Goal: Task Accomplishment & Management: Manage account settings

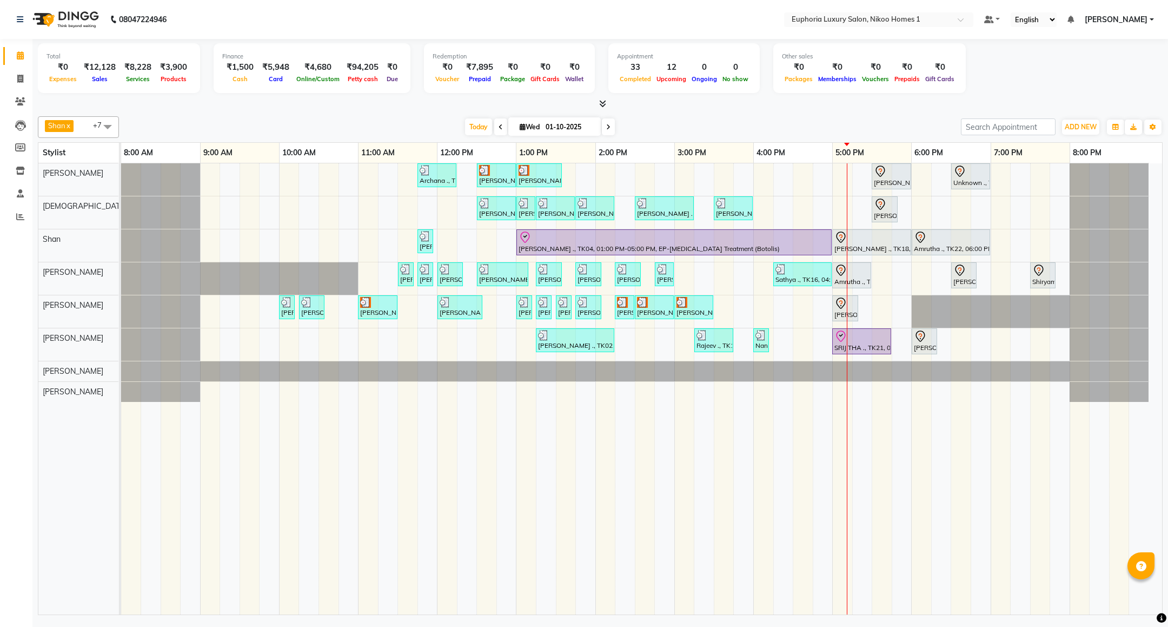
click at [1148, 16] on span "[PERSON_NAME]" at bounding box center [1116, 19] width 63 height 11
click at [1113, 75] on link "Sign out" at bounding box center [1098, 74] width 99 height 17
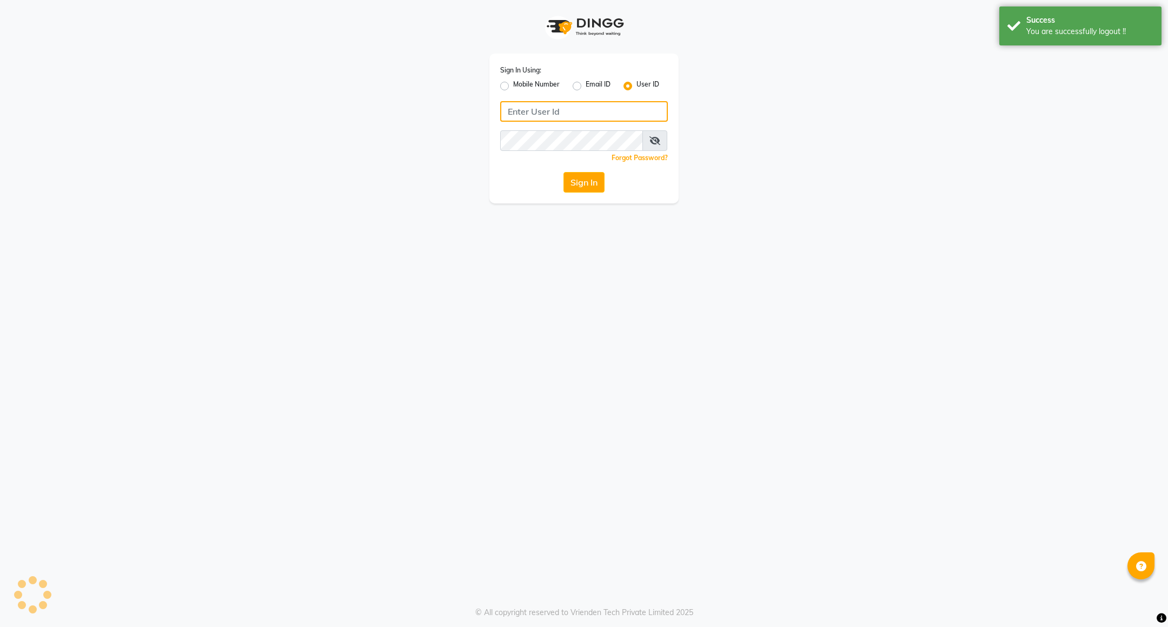
type input "8884568139"
click at [584, 111] on input "8884568139" at bounding box center [584, 111] width 168 height 21
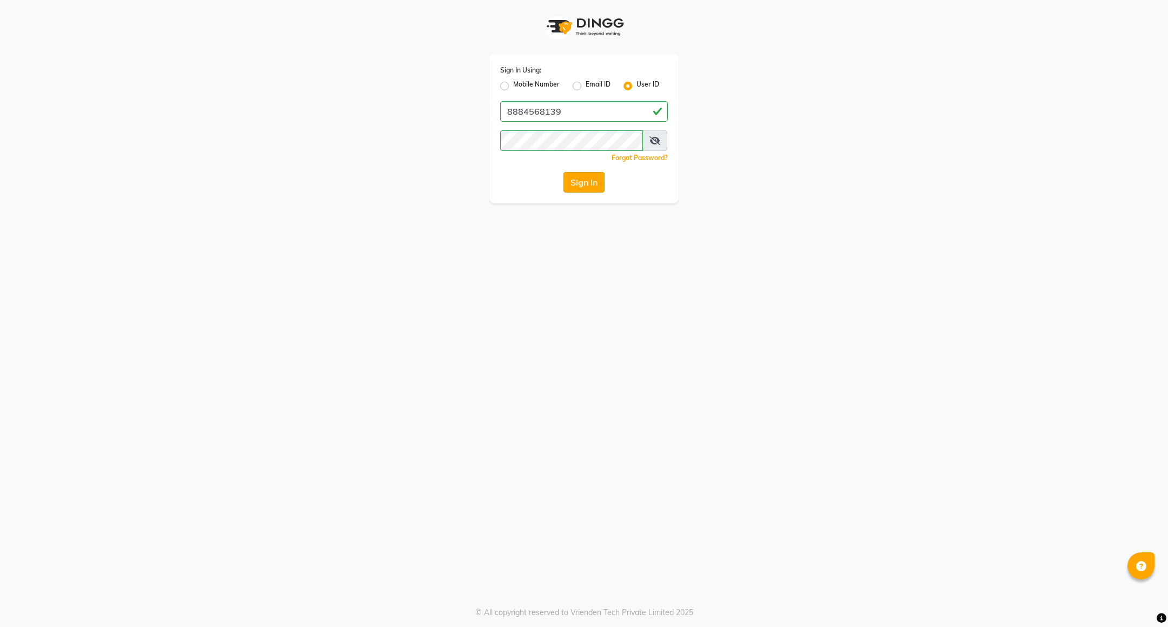
click at [575, 177] on button "Sign In" at bounding box center [584, 182] width 41 height 21
click at [518, 86] on label "Mobile Number" at bounding box center [536, 86] width 47 height 13
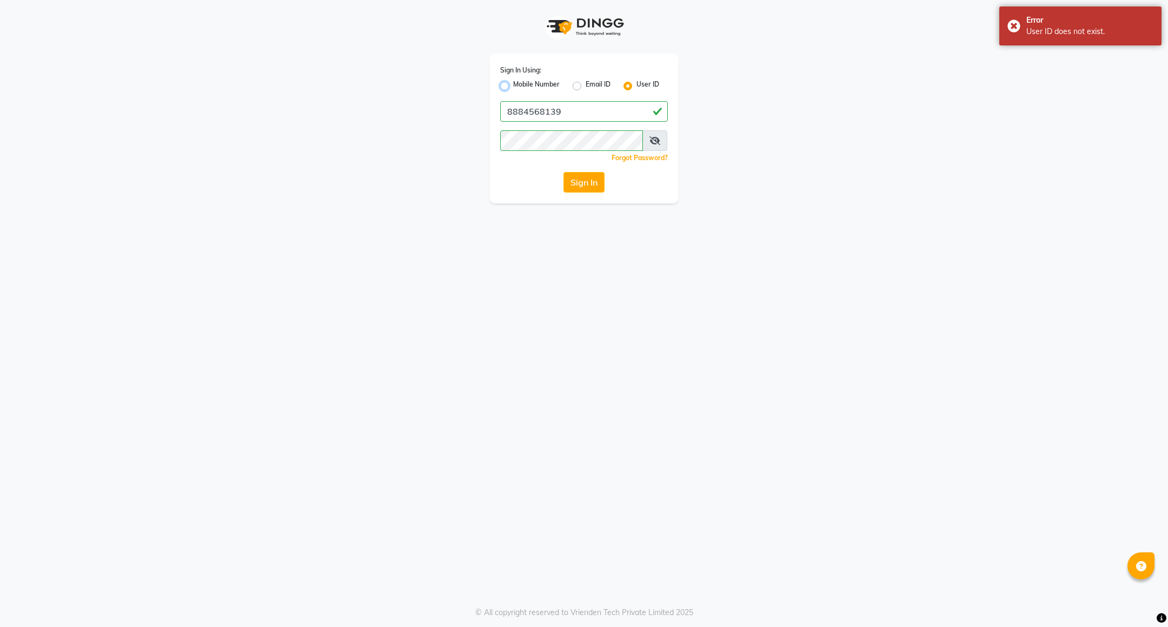
click at [518, 86] on input "Mobile Number" at bounding box center [516, 83] width 7 height 7
radio input "true"
radio input "false"
click at [558, 104] on input "Username" at bounding box center [602, 111] width 131 height 21
type input "8884568139"
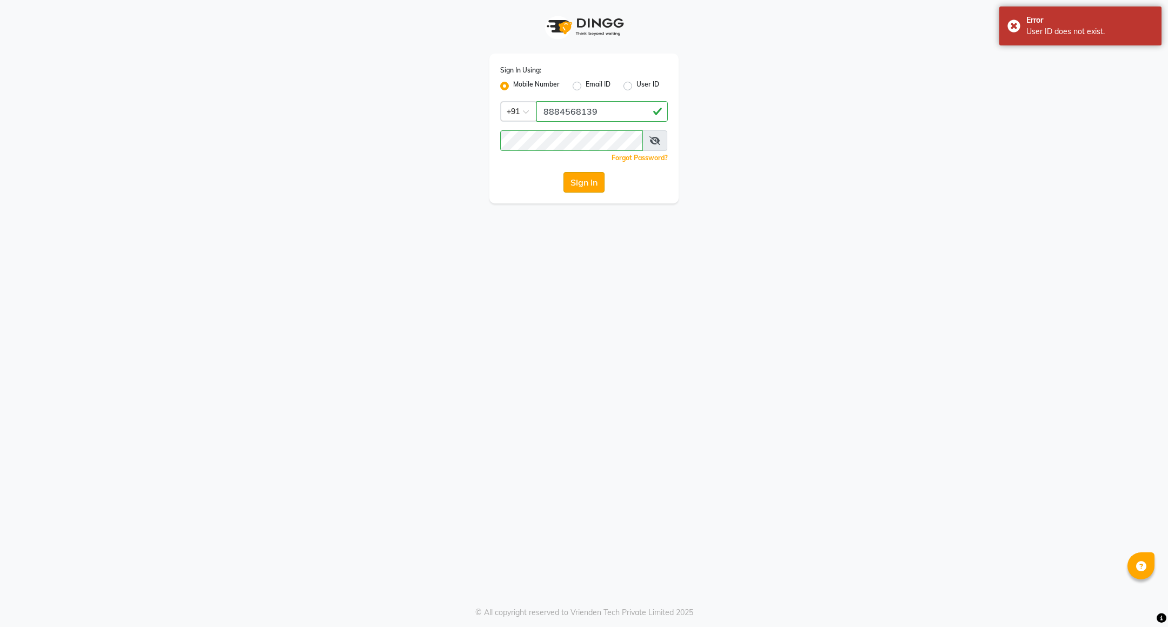
click at [582, 177] on button "Sign In" at bounding box center [584, 182] width 41 height 21
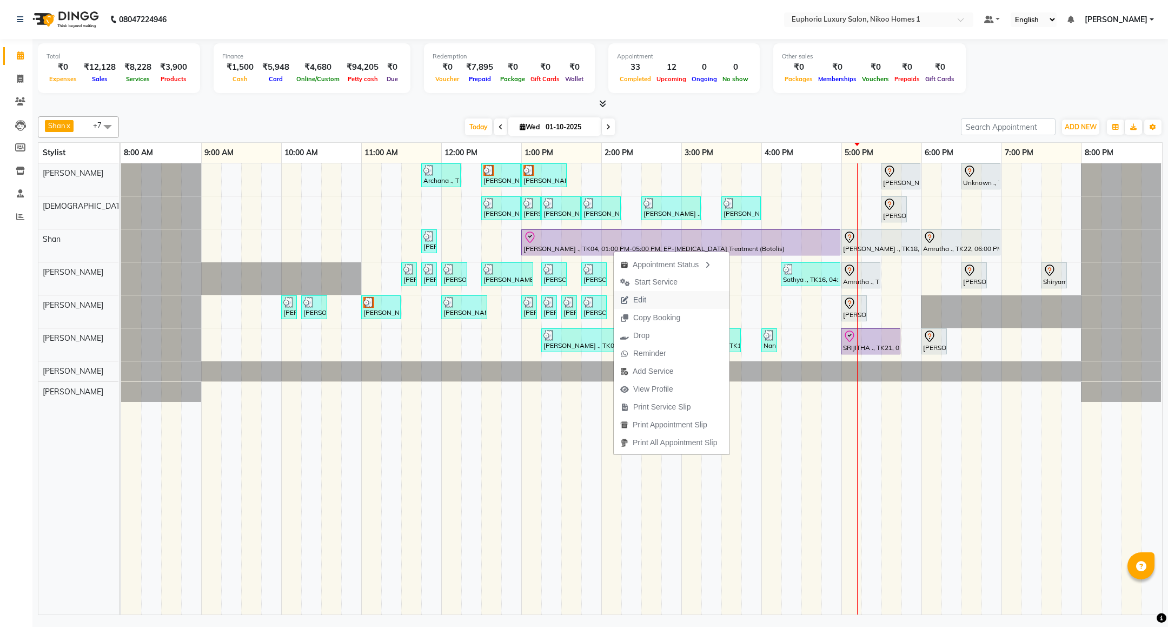
click at [635, 294] on span "Edit" at bounding box center [639, 299] width 13 height 11
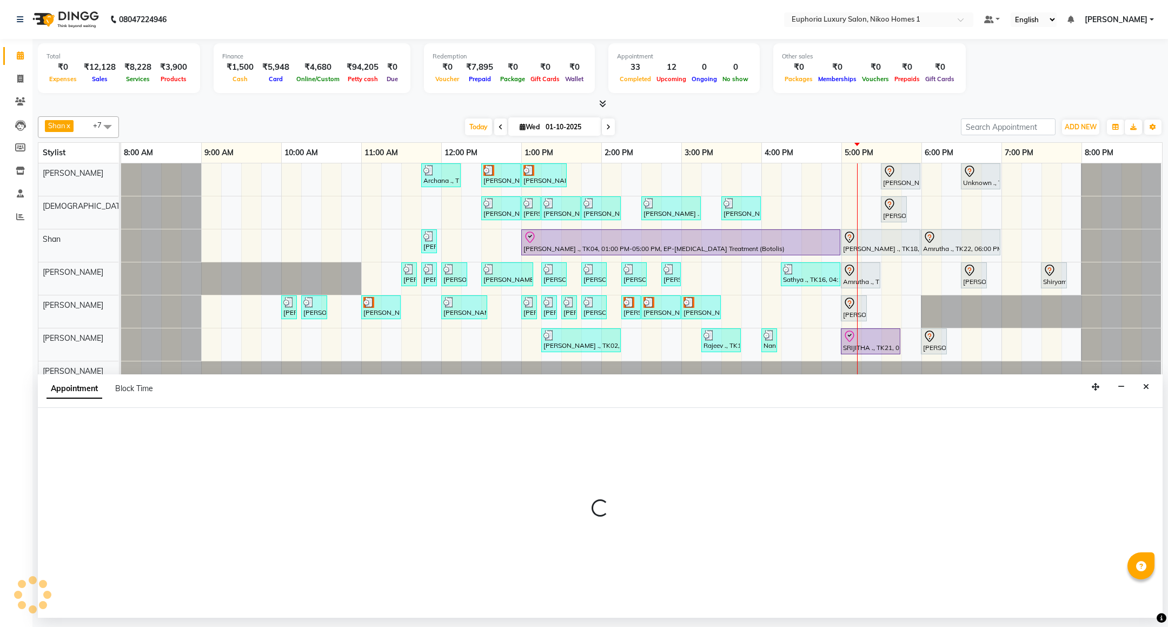
select select "tentative"
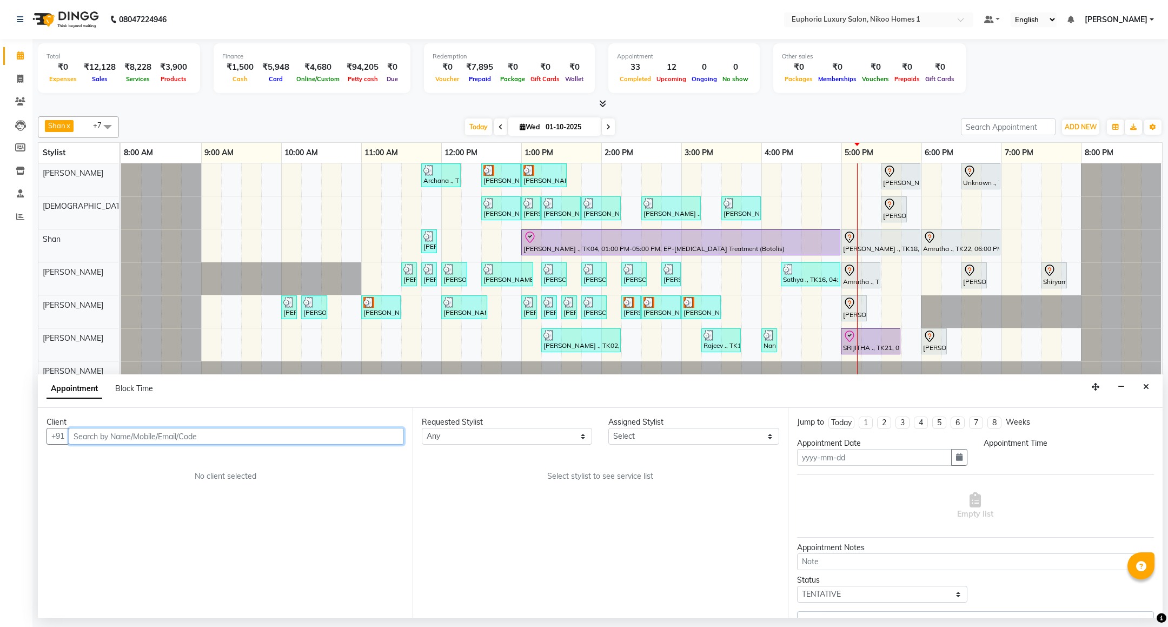
type input "01-10-2025"
select select "92628"
select select "check-in"
select select "780"
select select "4025"
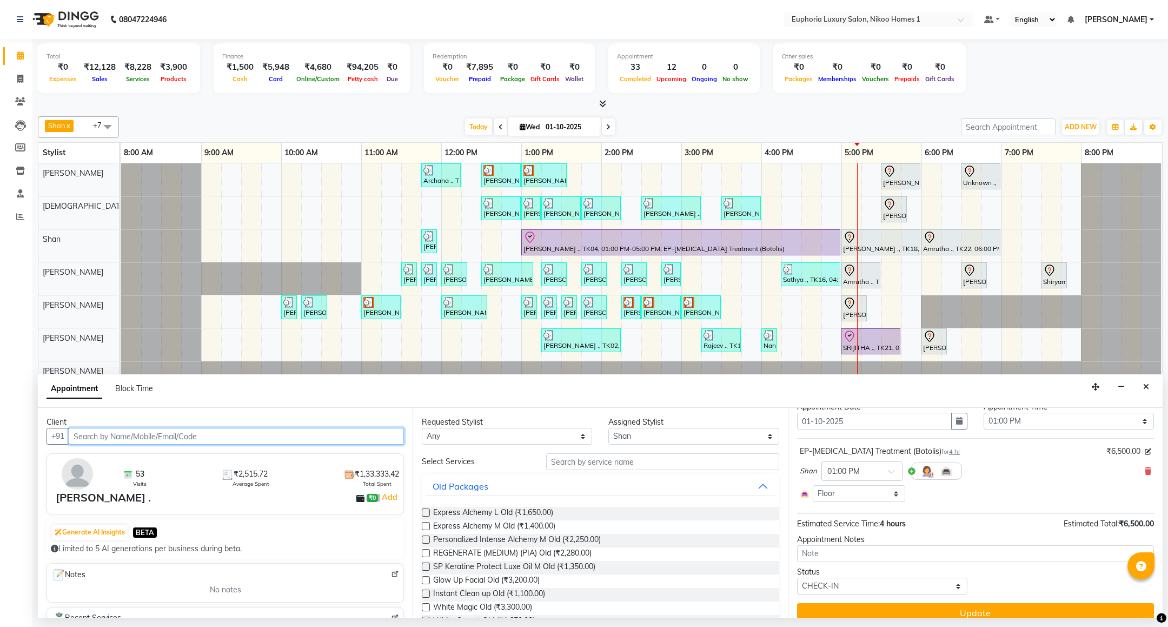
scroll to position [52, 0]
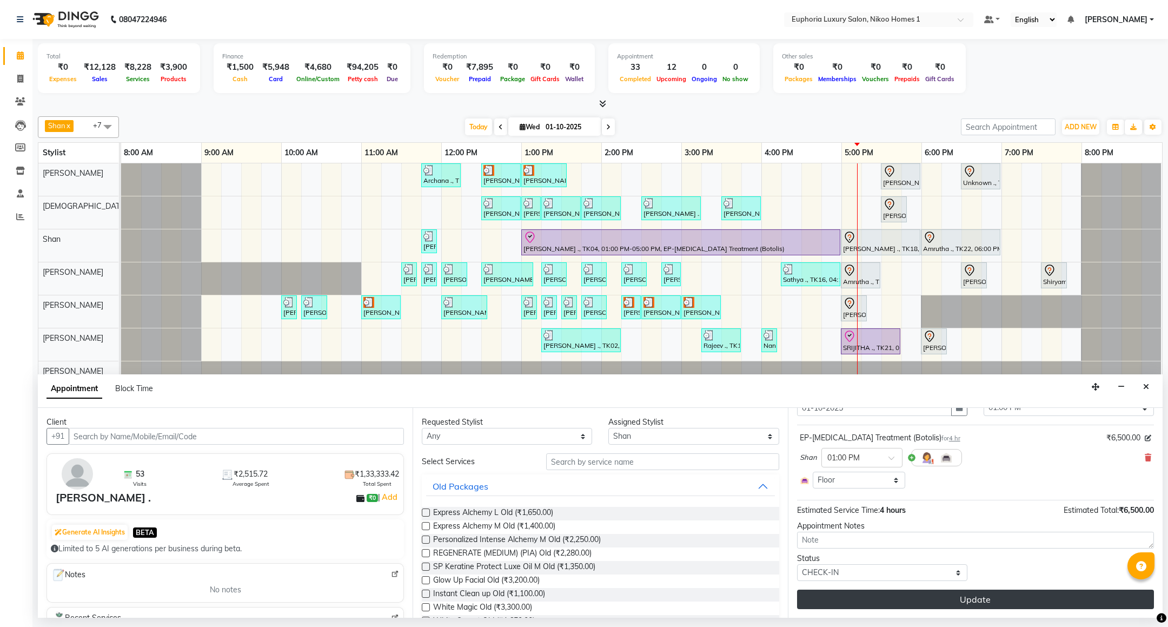
click at [957, 600] on button "Update" at bounding box center [975, 599] width 357 height 19
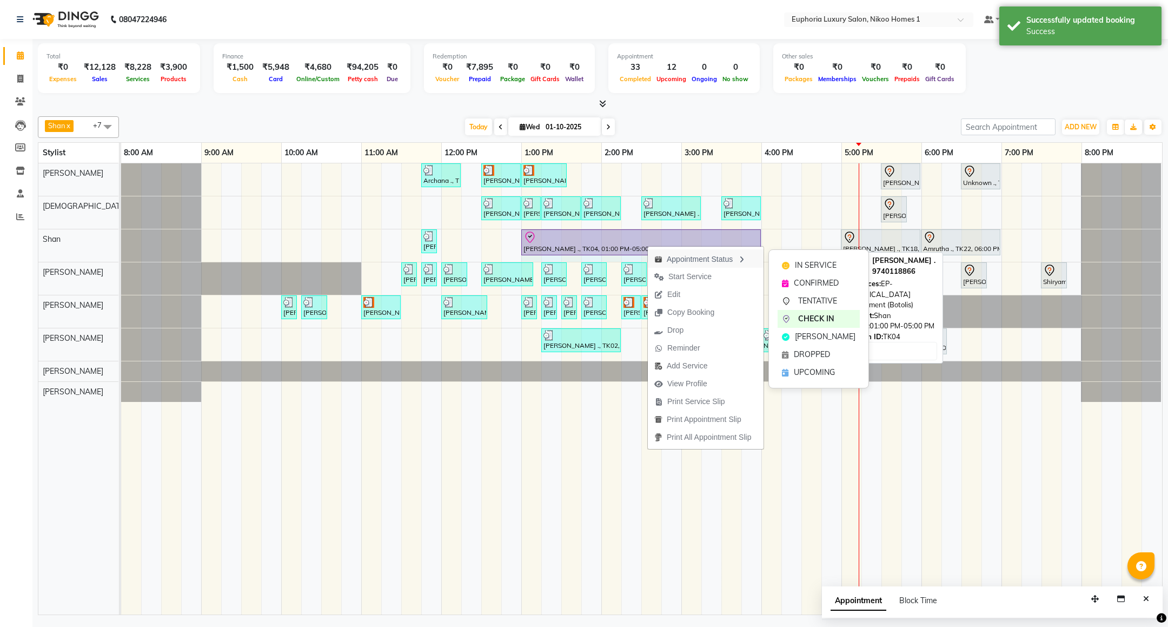
drag, startPoint x: 837, startPoint y: 239, endPoint x: 747, endPoint y: 252, distance: 91.9
click at [747, 252] on body "08047224946 Select Location × Euphoria Luxury Salon, Nikoo Homes 1 Default Pane…" at bounding box center [584, 313] width 1168 height 627
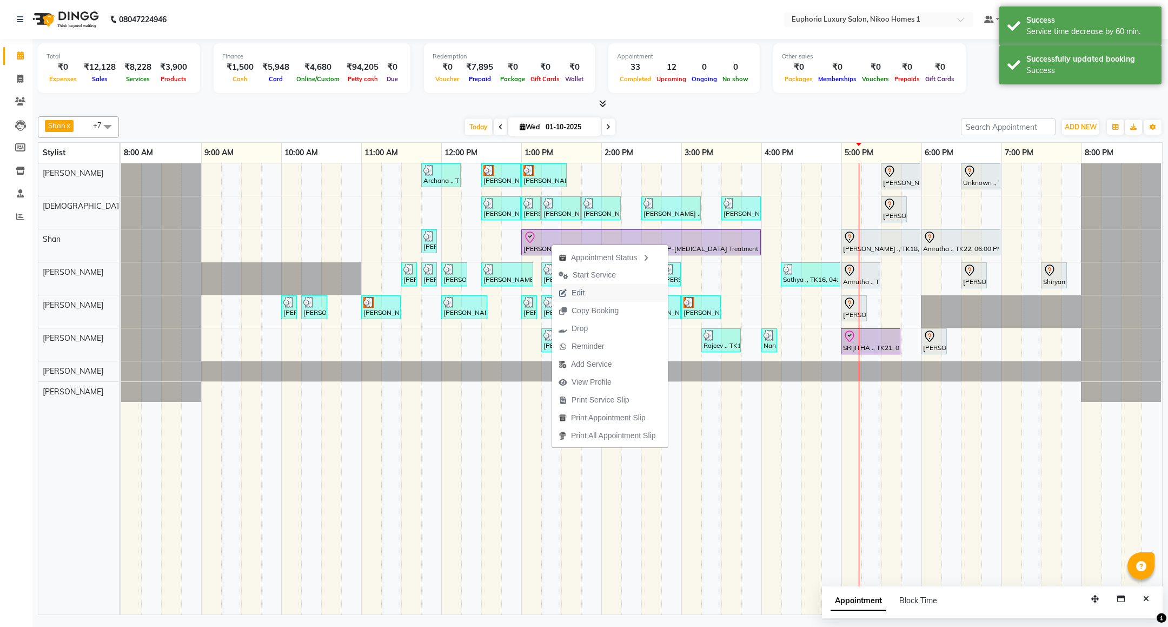
click at [577, 289] on span "Edit" at bounding box center [578, 292] width 13 height 11
select select "tentative"
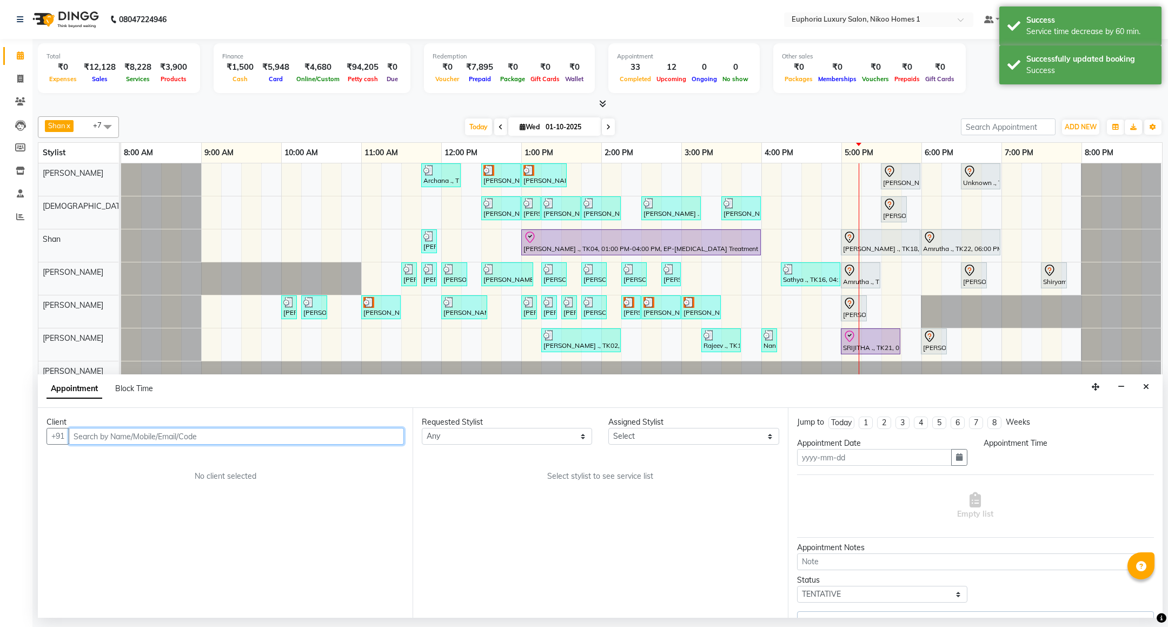
type input "01-10-2025"
select select "check-in"
select select "780"
select select "92628"
select select "4025"
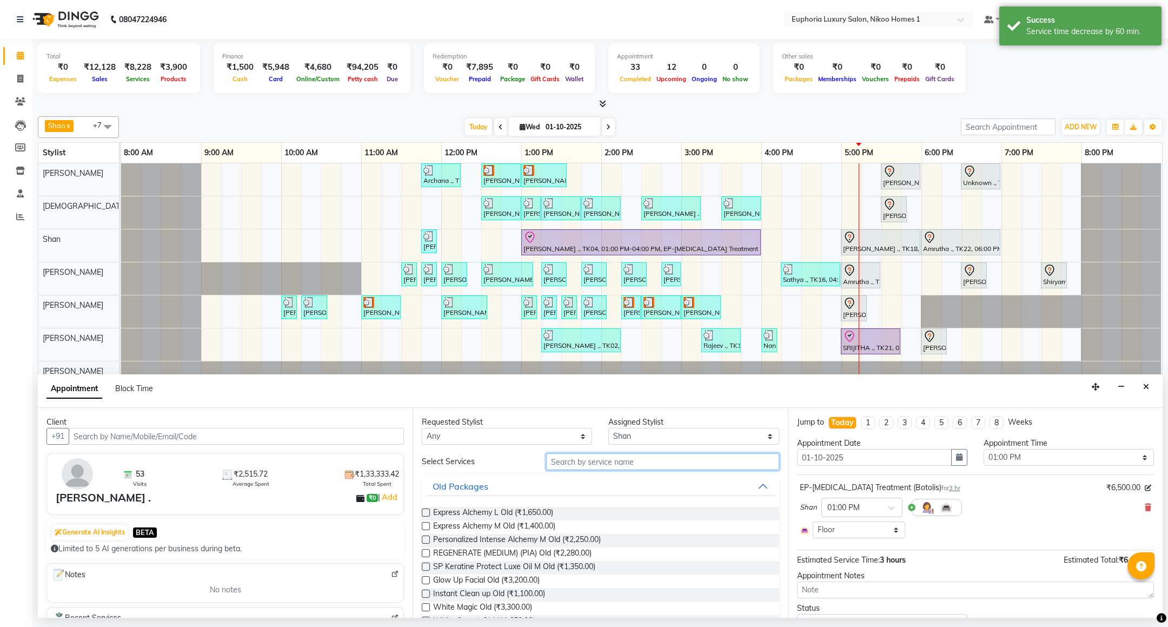
click at [599, 464] on input "text" at bounding box center [662, 461] width 233 height 17
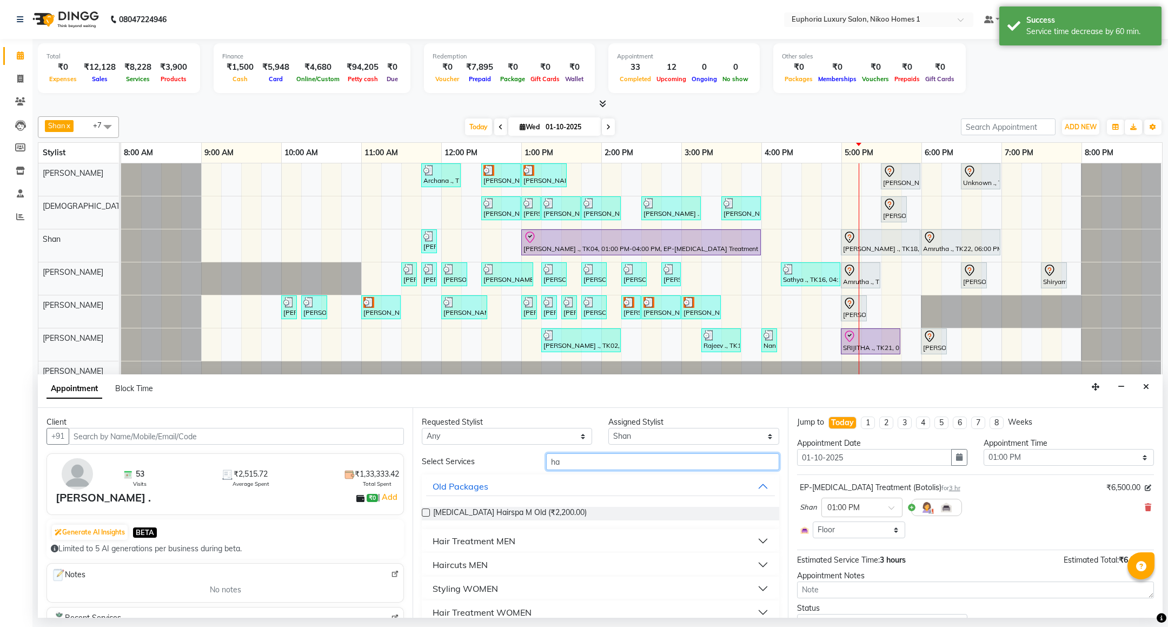
type input "h"
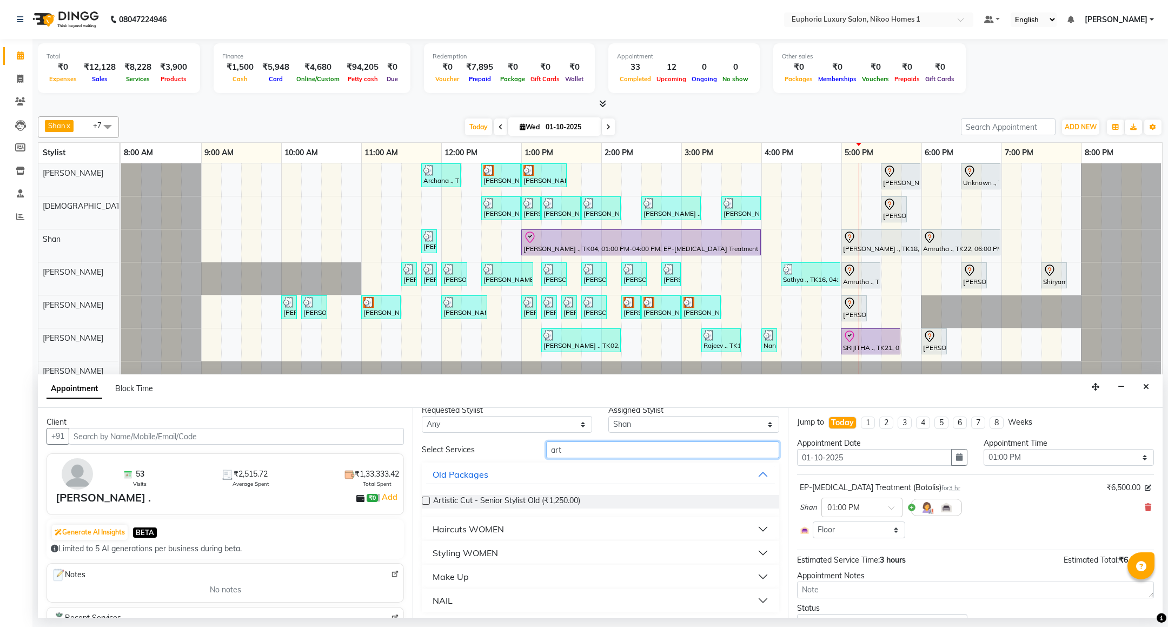
scroll to position [15, 0]
type input "art"
click at [484, 529] on div "Haircuts WOMEN" at bounding box center [468, 526] width 71 height 13
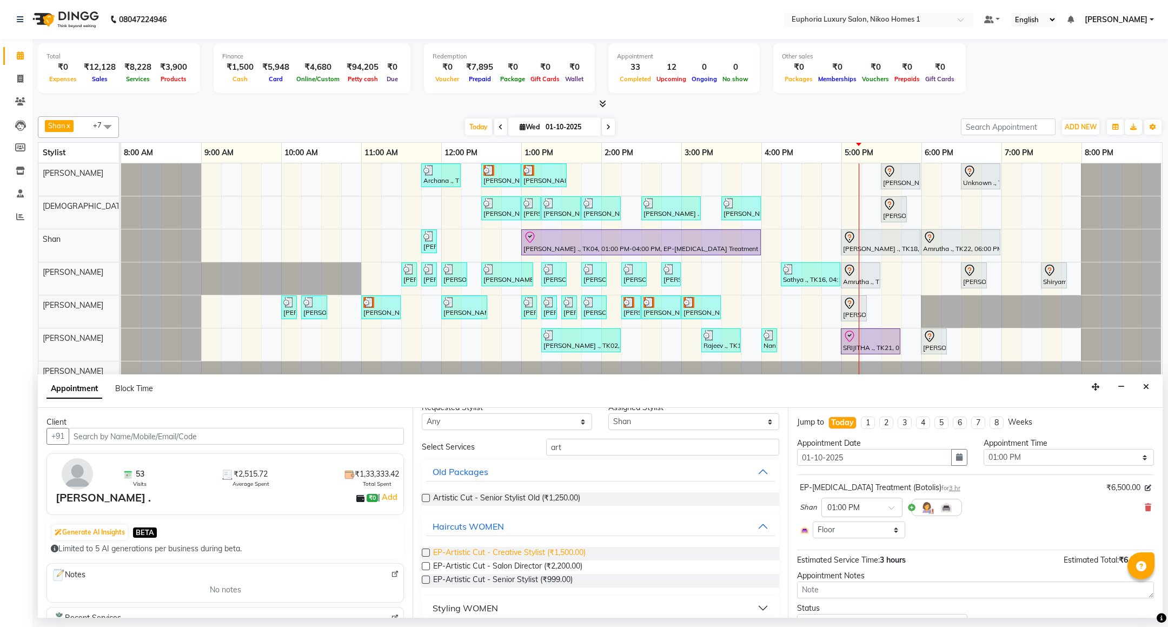
click at [572, 549] on span "EP-Artistic Cut - Creative Stylist (₹1,500.00)" at bounding box center [509, 554] width 153 height 14
checkbox input "false"
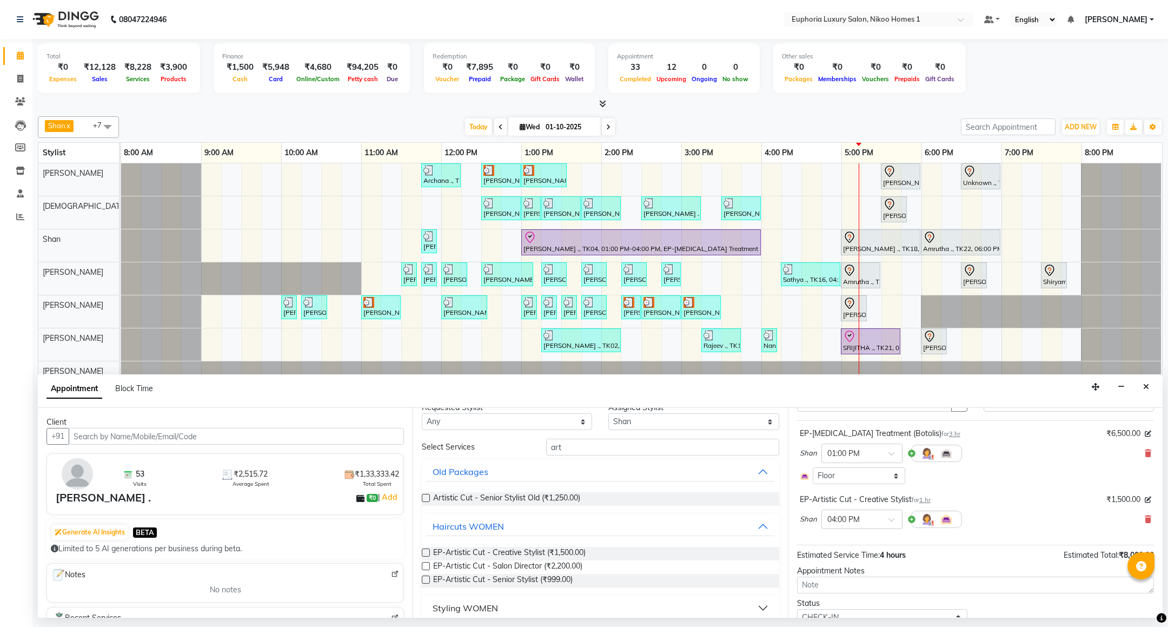
scroll to position [101, 0]
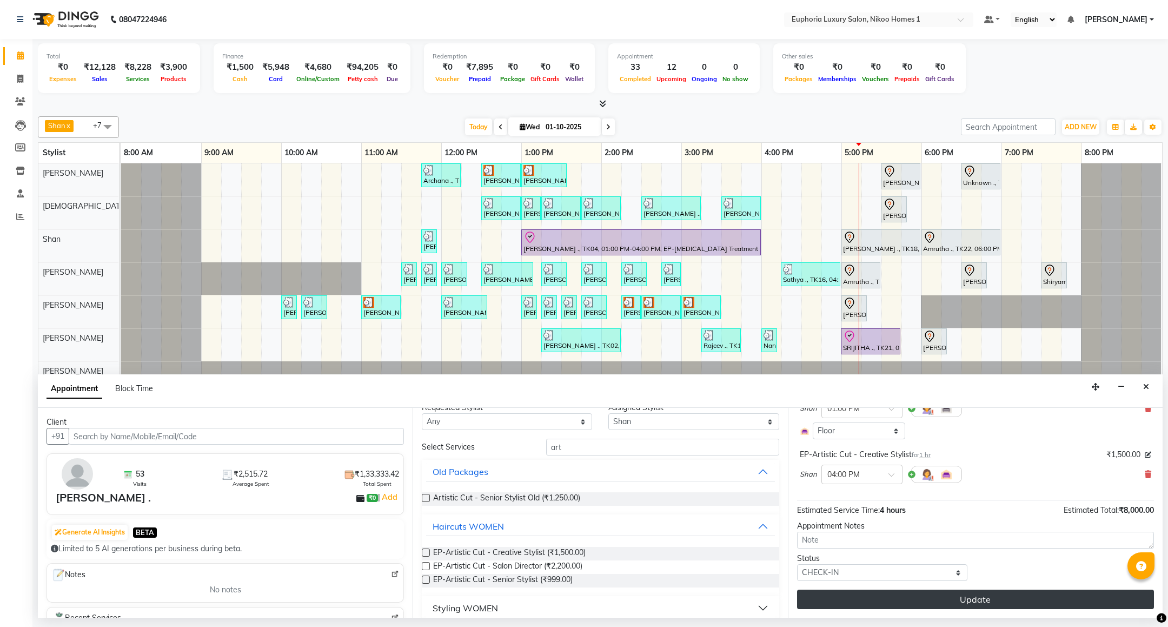
click at [940, 593] on button "Update" at bounding box center [975, 599] width 357 height 19
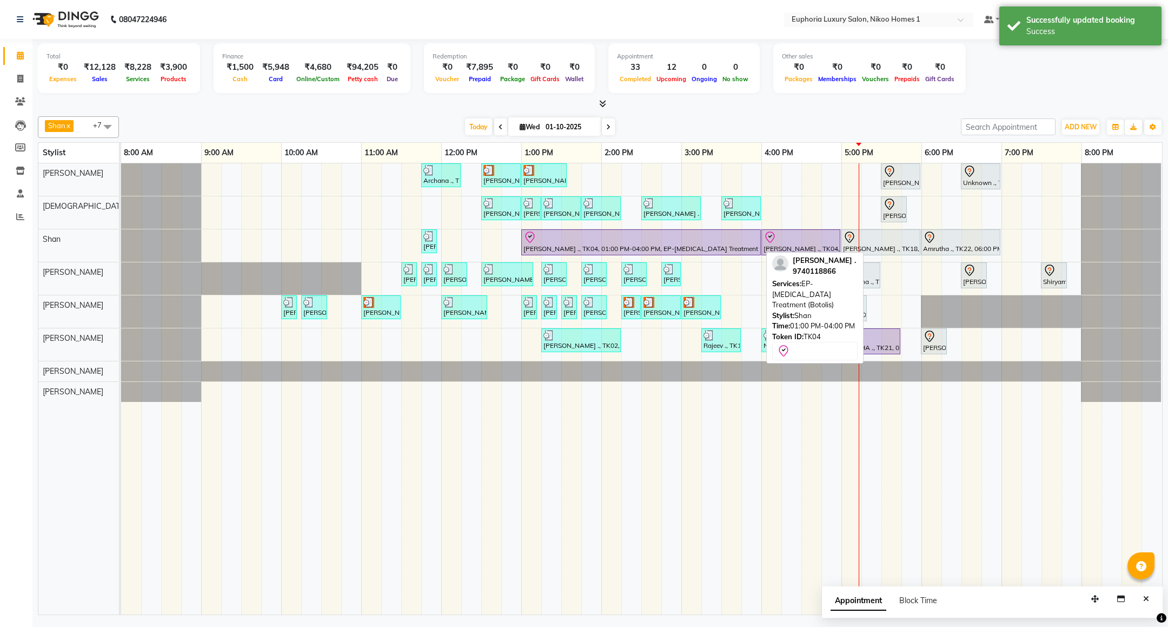
click at [741, 248] on div "[PERSON_NAME] ., TK04, 01:00 PM-04:00 PM, EP-[MEDICAL_DATA] Treatment (Botolis)" at bounding box center [641, 242] width 237 height 23
select select "8"
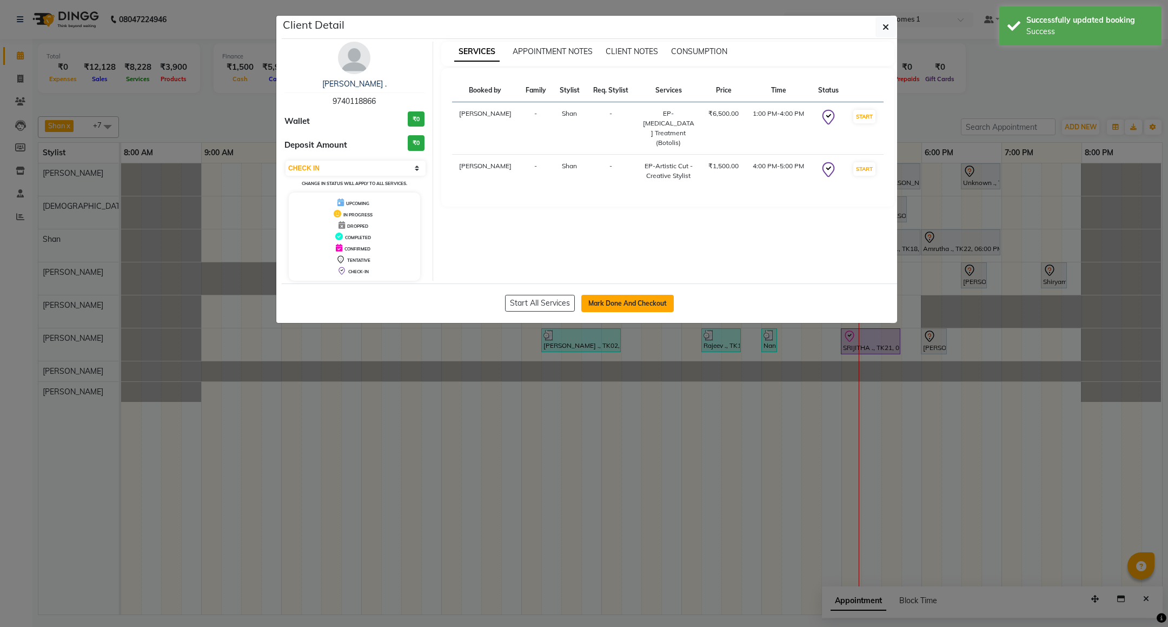
click at [616, 299] on button "Mark Done And Checkout" at bounding box center [628, 303] width 93 height 17
select select "service"
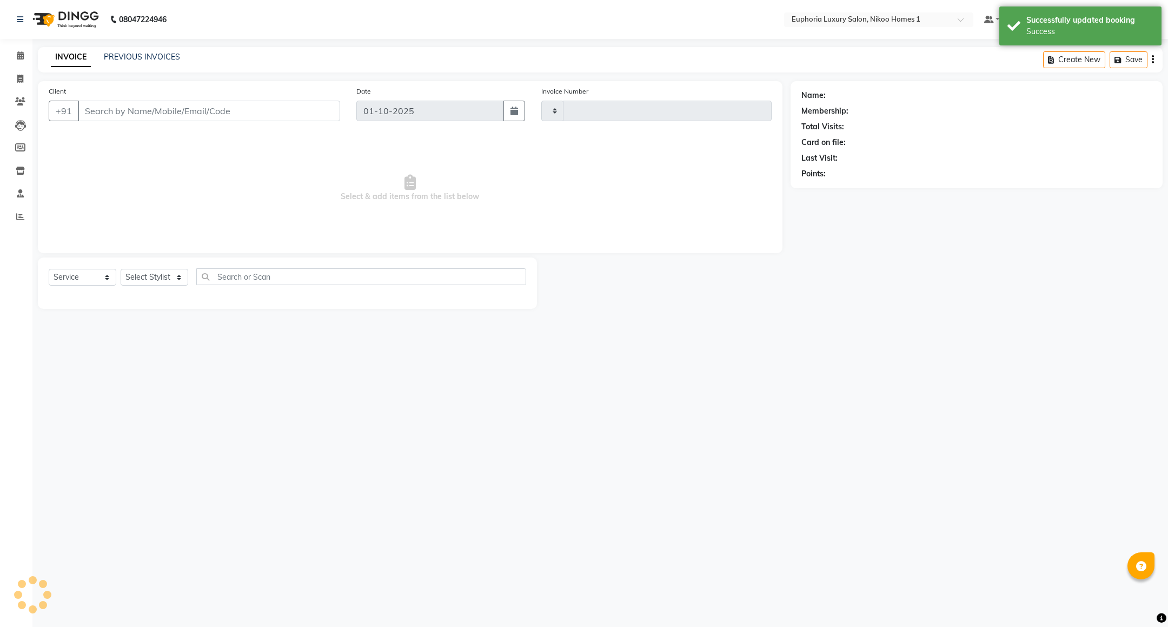
type input "4427"
select select "7987"
type input "97******66"
select select "92628"
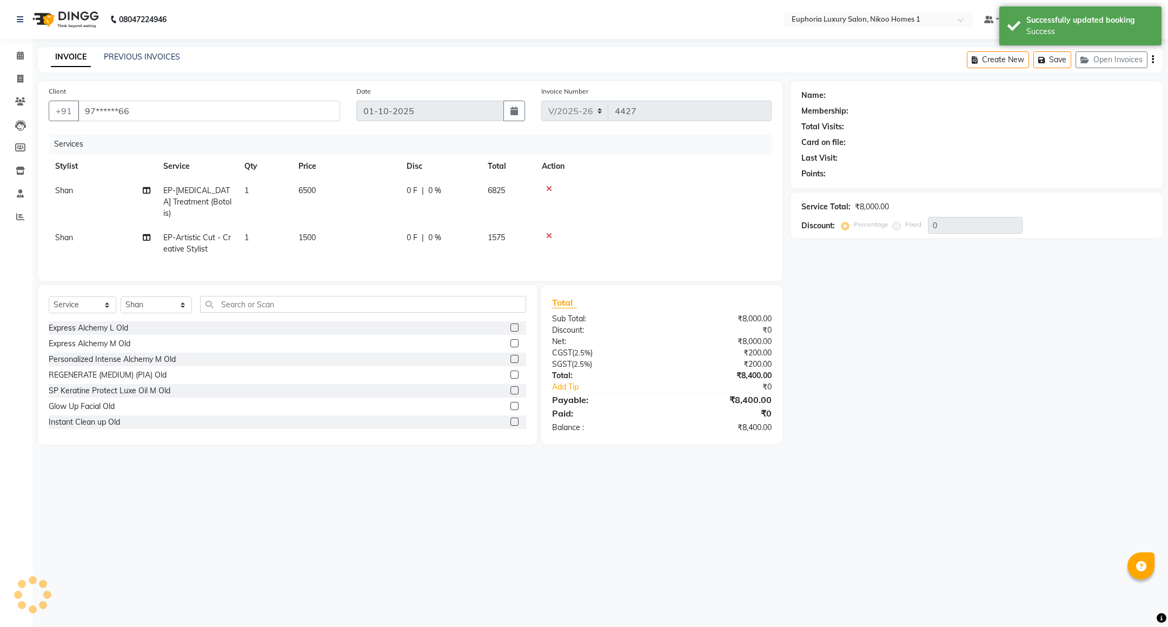
select select "1: Object"
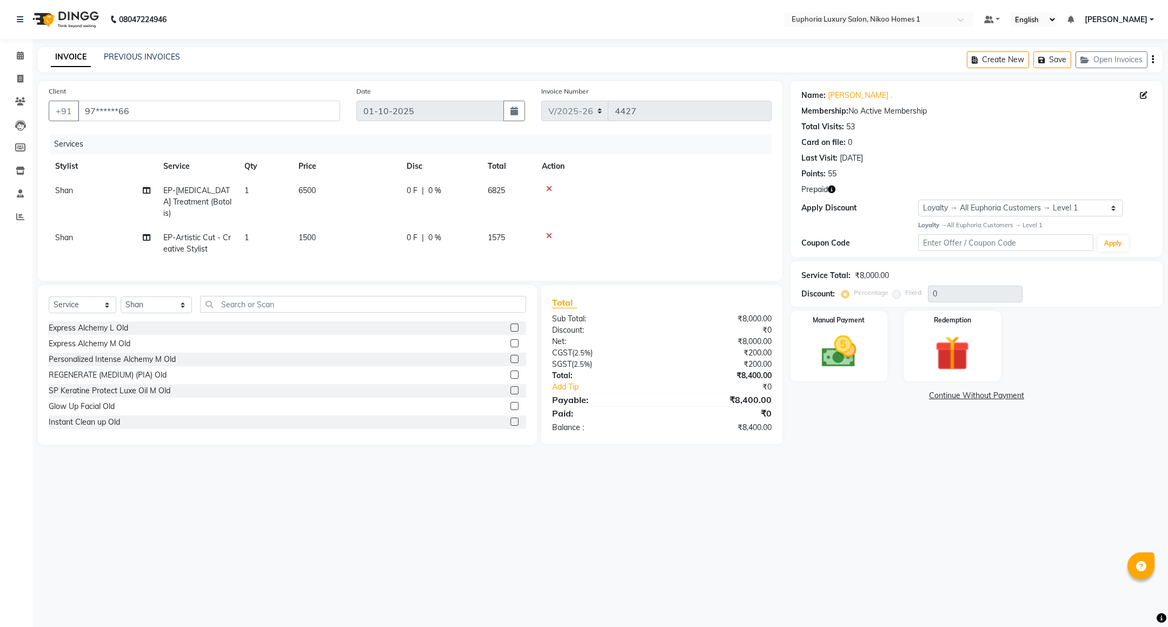
click at [323, 190] on td "6500" at bounding box center [346, 202] width 108 height 47
select select "92628"
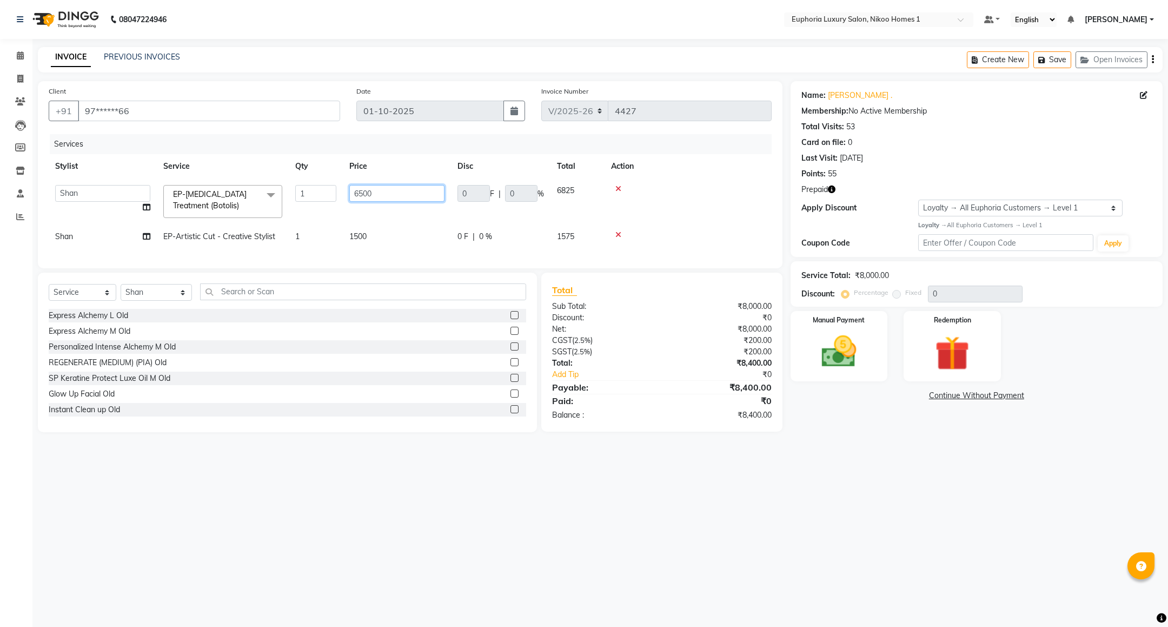
click at [392, 190] on input "6500" at bounding box center [396, 193] width 95 height 17
type input "6"
type input "1"
type input "13500"
click at [670, 213] on td at bounding box center [688, 202] width 167 height 46
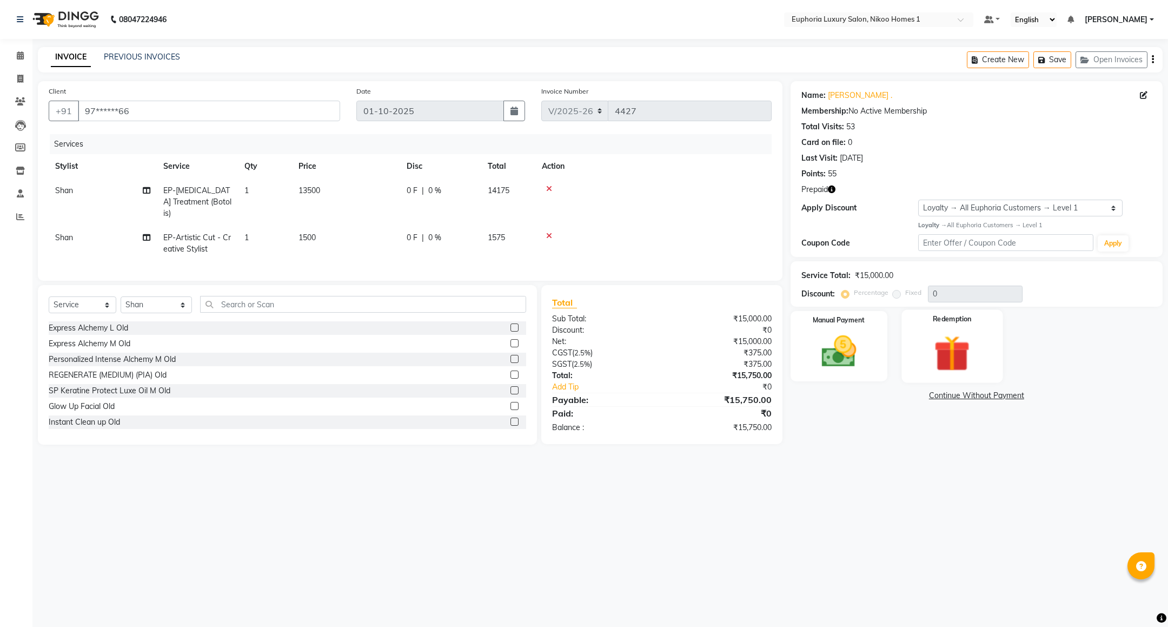
click at [947, 341] on img at bounding box center [952, 353] width 59 height 45
click at [973, 393] on div "Package" at bounding box center [988, 398] width 36 height 15
click at [957, 398] on span "Prepaid 1" at bounding box center [952, 397] width 35 height 12
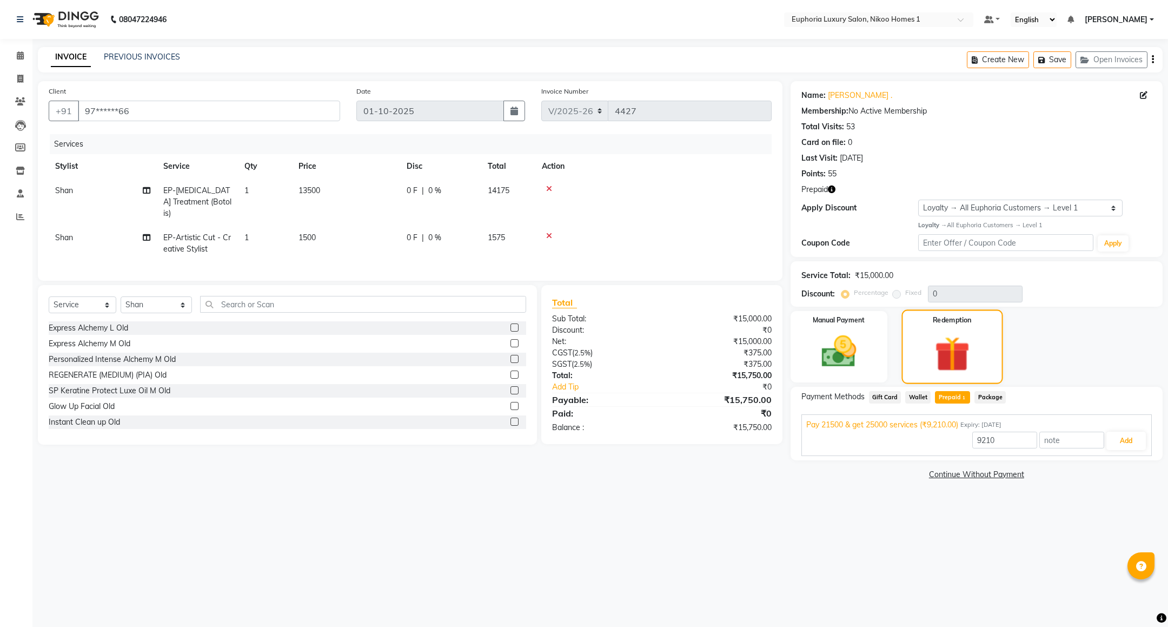
click at [956, 344] on img at bounding box center [952, 354] width 57 height 44
click at [1122, 441] on button "Add" at bounding box center [1126, 441] width 39 height 18
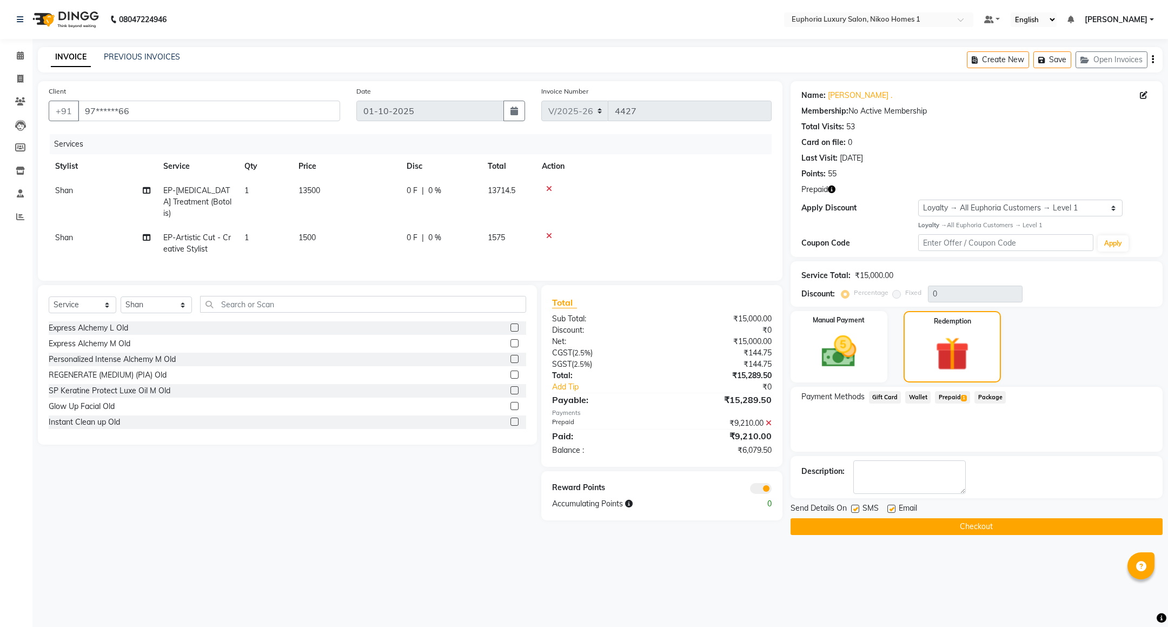
click at [767, 424] on icon at bounding box center [769, 423] width 6 height 8
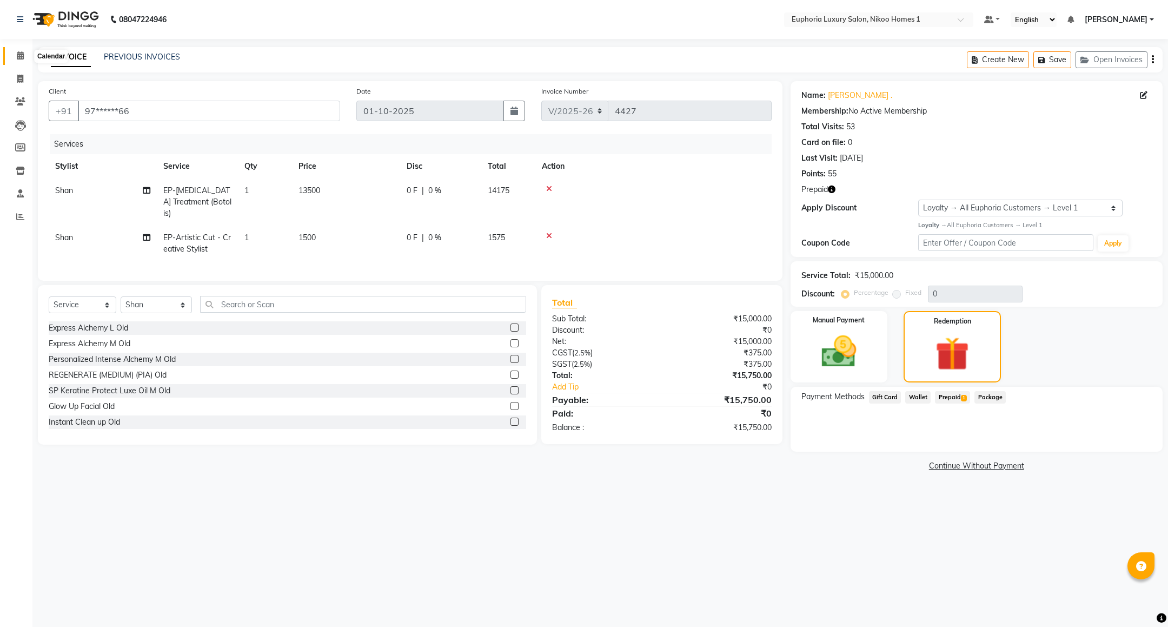
click at [17, 59] on icon at bounding box center [20, 55] width 7 height 8
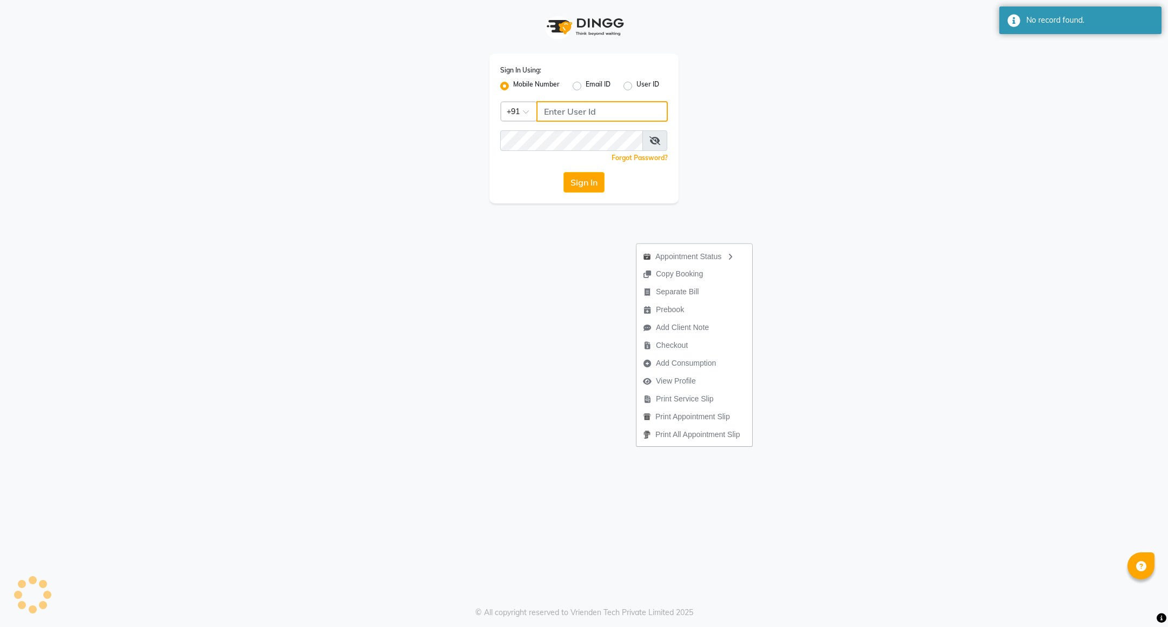
type input "8884568139"
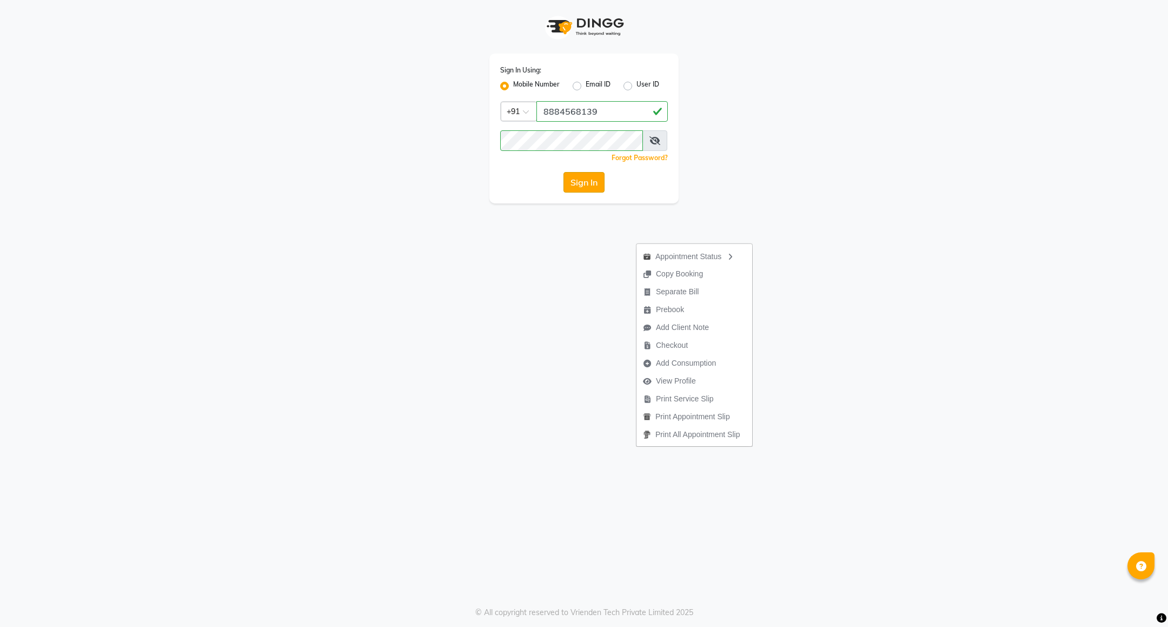
click at [574, 187] on button "Sign In" at bounding box center [584, 182] width 41 height 21
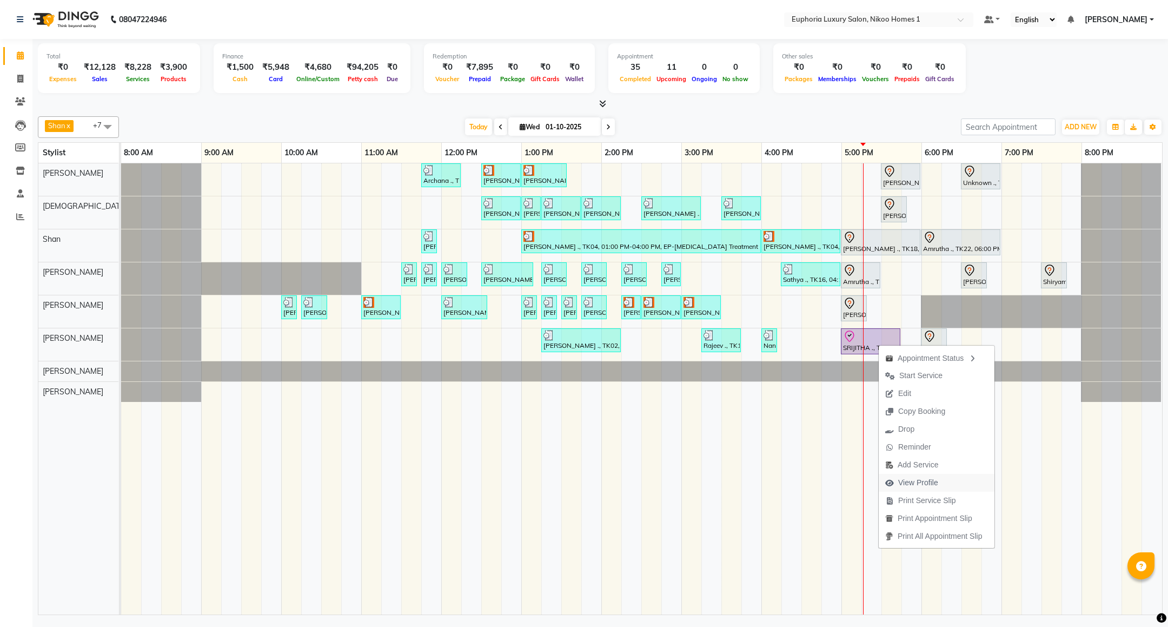
click at [906, 483] on span "View Profile" at bounding box center [919, 482] width 40 height 11
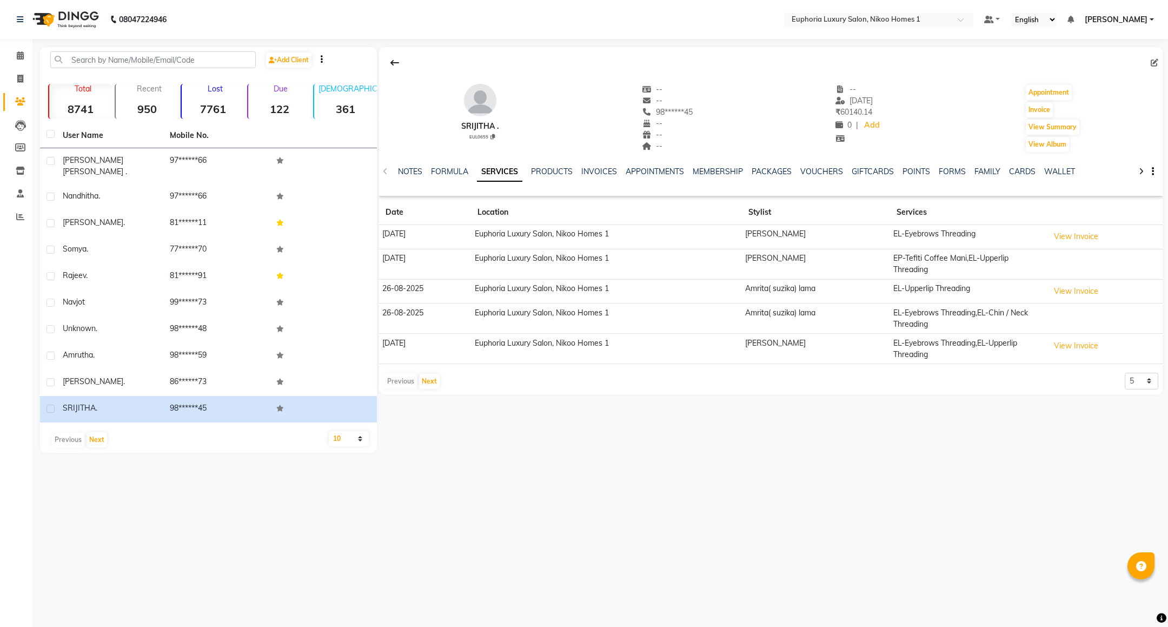
click at [815, 166] on div "NOTES FORMULA SERVICES PRODUCTS INVOICES APPOINTMENTS MEMBERSHIP PACKAGES VOUCH…" at bounding box center [771, 171] width 784 height 37
click at [821, 171] on link "VOUCHERS" at bounding box center [822, 172] width 43 height 10
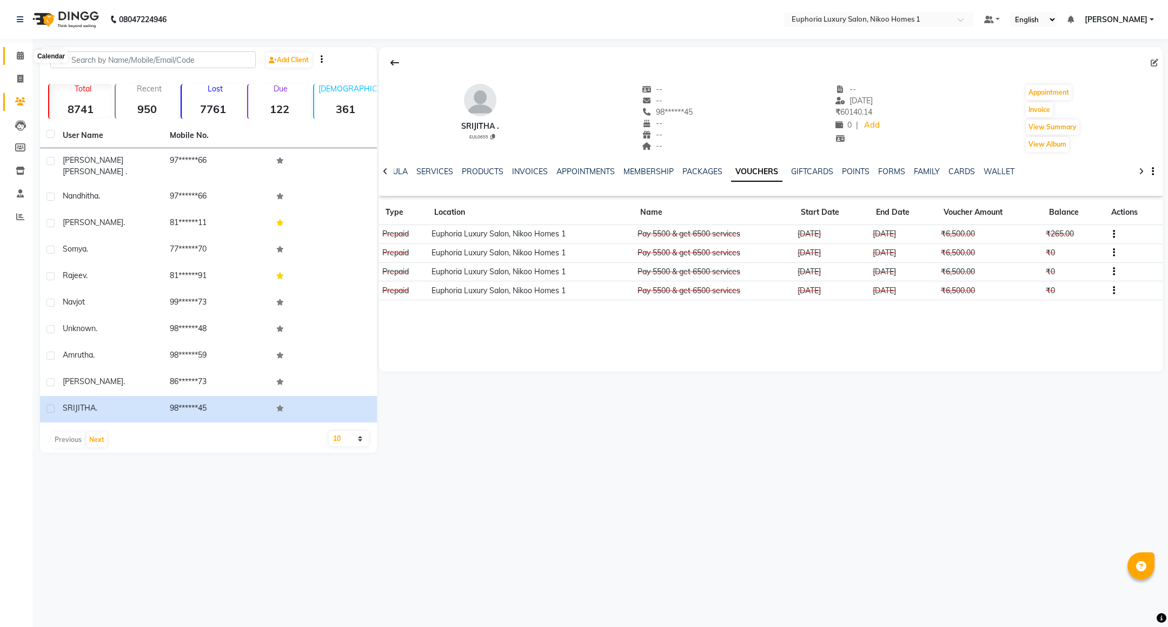
click at [21, 55] on icon at bounding box center [20, 55] width 7 height 8
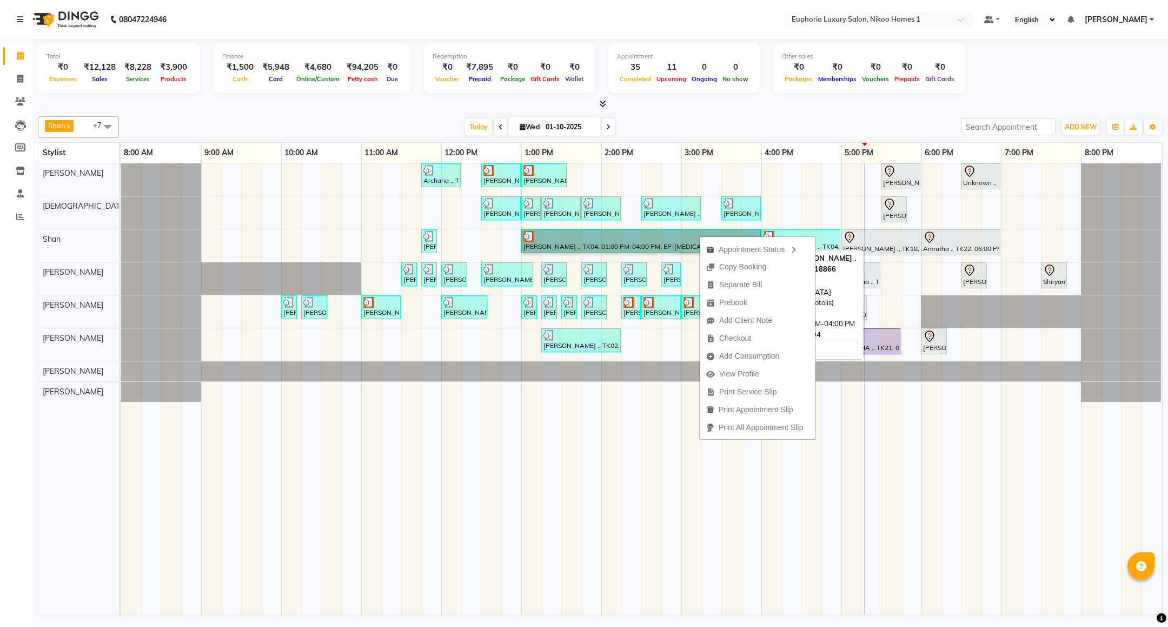
click at [629, 247] on link "[PERSON_NAME] ., TK04, 01:00 PM-04:00 PM, EP-[MEDICAL_DATA] Treatment (Botolis)" at bounding box center [641, 241] width 240 height 24
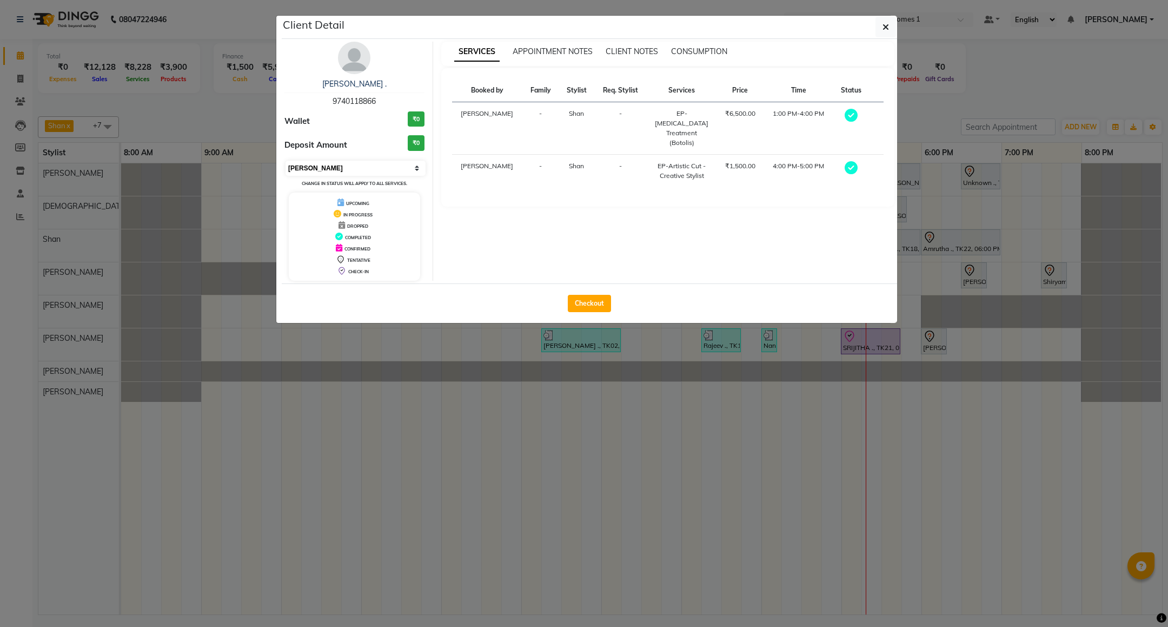
click at [325, 173] on select "Select MARK DONE UPCOMING" at bounding box center [356, 168] width 140 height 15
select select "5"
click at [286, 161] on select "Select MARK DONE UPCOMING" at bounding box center [356, 168] width 140 height 15
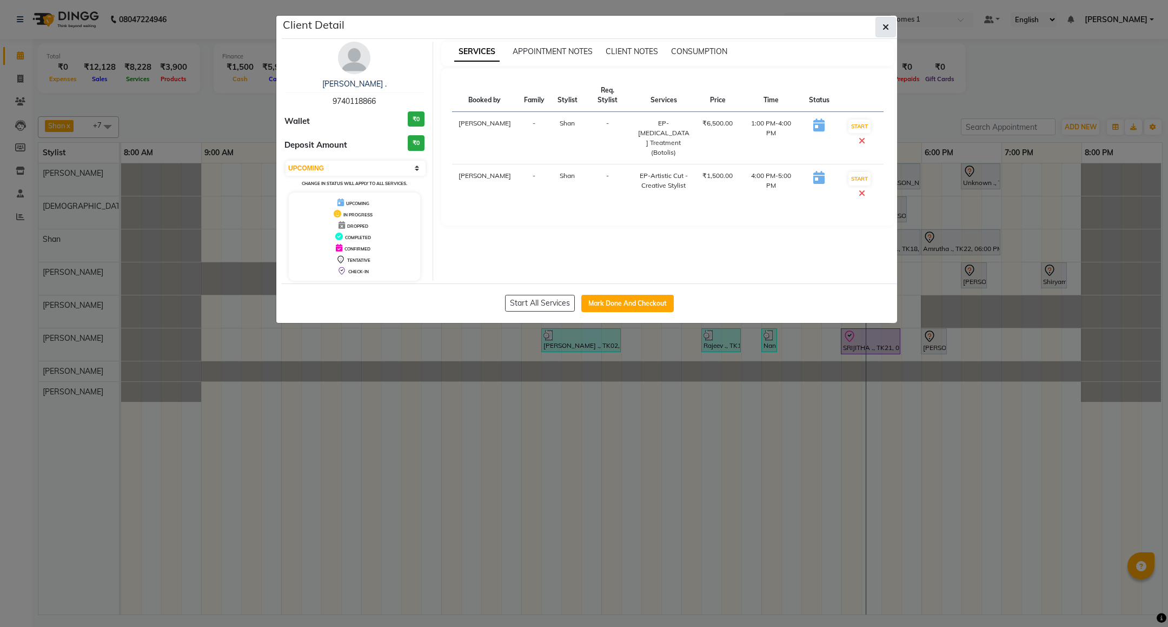
click at [876, 29] on button "button" at bounding box center [886, 27] width 21 height 21
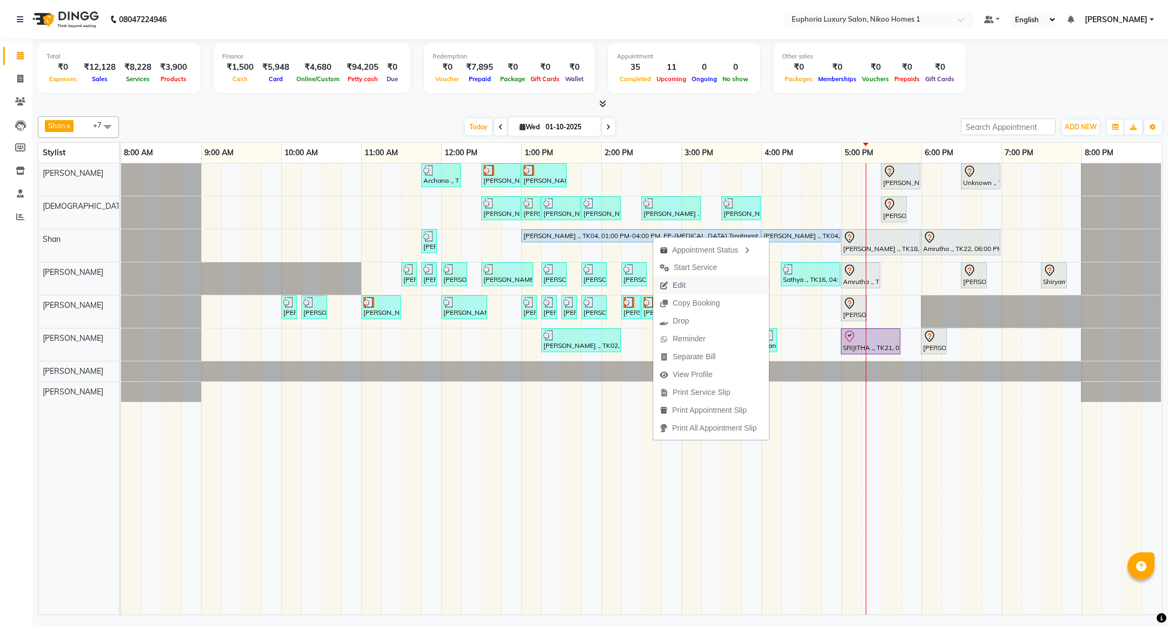
click at [673, 286] on span "Edit" at bounding box center [679, 285] width 13 height 11
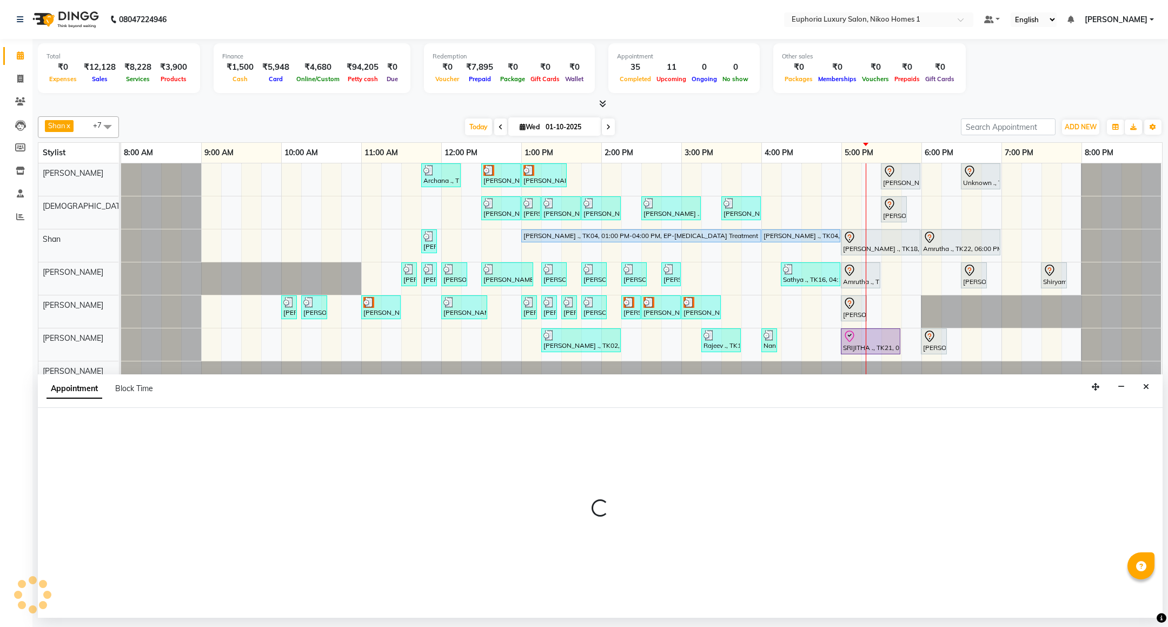
select select "upcoming"
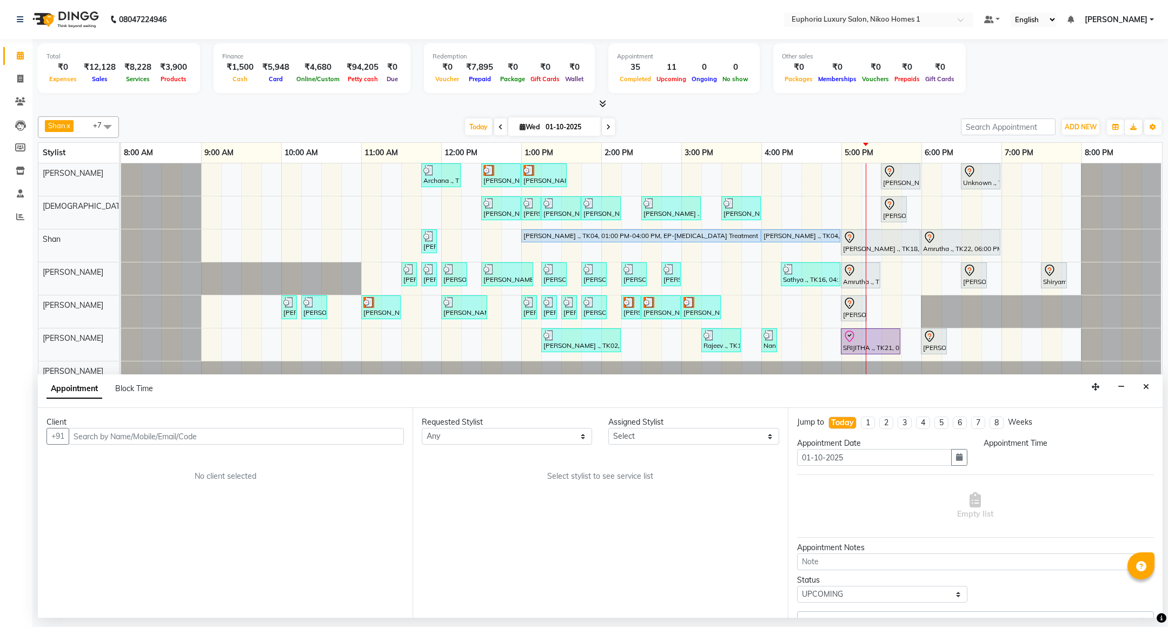
select select "92628"
select select "780"
select select "4025"
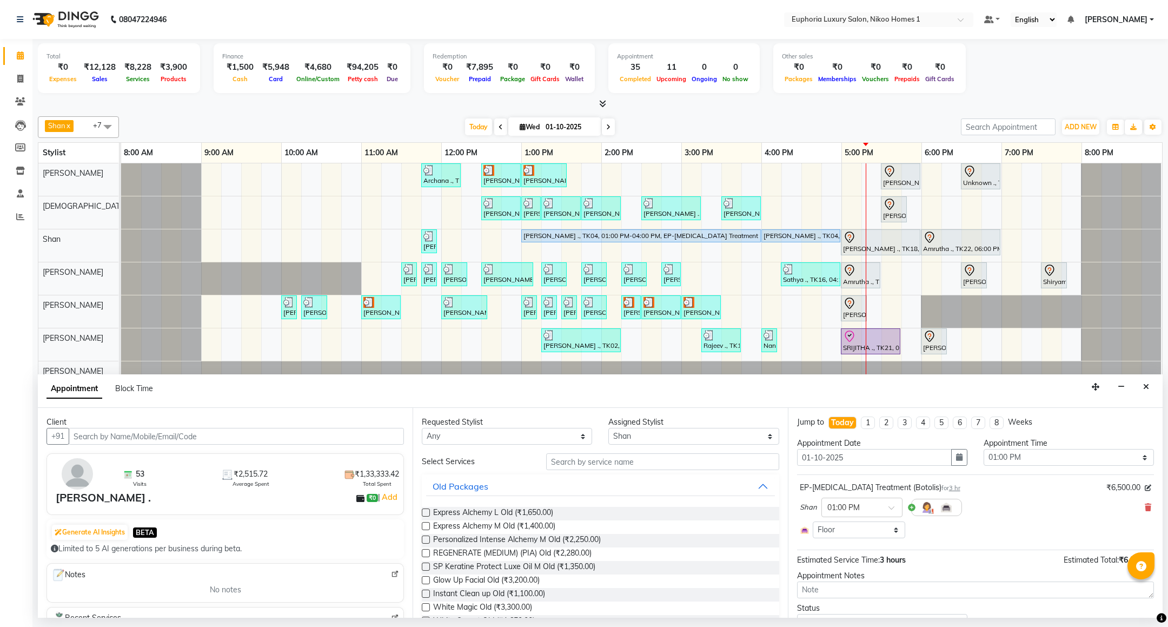
select select "4025"
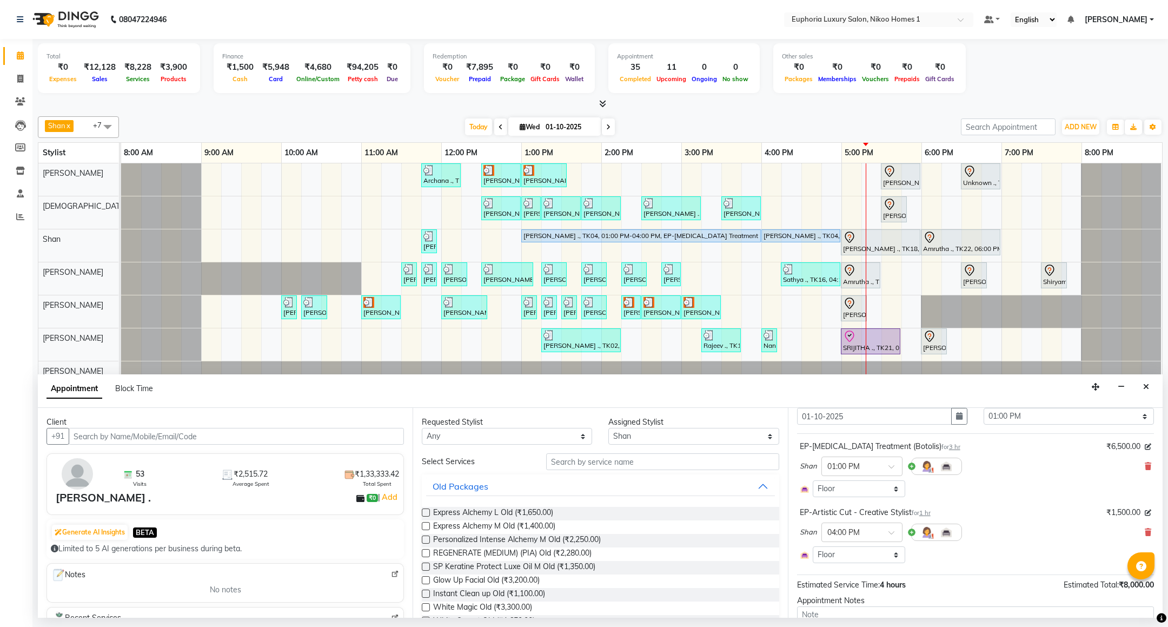
scroll to position [81, 0]
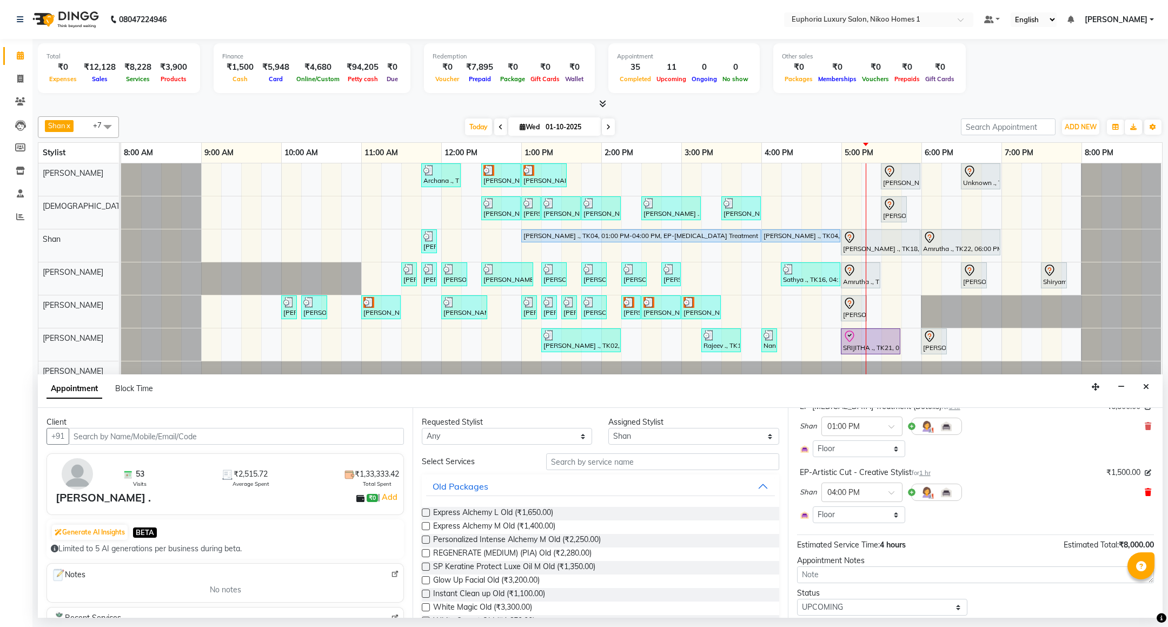
click at [1145, 492] on icon at bounding box center [1148, 492] width 6 height 8
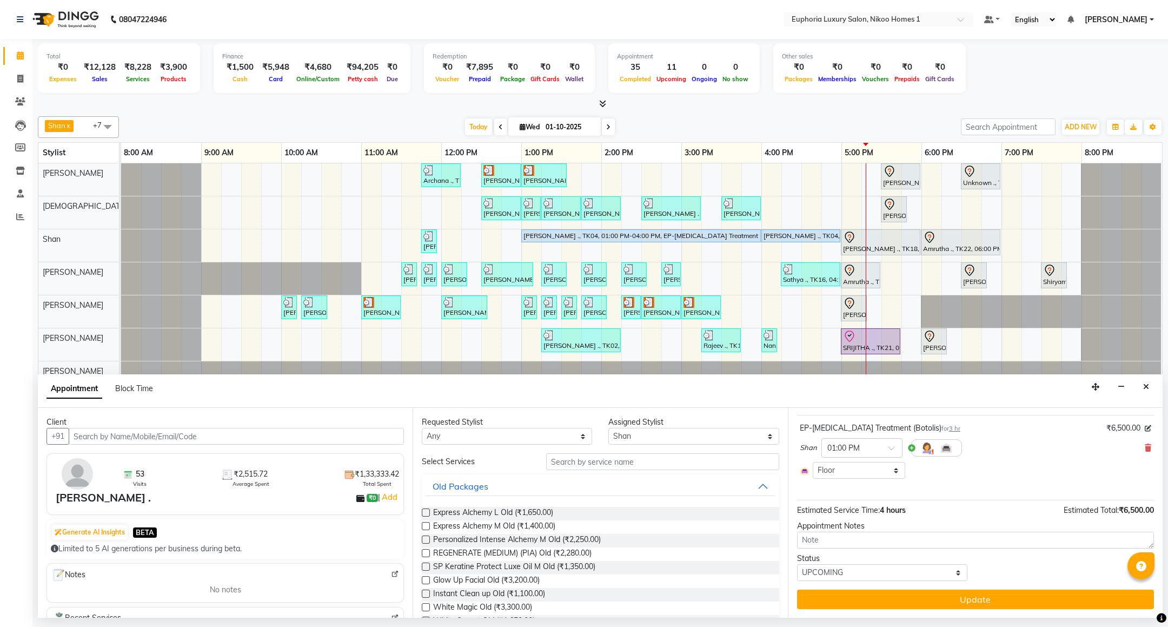
scroll to position [62, 0]
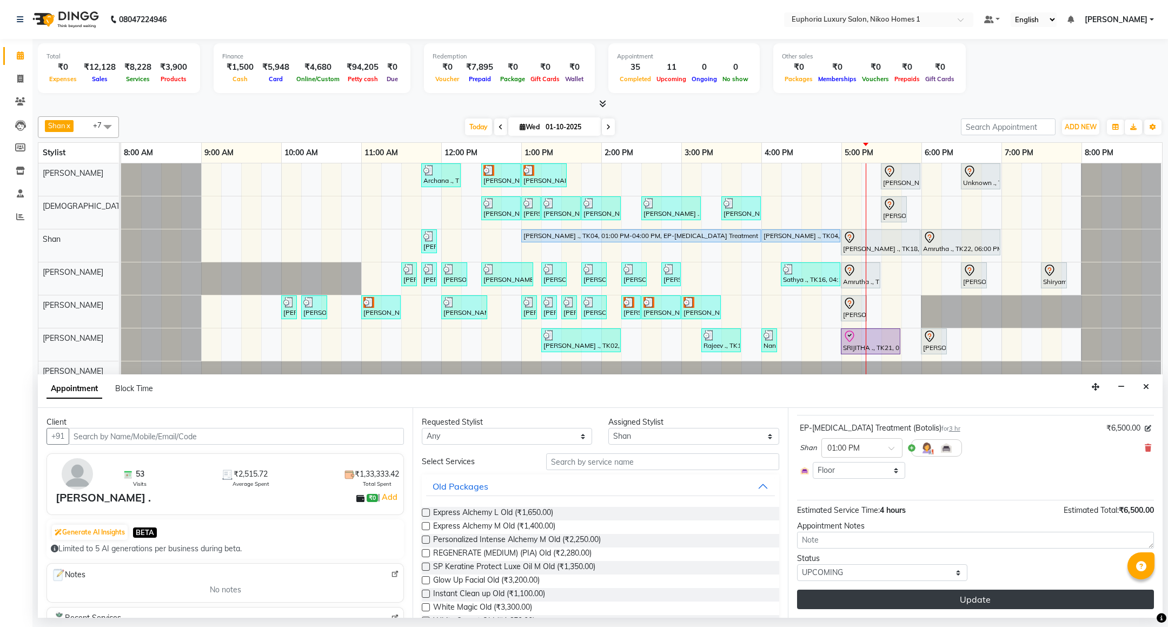
click at [948, 599] on button "Update" at bounding box center [975, 599] width 357 height 19
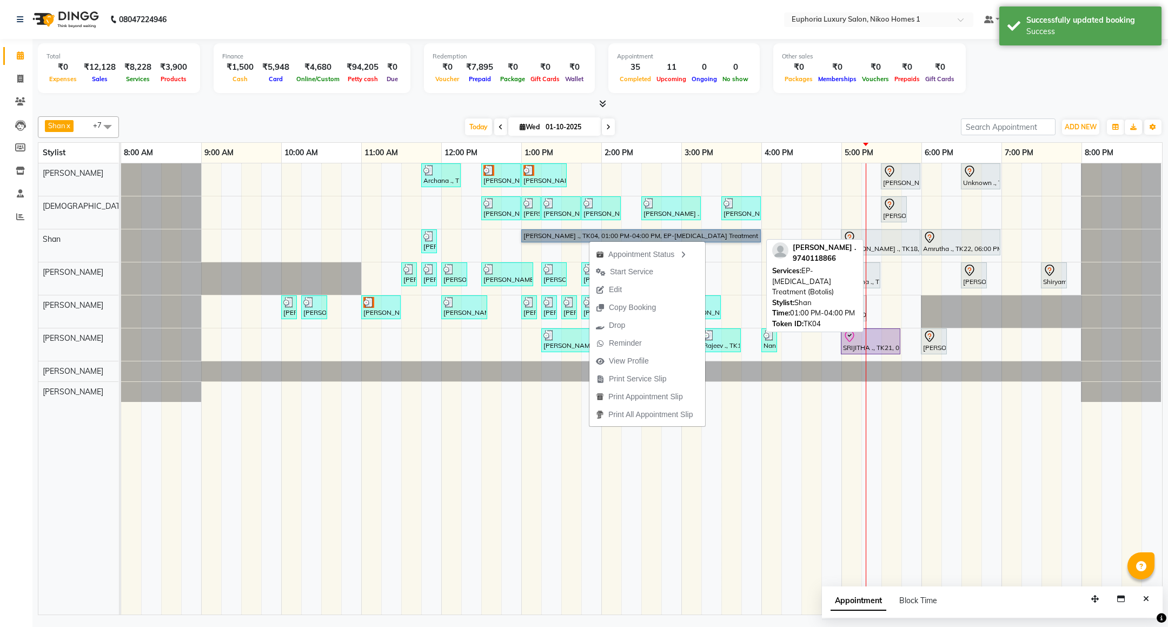
click at [538, 233] on link "[PERSON_NAME] ., TK04, 01:00 PM-04:00 PM, EP-[MEDICAL_DATA] Treatment (Botolis)" at bounding box center [641, 235] width 240 height 13
select select "5"
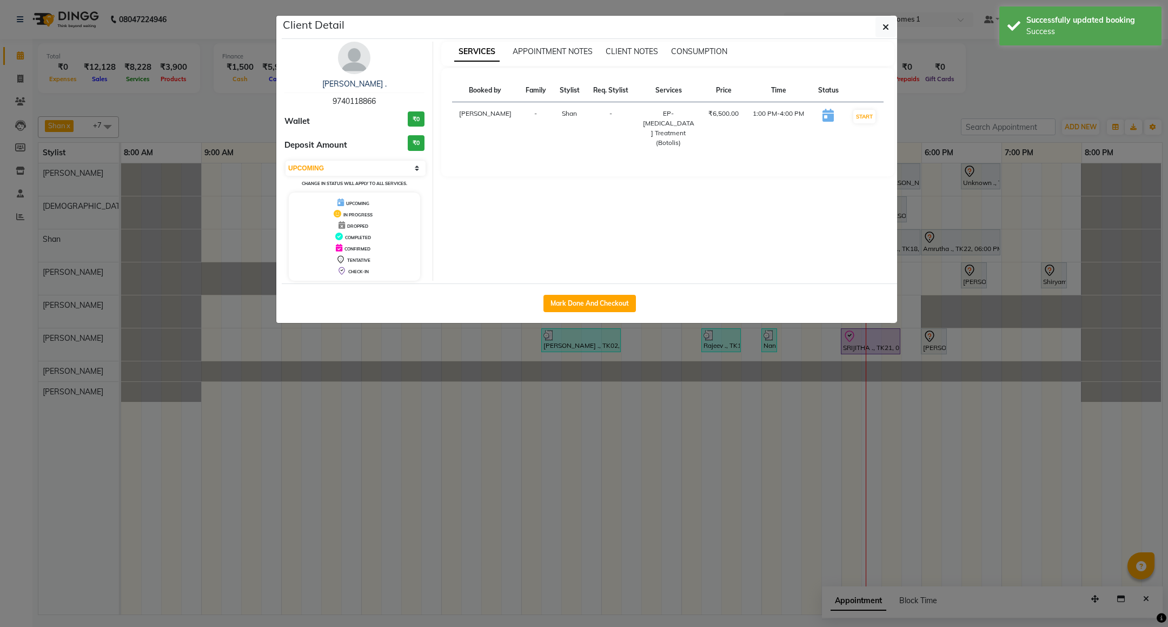
drag, startPoint x: 329, startPoint y: 101, endPoint x: 384, endPoint y: 98, distance: 54.2
click at [384, 98] on div "Yashwant Bidawat . 9740118866" at bounding box center [355, 92] width 140 height 29
copy span "9740118866"
click at [878, 28] on button "button" at bounding box center [886, 27] width 21 height 21
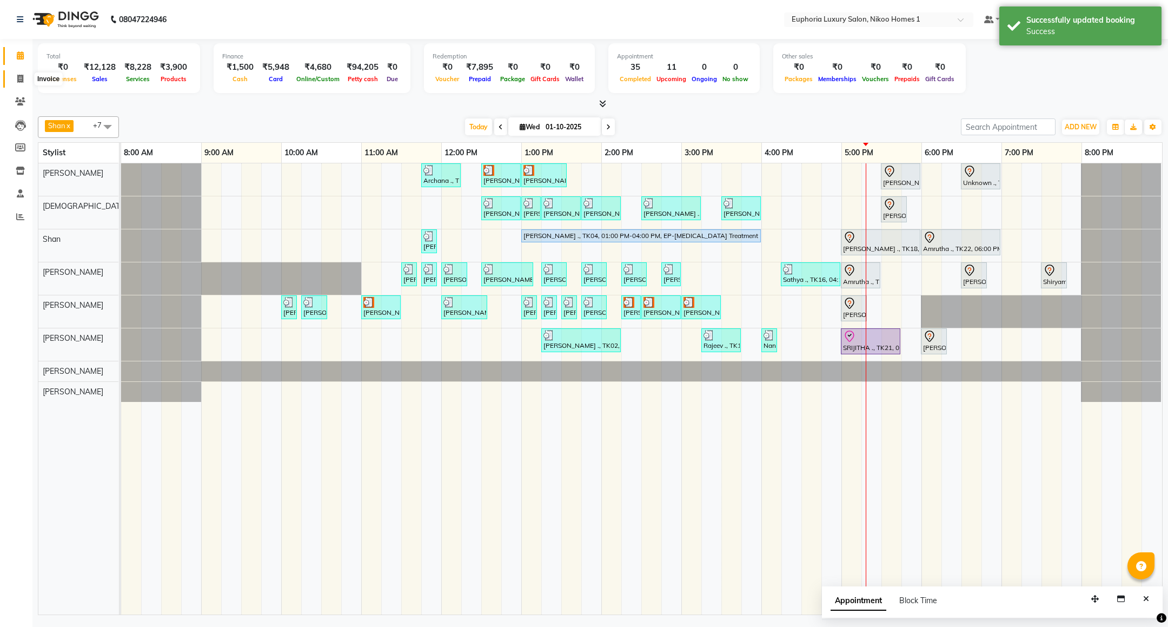
click at [21, 76] on icon at bounding box center [20, 79] width 6 height 8
select select "7987"
select select "service"
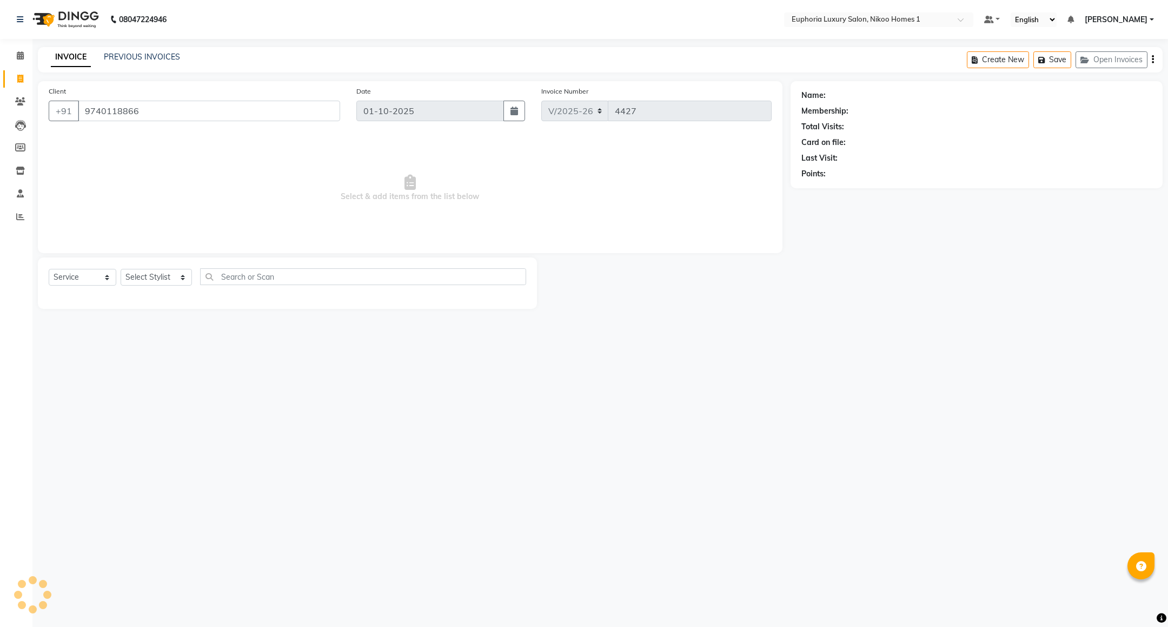
type input "9740118866"
select select "1: Object"
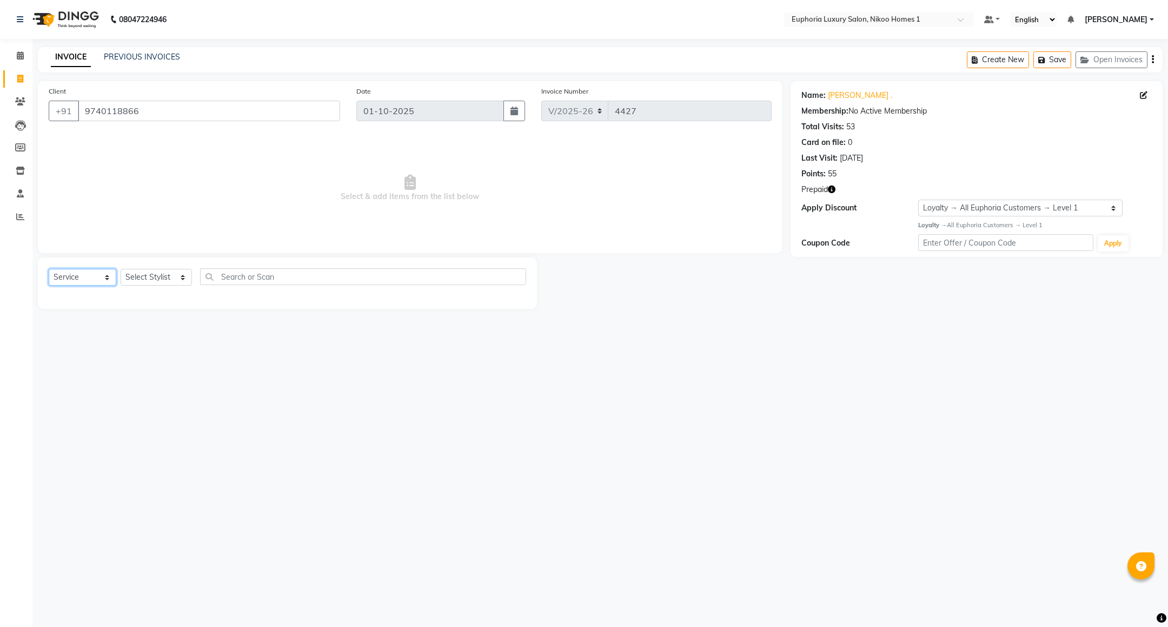
click at [100, 279] on select "Select Service Product Membership Package Voucher Prepaid Gift Card" at bounding box center [83, 277] width 68 height 17
select select "P"
click at [49, 269] on select "Select Service Product Membership Package Voucher Prepaid Gift Card" at bounding box center [83, 277] width 68 height 17
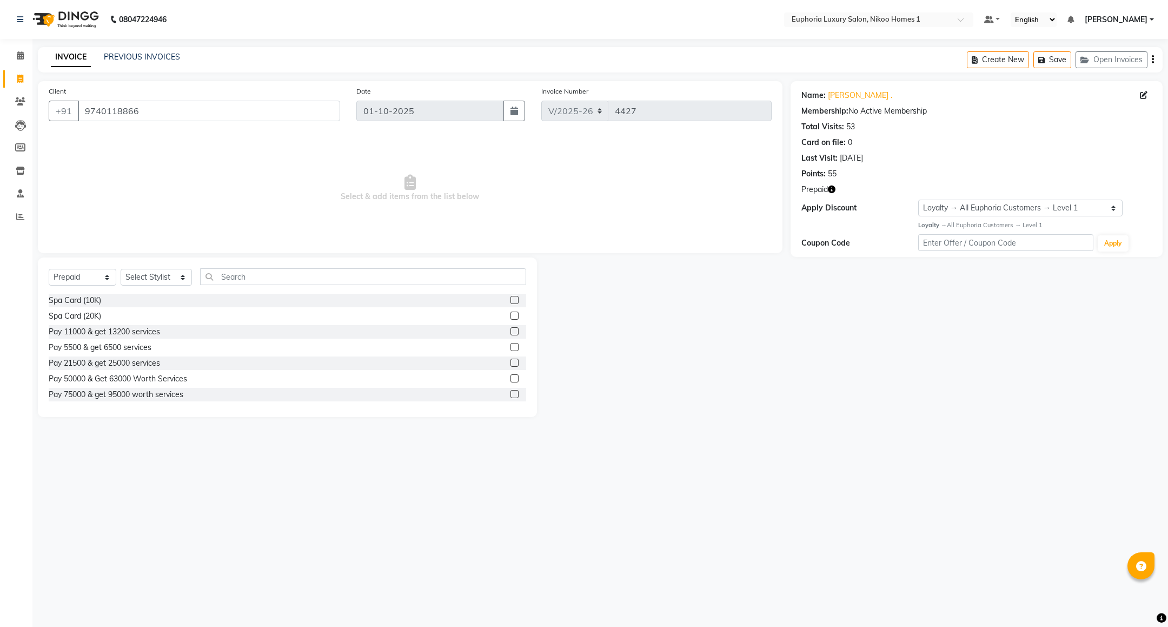
click at [164, 268] on div "Select Service Product Membership Package Voucher Prepaid Gift Card Select Styl…" at bounding box center [288, 280] width 478 height 25
click at [164, 278] on select "Select Stylist Admin Amrita( suzika) lama Atif Ali Azhar Bharath Bhumika Binita…" at bounding box center [156, 277] width 71 height 17
select select "85457"
click at [121, 269] on select "Select Stylist Admin Amrita( suzika) lama Atif Ali Azhar Bharath Bhumika Binita…" at bounding box center [156, 277] width 71 height 17
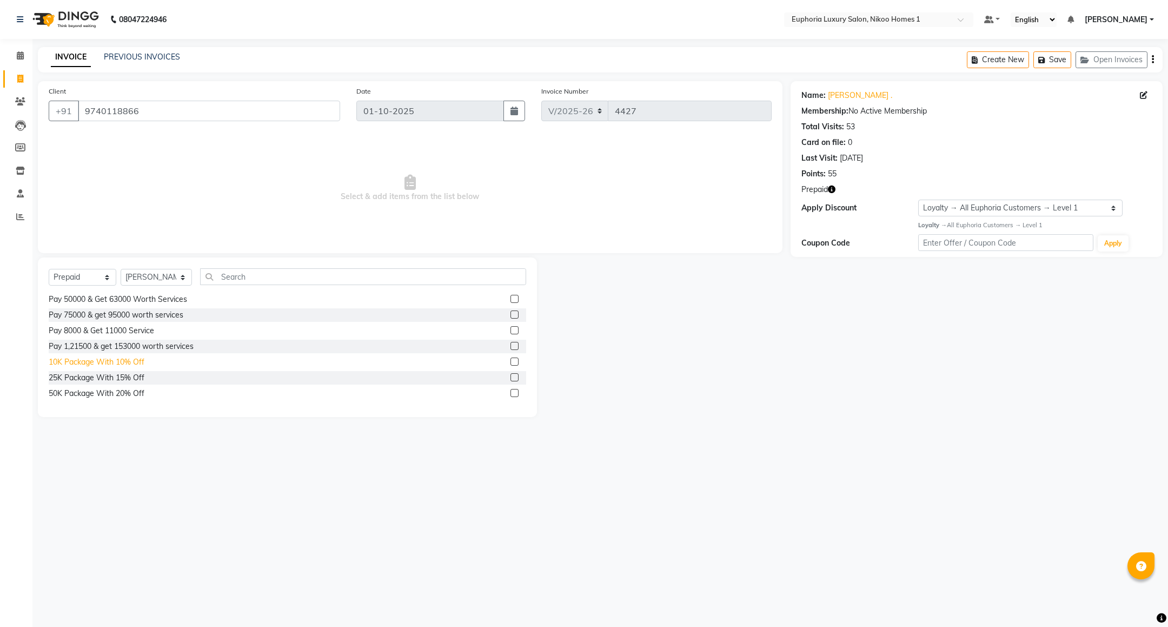
click at [130, 364] on div "10K Package With 10% Off" at bounding box center [97, 361] width 96 height 11
select select "select"
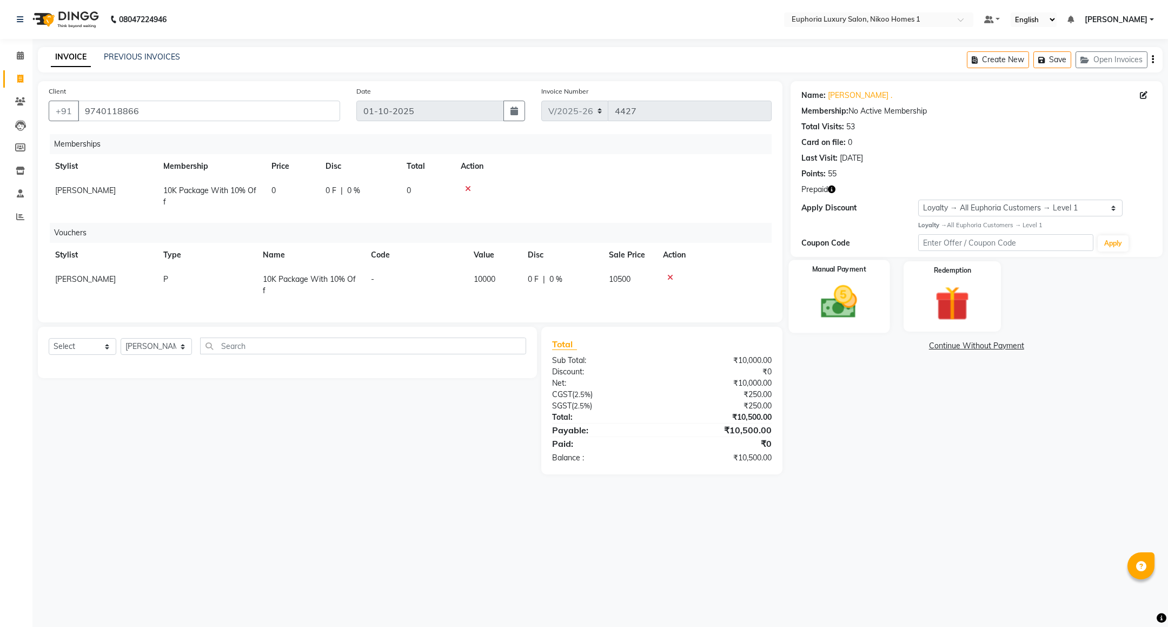
click at [838, 301] on img at bounding box center [839, 302] width 59 height 42
click at [874, 347] on span "UPI" at bounding box center [877, 346] width 17 height 12
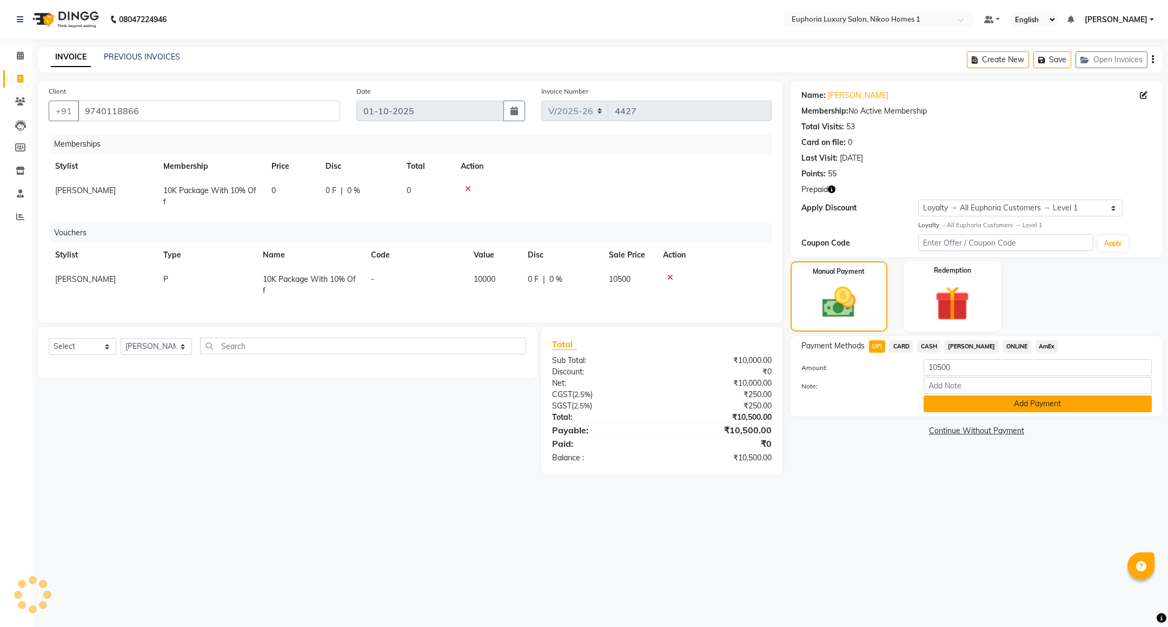
click at [956, 407] on button "Add Payment" at bounding box center [1038, 403] width 228 height 17
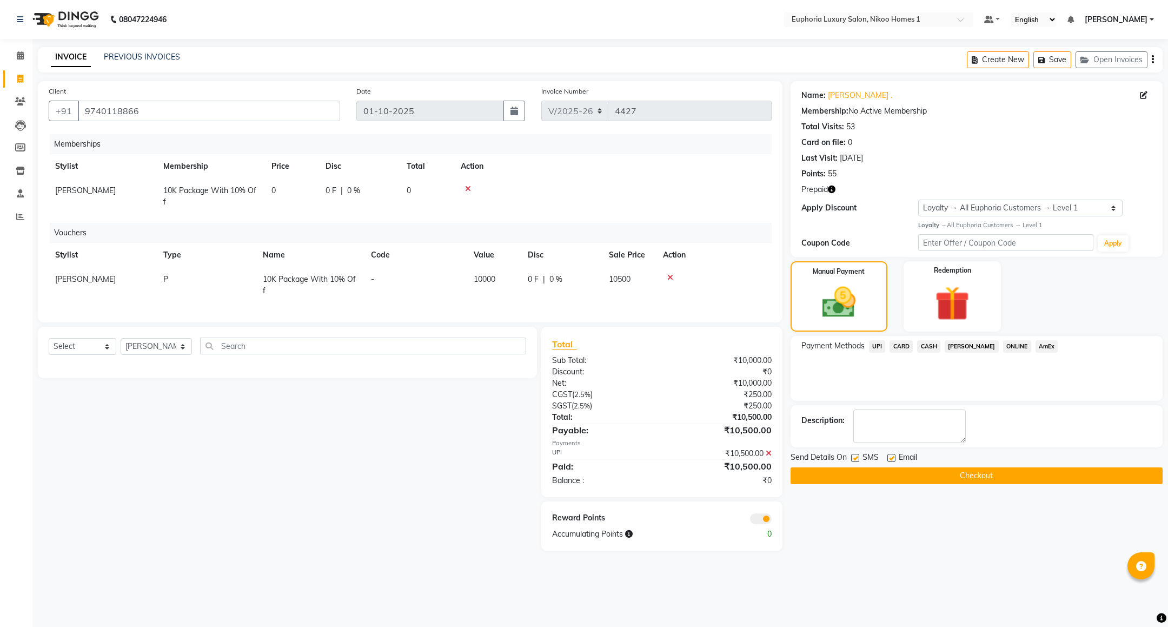
click at [928, 470] on button "Checkout" at bounding box center [977, 475] width 372 height 17
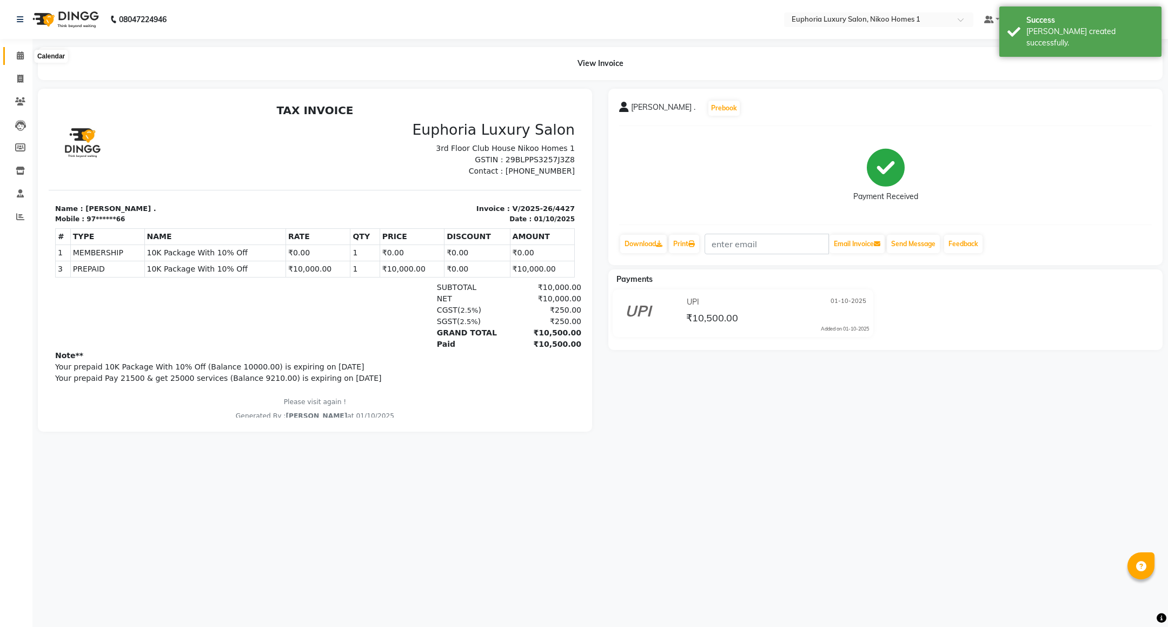
click at [18, 61] on span at bounding box center [20, 56] width 19 height 12
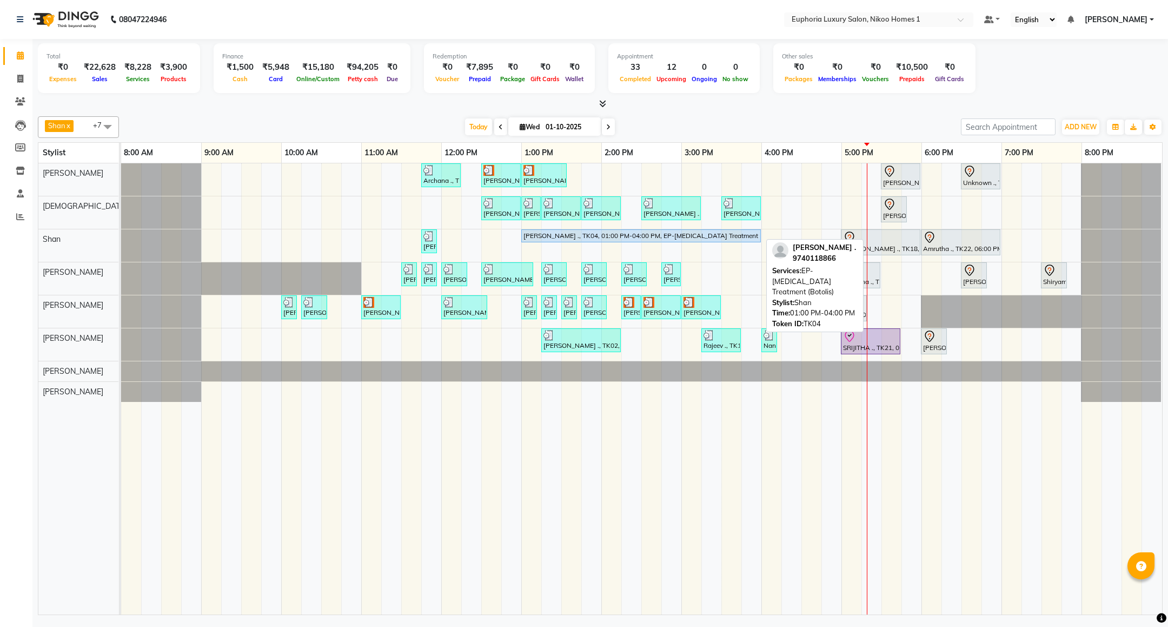
click at [612, 239] on div "[PERSON_NAME] ., TK04, 01:00 PM-04:00 PM, EP-[MEDICAL_DATA] Treatment (Botolis)" at bounding box center [641, 236] width 237 height 10
select select "5"
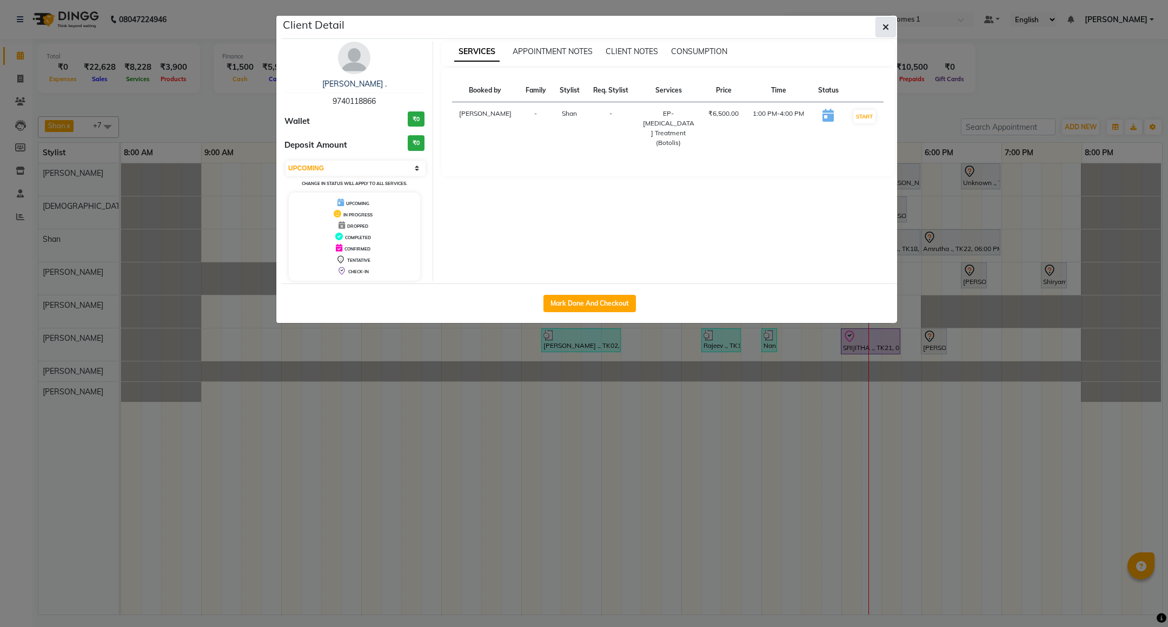
click at [885, 22] on span "button" at bounding box center [886, 27] width 6 height 11
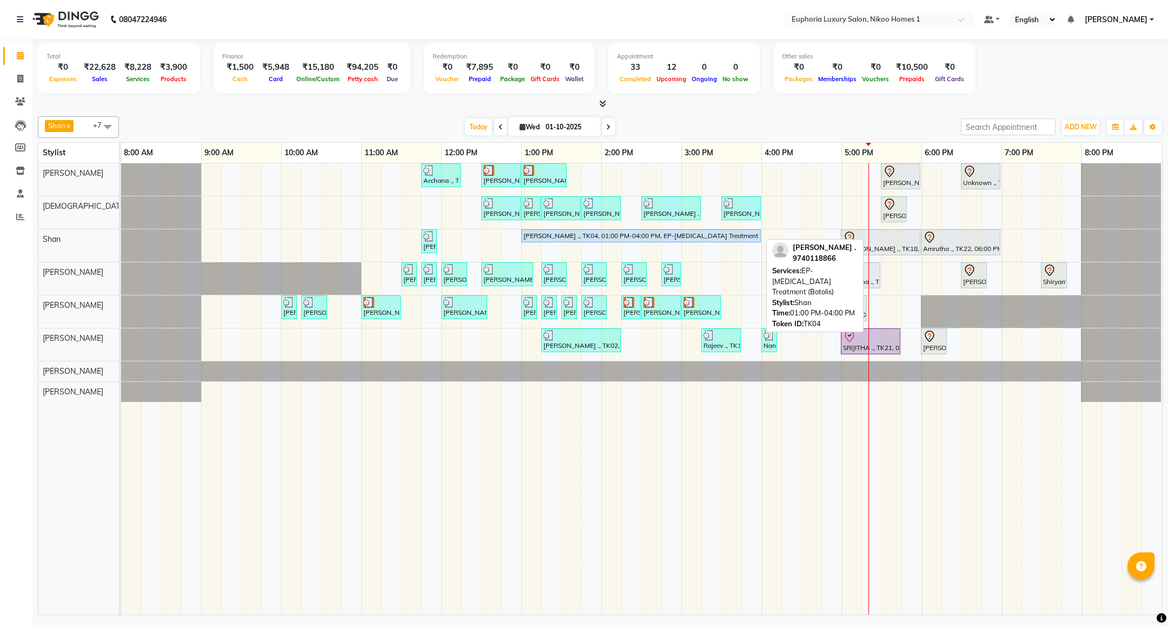
click at [604, 233] on div "[PERSON_NAME] ., TK04, 01:00 PM-04:00 PM, EP-[MEDICAL_DATA] Treatment (Botolis)" at bounding box center [641, 236] width 237 height 10
select select "5"
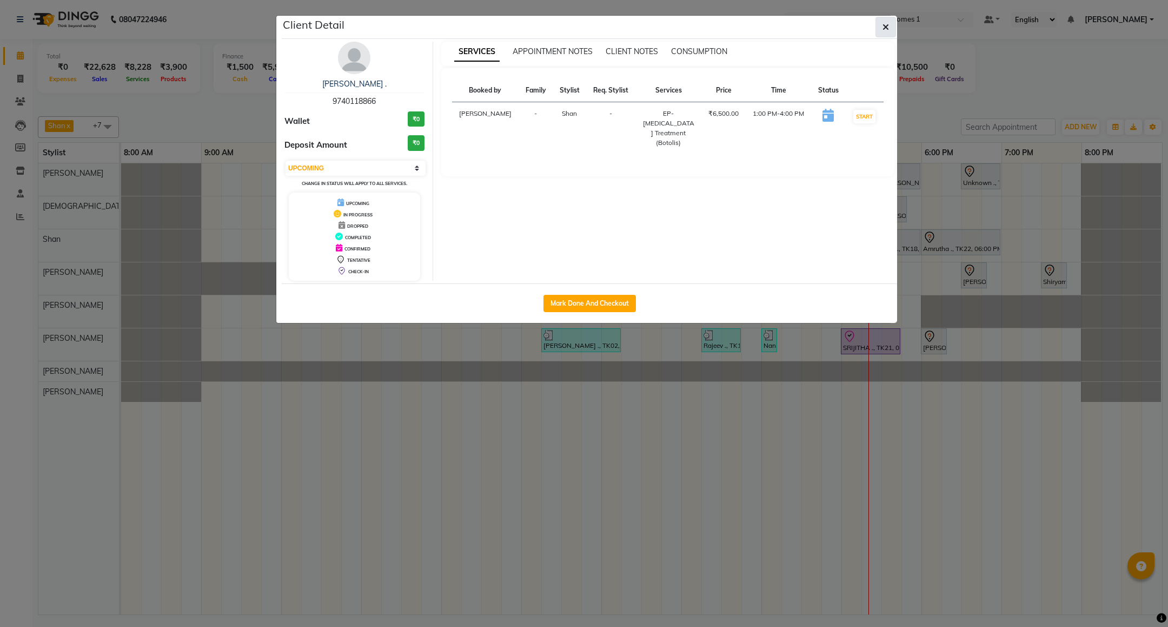
click at [891, 31] on button "button" at bounding box center [886, 27] width 21 height 21
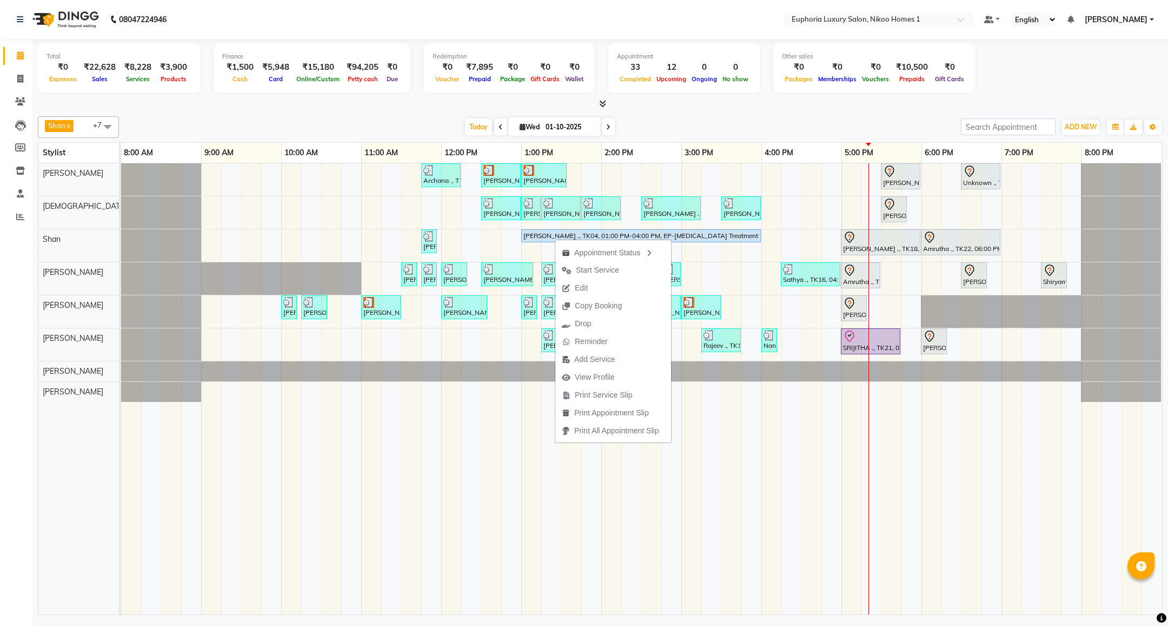
click at [555, 239] on div "Appointment Status Start Service Edit Copy Booking Drop Reminder Add Service Vi…" at bounding box center [613, 341] width 117 height 204
click at [719, 234] on div "[PERSON_NAME] ., TK04, 01:00 PM-04:00 PM, EP-[MEDICAL_DATA] Treatment (Botolis)" at bounding box center [641, 236] width 237 height 10
select select "5"
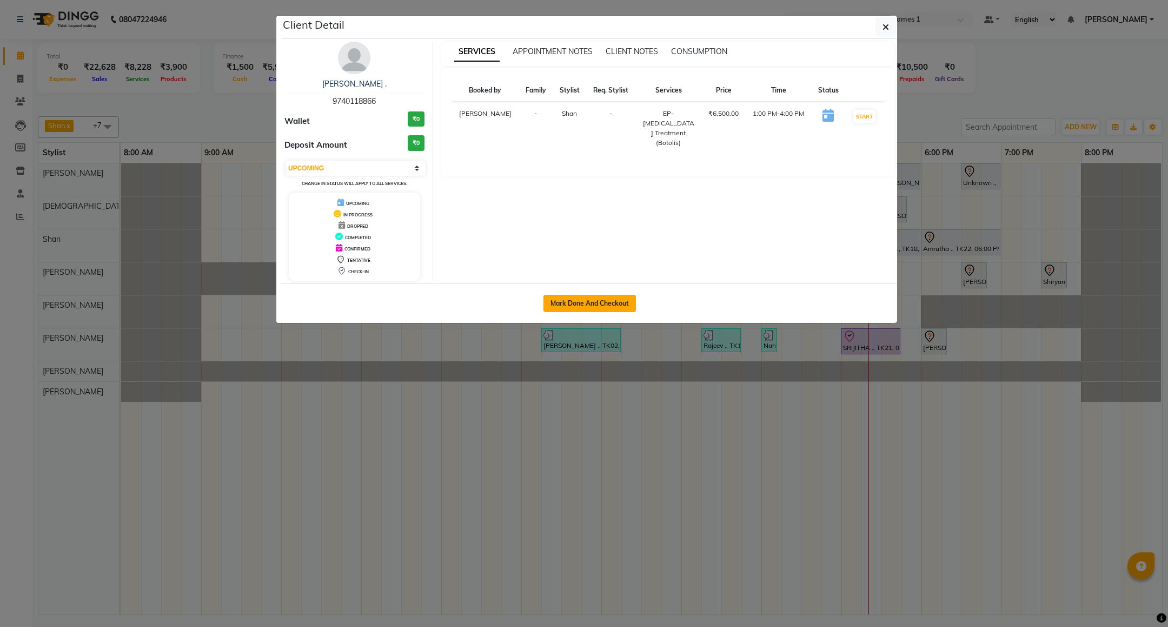
click at [609, 298] on button "Mark Done And Checkout" at bounding box center [590, 303] width 93 height 17
select select "7987"
select select "service"
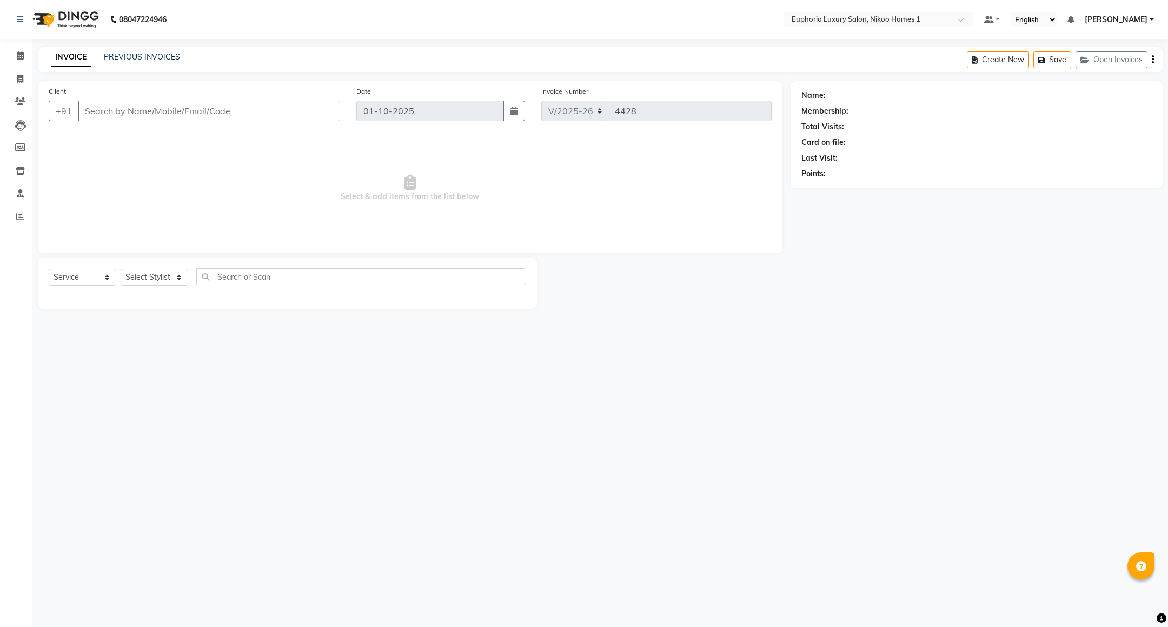
type input "97******66"
select select "92628"
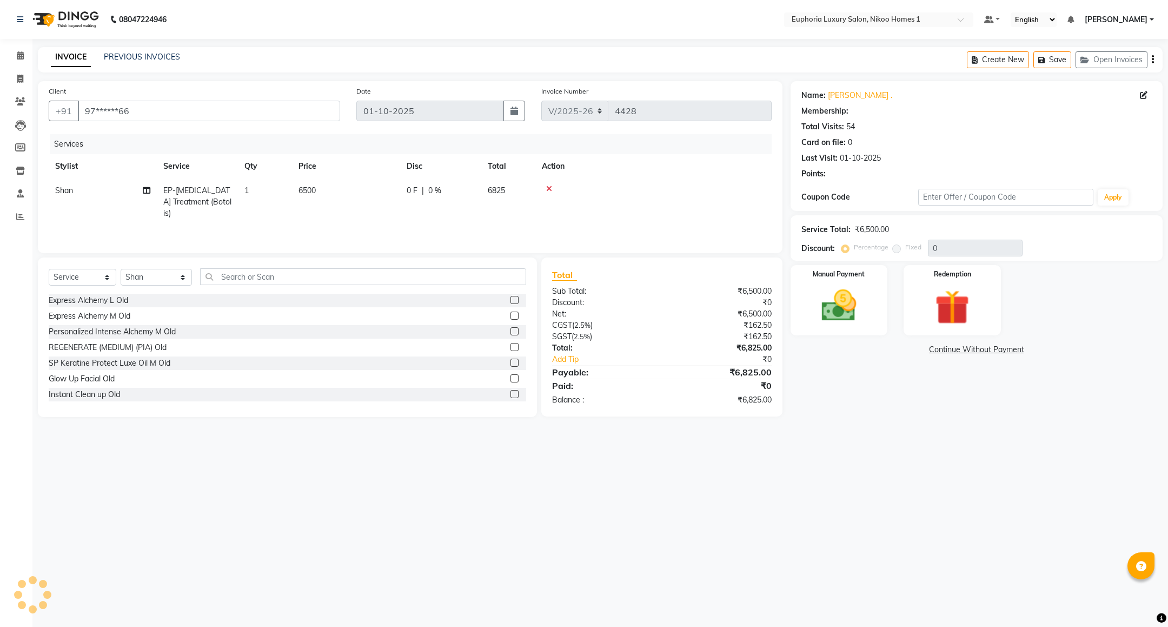
type input "10"
select select "2: Object"
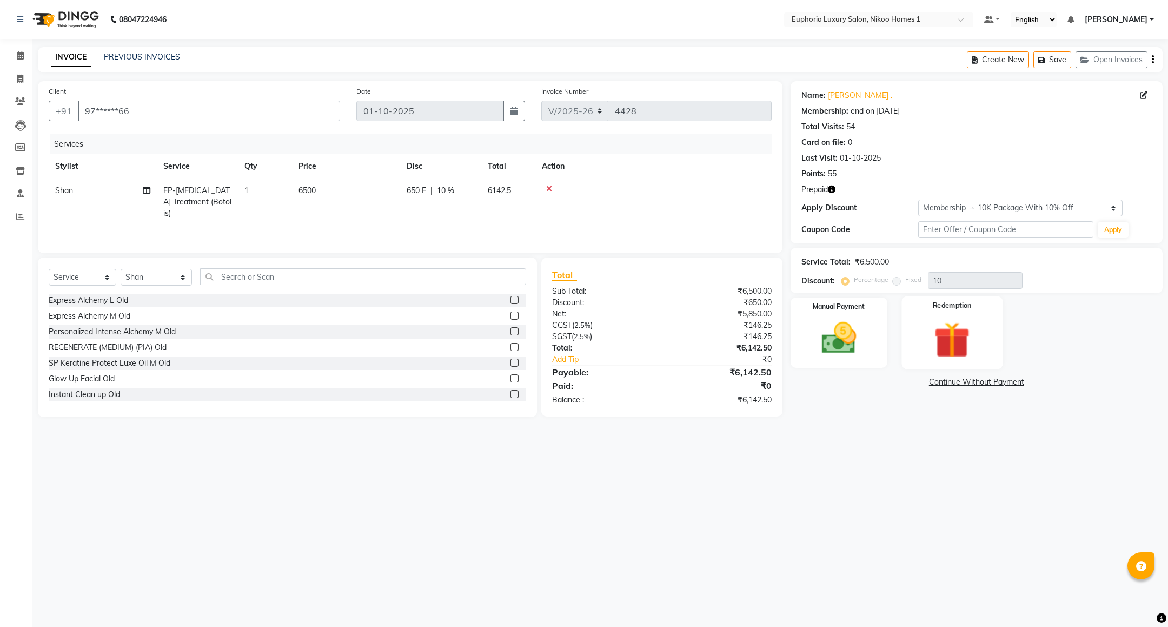
click at [939, 354] on img at bounding box center [952, 340] width 59 height 45
click at [938, 385] on span "Prepaid 2" at bounding box center [952, 384] width 35 height 12
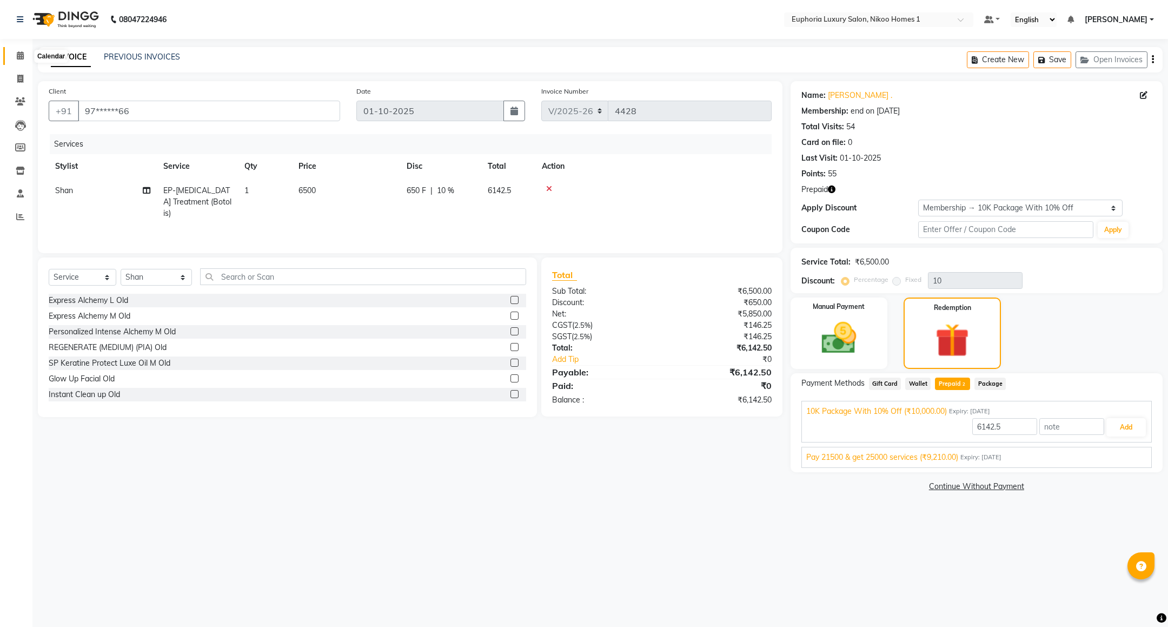
click at [23, 56] on icon at bounding box center [20, 55] width 7 height 8
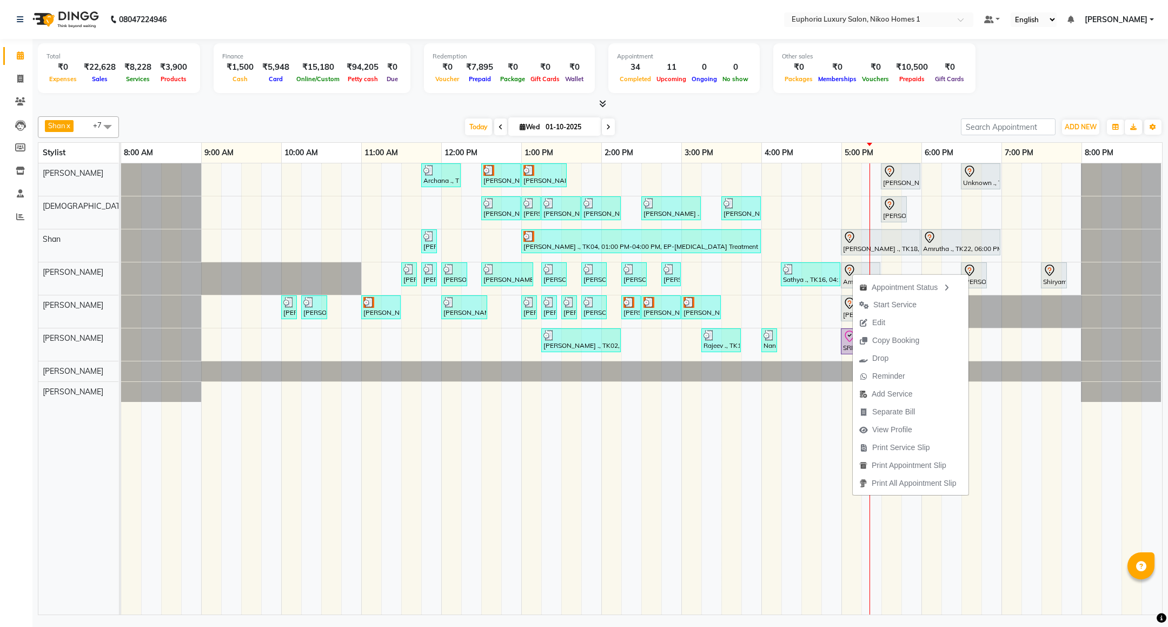
click at [15, 472] on div "Calendar Invoice Clients Leads Members Inventory Staff Reports Completed InProg…" at bounding box center [73, 321] width 146 height 580
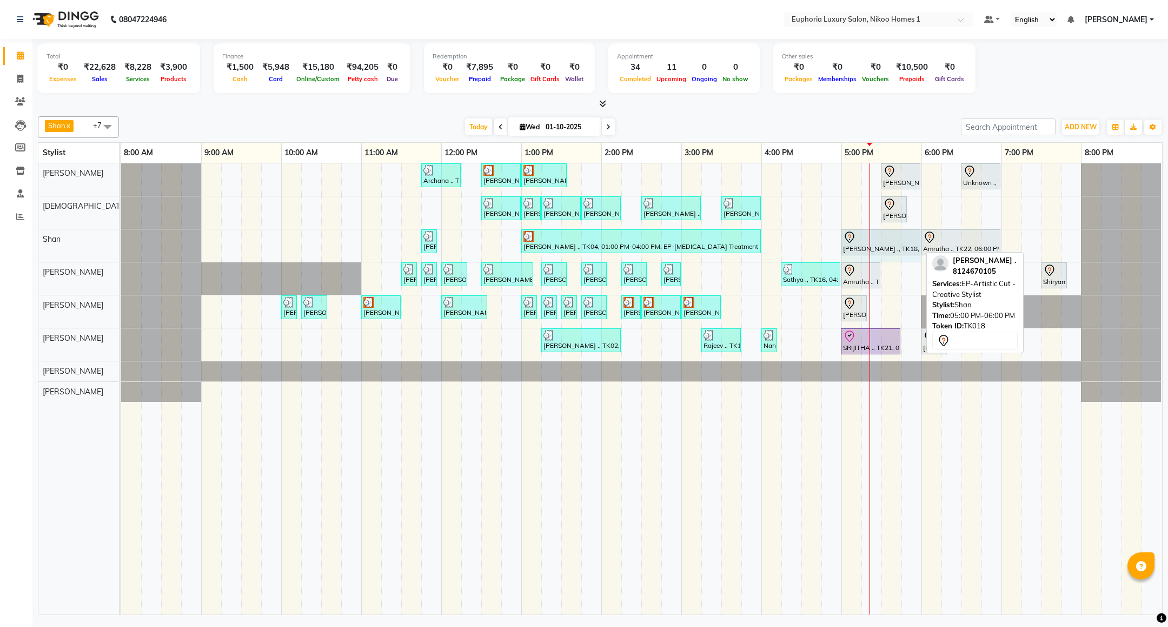
drag, startPoint x: 917, startPoint y: 242, endPoint x: 903, endPoint y: 242, distance: 14.6
click at [121, 242] on div "L.C. Jain ., TK11, 11:45 AM-11:55 AM, EL-Basic Cut (No wash) Yashwant Bidawat .…" at bounding box center [121, 245] width 0 height 32
drag, startPoint x: 917, startPoint y: 245, endPoint x: 896, endPoint y: 249, distance: 22.0
click at [121, 249] on div "L.C. Jain ., TK11, 11:45 AM-11:55 AM, EL-Basic Cut (No wash) Yashwant Bidawat .…" at bounding box center [121, 245] width 0 height 32
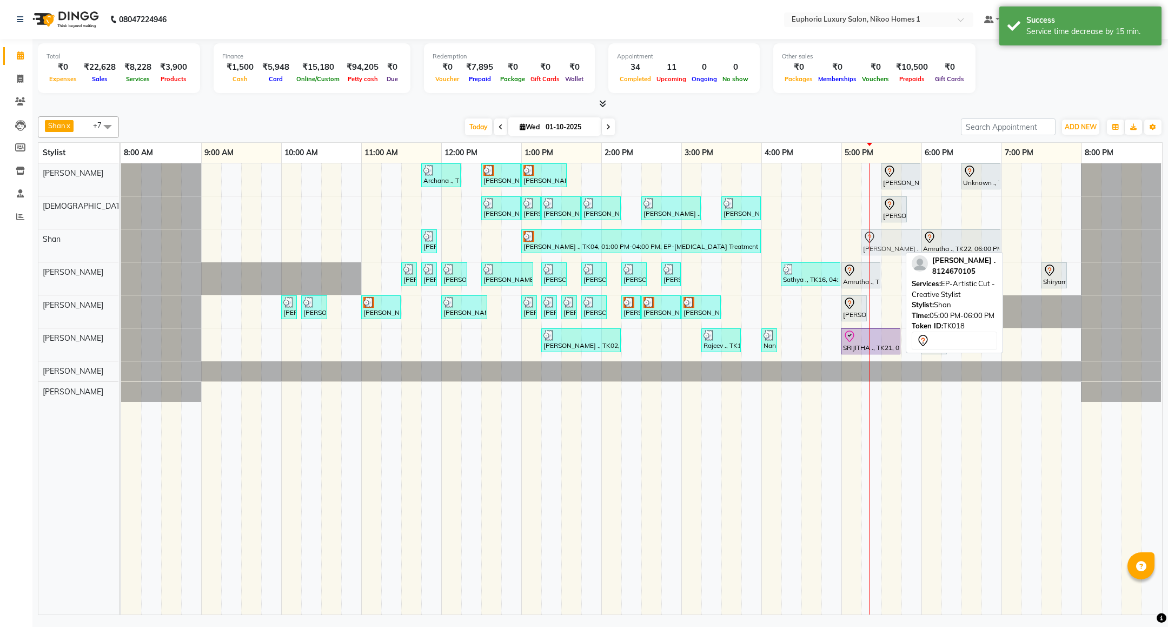
drag, startPoint x: 876, startPoint y: 240, endPoint x: 891, endPoint y: 241, distance: 15.2
click at [121, 241] on div "L.C. Jain ., TK11, 11:45 AM-11:55 AM, EL-Basic Cut (No wash) Yashwant Bidawat .…" at bounding box center [121, 245] width 0 height 32
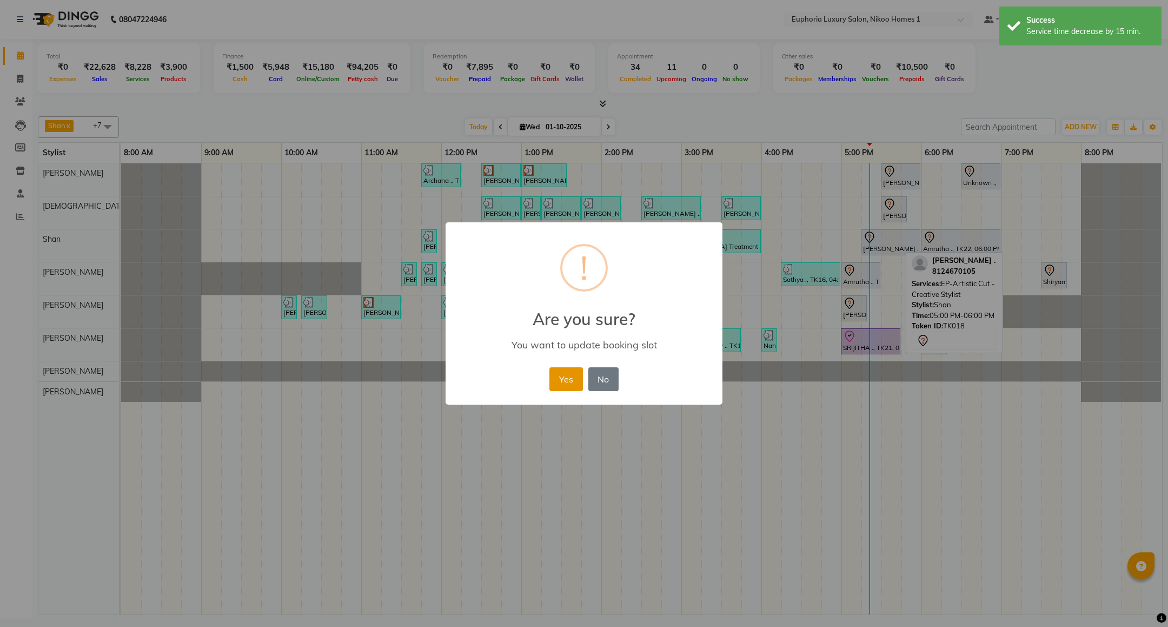
click at [556, 377] on button "Yes" at bounding box center [566, 379] width 33 height 24
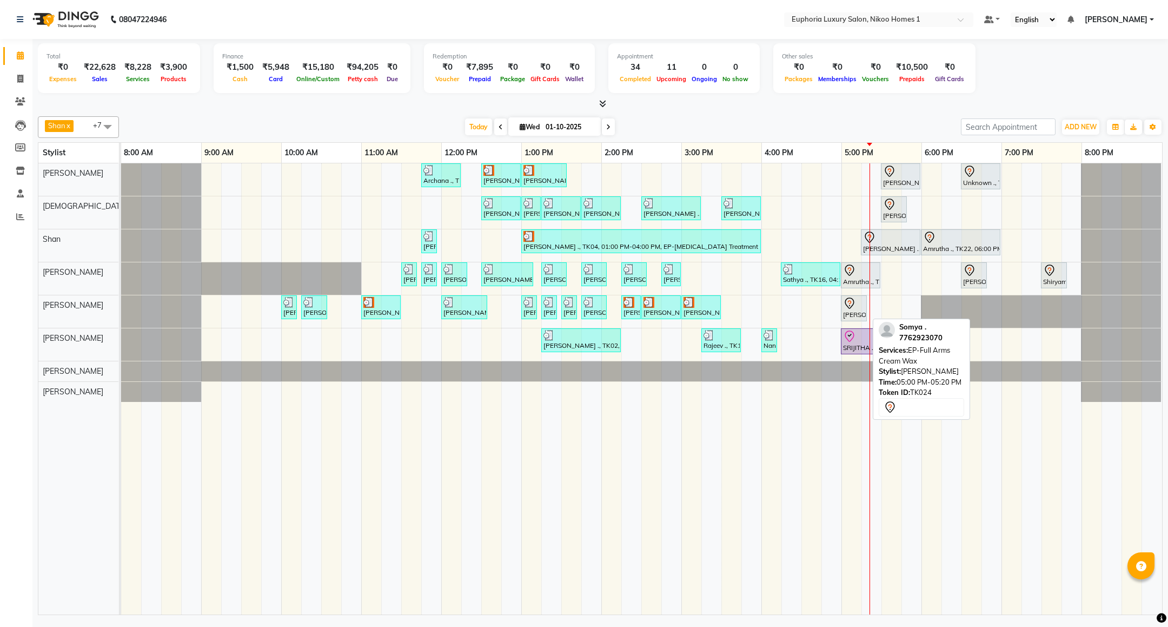
click at [850, 314] on div "Somya ., TK24, 05:00 PM-05:20 PM, EP-Full Arms Cream Wax" at bounding box center [854, 308] width 24 height 23
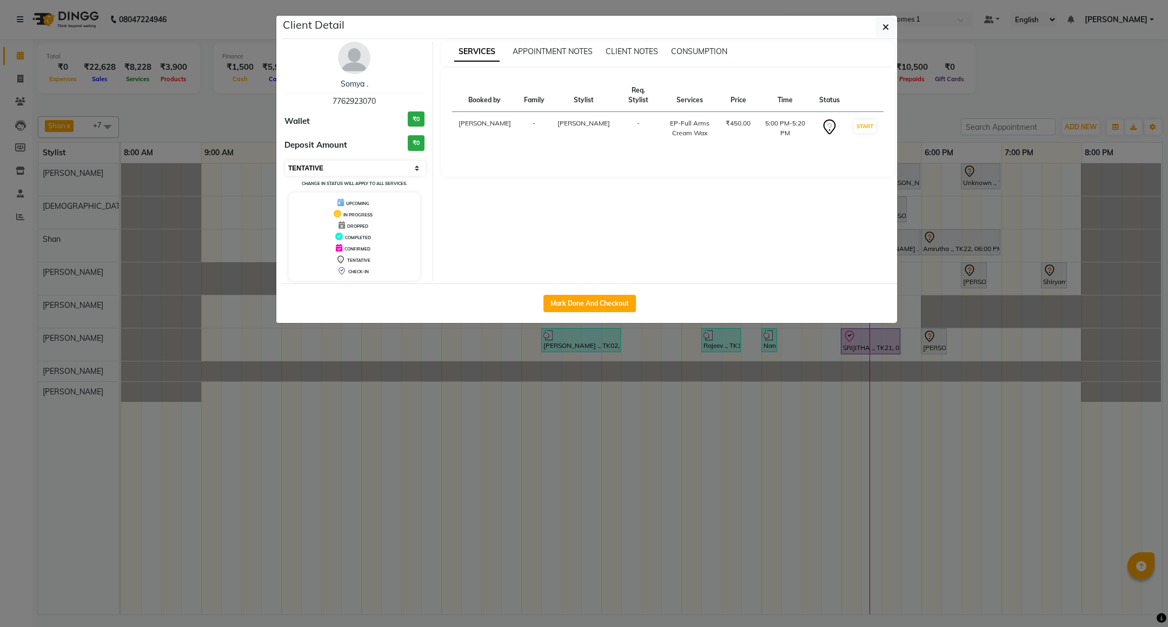
click at [342, 169] on select "Select IN SERVICE CONFIRMED TENTATIVE CHECK IN MARK DONE DROPPED UPCOMING" at bounding box center [356, 168] width 140 height 15
select select "8"
click at [286, 161] on select "Select IN SERVICE CONFIRMED TENTATIVE CHECK IN MARK DONE DROPPED UPCOMING" at bounding box center [356, 168] width 140 height 15
click at [883, 29] on icon "button" at bounding box center [886, 27] width 6 height 9
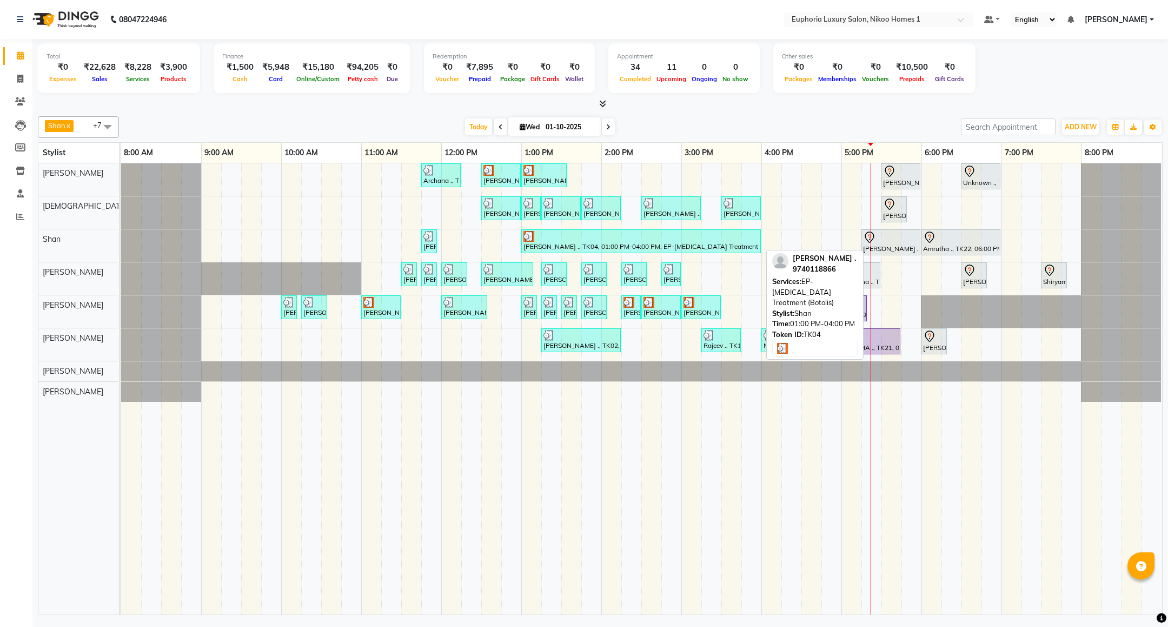
click at [640, 237] on div at bounding box center [641, 236] width 235 height 11
select select "3"
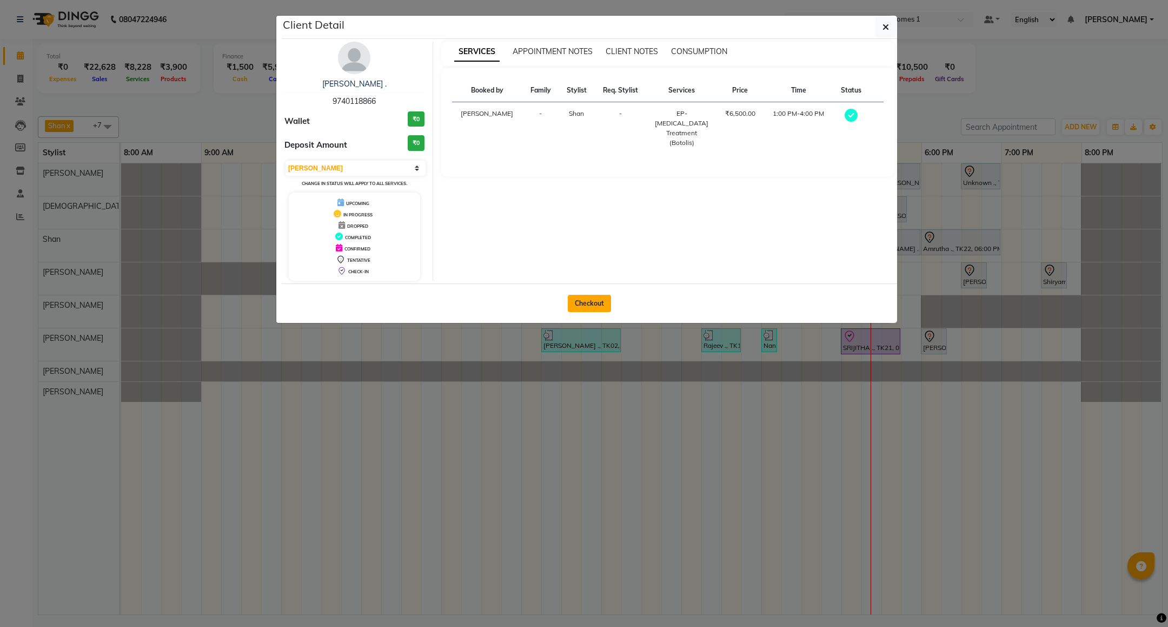
click at [599, 299] on button "Checkout" at bounding box center [589, 303] width 43 height 17
select select "service"
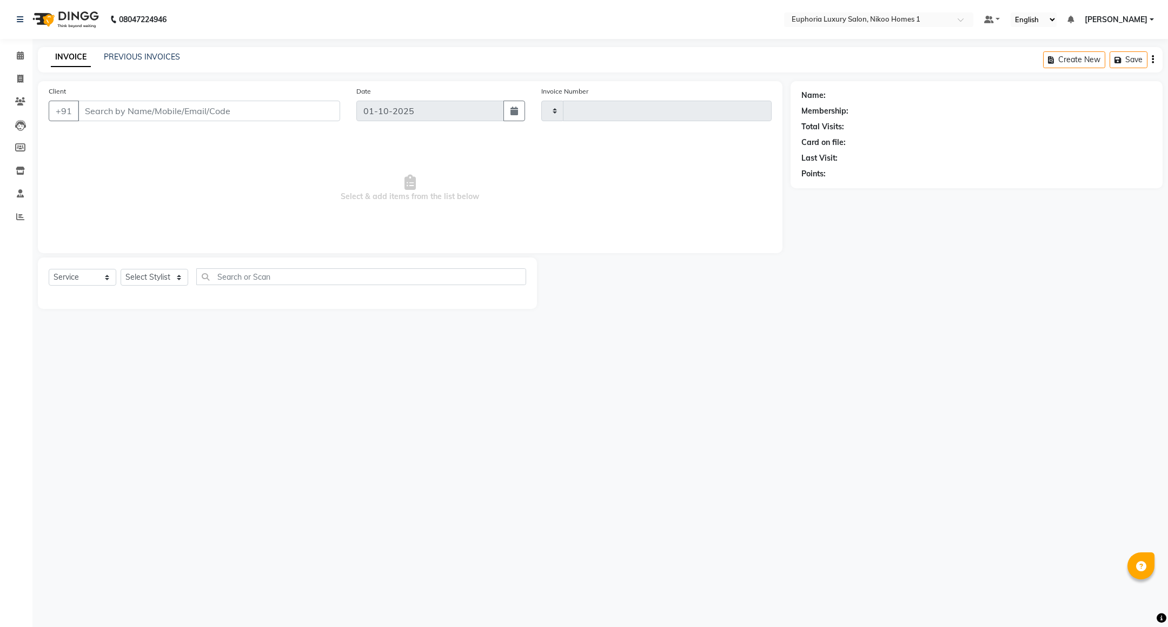
type input "4428"
select select "7987"
type input "97******66"
select select "92628"
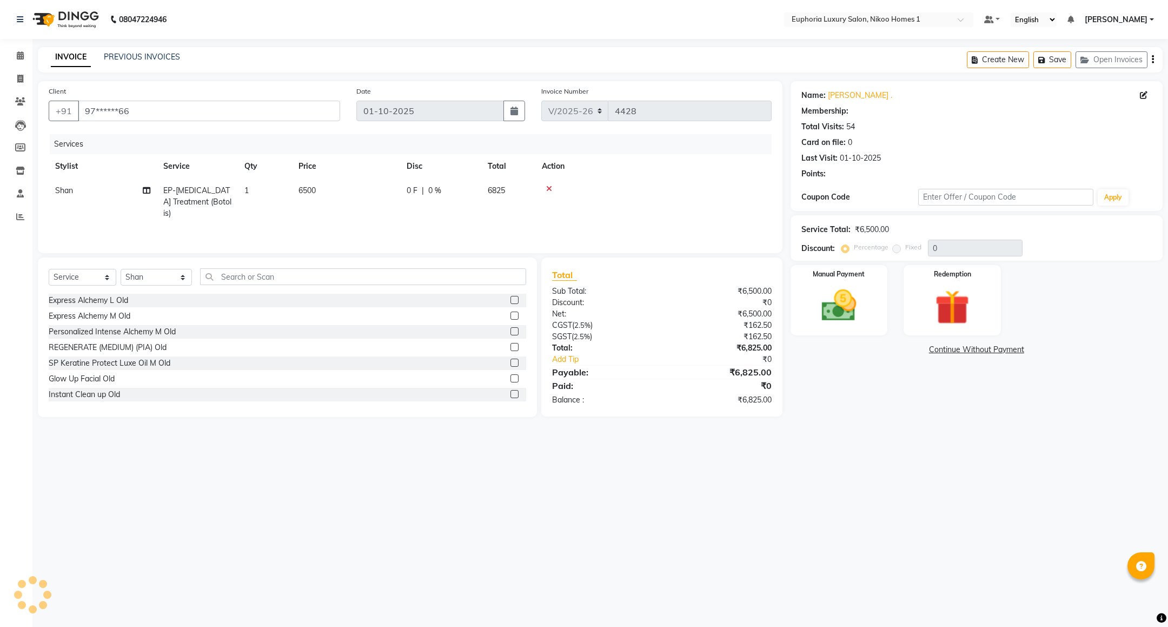
type input "10"
select select "2: Object"
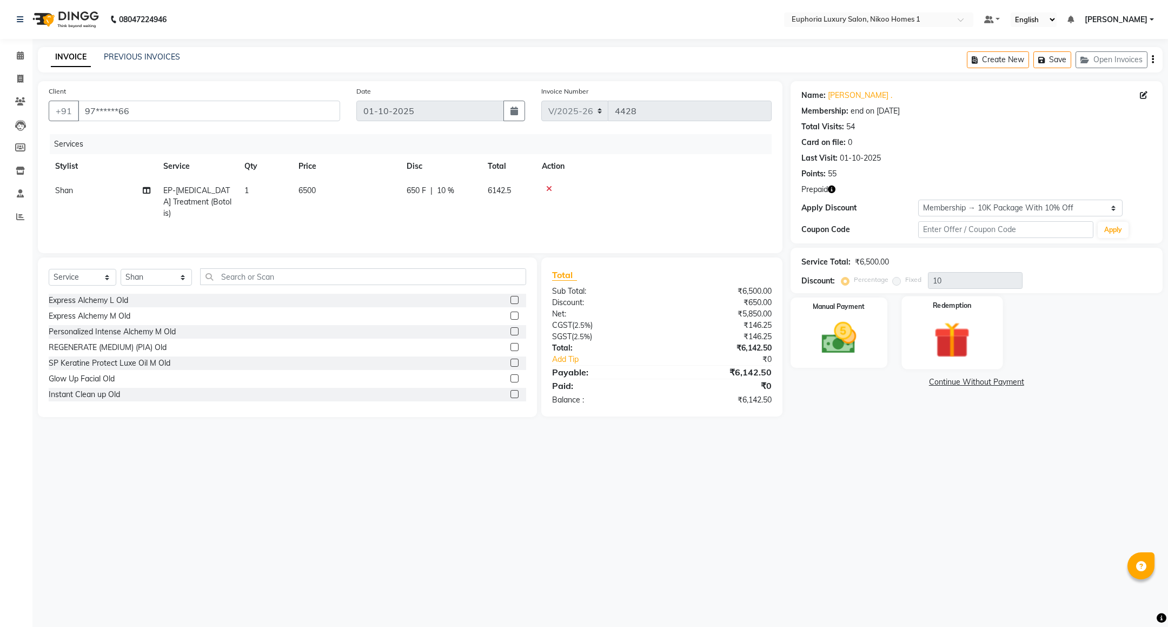
click at [953, 327] on img at bounding box center [952, 340] width 59 height 45
click at [961, 384] on span "2" at bounding box center [964, 384] width 6 height 6
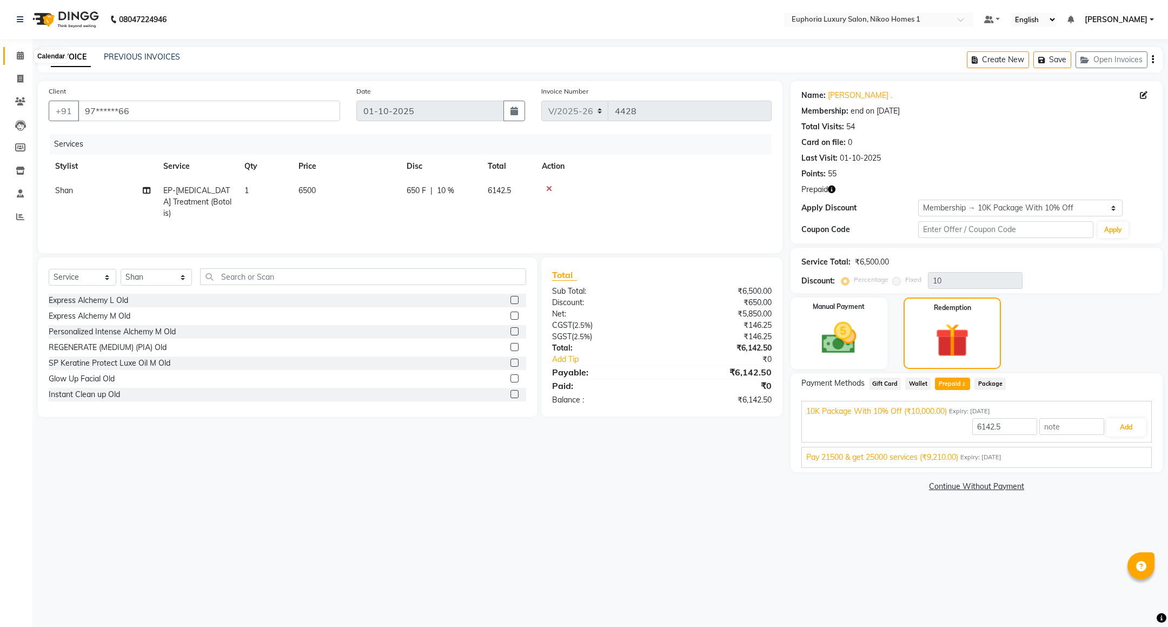
click at [25, 52] on span at bounding box center [20, 56] width 19 height 12
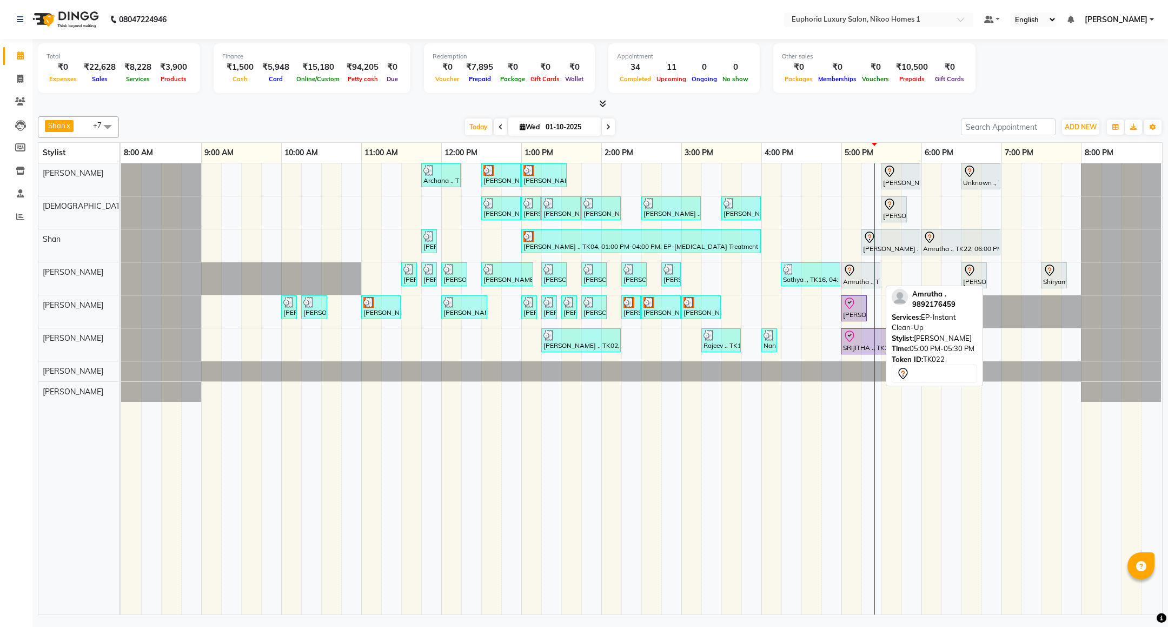
click at [851, 282] on div "Amrutha ., TK22, 05:00 PM-05:30 PM, EP-Instant Clean-Up" at bounding box center [860, 275] width 37 height 23
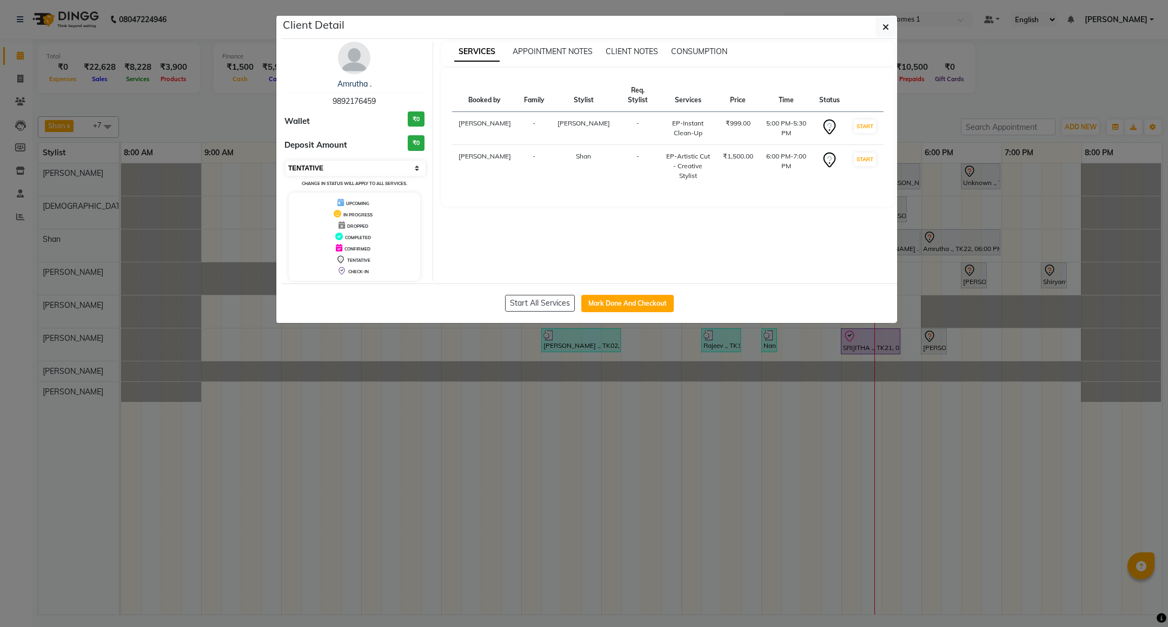
drag, startPoint x: 379, startPoint y: 169, endPoint x: 372, endPoint y: 169, distance: 6.5
click at [379, 169] on select "Select IN SERVICE CONFIRMED TENTATIVE CHECK IN MARK DONE DROPPED UPCOMING" at bounding box center [356, 168] width 140 height 15
select select "8"
click at [286, 161] on select "Select IN SERVICE CONFIRMED TENTATIVE CHECK IN MARK DONE DROPPED UPCOMING" at bounding box center [356, 168] width 140 height 15
click at [887, 28] on icon "button" at bounding box center [886, 27] width 6 height 9
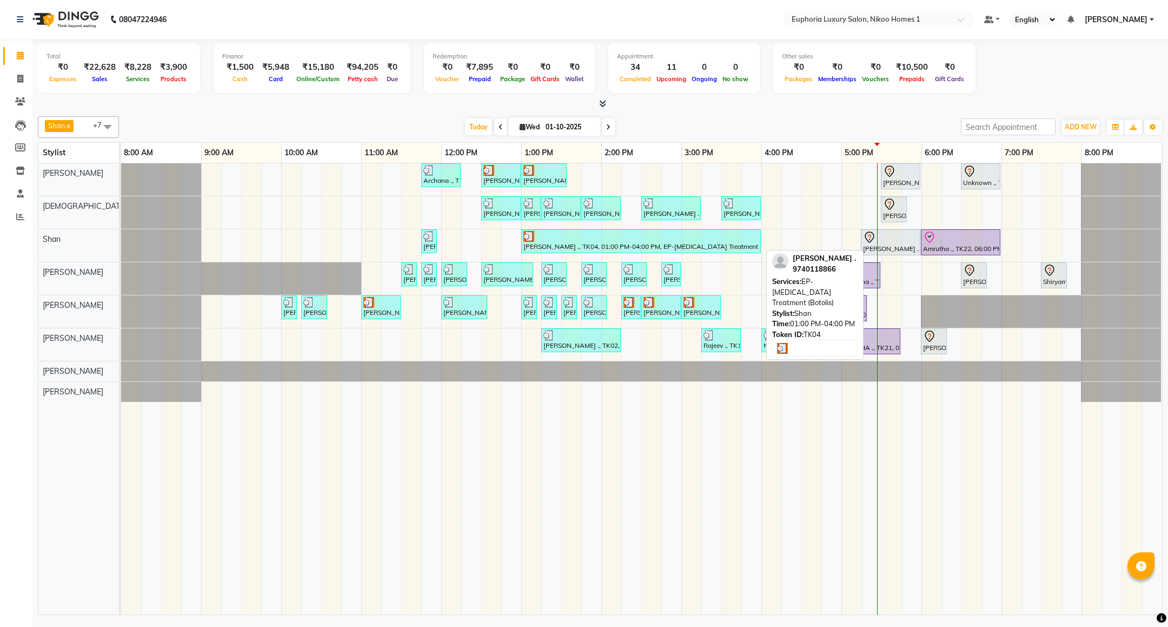
click at [584, 249] on div "[PERSON_NAME] ., TK04, 01:00 PM-04:00 PM, EP-[MEDICAL_DATA] Treatment (Botolis)" at bounding box center [641, 241] width 237 height 21
select select "3"
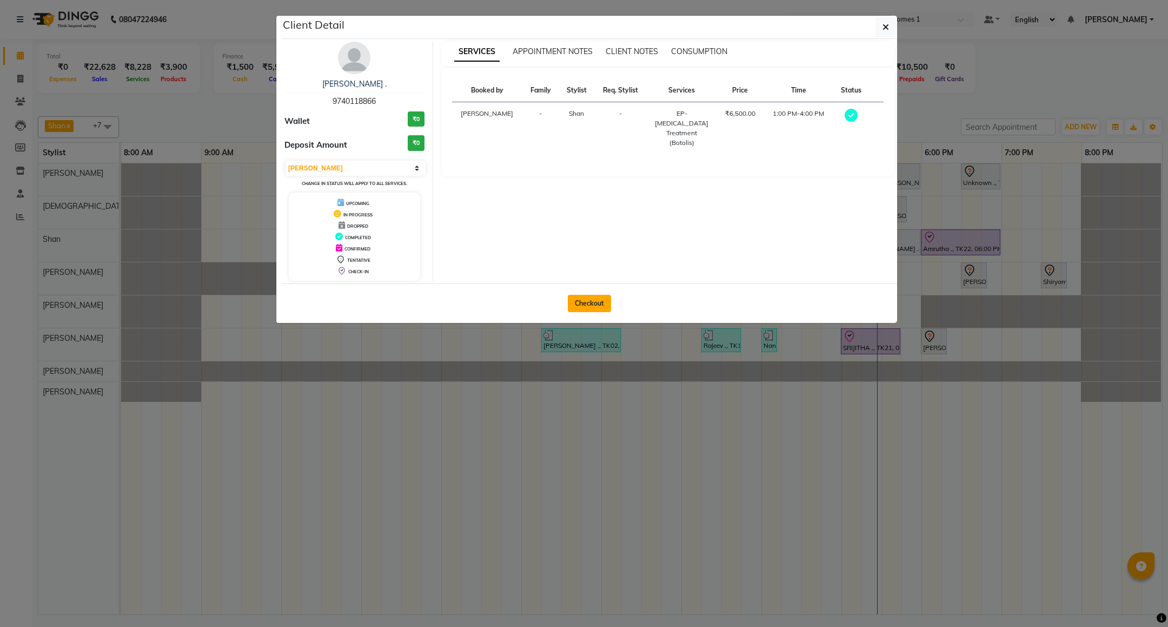
click at [581, 307] on button "Checkout" at bounding box center [589, 303] width 43 height 17
select select "service"
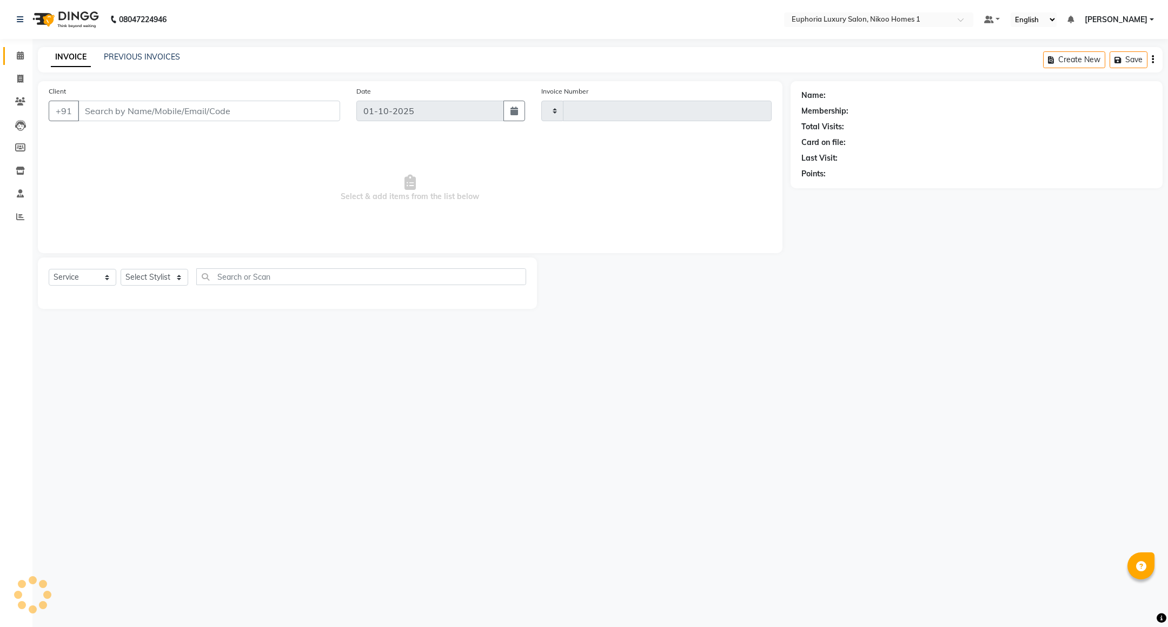
type input "4428"
select select "7987"
type input "97******66"
select select "92628"
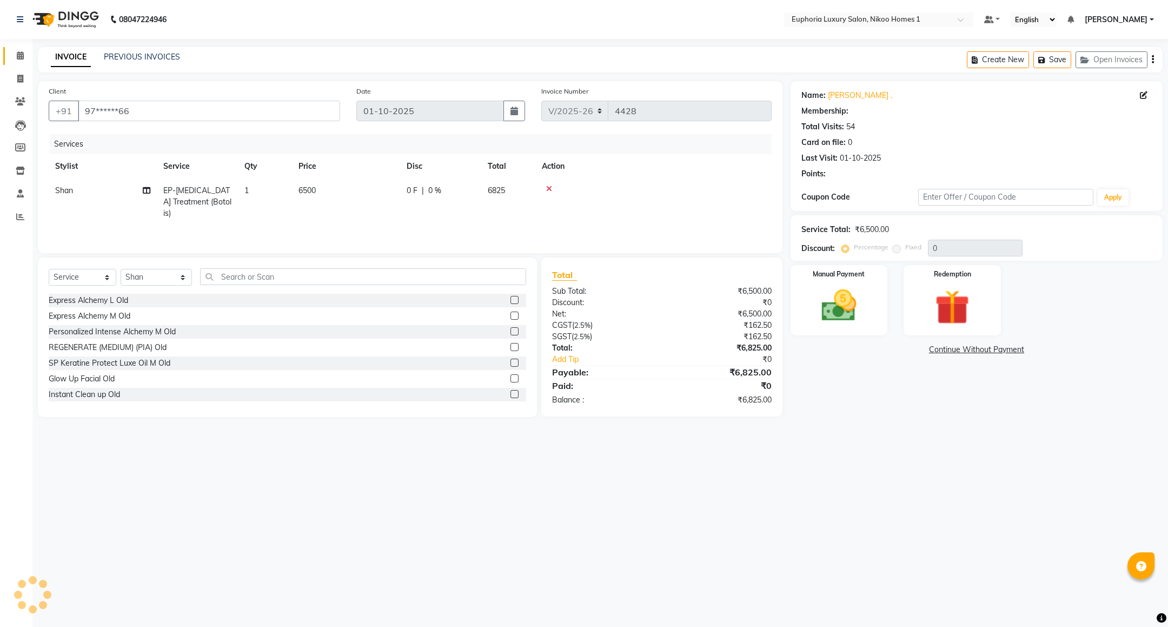
select select "2: Object"
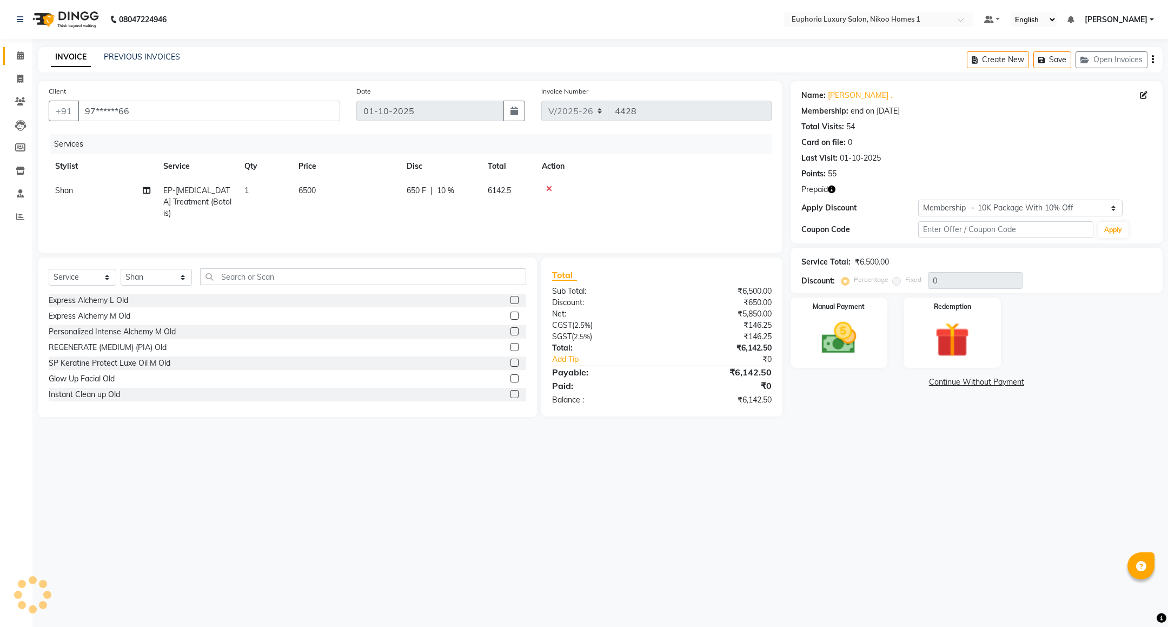
type input "10"
click at [327, 183] on td "6500" at bounding box center [346, 202] width 108 height 47
select select "92628"
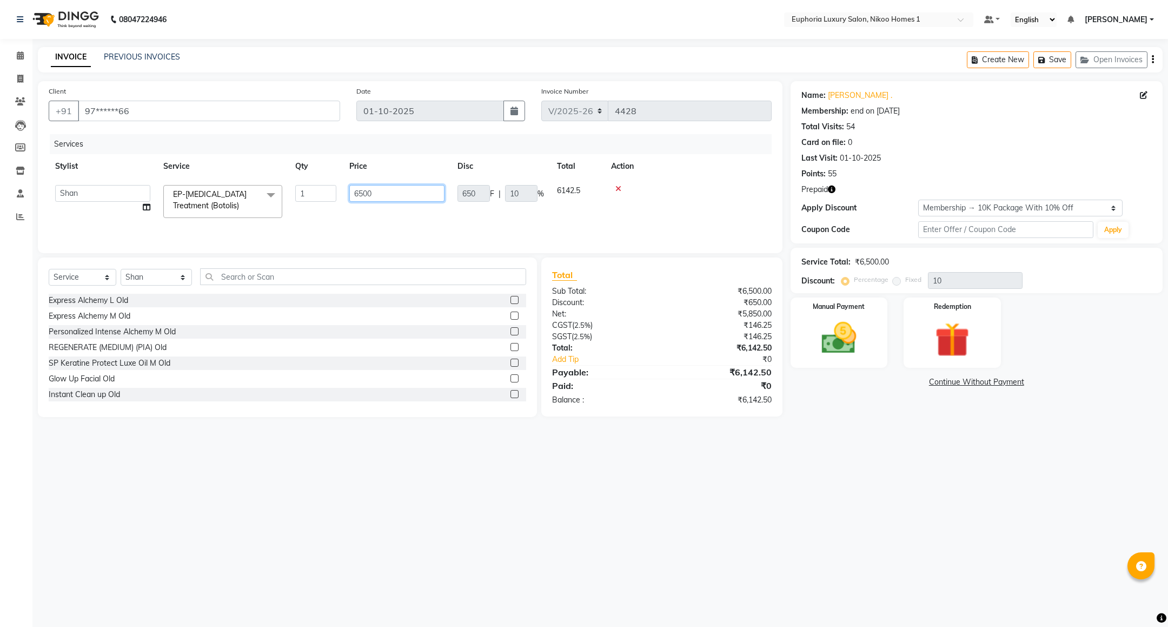
click at [377, 191] on input "6500" at bounding box center [396, 193] width 95 height 17
type input "6"
type input "13500"
click at [726, 208] on td at bounding box center [688, 202] width 167 height 46
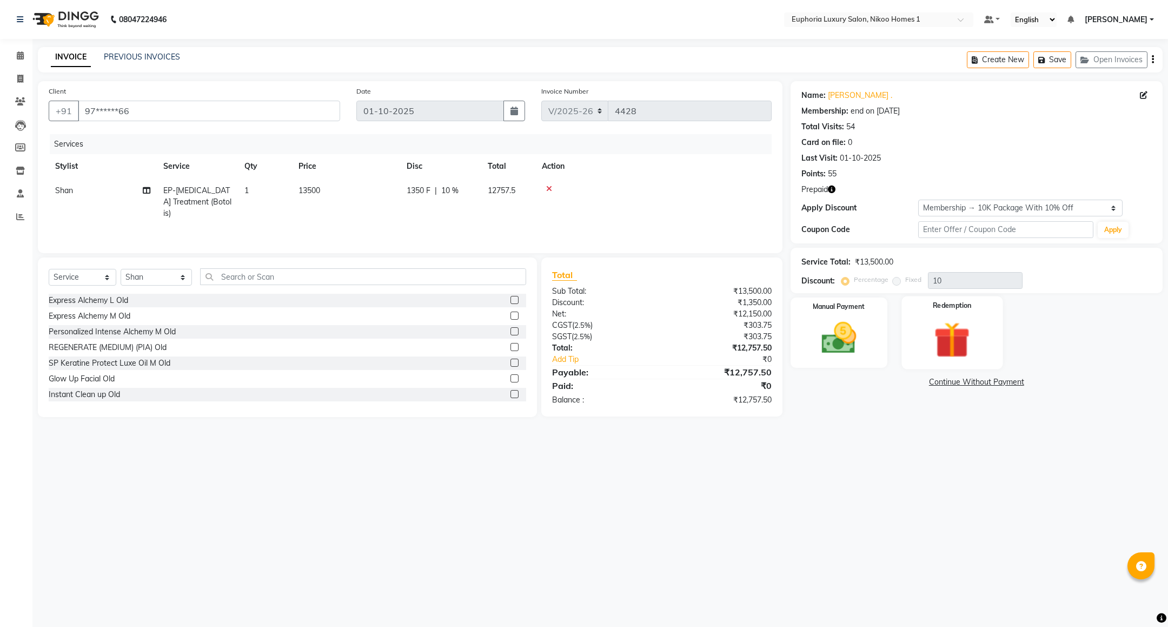
click at [935, 342] on img at bounding box center [952, 340] width 59 height 45
click at [941, 380] on span "Prepaid 2" at bounding box center [952, 384] width 35 height 12
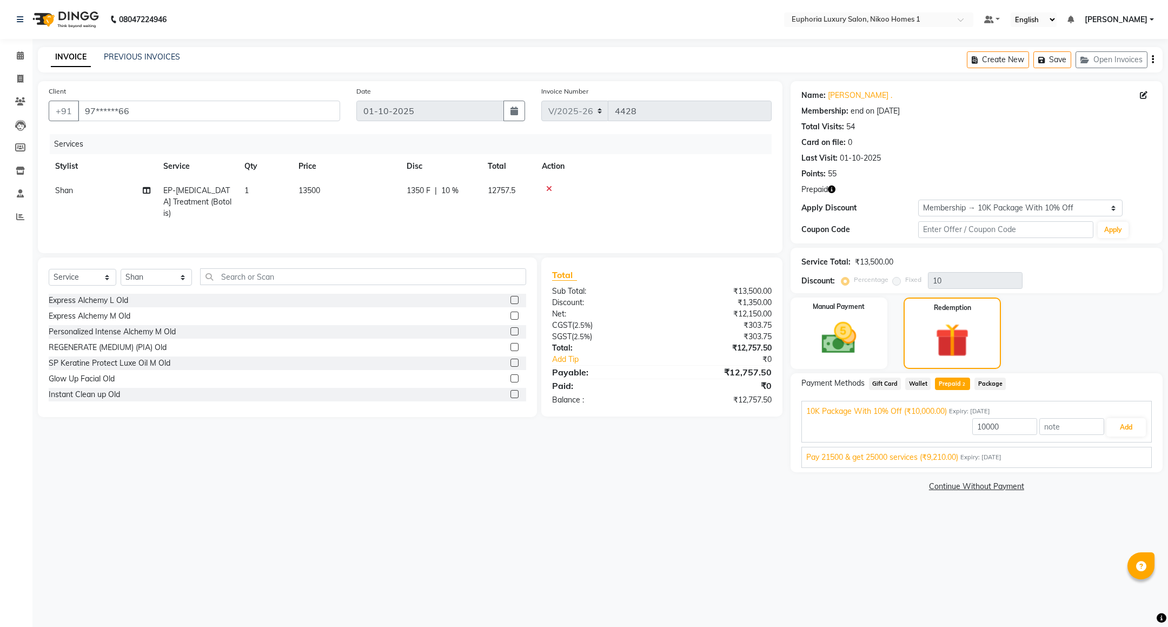
click at [932, 460] on span "Pay 21500 & get 25000 services (₹9,210.00)" at bounding box center [883, 457] width 152 height 11
click at [1122, 457] on button "Add" at bounding box center [1126, 453] width 39 height 18
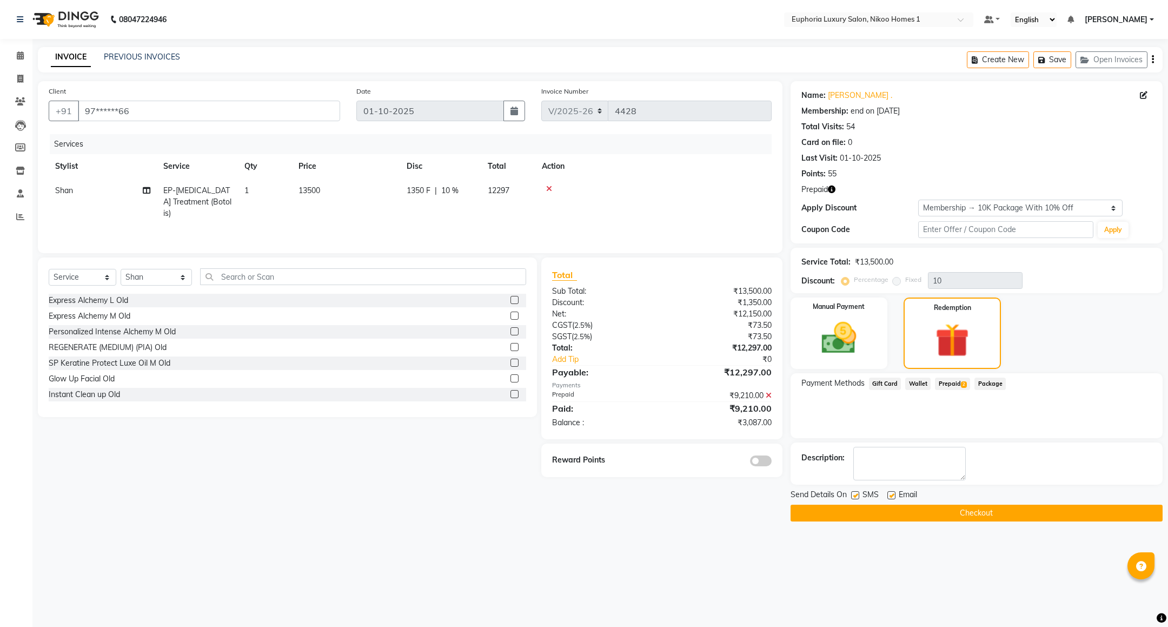
click at [946, 384] on span "Prepaid 2" at bounding box center [952, 384] width 35 height 12
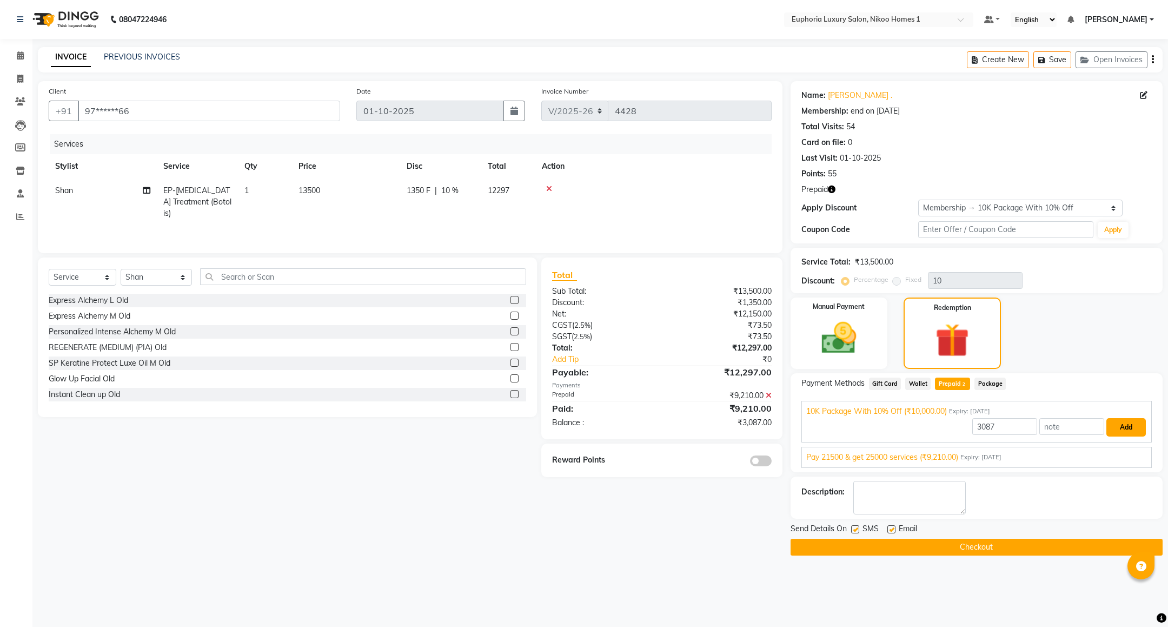
click at [1123, 430] on button "Add" at bounding box center [1126, 427] width 39 height 18
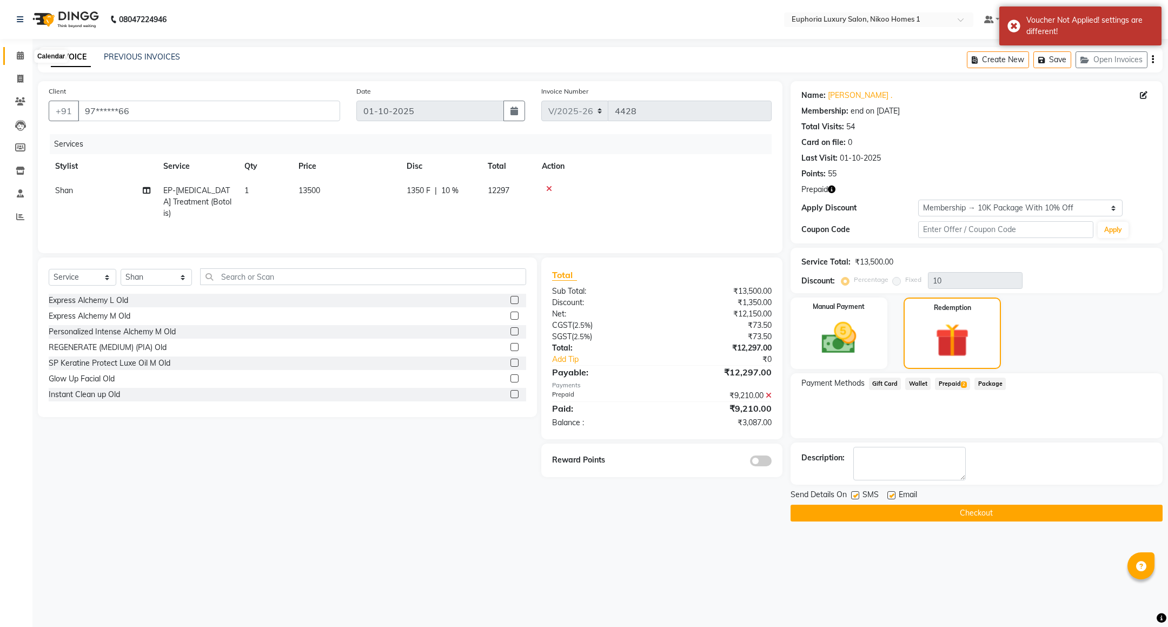
click at [20, 55] on icon at bounding box center [20, 55] width 7 height 8
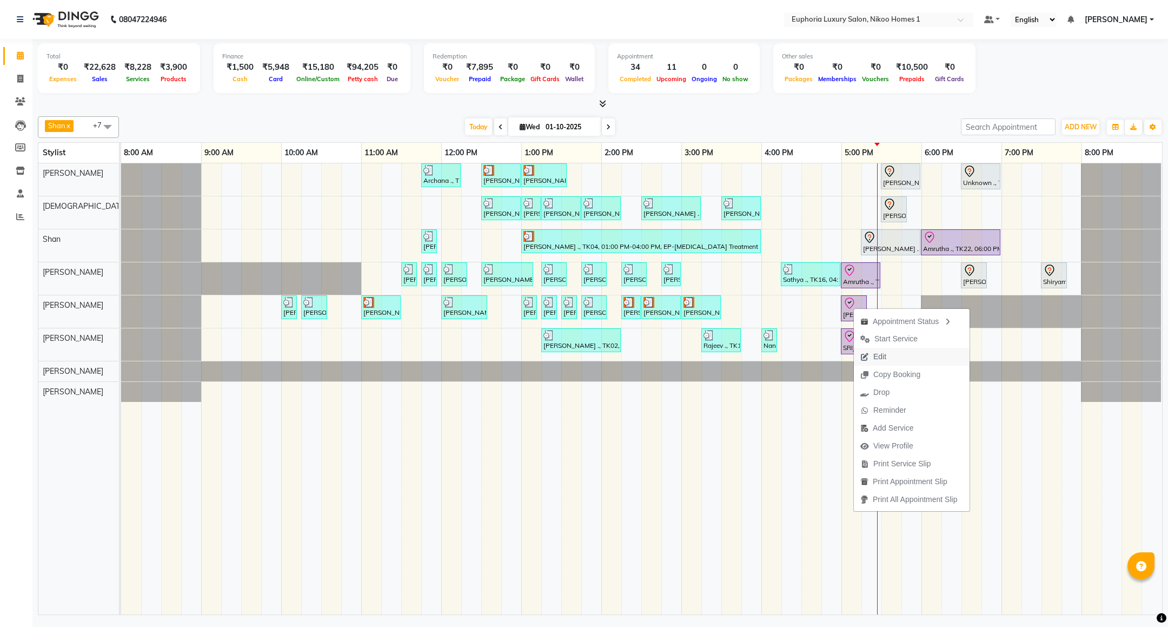
click at [876, 359] on span "Edit" at bounding box center [880, 356] width 13 height 11
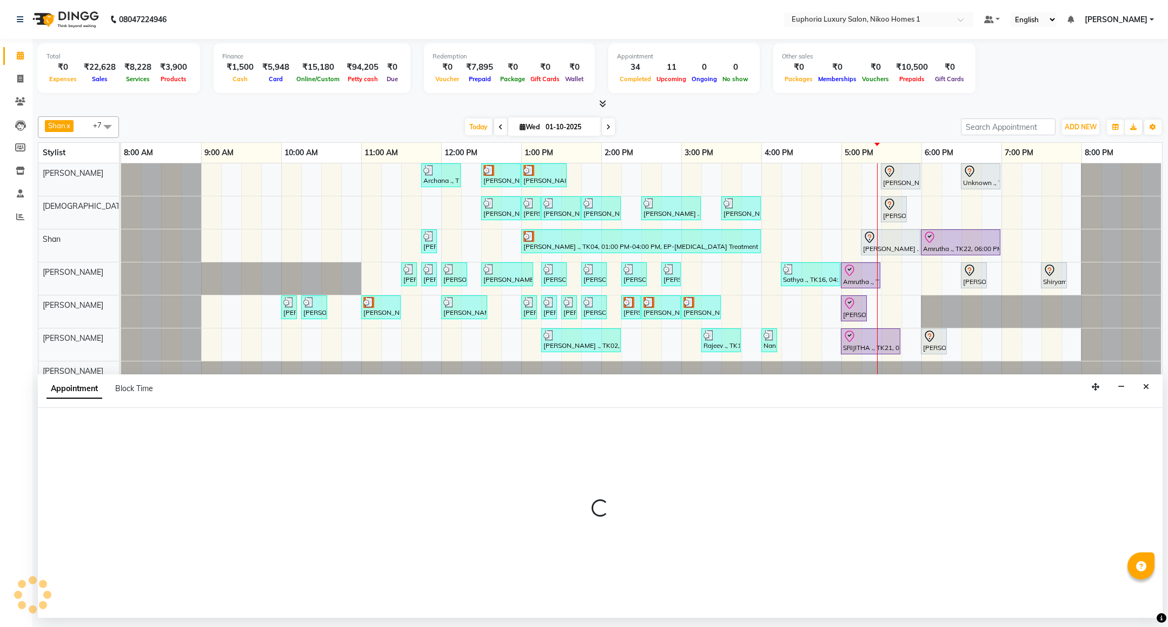
select select "check-in"
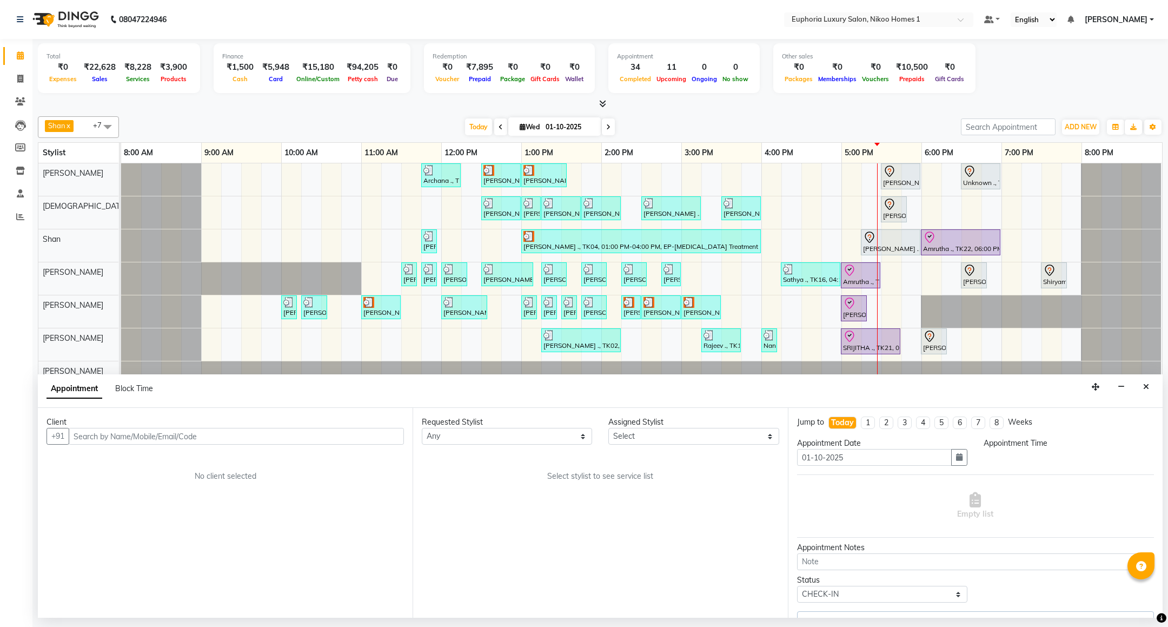
select select "74089"
select select "1020"
select select "4025"
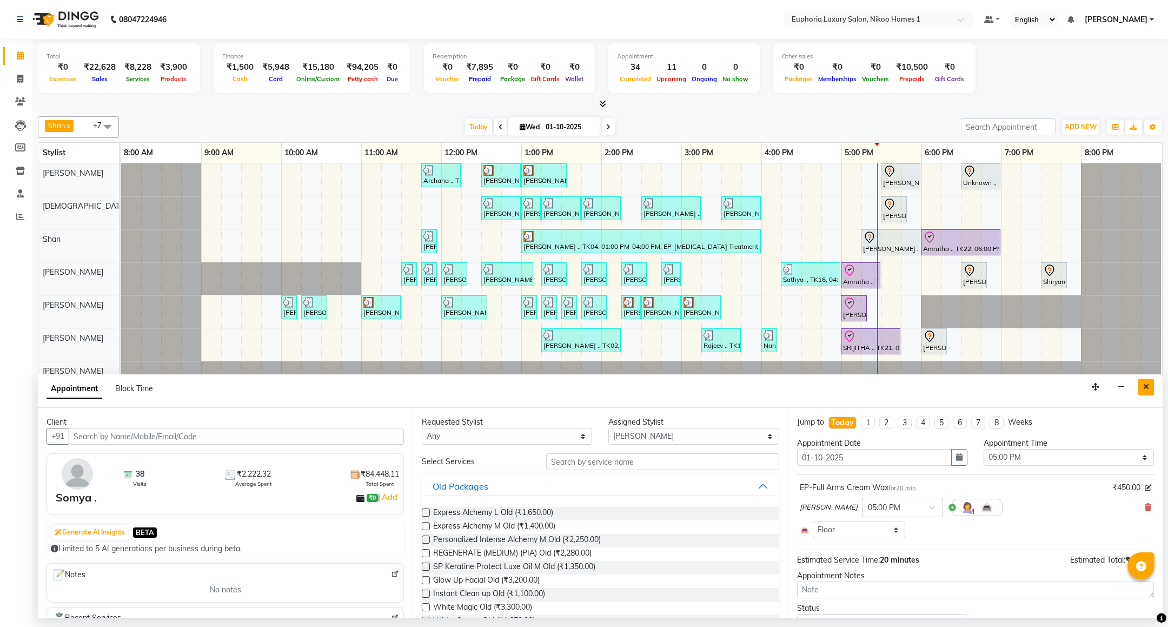
click at [1145, 386] on icon "Close" at bounding box center [1147, 387] width 6 height 8
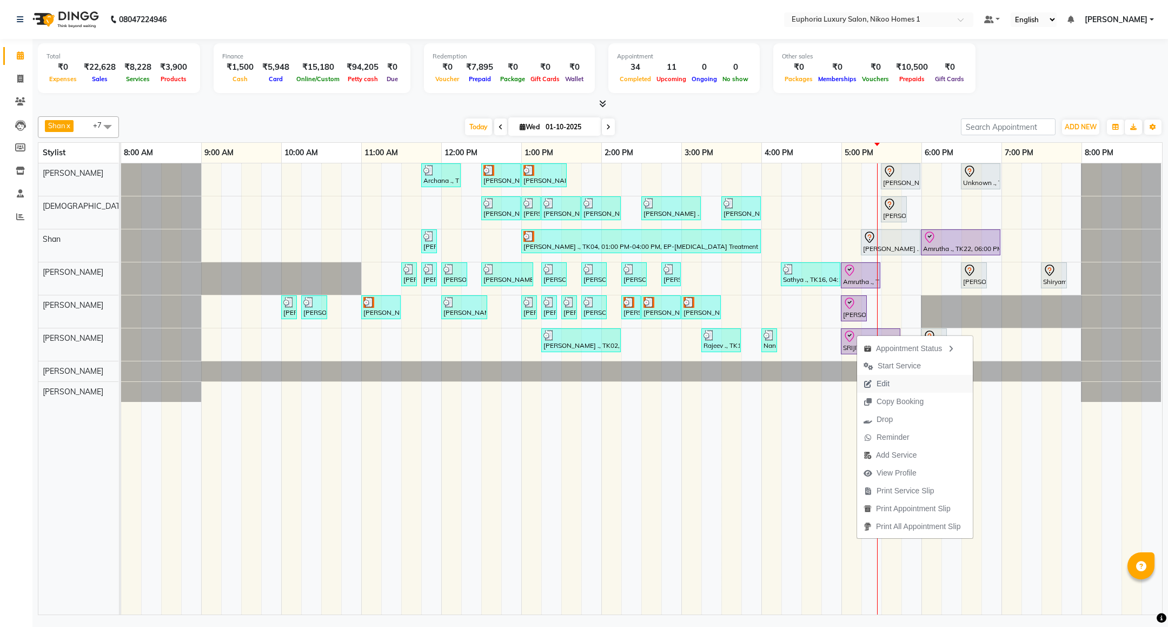
click at [882, 385] on span "Edit" at bounding box center [883, 383] width 13 height 11
select select "tentative"
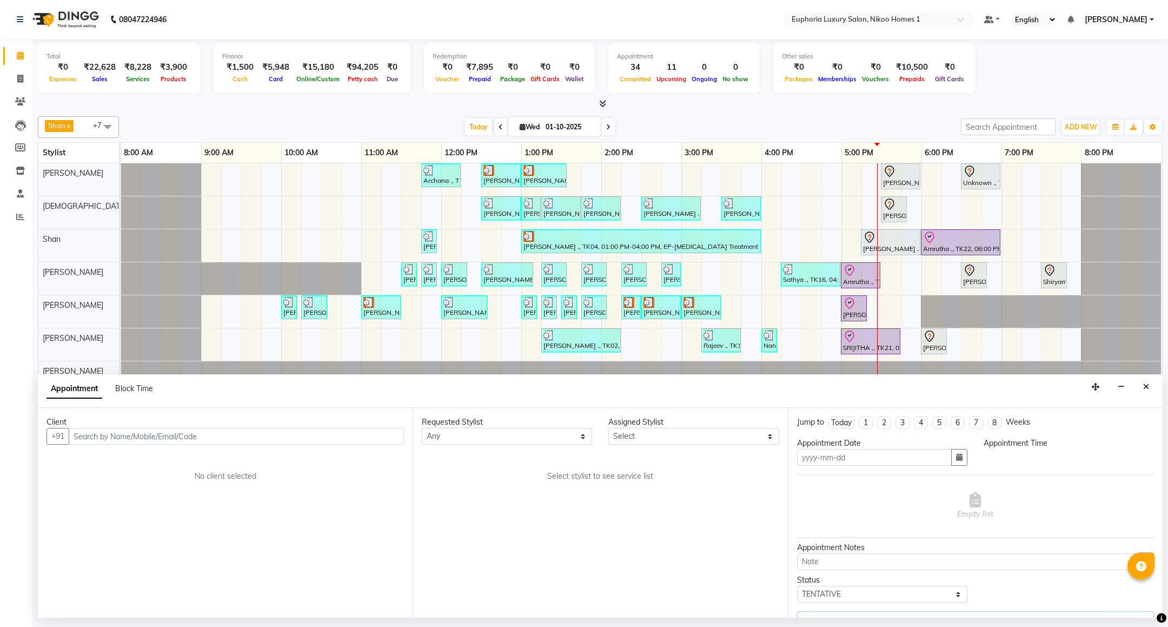
type input "01-10-2025"
select select "86001"
select select "check-in"
select select "1020"
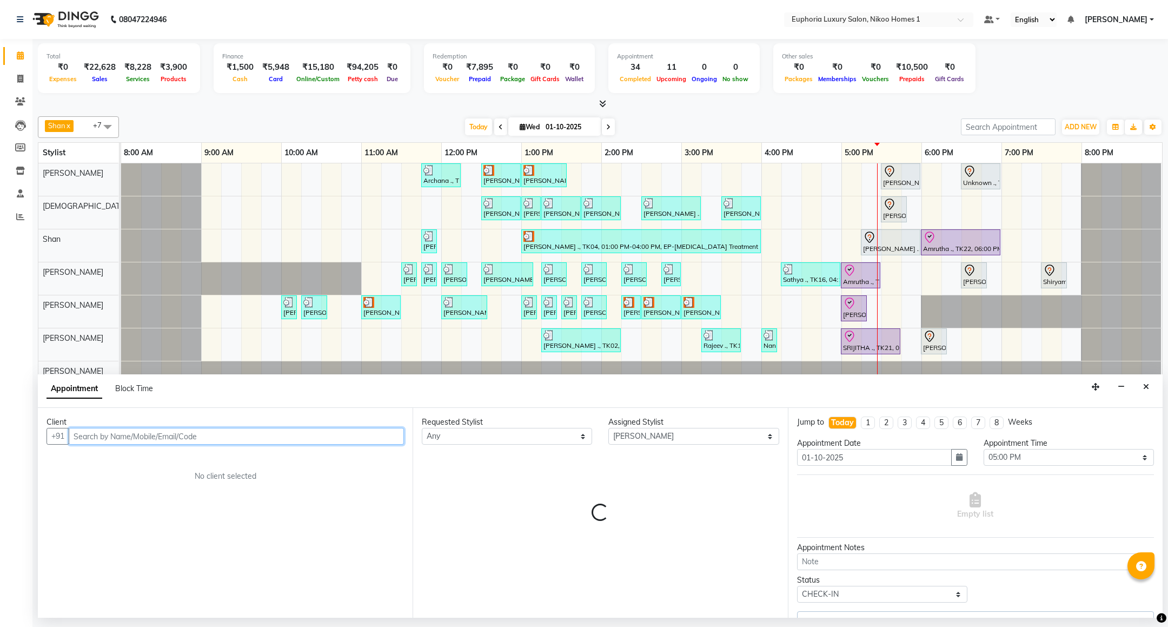
select select "4025"
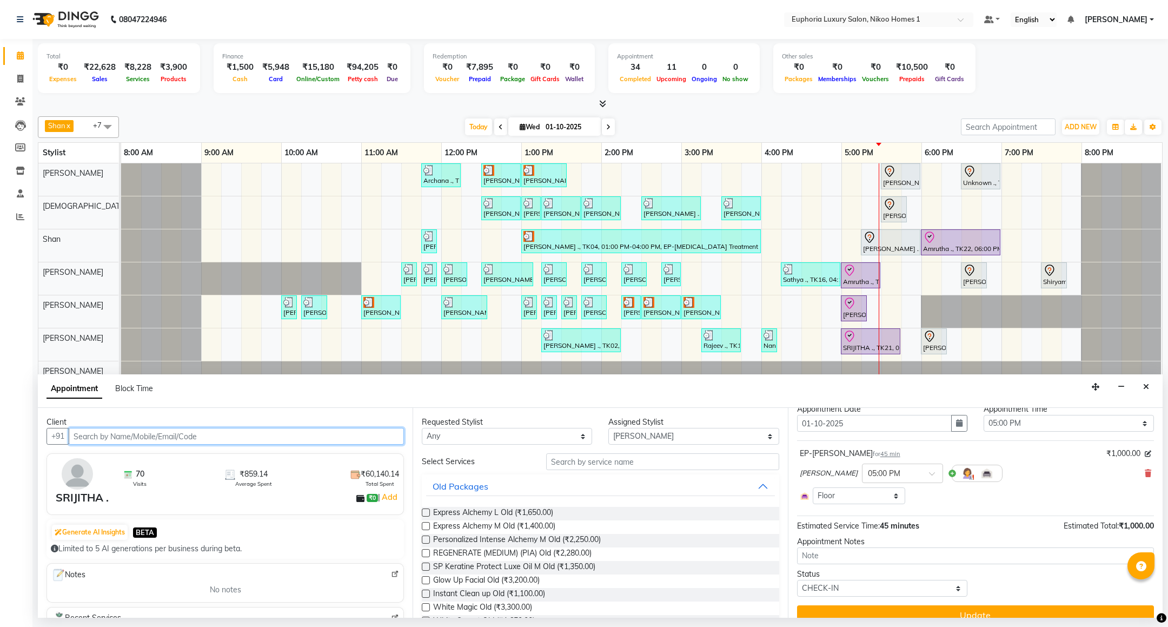
scroll to position [52, 0]
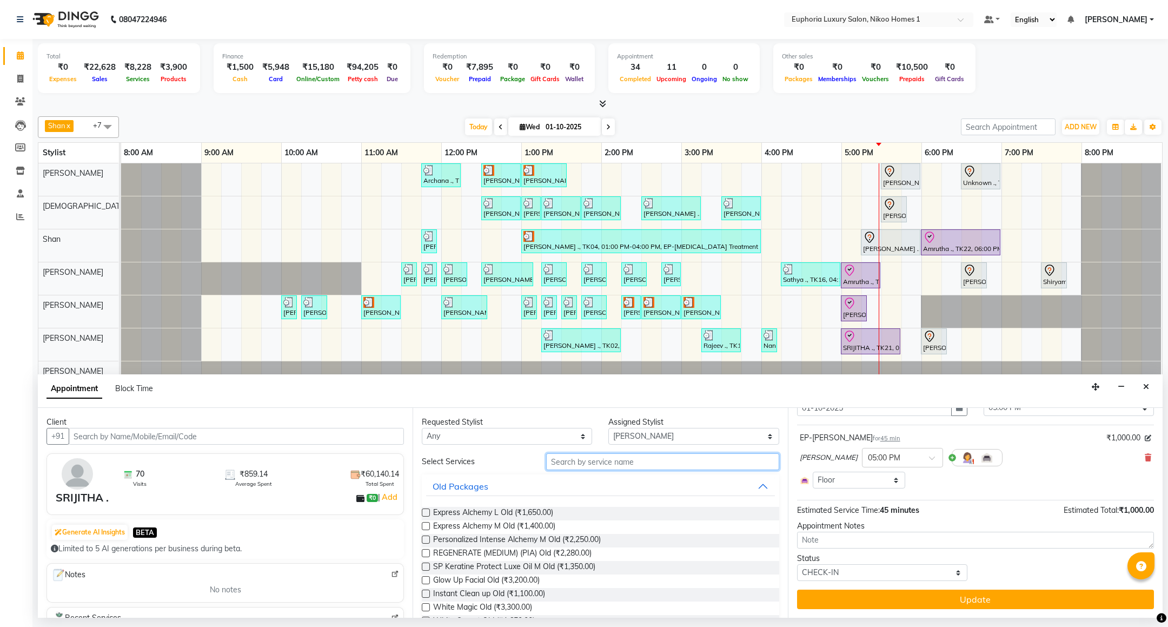
click at [612, 461] on input "text" at bounding box center [662, 461] width 233 height 17
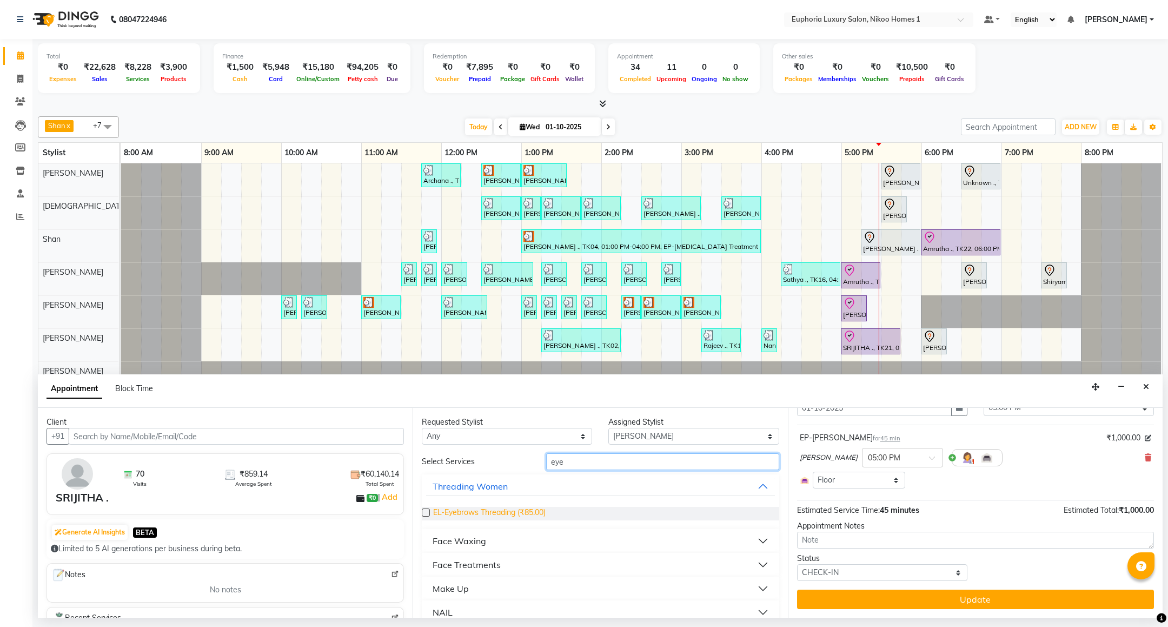
type input "eye"
click at [523, 518] on span "EL-Eyebrows Threading (₹85.00)" at bounding box center [489, 514] width 113 height 14
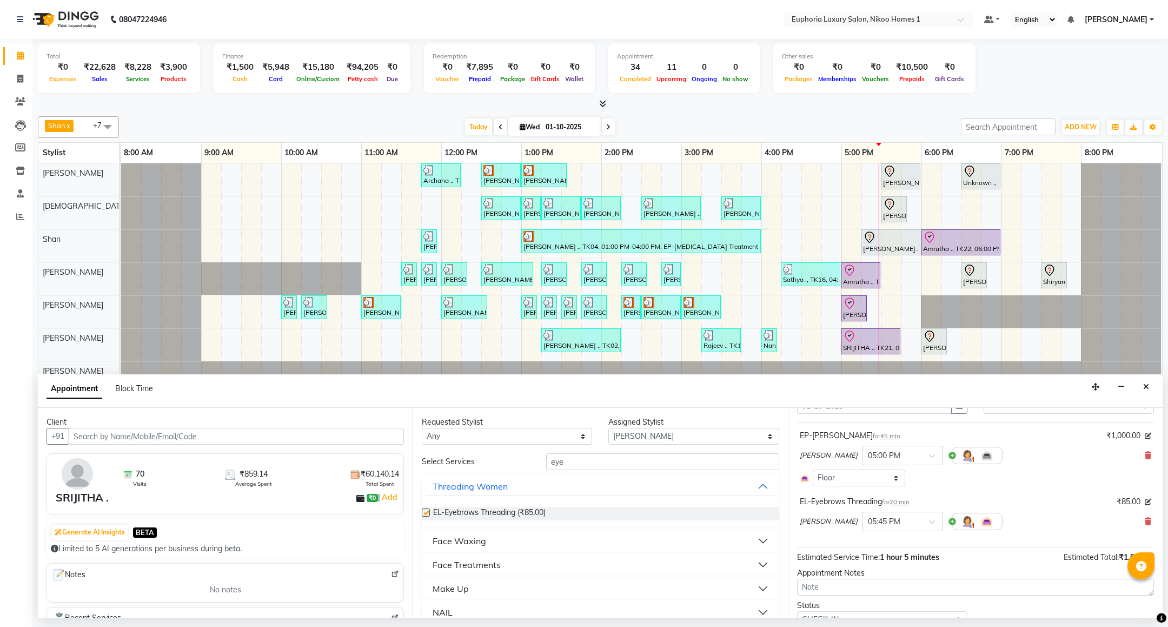
checkbox input "false"
click at [570, 461] on input "eye" at bounding box center [662, 461] width 233 height 17
type input "e"
type input "chin"
click at [518, 512] on span "EL-Chin / Neck Threading (₹60.00)" at bounding box center [492, 514] width 118 height 14
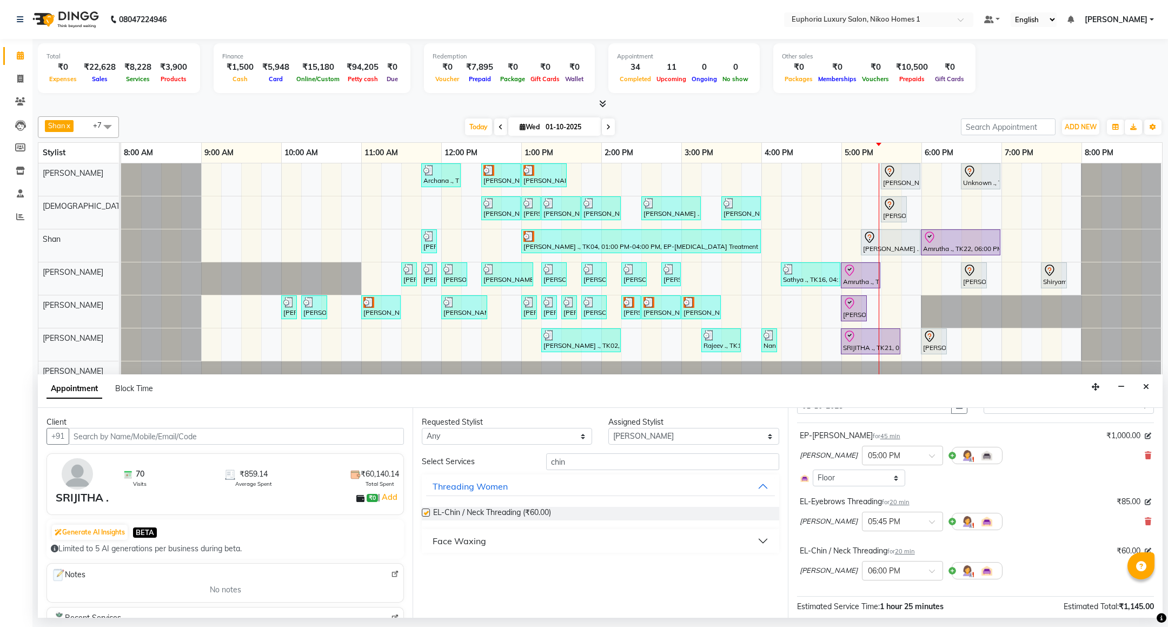
checkbox input "false"
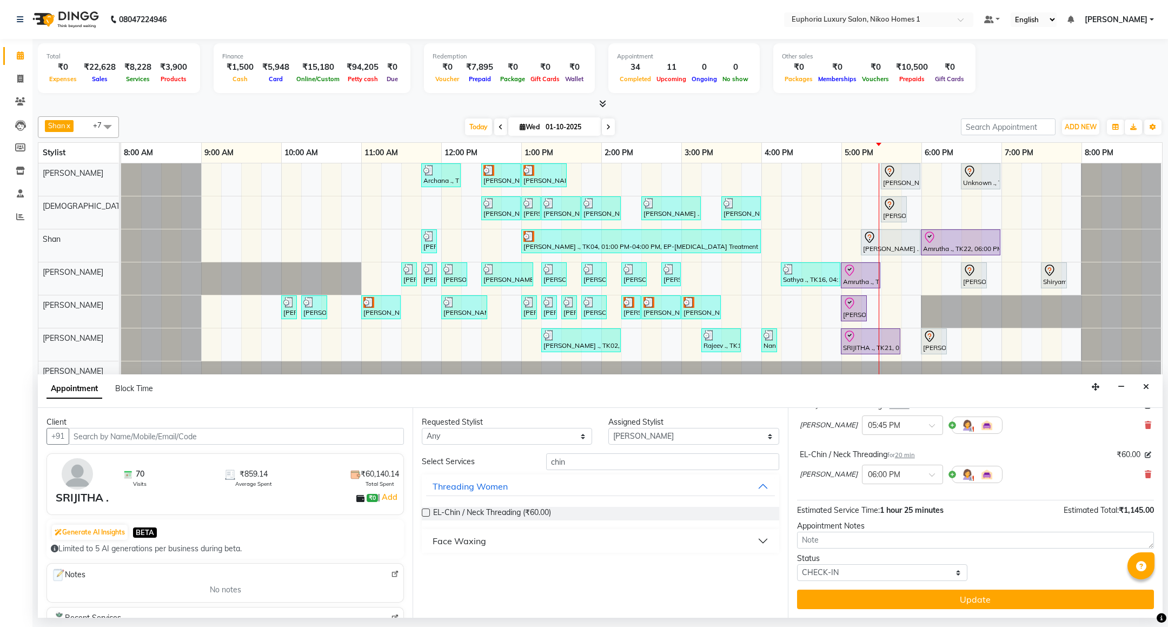
scroll to position [150, 0]
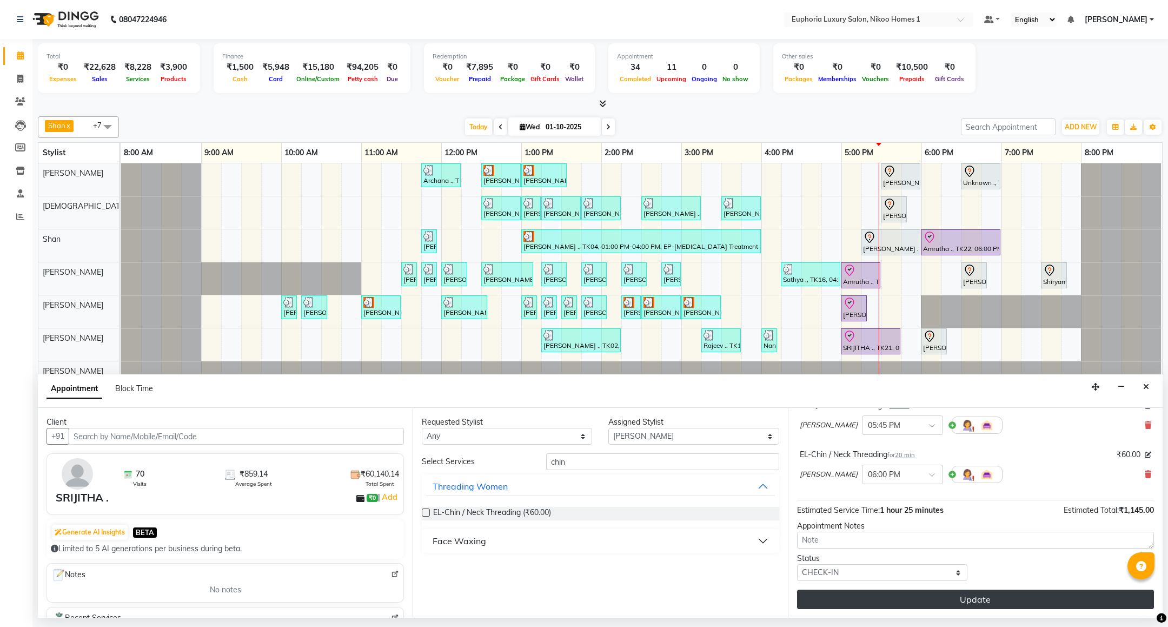
click at [896, 591] on button "Update" at bounding box center [975, 599] width 357 height 19
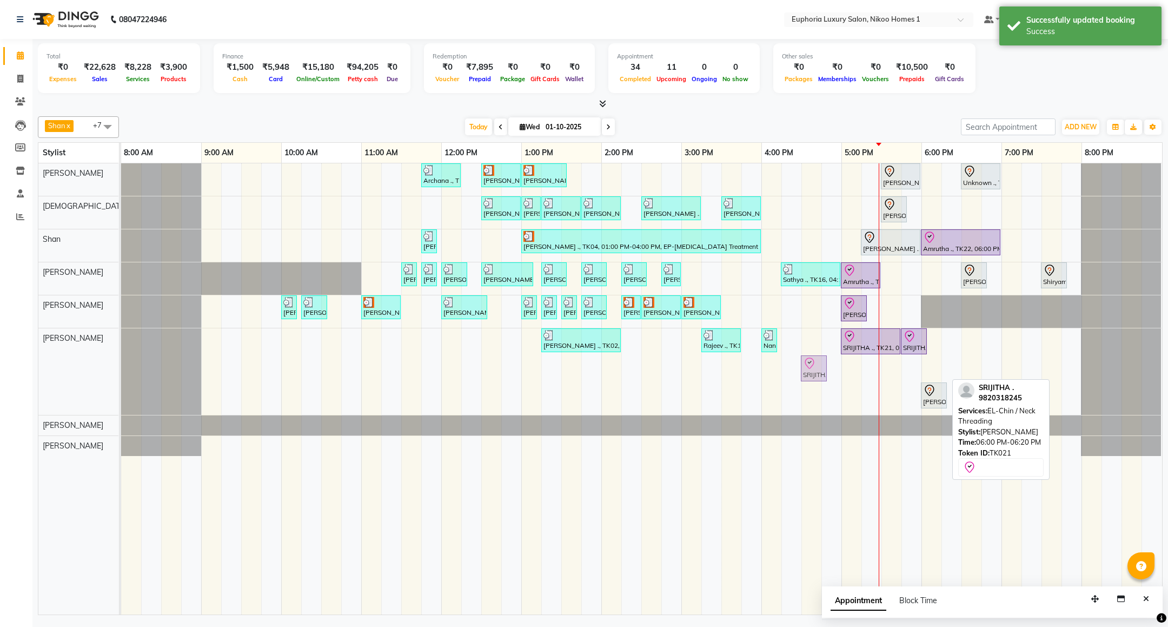
drag, startPoint x: 941, startPoint y: 372, endPoint x: 827, endPoint y: 354, distance: 116.0
click at [827, 354] on div "Archana ., TK09, 11:45 AM-12:15 PM, EL-Kid Cut (Below 8 Yrs) BOY Navjot, TK10, …" at bounding box center [641, 388] width 1041 height 451
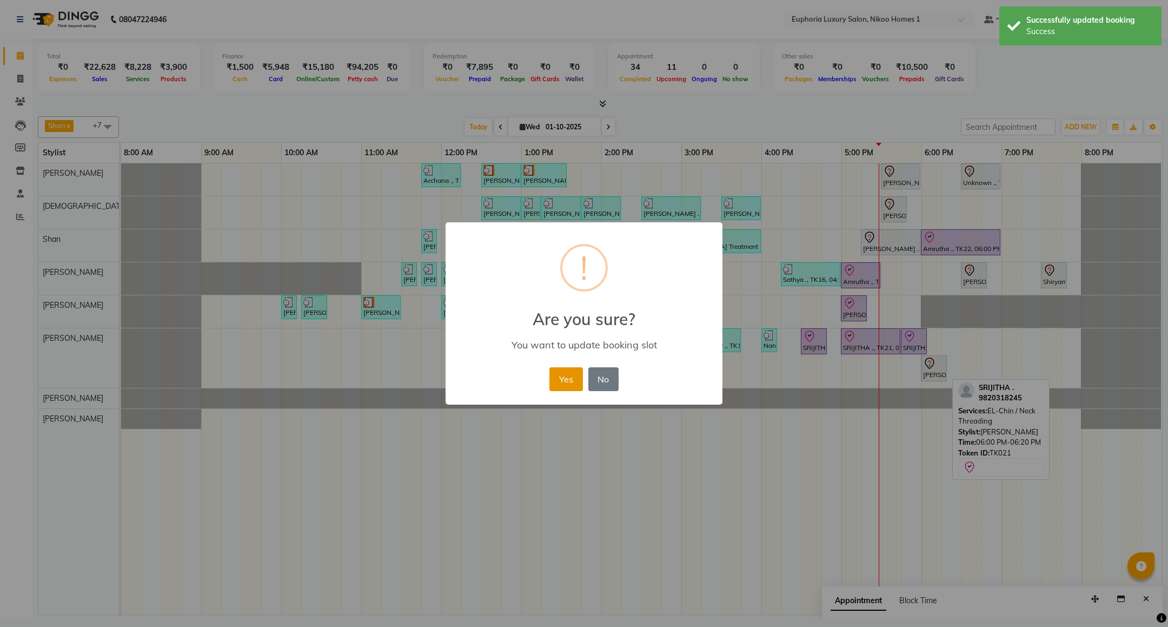
click at [566, 377] on button "Yes" at bounding box center [566, 379] width 33 height 24
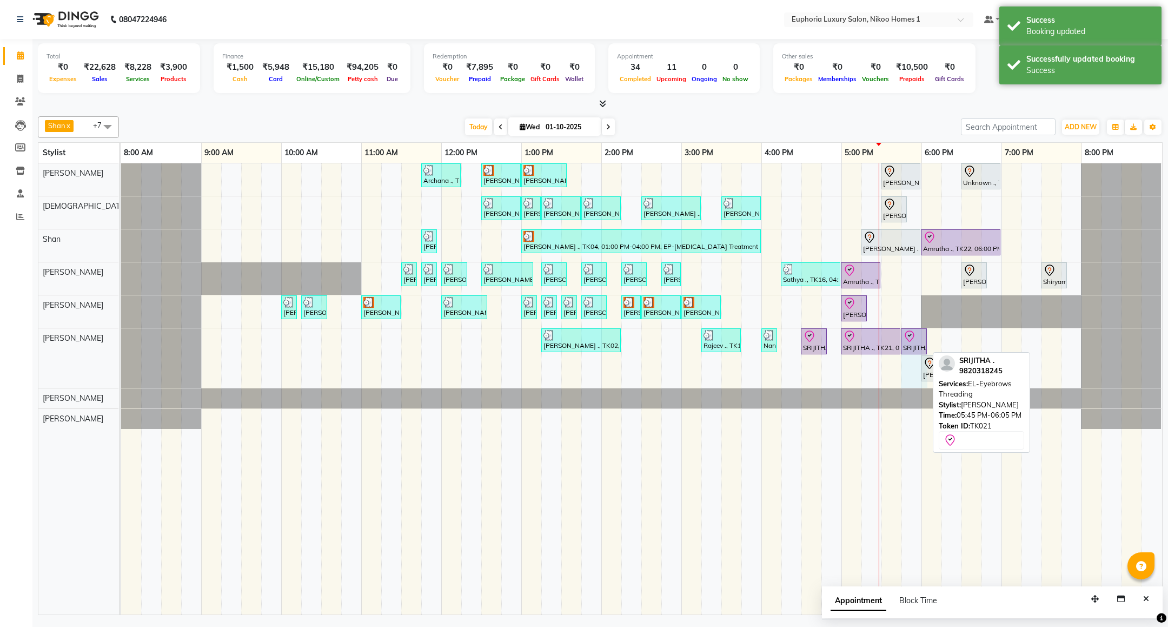
click at [121, 340] on div "Nikitha ., TK02, 01:15 PM-02:15 PM, EP-Color My Root CT Rajeev ., TK19, 03:15 P…" at bounding box center [121, 358] width 0 height 60
click at [923, 339] on div at bounding box center [914, 336] width 22 height 13
drag, startPoint x: 928, startPoint y: 341, endPoint x: 919, endPoint y: 341, distance: 9.8
click at [919, 341] on div "Archana ., TK09, 11:45 AM-12:15 PM, EL-Kid Cut (Below 8 Yrs) BOY Navjot, TK10, …" at bounding box center [641, 388] width 1041 height 451
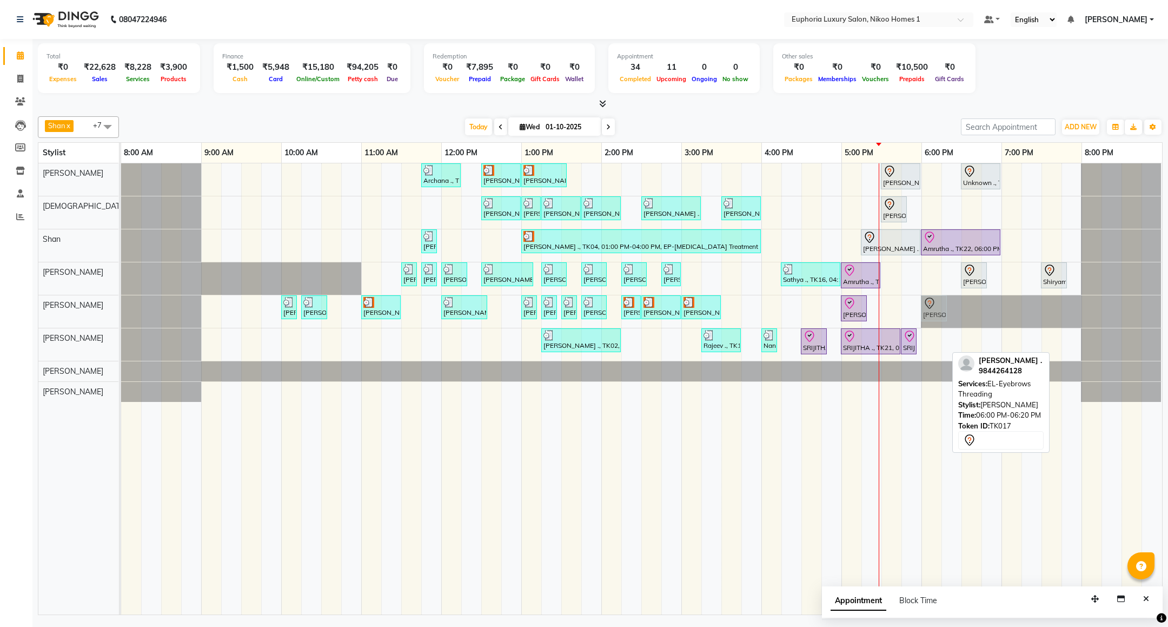
drag, startPoint x: 932, startPoint y: 344, endPoint x: 933, endPoint y: 326, distance: 17.9
click at [932, 322] on tbody "Archana ., TK09, 11:45 AM-12:15 PM, EL-Kid Cut (Below 8 Yrs) BOY Navjot, TK10, …" at bounding box center [641, 282] width 1041 height 239
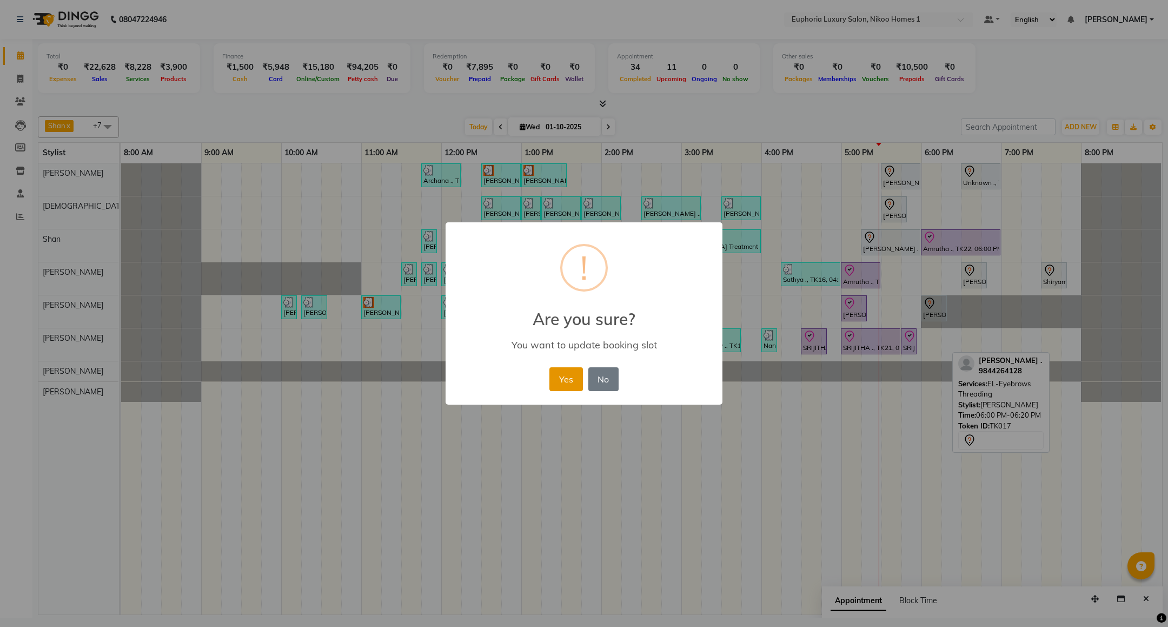
click at [559, 379] on button "Yes" at bounding box center [566, 379] width 33 height 24
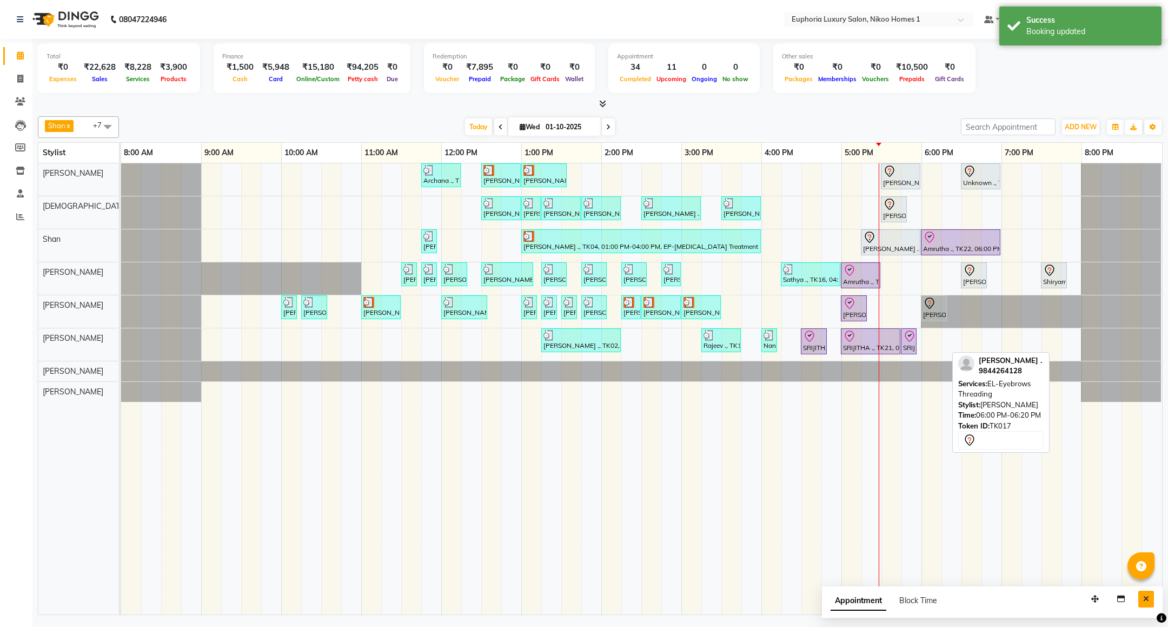
click at [1142, 597] on button "Close" at bounding box center [1147, 599] width 16 height 17
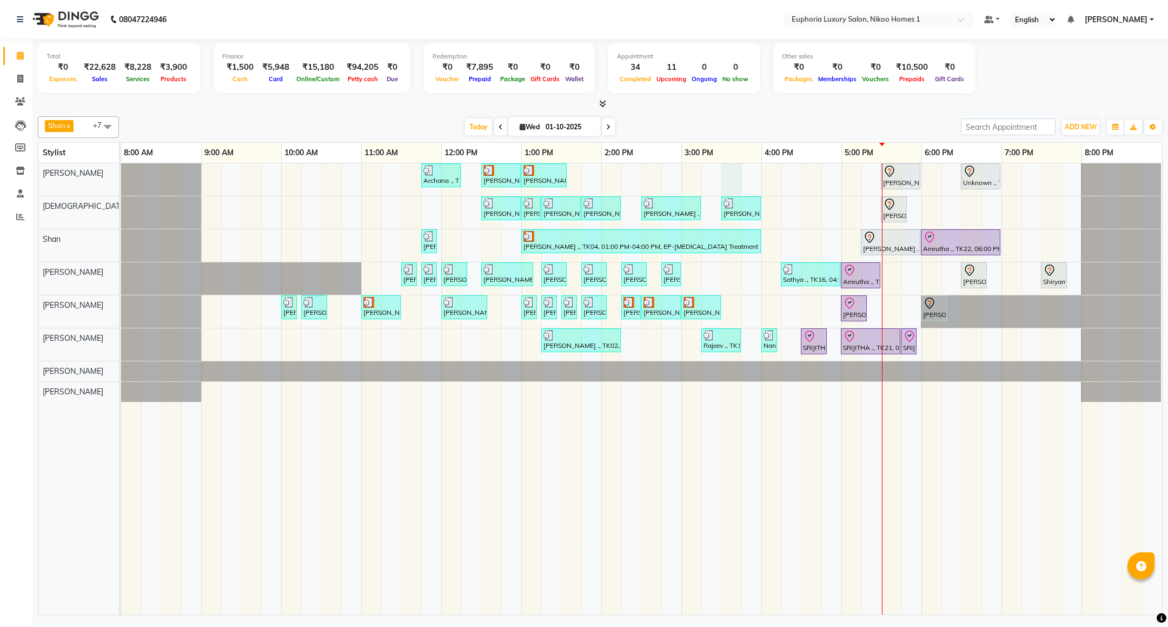
click at [734, 182] on div "Archana ., TK09, 11:45 AM-12:15 PM, EL-Kid Cut (Below 8 Yrs) BOY Navjot, TK10, …" at bounding box center [641, 388] width 1041 height 451
select select "85468"
select select "tentative"
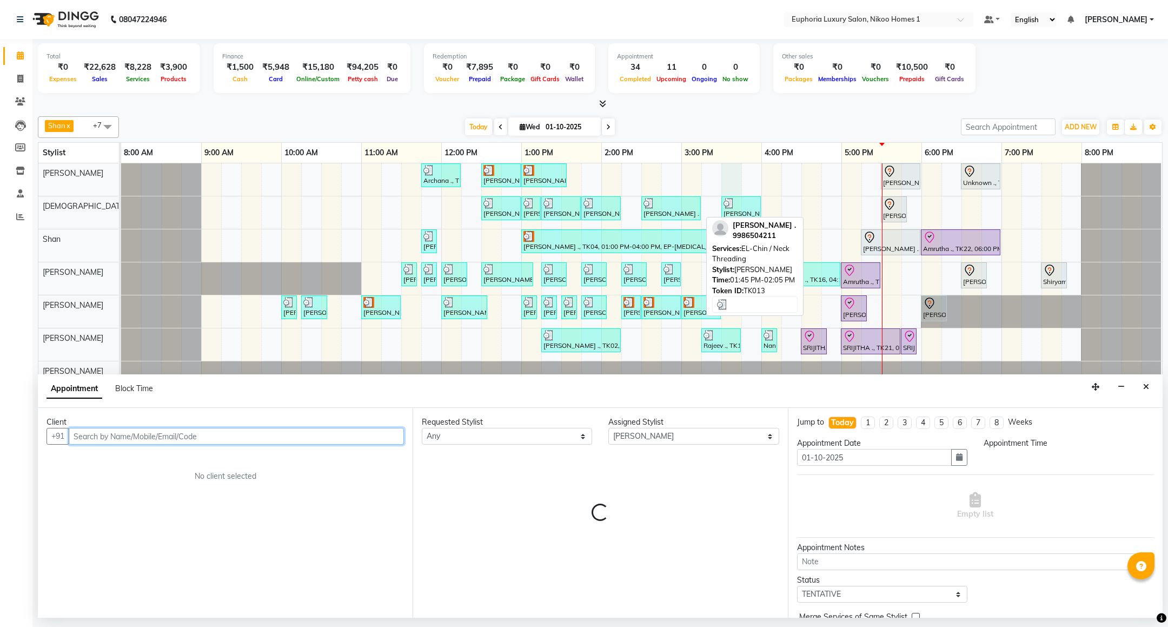
select select "930"
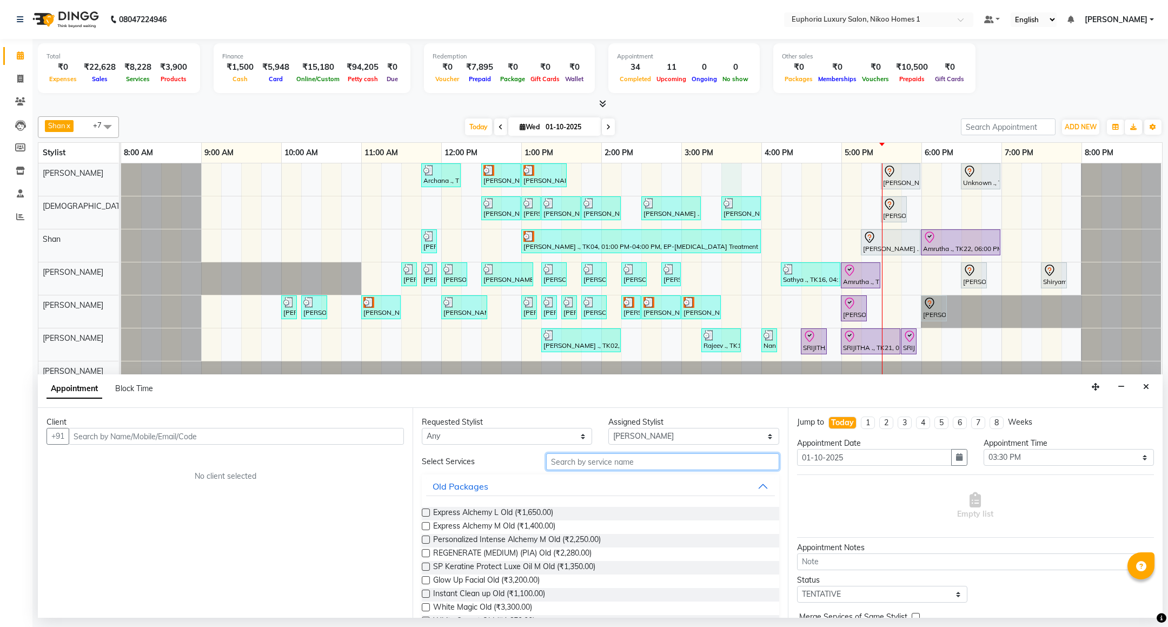
click at [572, 466] on input "text" at bounding box center [662, 461] width 233 height 17
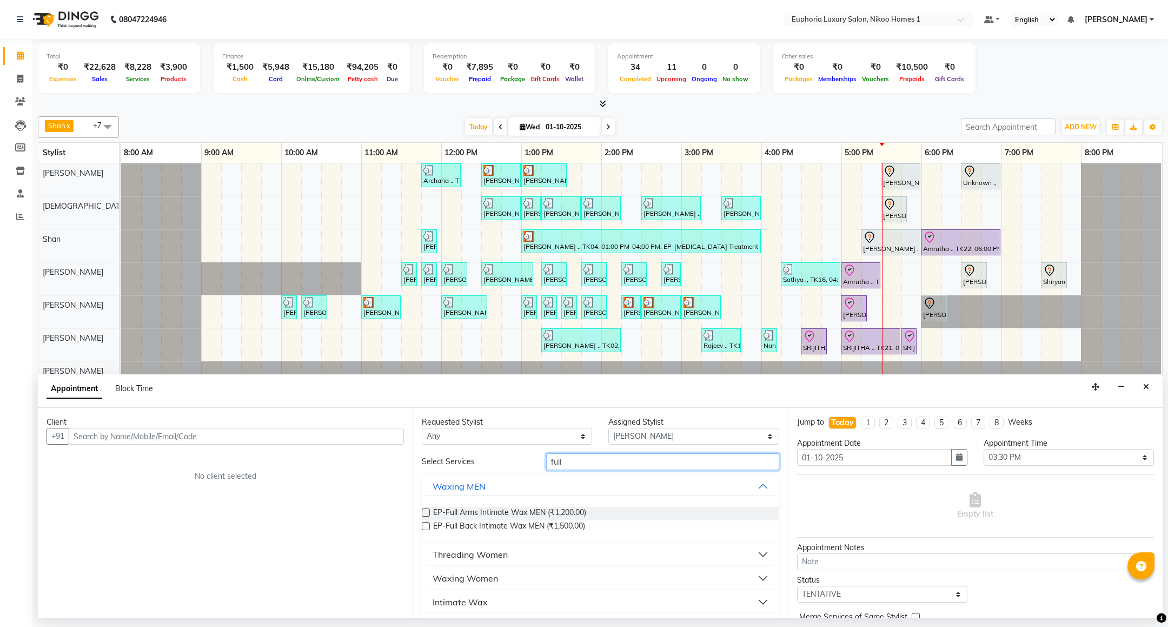
type input "full"
click at [484, 576] on div "Waxing Women" at bounding box center [465, 578] width 65 height 13
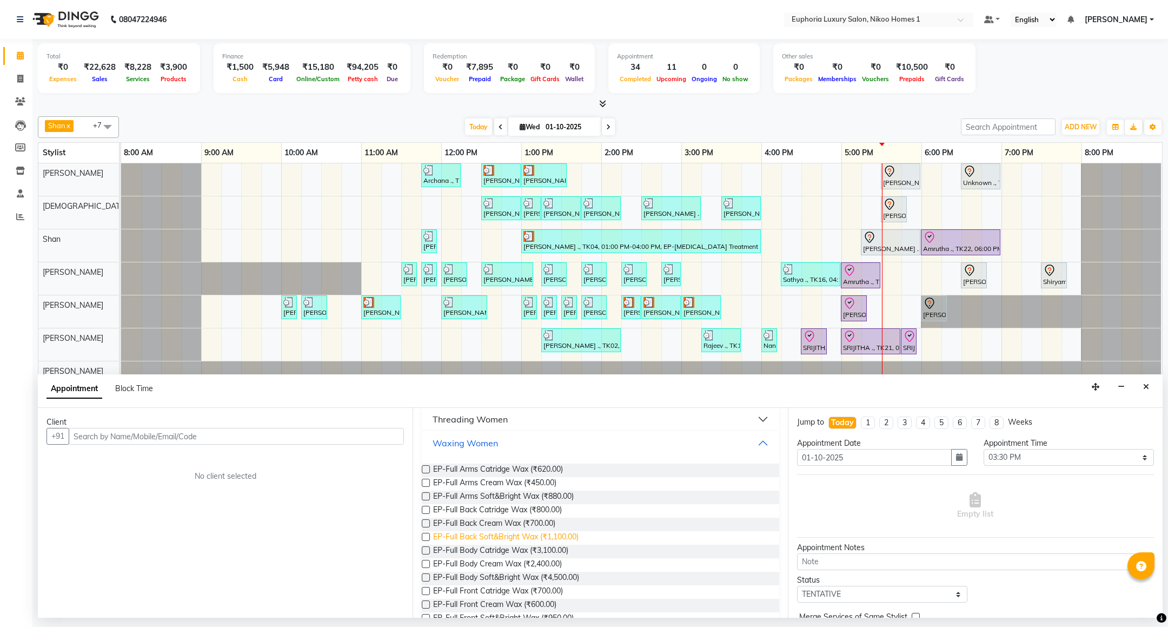
scroll to position [162, 0]
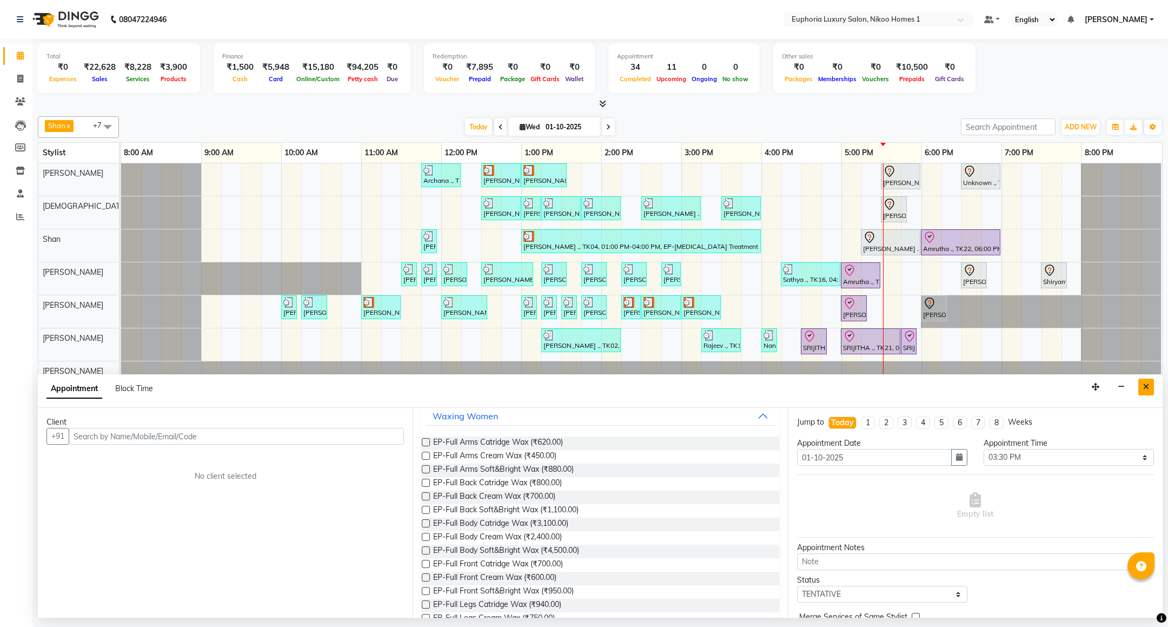
click at [1144, 387] on icon "Close" at bounding box center [1147, 387] width 6 height 8
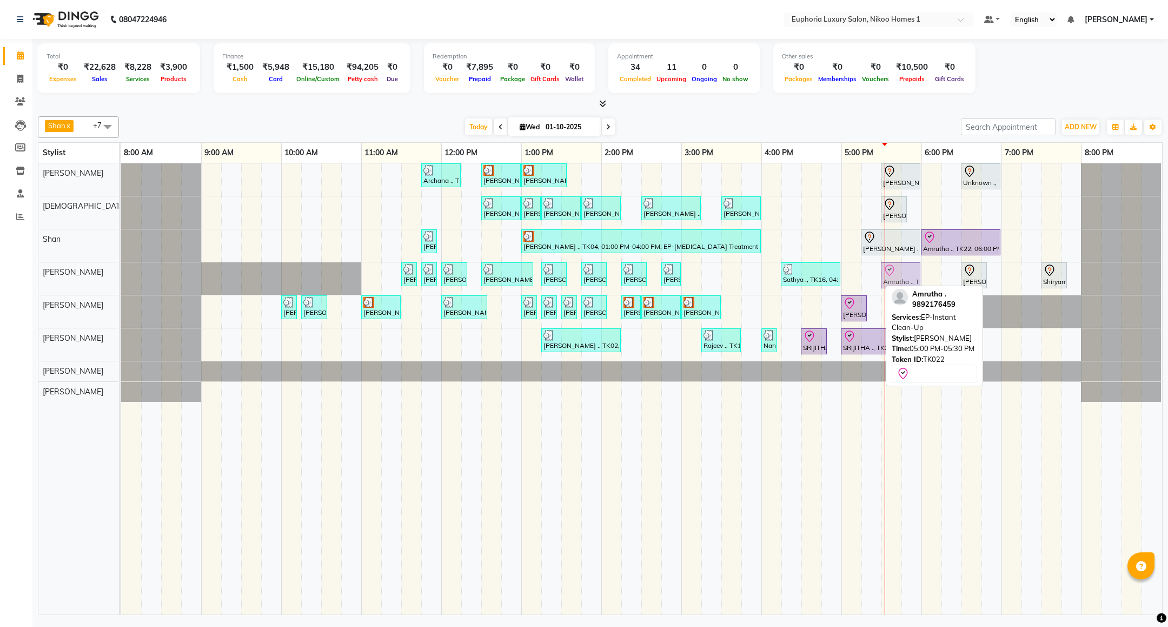
drag, startPoint x: 865, startPoint y: 278, endPoint x: 899, endPoint y: 275, distance: 34.2
click at [121, 275] on div "YOGITHA ., TK12, 11:30 AM-11:35 AM, EL-Eyebrows Threading YOGITHA ., TK12, 11:4…" at bounding box center [121, 278] width 0 height 32
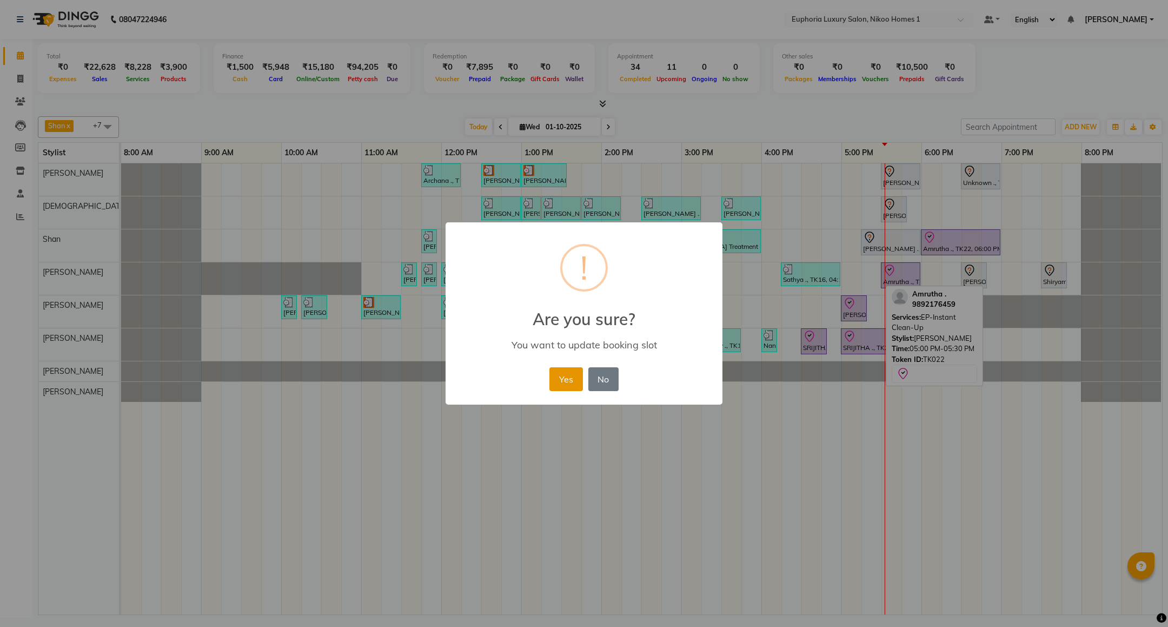
click at [571, 377] on button "Yes" at bounding box center [566, 379] width 33 height 24
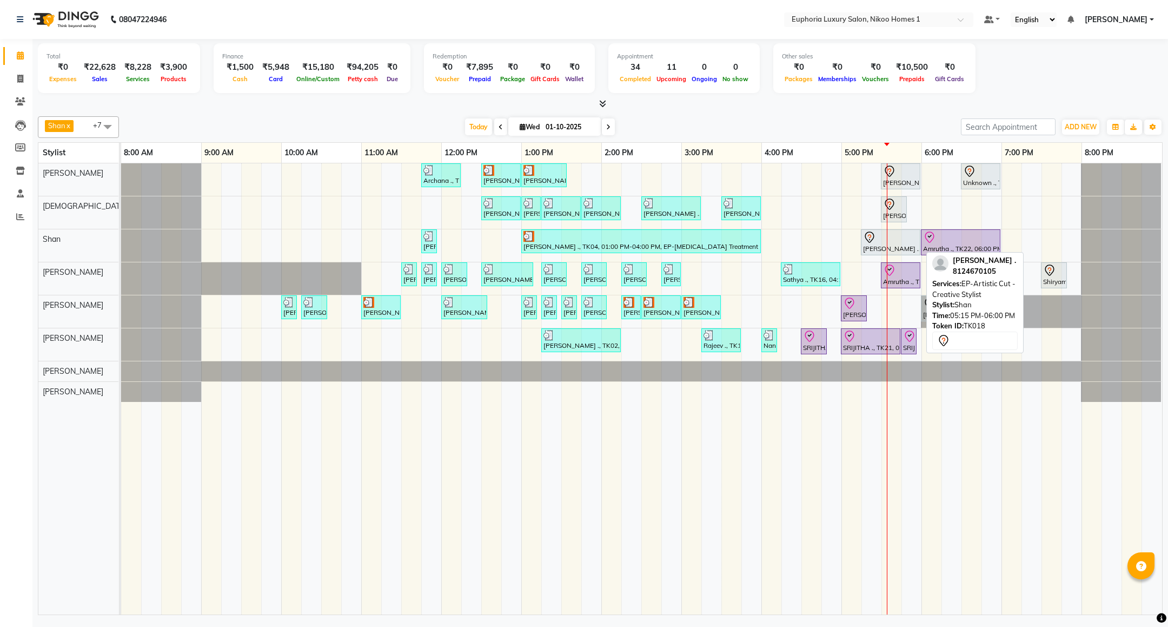
click at [899, 239] on div at bounding box center [890, 237] width 55 height 13
click at [875, 243] on icon at bounding box center [869, 237] width 13 height 13
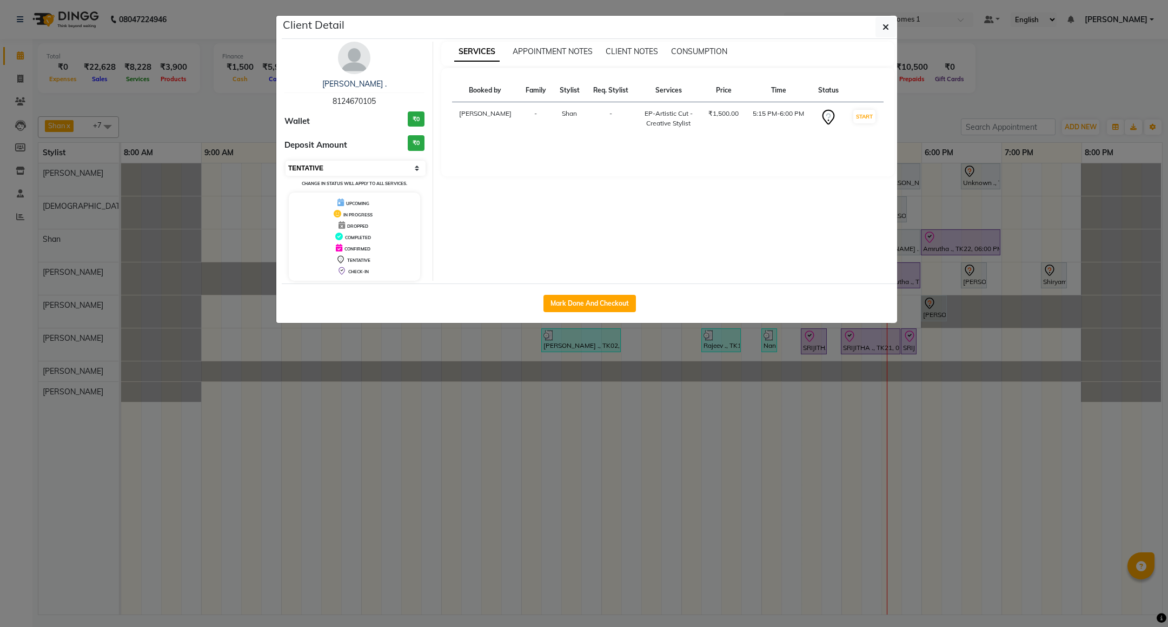
click at [353, 173] on select "Select IN SERVICE CONFIRMED TENTATIVE CHECK IN MARK DONE DROPPED UPCOMING" at bounding box center [356, 168] width 140 height 15
select select "8"
click at [286, 161] on select "Select IN SERVICE CONFIRMED TENTATIVE CHECK IN MARK DONE DROPPED UPCOMING" at bounding box center [356, 168] width 140 height 15
click at [885, 25] on icon "button" at bounding box center [886, 27] width 6 height 9
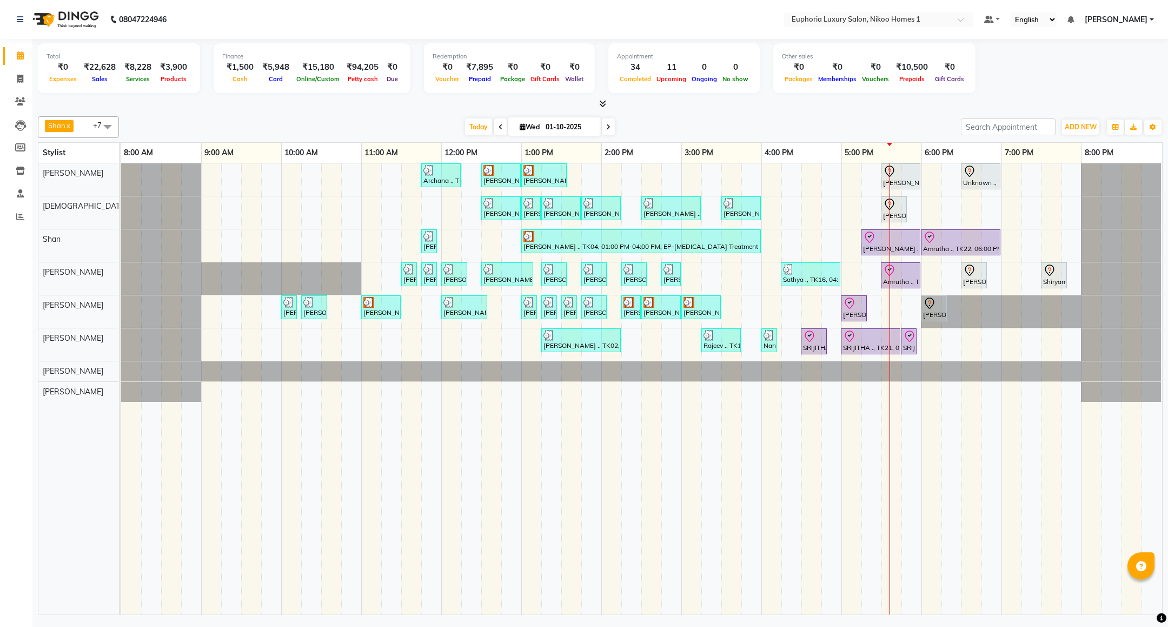
click at [871, 117] on div "Shan x Insha pasha x Roshni lama x Zahid x Kishore K x Atif Ali x EVA KIPGEN x …" at bounding box center [600, 127] width 1125 height 22
drag, startPoint x: 904, startPoint y: 273, endPoint x: 914, endPoint y: 273, distance: 9.2
click at [121, 273] on div "YOGITHA ., TK12, 11:30 AM-11:35 AM, EL-Eyebrows Threading YOGITHA ., TK12, 11:4…" at bounding box center [121, 278] width 0 height 32
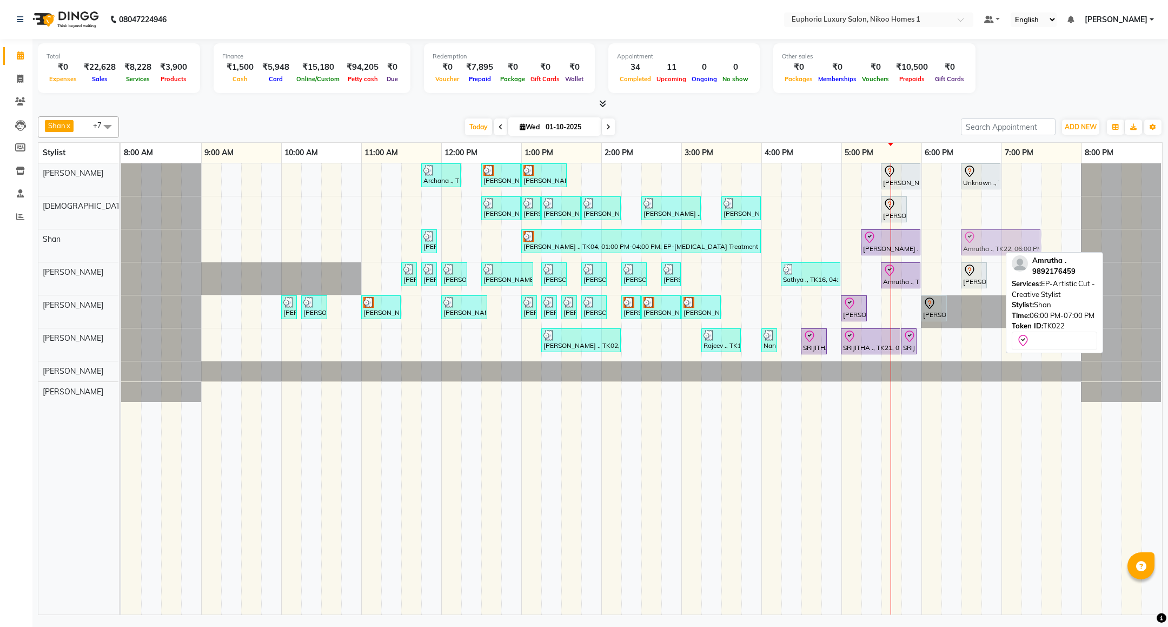
drag, startPoint x: 961, startPoint y: 244, endPoint x: 993, endPoint y: 244, distance: 32.5
click at [121, 244] on div "L.C. Jain ., TK11, 11:45 AM-11:55 AM, EL-Basic Cut (No wash) Yashwant Bidawat .…" at bounding box center [121, 245] width 0 height 32
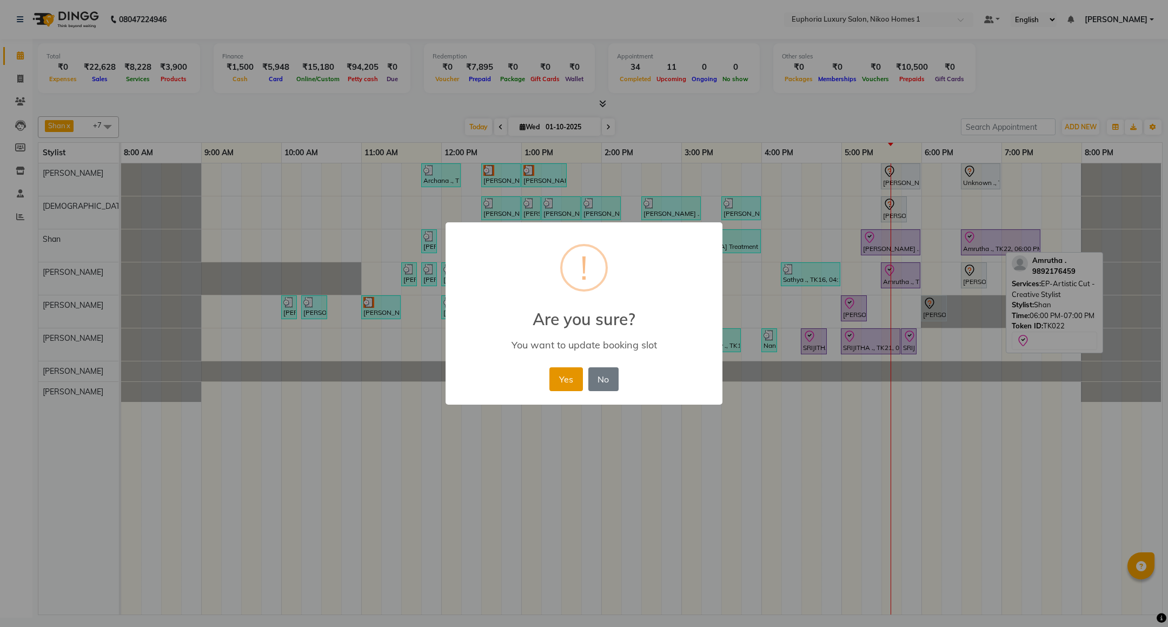
click at [565, 380] on button "Yes" at bounding box center [566, 379] width 33 height 24
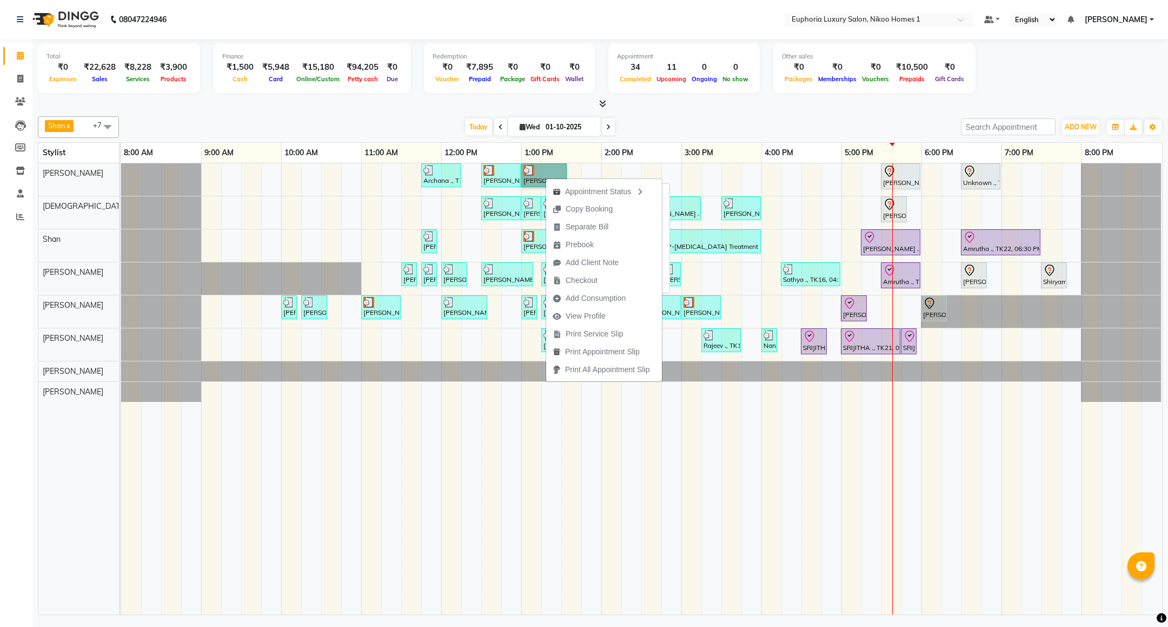
click at [534, 174] on link "[PERSON_NAME], TK10, 01:00 PM-01:35 PM, EP-Standalone Intense Scalp Purifying M…" at bounding box center [543, 175] width 45 height 24
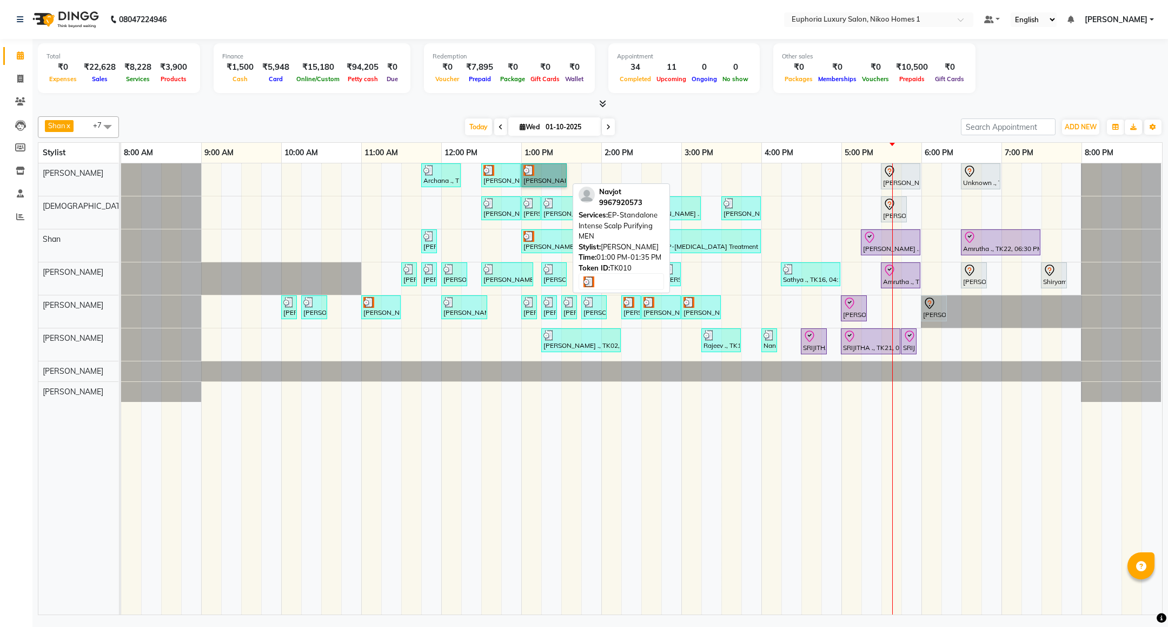
click at [536, 179] on link "[PERSON_NAME], TK10, 01:00 PM-01:35 PM, EP-Standalone Intense Scalp Purifying M…" at bounding box center [543, 175] width 45 height 24
select select "3"
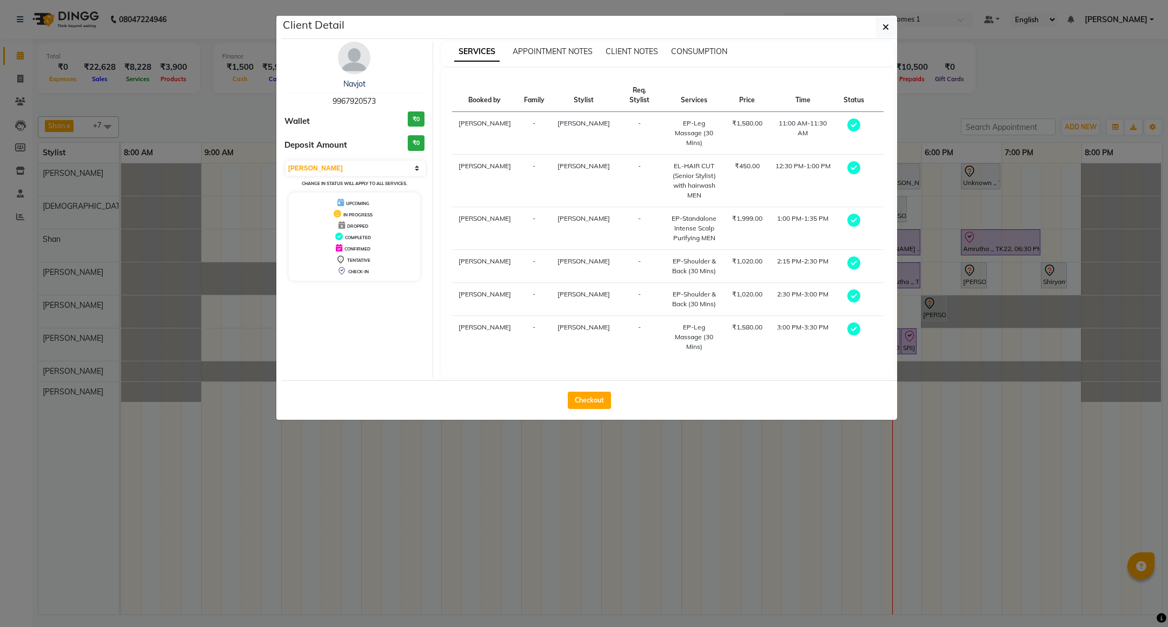
drag, startPoint x: 333, startPoint y: 104, endPoint x: 375, endPoint y: 104, distance: 42.7
click at [375, 104] on span "9967920573" at bounding box center [354, 101] width 43 height 10
copy span "9967920573"
click at [887, 27] on icon "button" at bounding box center [886, 27] width 6 height 9
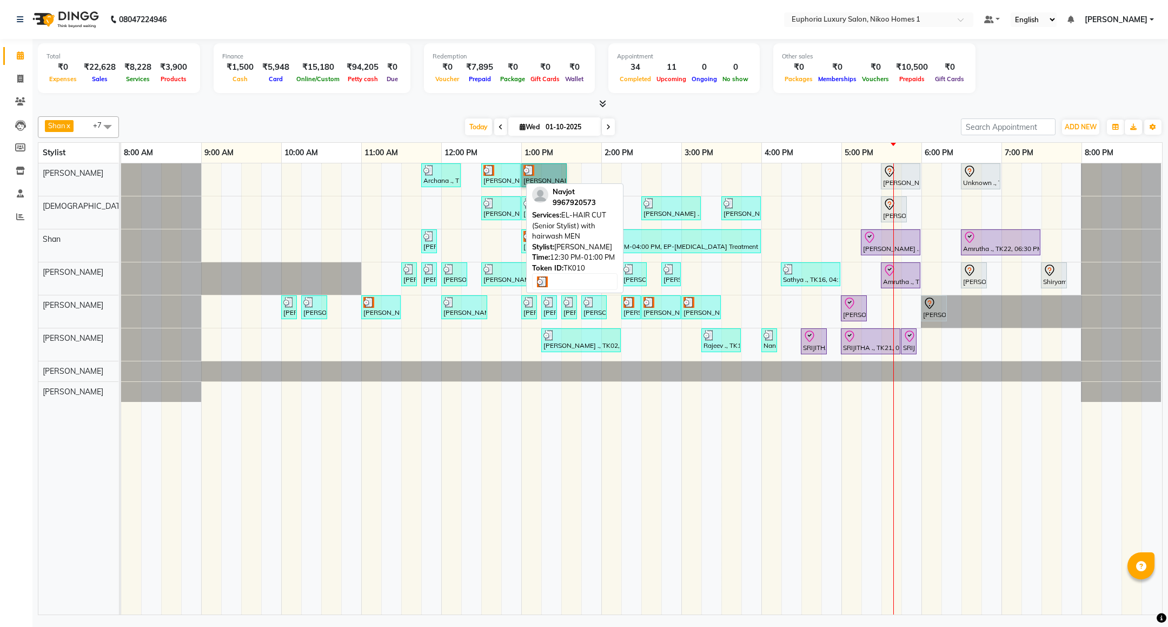
click at [496, 179] on div "[PERSON_NAME], TK10, 12:30 PM-01:00 PM, EL-HAIR CUT (Senior Stylist) with hairw…" at bounding box center [501, 175] width 37 height 21
select select "3"
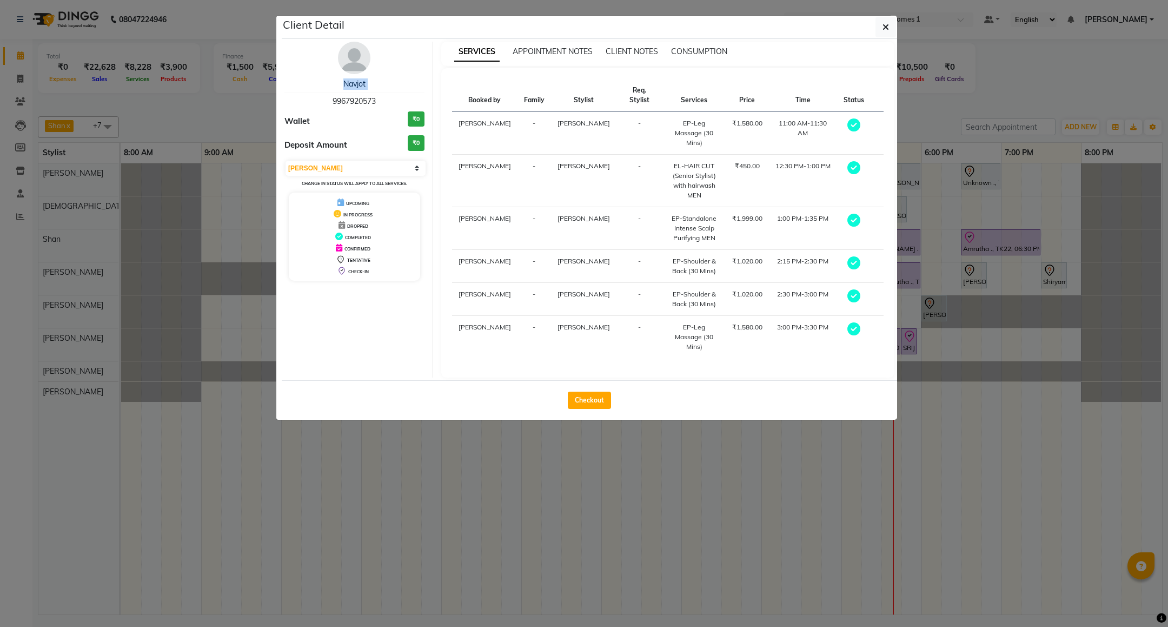
drag, startPoint x: 332, startPoint y: 101, endPoint x: 382, endPoint y: 95, distance: 50.7
click at [382, 95] on div "Navjot 9967920573" at bounding box center [355, 92] width 140 height 29
copy span "9967920573"
click at [883, 32] on span "button" at bounding box center [886, 27] width 6 height 11
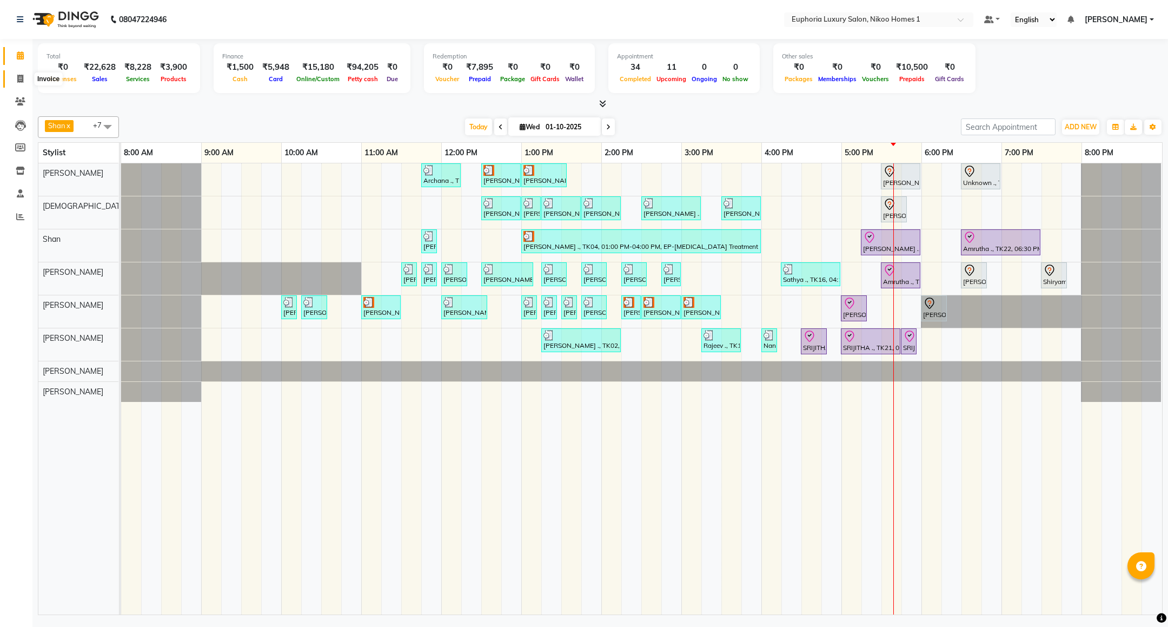
click at [23, 78] on span at bounding box center [20, 79] width 19 height 12
select select "service"
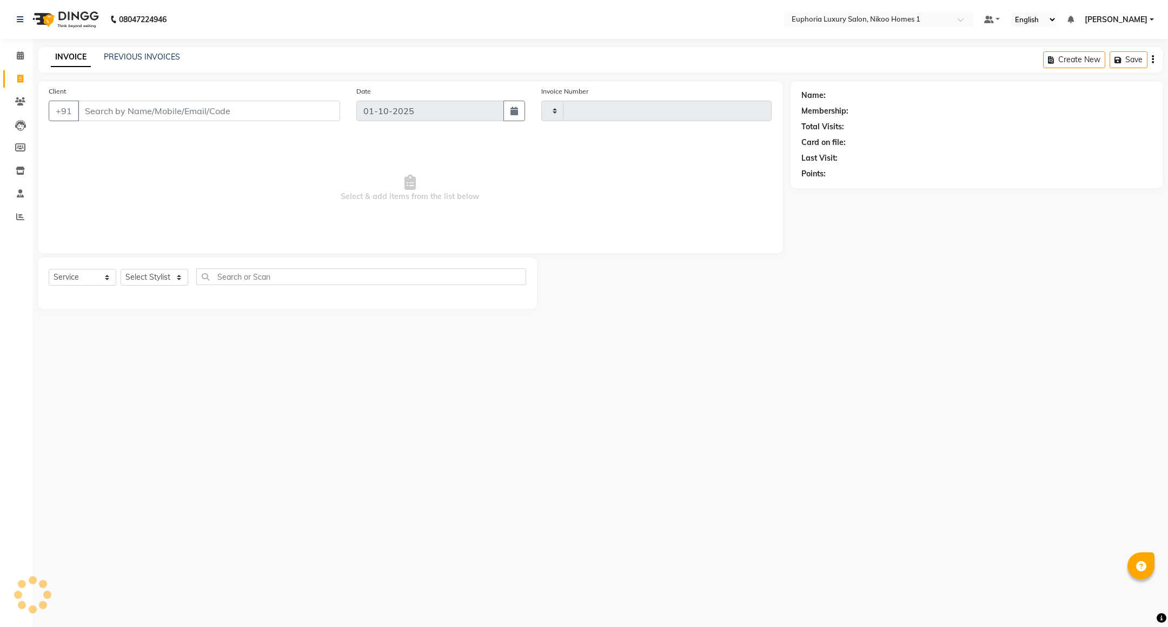
type input "4428"
select select "7987"
click at [267, 114] on input "Client" at bounding box center [209, 111] width 262 height 21
type input "9967920573"
select select "1: Object"
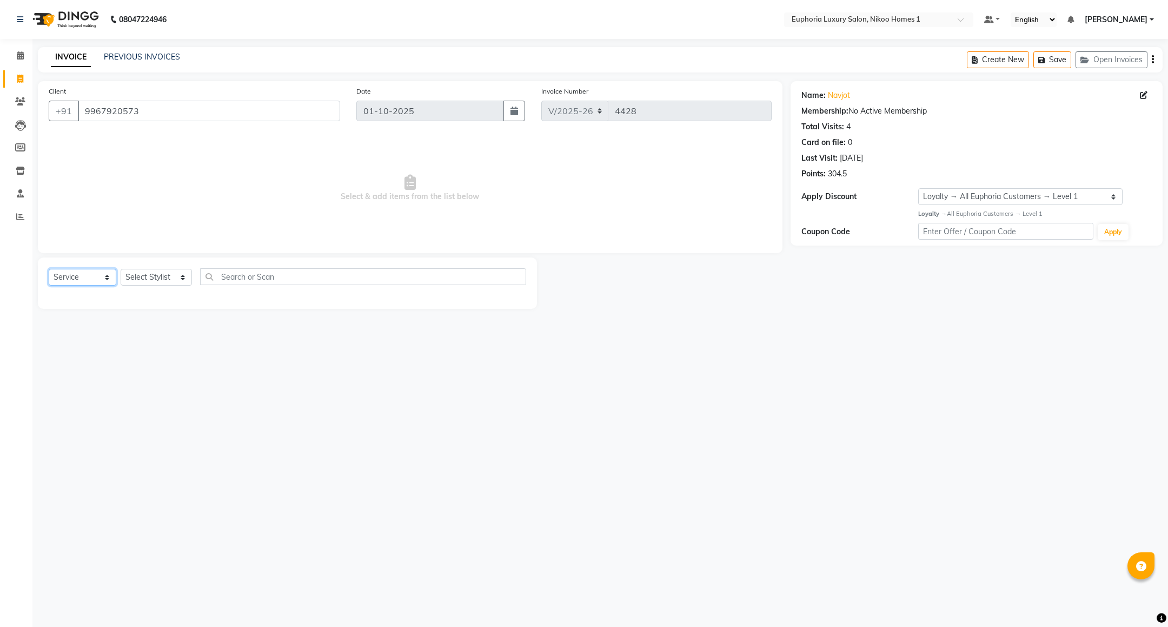
click at [102, 273] on select "Select Service Product Membership Package Voucher Prepaid Gift Card" at bounding box center [83, 277] width 68 height 17
select select "P"
click at [49, 269] on select "Select Service Product Membership Package Voucher Prepaid Gift Card" at bounding box center [83, 277] width 68 height 17
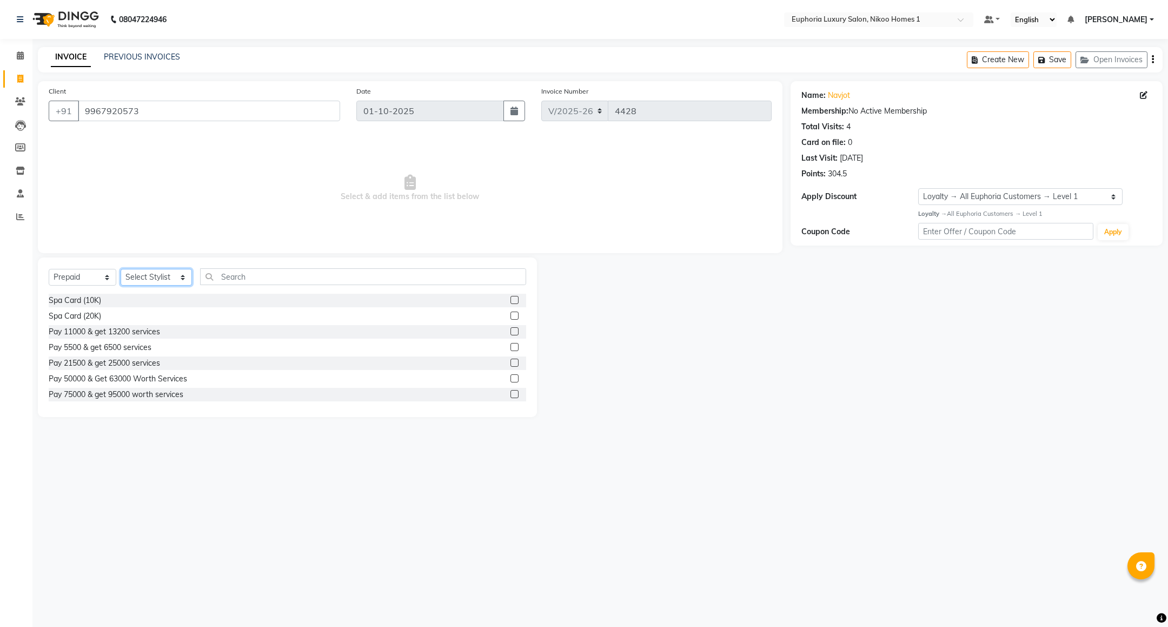
click at [162, 279] on select "Select Stylist Admin Amrita( suzika) lama Atif Ali Azhar Bharath Bhumika Binita…" at bounding box center [156, 277] width 71 height 17
select select "85457"
click at [121, 269] on select "Select Stylist Admin Amrita( suzika) lama Atif Ali Azhar Bharath Bhumika Binita…" at bounding box center [156, 277] width 71 height 17
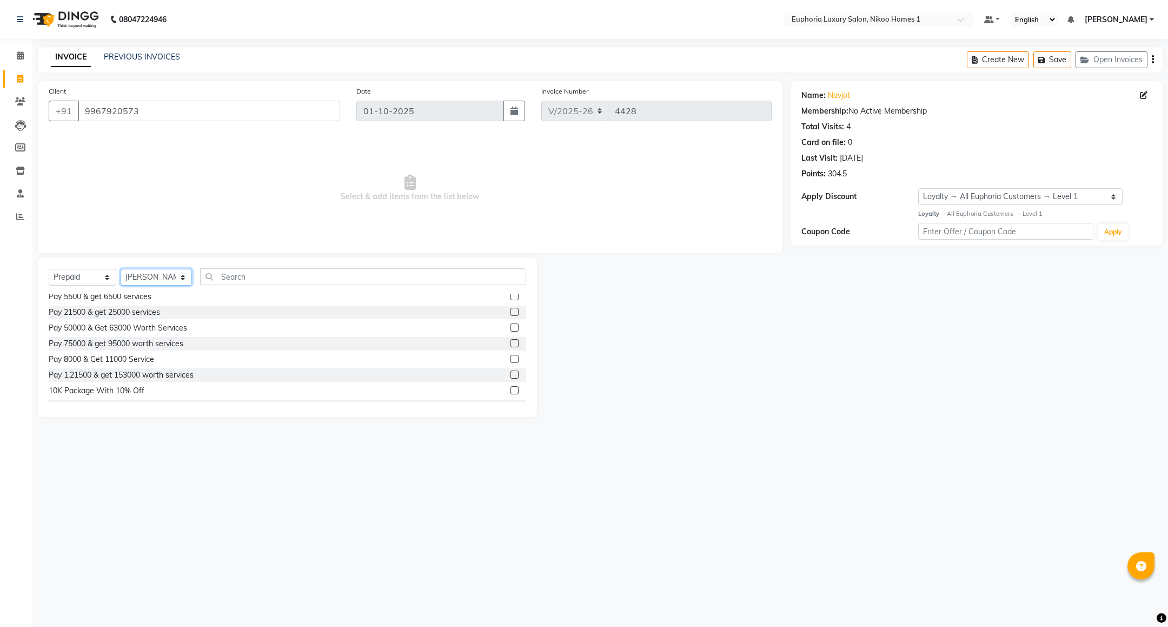
scroll to position [80, 0]
click at [138, 362] on div "10K Package With 10% Off" at bounding box center [97, 361] width 96 height 11
select select "select"
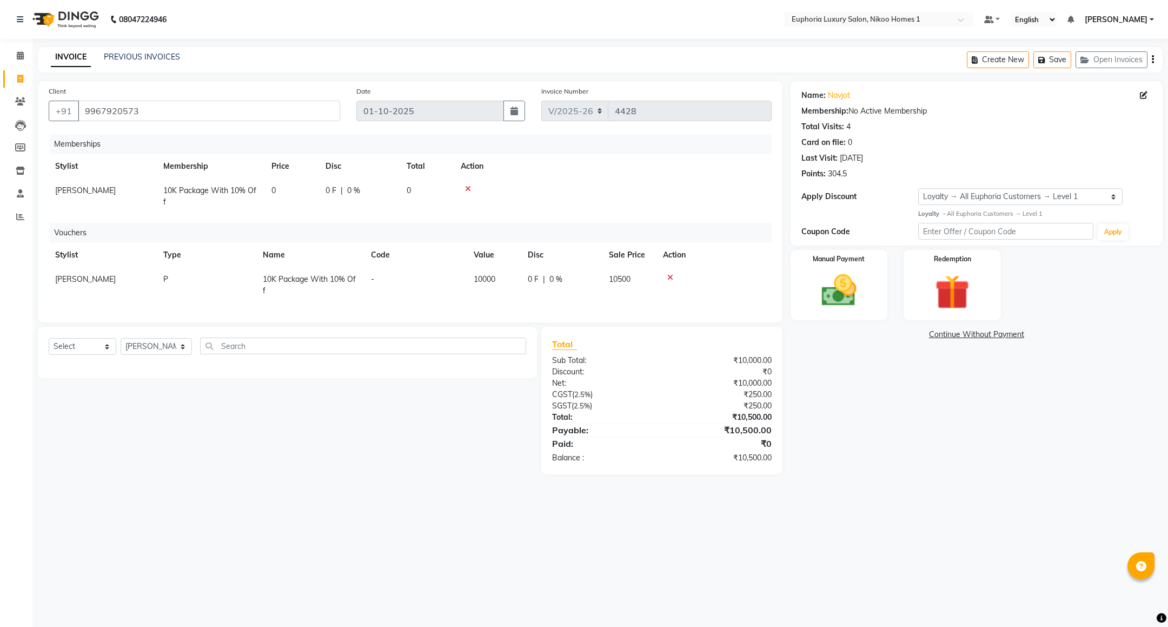
scroll to position [0, 0]
click at [823, 274] on img at bounding box center [839, 291] width 59 height 42
click at [878, 332] on span "UPI" at bounding box center [877, 335] width 17 height 12
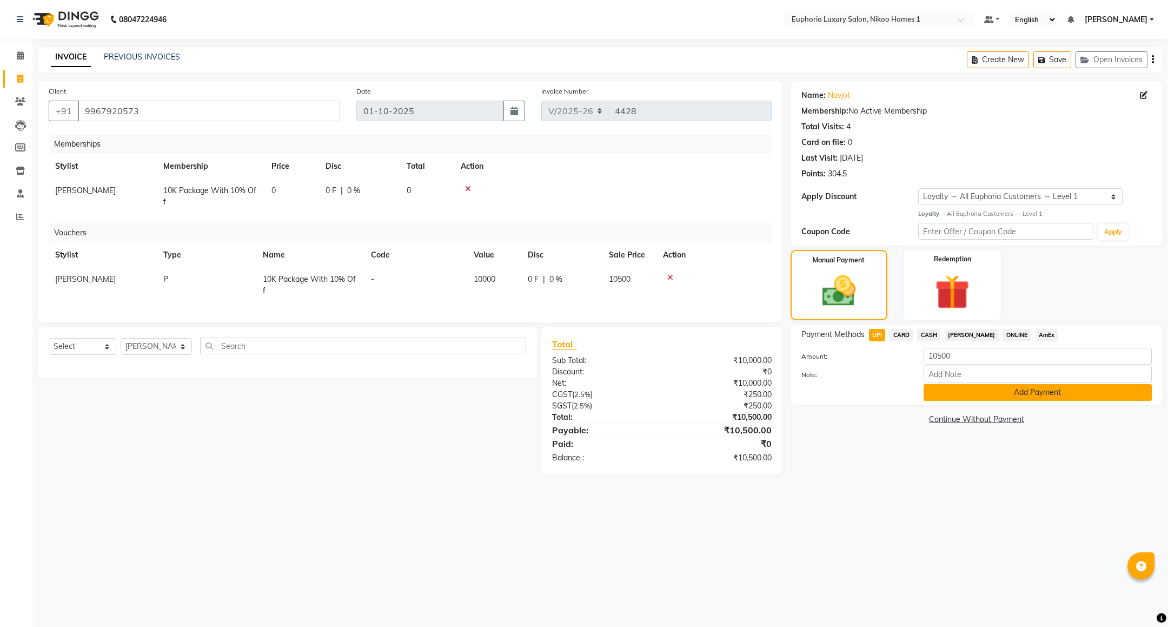
click at [956, 392] on button "Add Payment" at bounding box center [1038, 392] width 228 height 17
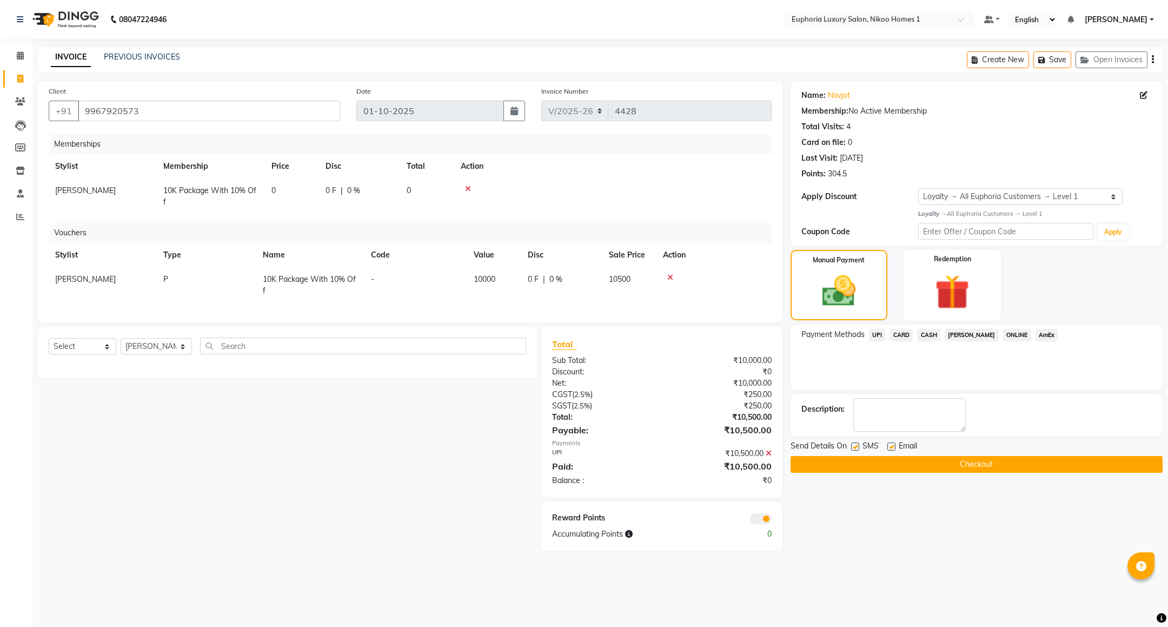
click at [949, 468] on button "Checkout" at bounding box center [977, 464] width 372 height 17
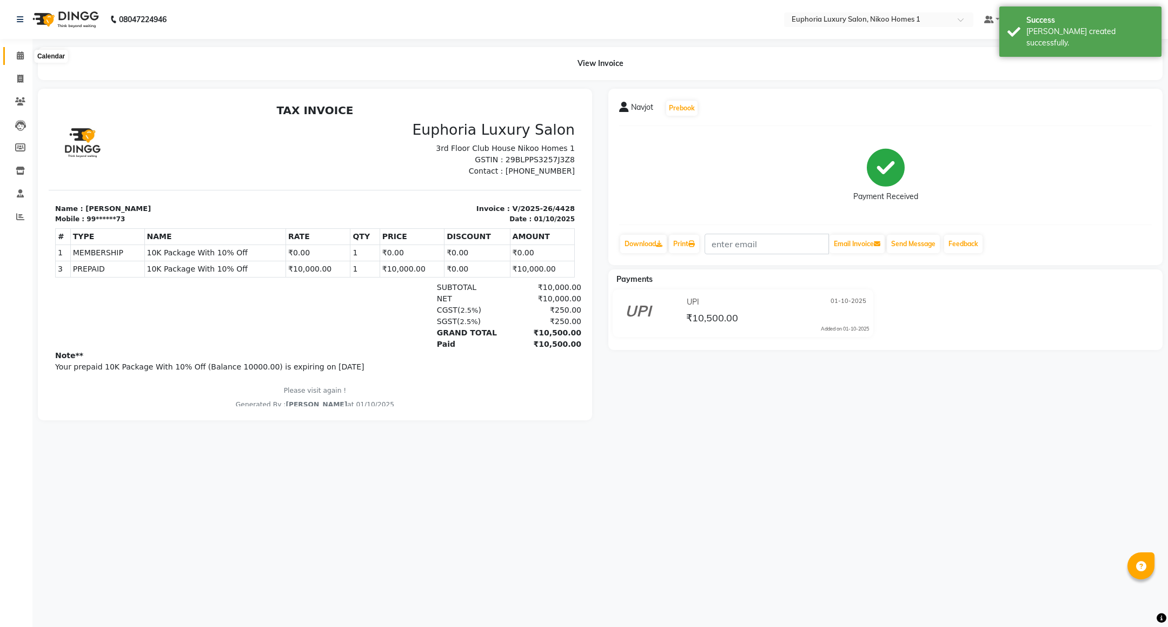
click at [22, 54] on icon at bounding box center [20, 55] width 7 height 8
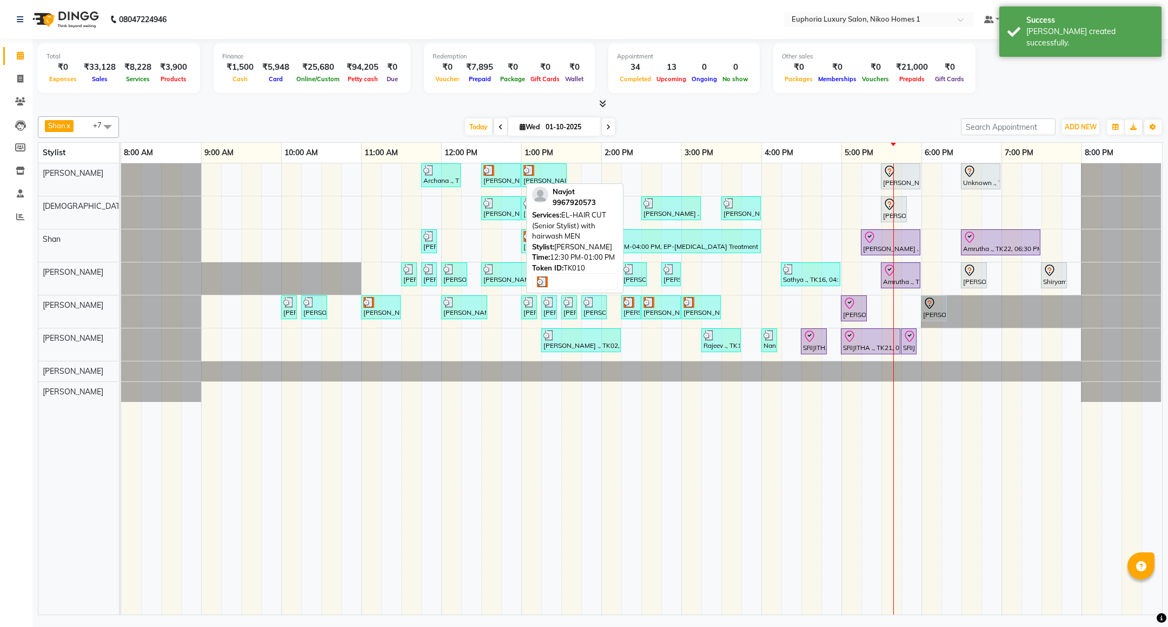
click at [496, 185] on div "[PERSON_NAME], TK10, 12:30 PM-01:00 PM, EL-HAIR CUT (Senior Stylist) with hairw…" at bounding box center [501, 175] width 37 height 21
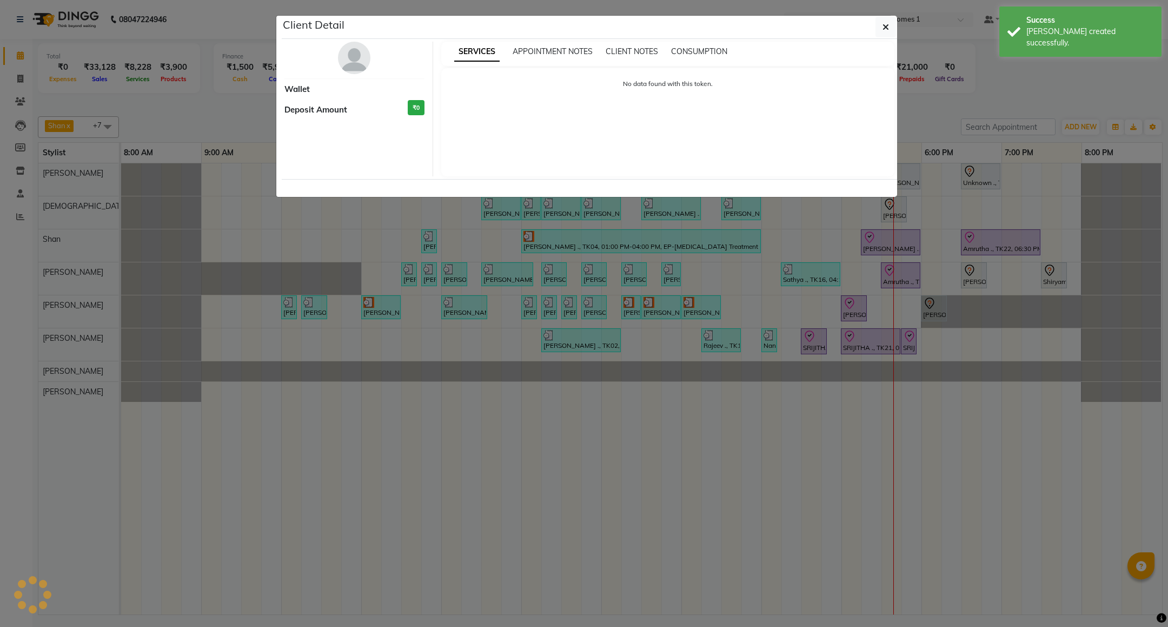
select select "3"
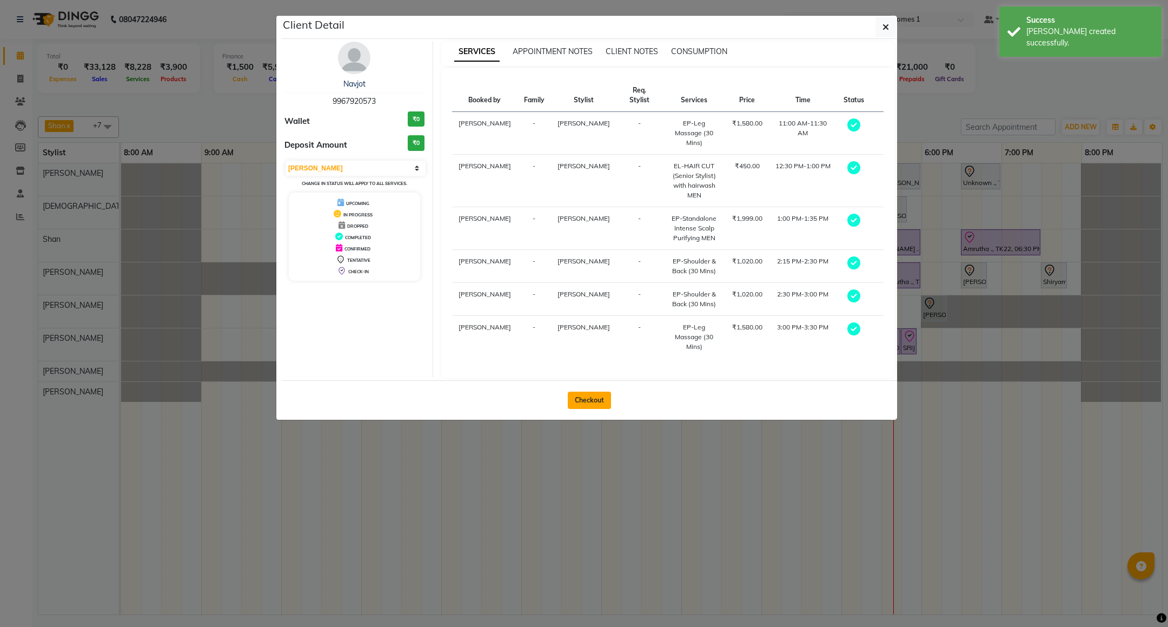
click at [602, 392] on button "Checkout" at bounding box center [589, 400] width 43 height 17
select select "7987"
select select "service"
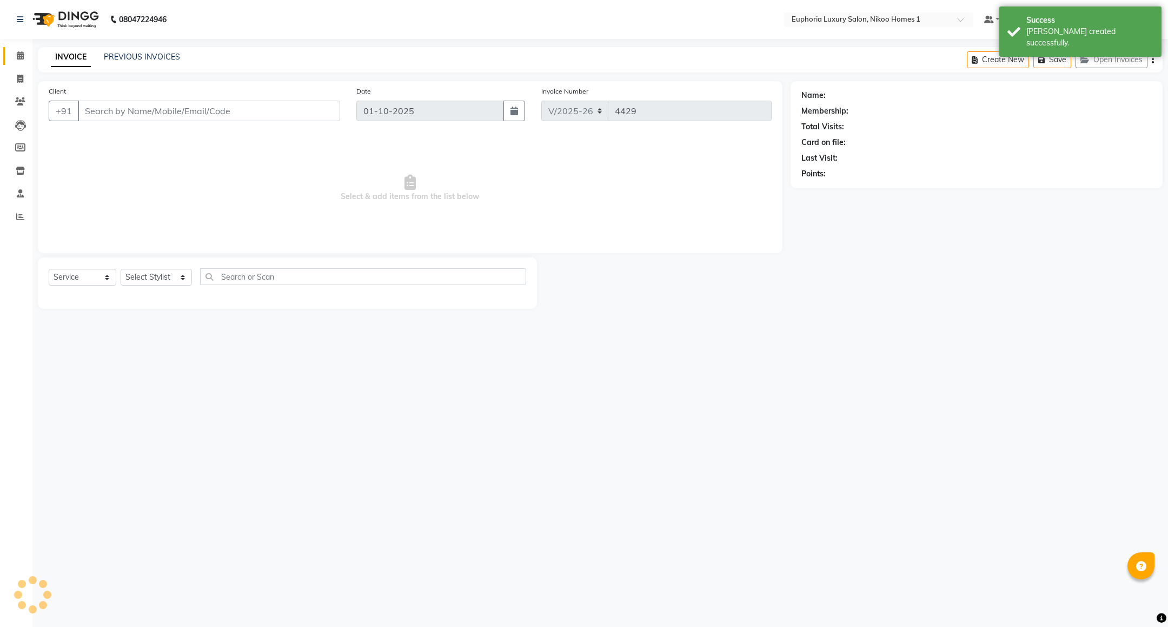
type input "99******73"
select select "74089"
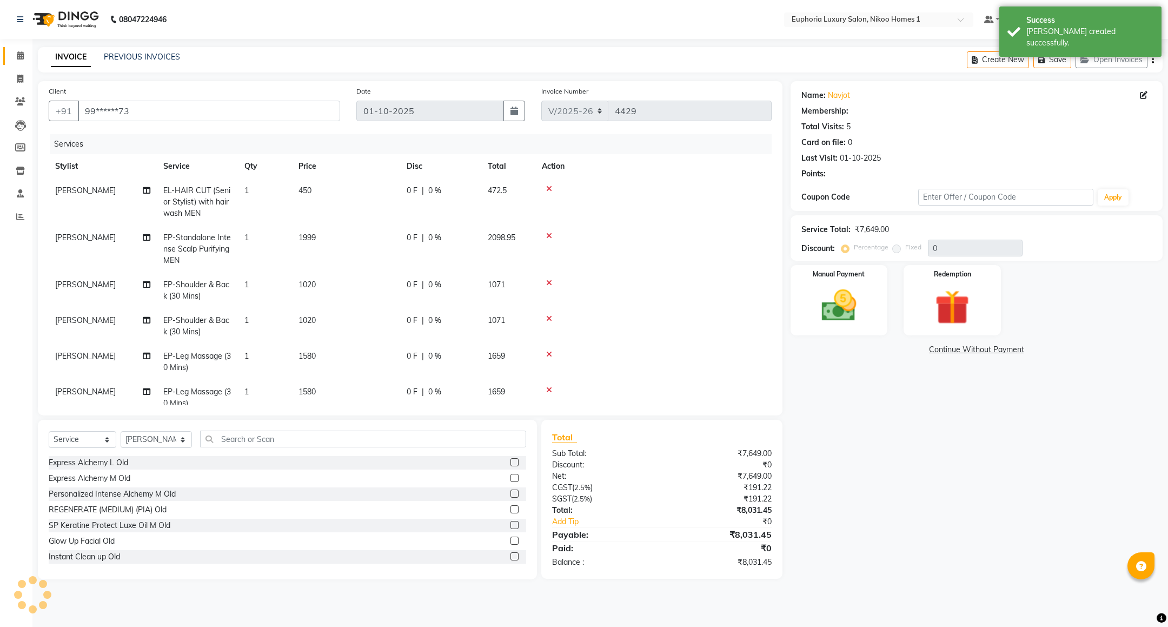
select select "2: Object"
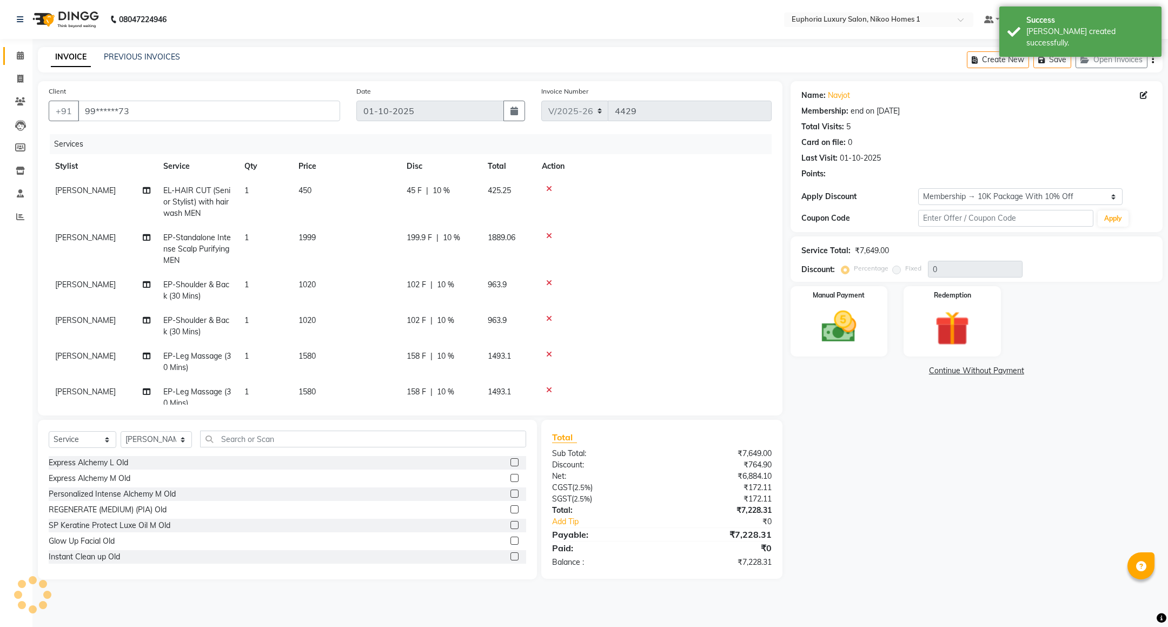
type input "10"
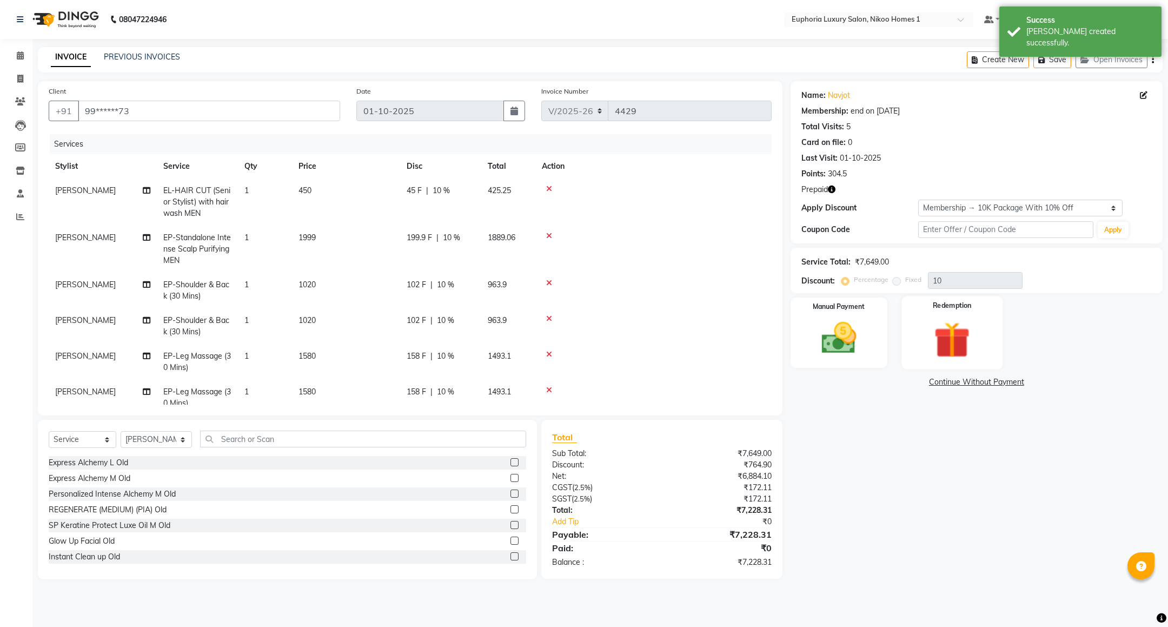
click at [948, 333] on img at bounding box center [952, 340] width 59 height 45
click at [956, 385] on span "Prepaid 1" at bounding box center [952, 384] width 35 height 12
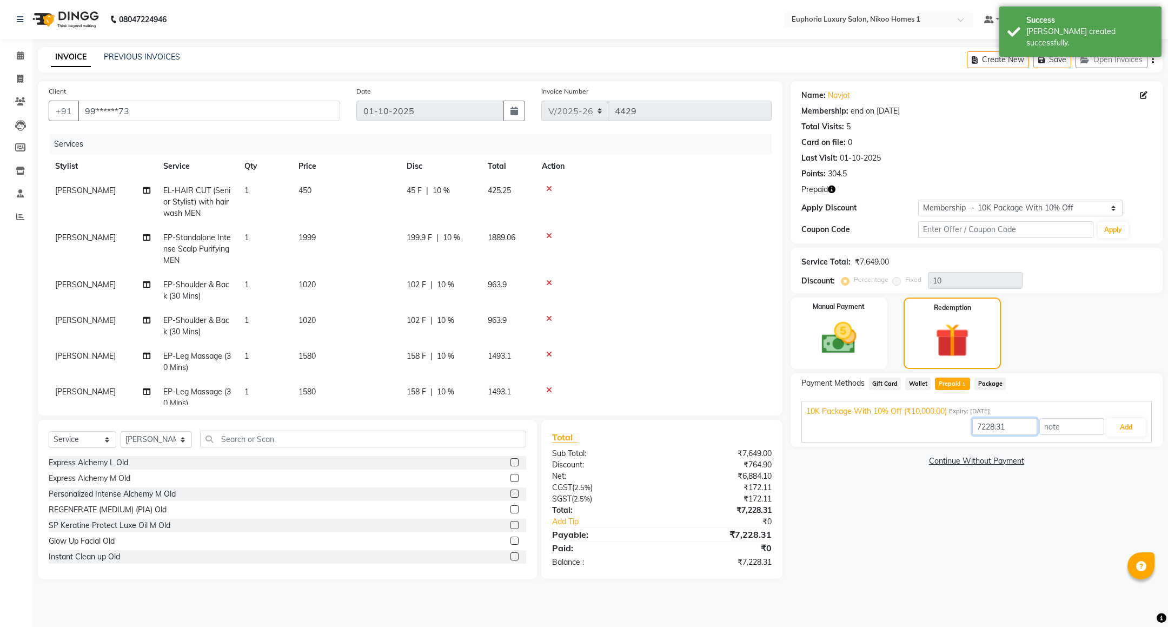
drag, startPoint x: 1011, startPoint y: 431, endPoint x: 976, endPoint y: 432, distance: 35.2
click at [976, 432] on input "7228.31" at bounding box center [1005, 426] width 65 height 17
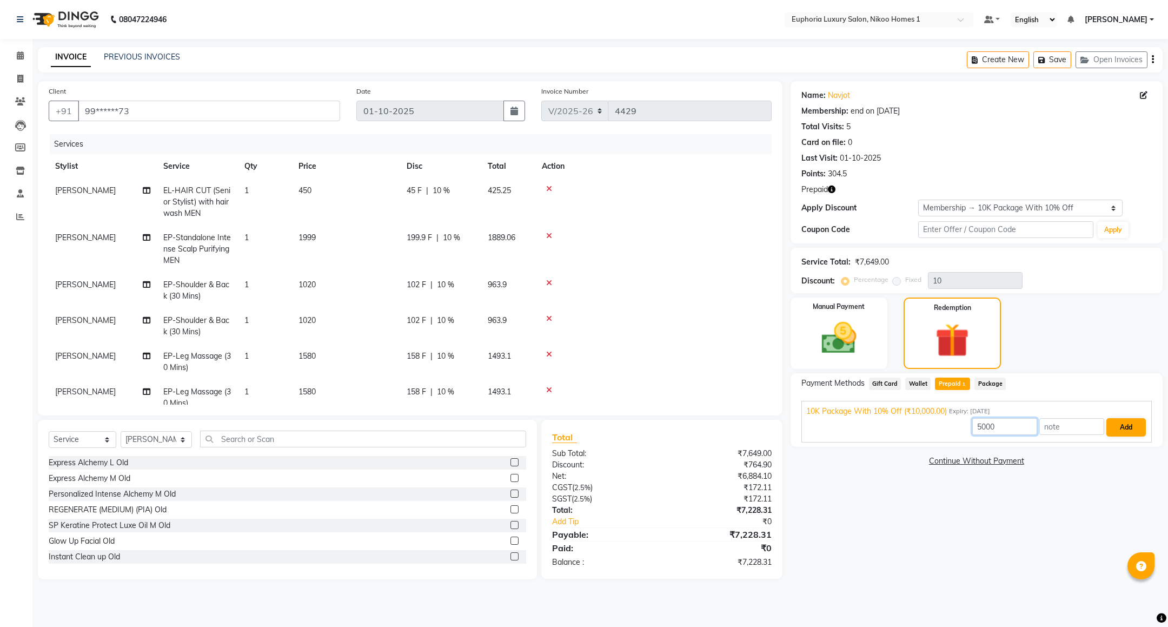
type input "5000"
click at [1131, 433] on button "Add" at bounding box center [1126, 427] width 39 height 18
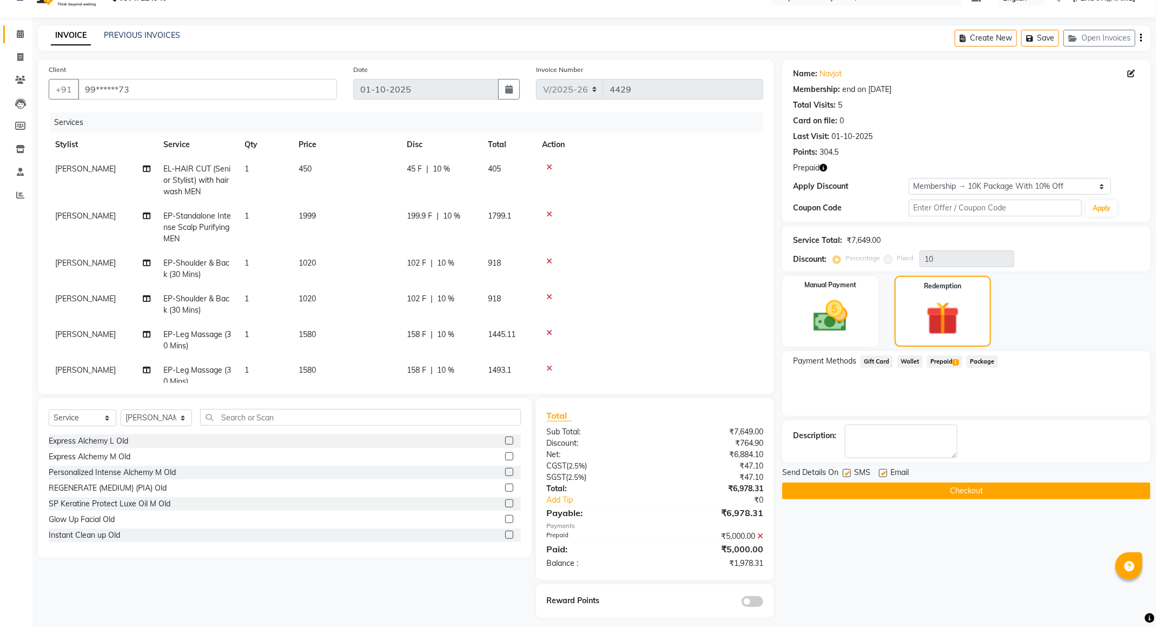
scroll to position [28, 0]
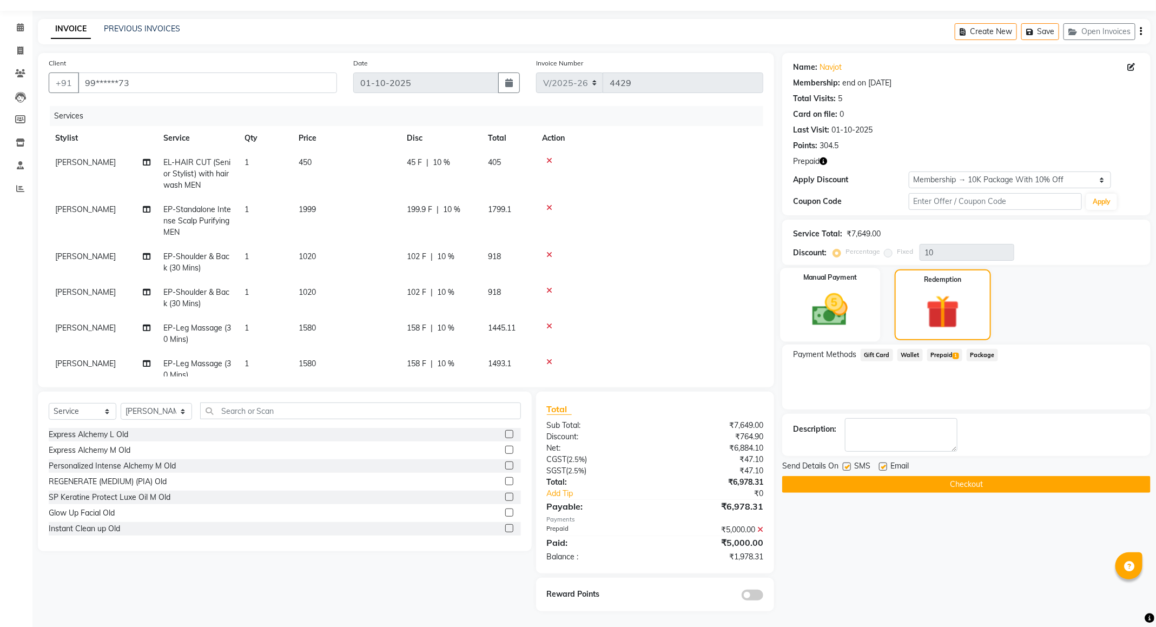
click at [849, 320] on img at bounding box center [830, 309] width 58 height 41
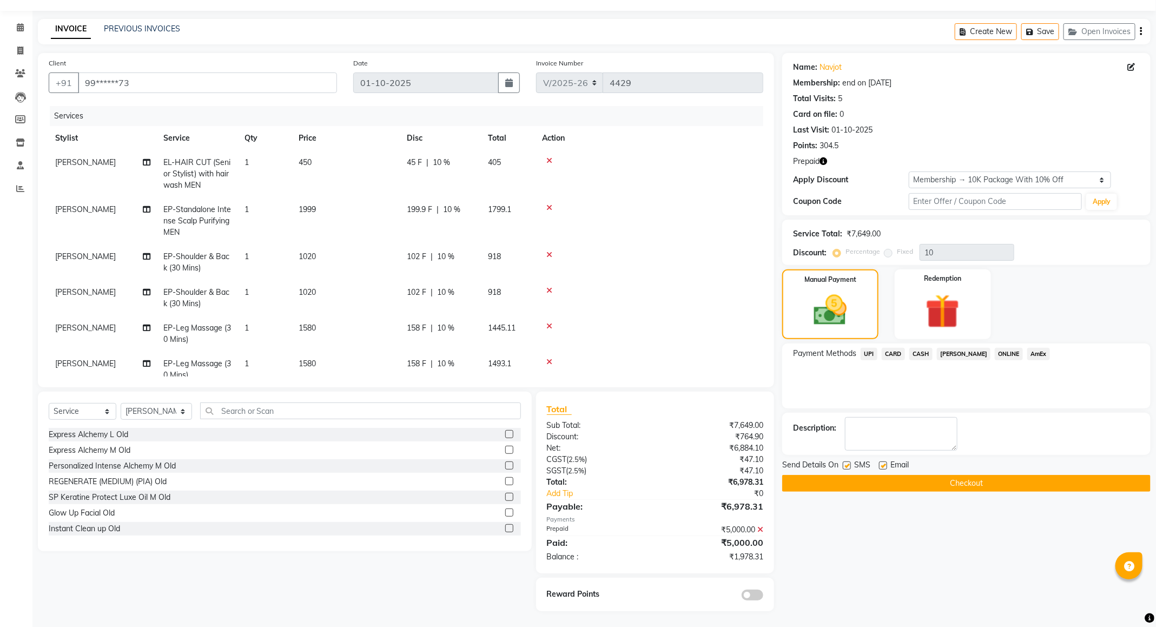
click at [872, 354] on span "UPI" at bounding box center [869, 354] width 17 height 12
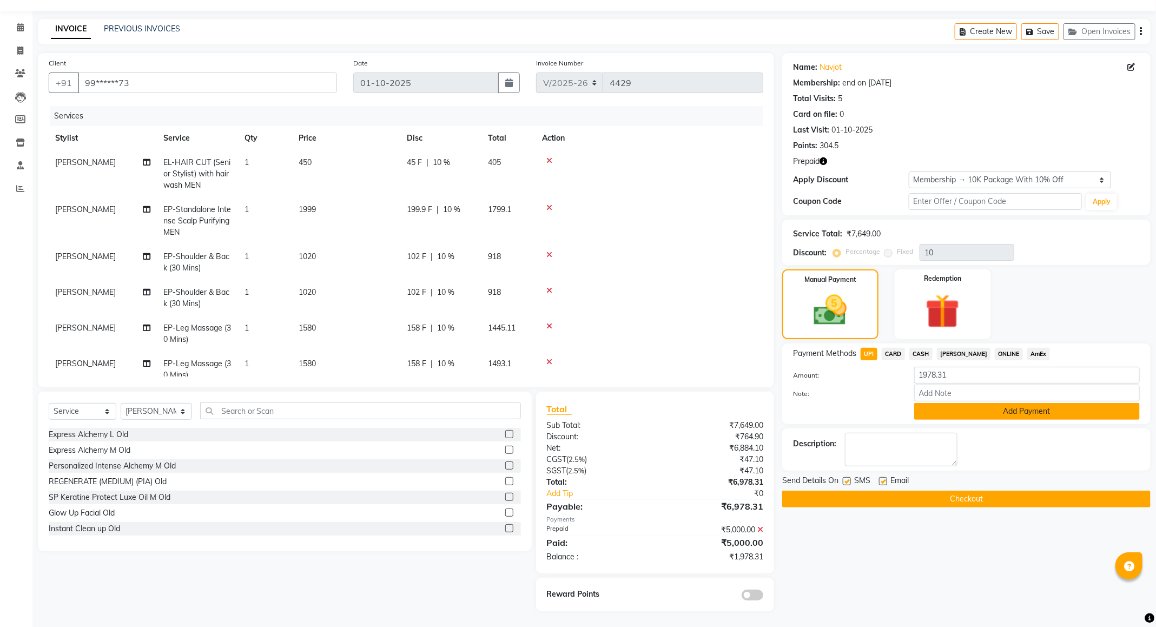
click at [983, 413] on button "Add Payment" at bounding box center [1027, 411] width 226 height 17
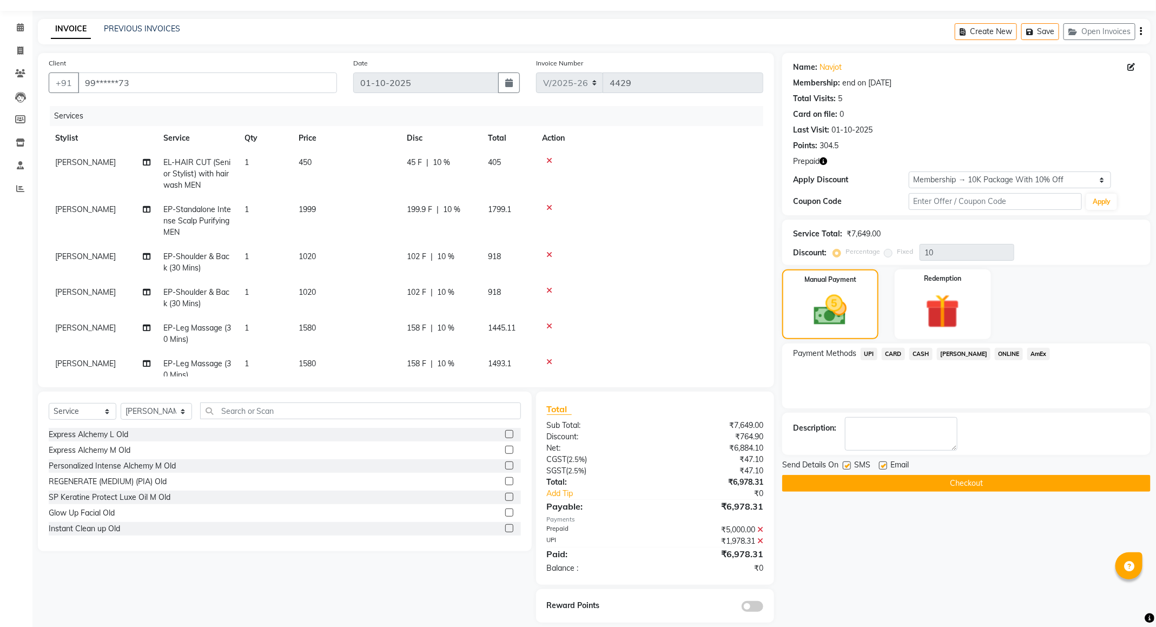
click at [980, 484] on button "Checkout" at bounding box center [966, 483] width 368 height 17
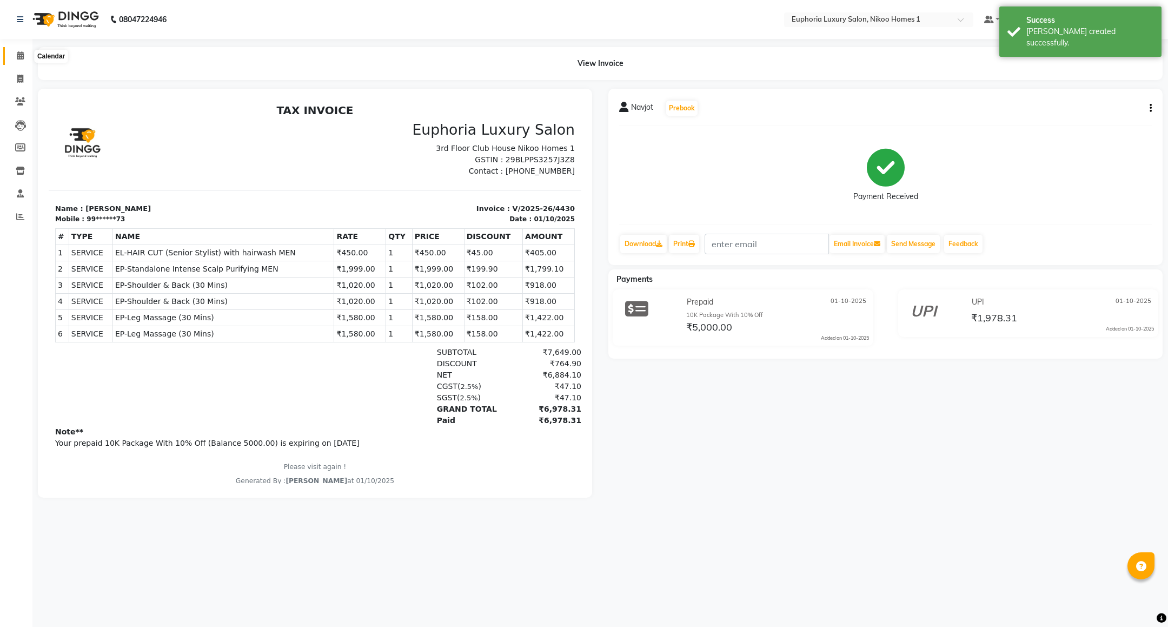
click at [25, 52] on span at bounding box center [20, 56] width 19 height 12
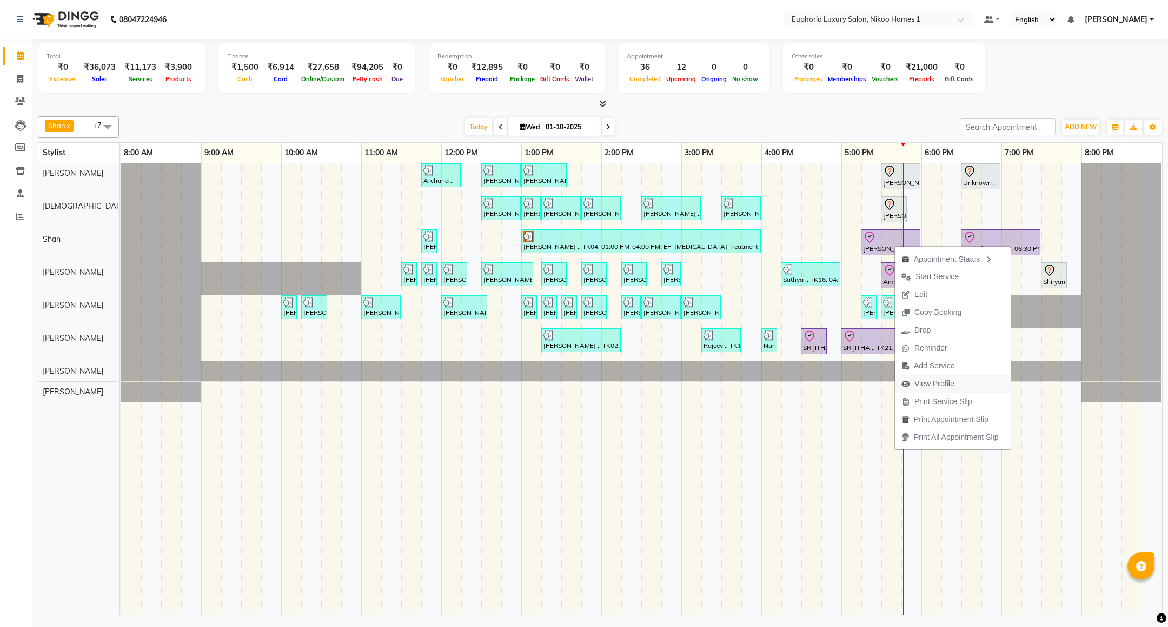
click at [930, 379] on span "View Profile" at bounding box center [935, 383] width 40 height 11
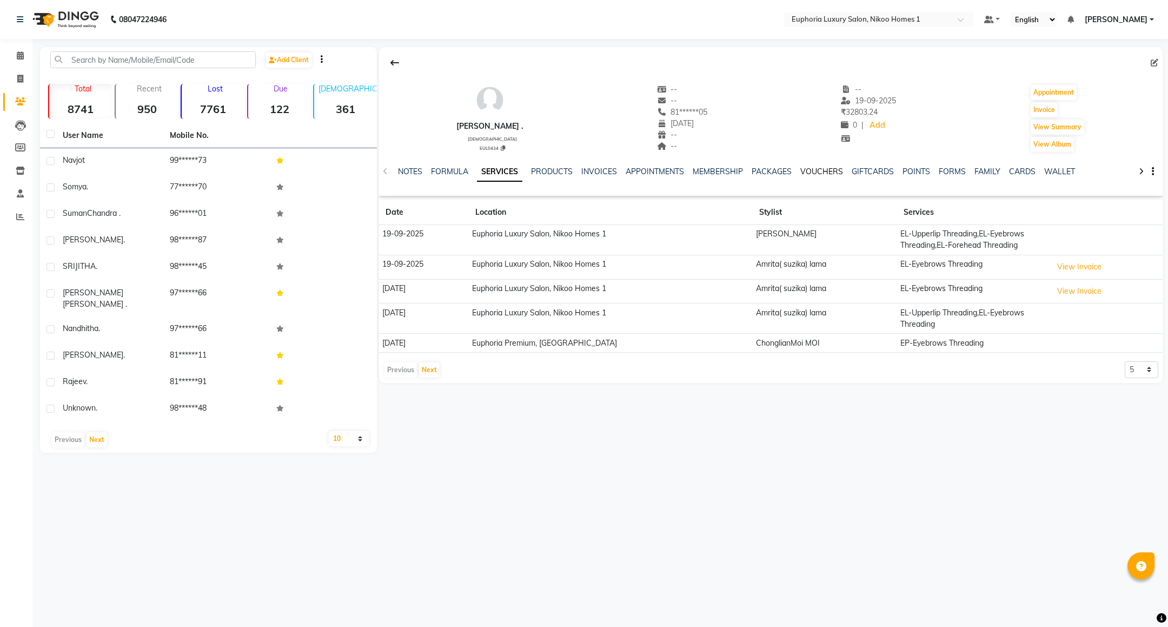
click at [821, 171] on link "VOUCHERS" at bounding box center [822, 172] width 43 height 10
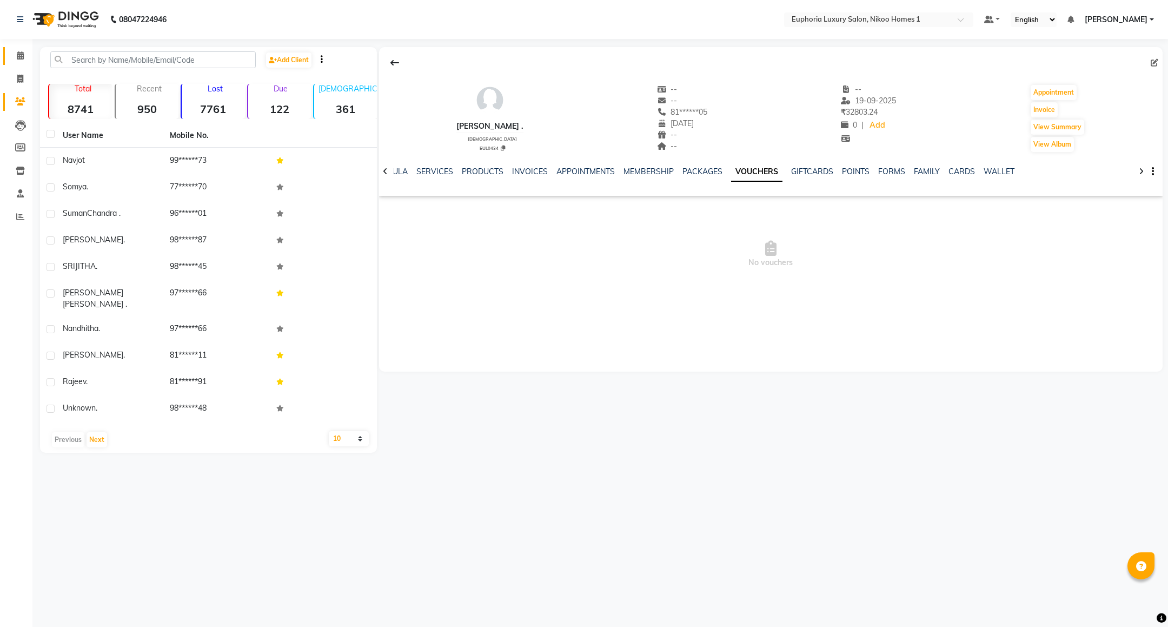
click at [19, 49] on link "Calendar" at bounding box center [16, 56] width 26 height 18
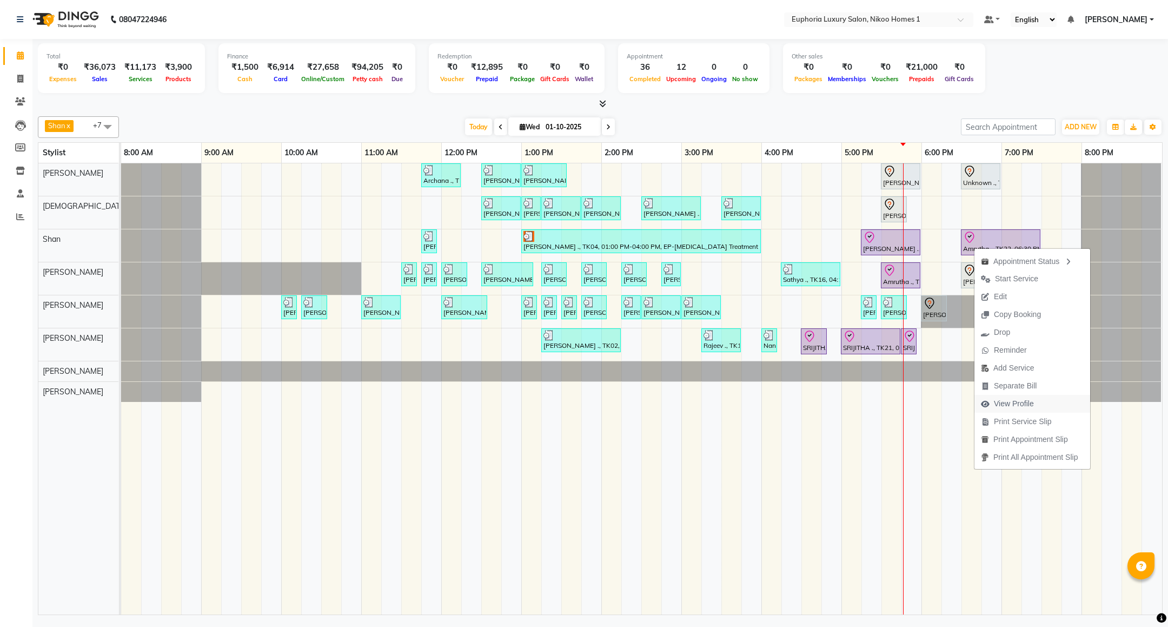
click at [1018, 402] on span "View Profile" at bounding box center [1014, 403] width 40 height 11
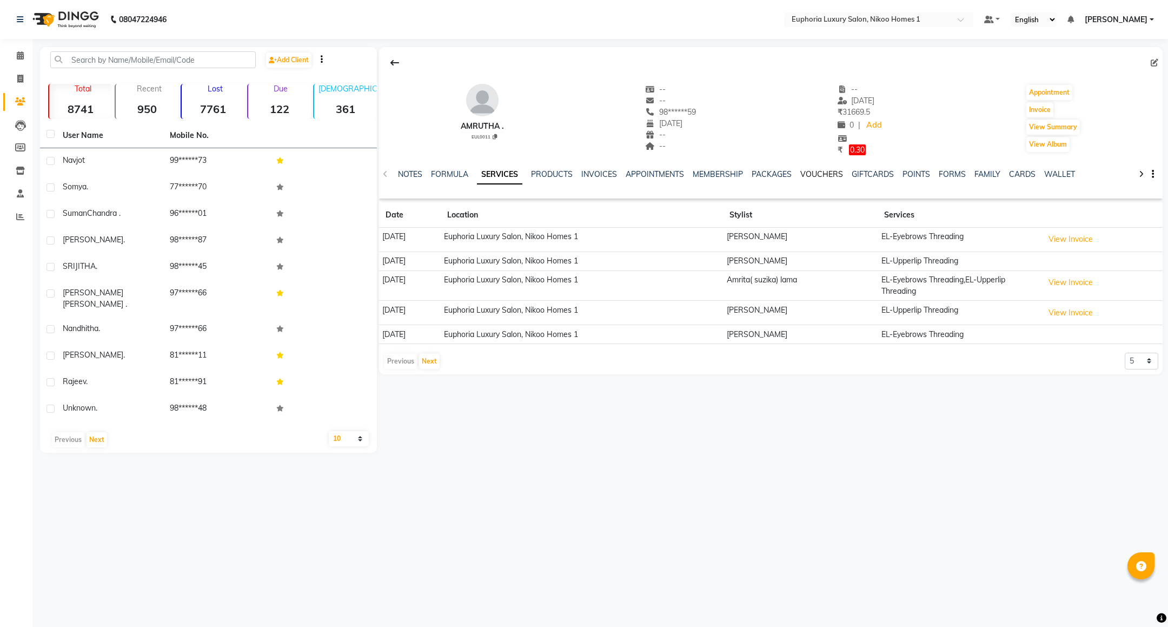
click at [820, 175] on link "VOUCHERS" at bounding box center [822, 174] width 43 height 10
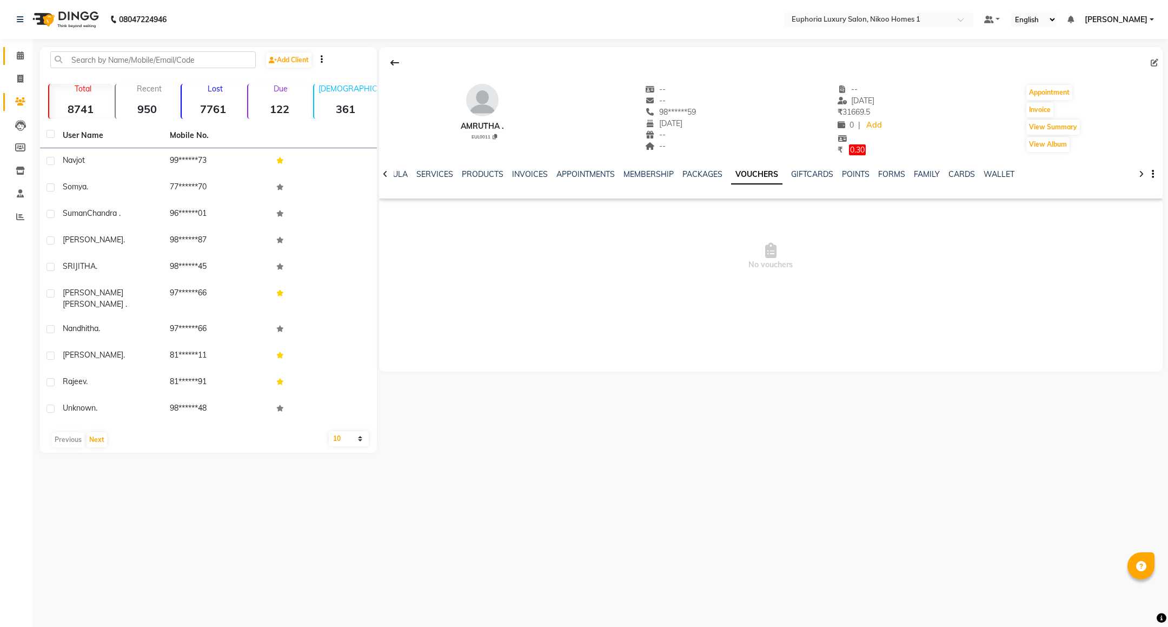
click at [18, 61] on span at bounding box center [20, 56] width 19 height 12
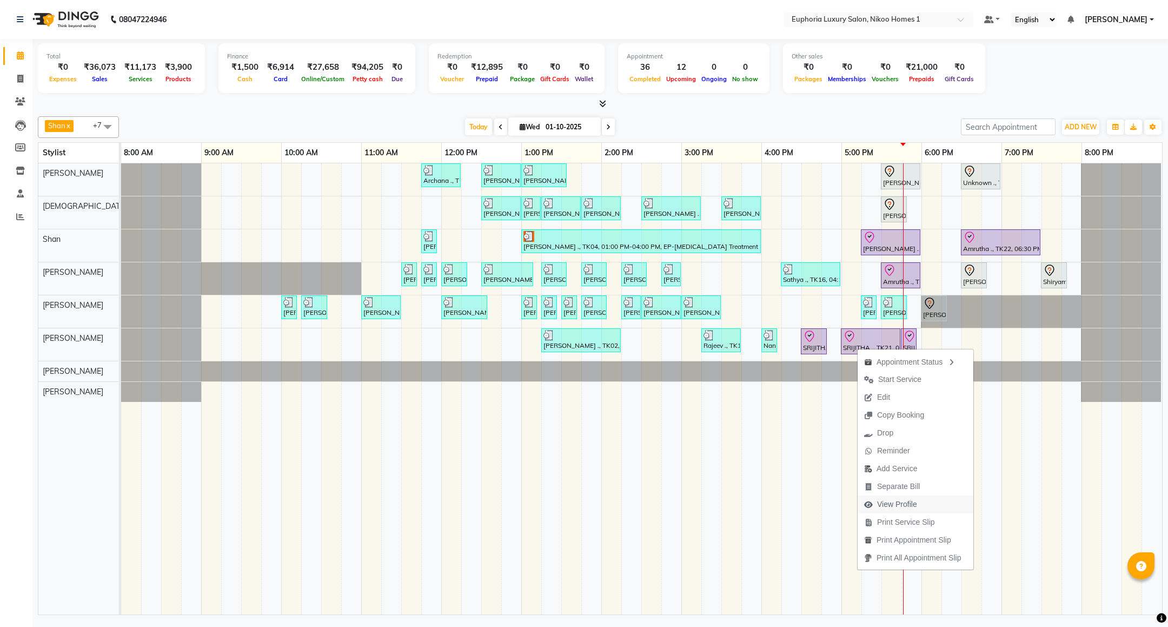
click at [893, 501] on span "View Profile" at bounding box center [897, 504] width 40 height 11
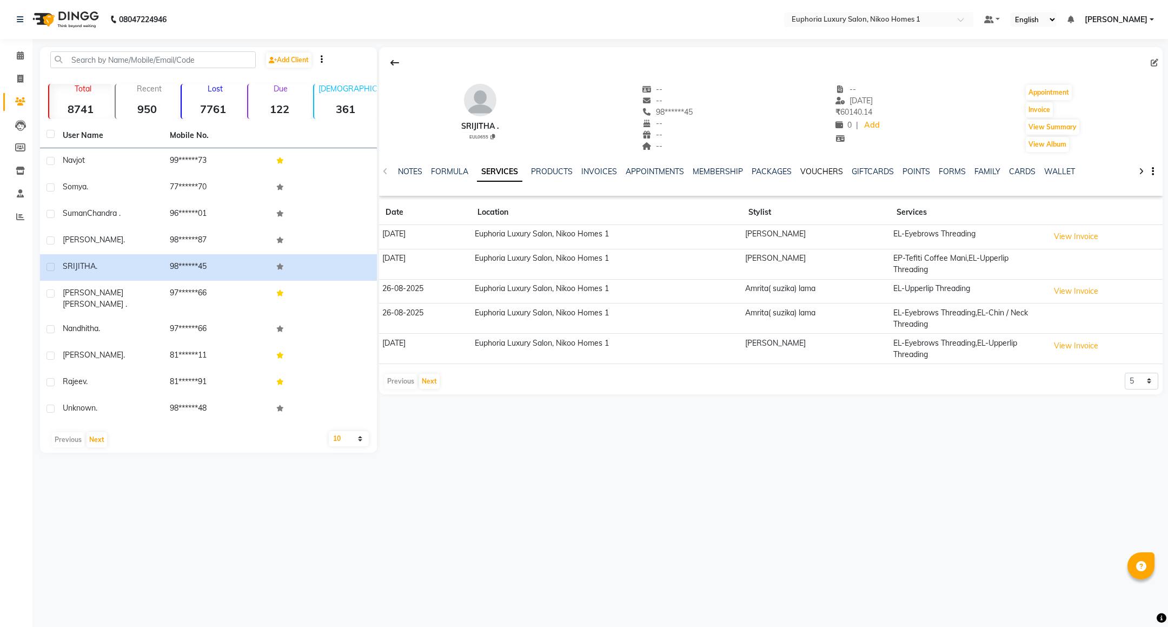
click at [834, 169] on link "VOUCHERS" at bounding box center [822, 172] width 43 height 10
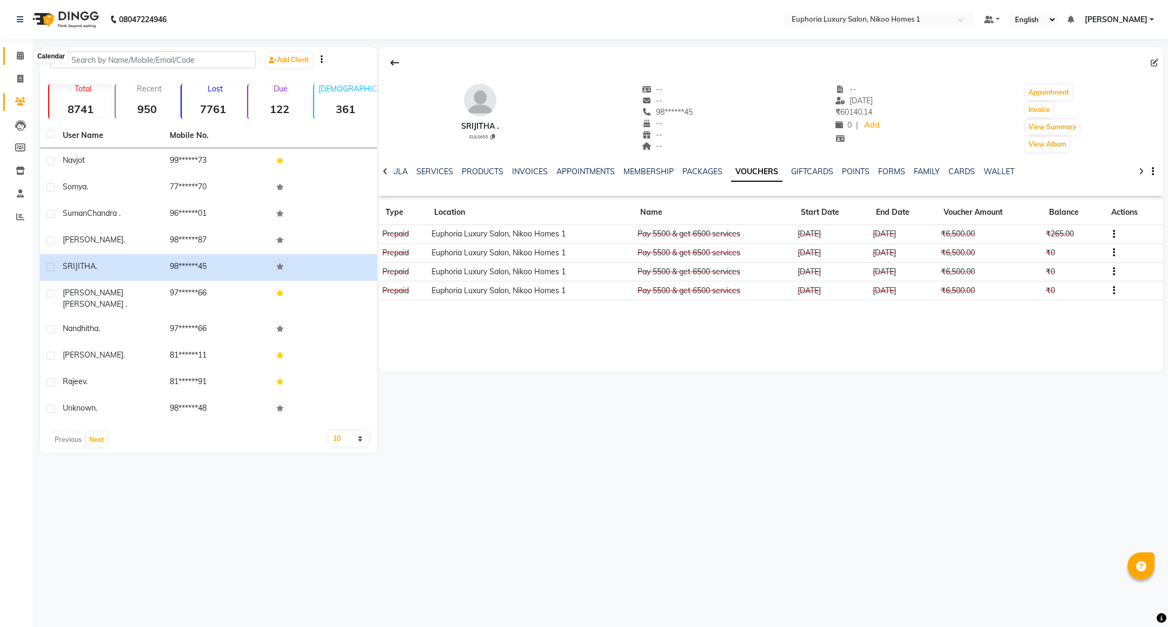
click at [18, 56] on icon at bounding box center [20, 55] width 7 height 8
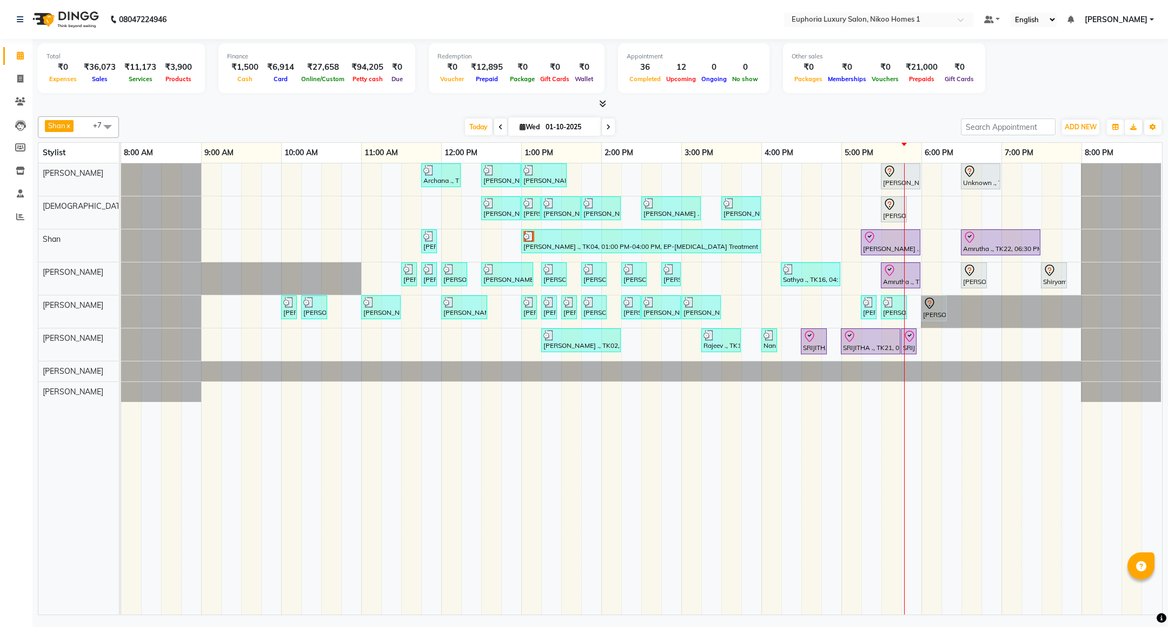
click at [767, 393] on div "Archana ., TK09, 11:45 AM-12:15 PM, EL-Kid Cut (Below 8 Yrs) BOY Navjot, TK10, …" at bounding box center [641, 388] width 1041 height 451
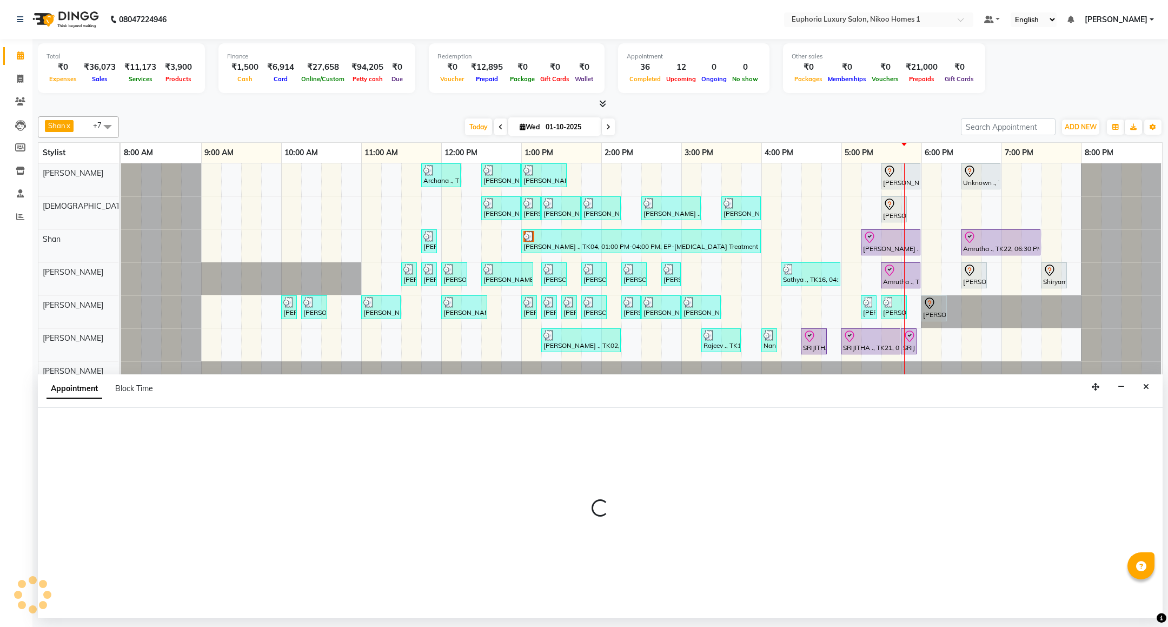
select select "85457"
select select "960"
select select "tentative"
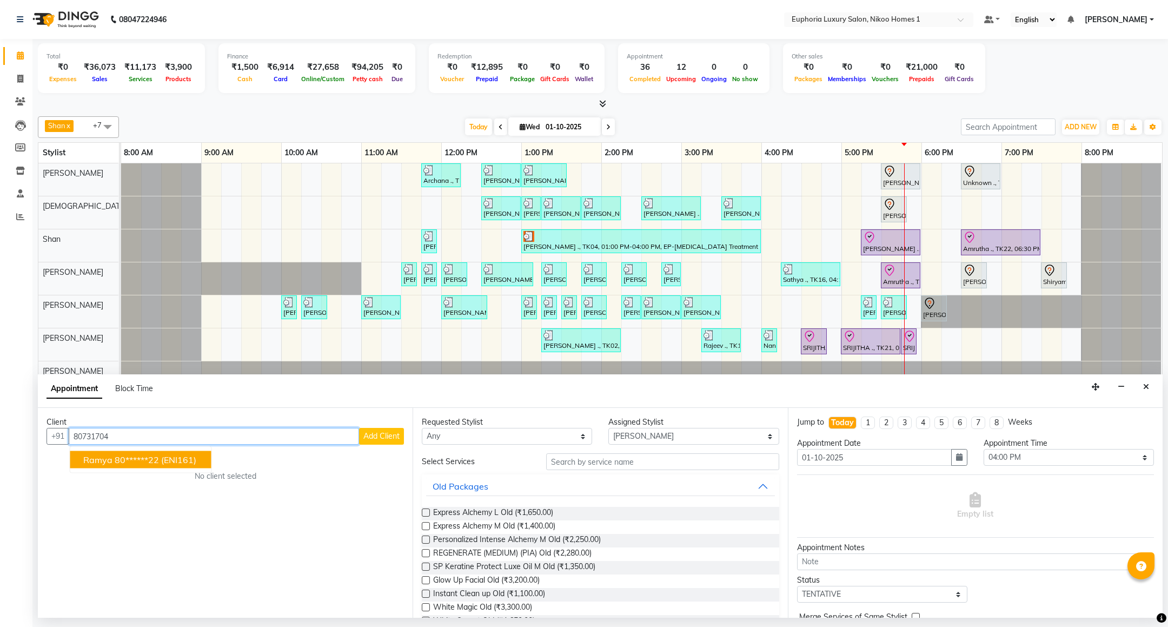
click at [107, 457] on span "Ramya" at bounding box center [97, 459] width 29 height 11
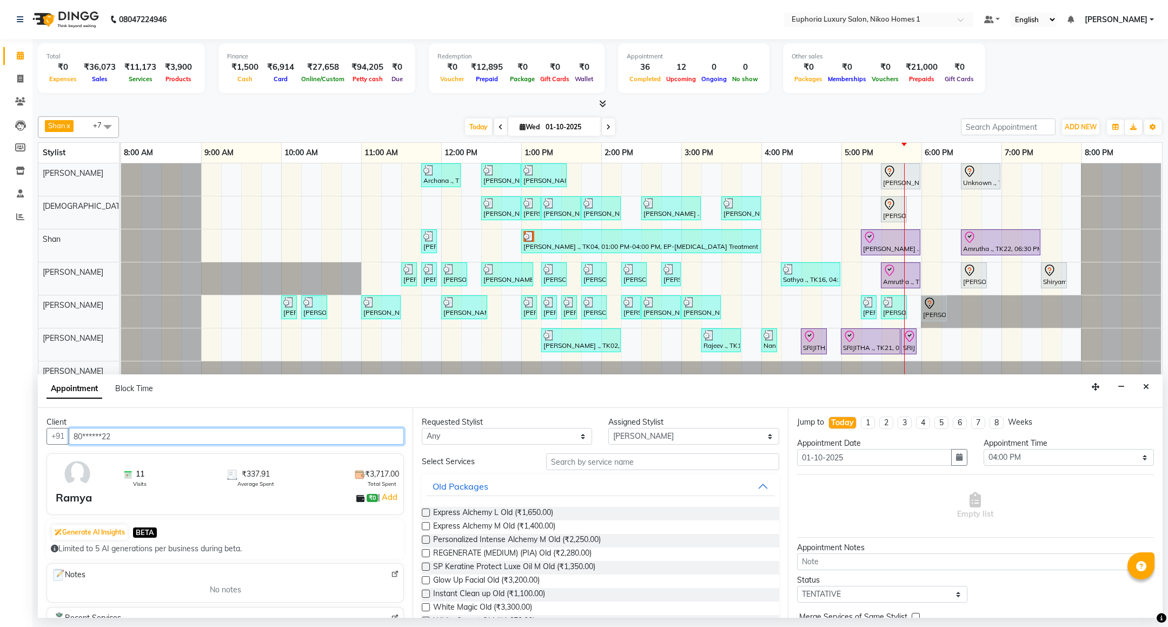
type input "80******22"
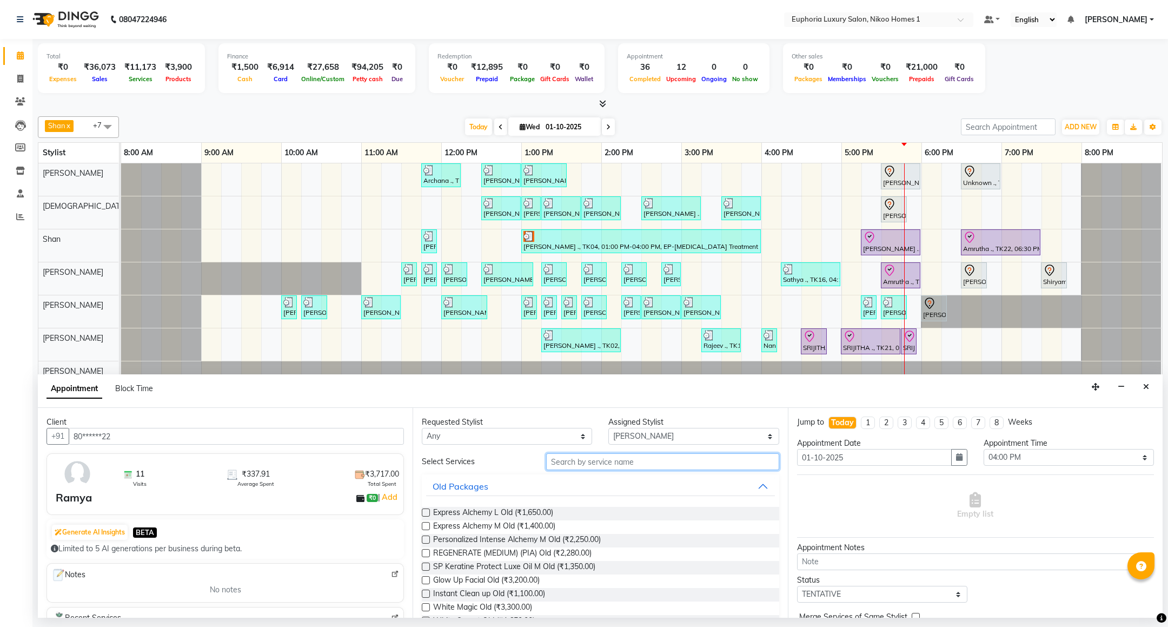
click at [595, 468] on input "text" at bounding box center [662, 461] width 233 height 17
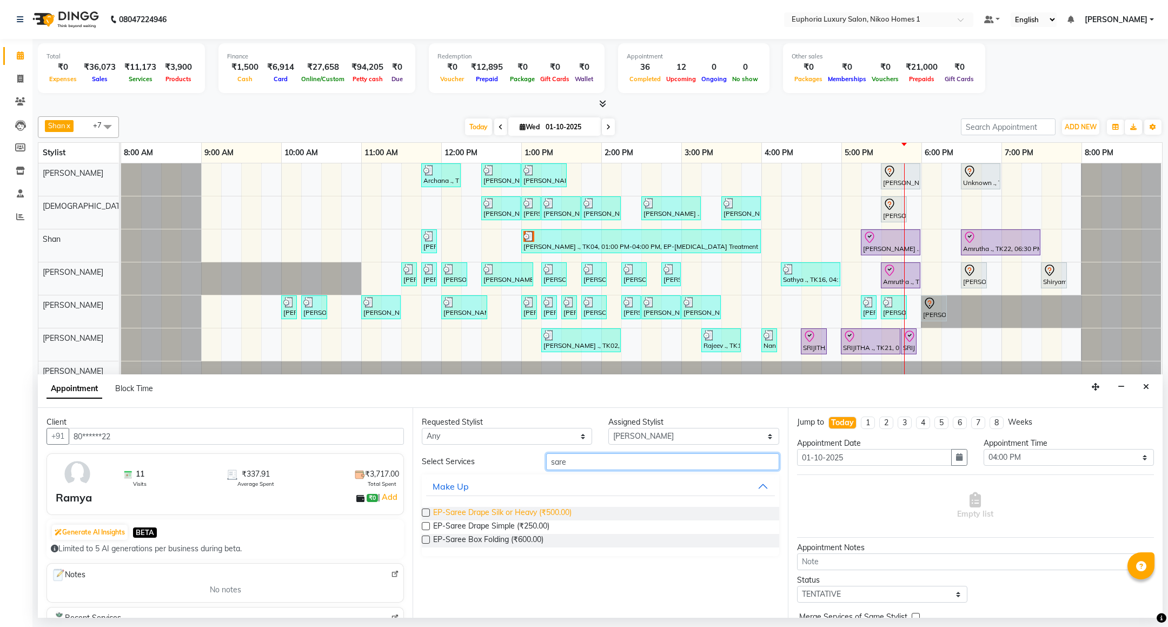
type input "sare"
click at [559, 516] on span "EP-Saree Drape Silk or Heavy (₹500.00)" at bounding box center [502, 514] width 138 height 14
checkbox input "false"
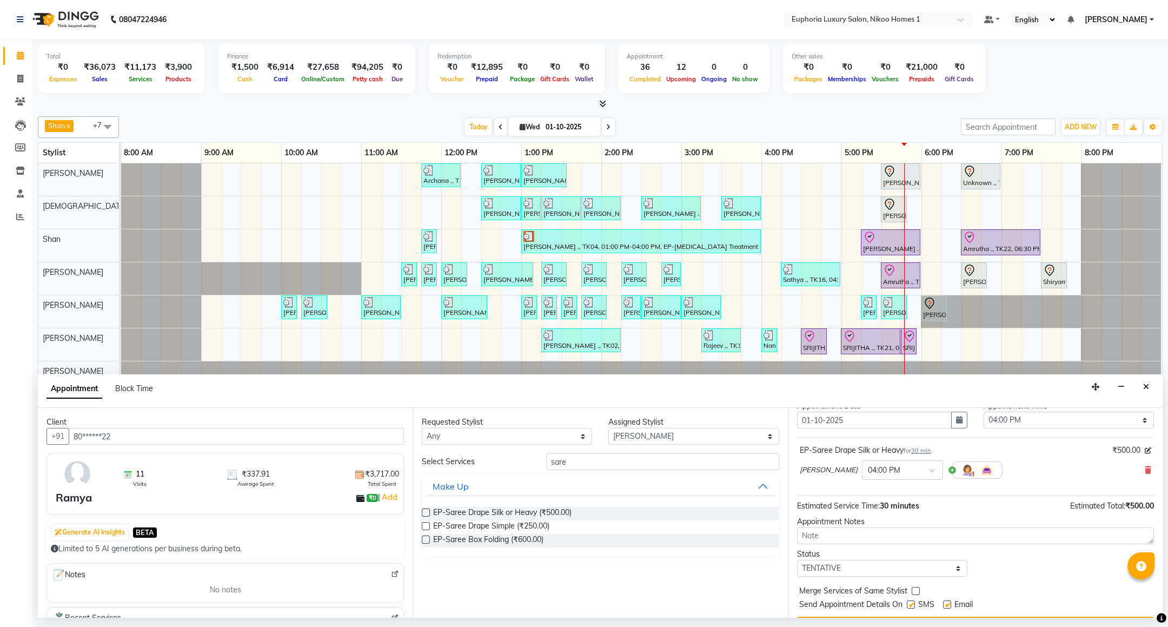
scroll to position [67, 0]
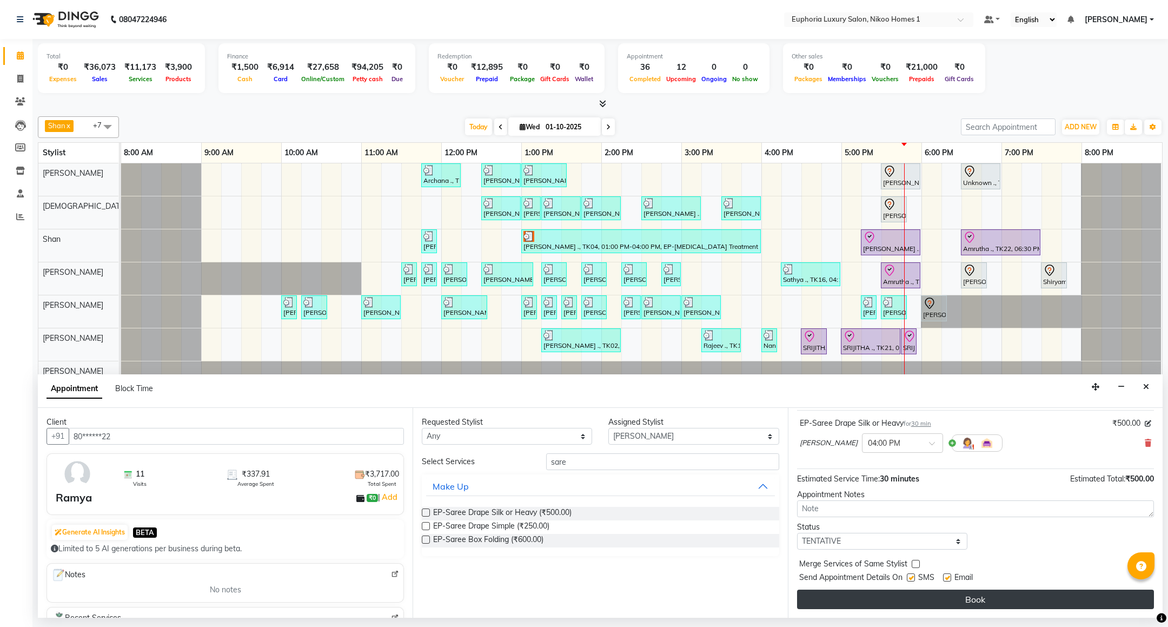
click at [948, 597] on button "Book" at bounding box center [975, 599] width 357 height 19
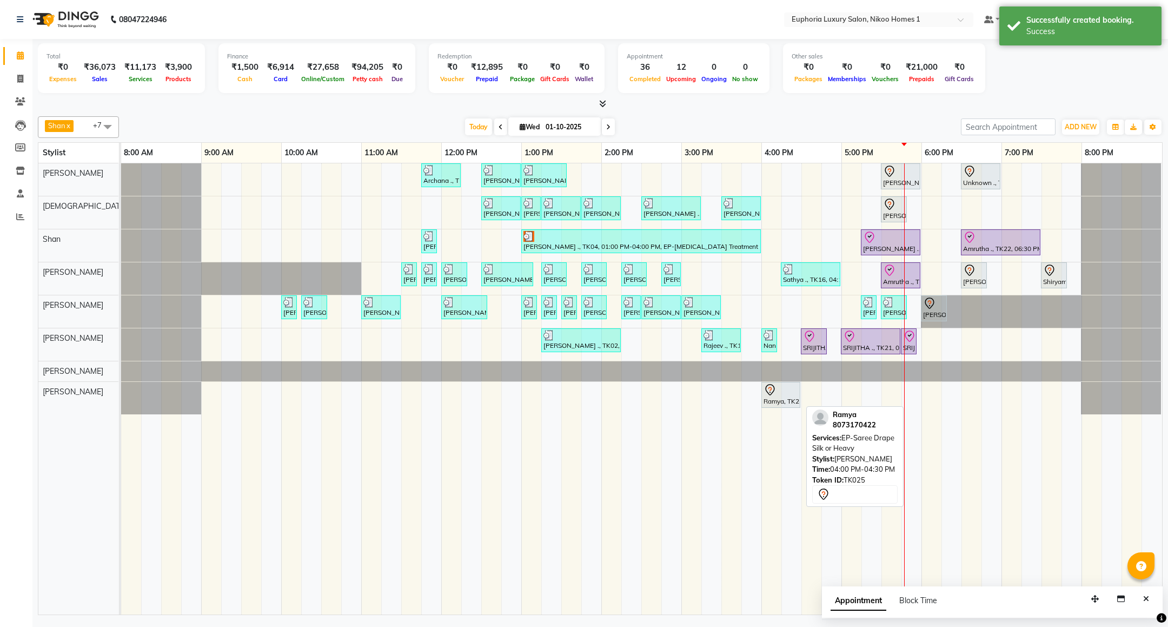
click at [776, 401] on div "Ramya, TK25, 04:00 PM-04:30 PM, EP-Saree Drape Silk or Heavy" at bounding box center [781, 395] width 37 height 23
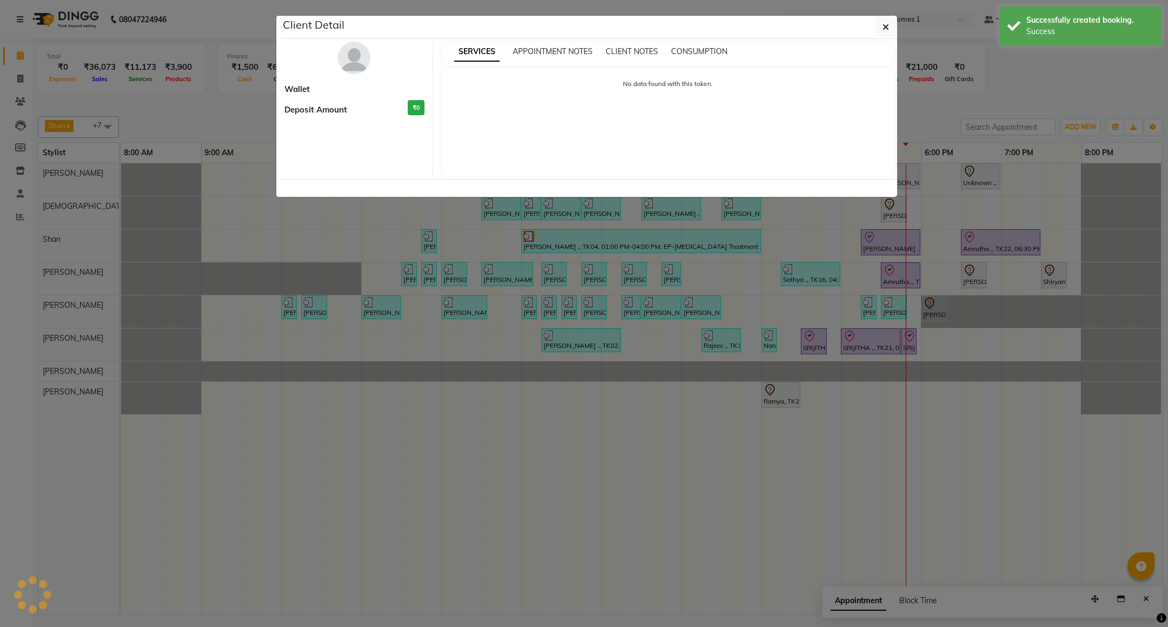
select select "7"
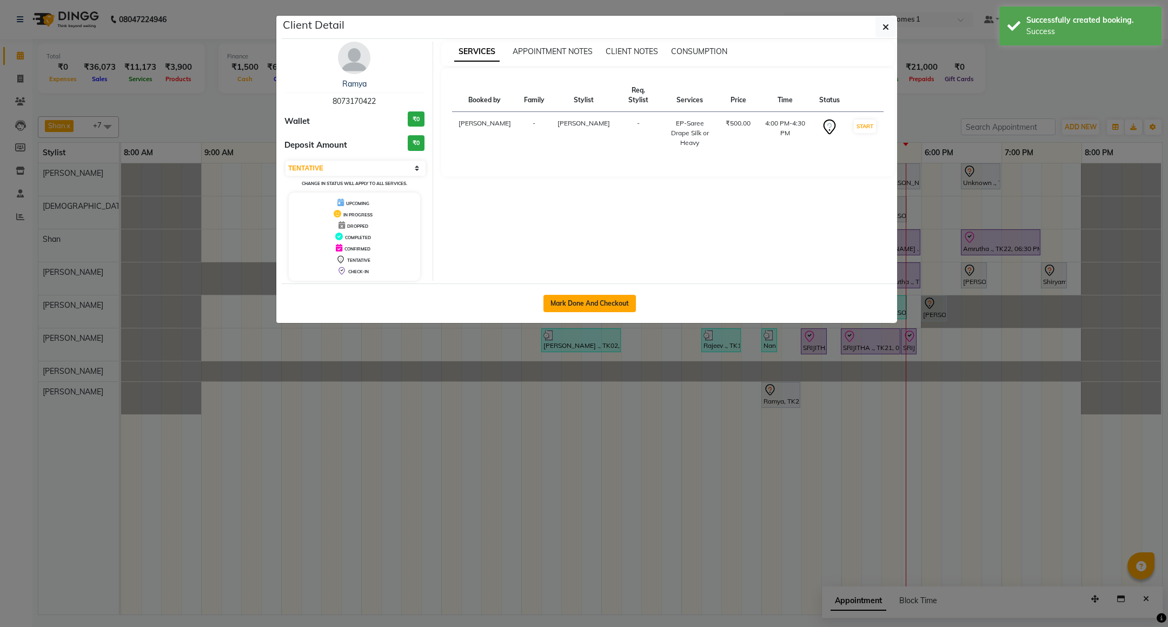
click at [599, 301] on button "Mark Done And Checkout" at bounding box center [590, 303] width 93 height 17
select select "service"
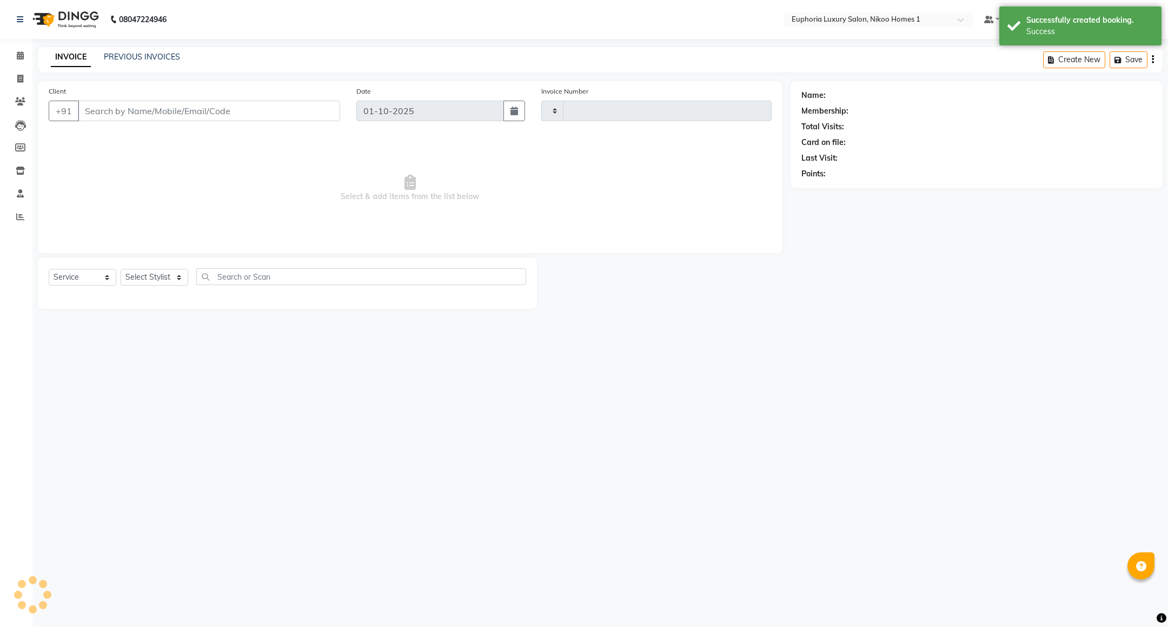
type input "4431"
select select "7987"
type input "80******22"
select select "85457"
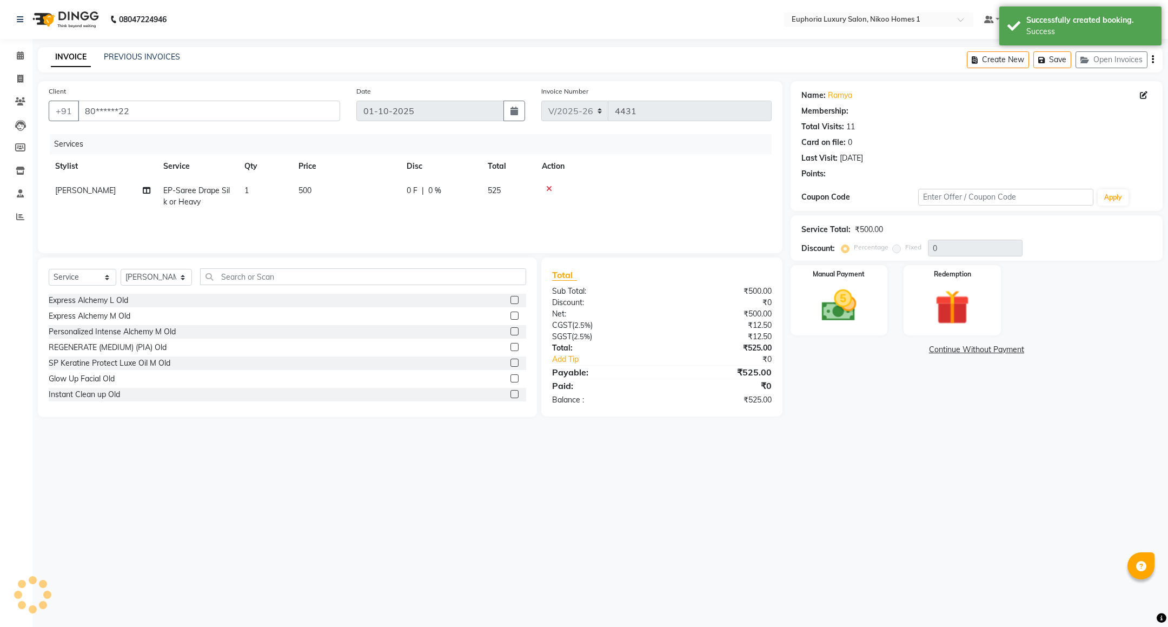
select select "1: Object"
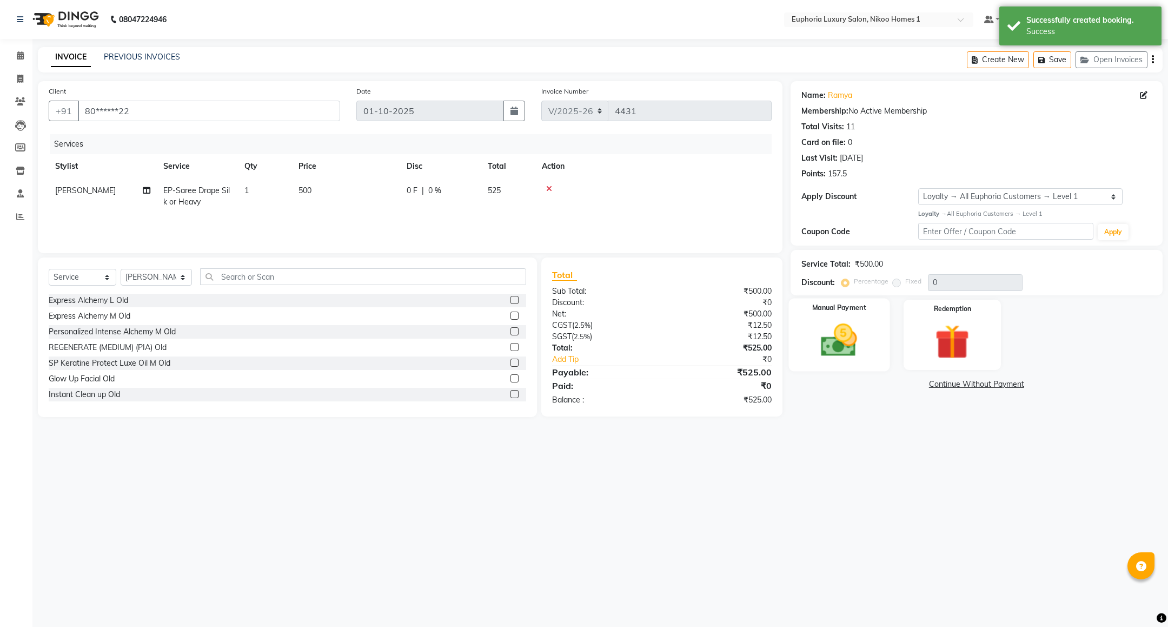
click at [824, 338] on img at bounding box center [839, 341] width 59 height 42
click at [878, 383] on span "UPI" at bounding box center [877, 385] width 17 height 12
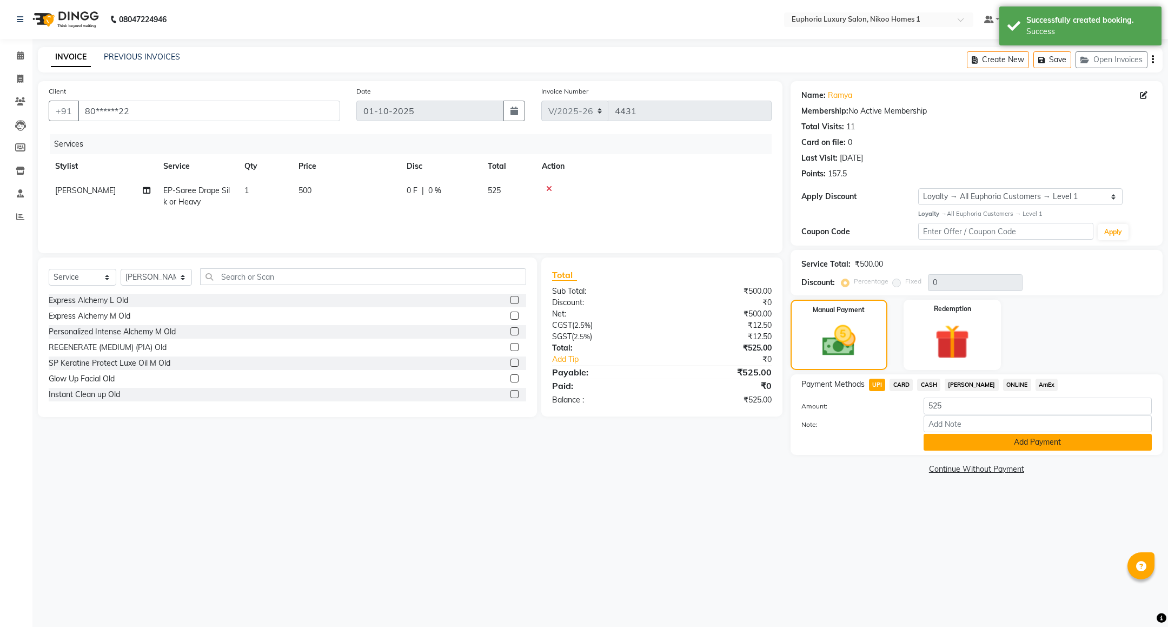
click at [943, 448] on button "Add Payment" at bounding box center [1038, 442] width 228 height 17
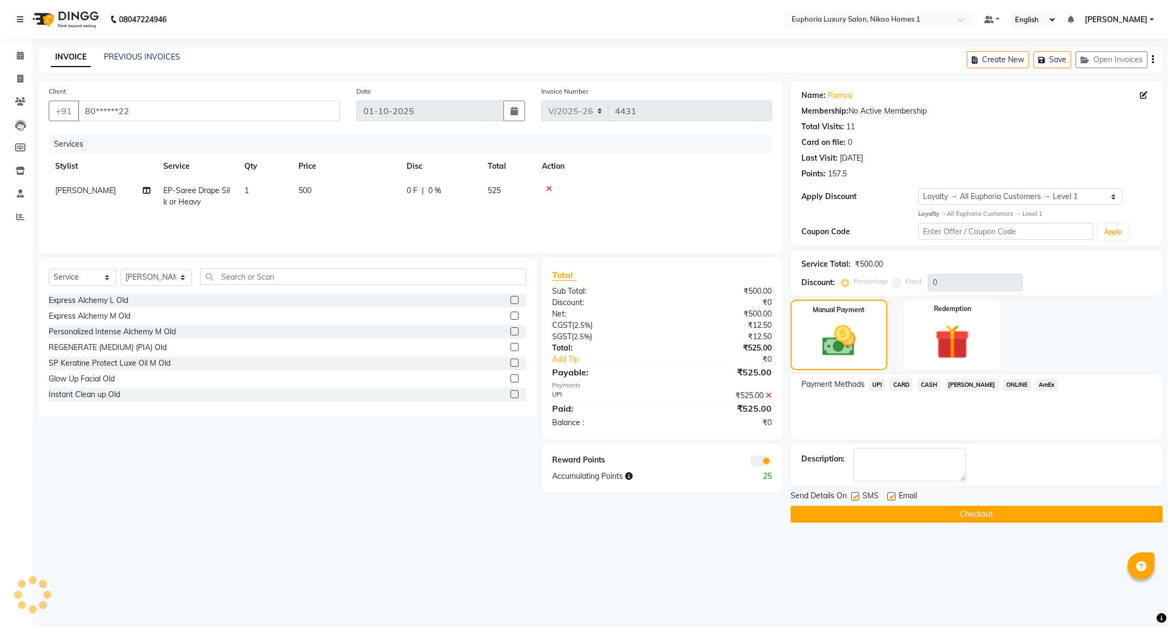
click at [1000, 508] on button "Checkout" at bounding box center [977, 514] width 372 height 17
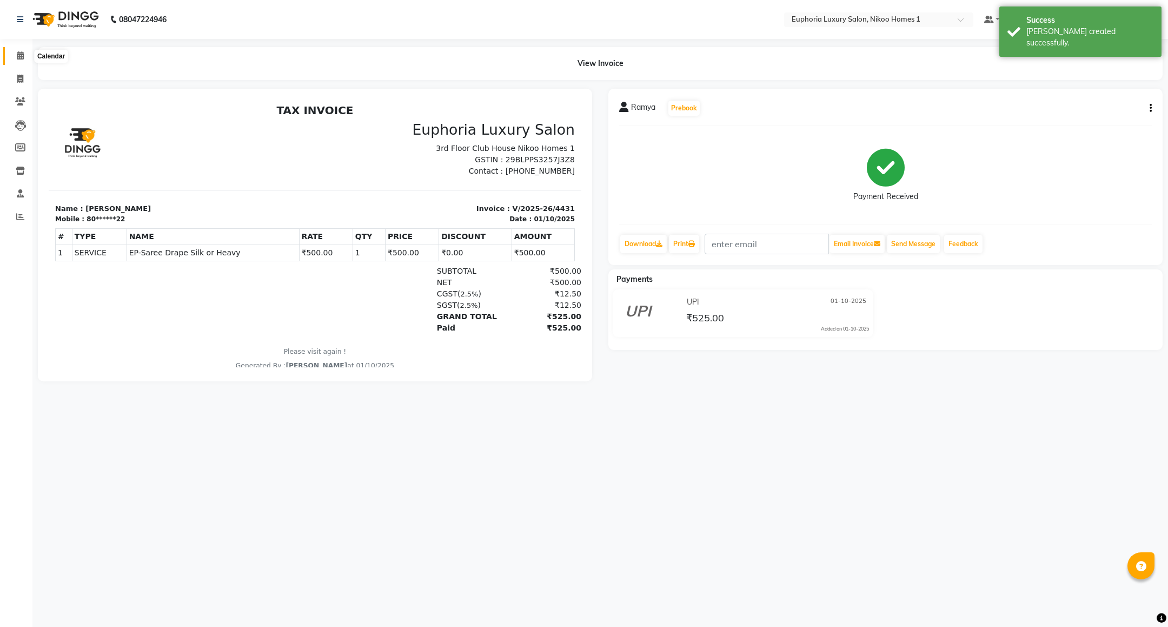
click at [20, 52] on icon at bounding box center [20, 55] width 7 height 8
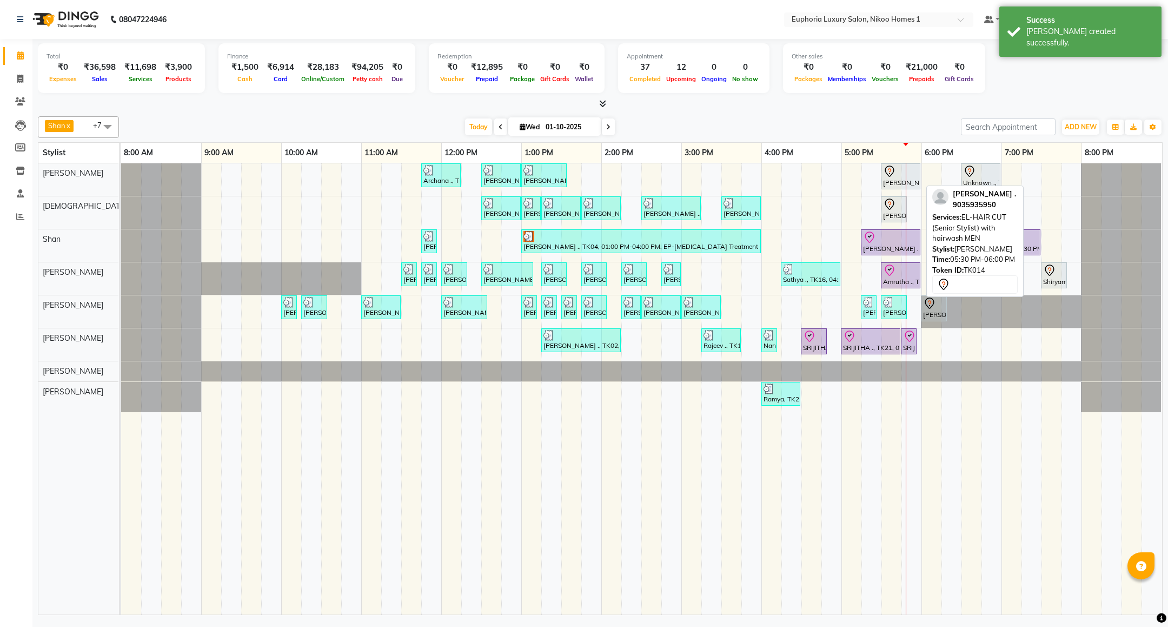
click at [899, 177] on div at bounding box center [900, 171] width 35 height 13
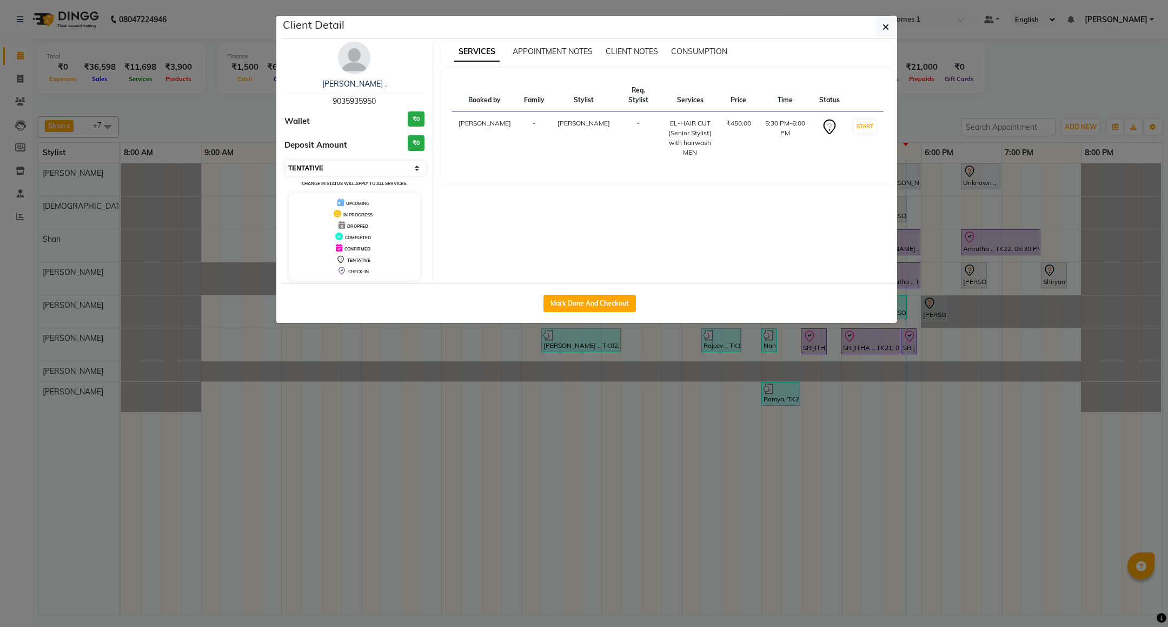
drag, startPoint x: 372, startPoint y: 163, endPoint x: 368, endPoint y: 176, distance: 13.4
click at [372, 163] on select "Select IN SERVICE CONFIRMED TENTATIVE CHECK IN MARK DONE DROPPED UPCOMING" at bounding box center [356, 168] width 140 height 15
select select "8"
click at [286, 161] on select "Select IN SERVICE CONFIRMED TENTATIVE CHECK IN MARK DONE DROPPED UPCOMING" at bounding box center [356, 168] width 140 height 15
click at [885, 18] on button "button" at bounding box center [886, 27] width 21 height 21
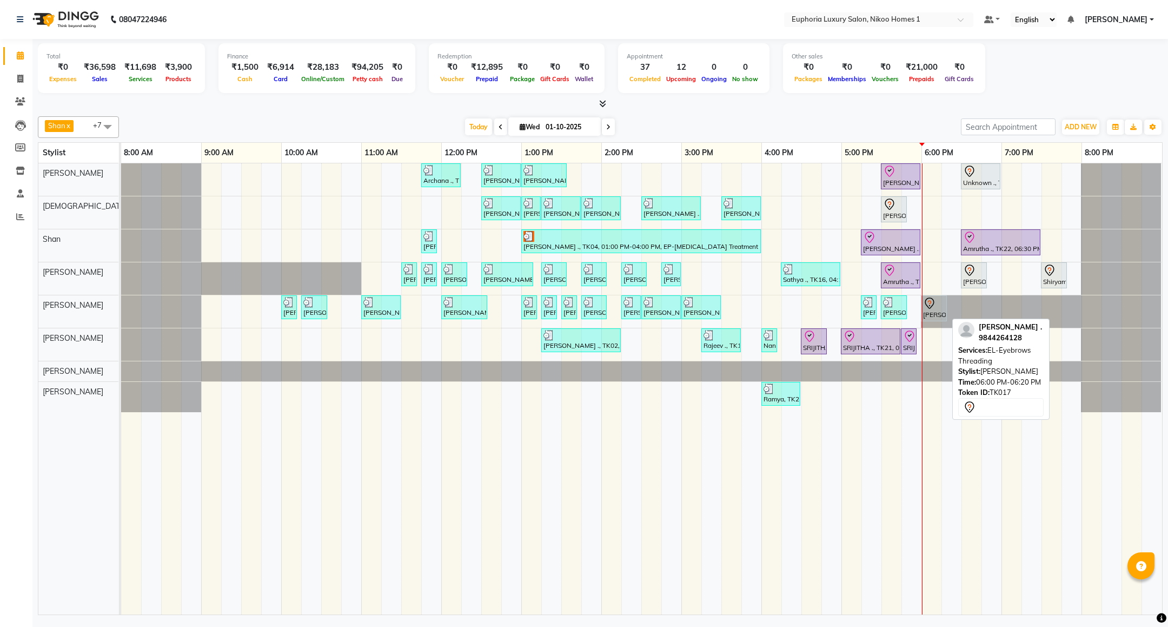
click at [930, 314] on div "[PERSON_NAME] ., TK17, 06:00 PM-06:20 PM, EL-Eyebrows Threading" at bounding box center [934, 308] width 24 height 23
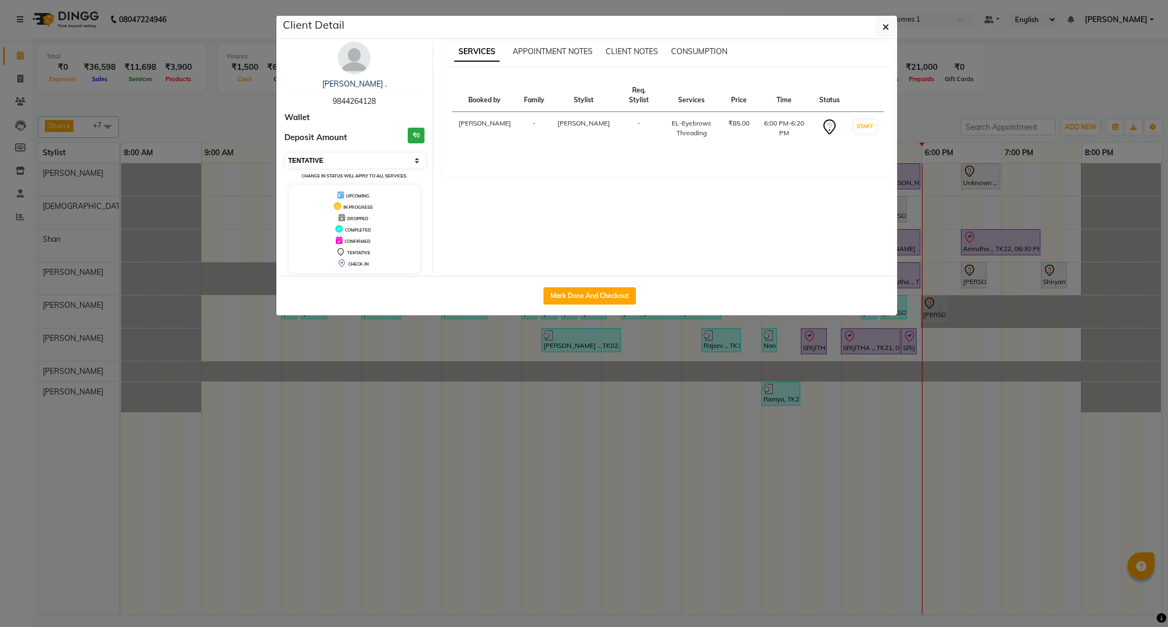
drag, startPoint x: 354, startPoint y: 163, endPoint x: 347, endPoint y: 169, distance: 9.2
click at [354, 163] on select "Select IN SERVICE CONFIRMED TENTATIVE CHECK IN MARK DONE DROPPED UPCOMING" at bounding box center [356, 160] width 140 height 15
select select "8"
click at [286, 154] on select "Select IN SERVICE CONFIRMED TENTATIVE CHECK IN MARK DONE DROPPED UPCOMING" at bounding box center [356, 160] width 140 height 15
click at [889, 24] on button "button" at bounding box center [886, 27] width 21 height 21
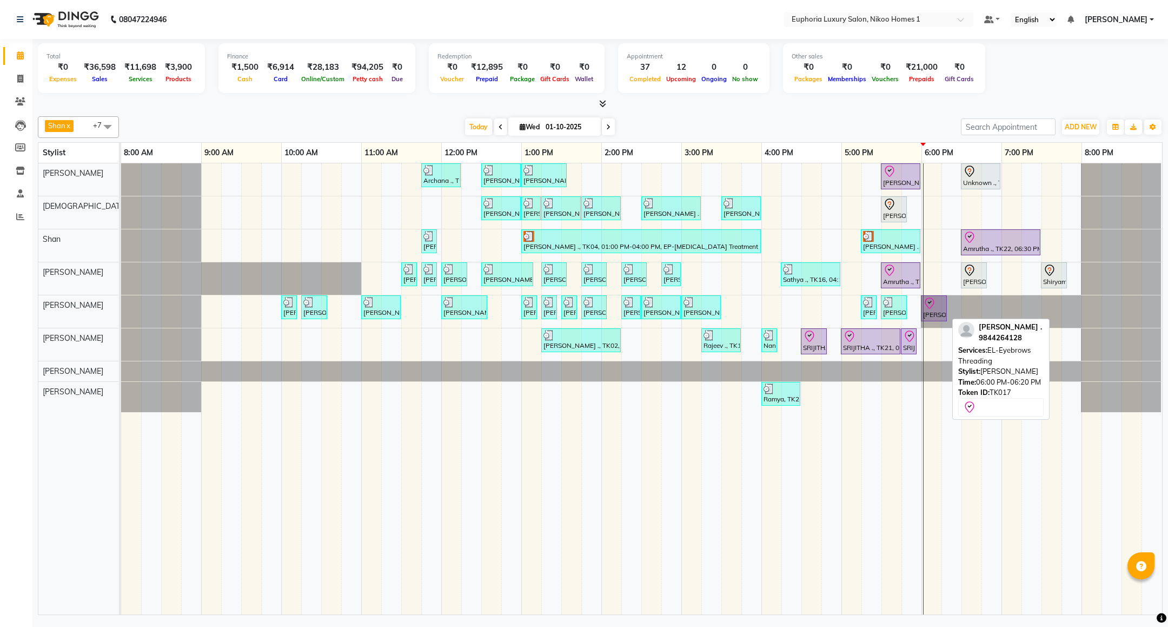
click at [929, 299] on link "[PERSON_NAME] ., TK17, 06:00 PM-06:20 PM, EL-Eyebrows Threading" at bounding box center [934, 308] width 26 height 26
select select "8"
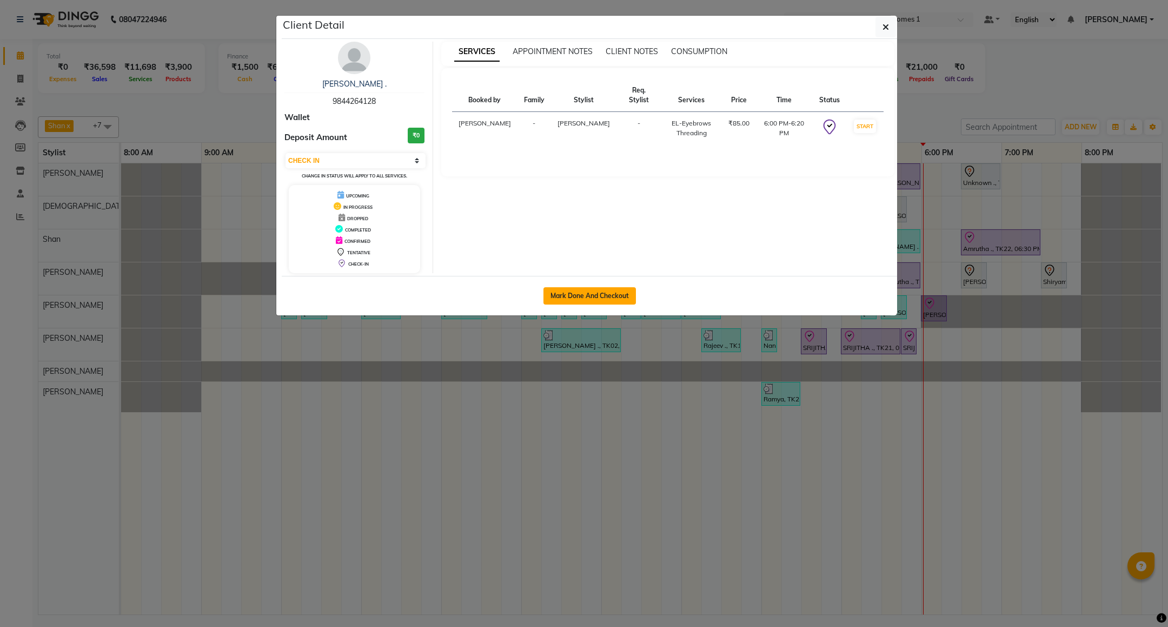
click at [599, 294] on button "Mark Done And Checkout" at bounding box center [590, 295] width 93 height 17
select select "service"
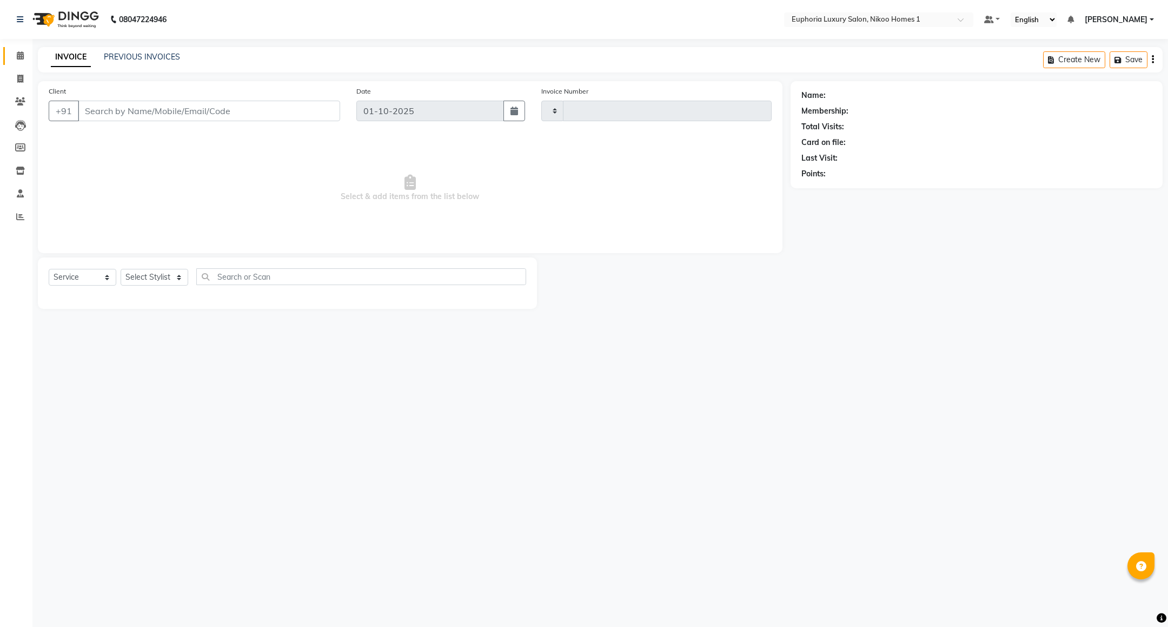
type input "4432"
select select "7987"
type input "98******28"
select select "74089"
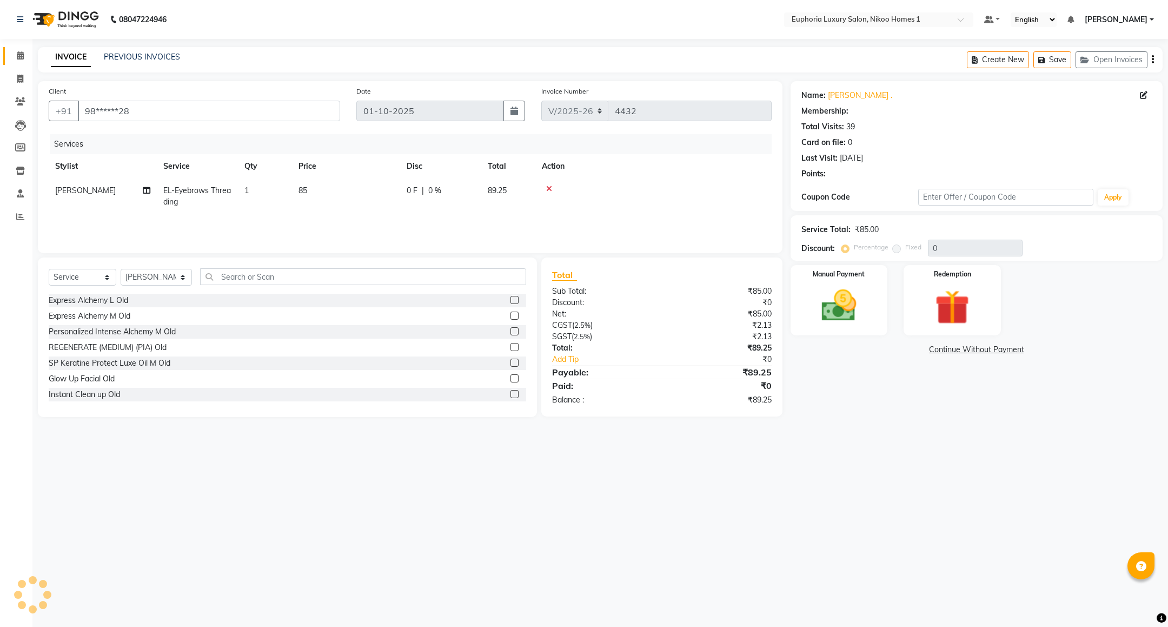
select select "1: Object"
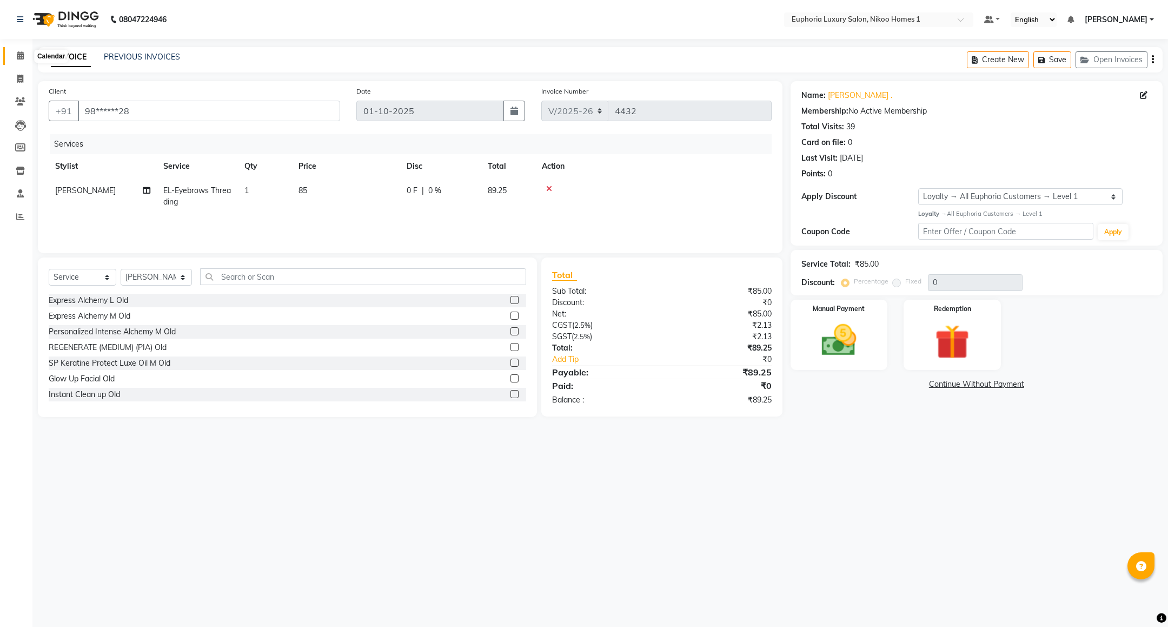
click at [25, 50] on span at bounding box center [20, 56] width 19 height 12
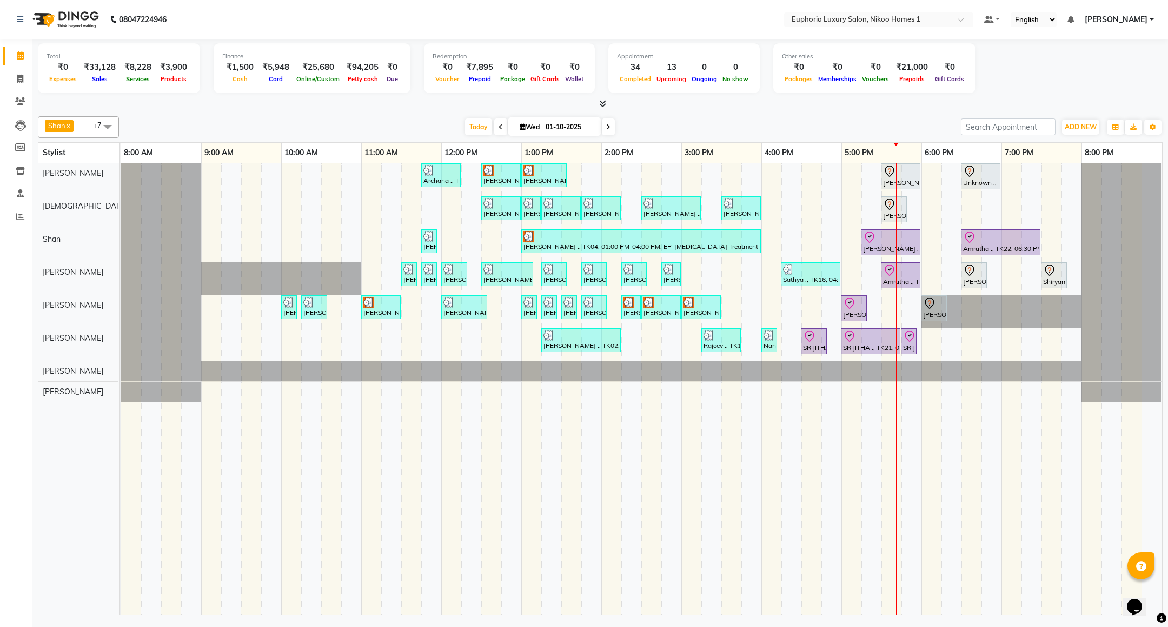
click at [611, 128] on span at bounding box center [608, 126] width 13 height 17
type input "02-10-2025"
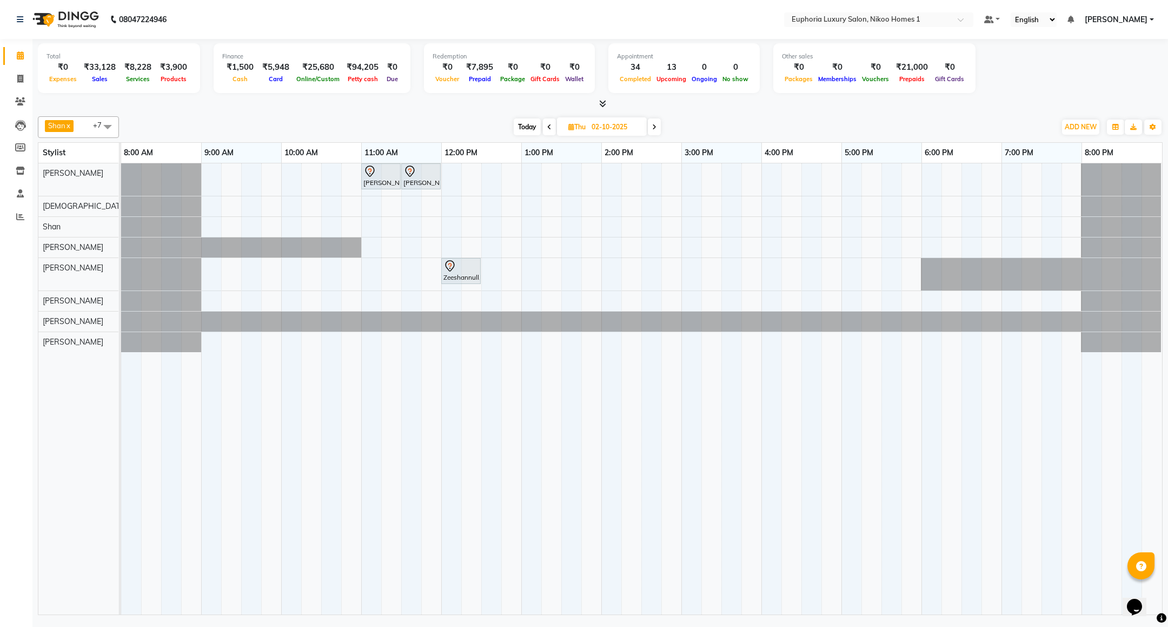
click at [109, 127] on span at bounding box center [108, 126] width 22 height 21
click at [121, 326] on div at bounding box center [121, 322] width 0 height 20
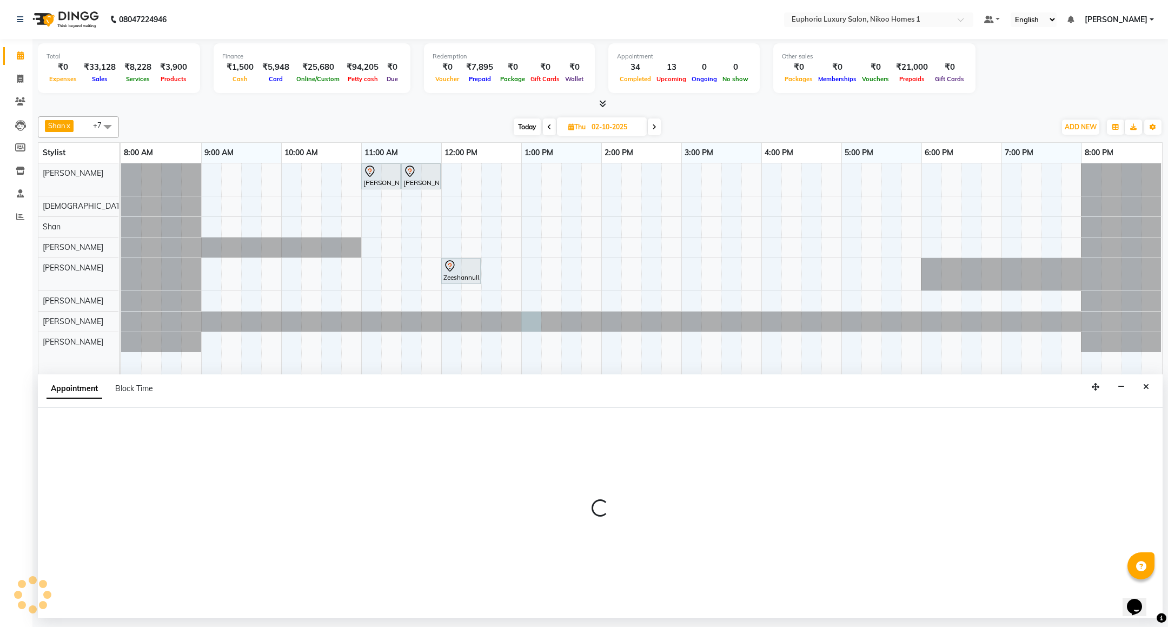
select select "74079"
select select "780"
select select "tentative"
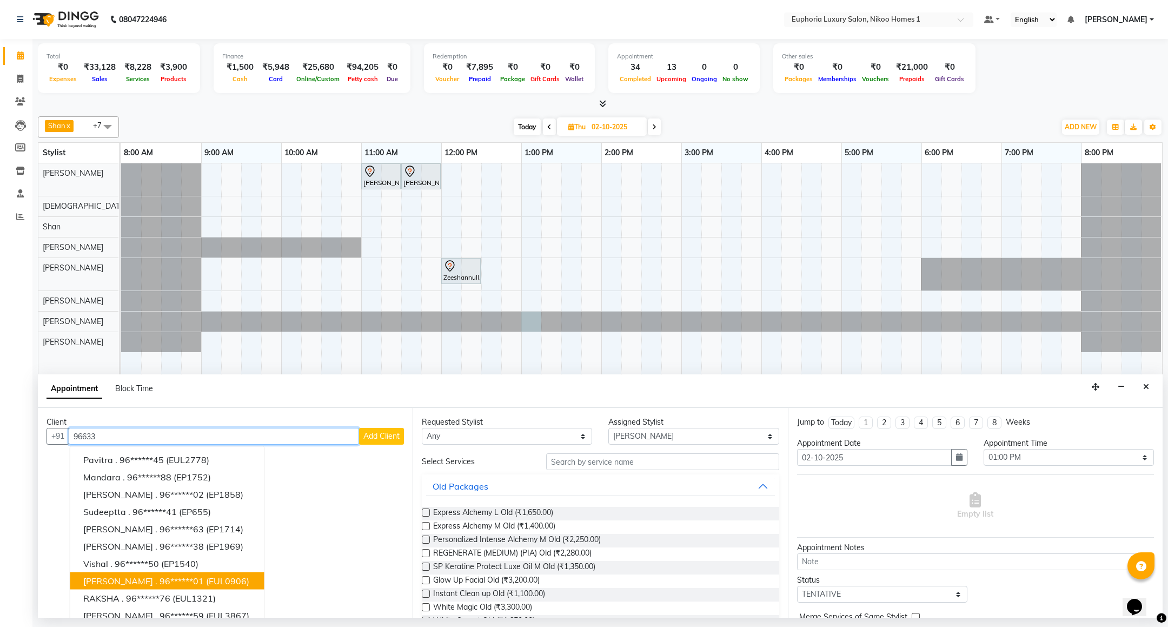
click at [144, 573] on button "Suman Chandra . 96******01 (EUL0906)" at bounding box center [167, 580] width 194 height 17
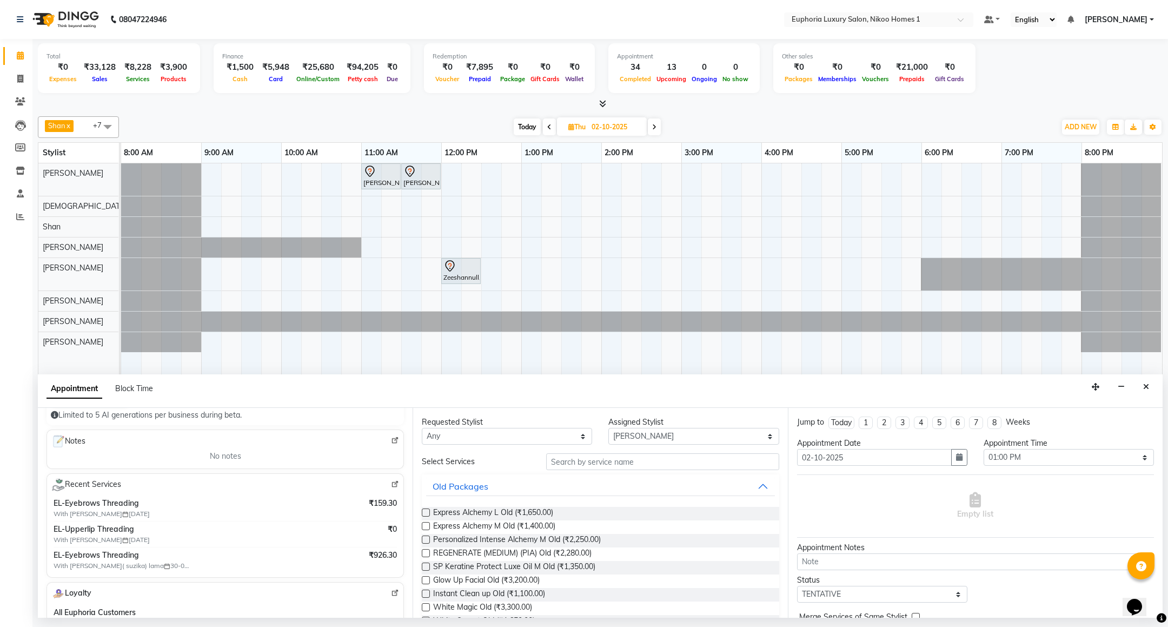
scroll to position [162, 0]
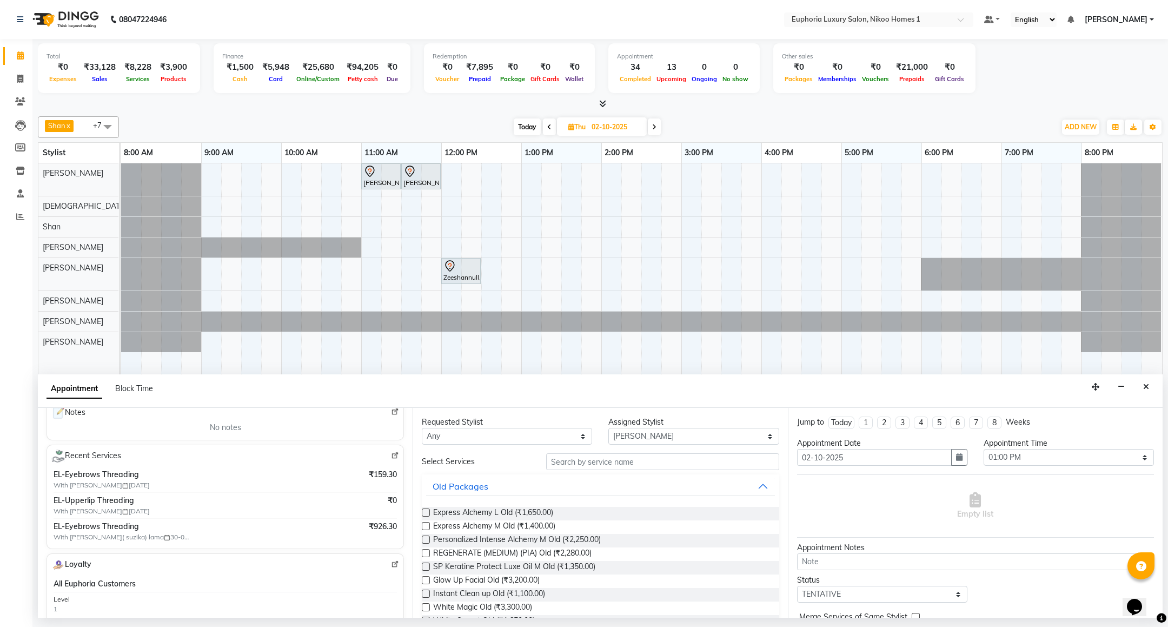
type input "96******01"
click at [391, 456] on img at bounding box center [395, 456] width 8 height 8
click at [956, 461] on icon "button" at bounding box center [959, 457] width 6 height 8
click at [876, 516] on div "3" at bounding box center [877, 513] width 17 height 17
type input "03-10-2025"
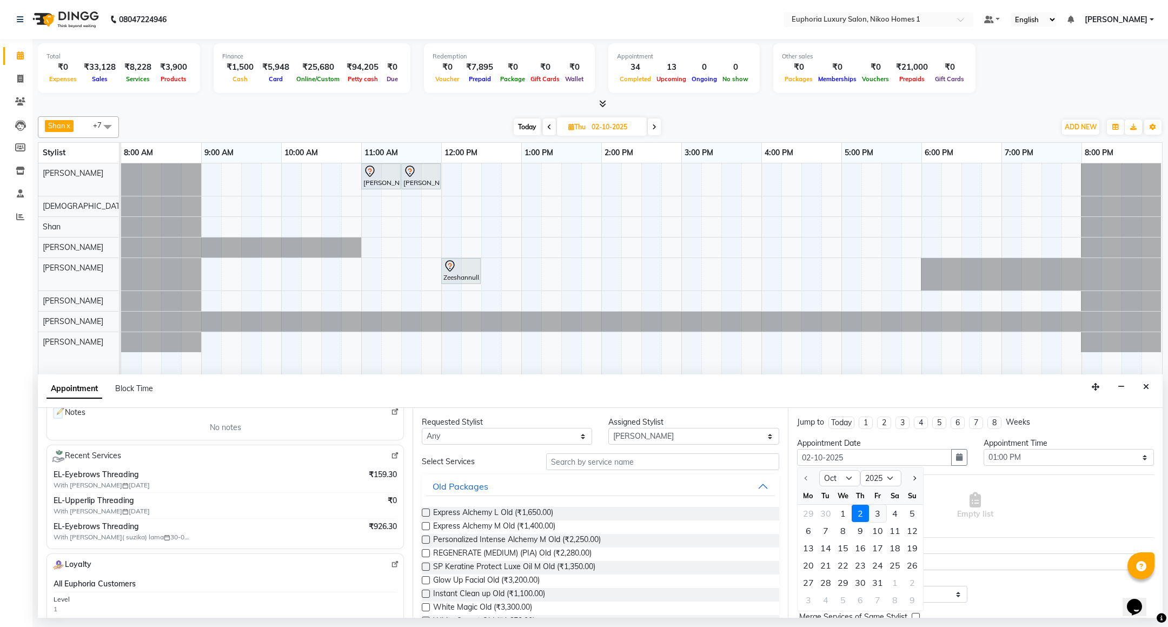
type input "03-10-2025"
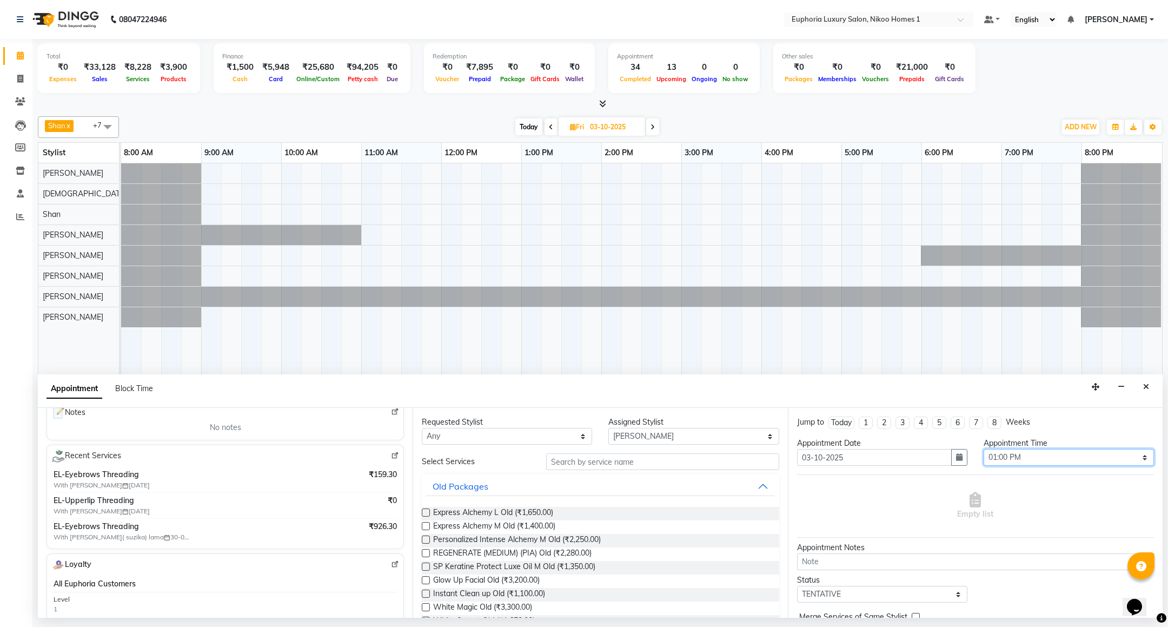
click at [1041, 458] on select "Select 09:00 AM 09:15 AM 09:30 AM 09:45 AM 10:00 AM 10:15 AM 10:30 AM 10:45 AM …" at bounding box center [1069, 457] width 170 height 17
select select "840"
click at [984, 451] on select "Select 09:00 AM 09:15 AM 09:30 AM 09:45 AM 10:00 AM 10:15 AM 10:30 AM 10:45 AM …" at bounding box center [1069, 457] width 170 height 17
click at [664, 441] on select "Select Amrita( suzika) lama Atif Ali Azhar Bhumika Binoy Danish EVA KIPGEN Insh…" at bounding box center [694, 436] width 170 height 17
select select "86001"
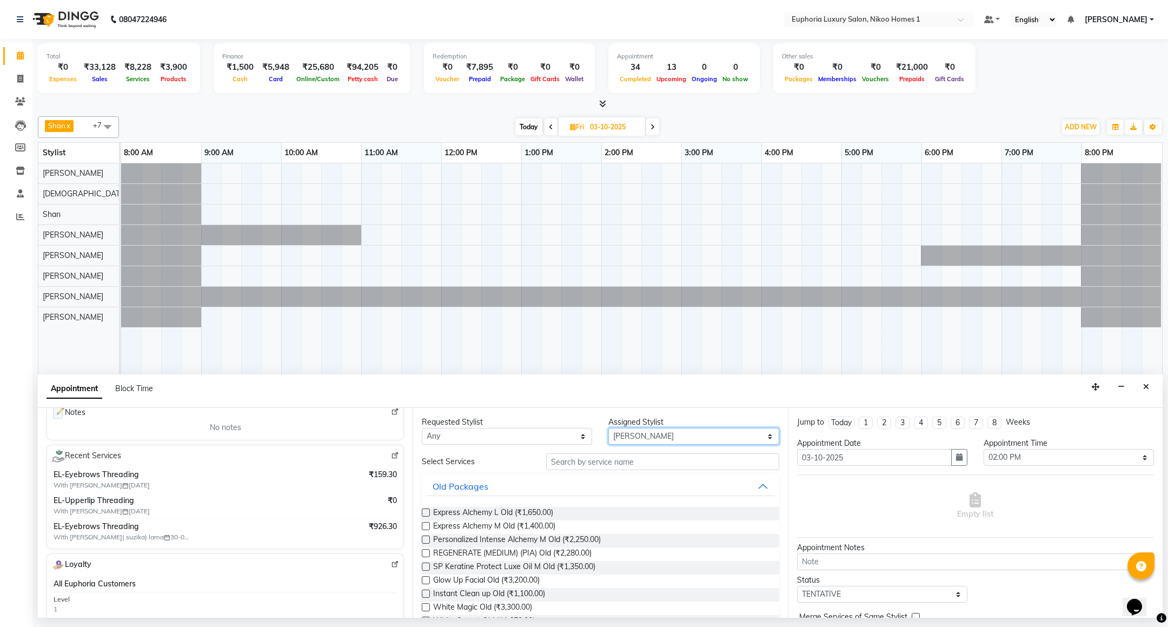
click at [609, 429] on select "Select Amrita( suzika) lama Atif Ali Azhar Bhumika Binoy Danish EVA KIPGEN Insh…" at bounding box center [694, 436] width 170 height 17
click at [562, 458] on input "text" at bounding box center [662, 461] width 233 height 17
type input "pedi"
click at [493, 515] on span "EL-Express Pedi (₹650.00)" at bounding box center [478, 514] width 90 height 14
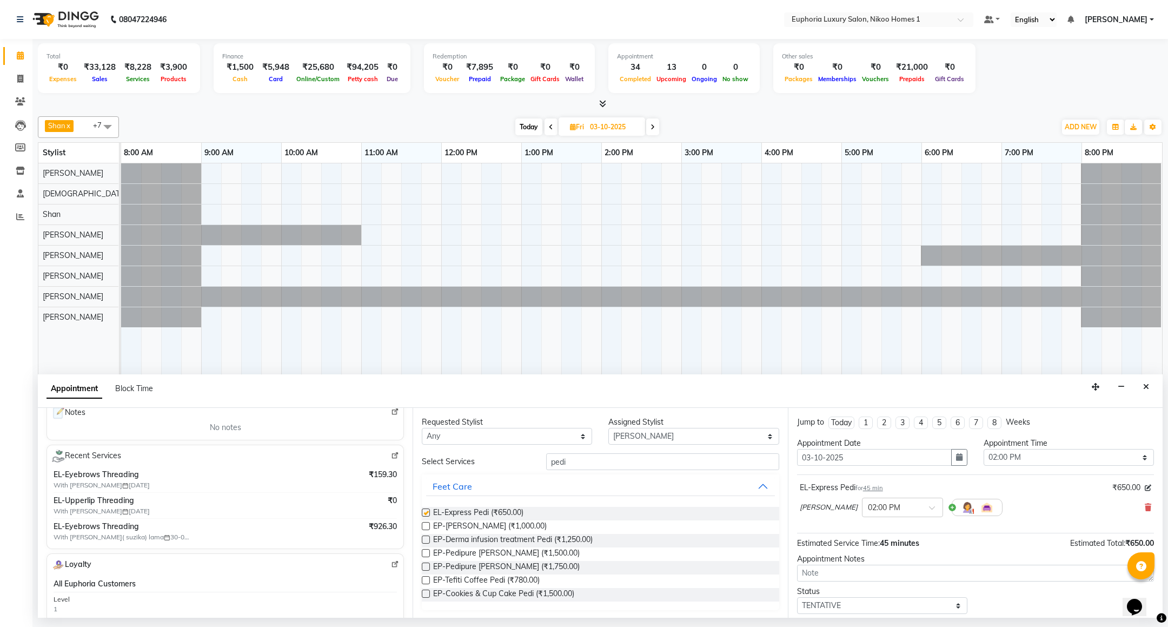
checkbox input "false"
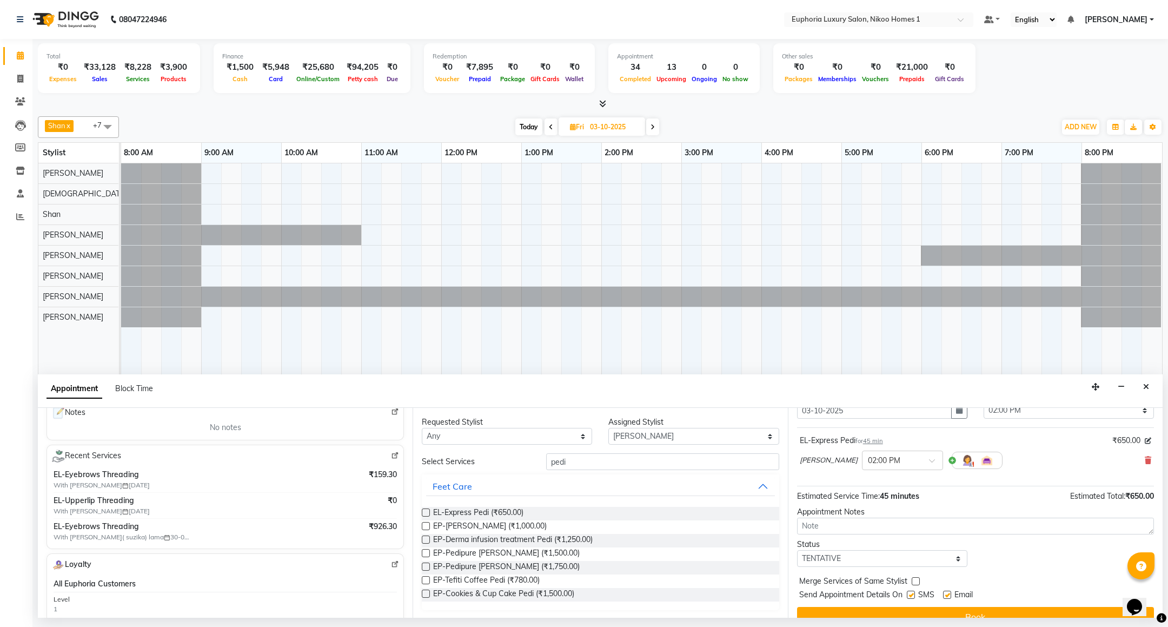
scroll to position [67, 0]
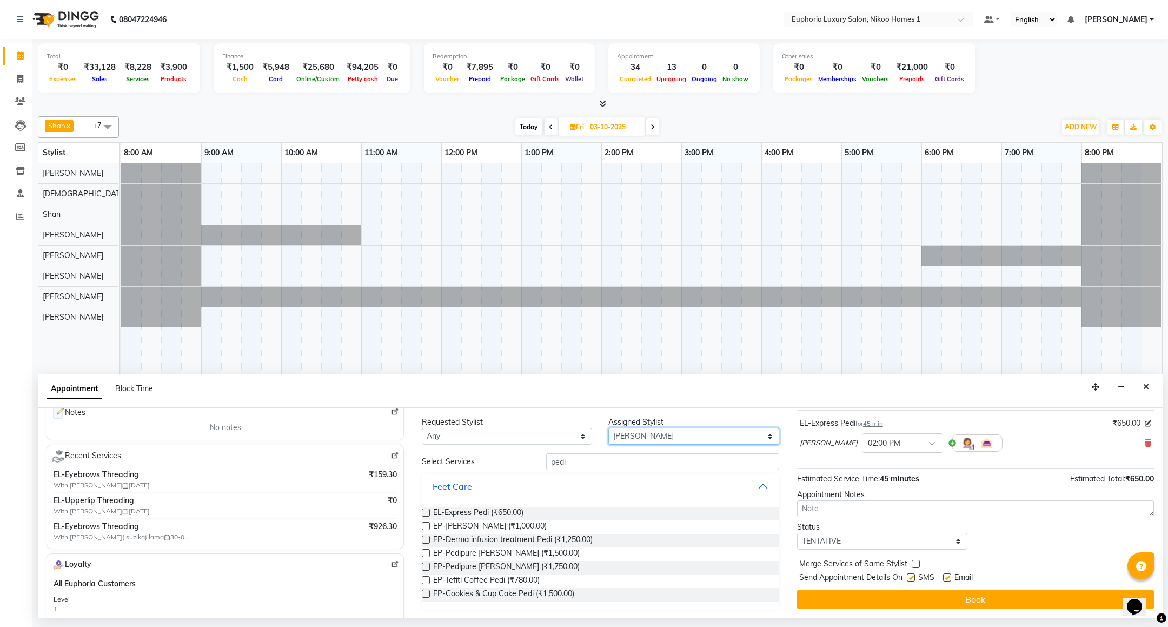
click at [664, 440] on select "Select Amrita( suzika) lama Atif Ali Azhar Bhumika Binoy Danish EVA KIPGEN Insh…" at bounding box center [694, 436] width 170 height 17
select select "92628"
click at [609, 429] on select "Select Amrita( suzika) lama Atif Ali Azhar Bhumika Binoy Danish EVA KIPGEN Insh…" at bounding box center [694, 436] width 170 height 17
click at [575, 476] on div "Old Packages" at bounding box center [600, 486] width 357 height 24
click at [592, 458] on input "pedi" at bounding box center [662, 461] width 233 height 17
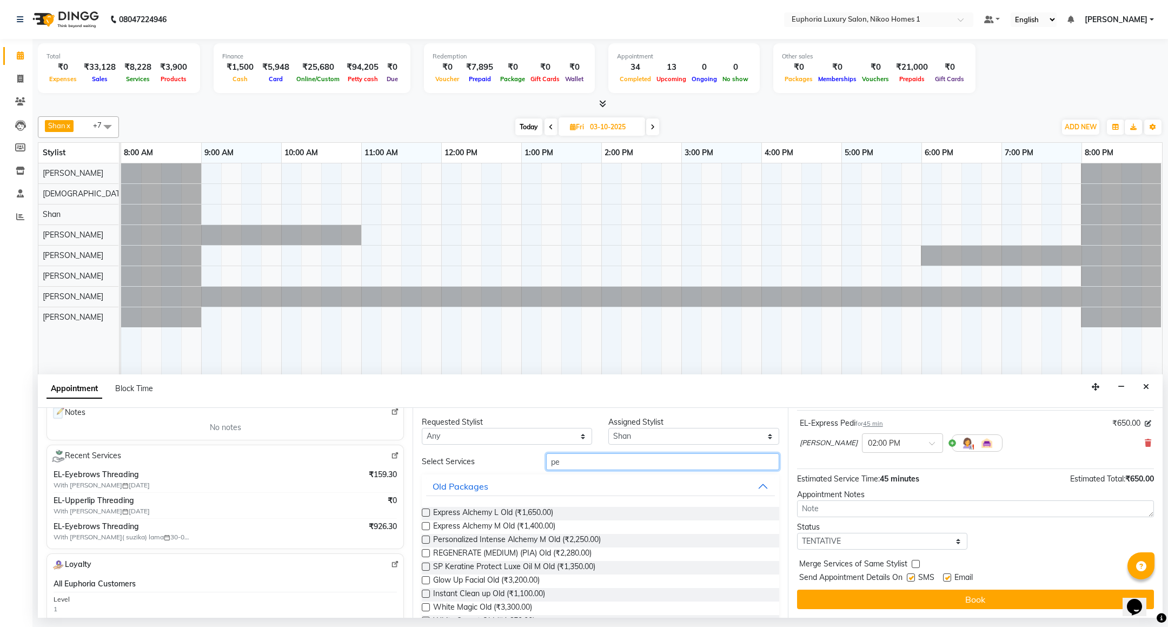
type input "p"
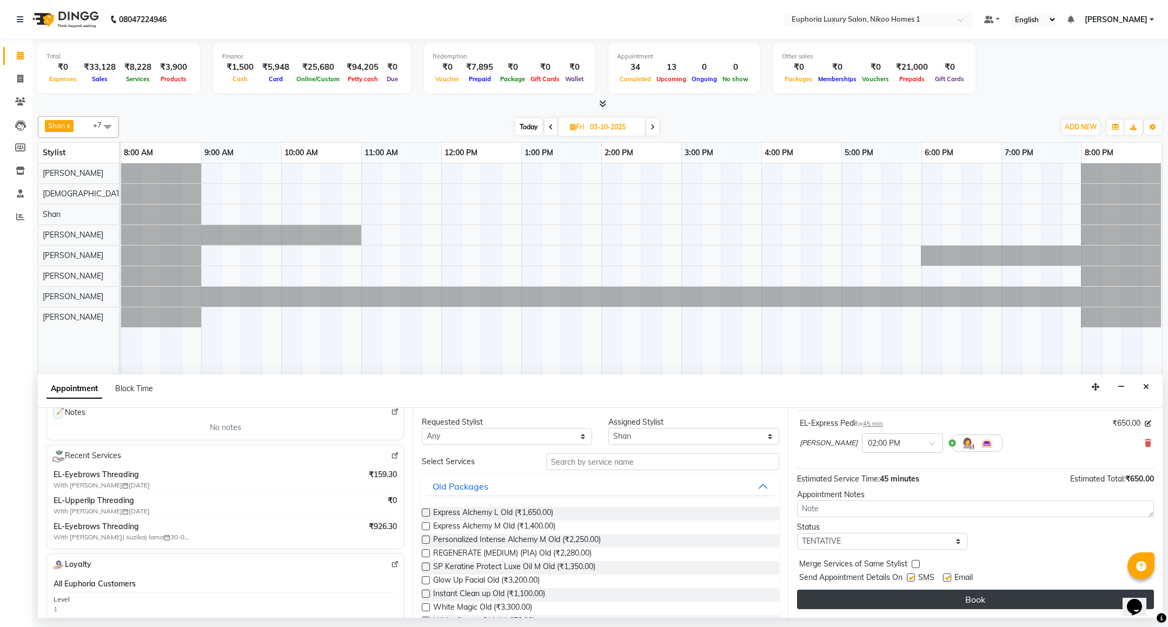
click at [965, 606] on button "Book" at bounding box center [975, 599] width 357 height 19
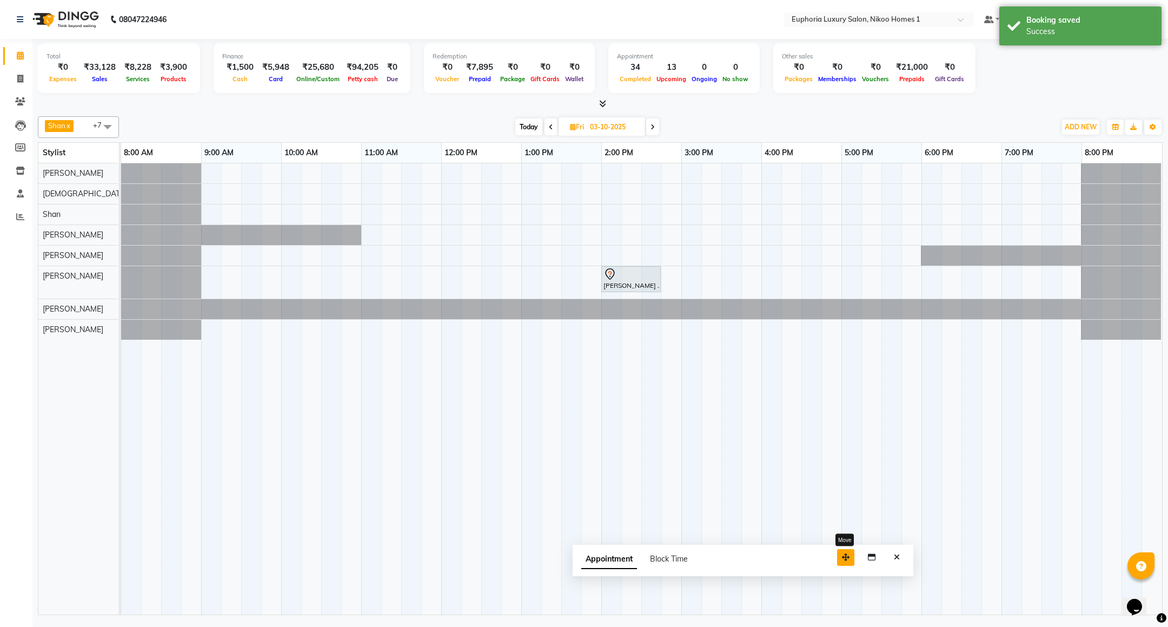
drag, startPoint x: 1092, startPoint y: 600, endPoint x: 843, endPoint y: 559, distance: 252.8
click at [843, 559] on icon "button" at bounding box center [846, 557] width 8 height 8
click at [898, 553] on button "Close" at bounding box center [897, 557] width 16 height 17
click at [531, 125] on span "Today" at bounding box center [529, 126] width 27 height 17
type input "01-10-2025"
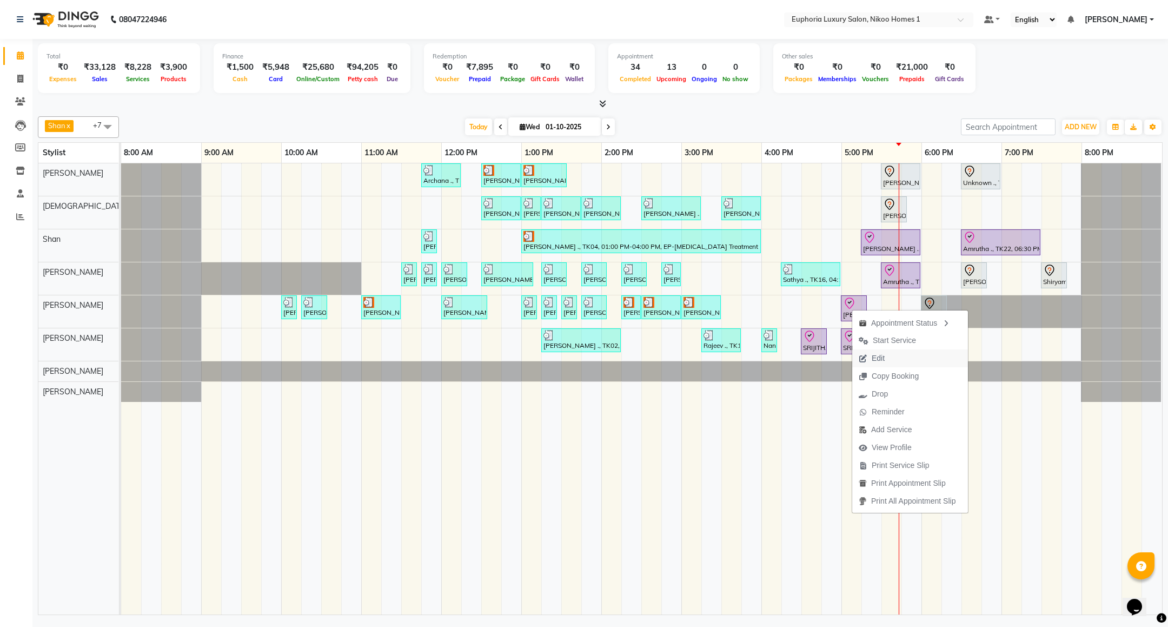
click at [880, 359] on span "Edit" at bounding box center [878, 358] width 13 height 11
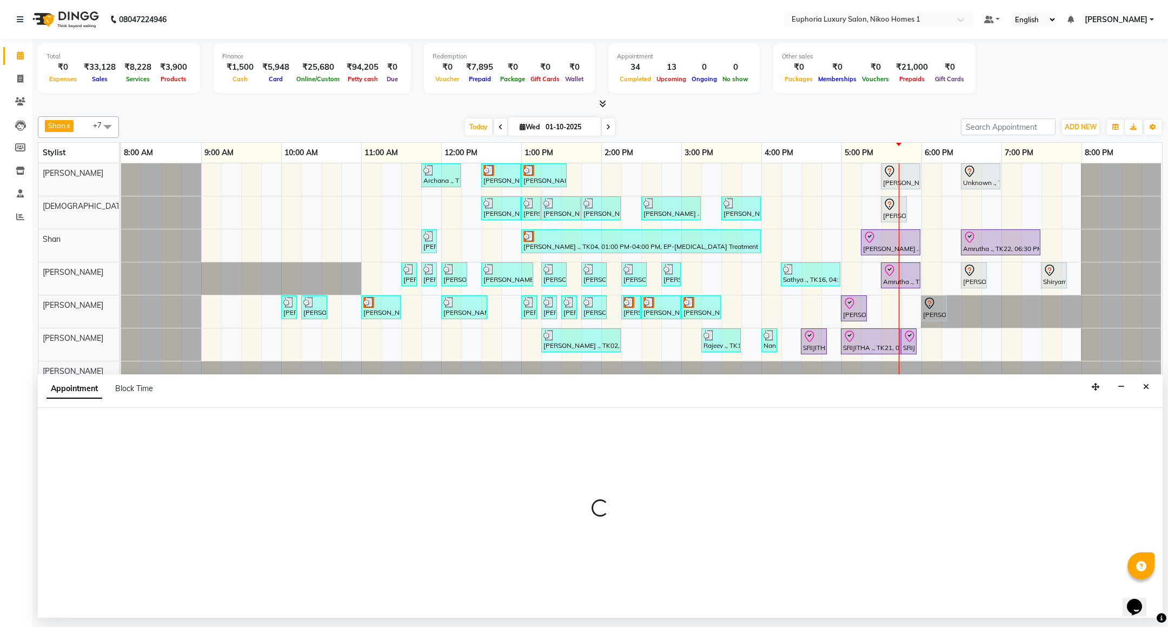
select select "1020"
select select "check-in"
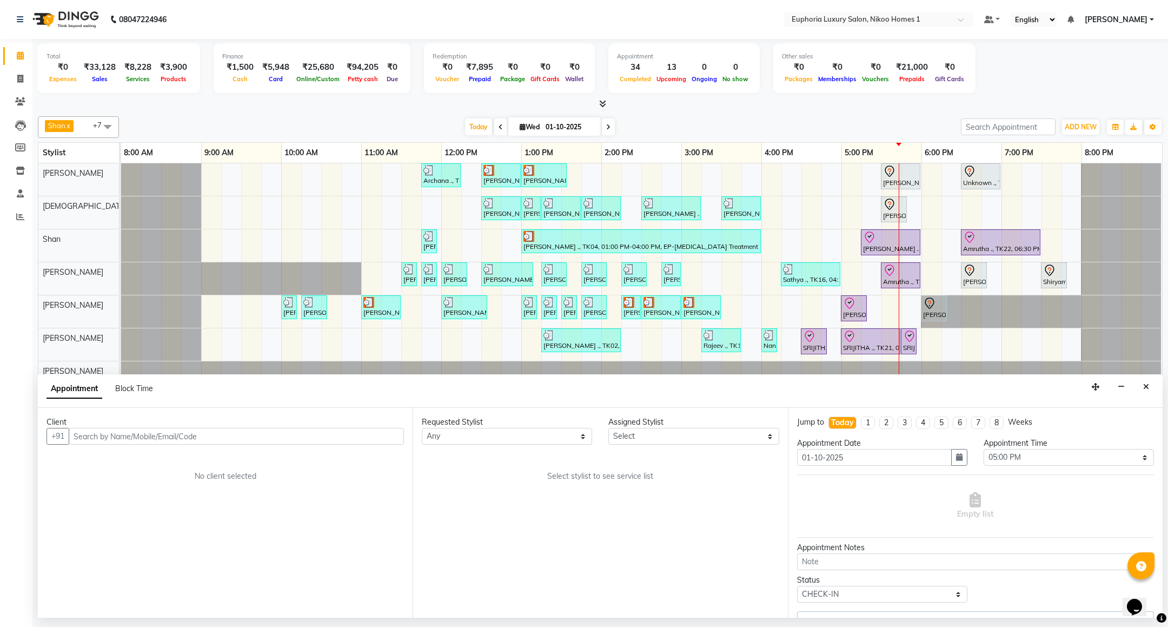
select select "74089"
select select "4025"
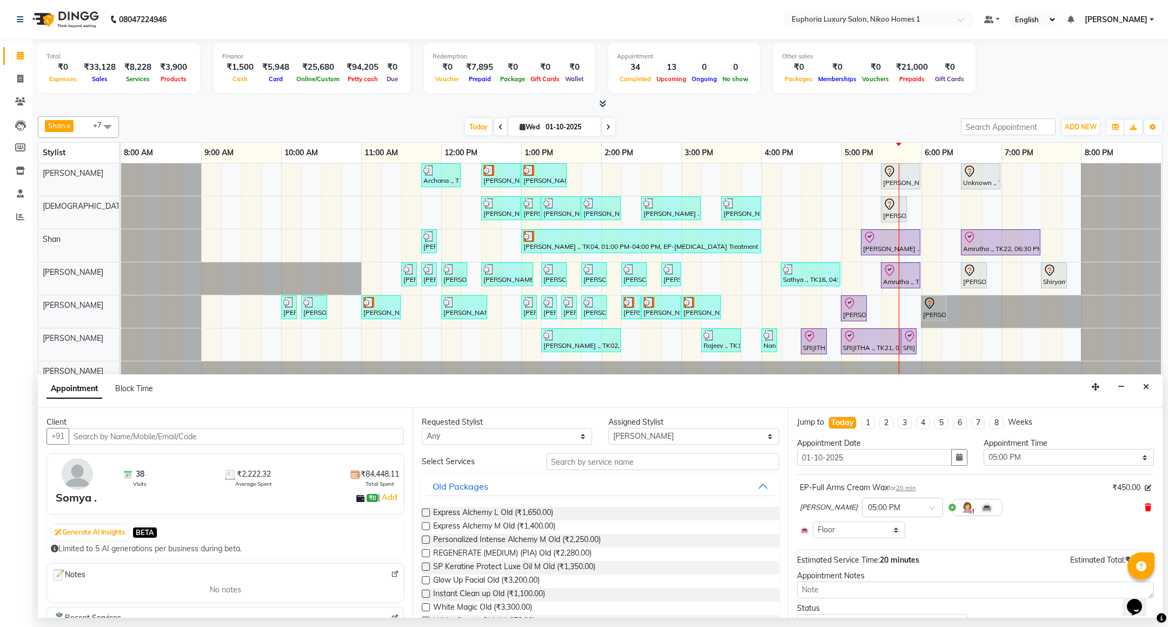
click at [1145, 508] on icon at bounding box center [1148, 508] width 6 height 8
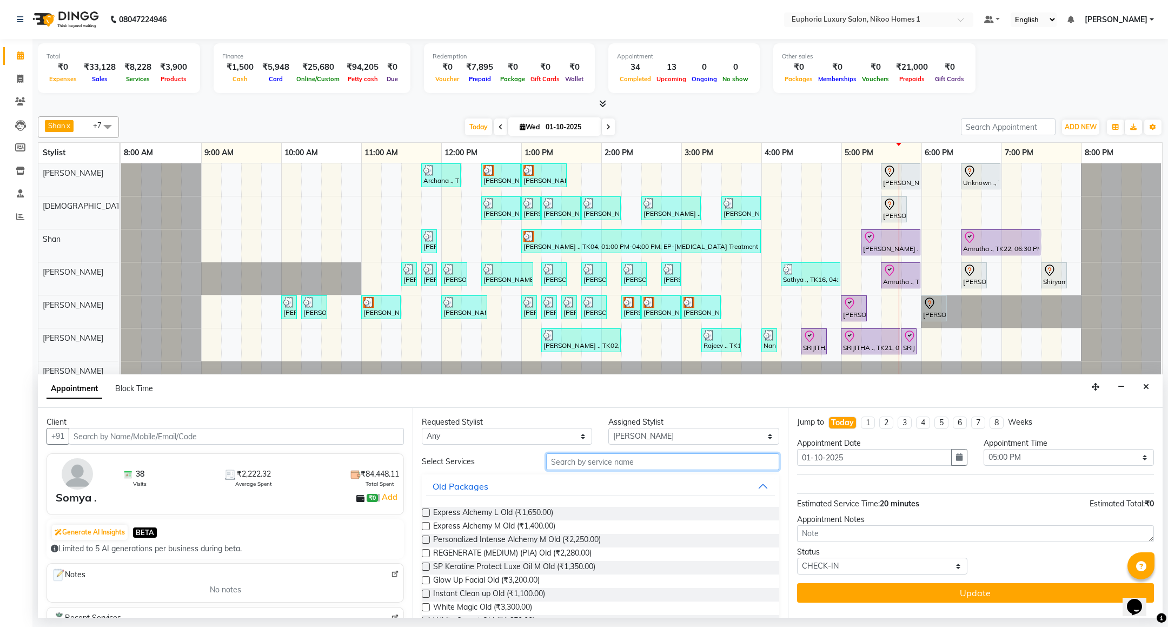
click at [629, 466] on input "text" at bounding box center [662, 461] width 233 height 17
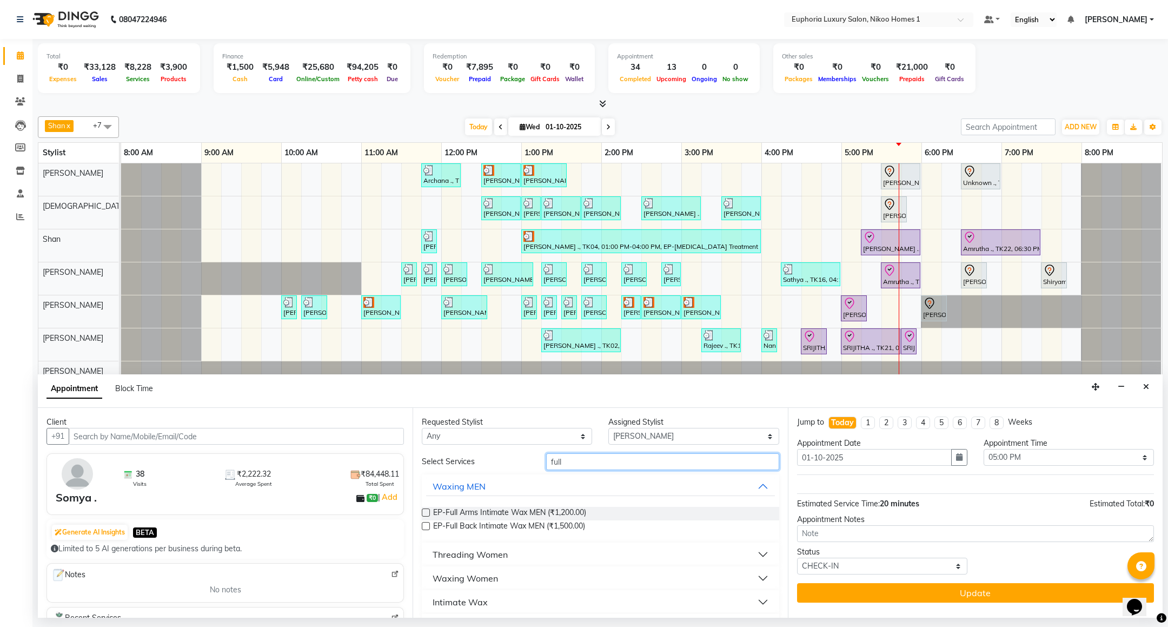
scroll to position [81, 0]
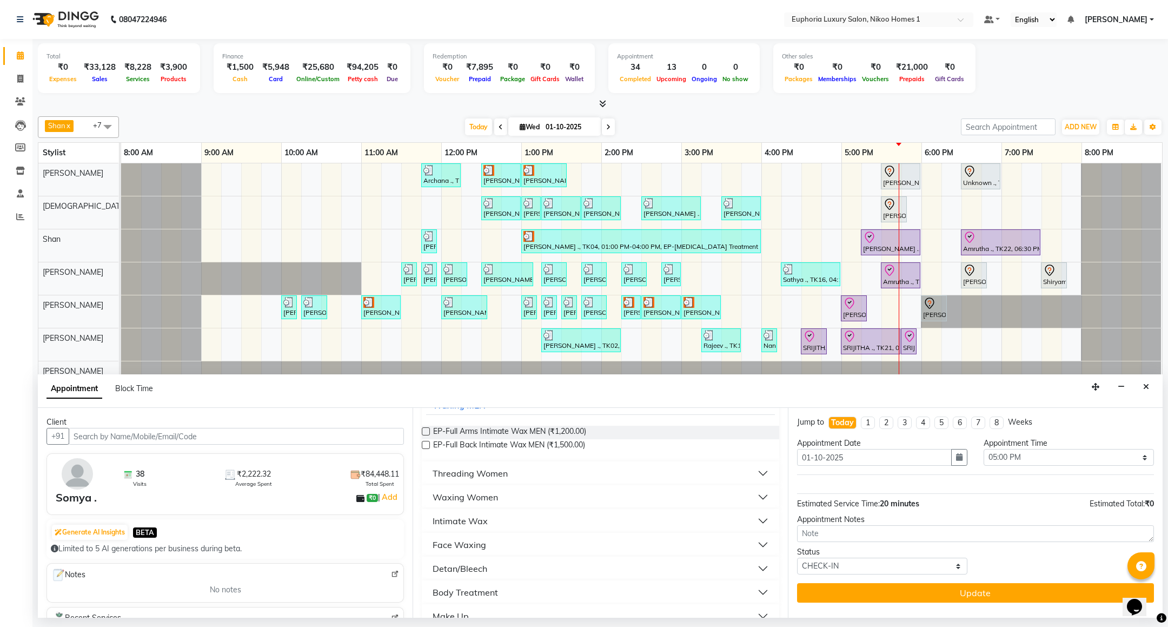
type input "full"
click at [471, 497] on div "Waxing Women" at bounding box center [465, 497] width 65 height 13
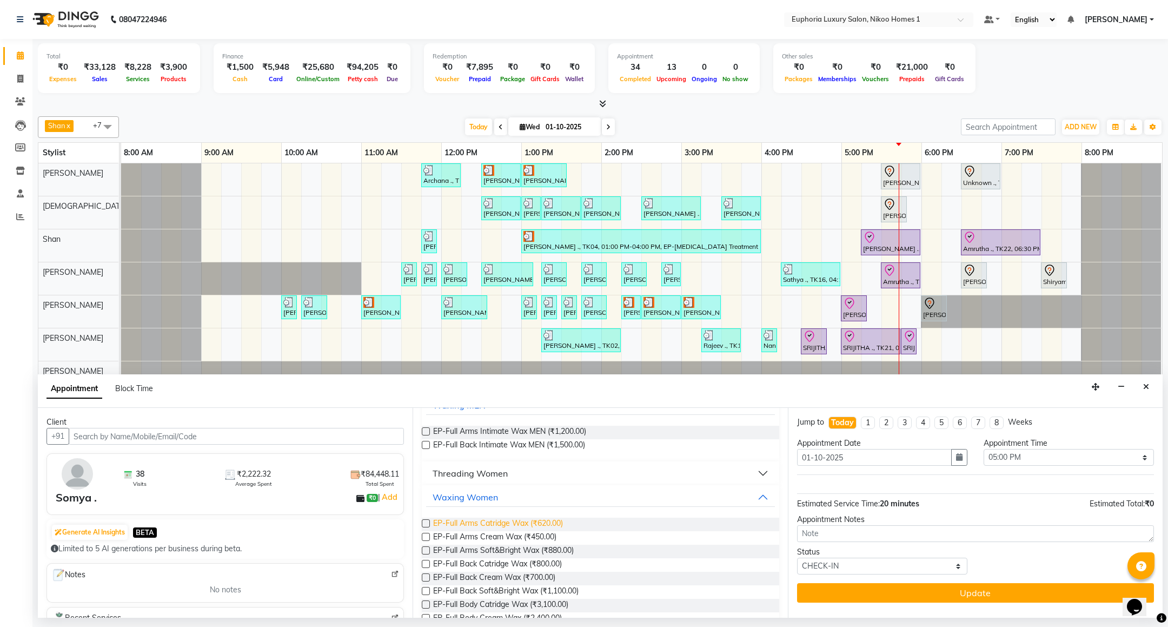
click at [523, 526] on span "EP-Full Arms Catridge Wax (₹620.00)" at bounding box center [498, 525] width 130 height 14
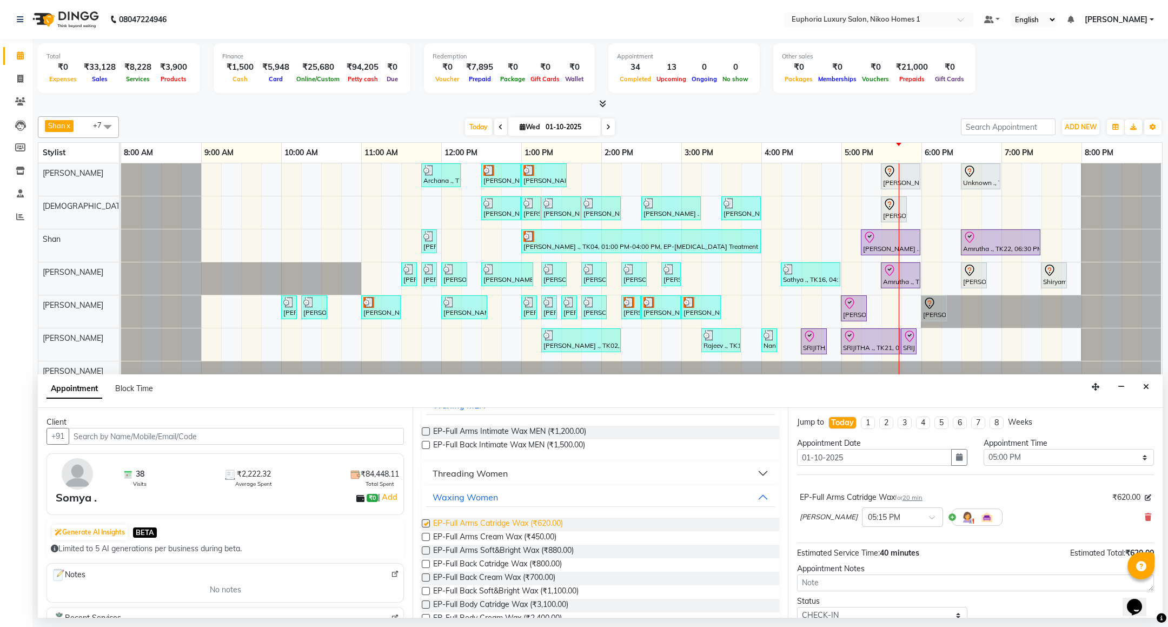
checkbox input "false"
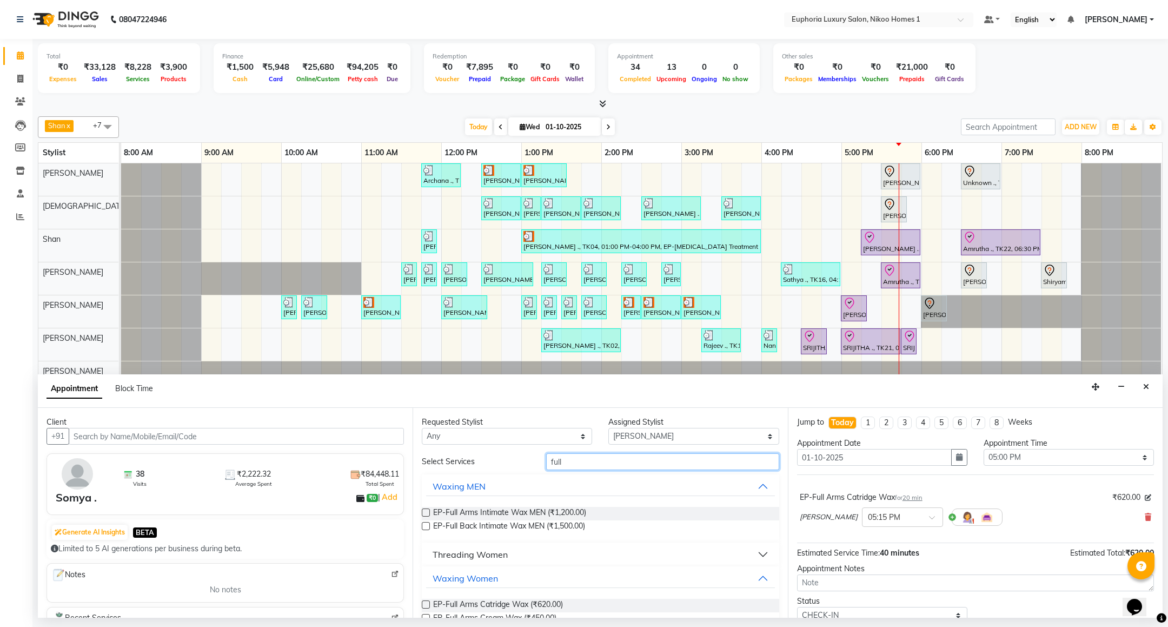
click at [582, 464] on input "full" at bounding box center [662, 461] width 233 height 17
type input "f"
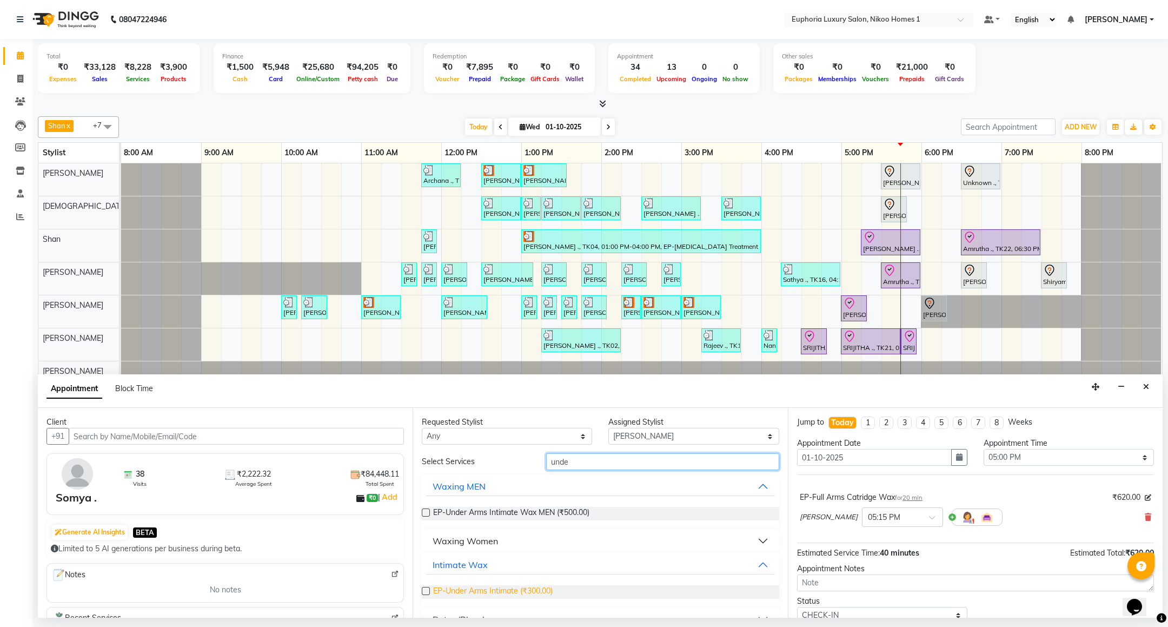
type input "unde"
click at [471, 587] on span "EP-Under Arms Intimate (₹300.00)" at bounding box center [493, 592] width 120 height 14
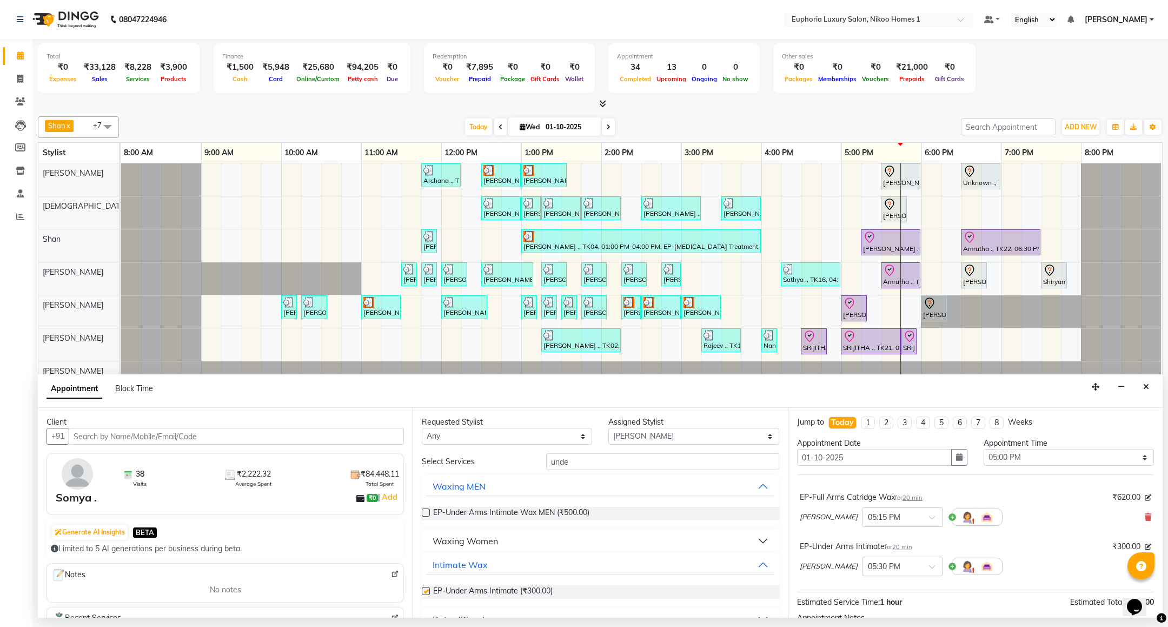
checkbox input "false"
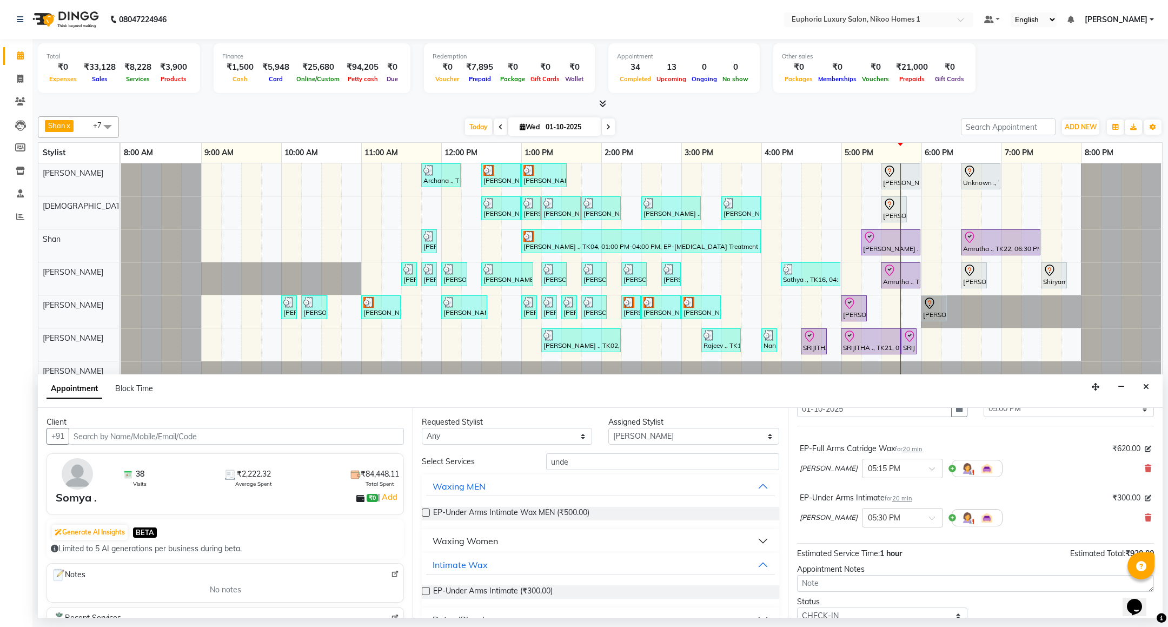
scroll to position [94, 0]
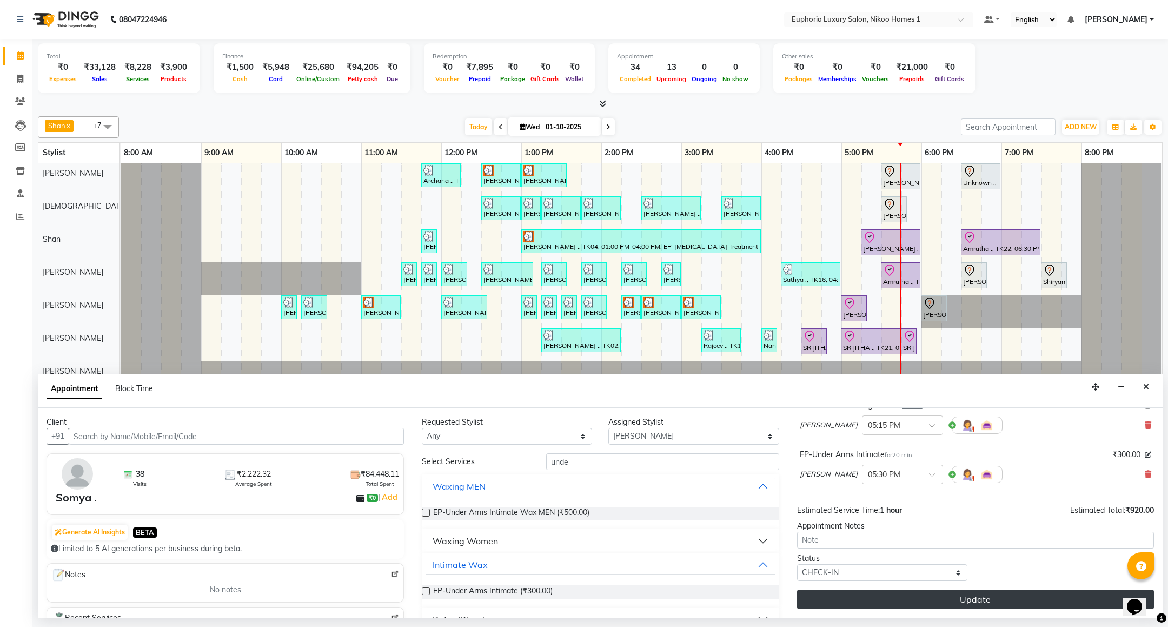
click at [916, 603] on button "Update" at bounding box center [975, 599] width 357 height 19
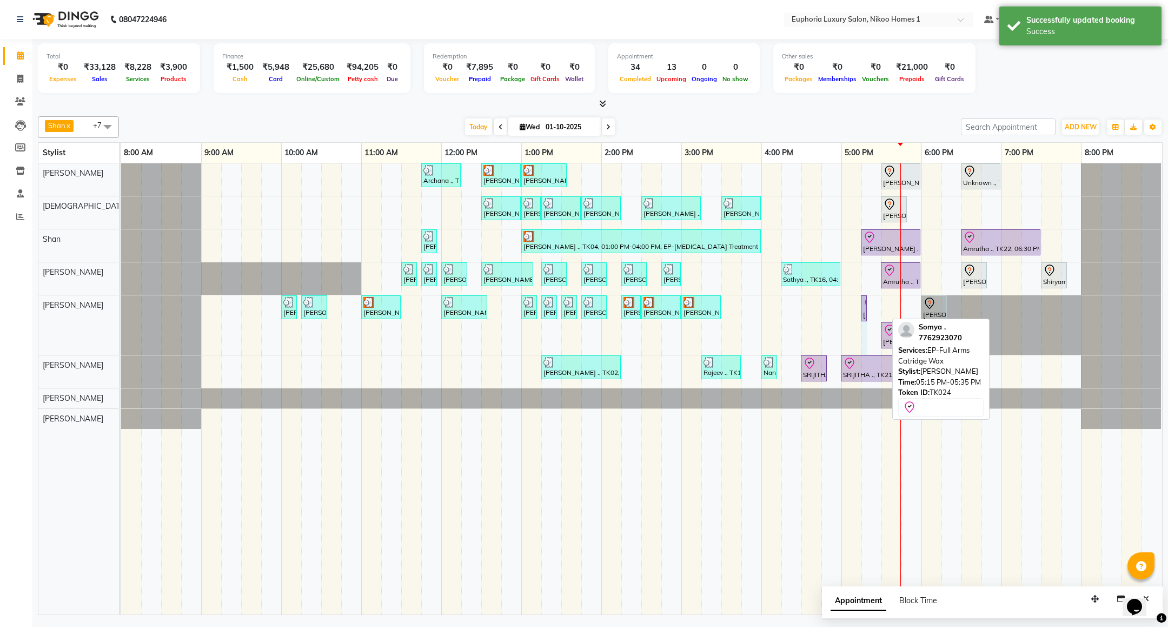
drag, startPoint x: 887, startPoint y: 306, endPoint x: 879, endPoint y: 307, distance: 8.3
click at [879, 307] on div "Archana ., TK09, 11:45 AM-12:15 PM, EL-Kid Cut (Below 8 Yrs) BOY Navjot, TK10, …" at bounding box center [641, 388] width 1041 height 451
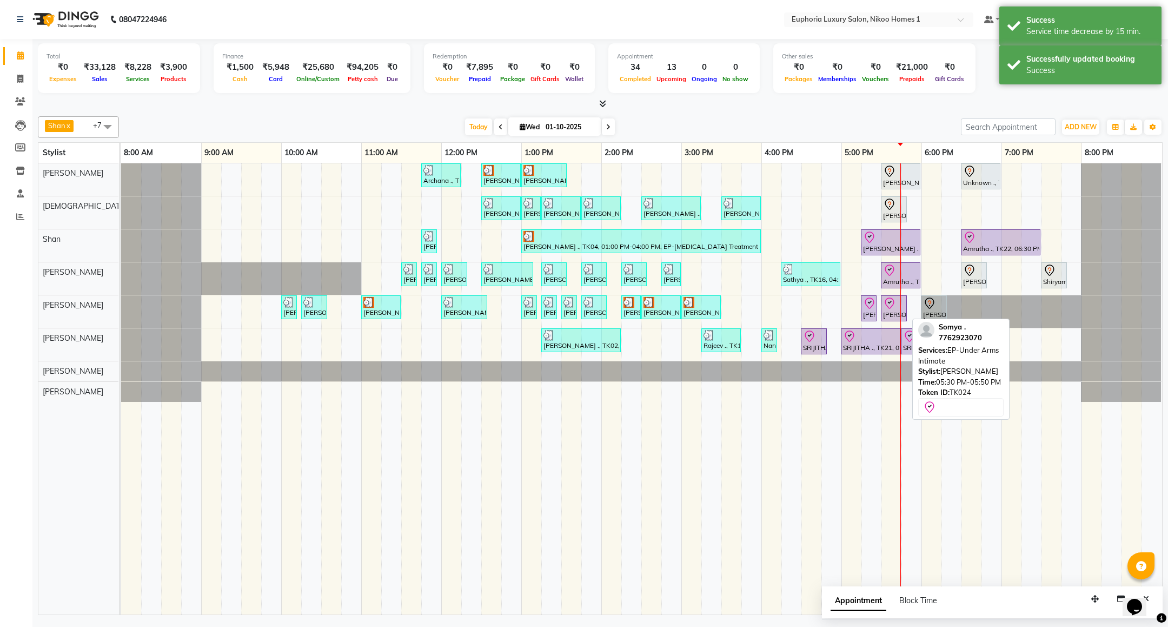
click at [885, 310] on icon at bounding box center [889, 303] width 13 height 13
select select "8"
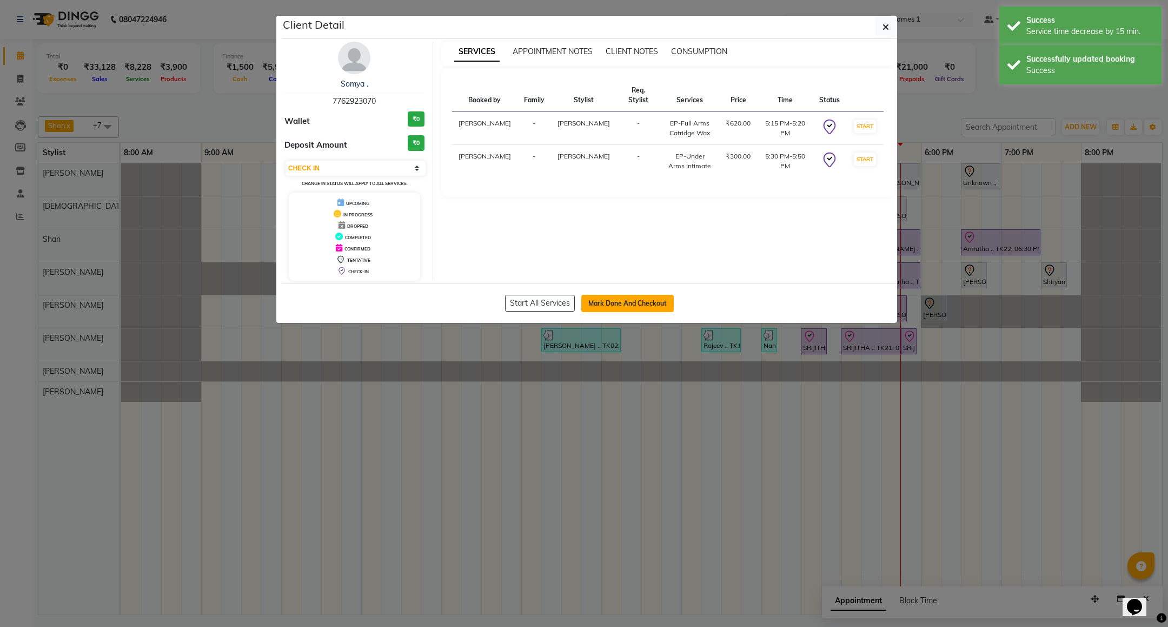
click at [611, 312] on button "Mark Done And Checkout" at bounding box center [628, 303] width 93 height 17
select select "7987"
select select "service"
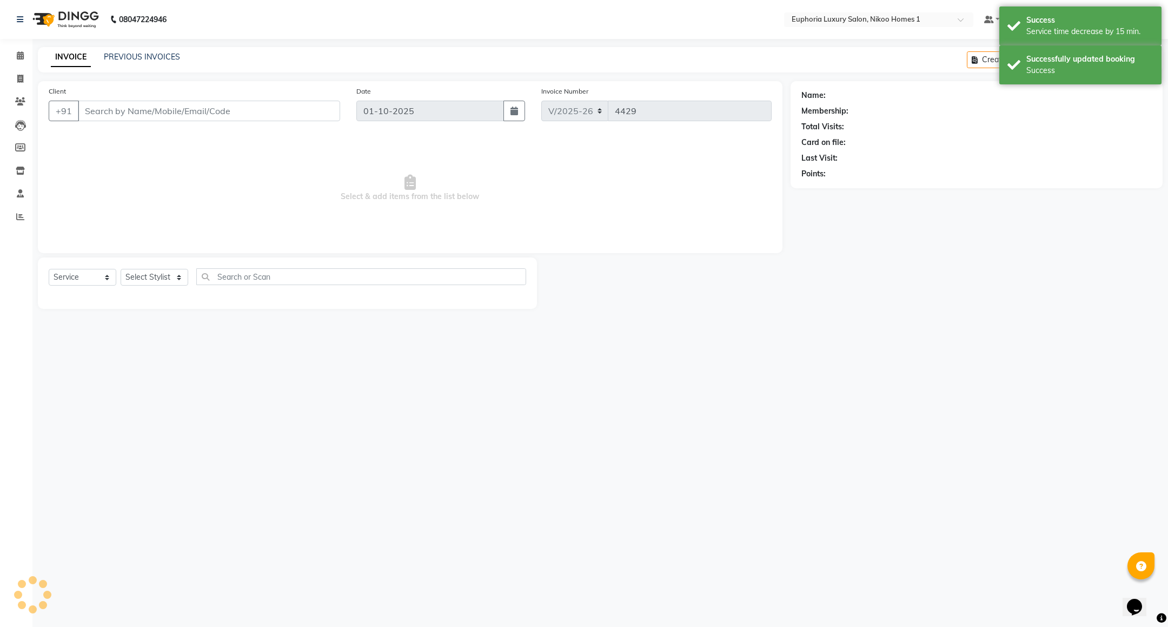
type input "77******70"
select select "74089"
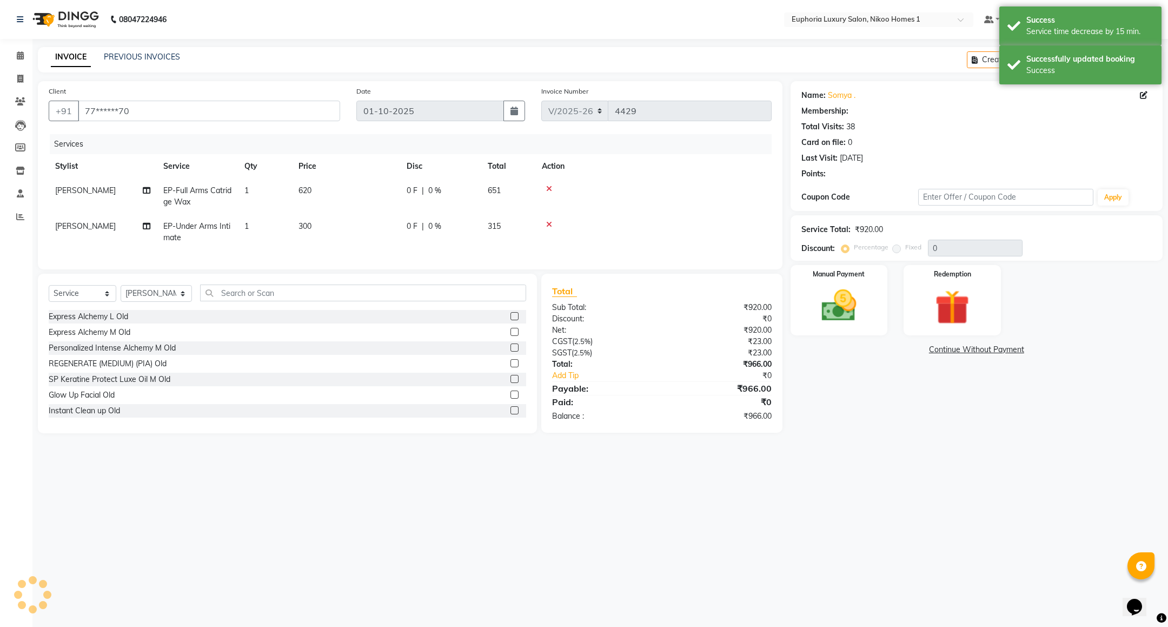
select select "1: Object"
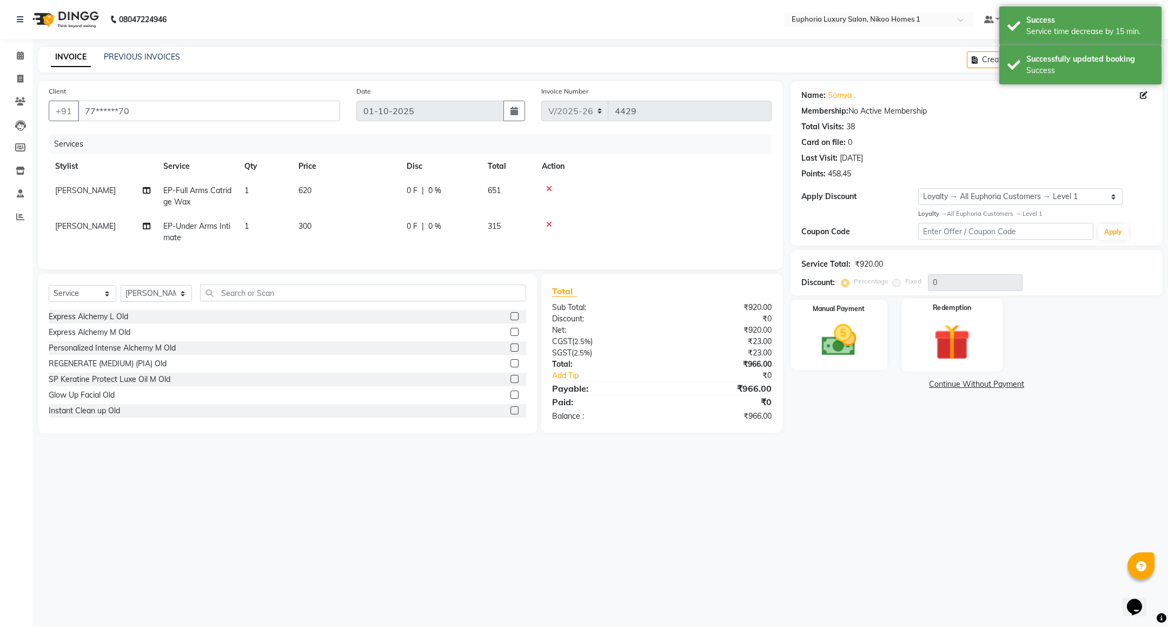
click at [954, 341] on img at bounding box center [952, 342] width 59 height 45
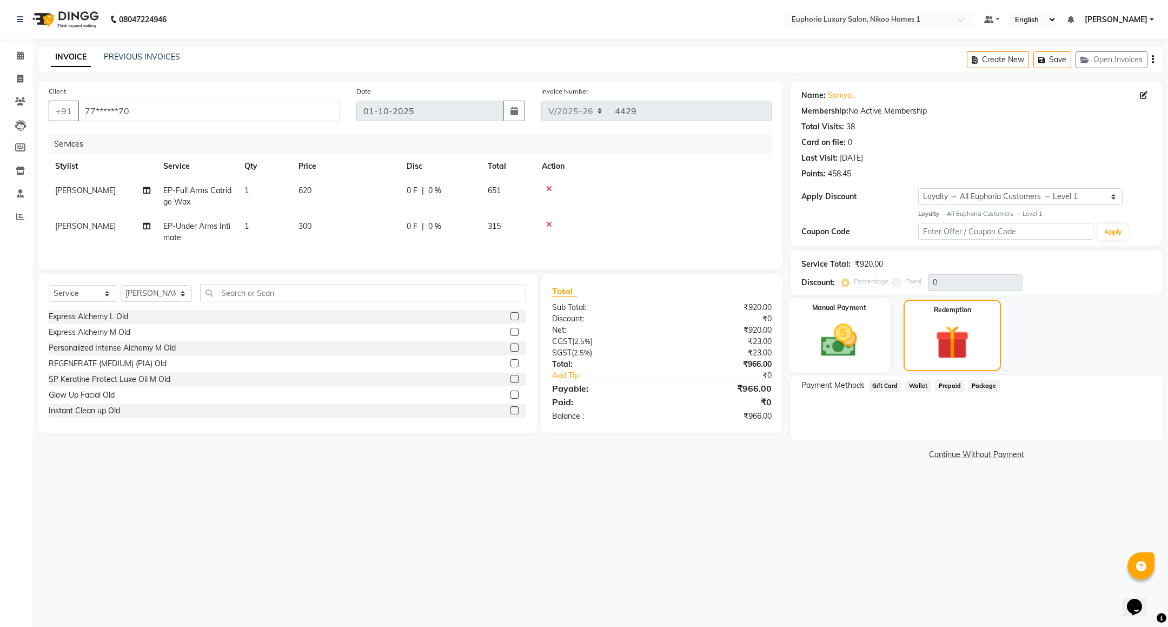
click at [849, 339] on img at bounding box center [839, 341] width 59 height 42
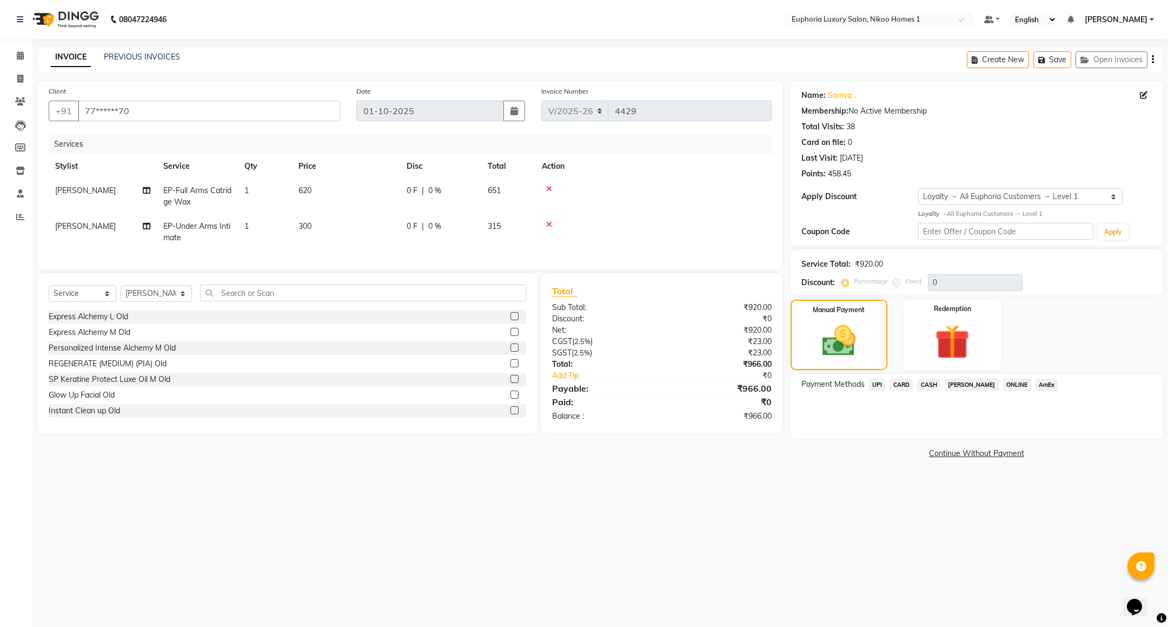
click at [902, 385] on span "CARD" at bounding box center [901, 385] width 23 height 12
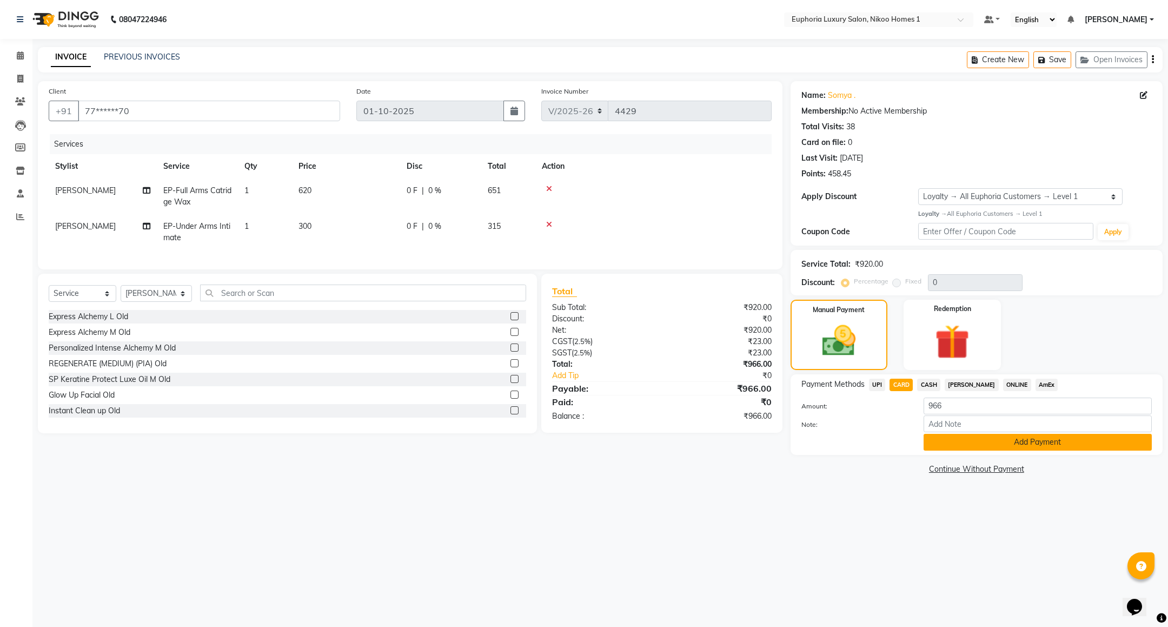
drag, startPoint x: 956, startPoint y: 443, endPoint x: 956, endPoint y: 435, distance: 8.1
click at [956, 440] on button "Add Payment" at bounding box center [1038, 442] width 228 height 17
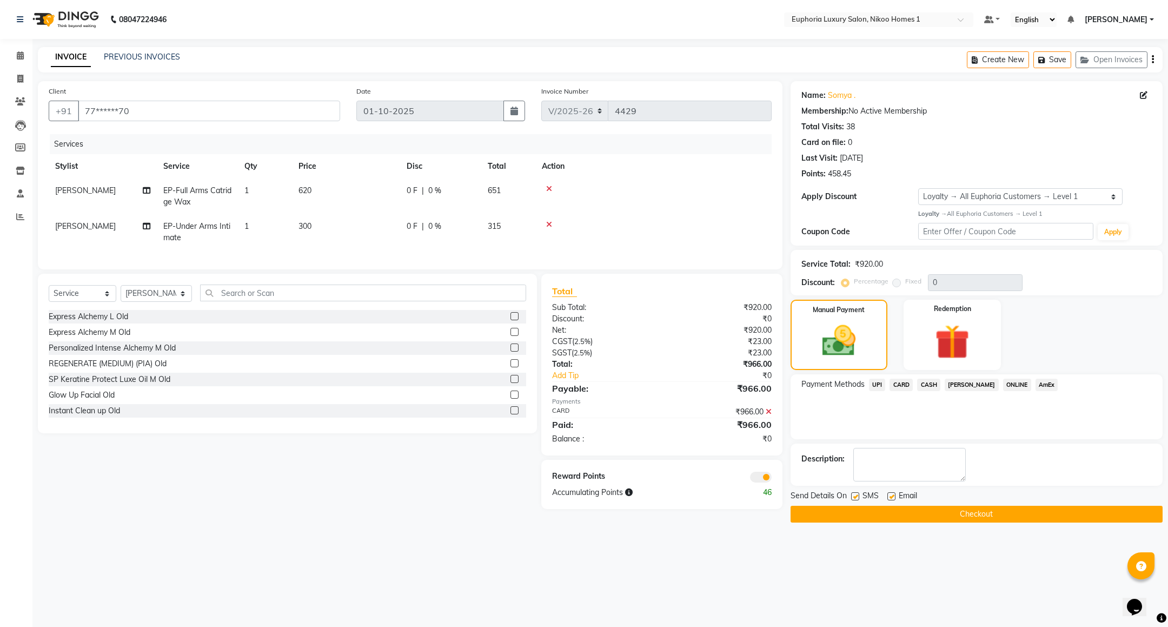
click at [937, 517] on button "Checkout" at bounding box center [977, 514] width 372 height 17
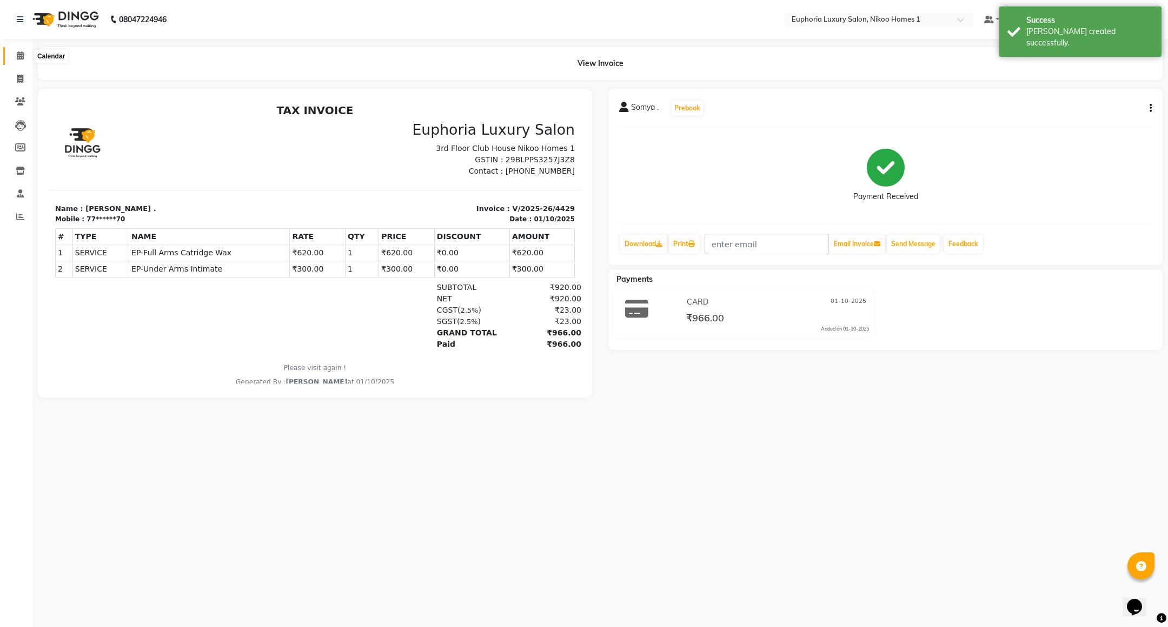
click at [21, 56] on icon at bounding box center [20, 55] width 7 height 8
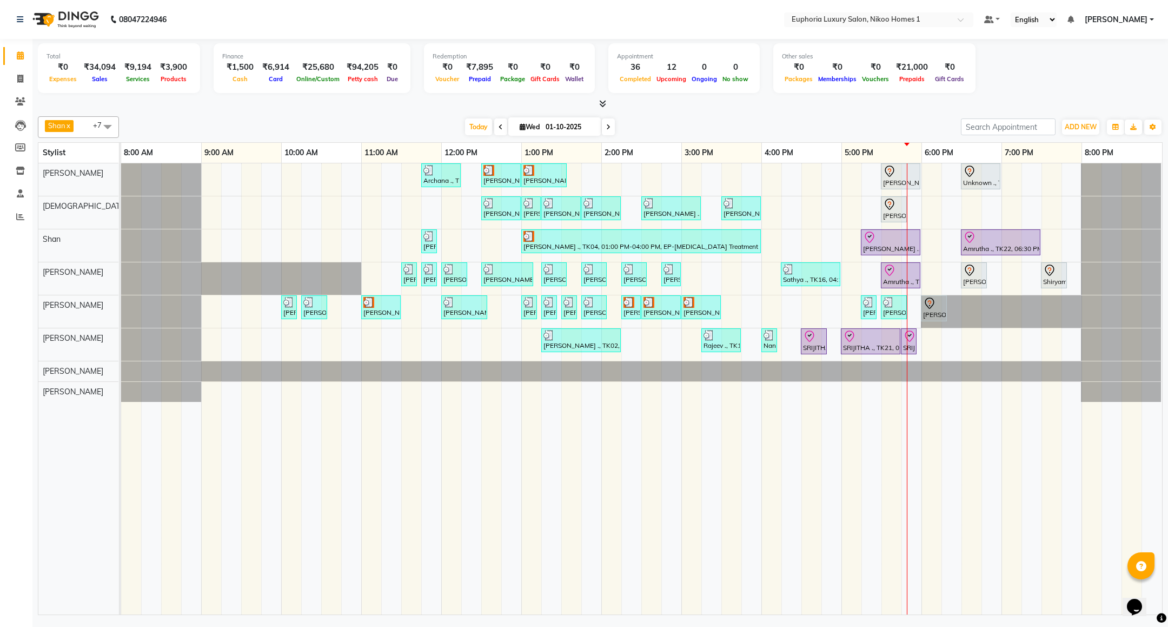
click at [609, 130] on span at bounding box center [608, 126] width 13 height 17
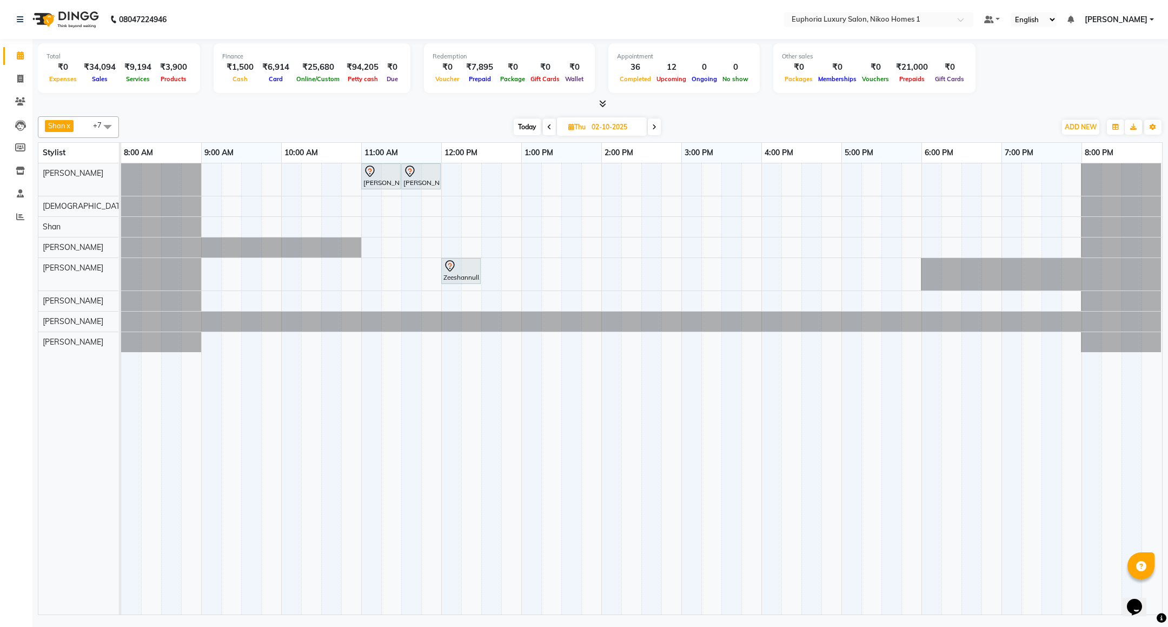
click at [652, 131] on span at bounding box center [654, 126] width 13 height 17
type input "03-10-2025"
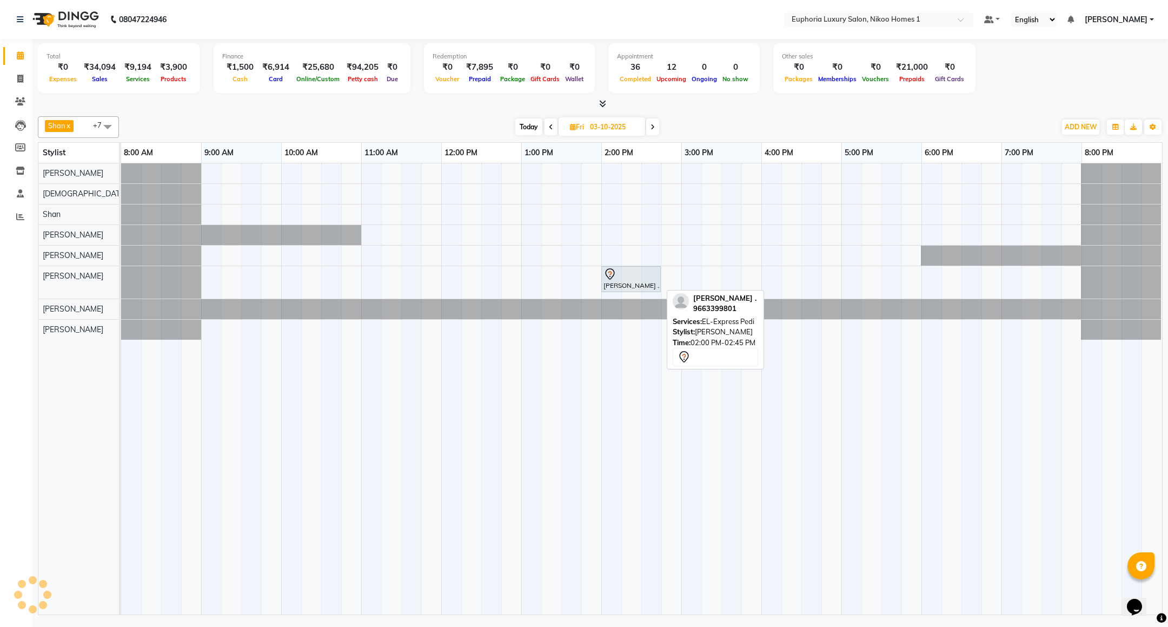
click at [645, 286] on div "Suman Chandra ., 02:00 PM-02:45 PM, EL-Express Pedi" at bounding box center [631, 279] width 57 height 23
select select "7"
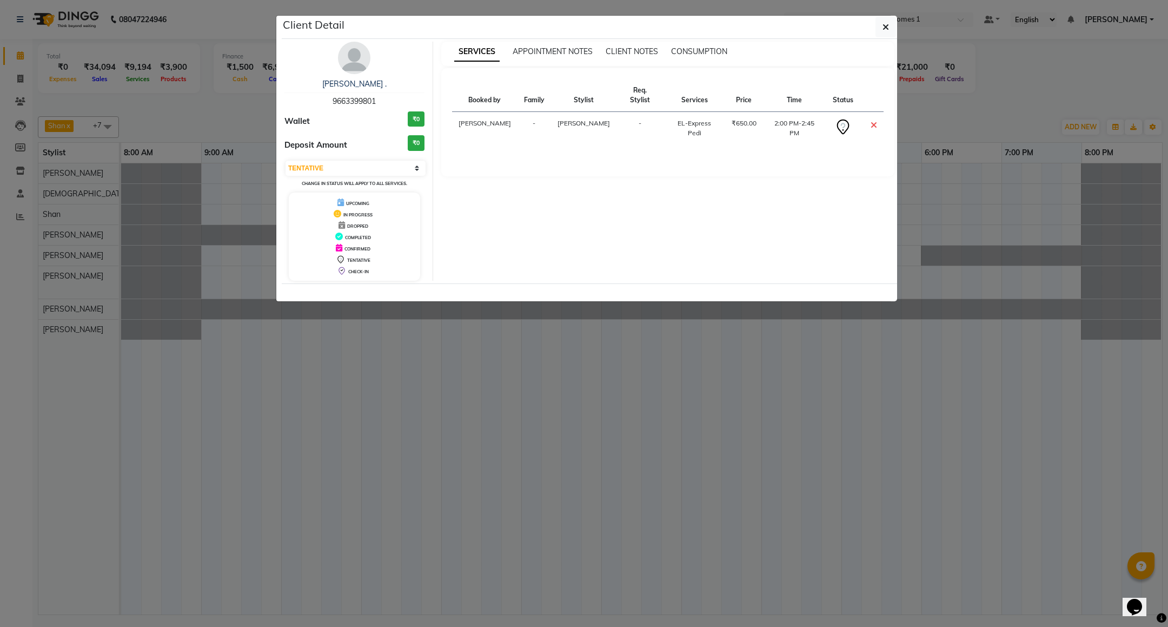
drag, startPoint x: 328, startPoint y: 103, endPoint x: 378, endPoint y: 108, distance: 50.0
click at [378, 107] on div "Suman Chandra . 9663399801" at bounding box center [355, 92] width 140 height 29
copy span "9663399801"
click at [883, 32] on span "button" at bounding box center [886, 27] width 6 height 11
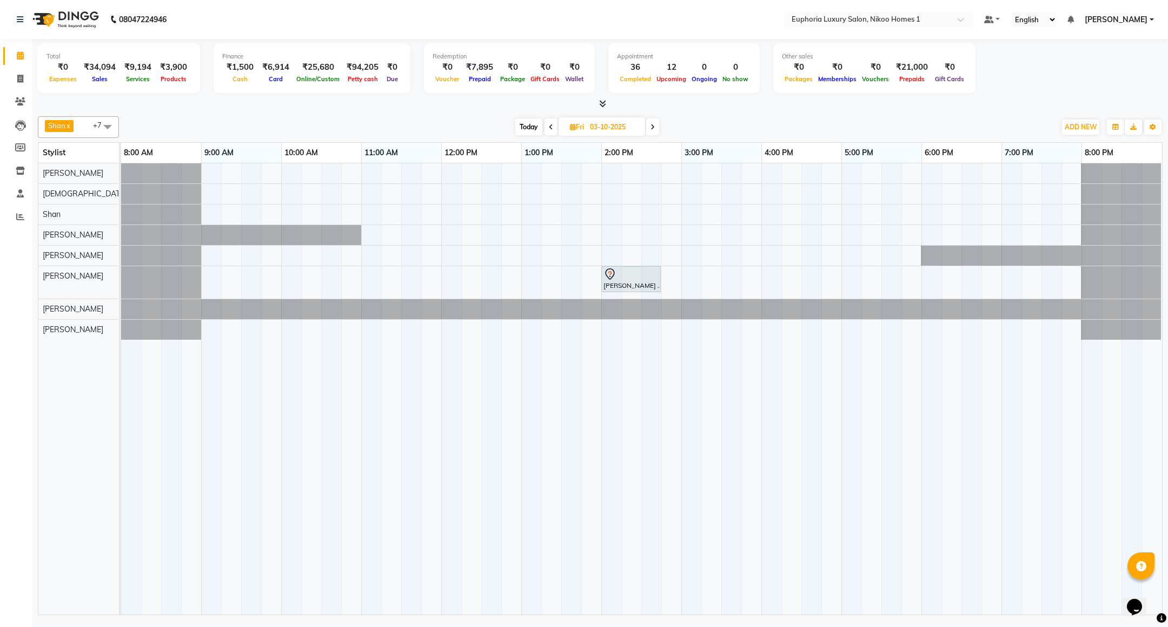
click at [549, 128] on icon at bounding box center [551, 127] width 4 height 6
type input "02-10-2025"
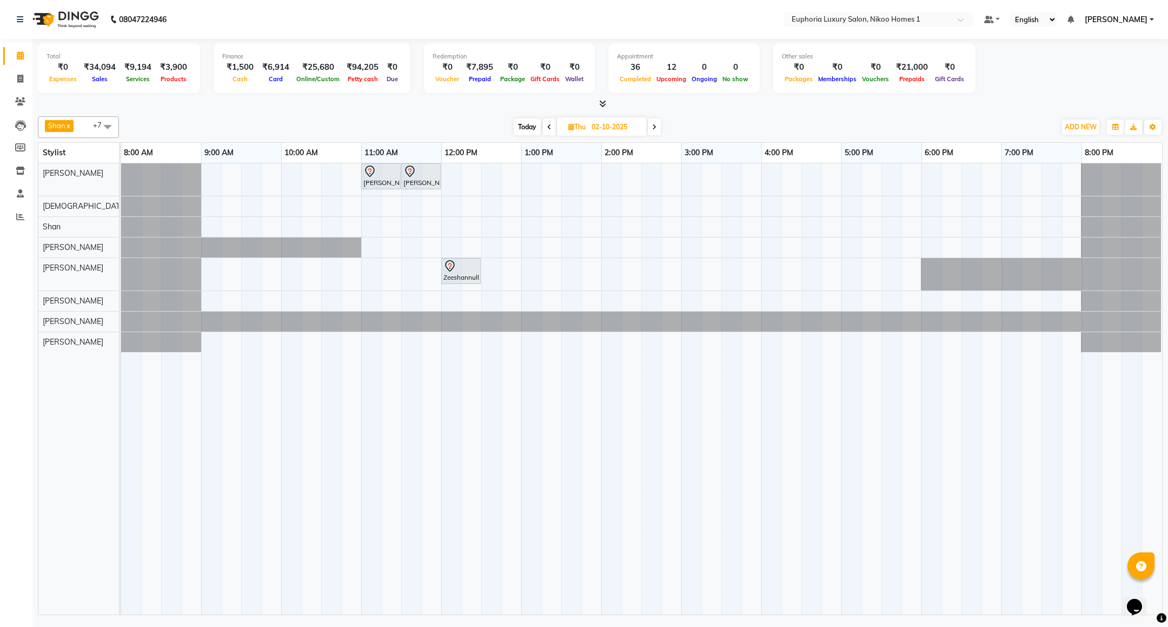
click at [121, 320] on div at bounding box center [121, 322] width 0 height 20
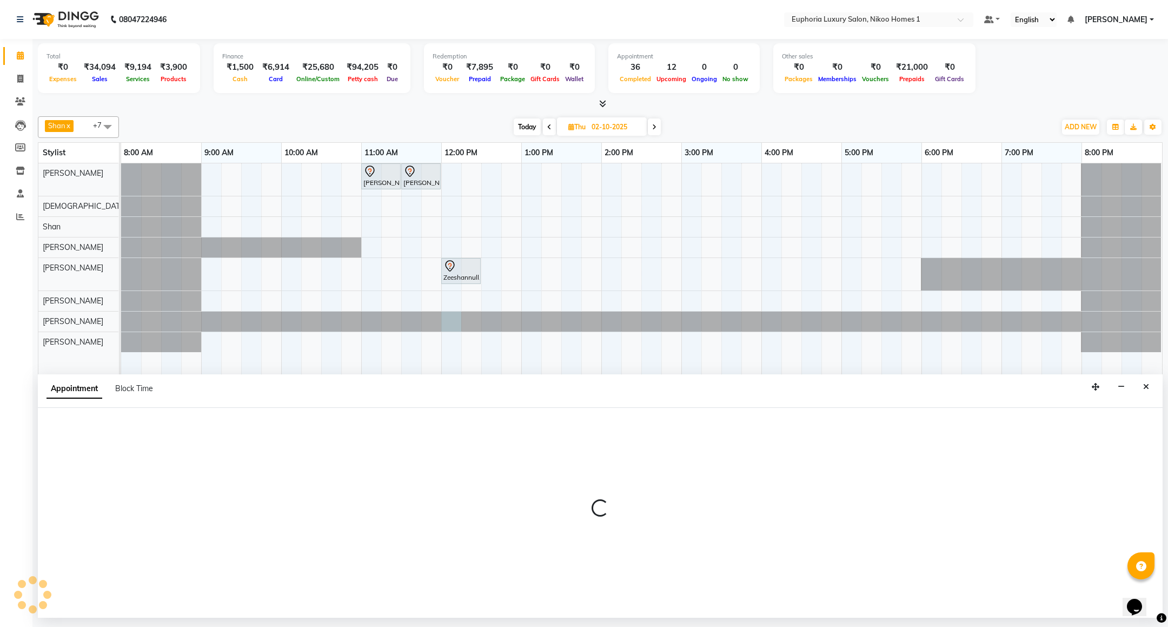
select select "74079"
select select "720"
select select "tentative"
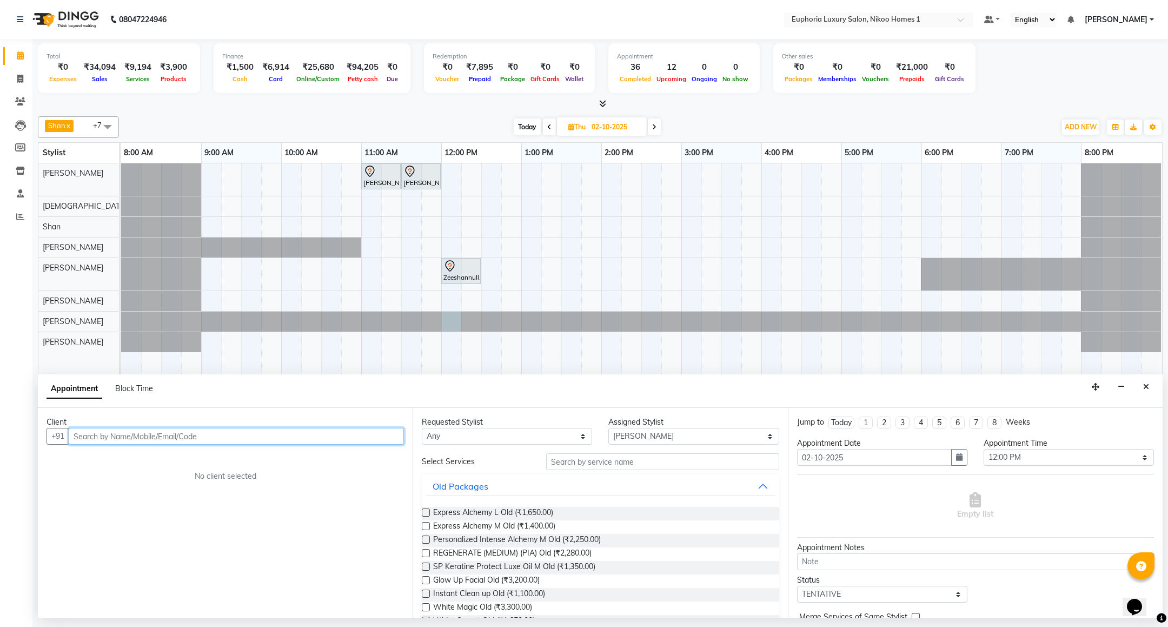
paste input "9663399801"
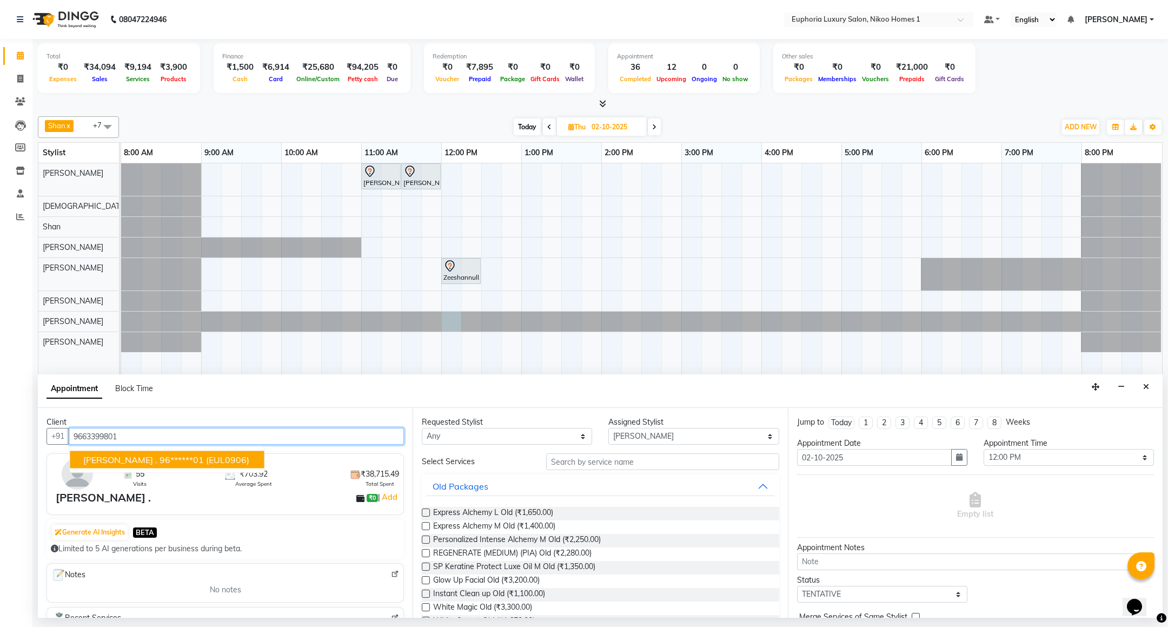
click at [89, 457] on span "Suman Chandra ." at bounding box center [120, 459] width 74 height 11
type input "96******01"
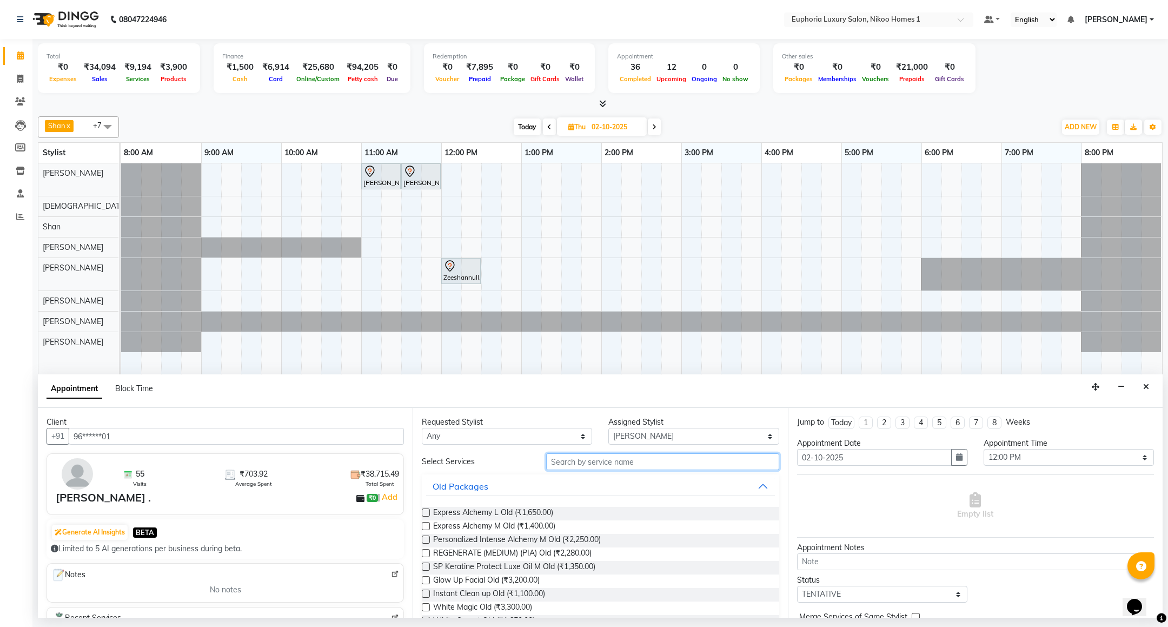
click at [570, 455] on input "text" at bounding box center [662, 461] width 233 height 17
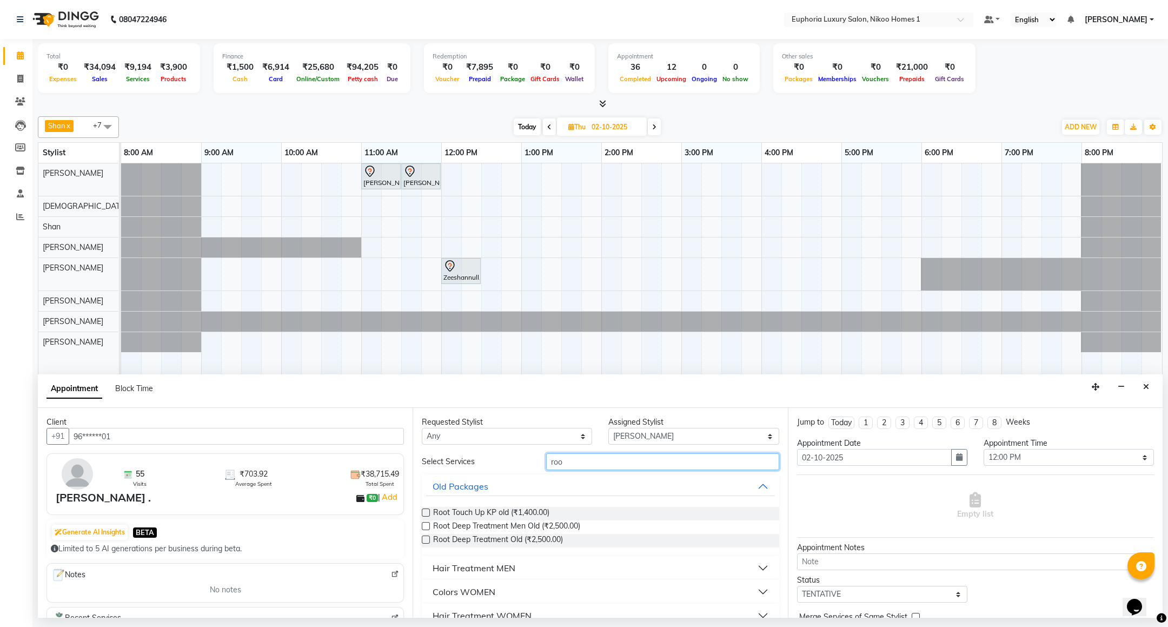
type input "roo"
click at [475, 591] on div "Colors WOMEN" at bounding box center [464, 591] width 63 height 13
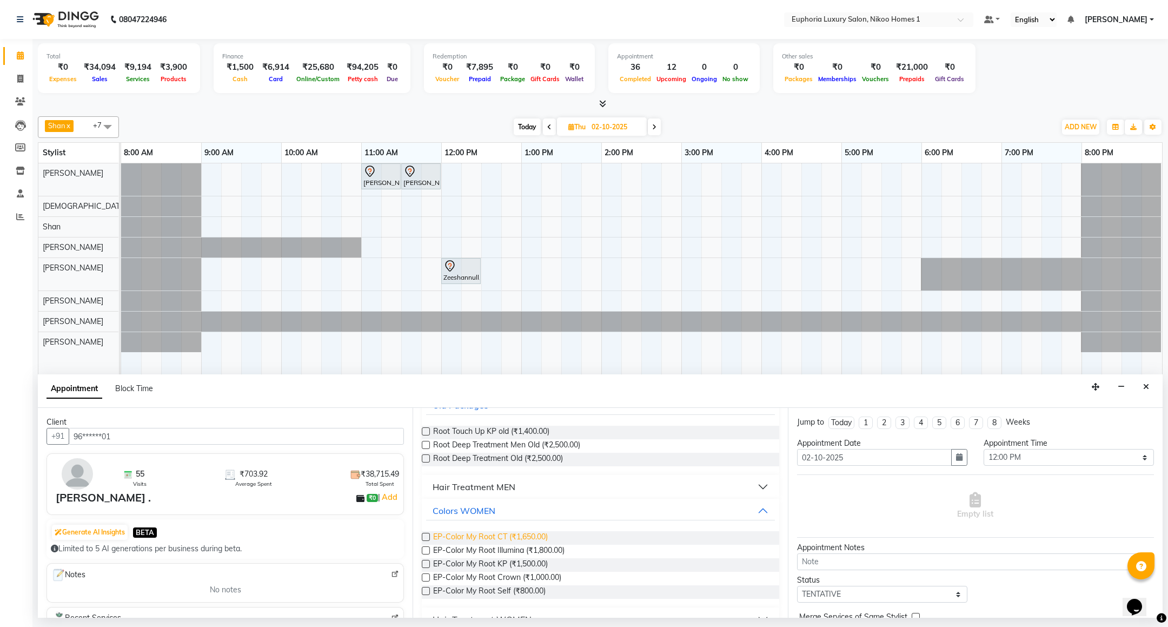
click at [519, 539] on span "EP-Color My Root CT (₹1,650.00)" at bounding box center [490, 538] width 115 height 14
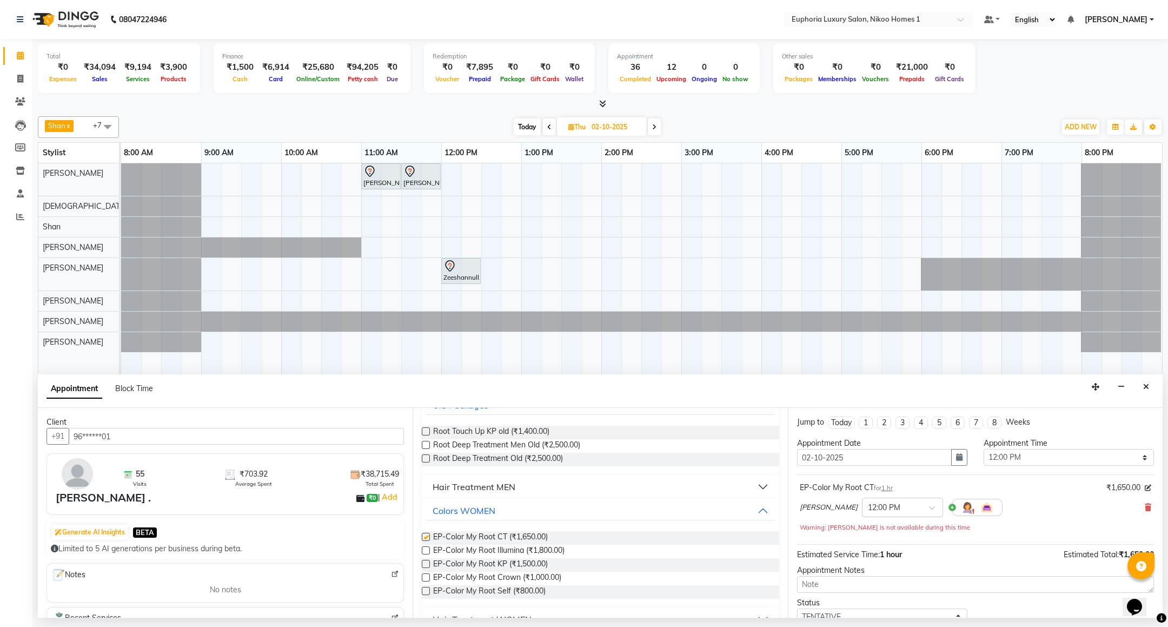
checkbox input "false"
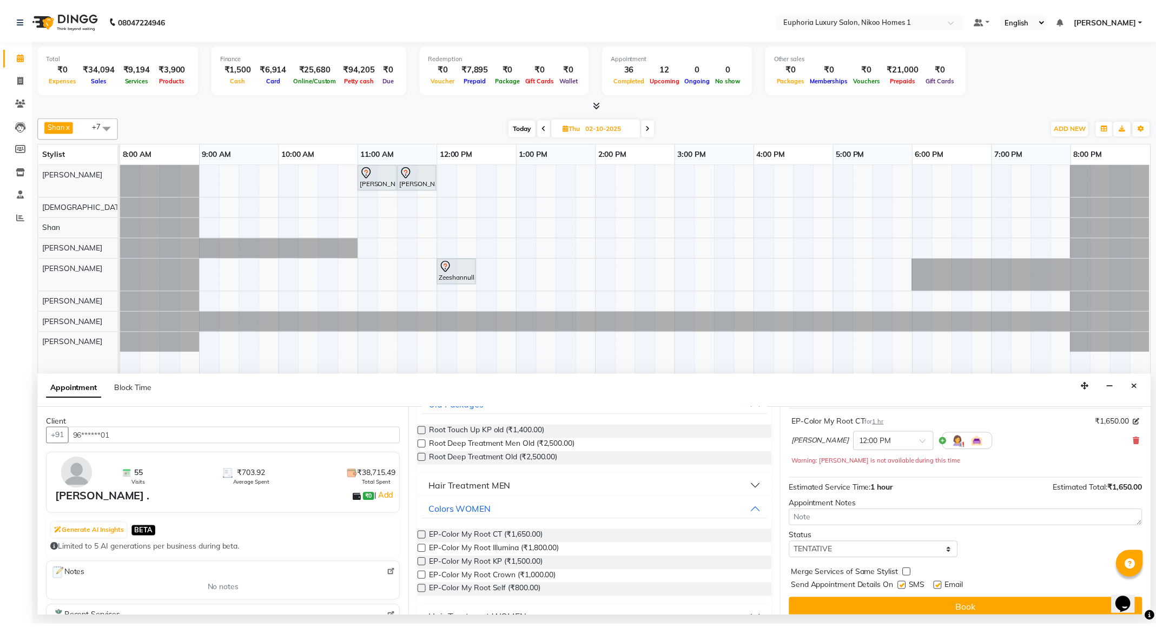
scroll to position [78, 0]
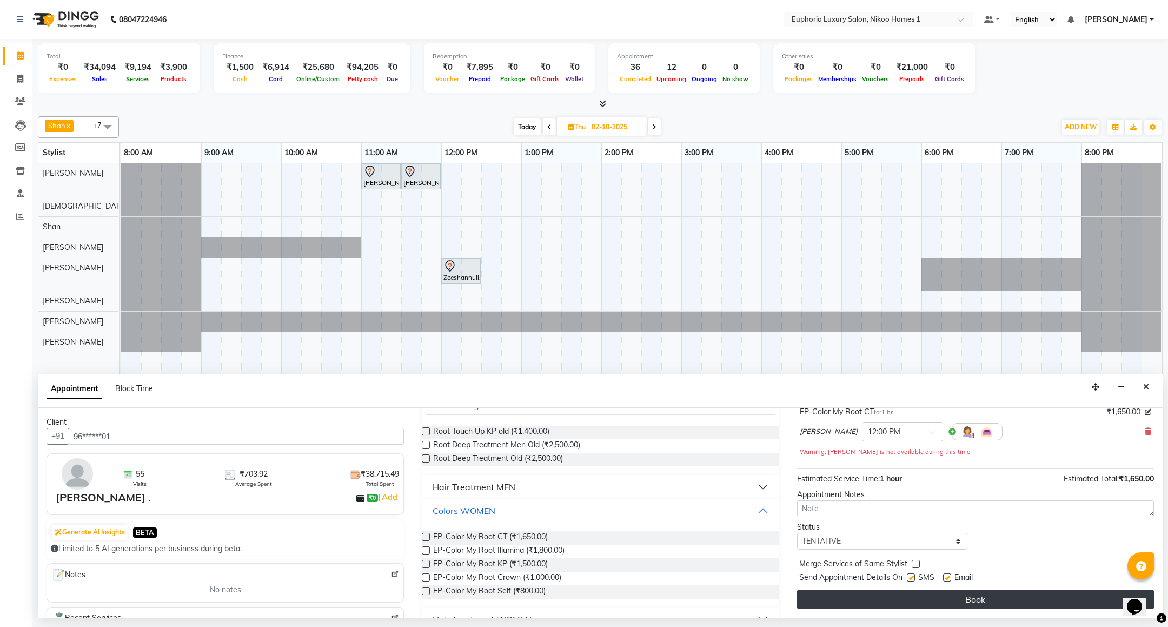
click at [881, 598] on button "Book" at bounding box center [975, 599] width 357 height 19
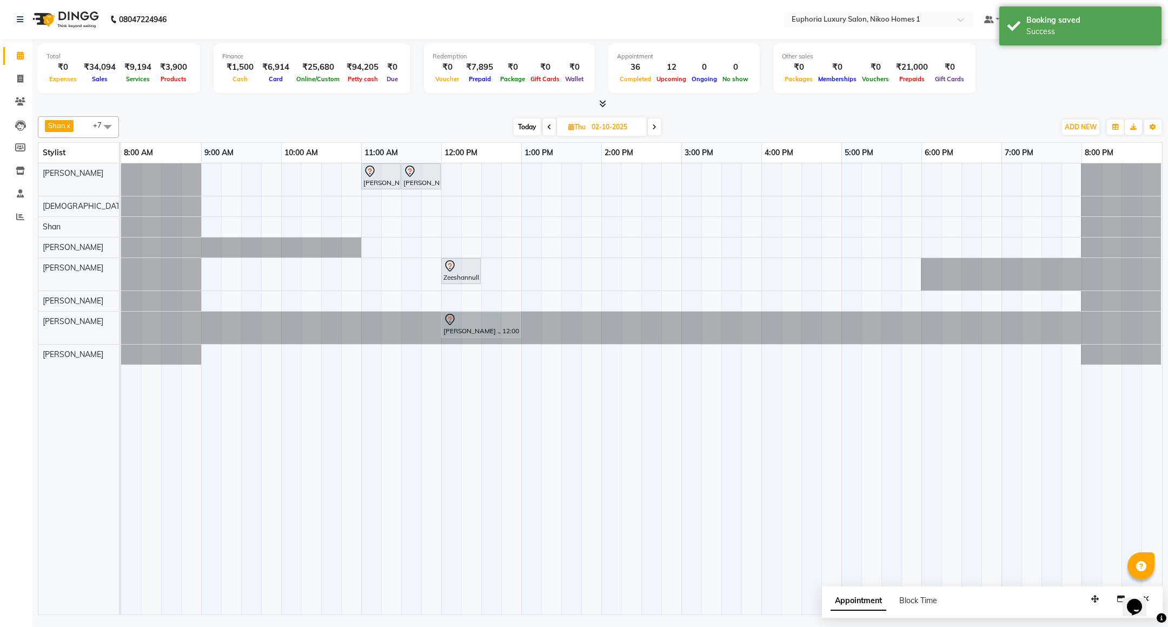
click at [523, 133] on span "Today" at bounding box center [527, 126] width 27 height 17
type input "01-10-2025"
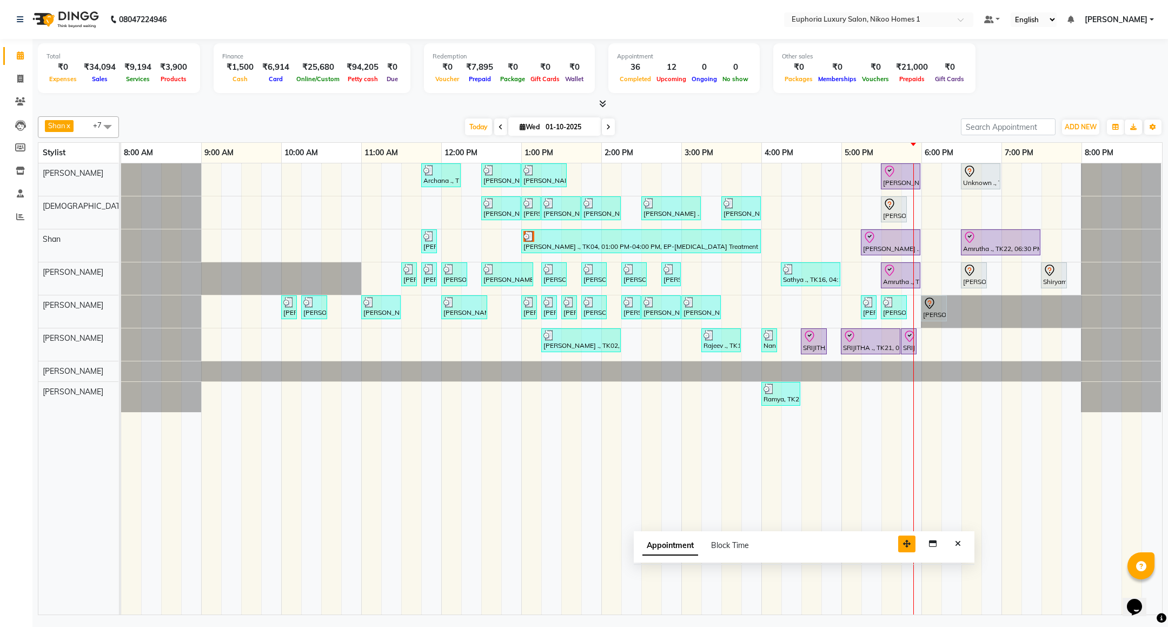
drag, startPoint x: 1101, startPoint y: 604, endPoint x: 786, endPoint y: 521, distance: 325.7
click at [899, 536] on button "button" at bounding box center [907, 544] width 17 height 17
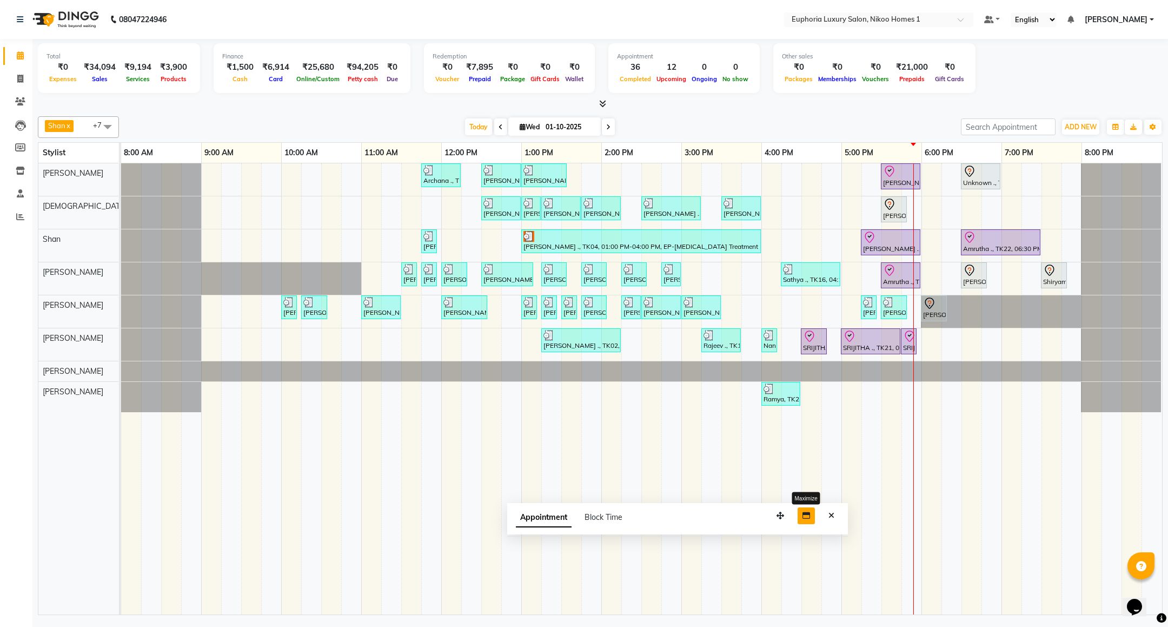
click at [807, 515] on icon "button" at bounding box center [807, 516] width 8 height 8
select select "tentative"
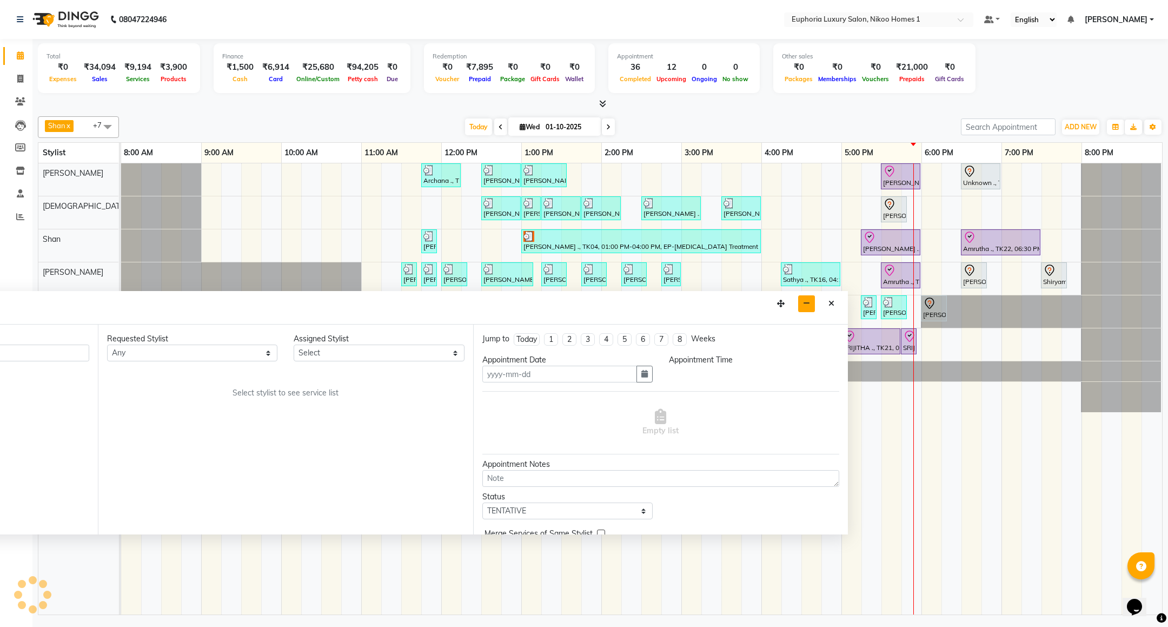
type input "01-10-2025"
select select
click at [827, 307] on button "Close" at bounding box center [832, 303] width 16 height 17
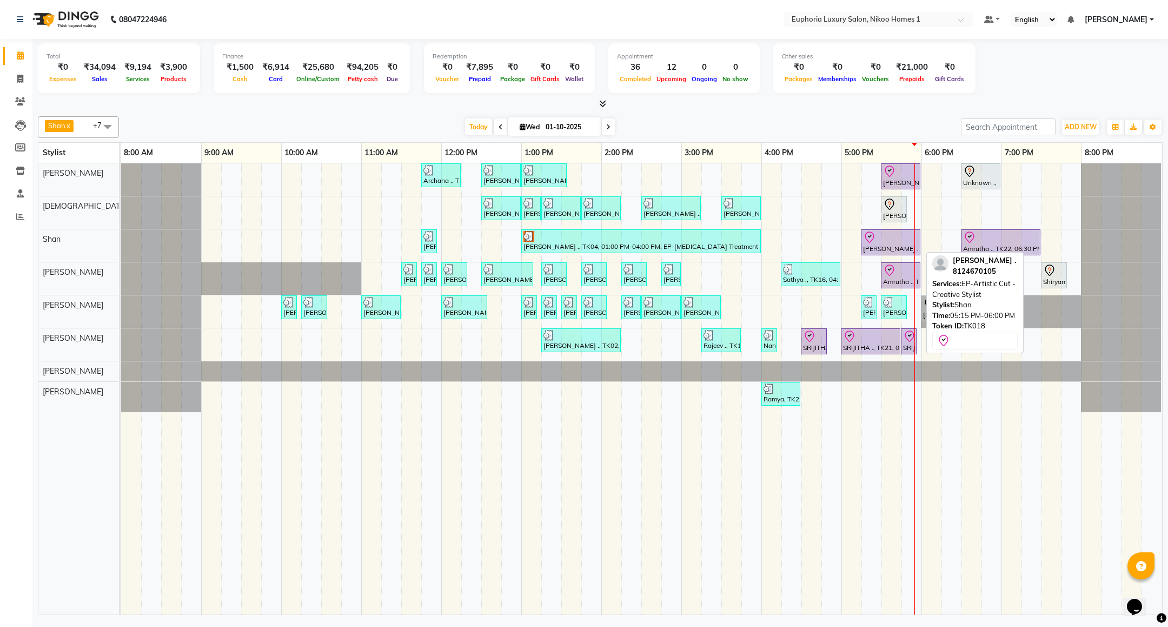
click at [901, 247] on div "[PERSON_NAME] ., TK18, 05:15 PM-06:00 PM, EP-Artistic Cut - Creative Stylist" at bounding box center [890, 242] width 57 height 23
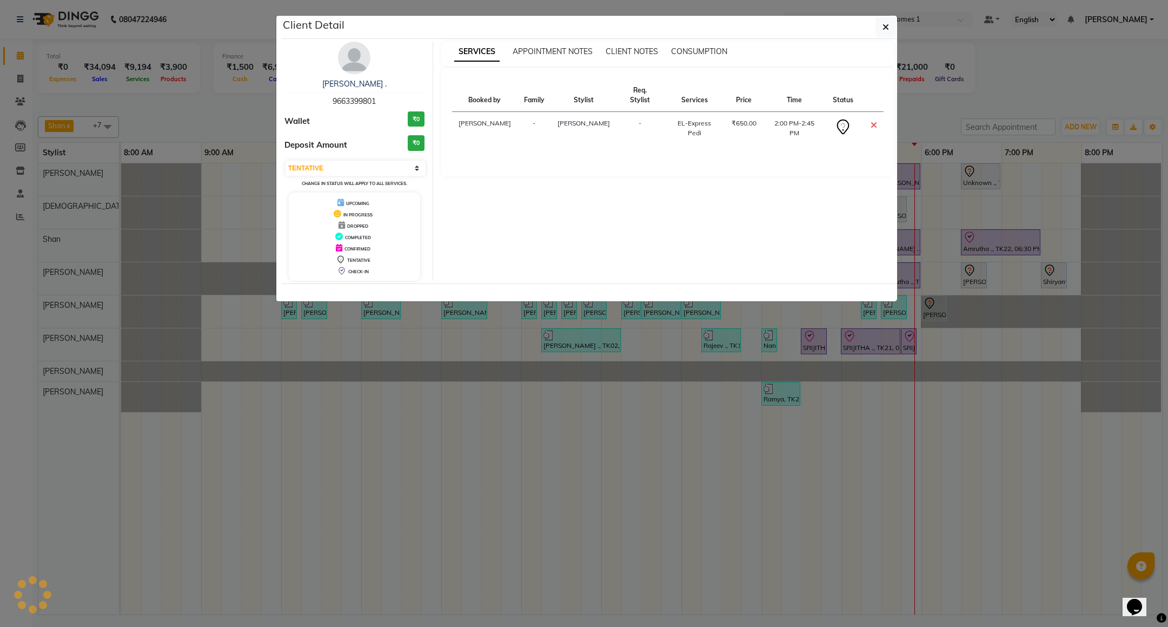
select select "8"
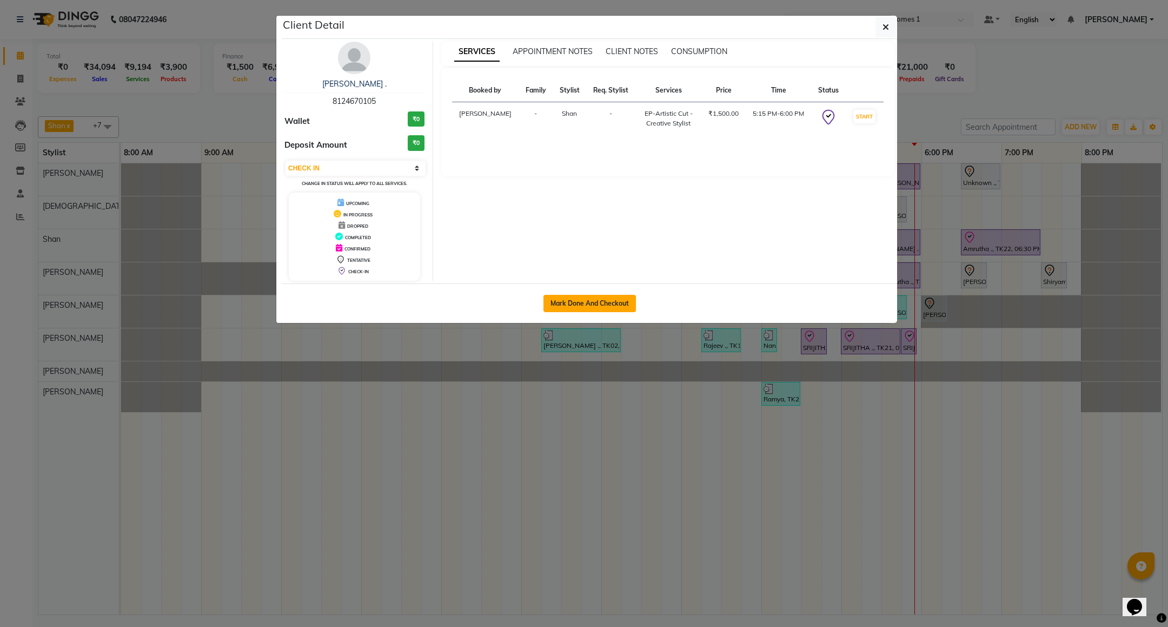
click at [571, 303] on button "Mark Done And Checkout" at bounding box center [590, 303] width 93 height 17
select select "7987"
select select "service"
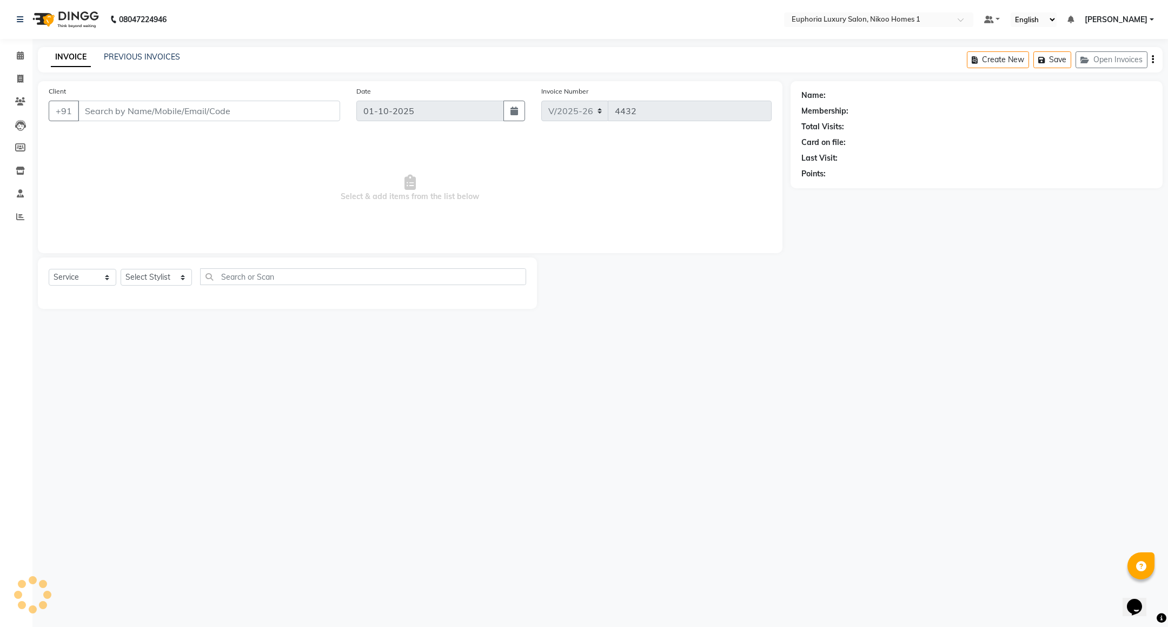
type input "81******05"
select select "92628"
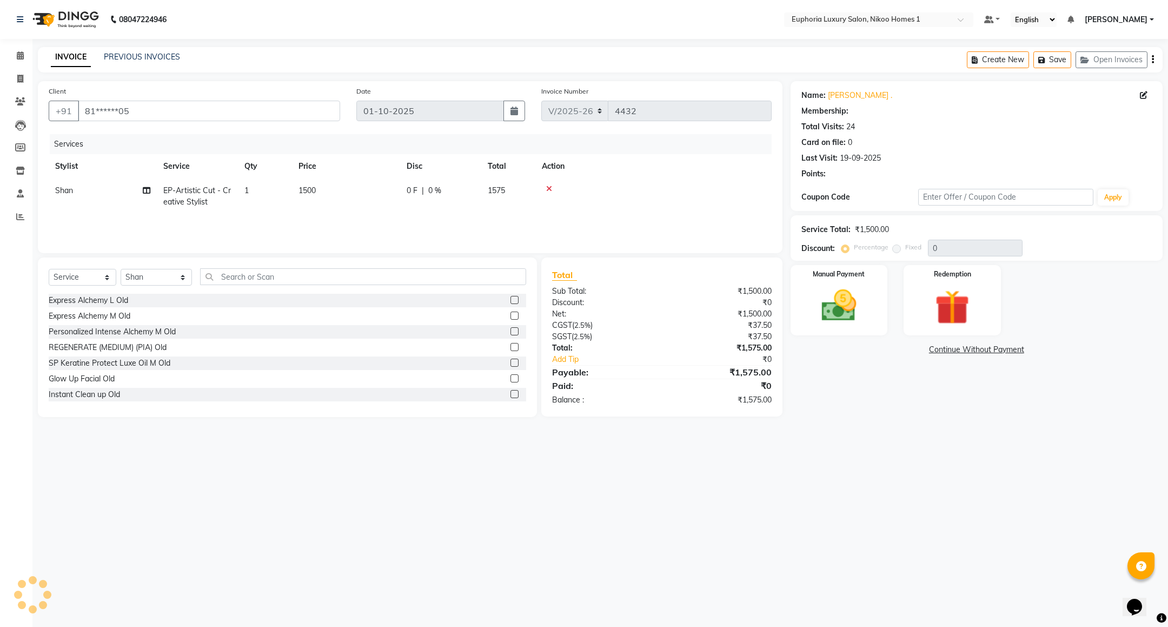
select select "1: Object"
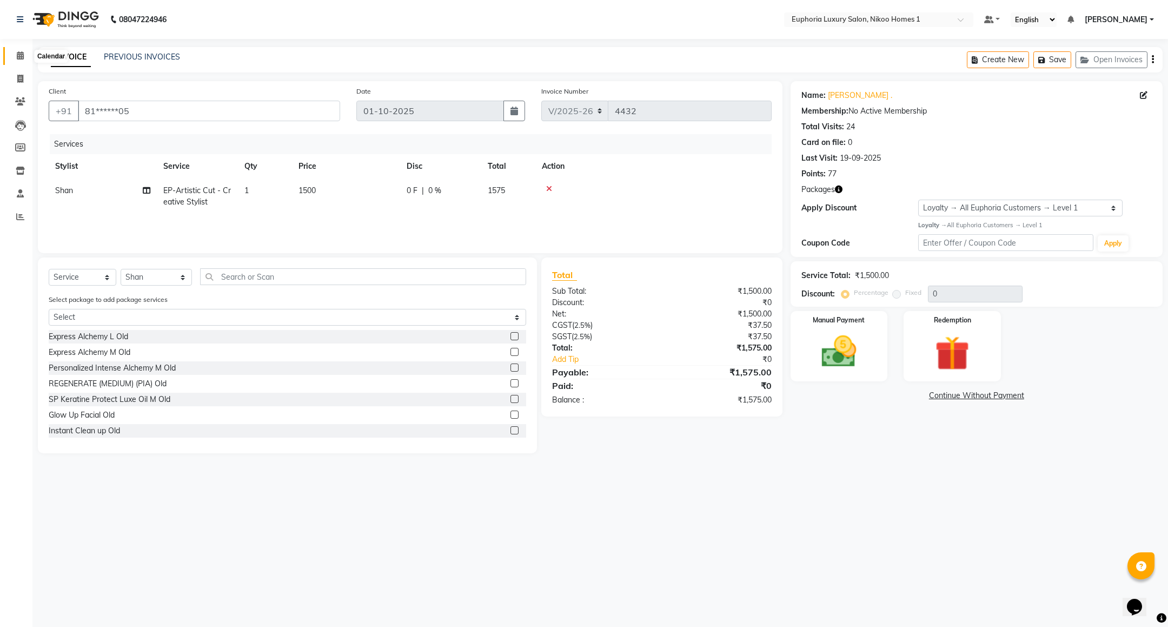
click at [18, 55] on icon at bounding box center [20, 55] width 7 height 8
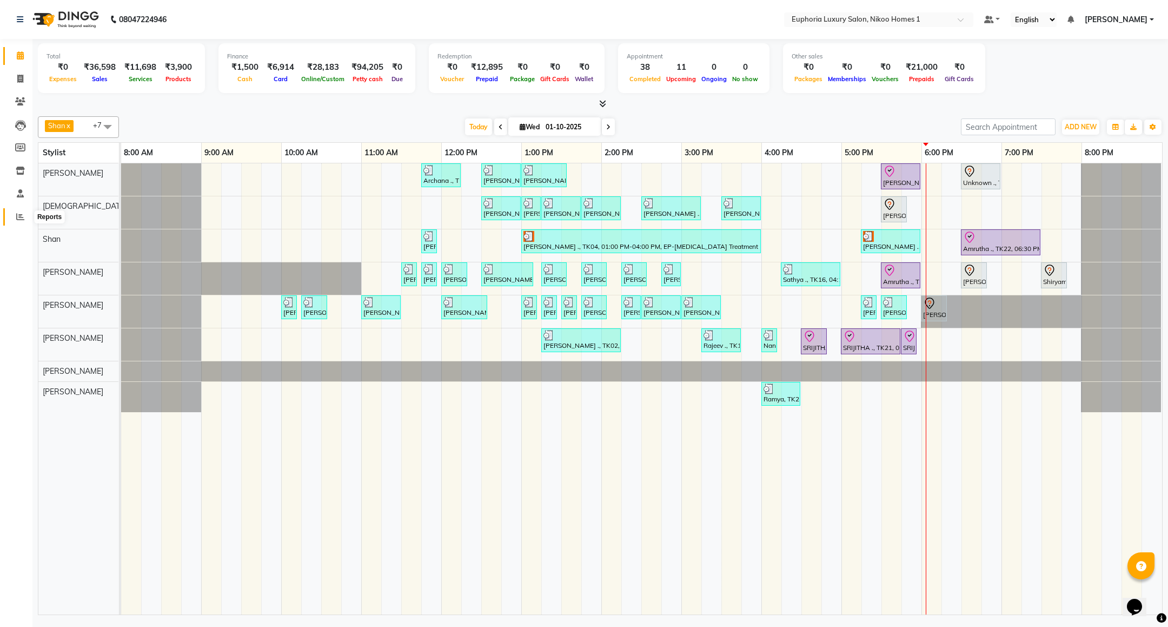
click at [19, 216] on icon at bounding box center [20, 217] width 8 height 8
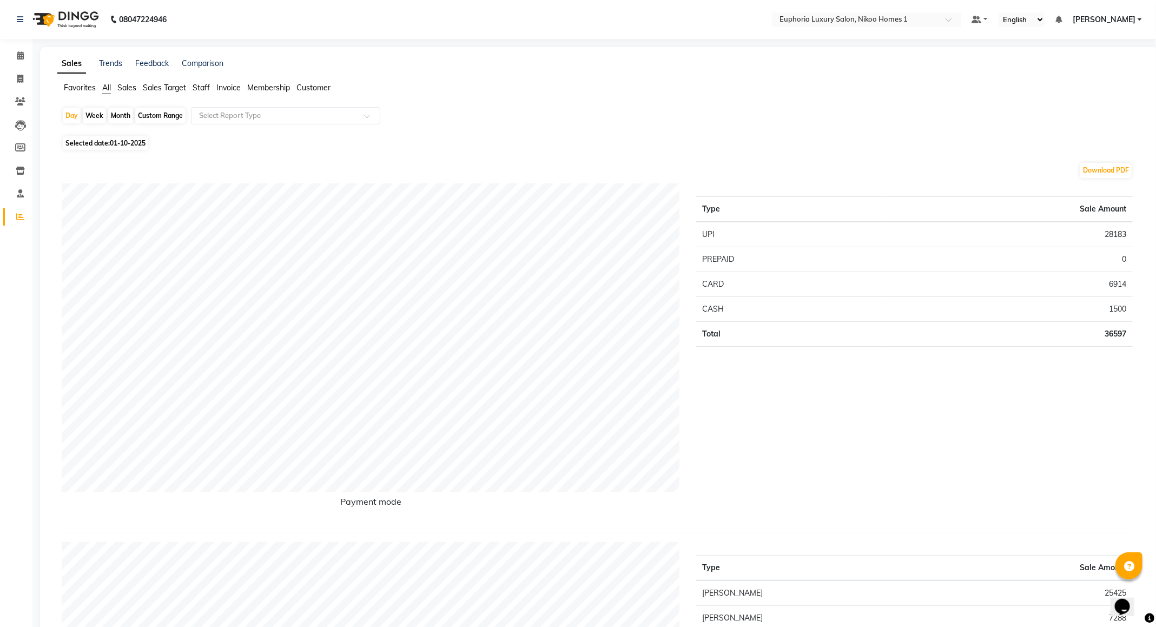
click at [151, 117] on div "Custom Range" at bounding box center [160, 115] width 50 height 15
select select "10"
select select "2025"
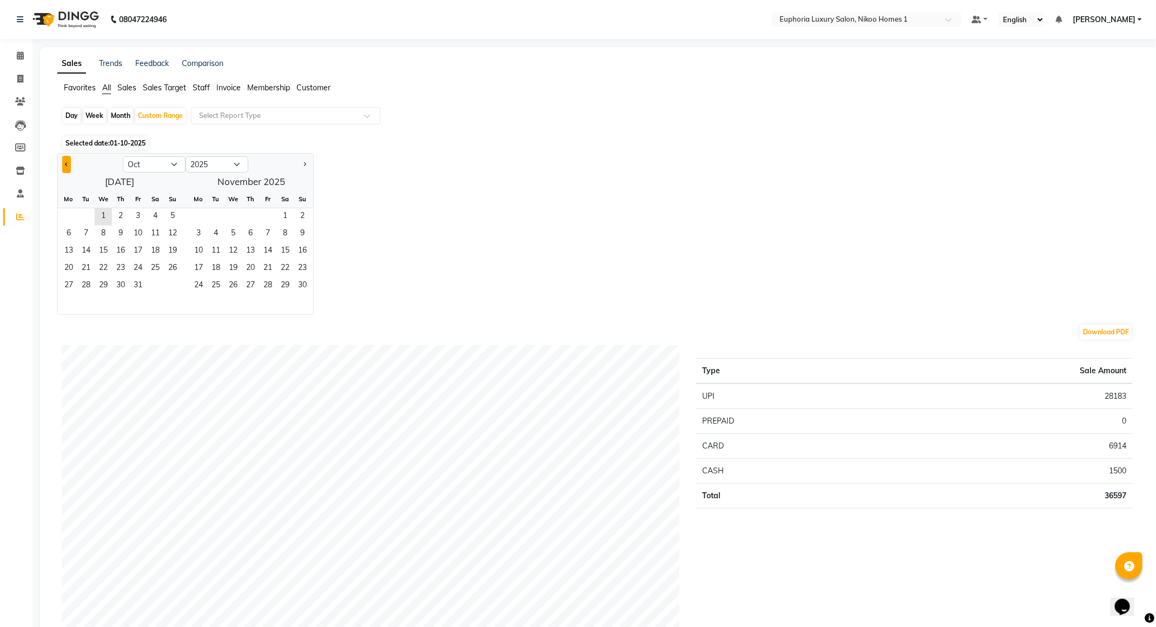
click at [65, 159] on button "Previous month" at bounding box center [66, 164] width 9 height 17
select select "9"
click at [65, 286] on span "29" at bounding box center [68, 286] width 17 height 17
click at [234, 216] on span "1" at bounding box center [232, 216] width 17 height 17
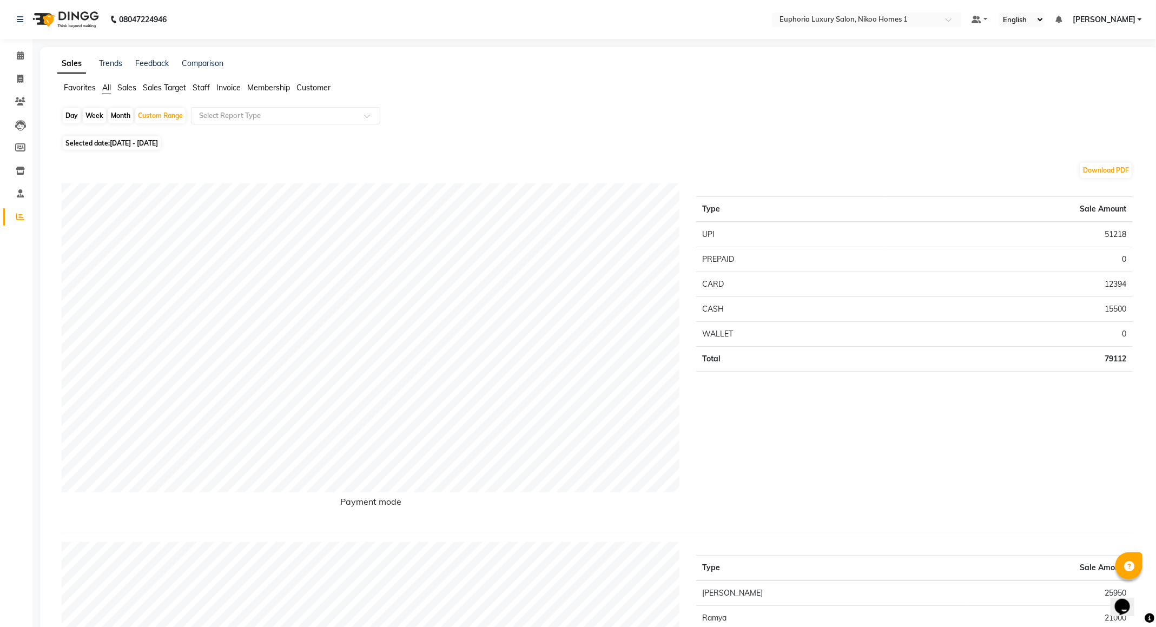
click at [201, 83] on span "Staff" at bounding box center [201, 88] width 17 height 10
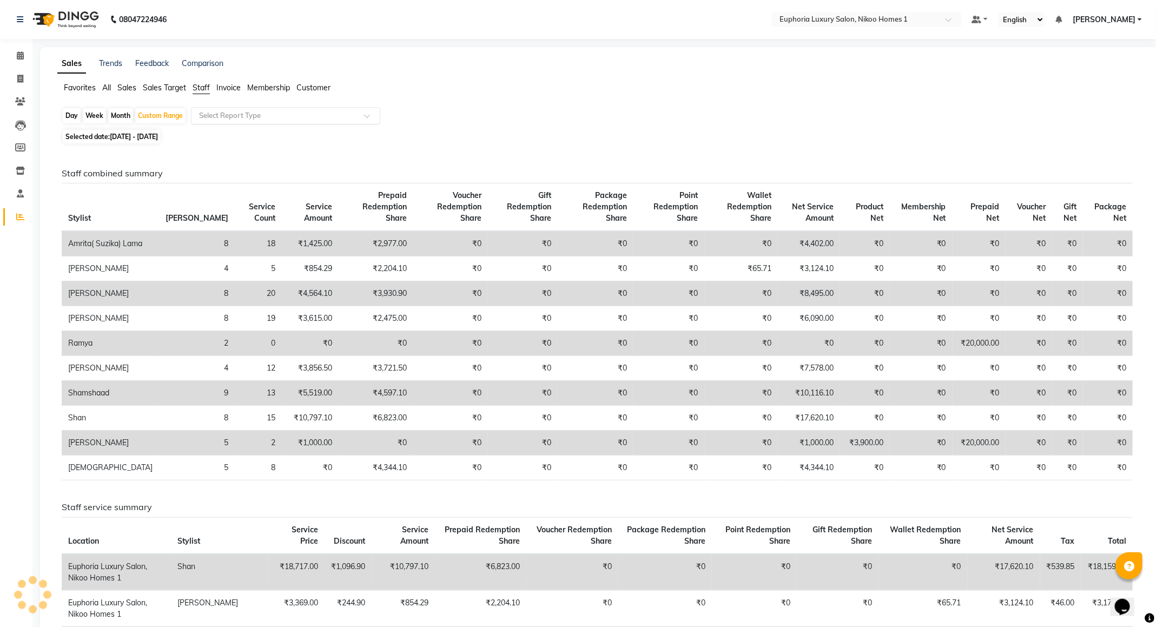
click at [209, 108] on div "Select Report Type" at bounding box center [285, 115] width 189 height 17
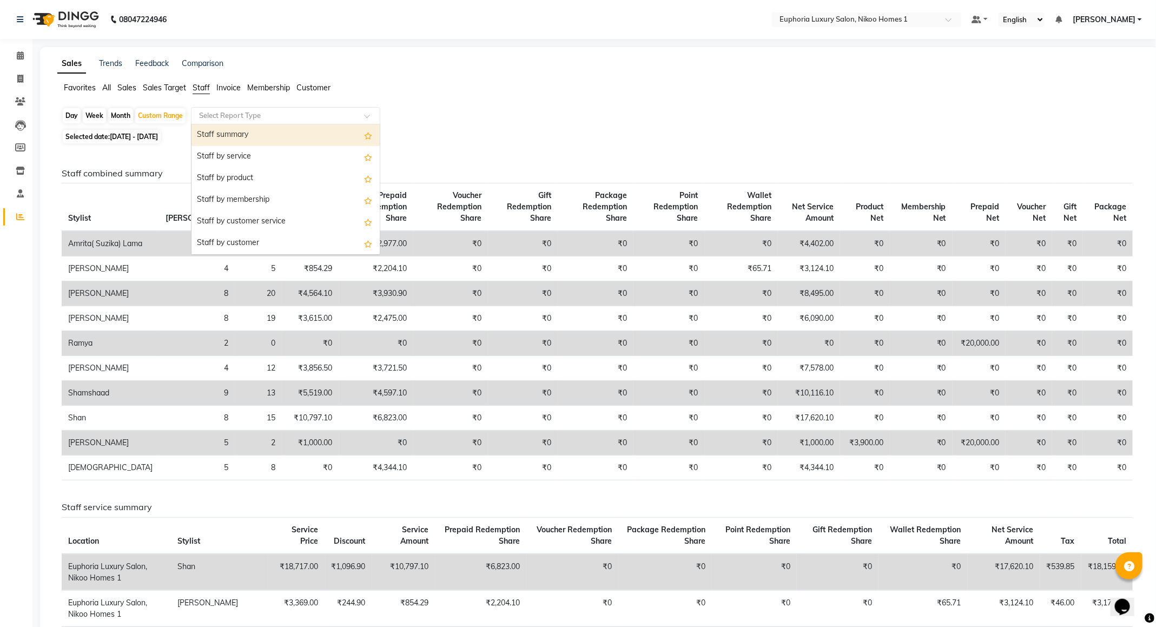
click at [213, 131] on div "Staff summary" at bounding box center [285, 135] width 188 height 22
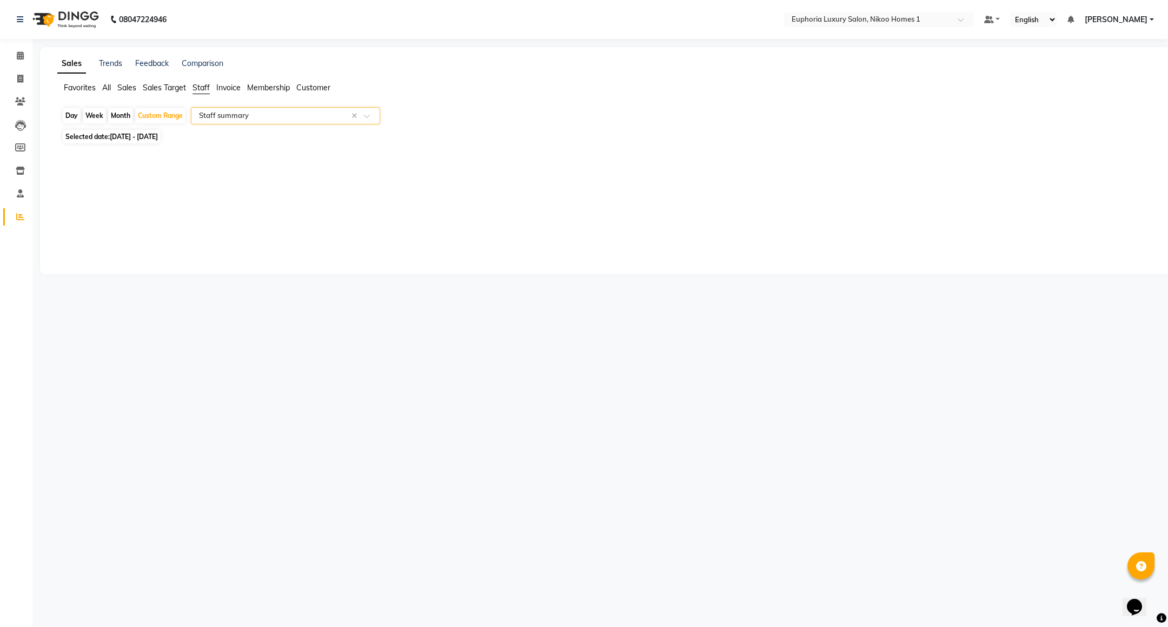
select select "full_report"
select select "csv"
click at [22, 54] on icon at bounding box center [20, 55] width 7 height 8
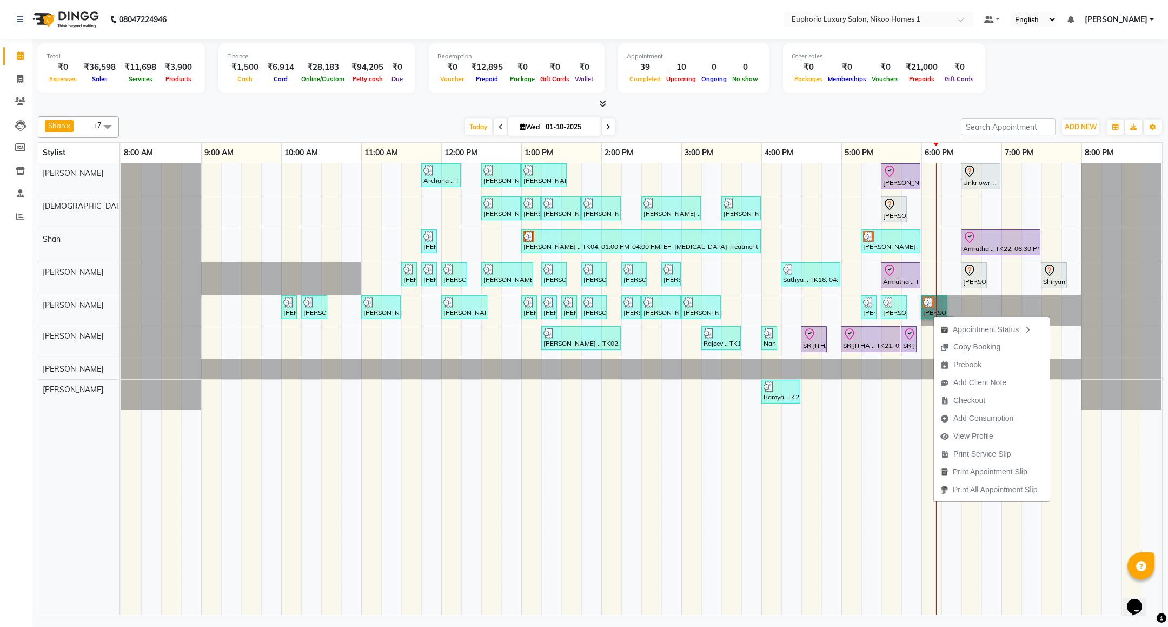
click at [930, 319] on link "[PERSON_NAME] ., TK17, 06:00 PM-06:20 PM, EL-Eyebrows Threading" at bounding box center [934, 307] width 26 height 24
select select "7"
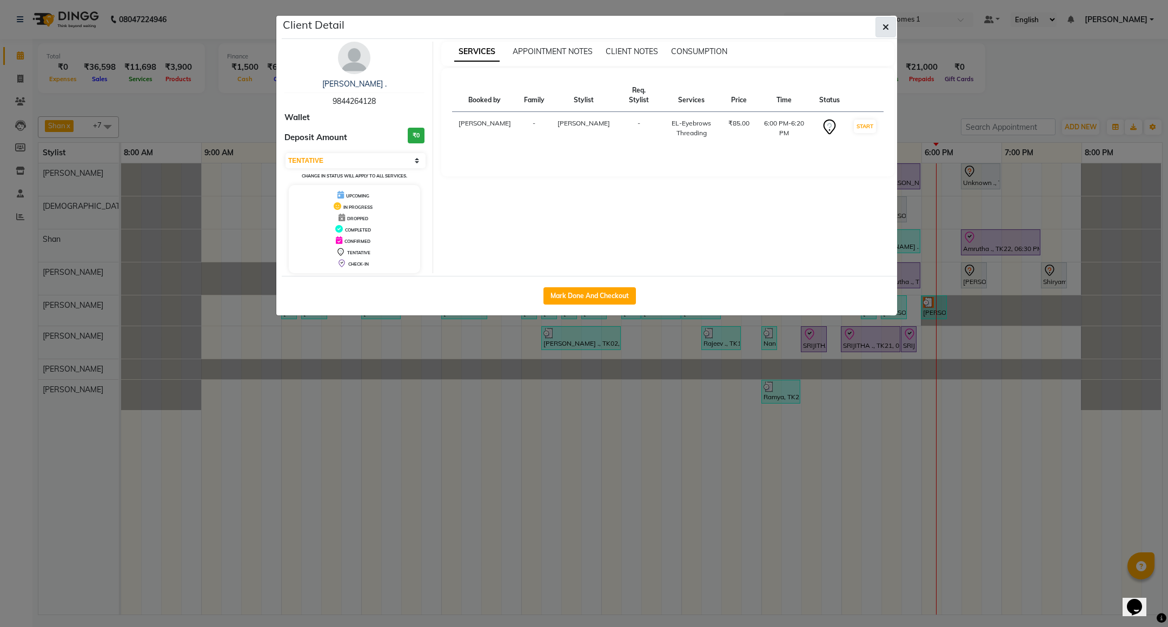
click at [893, 23] on button "button" at bounding box center [886, 27] width 21 height 21
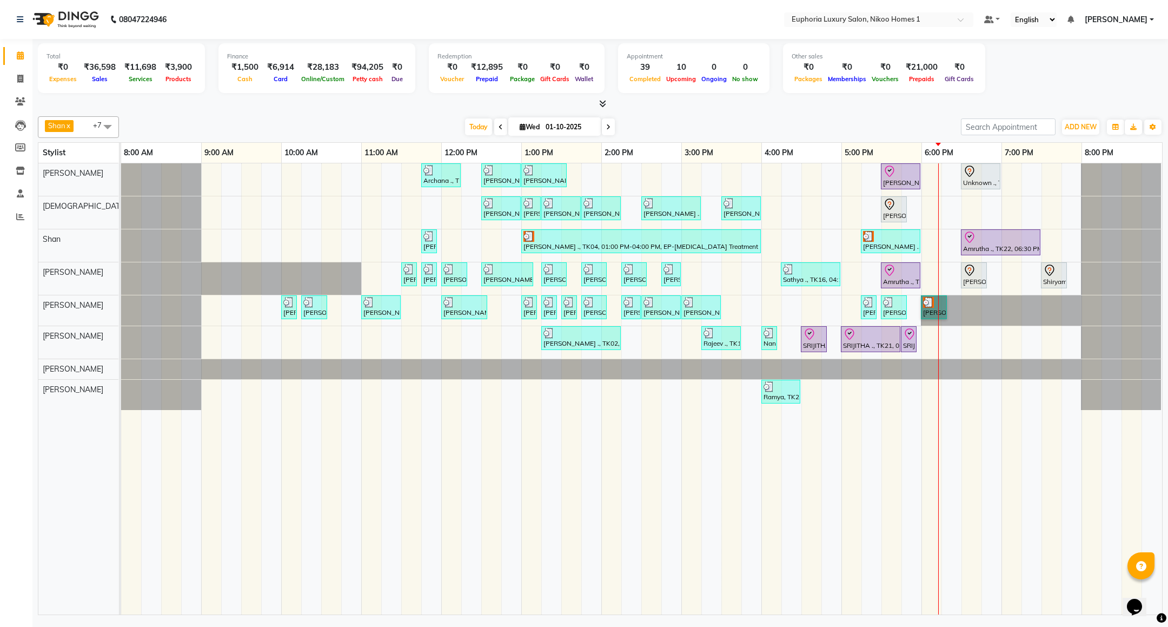
click at [963, 210] on div "Archana ., TK09, 11:45 AM-12:15 PM, EL-Kid Cut (Below 8 Yrs) BOY Navjot, TK10, …" at bounding box center [641, 388] width 1041 height 451
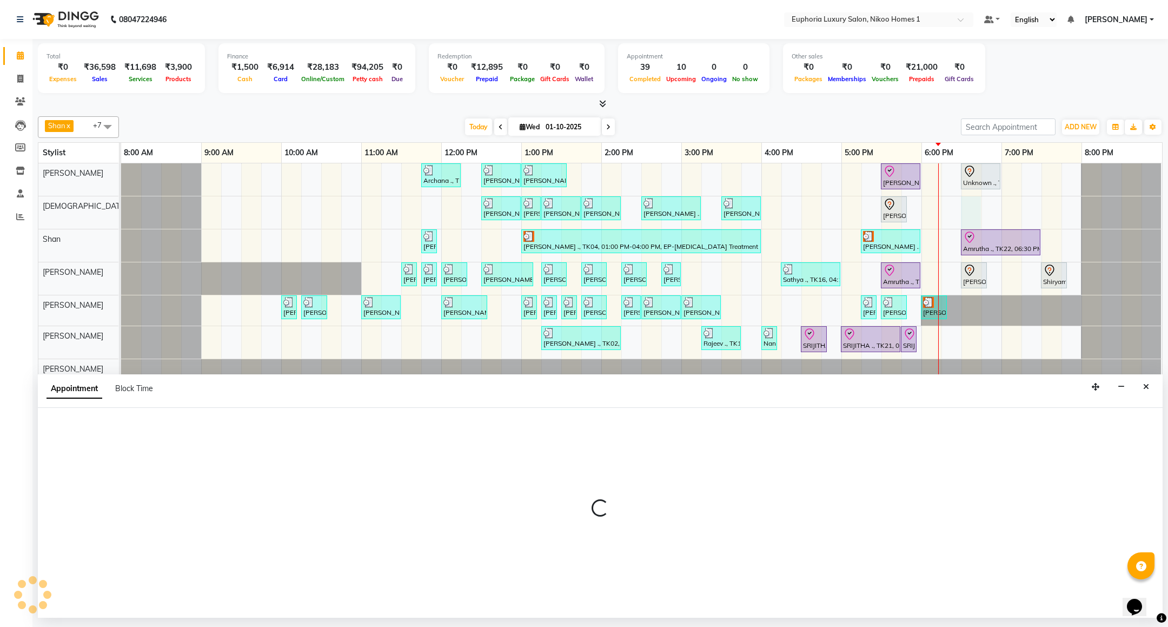
select select "85373"
select select "1110"
select select "tentative"
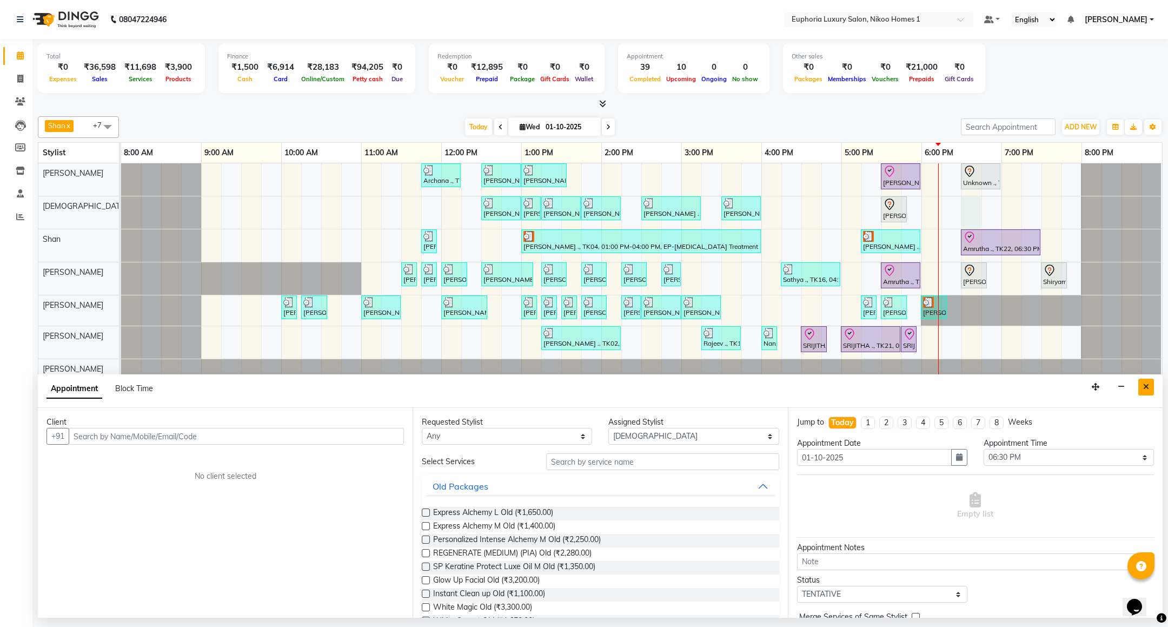
click at [1146, 390] on icon "Close" at bounding box center [1147, 387] width 6 height 8
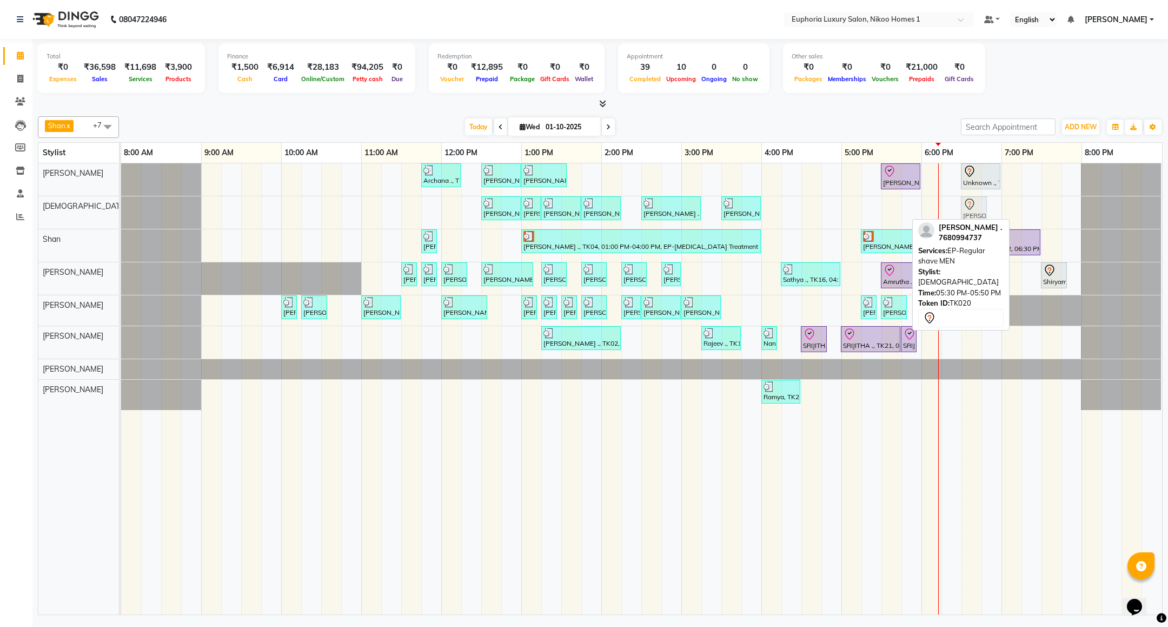
drag, startPoint x: 891, startPoint y: 211, endPoint x: 966, endPoint y: 208, distance: 74.7
click at [121, 208] on div "Saurav ., TK01, 12:30 PM-01:00 PM, EL-HAIR CUT (Senior Stylist) with hairwash M…" at bounding box center [121, 212] width 0 height 32
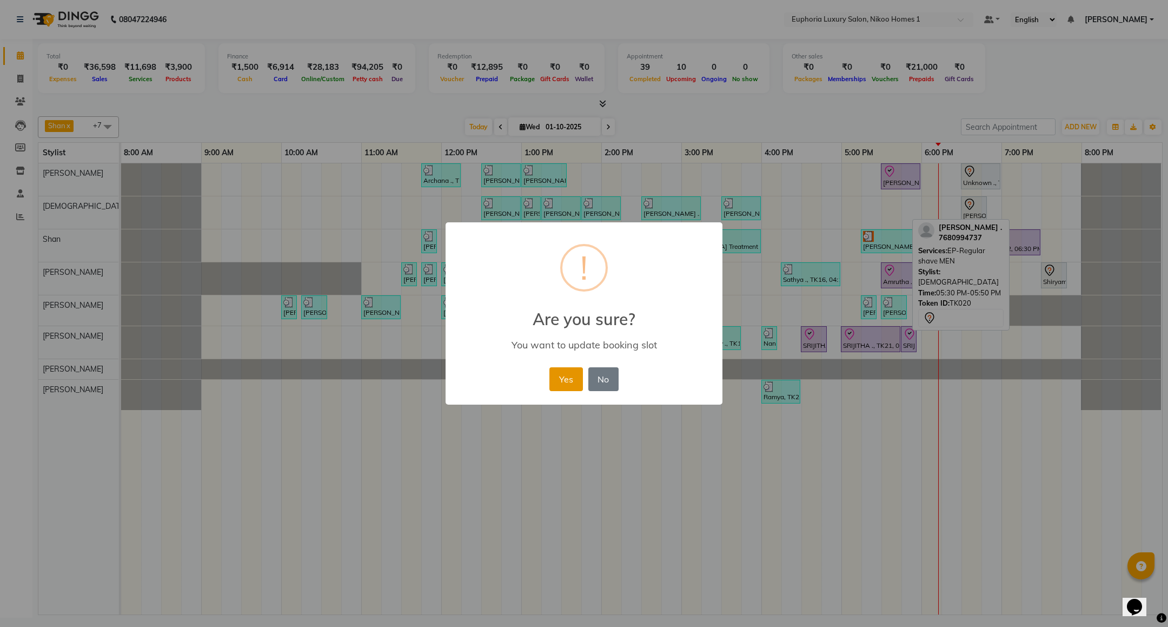
click at [562, 375] on button "Yes" at bounding box center [566, 379] width 33 height 24
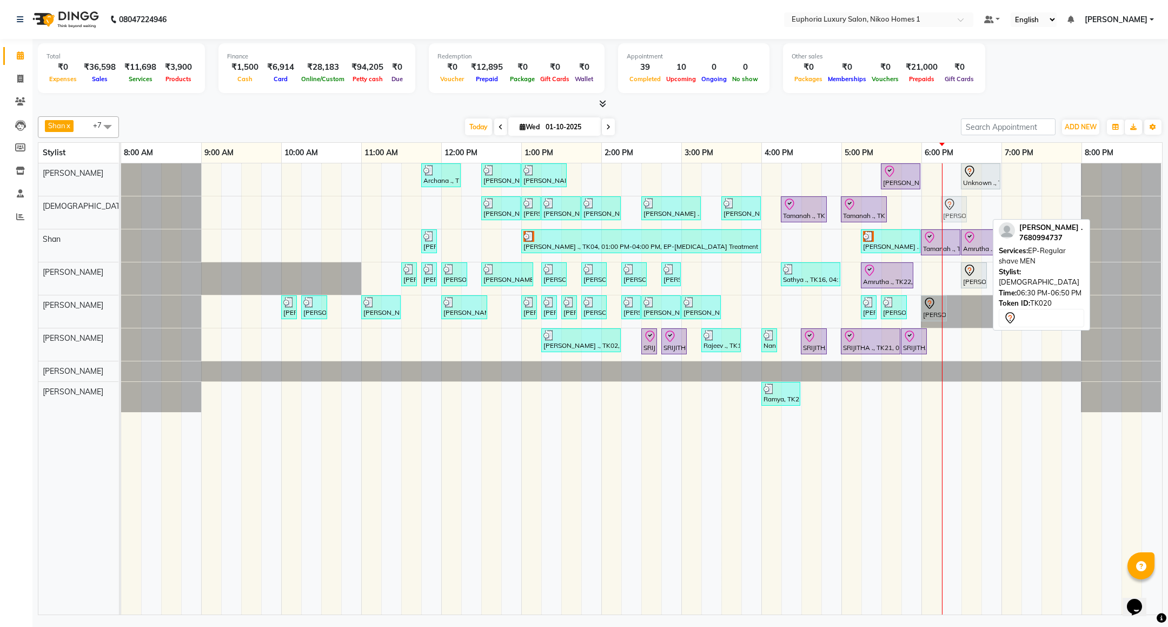
drag, startPoint x: 972, startPoint y: 210, endPoint x: 957, endPoint y: 213, distance: 15.0
click at [121, 213] on div "Saurav ., TK01, 12:30 PM-01:00 PM, EL-HAIR CUT (Senior Stylist) with hairwash M…" at bounding box center [121, 212] width 0 height 32
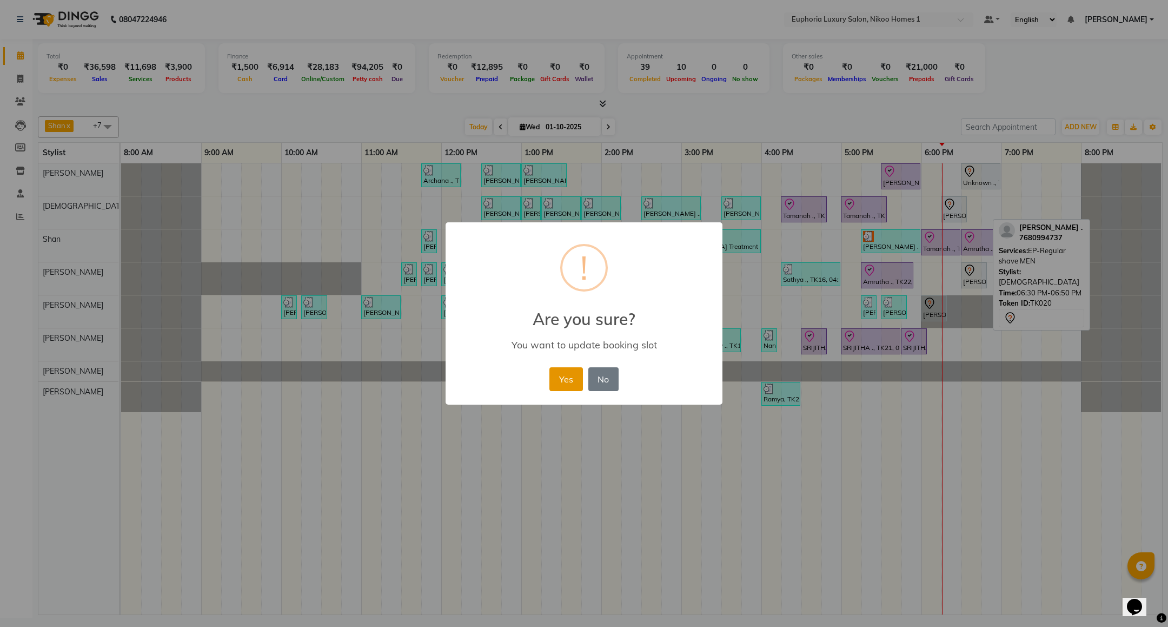
click at [571, 375] on button "Yes" at bounding box center [566, 379] width 33 height 24
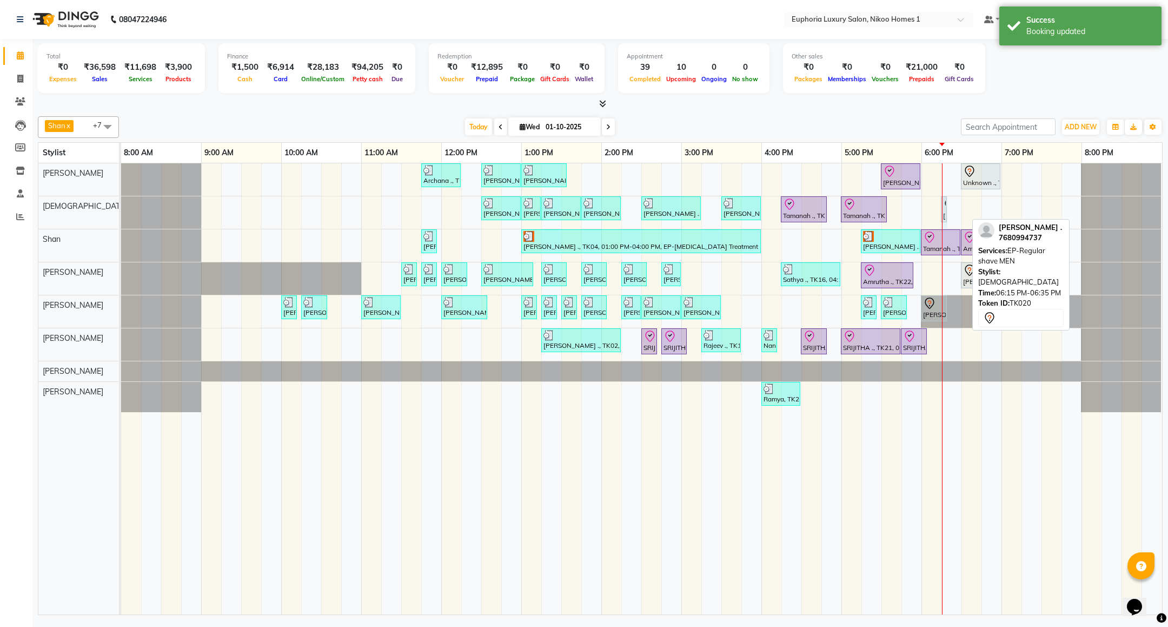
click at [961, 212] on div "Archana ., TK09, 11:45 AM-12:15 PM, EL-Kid Cut (Below 8 Yrs) BOY Navjot, TK10, …" at bounding box center [641, 388] width 1041 height 451
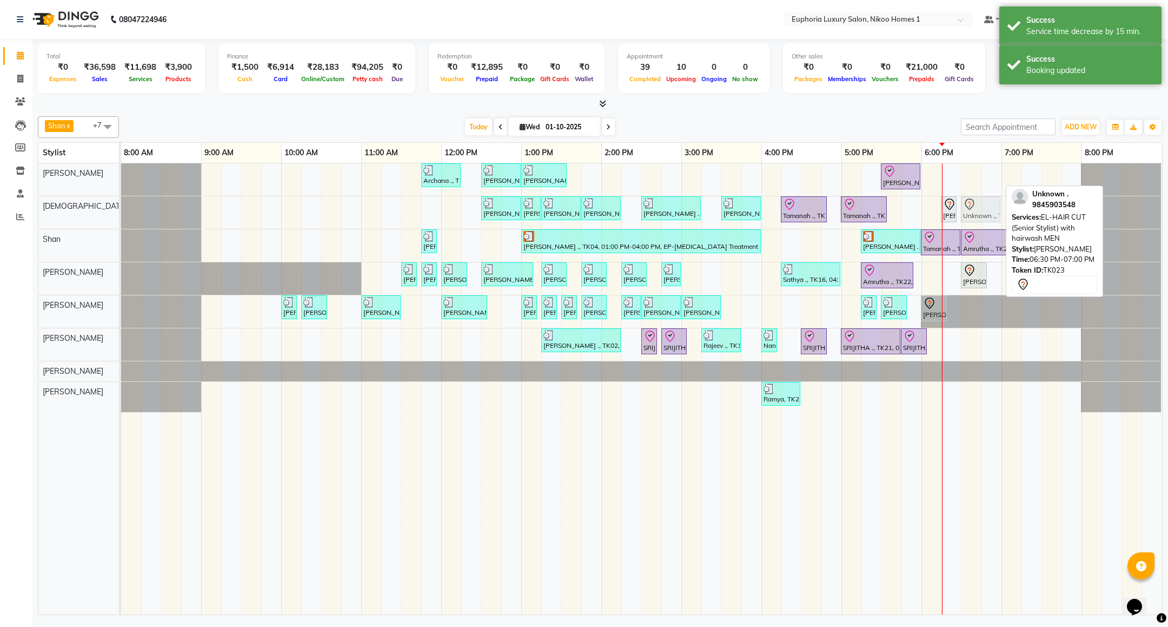
drag, startPoint x: 971, startPoint y: 185, endPoint x: 971, endPoint y: 215, distance: 29.8
click at [971, 215] on tbody "Archana ., TK09, 11:45 AM-12:15 PM, EL-Kid Cut (Below 8 Yrs) BOY Navjot, TK10, …" at bounding box center [641, 287] width 1041 height 249
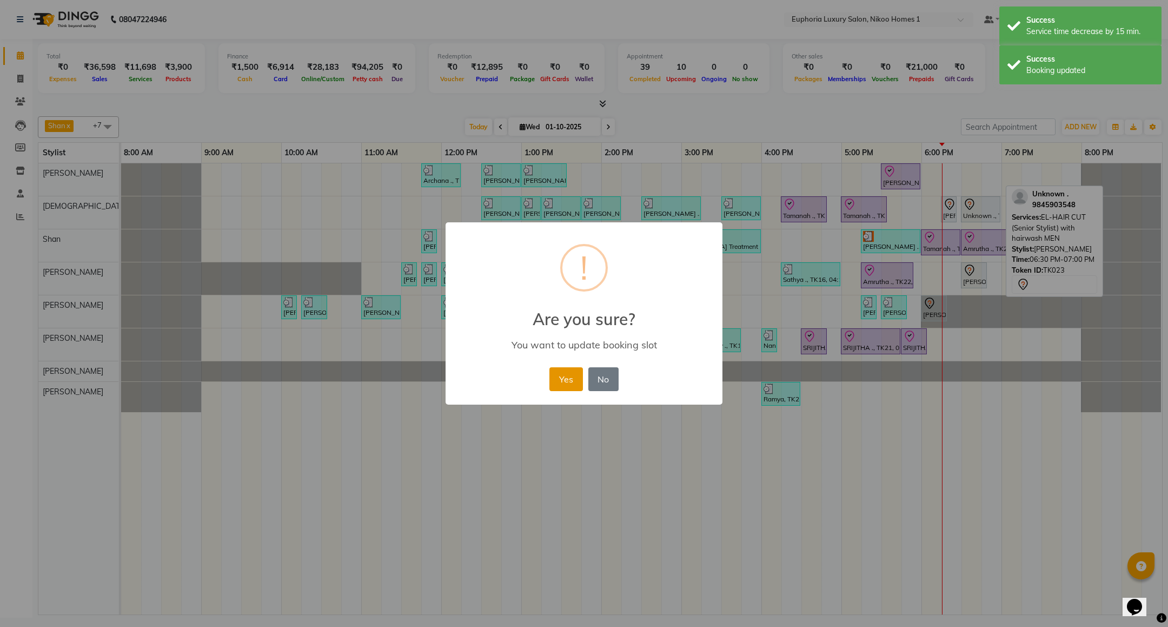
click at [578, 382] on button "Yes" at bounding box center [566, 379] width 33 height 24
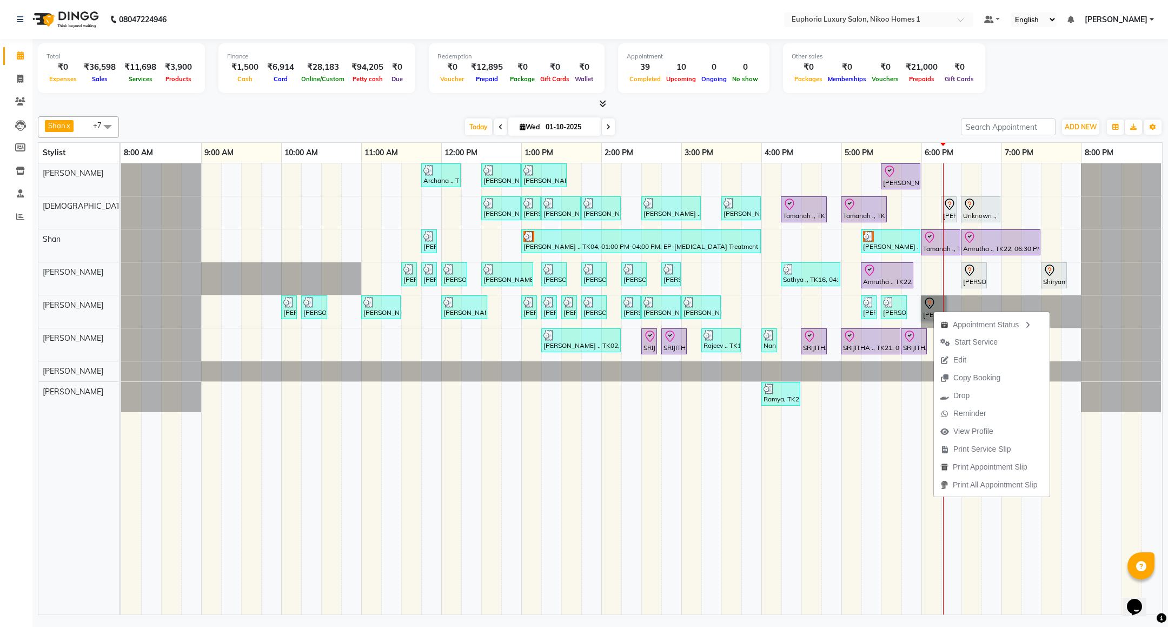
click at [932, 308] on link "[PERSON_NAME] ., TK17, 06:00 PM-06:20 PM, EL-Eyebrows Threading" at bounding box center [934, 308] width 26 height 26
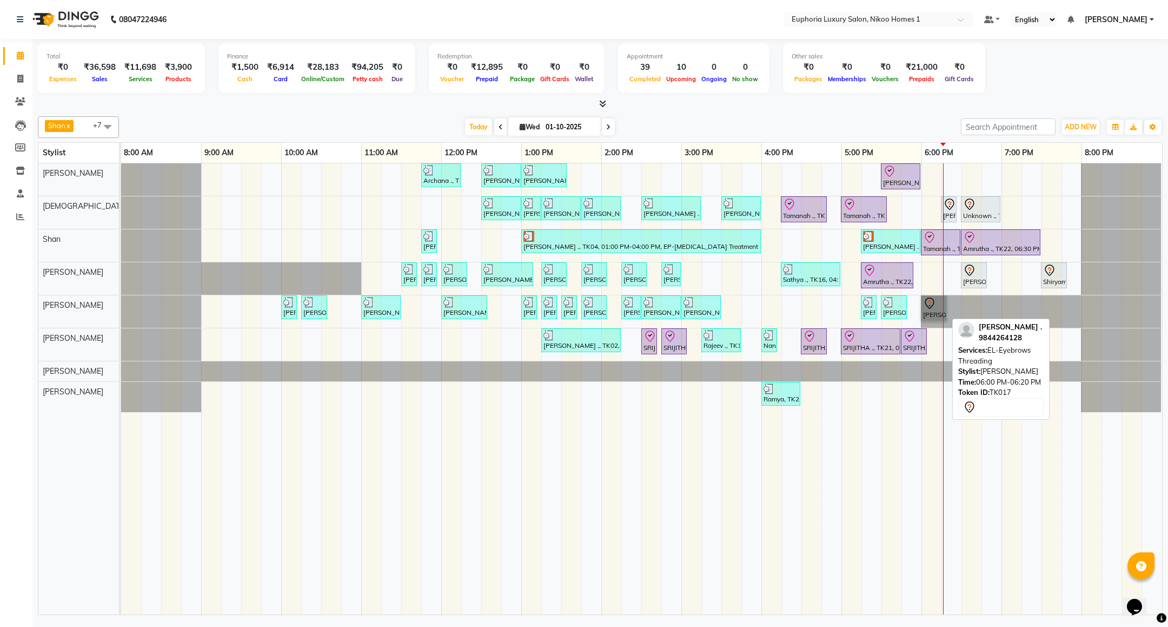
click at [939, 309] on link "[PERSON_NAME] ., TK17, 06:00 PM-06:20 PM, EL-Eyebrows Threading" at bounding box center [934, 308] width 26 height 26
select select "7"
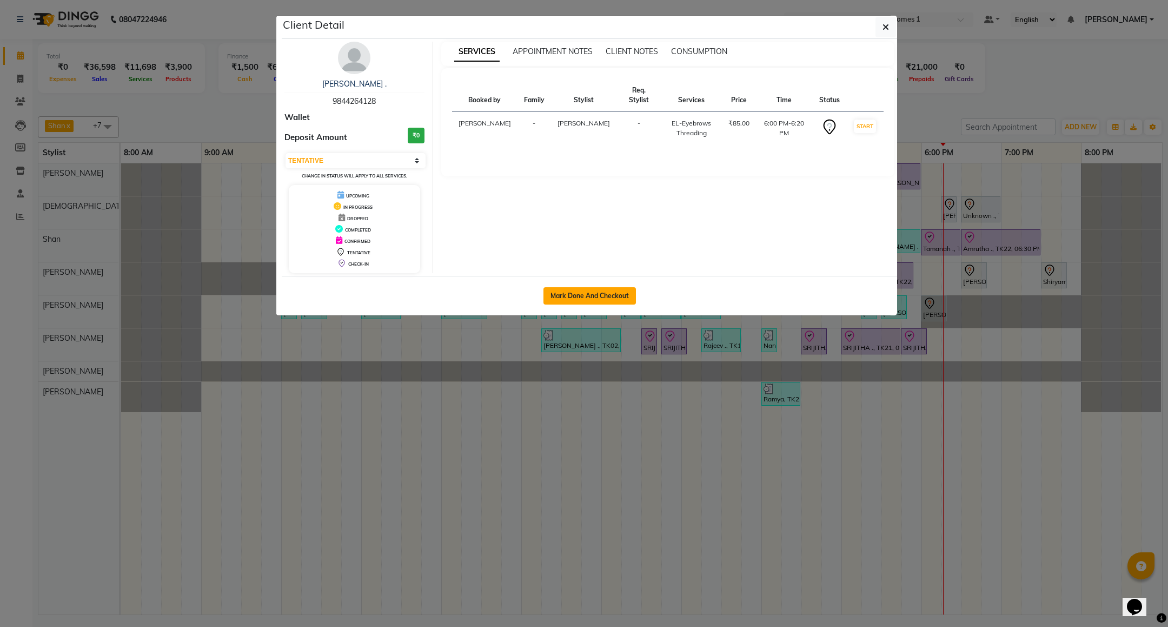
click at [604, 299] on button "Mark Done And Checkout" at bounding box center [590, 295] width 93 height 17
select select "7987"
select select "service"
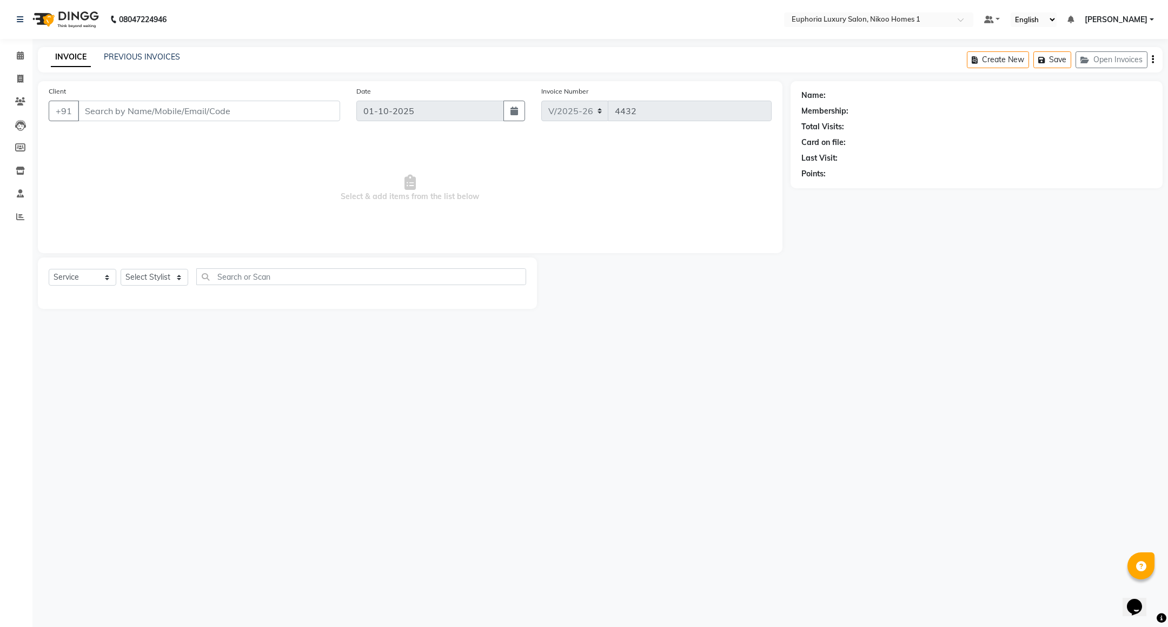
type input "98******28"
select select "74089"
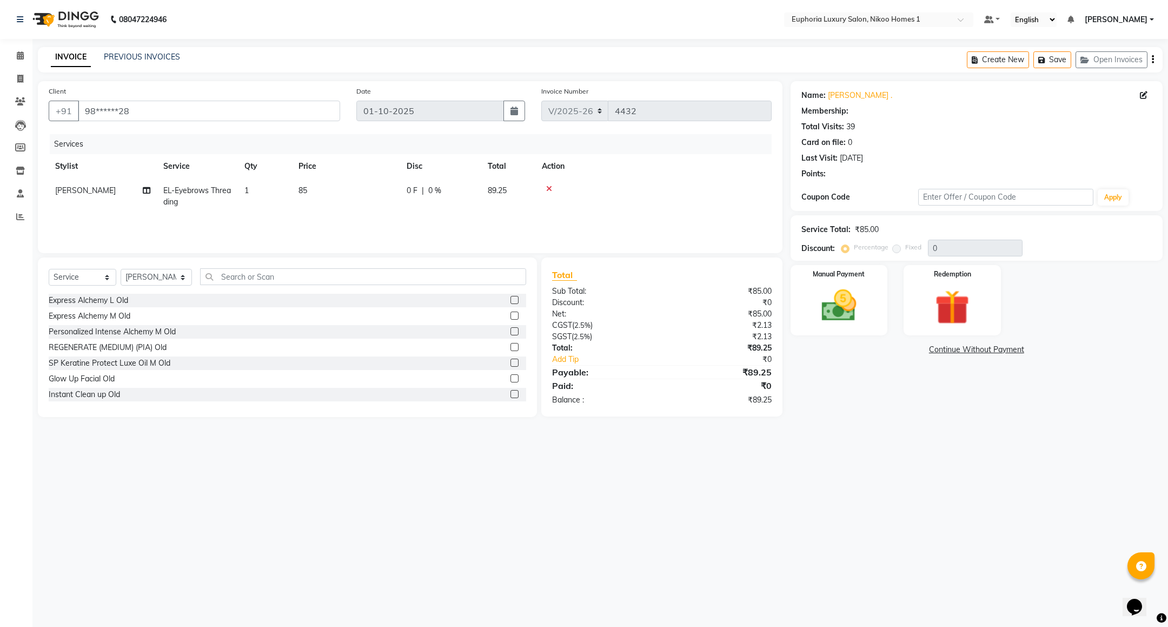
select select "1: Object"
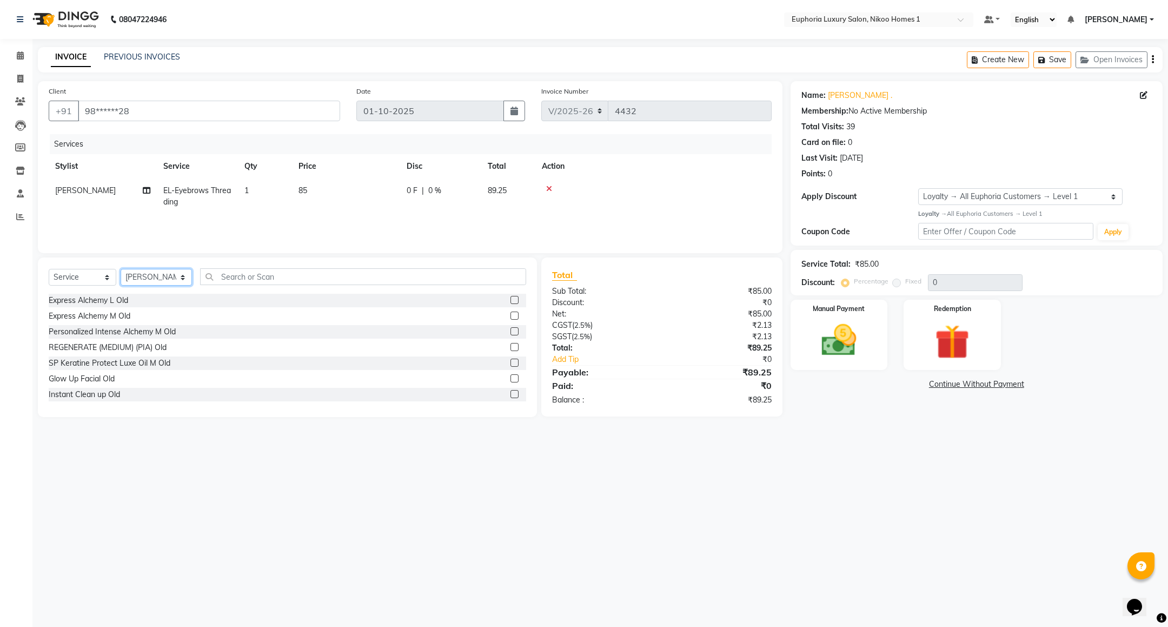
click at [169, 281] on select "Select Stylist Admin Amrita( suzika) lama Atif Ali Azhar Bharath Bhumika Binita…" at bounding box center [156, 277] width 71 height 17
select select "86001"
click at [121, 269] on select "Select Stylist Admin Amrita( suzika) lama Atif Ali Azhar Bharath Bhumika Binita…" at bounding box center [156, 277] width 71 height 17
click at [231, 274] on input "text" at bounding box center [363, 276] width 326 height 17
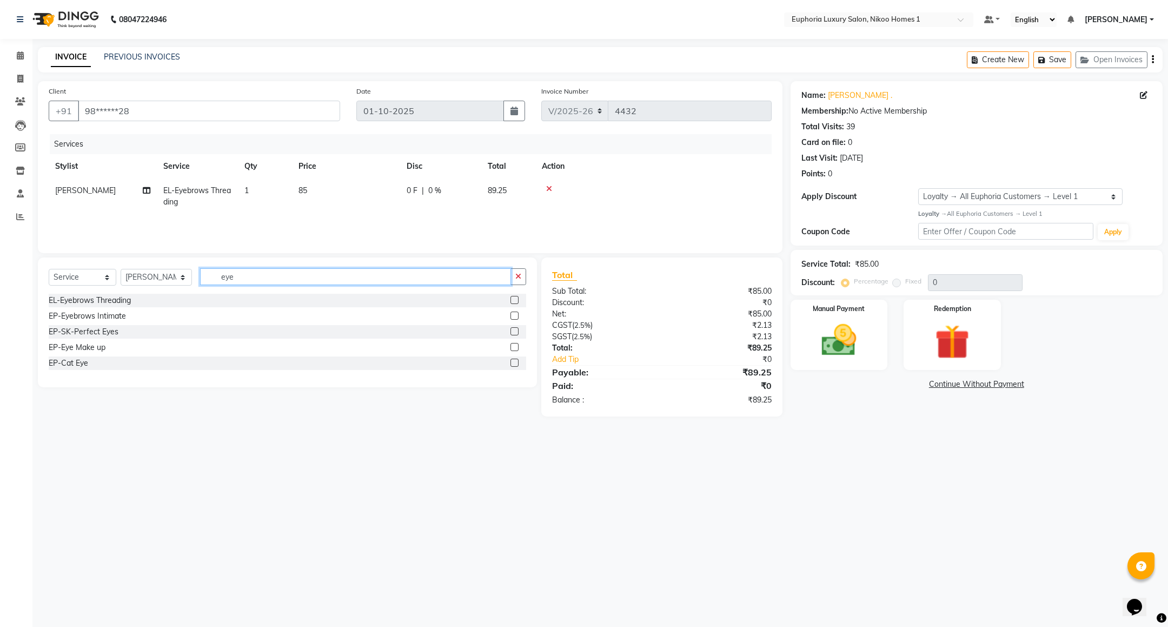
type input "eye"
click at [116, 307] on div "EL-Eyebrows Threading" at bounding box center [288, 301] width 478 height 14
click at [121, 303] on div "EL-Eyebrows Threading" at bounding box center [90, 300] width 82 height 11
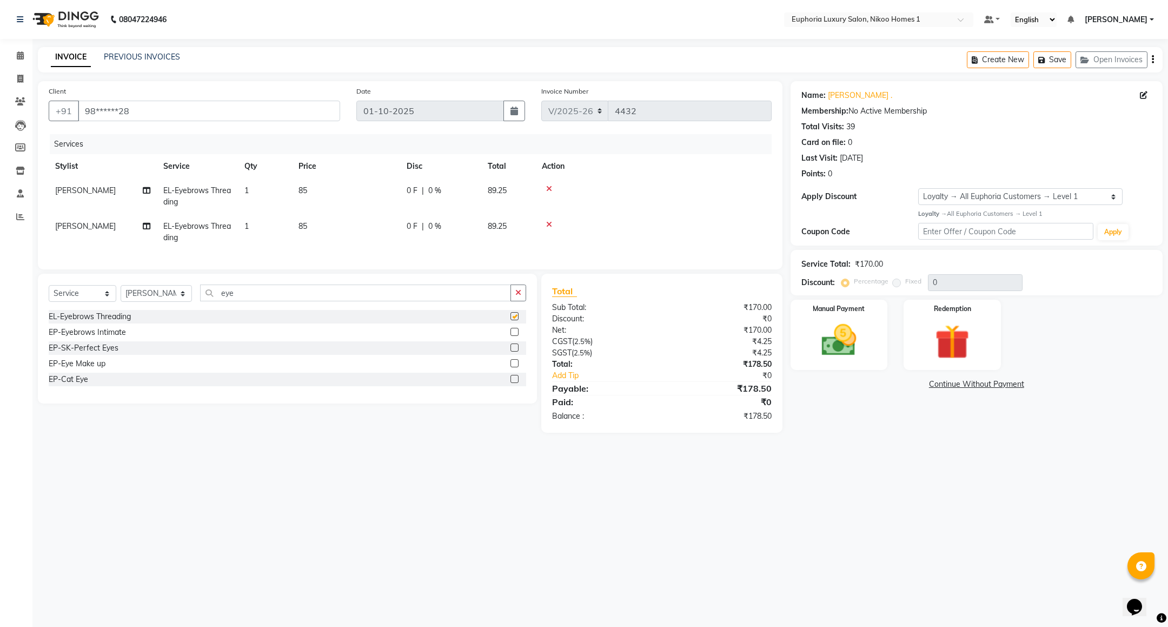
checkbox input "false"
click at [816, 341] on img at bounding box center [839, 341] width 59 height 42
click at [877, 385] on span "UPI" at bounding box center [877, 385] width 17 height 12
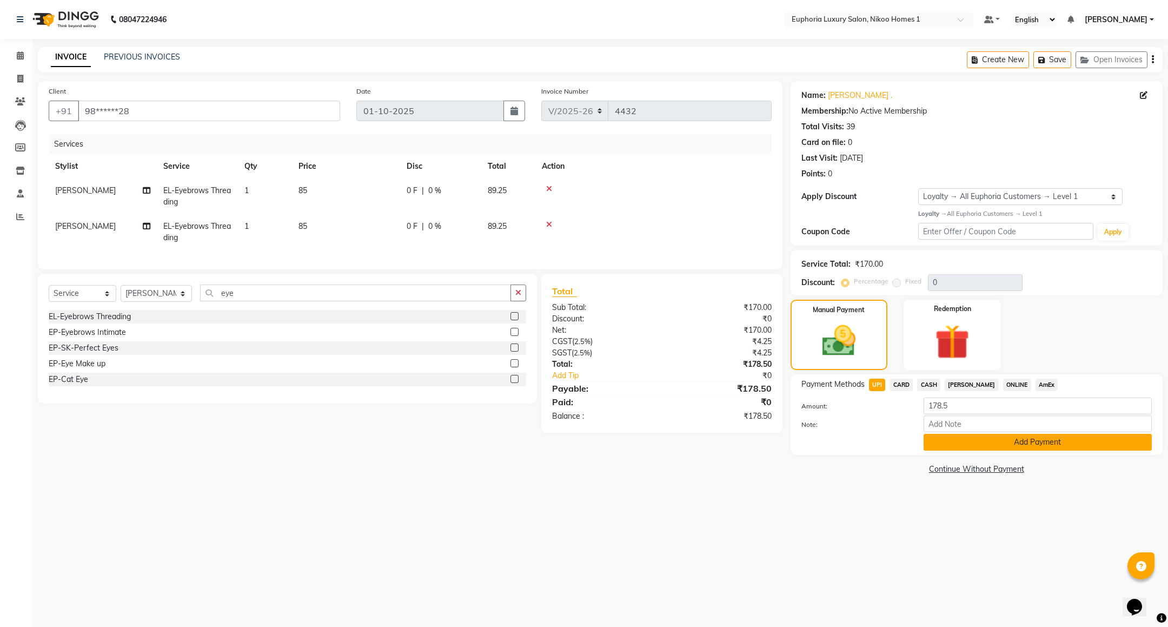
click at [954, 441] on button "Add Payment" at bounding box center [1038, 442] width 228 height 17
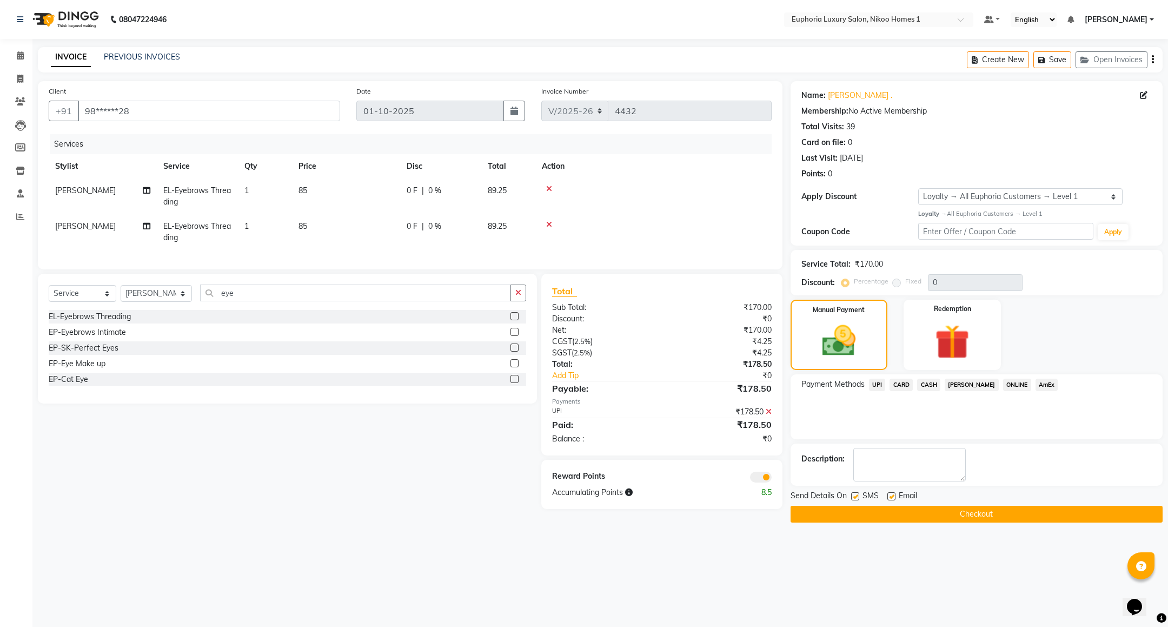
click at [885, 513] on button "Checkout" at bounding box center [977, 514] width 372 height 17
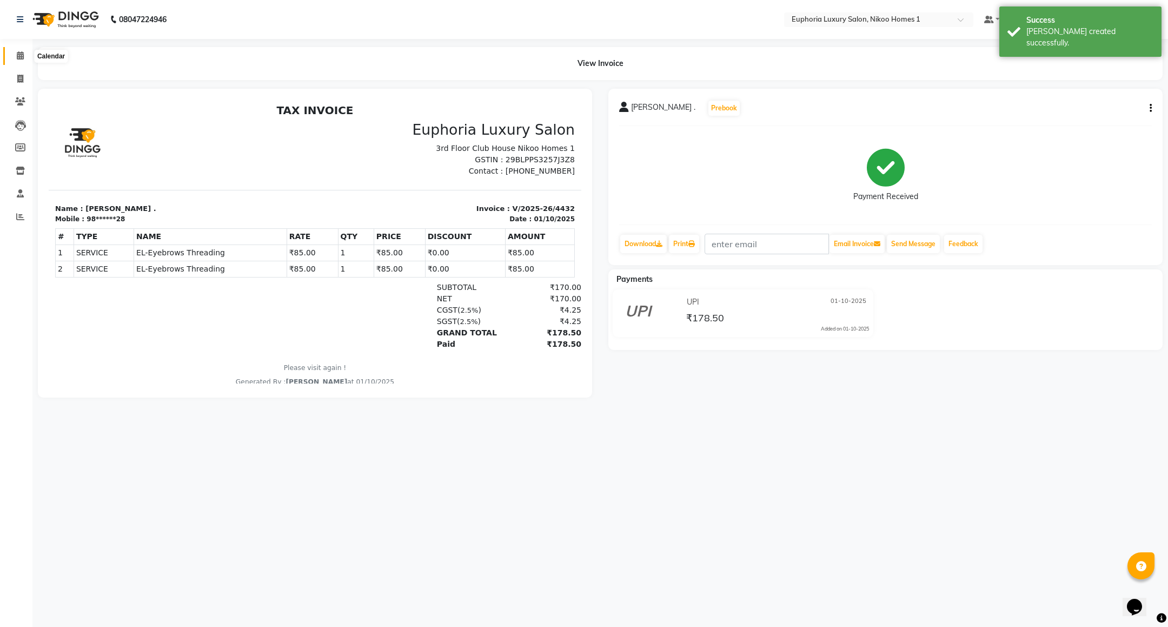
click at [19, 54] on icon at bounding box center [20, 55] width 7 height 8
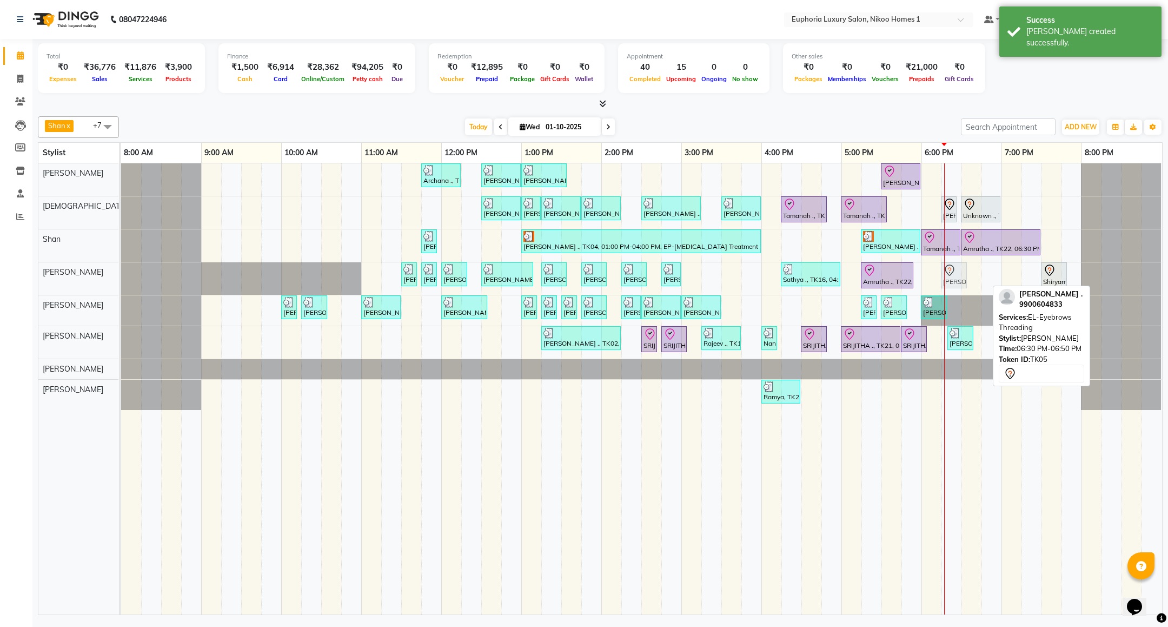
drag, startPoint x: 972, startPoint y: 276, endPoint x: 954, endPoint y: 276, distance: 17.9
click at [121, 276] on div "YOGITHA ., TK12, 11:30 AM-11:35 AM, EL-Eyebrows Threading YOGITHA ., TK12, 11:4…" at bounding box center [121, 278] width 0 height 32
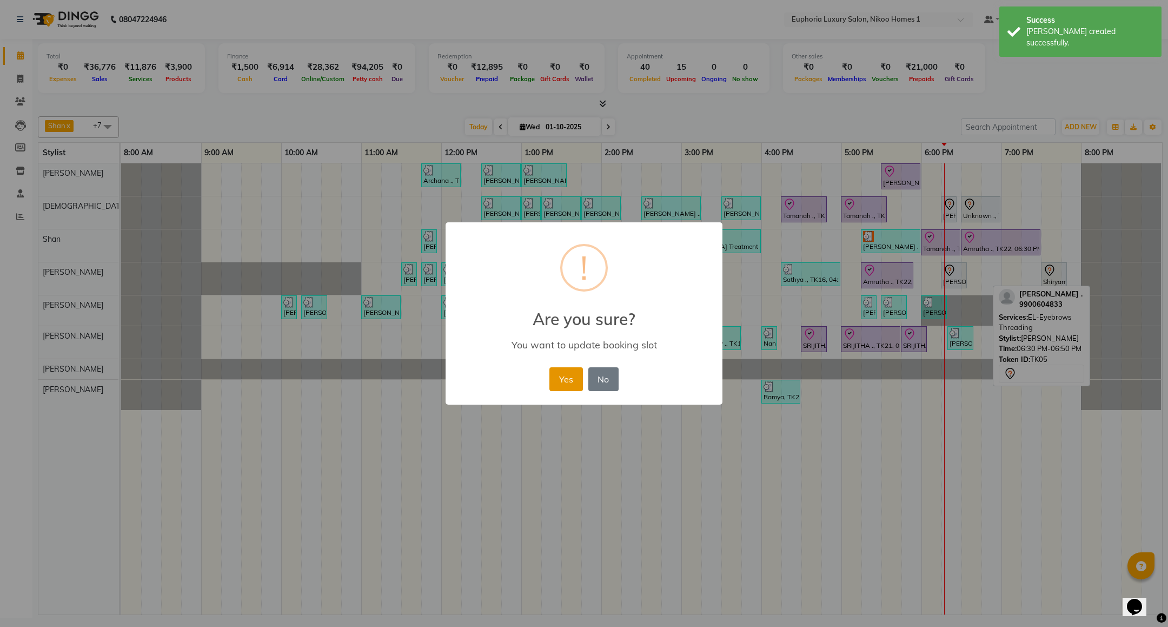
click at [562, 380] on button "Yes" at bounding box center [566, 379] width 33 height 24
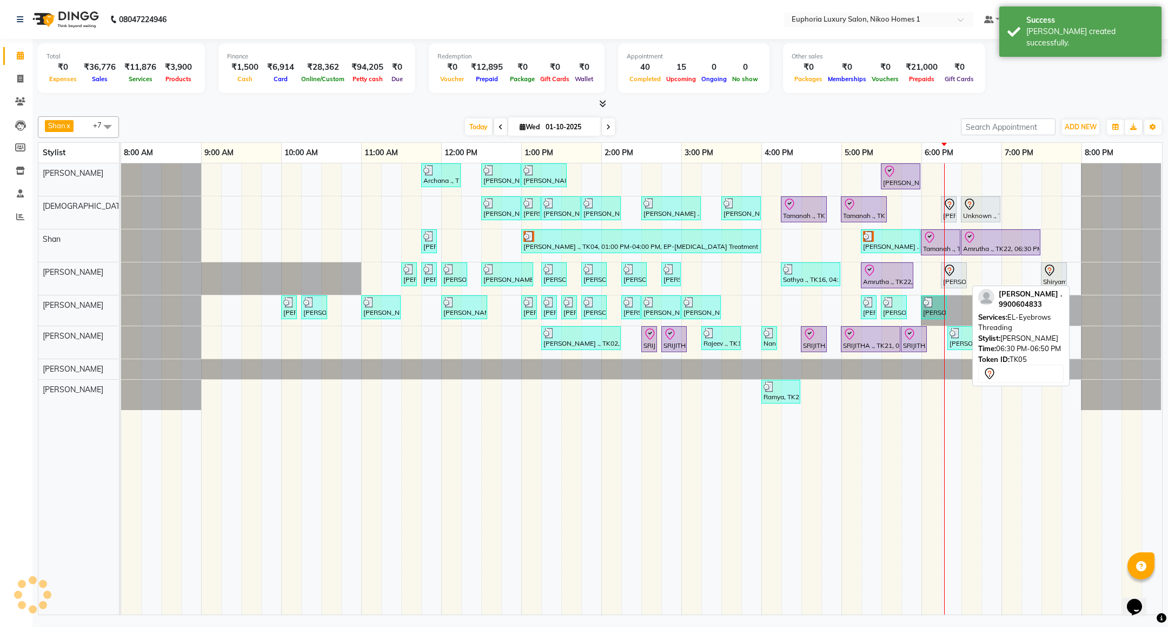
click at [951, 285] on div "Anuja ., TK05, 06:30 PM-06:50 PM, EL-Eyebrows Threading" at bounding box center [954, 275] width 24 height 23
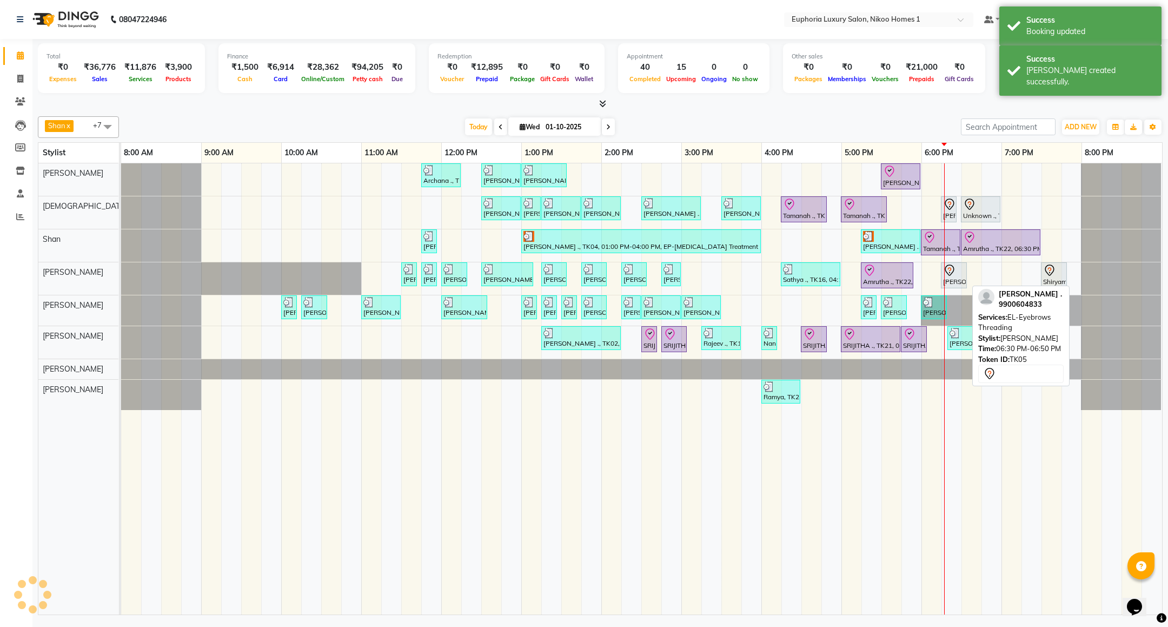
click at [949, 282] on div "[PERSON_NAME] ., TK05, 06:15 PM-06:35 PM, EL-Eyebrows Threading" at bounding box center [954, 275] width 24 height 23
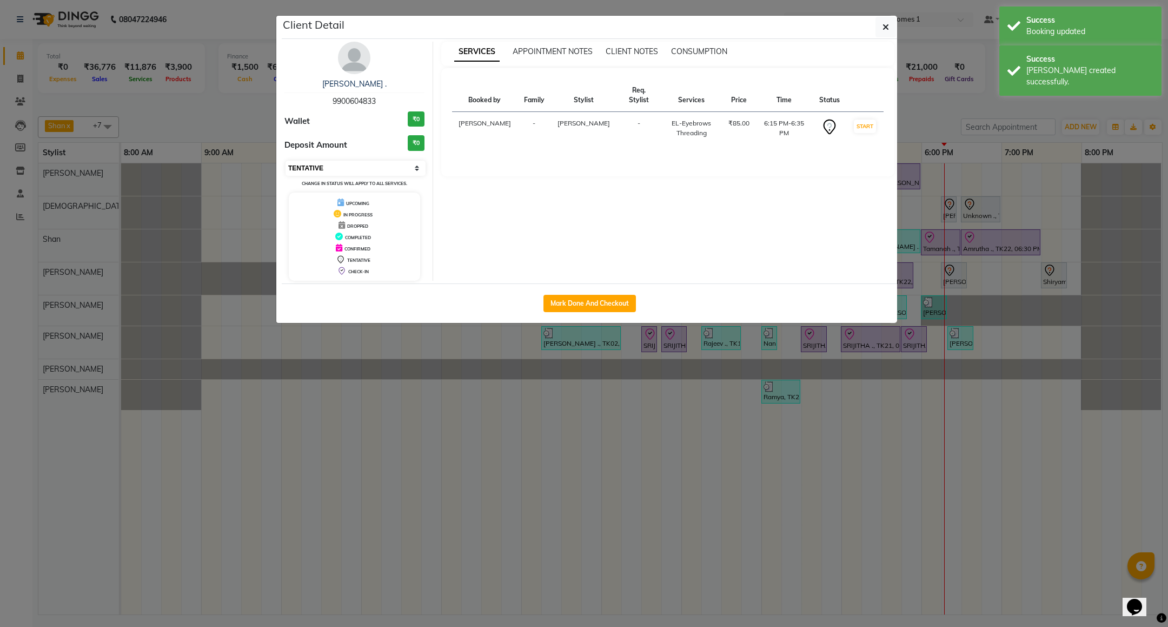
click at [354, 164] on select "Select IN SERVICE CONFIRMED TENTATIVE CHECK IN MARK DONE DROPPED UPCOMING" at bounding box center [356, 168] width 140 height 15
select select "8"
click at [286, 161] on select "Select IN SERVICE CONFIRMED TENTATIVE CHECK IN MARK DONE DROPPED UPCOMING" at bounding box center [356, 168] width 140 height 15
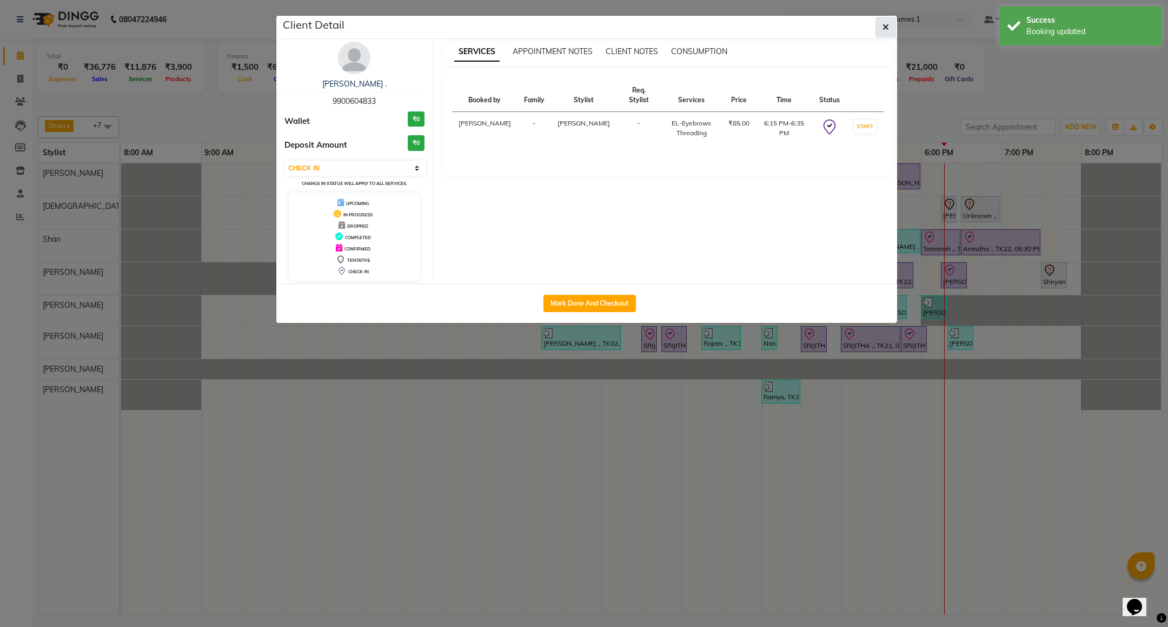
click at [885, 32] on span "button" at bounding box center [886, 27] width 6 height 11
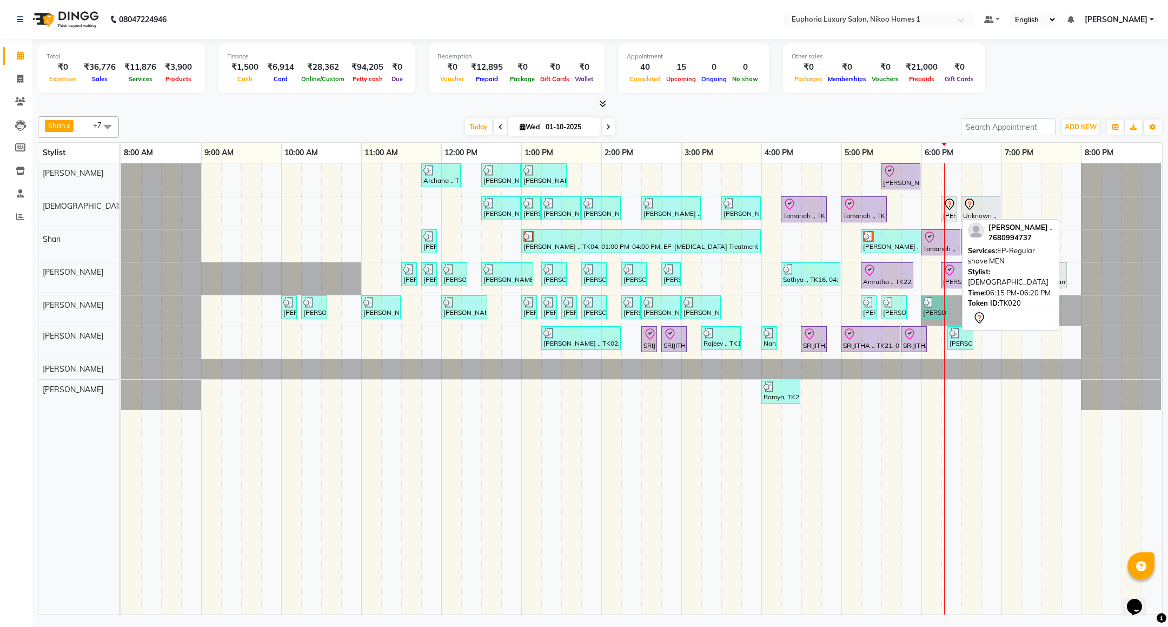
click at [954, 213] on div at bounding box center [956, 209] width 4 height 25
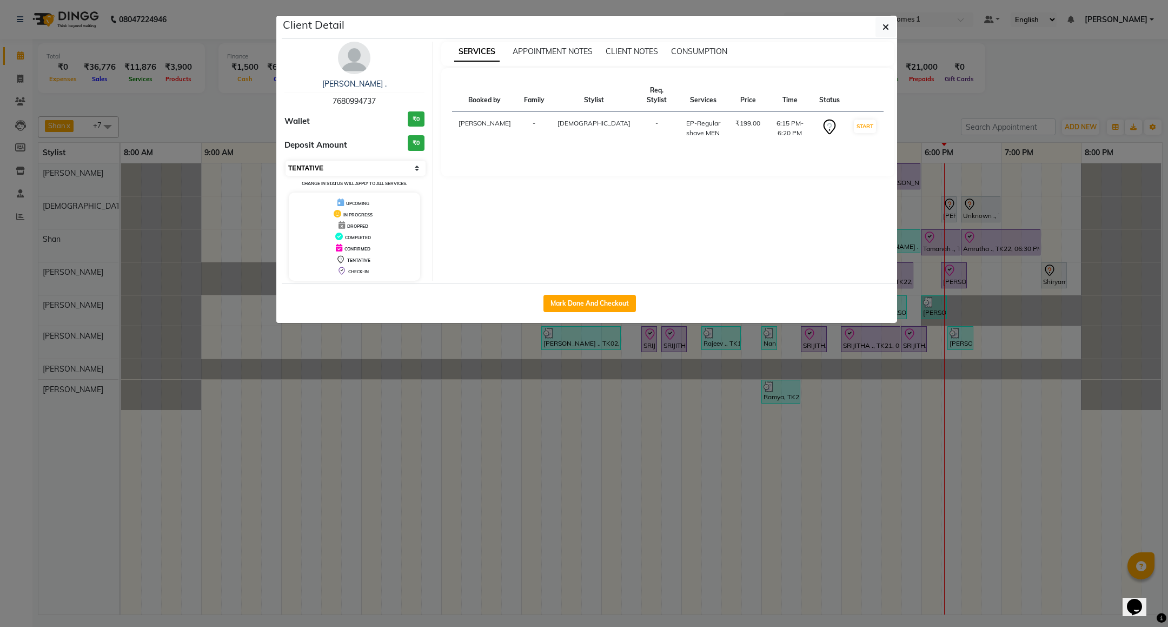
click at [349, 166] on select "Select IN SERVICE CONFIRMED TENTATIVE CHECK IN MARK DONE DROPPED UPCOMING" at bounding box center [356, 168] width 140 height 15
select select "8"
click at [286, 161] on select "Select IN SERVICE CONFIRMED TENTATIVE CHECK IN MARK DONE DROPPED UPCOMING" at bounding box center [356, 168] width 140 height 15
click at [888, 21] on button "button" at bounding box center [886, 27] width 21 height 21
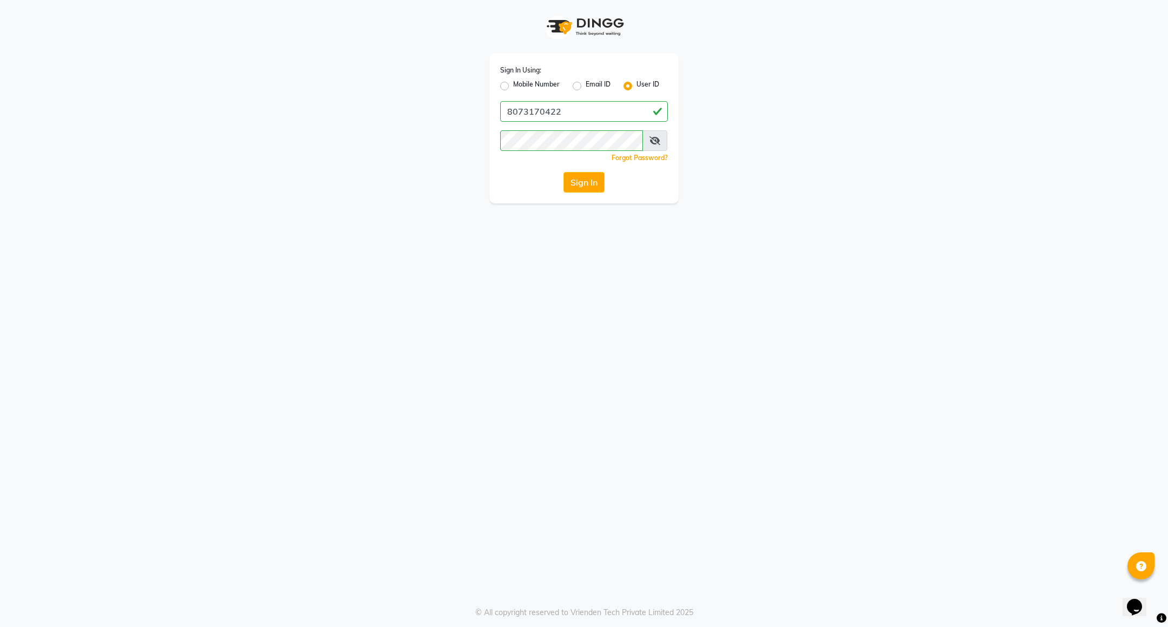
click at [529, 86] on label "Mobile Number" at bounding box center [536, 86] width 47 height 13
click at [520, 86] on input "Mobile Number" at bounding box center [516, 83] width 7 height 7
radio input "true"
radio input "false"
click at [564, 119] on input "Username" at bounding box center [602, 111] width 131 height 21
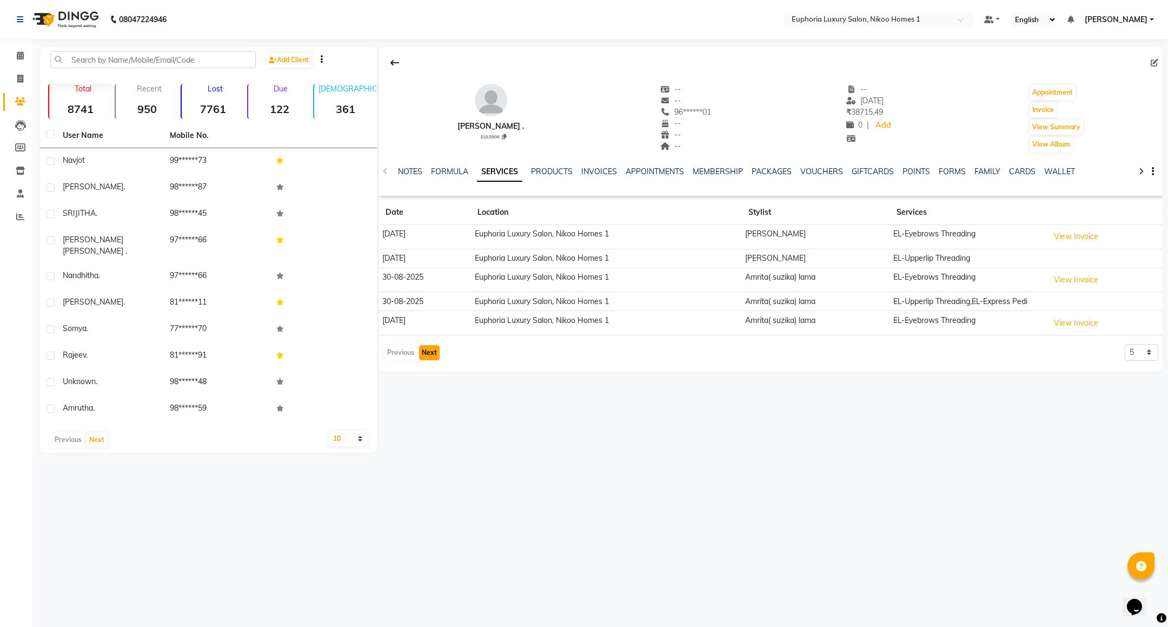
click at [425, 355] on button "Next" at bounding box center [429, 352] width 21 height 15
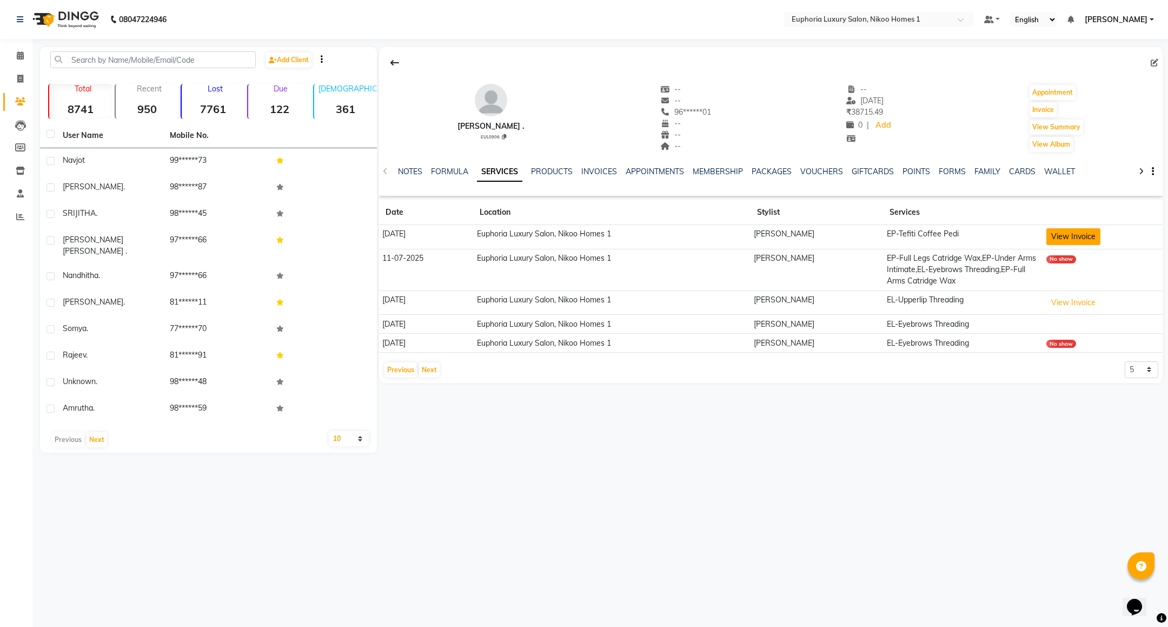
click at [1064, 236] on button "View Invoice" at bounding box center [1074, 236] width 54 height 17
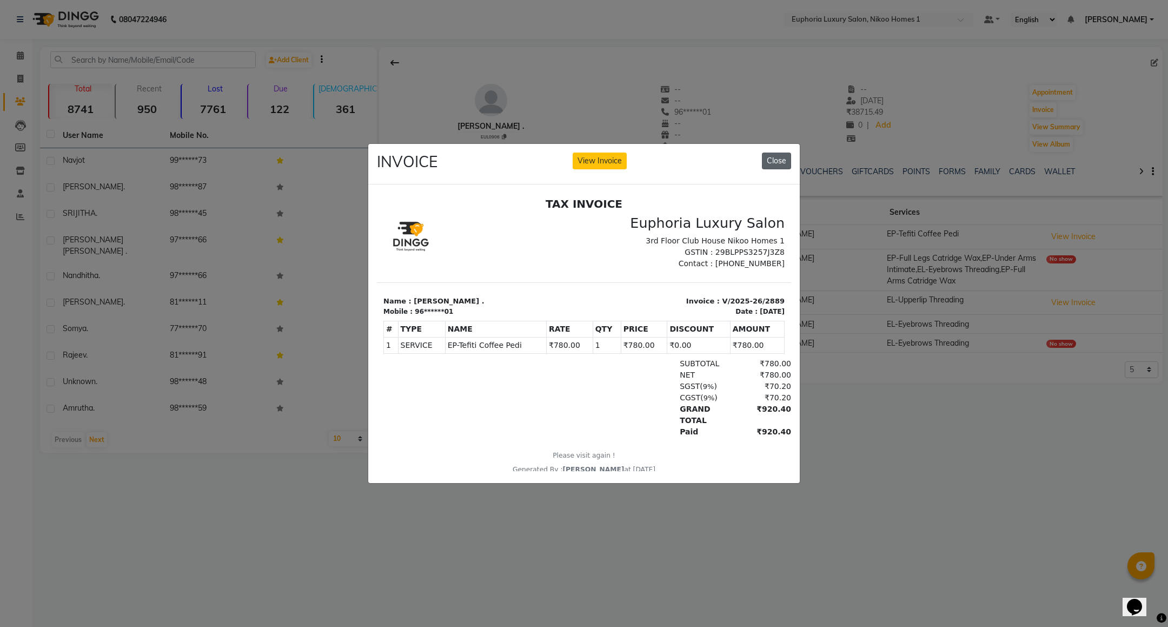
click at [772, 159] on button "Close" at bounding box center [776, 161] width 29 height 17
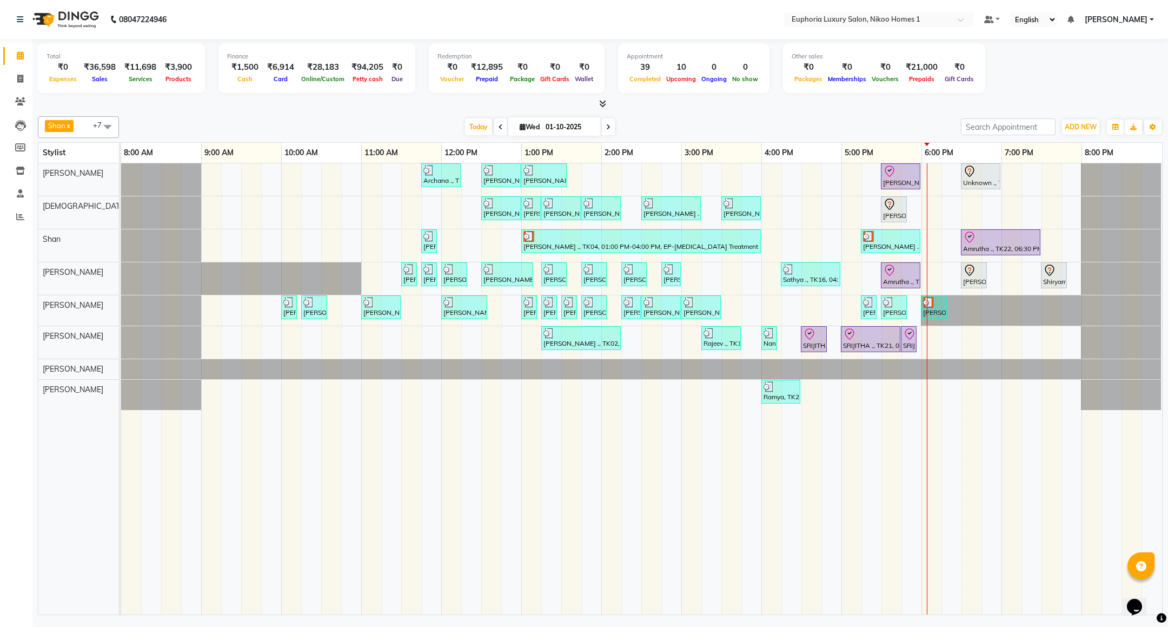
click at [590, 445] on td at bounding box center [592, 388] width 20 height 451
click at [922, 249] on div "Archana ., TK09, 11:45 AM-12:15 PM, EL-Kid Cut (Below 8 Yrs) BOY Navjot, TK10, …" at bounding box center [641, 388] width 1041 height 451
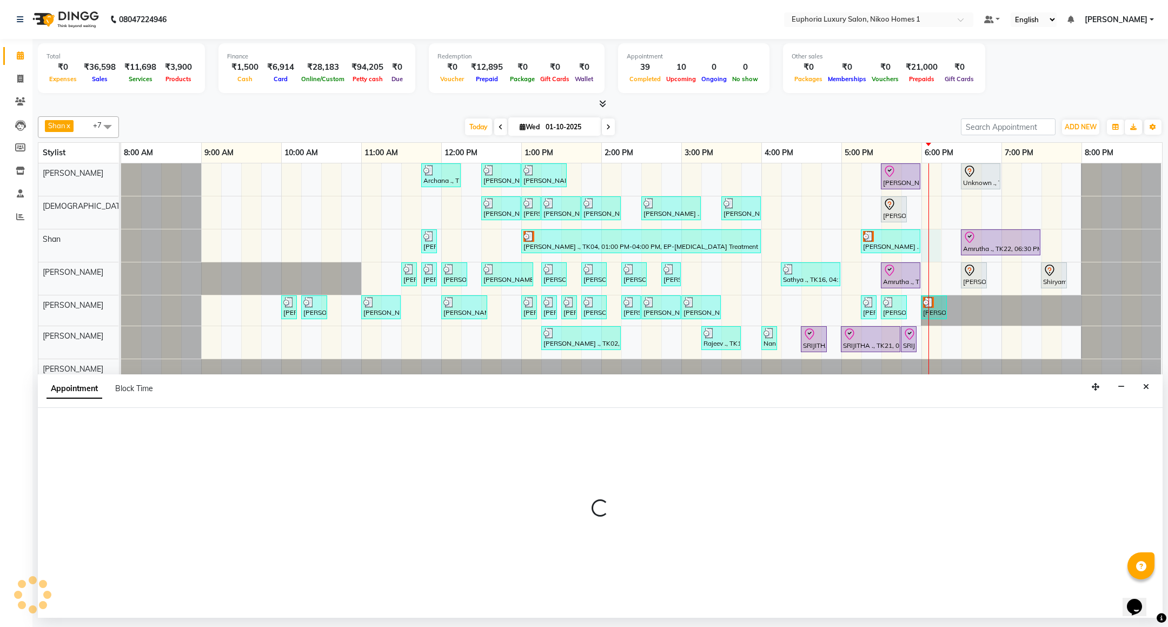
select select "92628"
select select "1080"
select select "tentative"
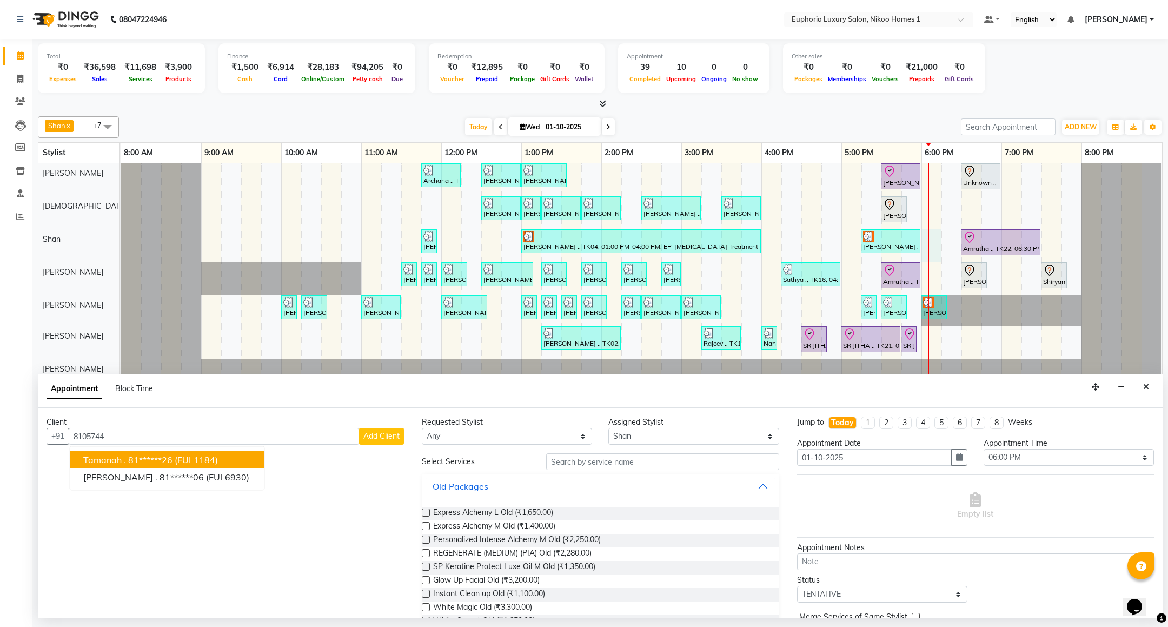
click at [157, 461] on ngb-highlight "81******26" at bounding box center [150, 459] width 44 height 11
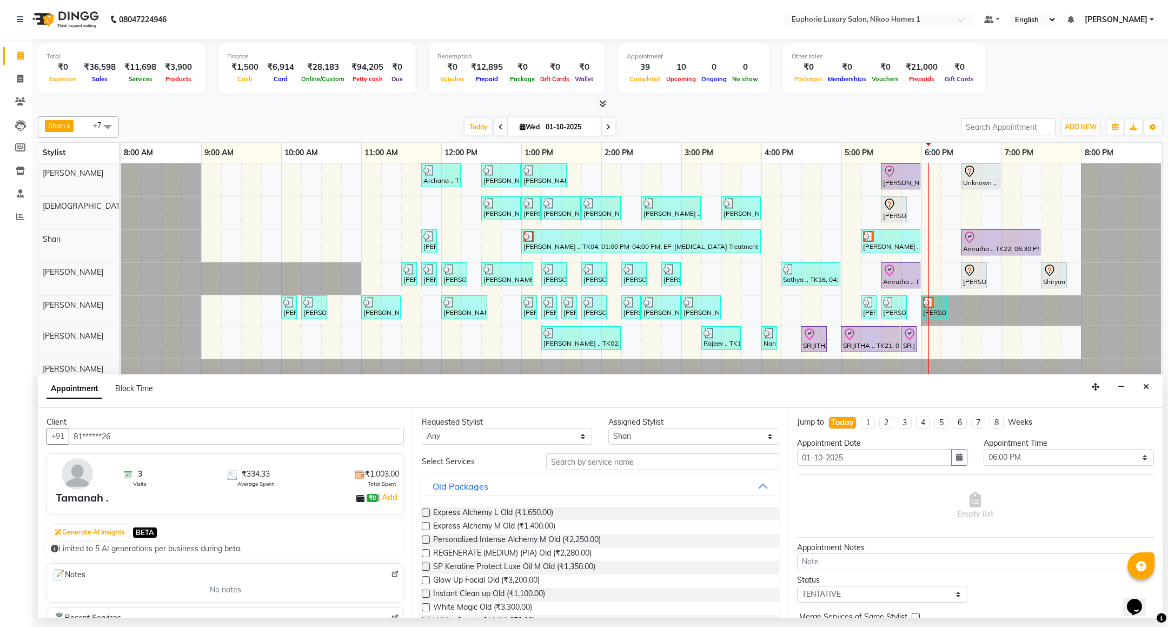
type input "81******26"
click at [568, 466] on input "text" at bounding box center [662, 461] width 233 height 17
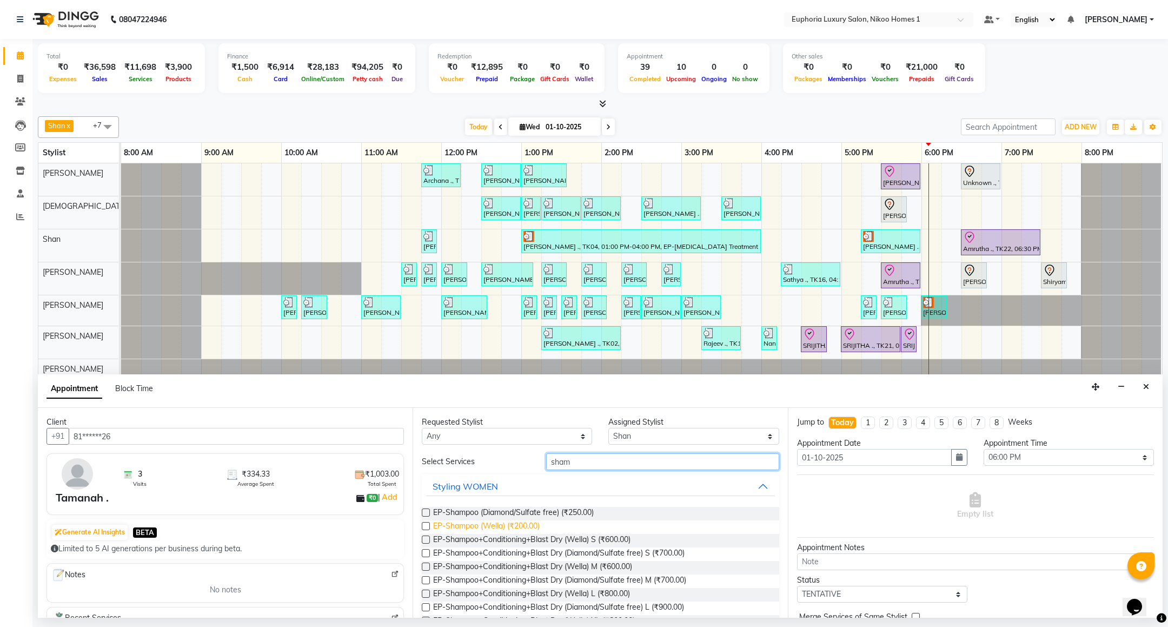
type input "sham"
click at [515, 526] on span "EP-Shampoo (Wella) (₹200.00)" at bounding box center [486, 527] width 107 height 14
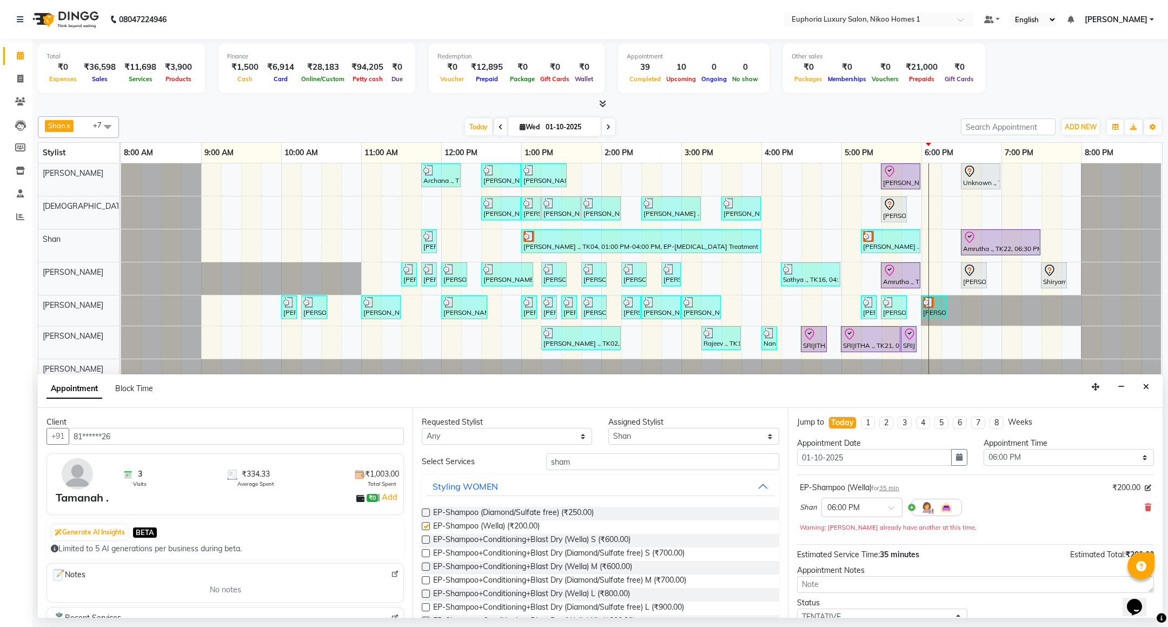
checkbox input "false"
click at [583, 467] on input "sham" at bounding box center [662, 461] width 233 height 17
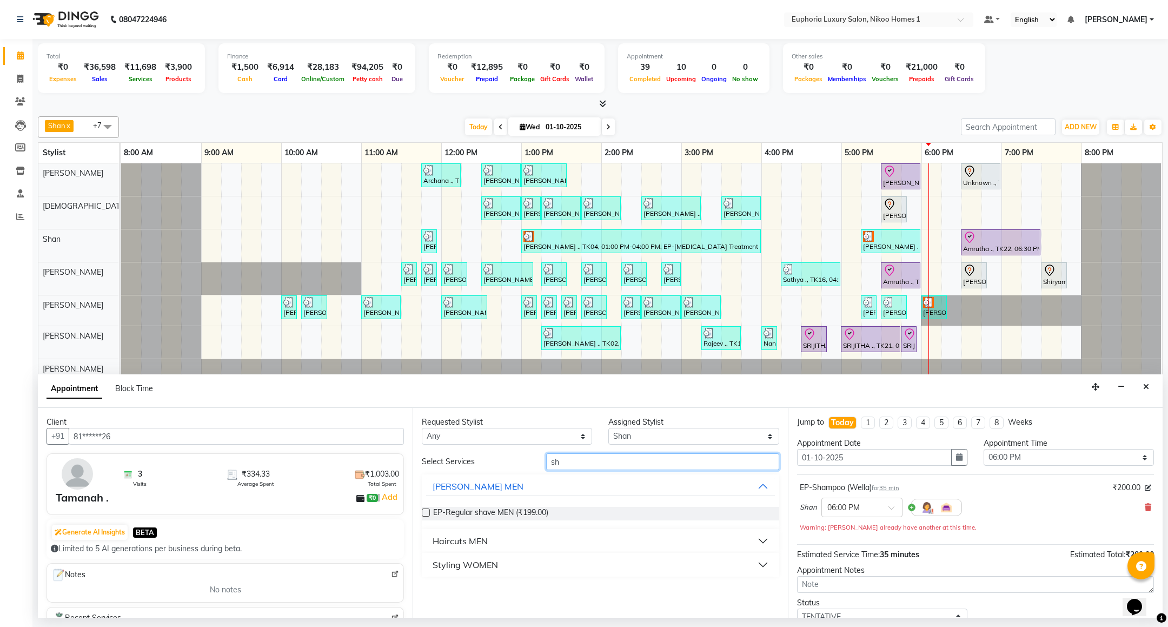
type input "s"
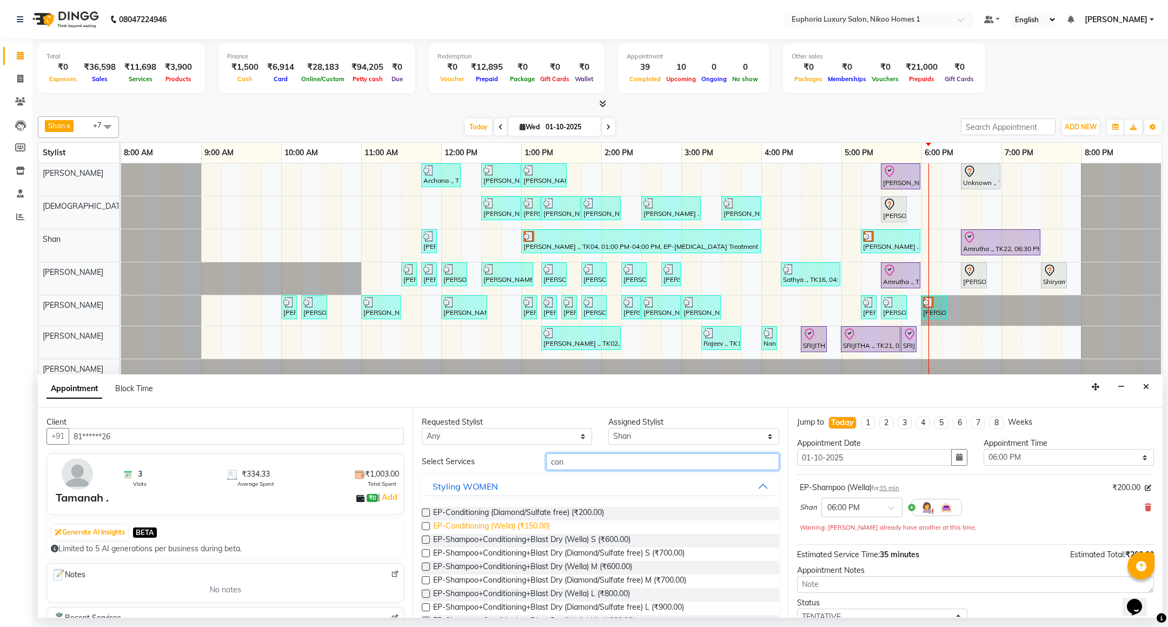
type input "con"
click at [523, 528] on span "EP-Conditioning (Wella) (₹150.00)" at bounding box center [491, 527] width 117 height 14
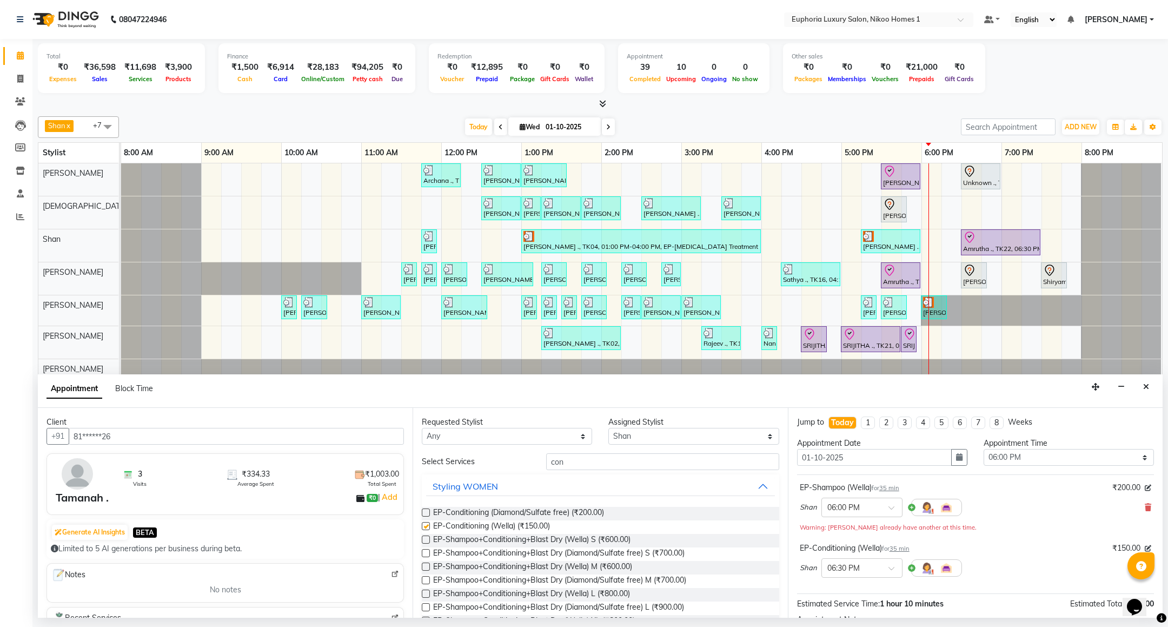
checkbox input "false"
click at [586, 470] on input "con" at bounding box center [662, 461] width 233 height 17
type input "c"
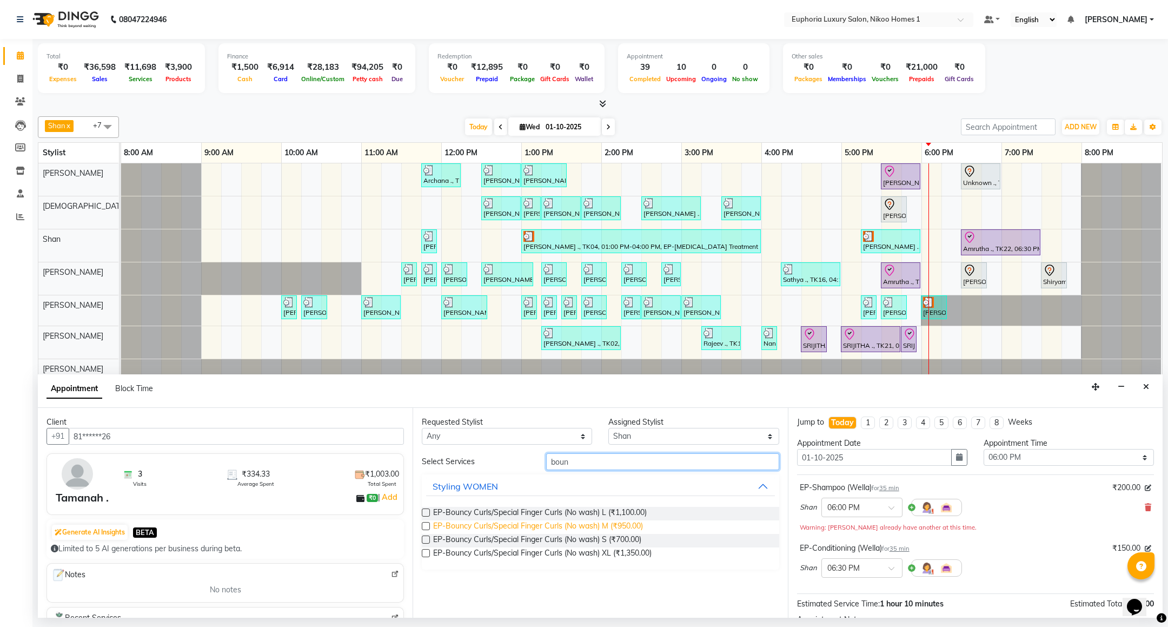
type input "boun"
click at [599, 528] on span "EP-Bouncy Curls/Special Finger Curls (No wash) M (₹950.00)" at bounding box center [538, 527] width 210 height 14
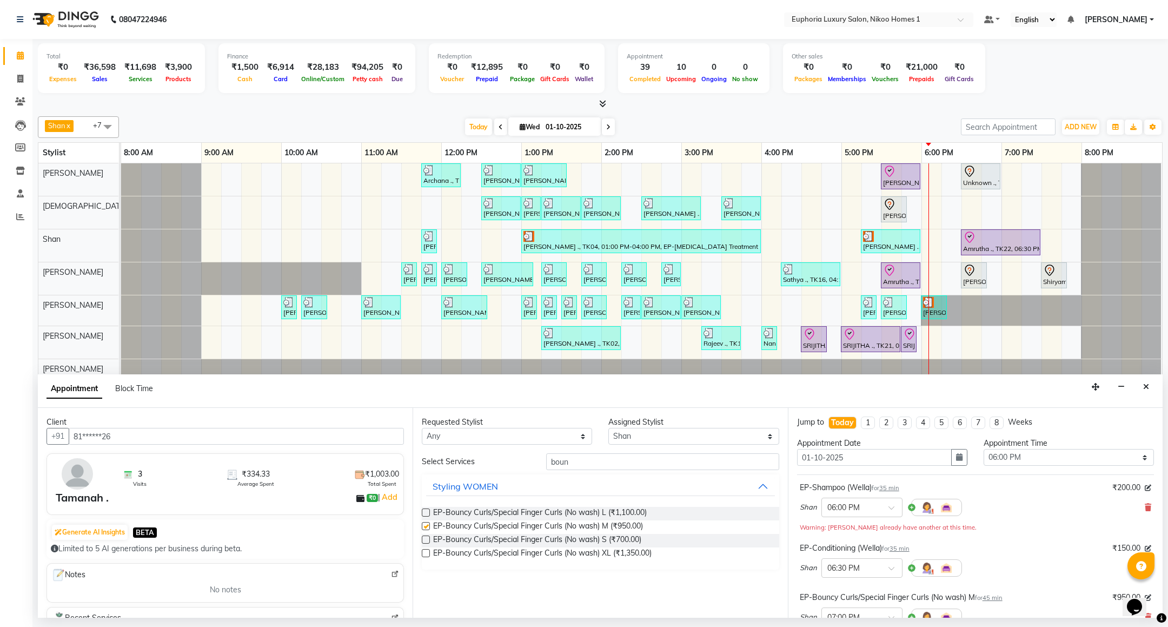
checkbox input "false"
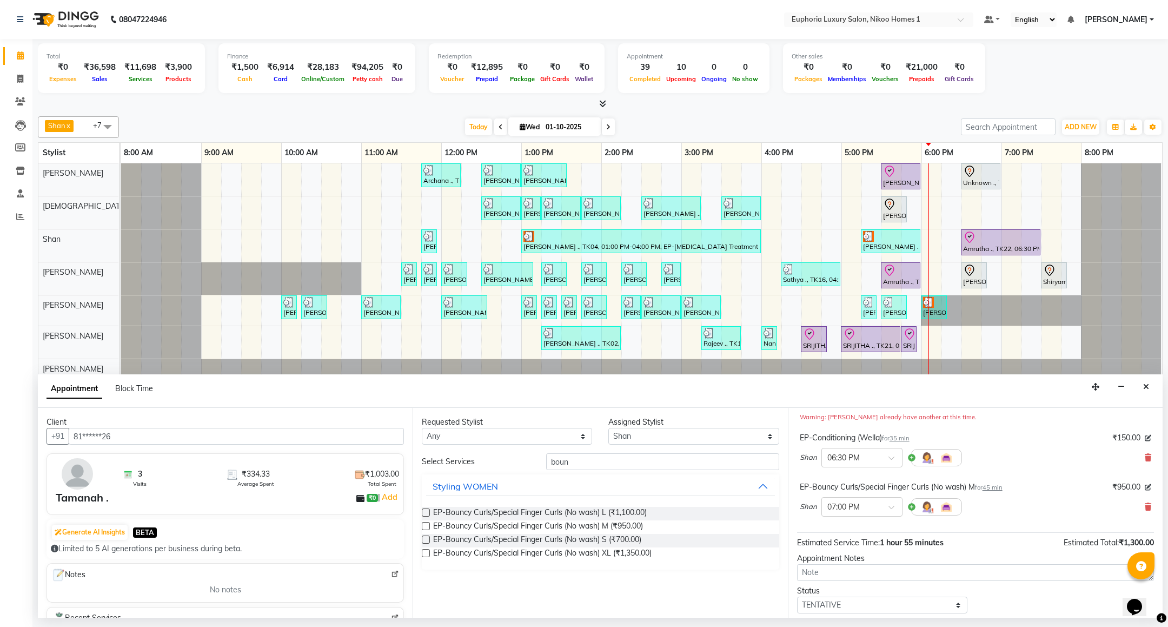
scroll to position [176, 0]
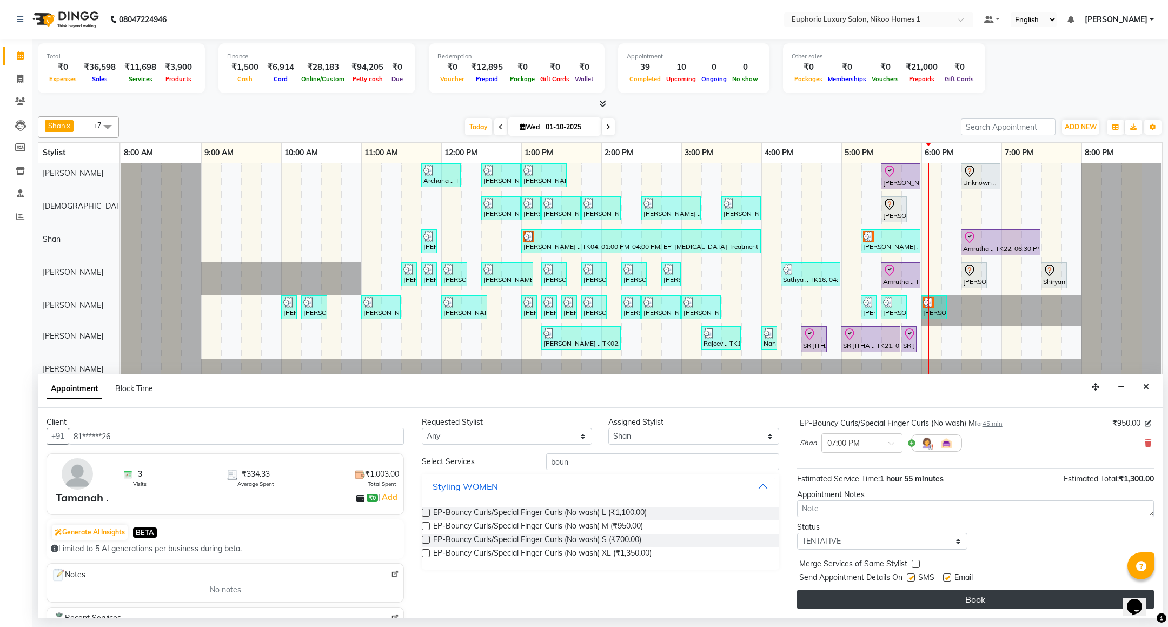
click at [922, 601] on button "Book" at bounding box center [975, 599] width 357 height 19
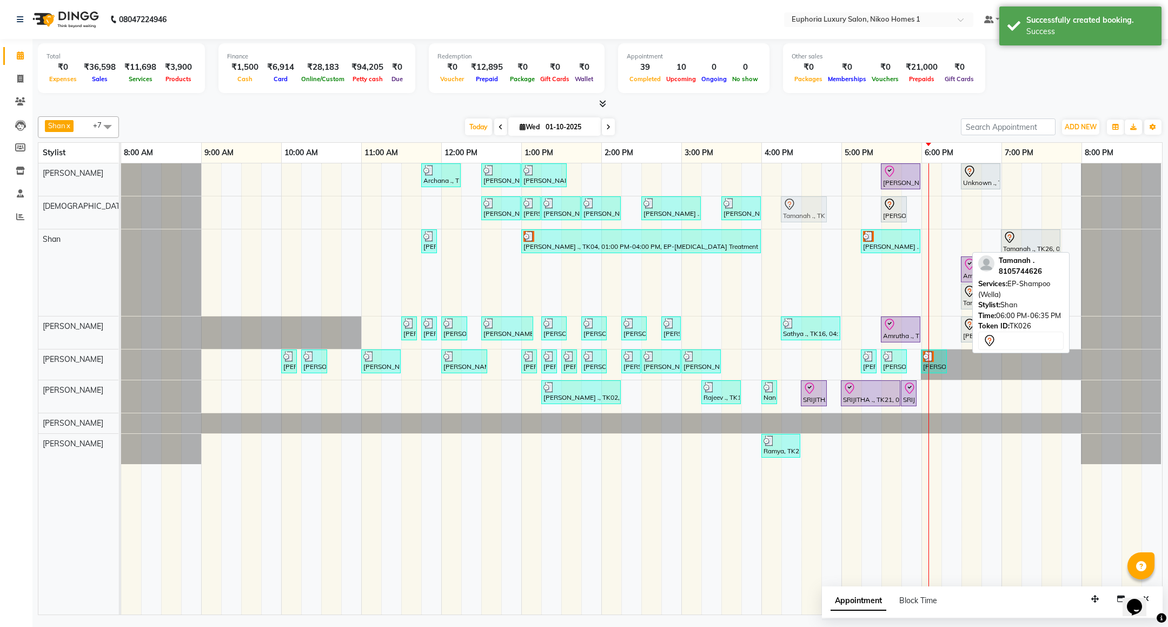
drag, startPoint x: 928, startPoint y: 232, endPoint x: 810, endPoint y: 214, distance: 119.3
click at [810, 214] on tbody "Archana ., TK09, 11:45 AM-12:15 PM, EL-Kid Cut (Below 8 Yrs) BOY Navjot, TK10, …" at bounding box center [641, 313] width 1041 height 301
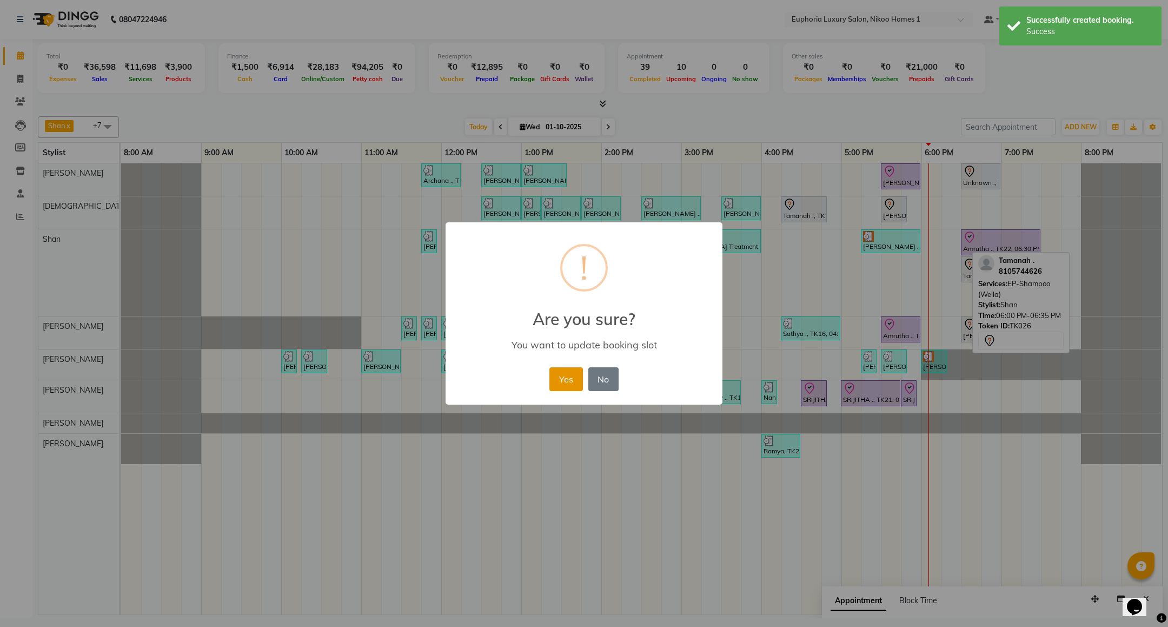
click at [555, 377] on button "Yes" at bounding box center [566, 379] width 33 height 24
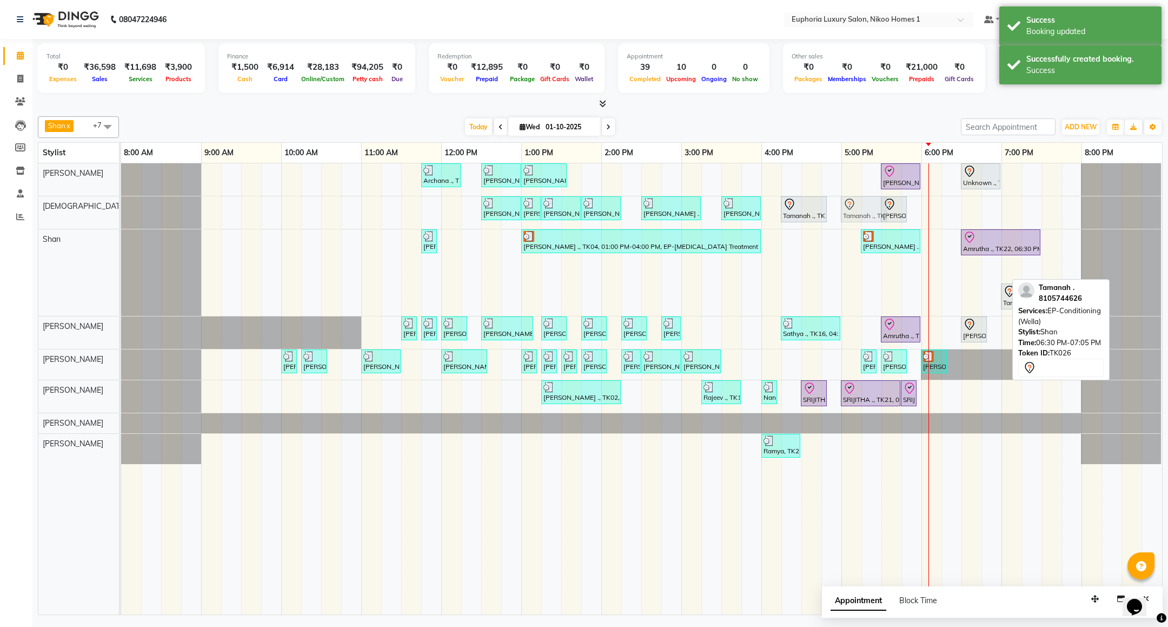
drag, startPoint x: 984, startPoint y: 274, endPoint x: 869, endPoint y: 208, distance: 132.8
click at [869, 208] on tbody "Archana ., TK09, 11:45 AM-12:15 PM, EL-Kid Cut (Below 8 Yrs) BOY Navjot, TK10, …" at bounding box center [641, 313] width 1041 height 301
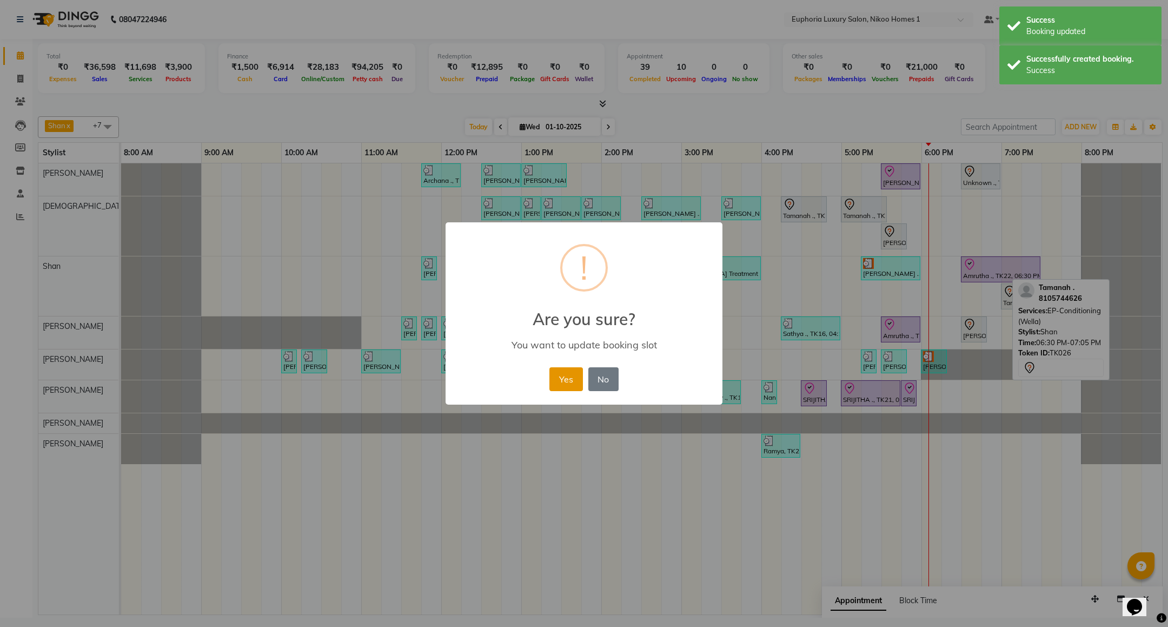
click at [575, 380] on button "Yes" at bounding box center [566, 379] width 33 height 24
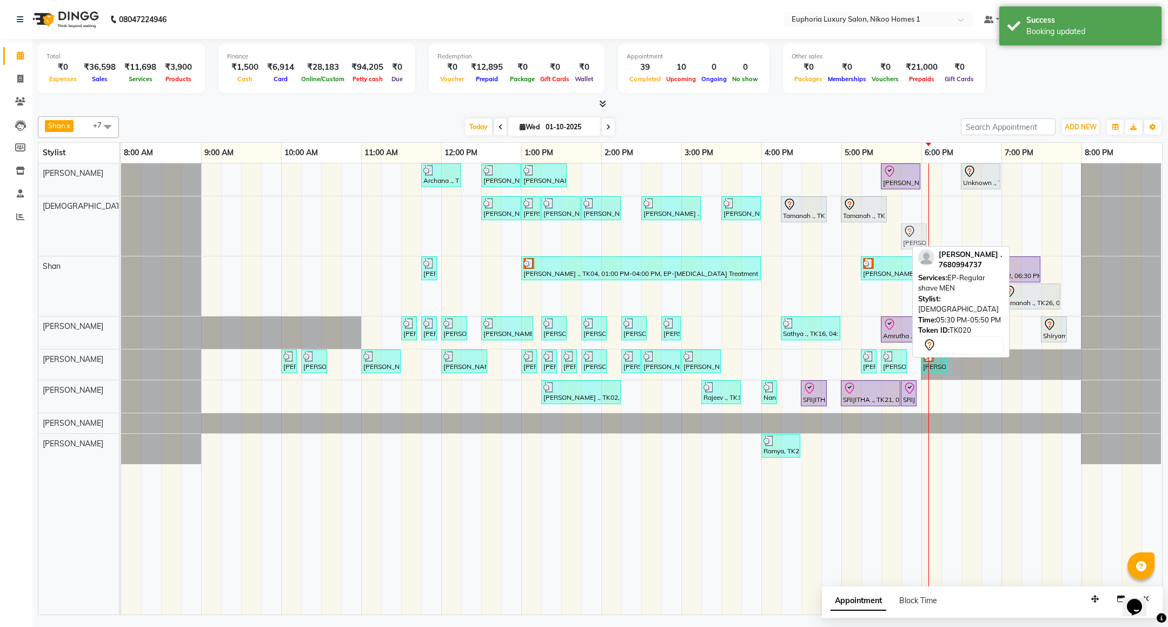
drag, startPoint x: 893, startPoint y: 232, endPoint x: 910, endPoint y: 230, distance: 17.9
click at [121, 230] on div "Saurav ., TK01, 12:30 PM-01:00 PM, EL-HAIR CUT (Senior Stylist) with hairwash M…" at bounding box center [121, 226] width 0 height 60
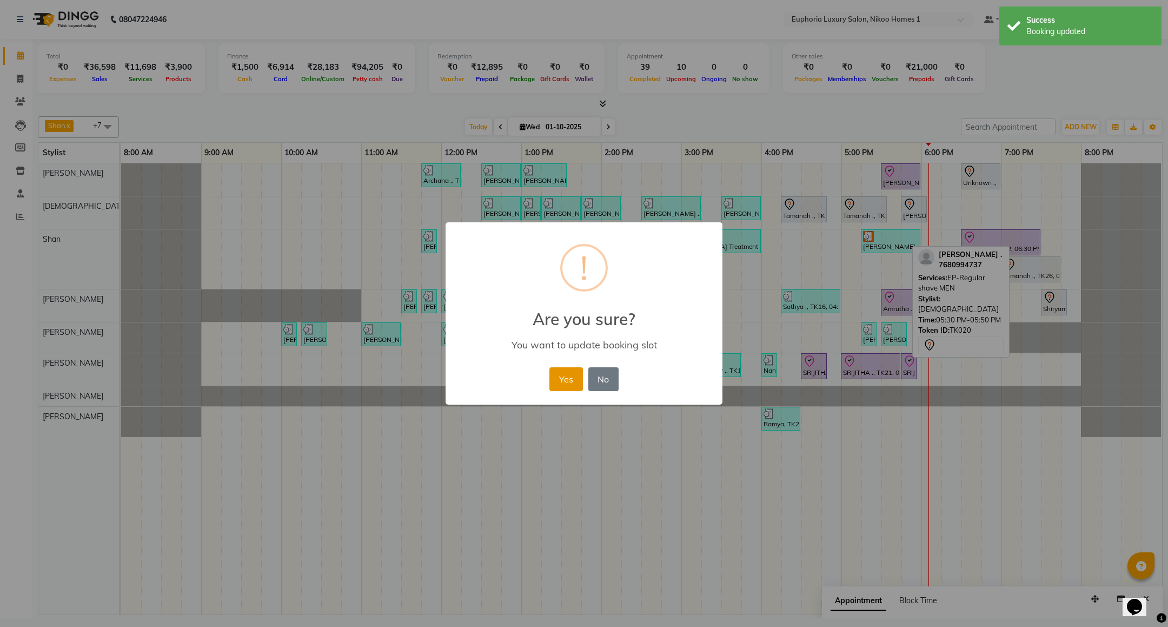
click at [566, 382] on button "Yes" at bounding box center [566, 379] width 33 height 24
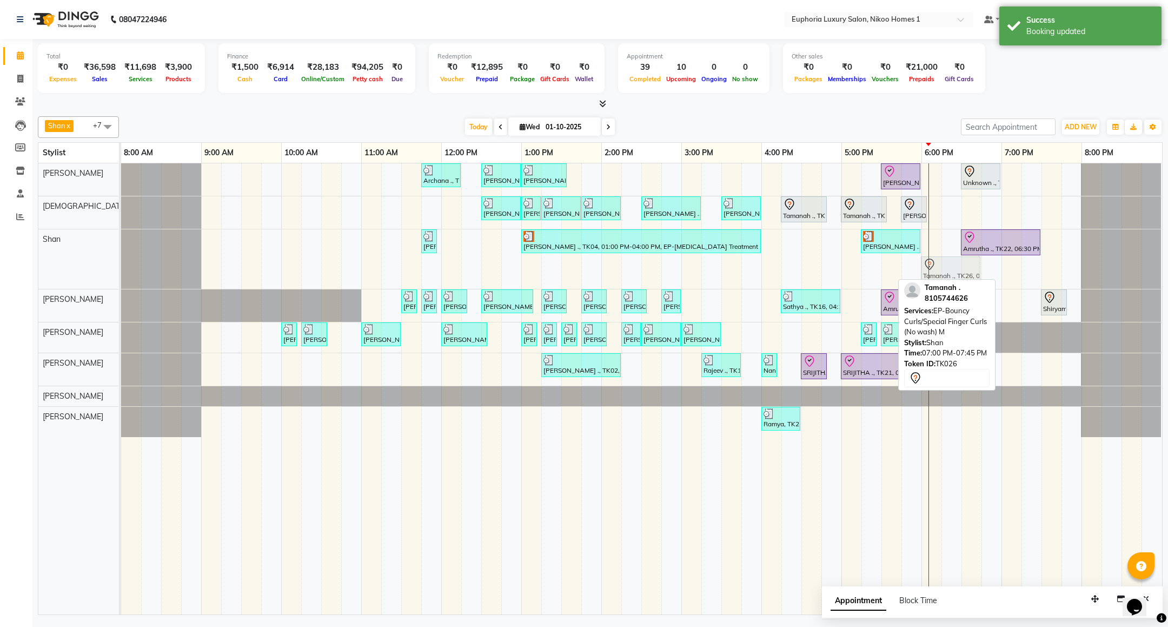
drag, startPoint x: 1037, startPoint y: 272, endPoint x: 950, endPoint y: 273, distance: 87.1
click at [121, 273] on div "L.C. Jain ., TK11, 11:45 AM-11:55 AM, EL-Basic Cut (No wash) Yashwant Bidawat .…" at bounding box center [121, 259] width 0 height 60
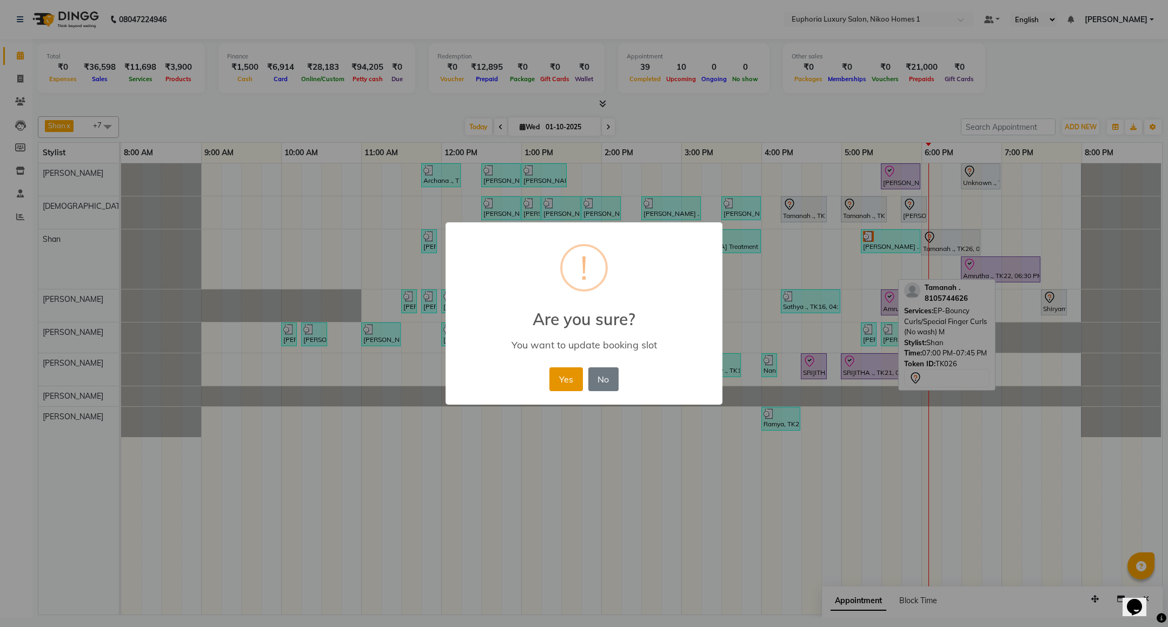
click at [557, 379] on button "Yes" at bounding box center [566, 379] width 33 height 24
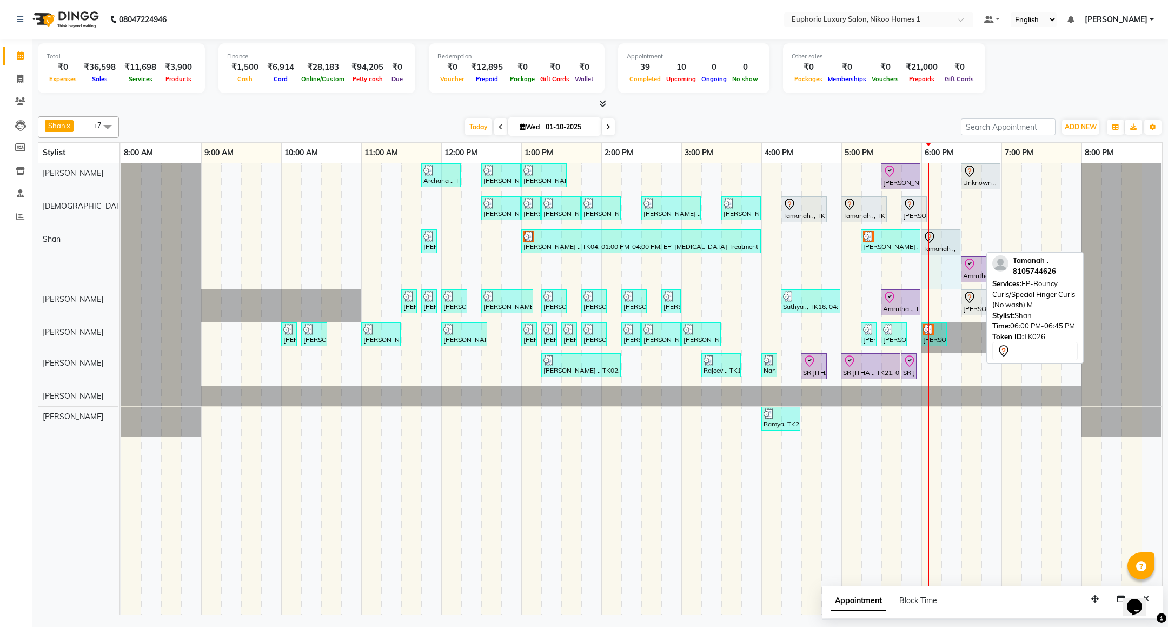
drag, startPoint x: 979, startPoint y: 244, endPoint x: 961, endPoint y: 242, distance: 18.5
click at [121, 242] on div "L.C. Jain ., TK11, 11:45 AM-11:55 AM, EL-Basic Cut (No wash) Yashwant Bidawat .…" at bounding box center [121, 259] width 0 height 60
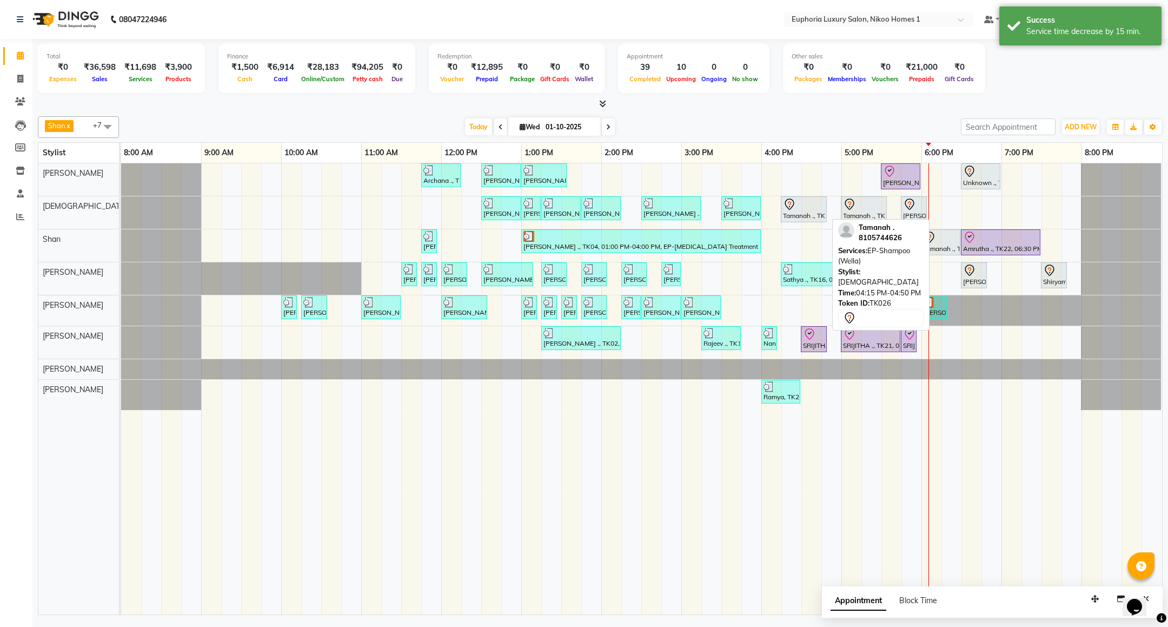
click at [801, 213] on div "Tamanah ., TK26, 04:15 PM-04:50 PM, EP-Shampoo (Wella)" at bounding box center [804, 209] width 44 height 23
click at [794, 213] on div "Tamanah ., TK26, 04:15 PM-04:50 PM, EP-Shampoo (Wella)" at bounding box center [804, 209] width 44 height 23
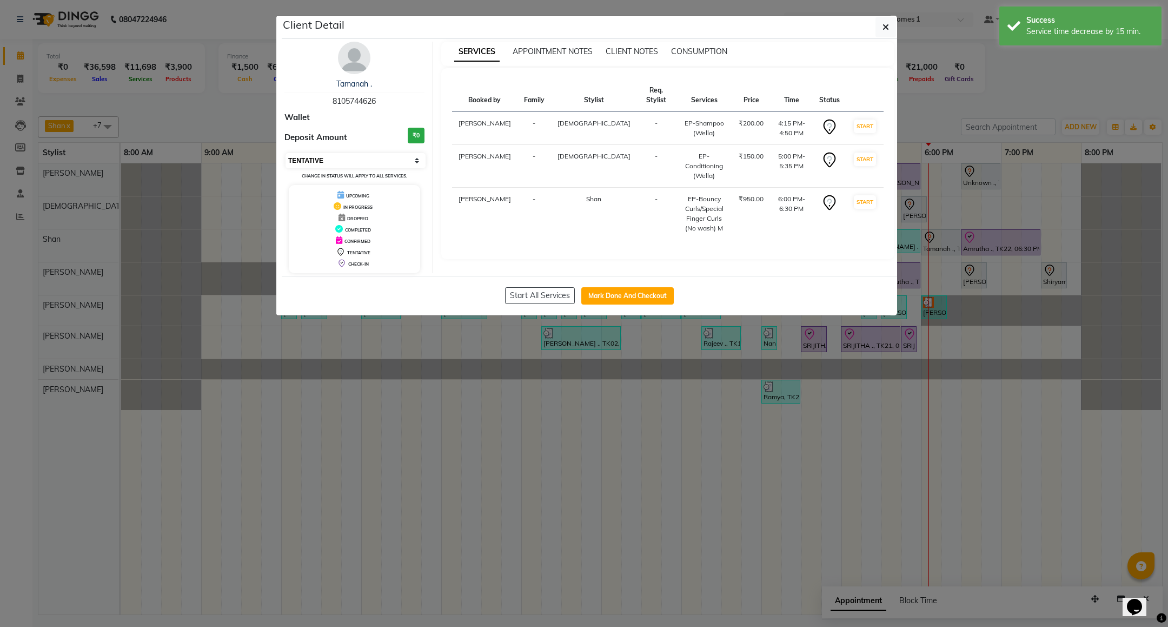
click at [335, 161] on select "Select IN SERVICE CONFIRMED TENTATIVE CHECK IN MARK DONE DROPPED UPCOMING" at bounding box center [356, 160] width 140 height 15
select select "8"
click at [286, 154] on select "Select IN SERVICE CONFIRMED TENTATIVE CHECK IN MARK DONE DROPPED UPCOMING" at bounding box center [356, 160] width 140 height 15
click at [883, 25] on icon "button" at bounding box center [886, 27] width 6 height 9
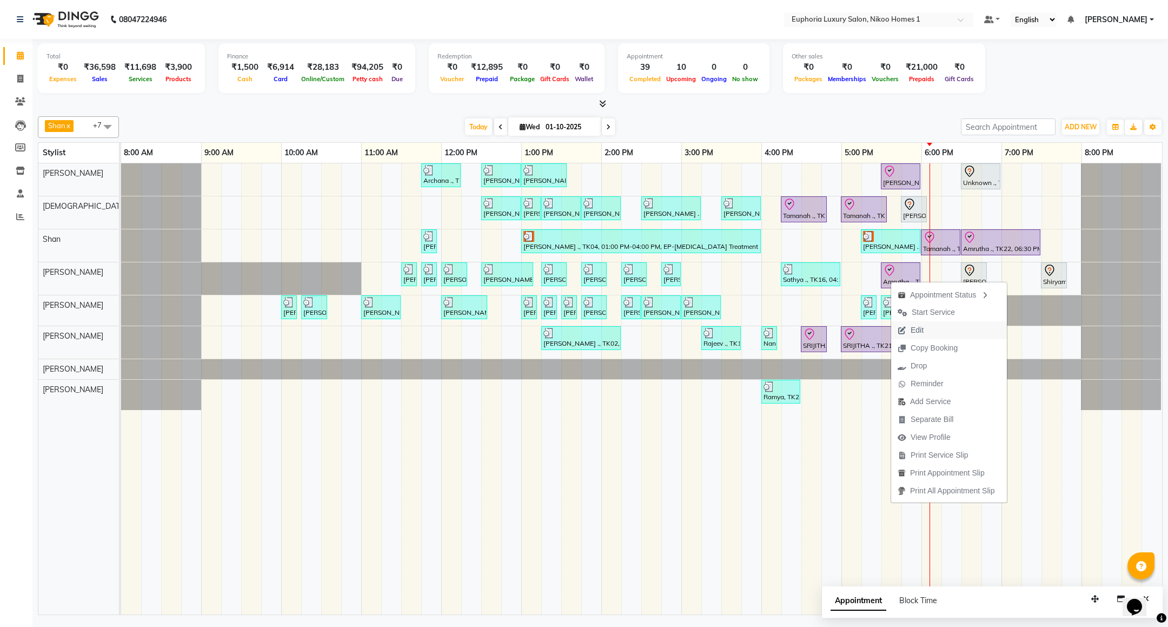
click at [902, 329] on icon "button" at bounding box center [902, 331] width 9 height 8
select select "tentative"
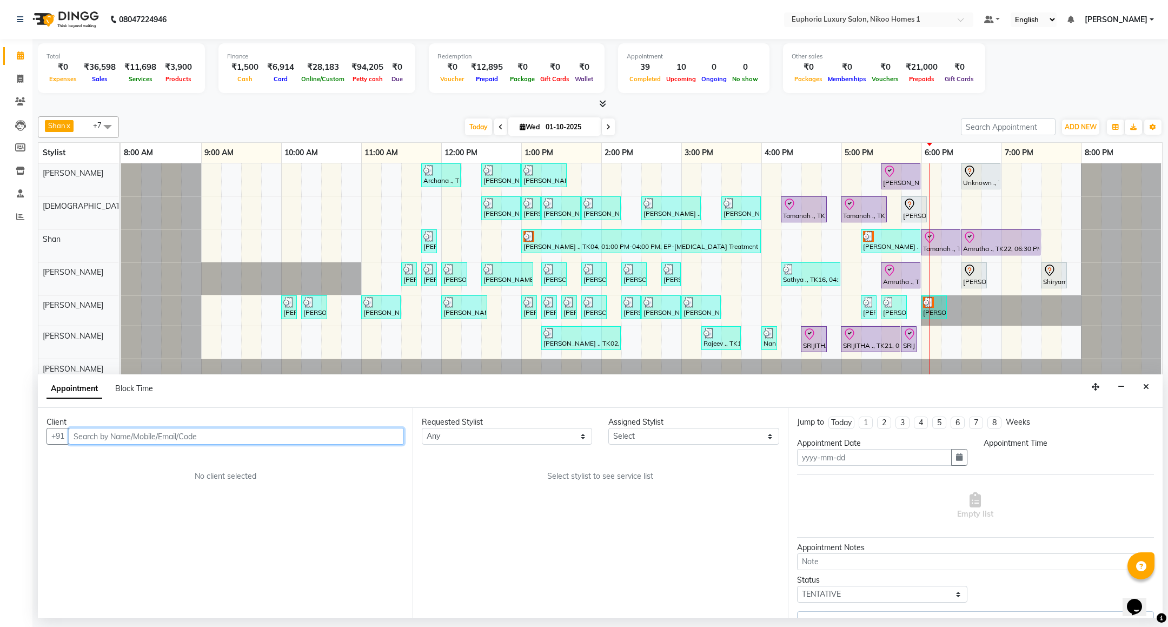
type input "01-10-2025"
select select "92628"
select select "check-in"
select select "1050"
select select "4025"
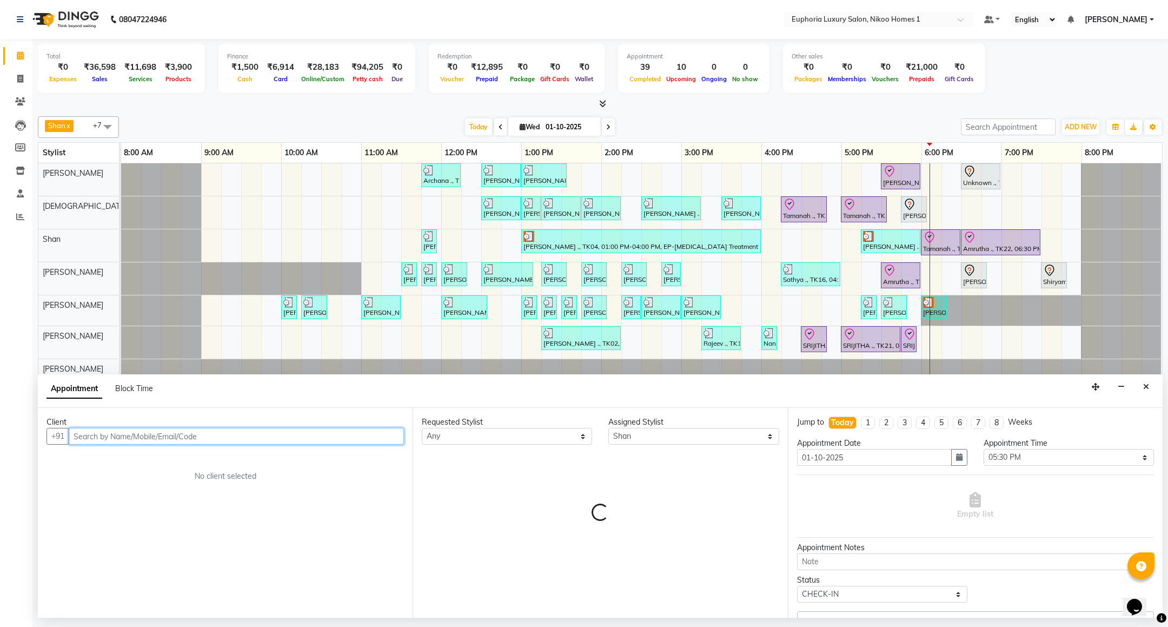
select select "4025"
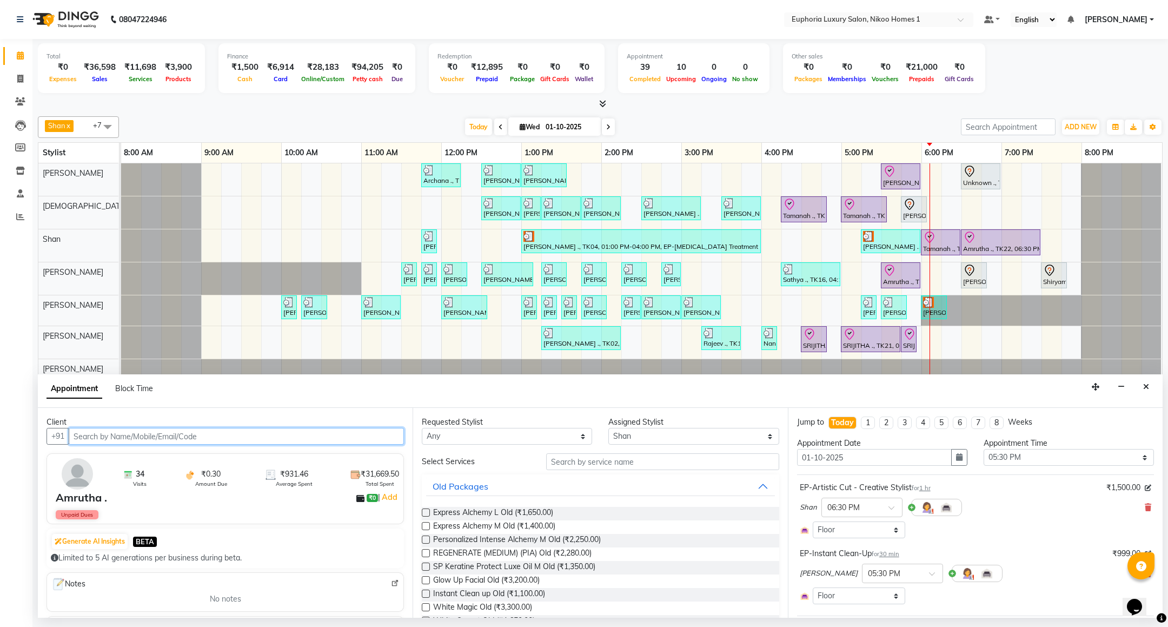
scroll to position [81, 0]
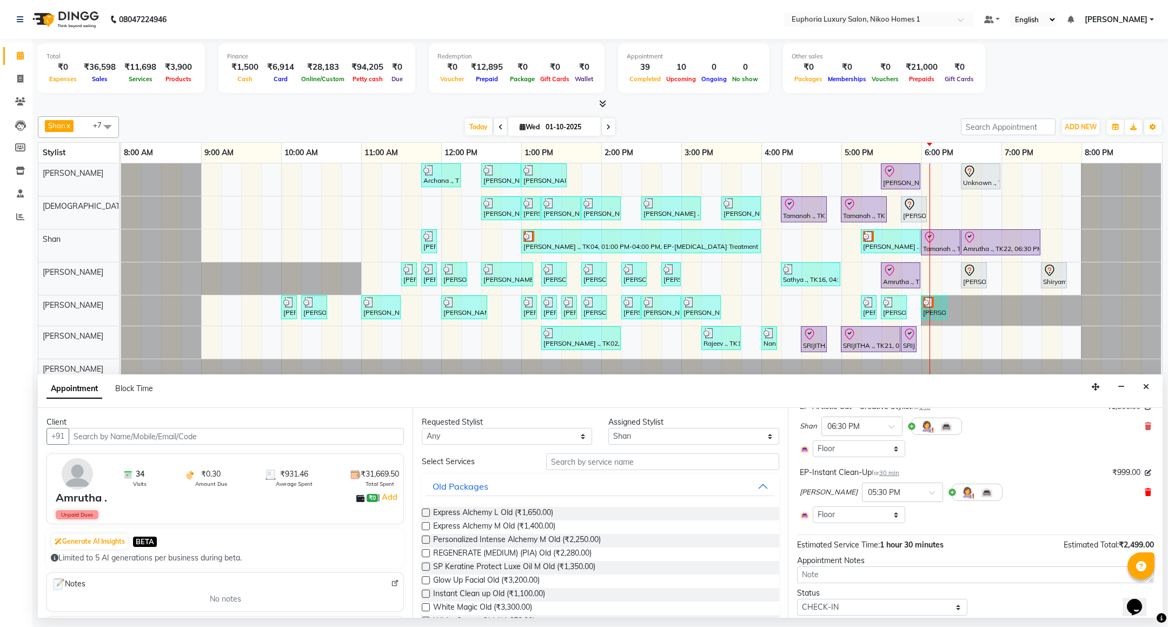
click at [1145, 493] on icon at bounding box center [1148, 492] width 6 height 8
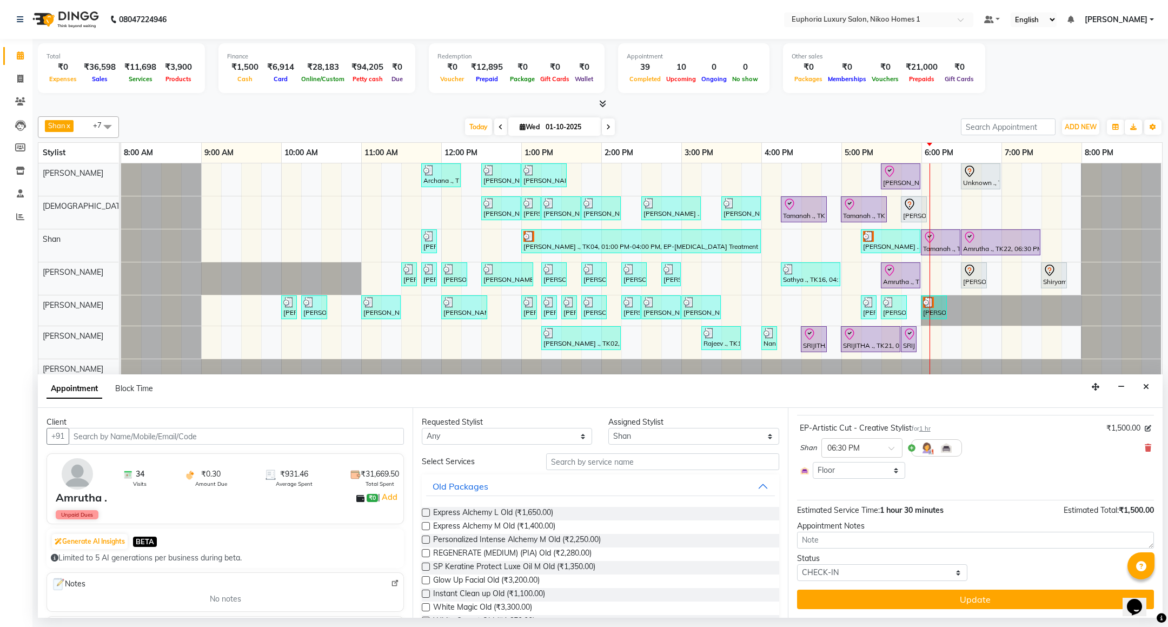
scroll to position [62, 0]
drag, startPoint x: 646, startPoint y: 438, endPoint x: 630, endPoint y: 445, distance: 17.7
click at [646, 438] on select "Select Amrita( suzika) lama Atif Ali Azhar Bhumika Binoy Danish EVA KIPGEN Insh…" at bounding box center [694, 436] width 170 height 17
select select "81452"
click at [609, 429] on select "Select Amrita( suzika) lama Atif Ali Azhar Bhumika Binoy Danish EVA KIPGEN Insh…" at bounding box center [694, 436] width 170 height 17
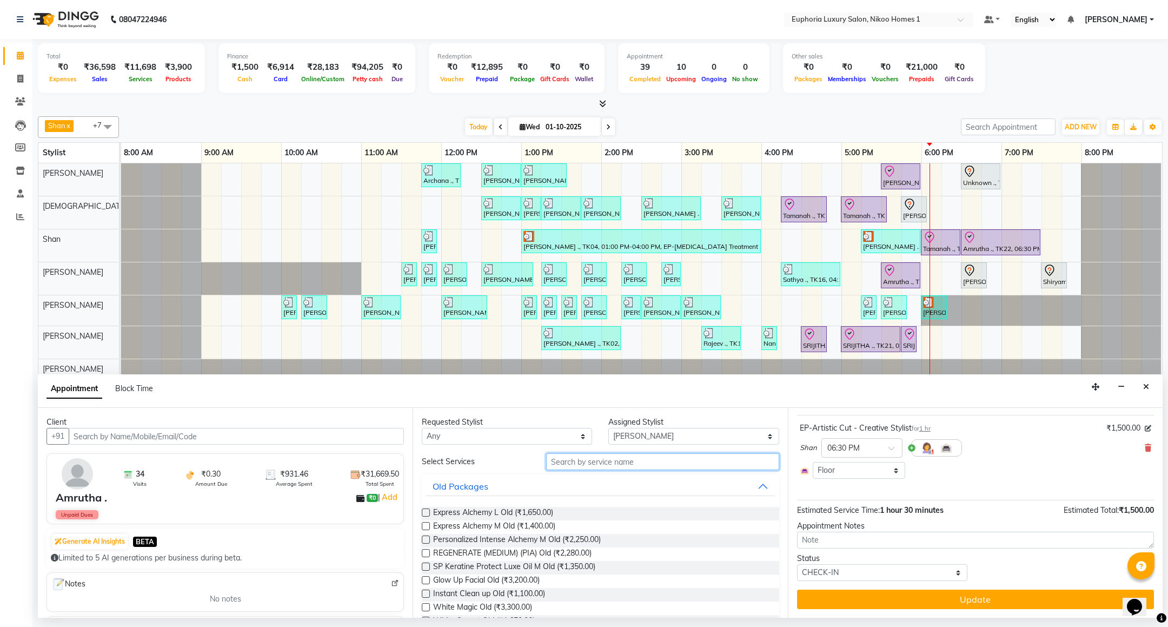
click at [578, 463] on input "text" at bounding box center [662, 461] width 233 height 17
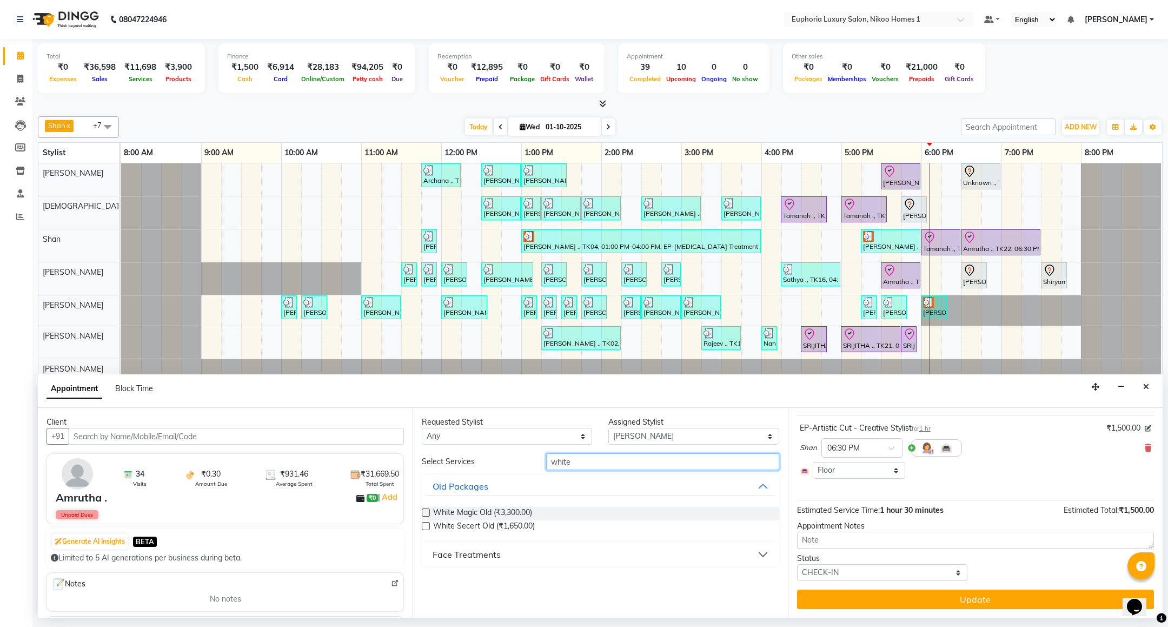
type input "white"
click at [479, 551] on div "Face Treatments" at bounding box center [467, 554] width 68 height 13
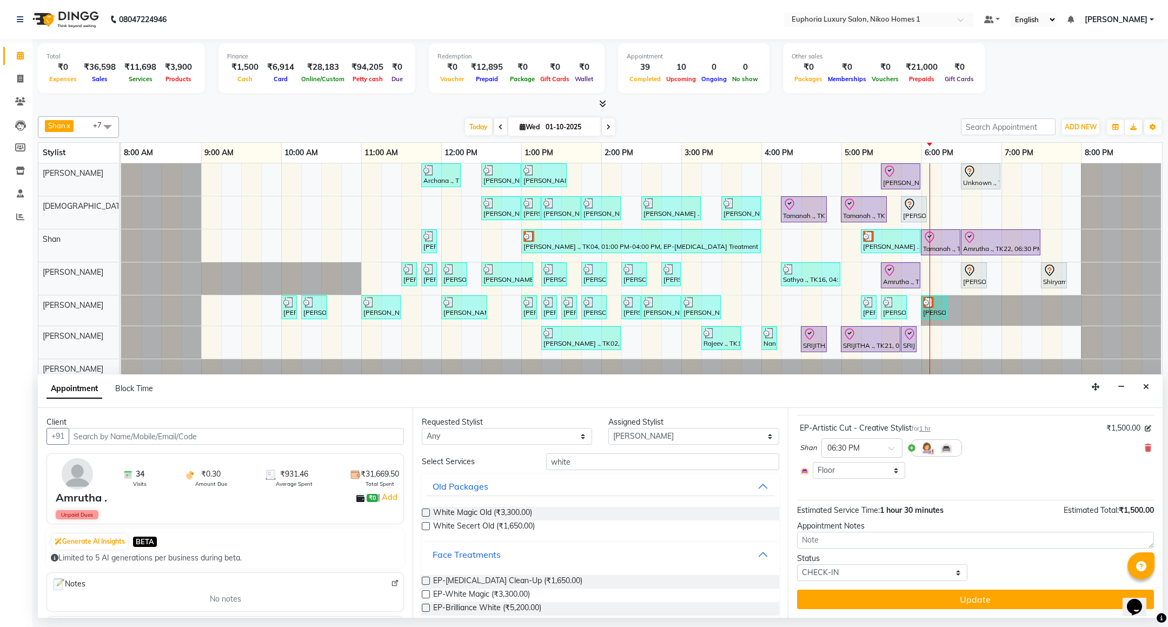
scroll to position [15, 0]
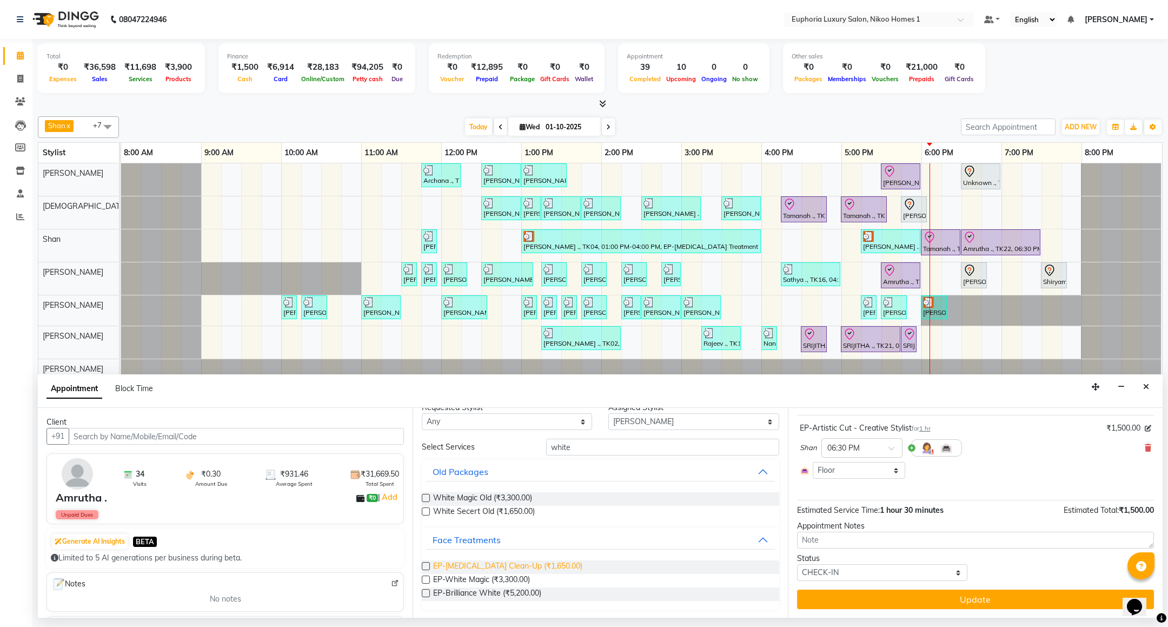
click at [516, 565] on span "EP-Whitening Clean-Up (₹1,650.00)" at bounding box center [507, 567] width 149 height 14
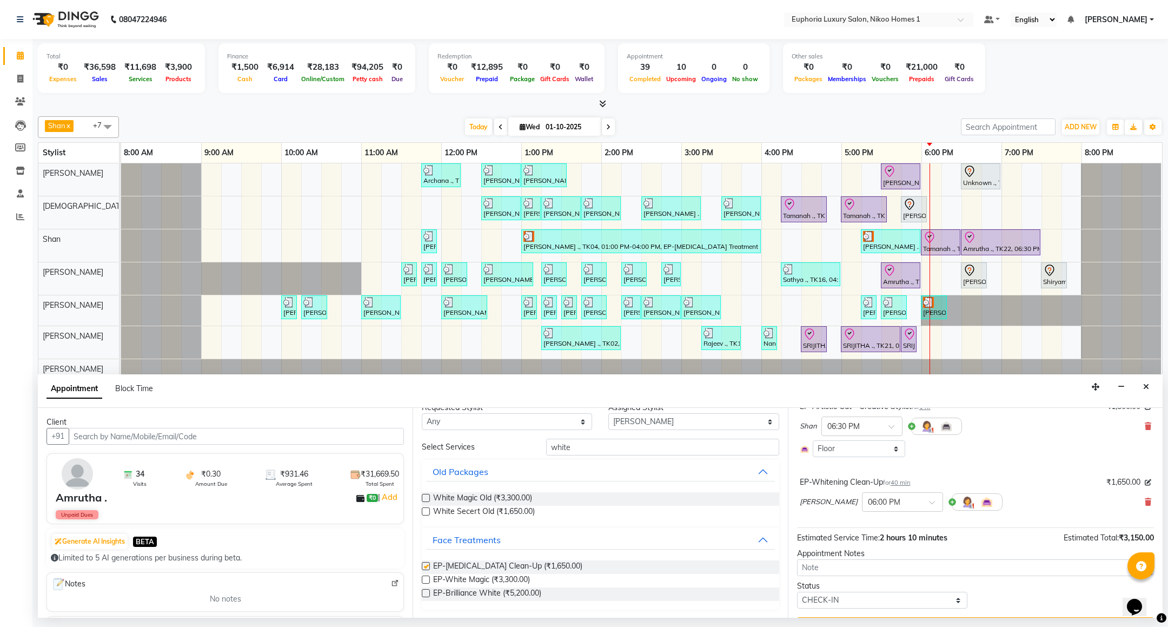
checkbox input "false"
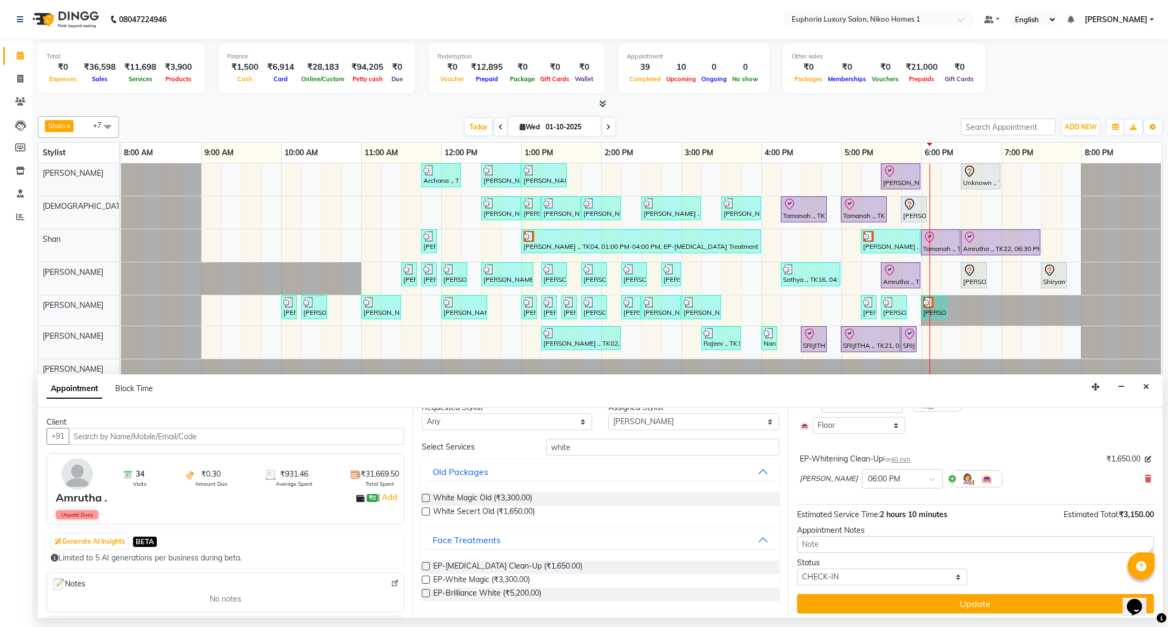
scroll to position [110, 0]
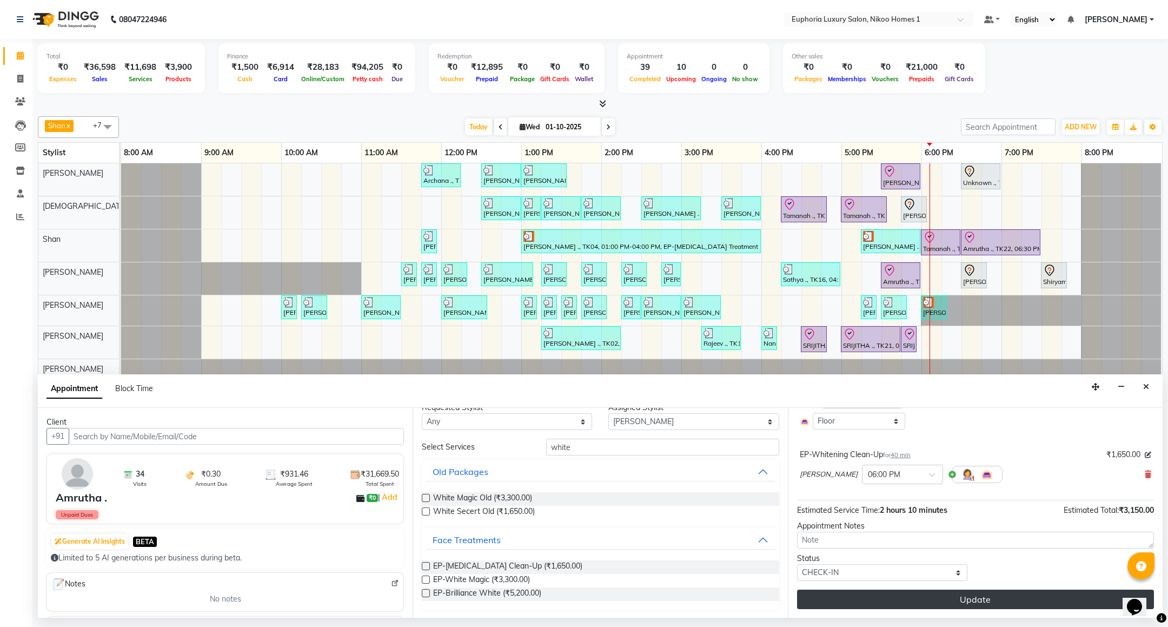
click at [910, 595] on button "Update" at bounding box center [975, 599] width 357 height 19
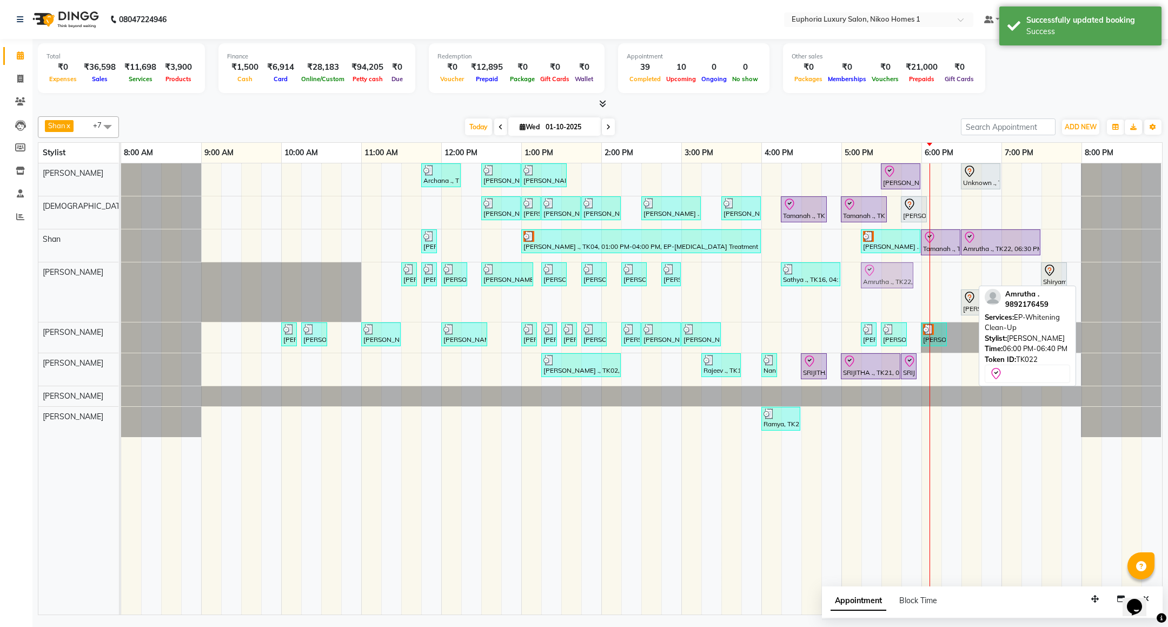
drag, startPoint x: 950, startPoint y: 278, endPoint x: 885, endPoint y: 272, distance: 65.2
click at [121, 272] on div "YOGITHA ., TK12, 11:30 AM-11:35 AM, EL-Eyebrows Threading YOGITHA ., TK12, 11:4…" at bounding box center [121, 292] width 0 height 60
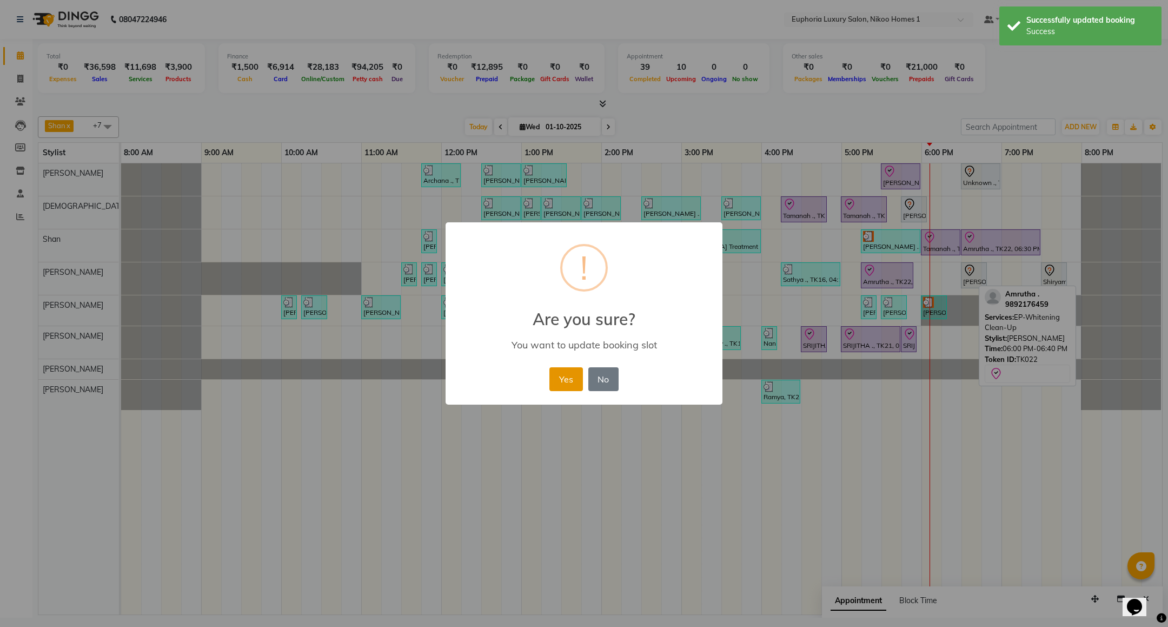
click at [564, 373] on button "Yes" at bounding box center [566, 379] width 33 height 24
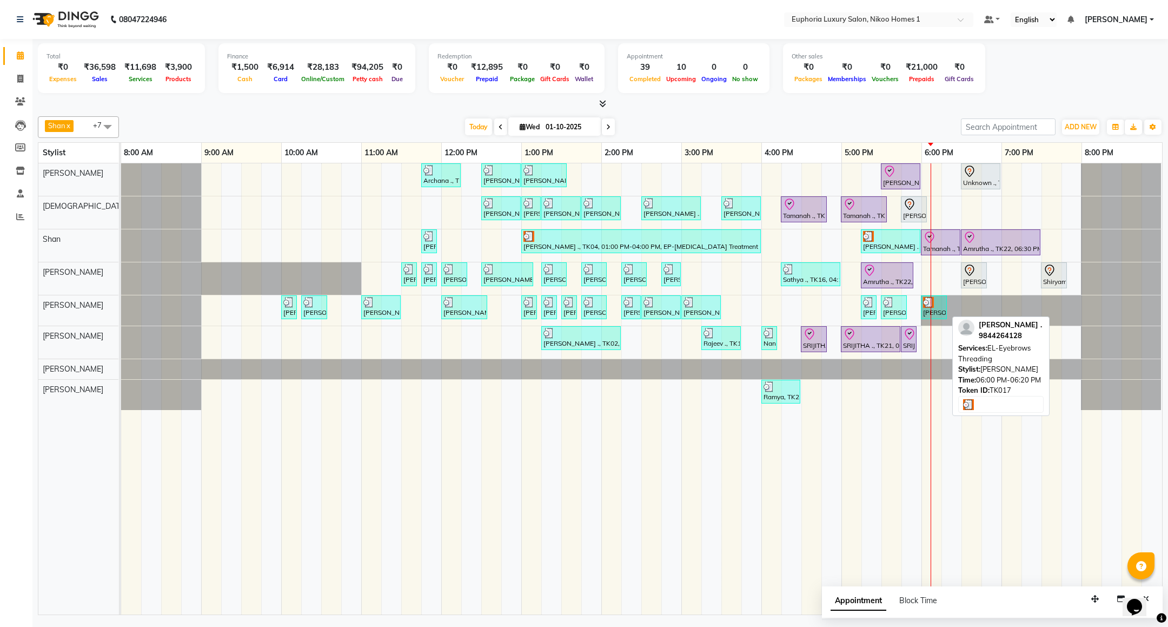
click at [937, 304] on div at bounding box center [934, 302] width 22 height 11
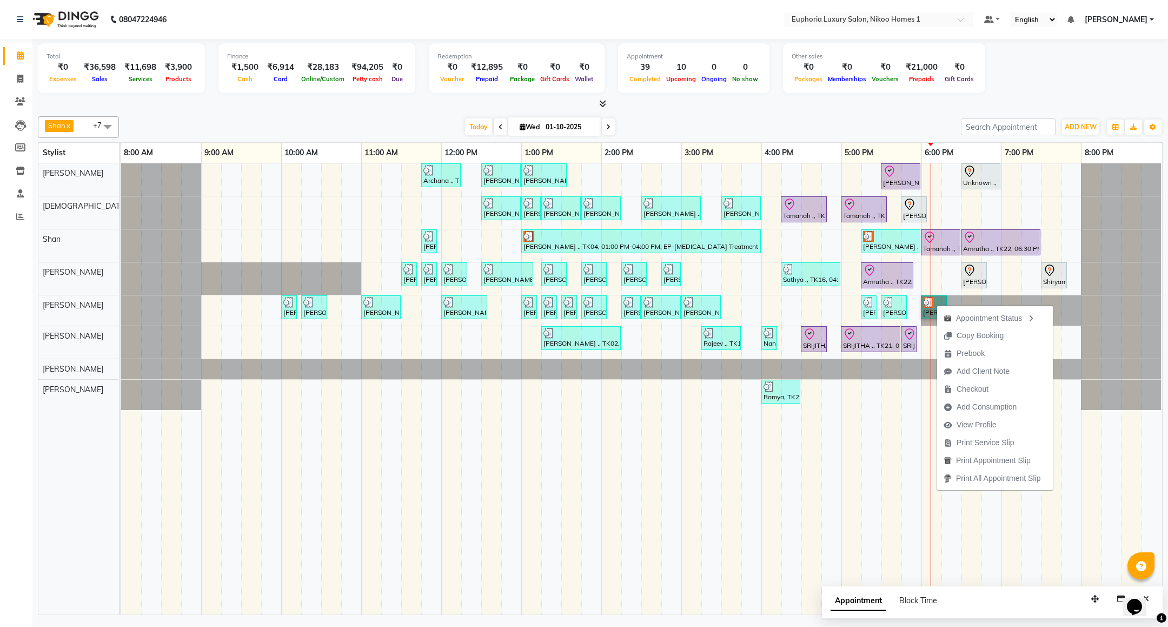
click at [926, 313] on link "[PERSON_NAME] ., TK17, 06:00 PM-06:20 PM, EL-Eyebrows Threading" at bounding box center [934, 307] width 26 height 24
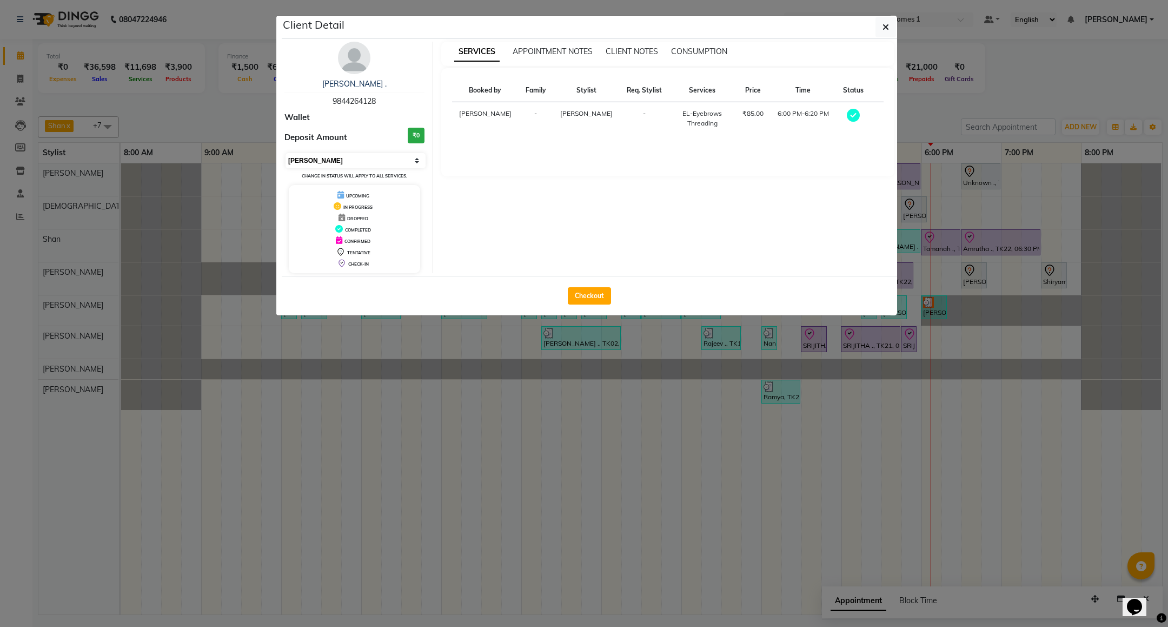
click at [369, 161] on select "Select MARK DONE UPCOMING" at bounding box center [356, 160] width 140 height 15
click at [286, 154] on select "Select MARK DONE UPCOMING" at bounding box center [356, 160] width 140 height 15
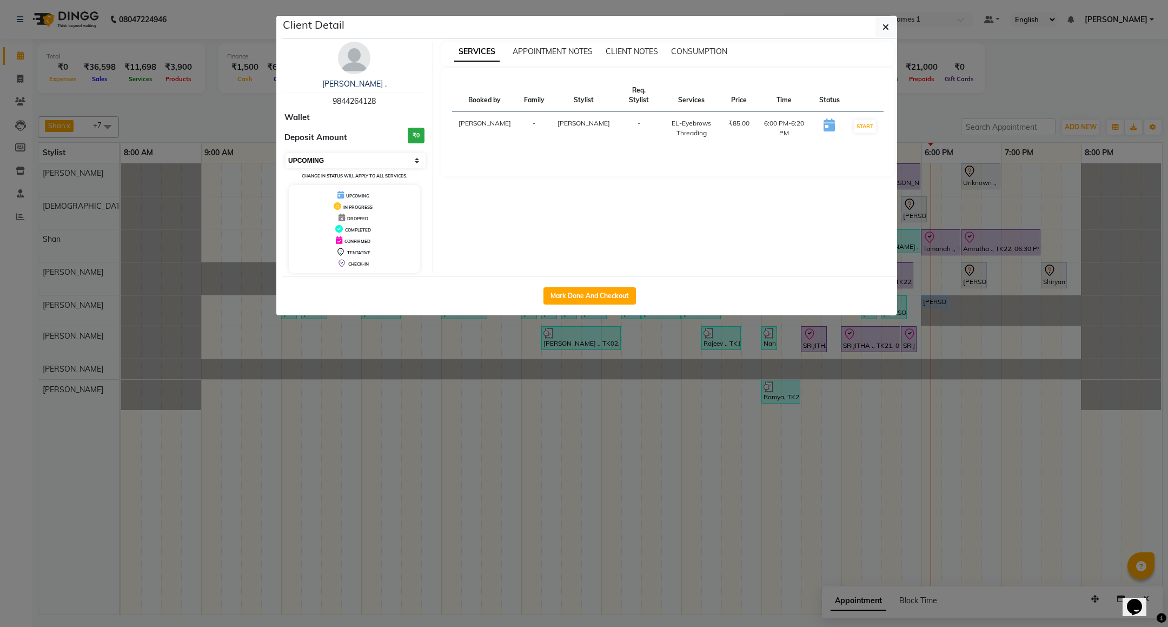
click at [358, 157] on select "Select IN SERVICE CONFIRMED TENTATIVE CHECK IN MARK DONE DROPPED UPCOMING" at bounding box center [356, 160] width 140 height 15
select select "7"
click at [286, 154] on select "Select IN SERVICE CONFIRMED TENTATIVE CHECK IN MARK DONE DROPPED UPCOMING" at bounding box center [356, 160] width 140 height 15
click at [883, 26] on icon "button" at bounding box center [886, 27] width 6 height 9
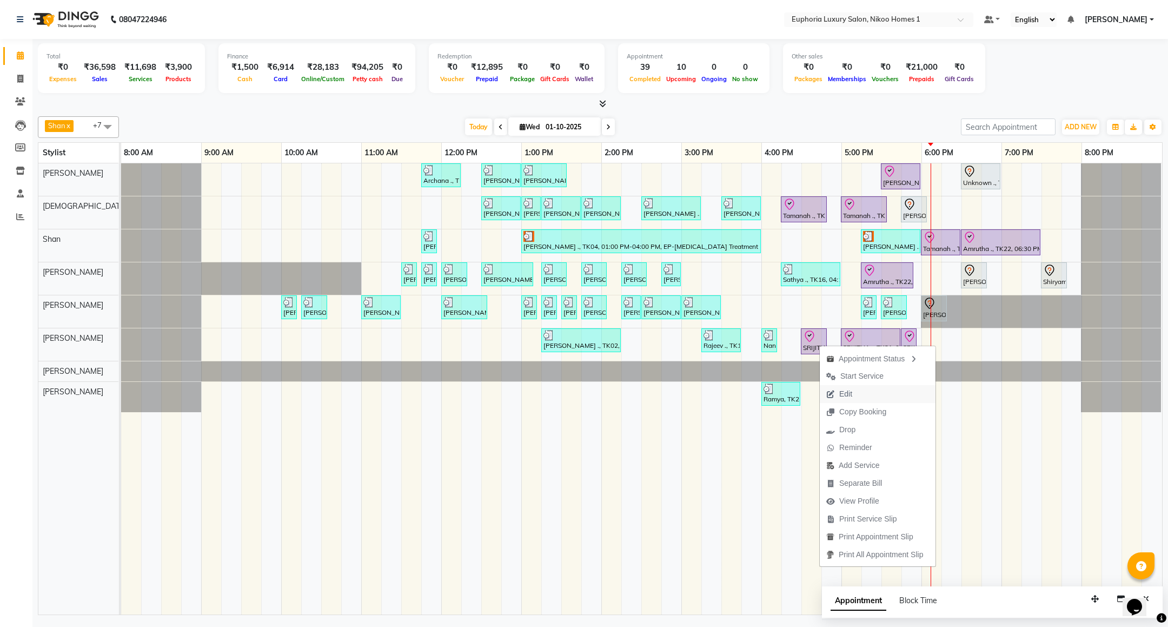
click at [849, 388] on span "Edit" at bounding box center [846, 393] width 13 height 11
select select "tentative"
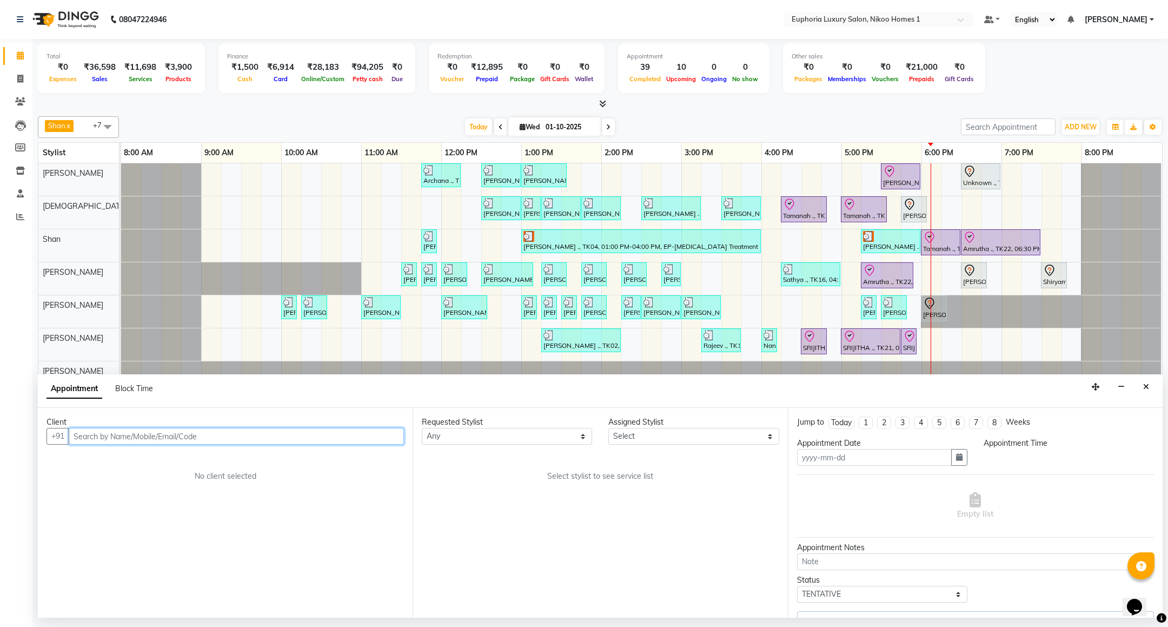
type input "01-10-2025"
select select "check-in"
select select "86001"
select select "990"
select select "4025"
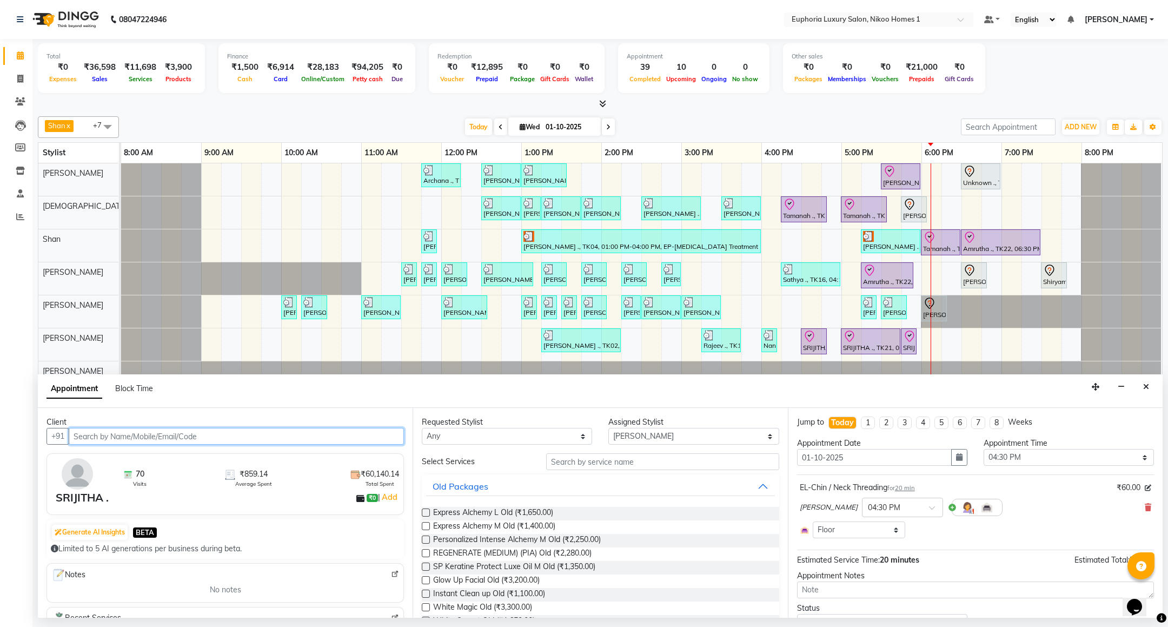
select select "4025"
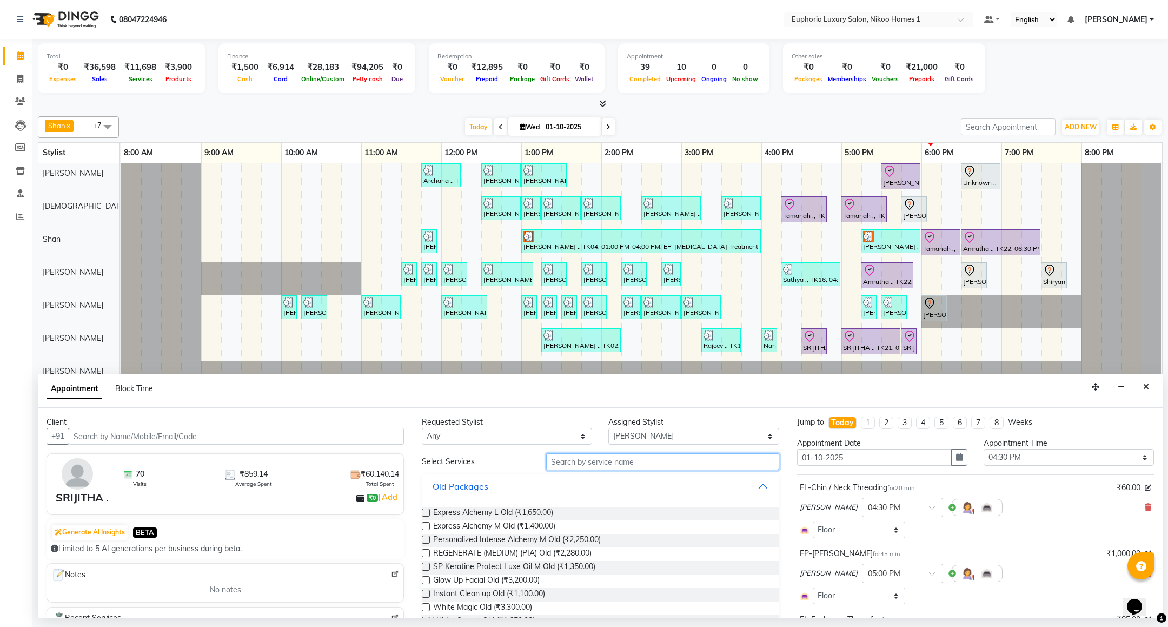
click at [586, 463] on input "text" at bounding box center [662, 461] width 233 height 17
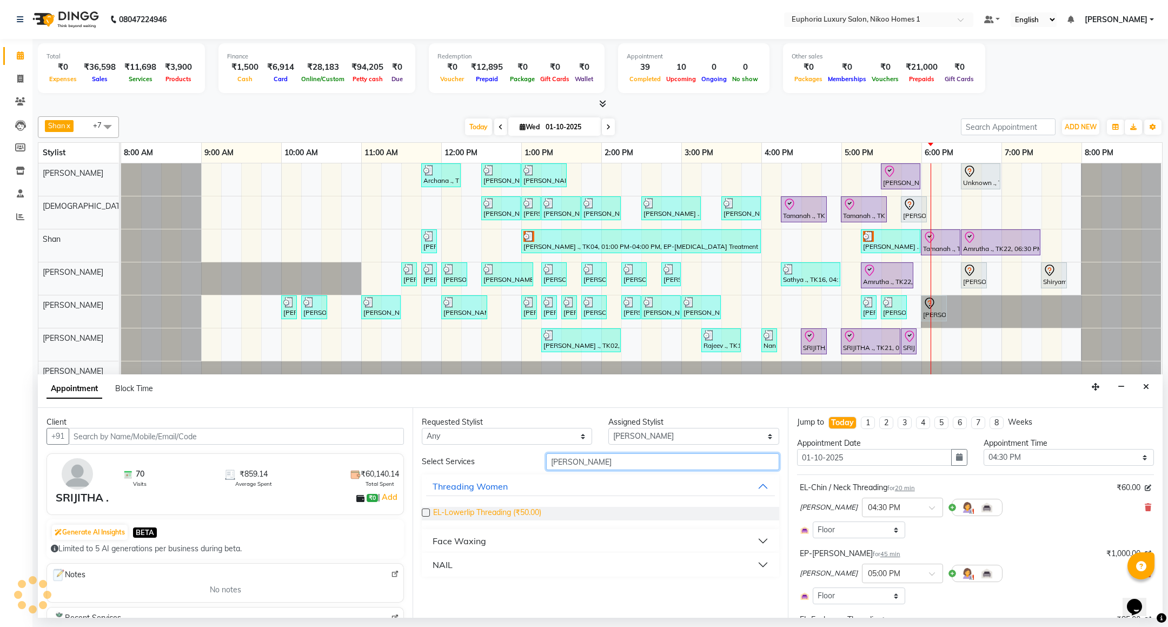
type input "lowe"
click at [513, 513] on span "EL-Lowerlip Threading (₹50.00)" at bounding box center [487, 514] width 108 height 14
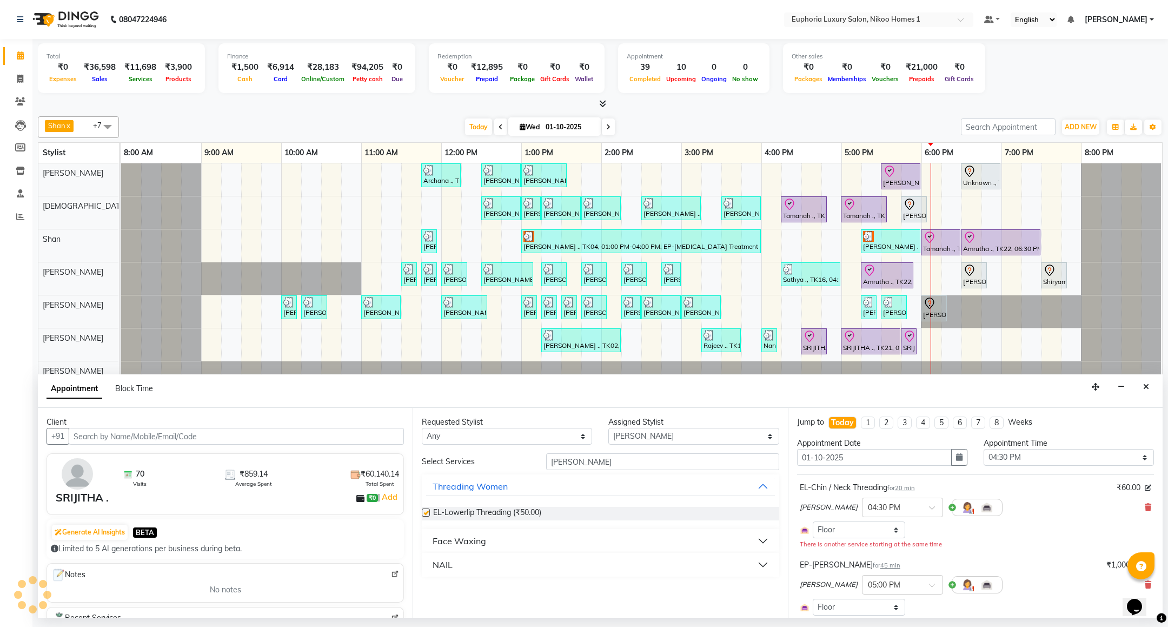
checkbox input "false"
click at [586, 463] on input "lowe" at bounding box center [662, 461] width 233 height 17
type input "l"
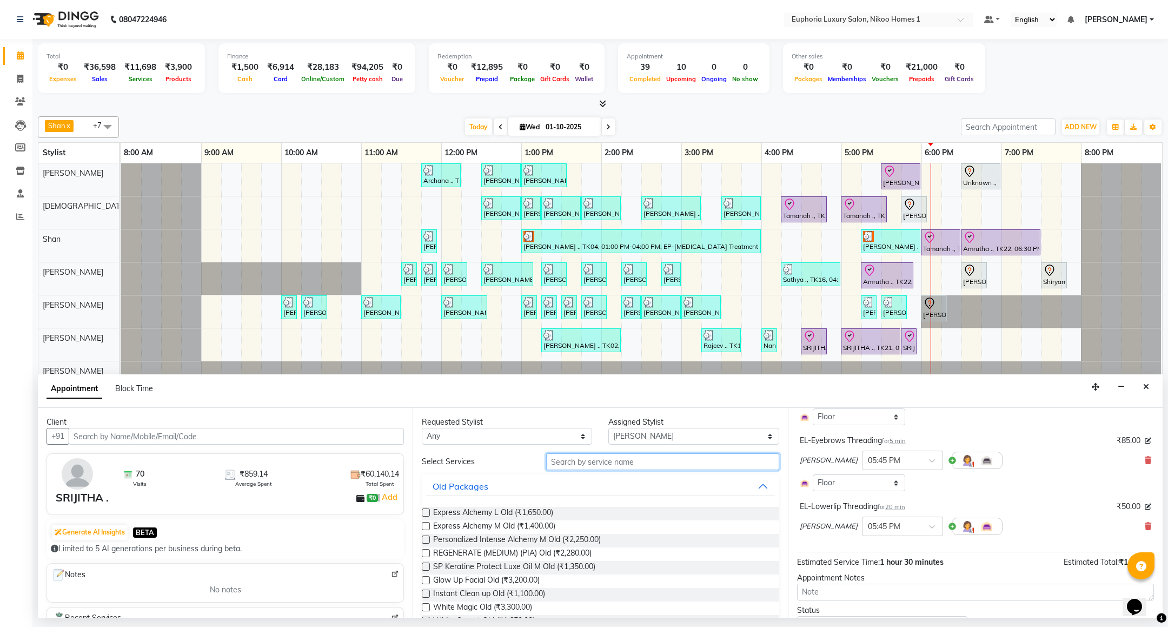
scroll to position [162, 0]
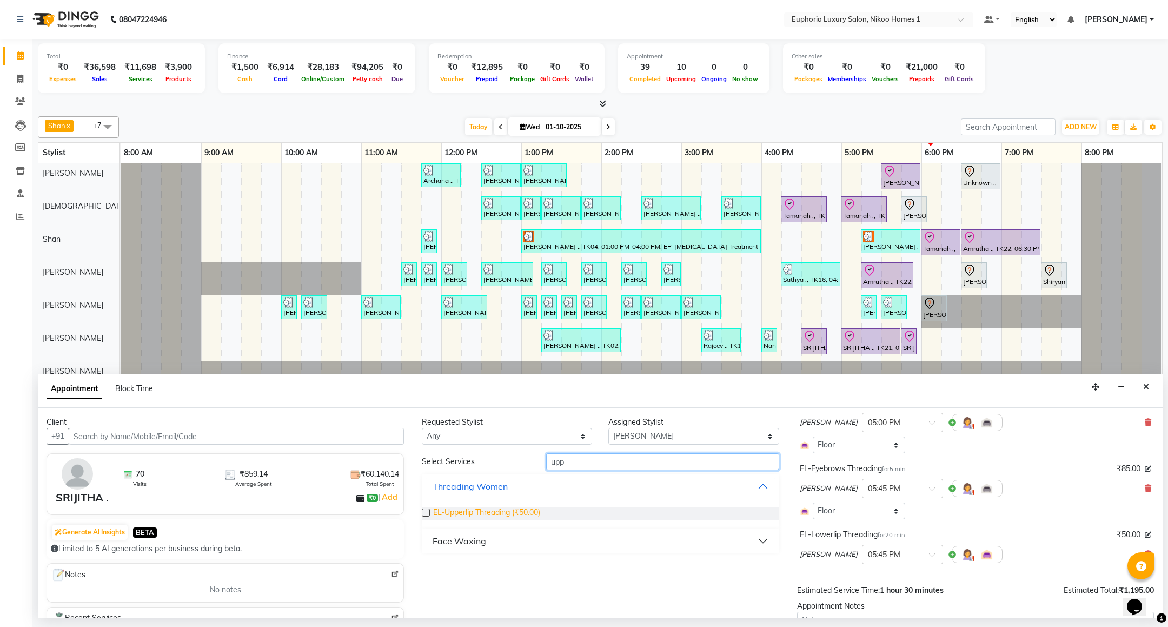
type input "upp"
click at [493, 513] on span "EL-Upperlip Threading (₹50.00)" at bounding box center [486, 514] width 107 height 14
checkbox input "false"
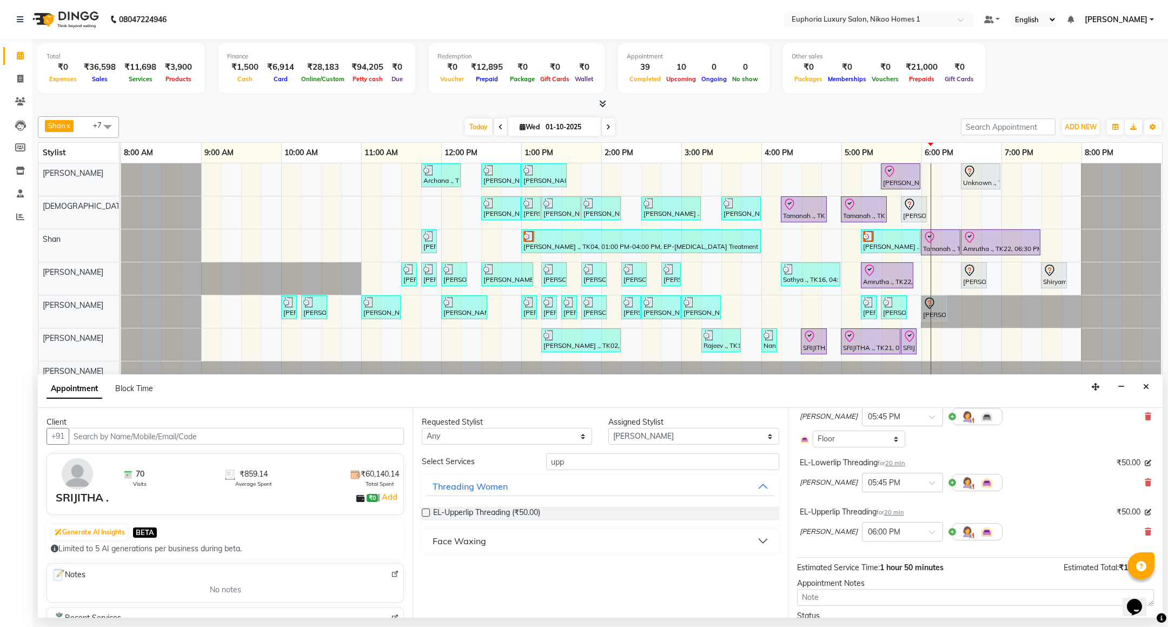
scroll to position [281, 0]
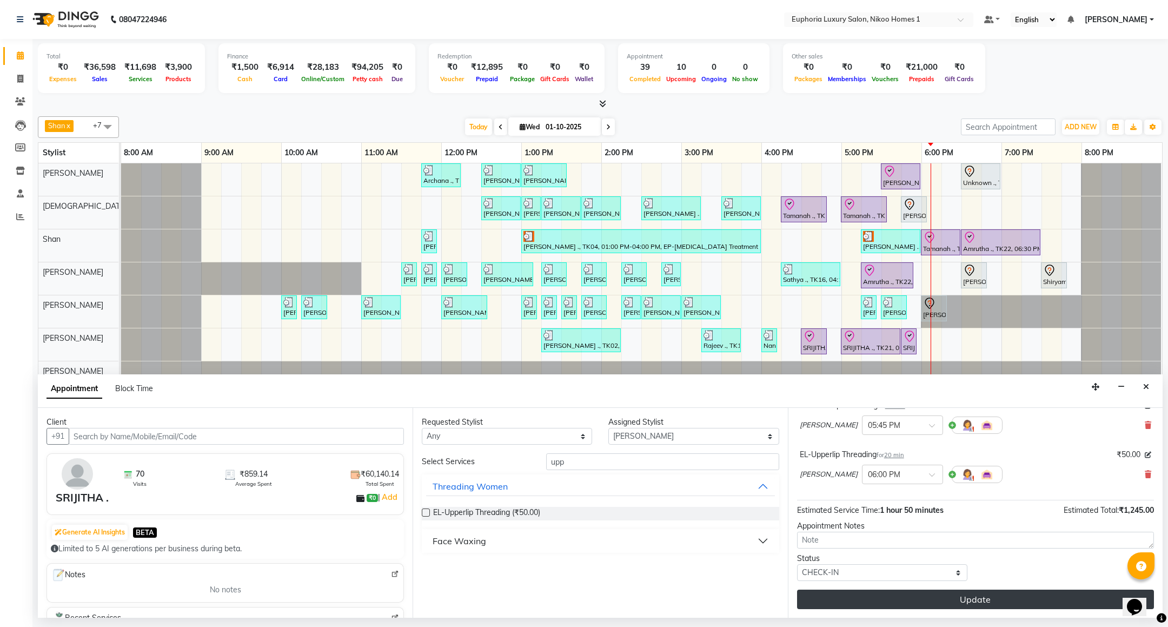
click at [891, 602] on button "Update" at bounding box center [975, 599] width 357 height 19
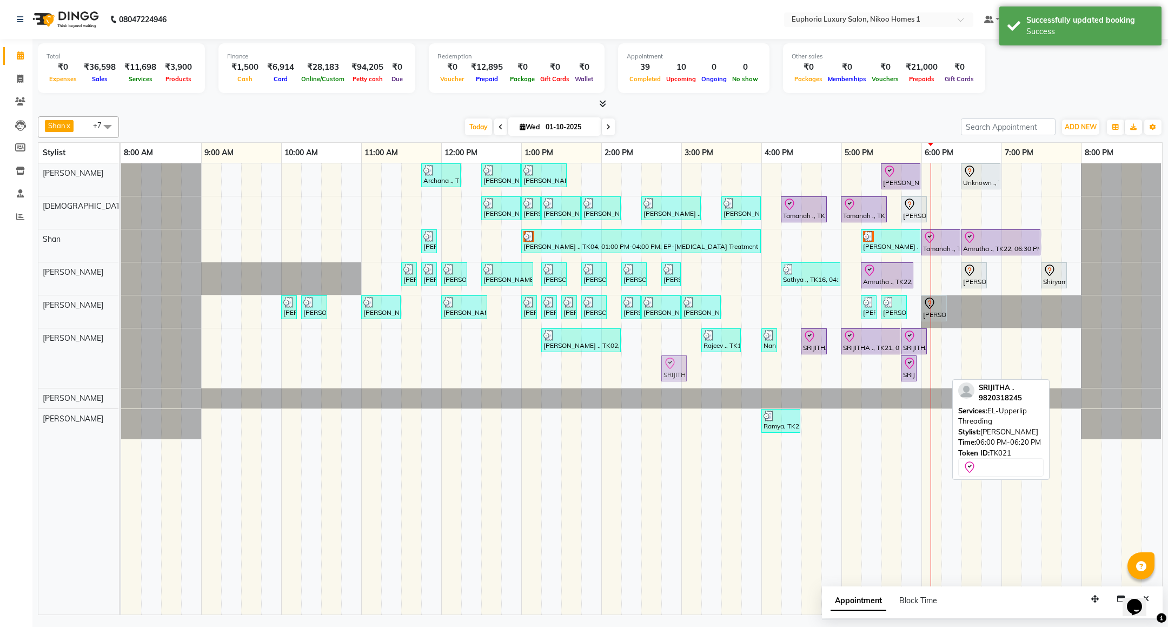
drag, startPoint x: 936, startPoint y: 367, endPoint x: 672, endPoint y: 351, distance: 265.0
click at [672, 351] on div "Archana ., TK09, 11:45 AM-12:15 PM, EL-Kid Cut (Below 8 Yrs) BOY Navjot, TK10, …" at bounding box center [641, 388] width 1041 height 451
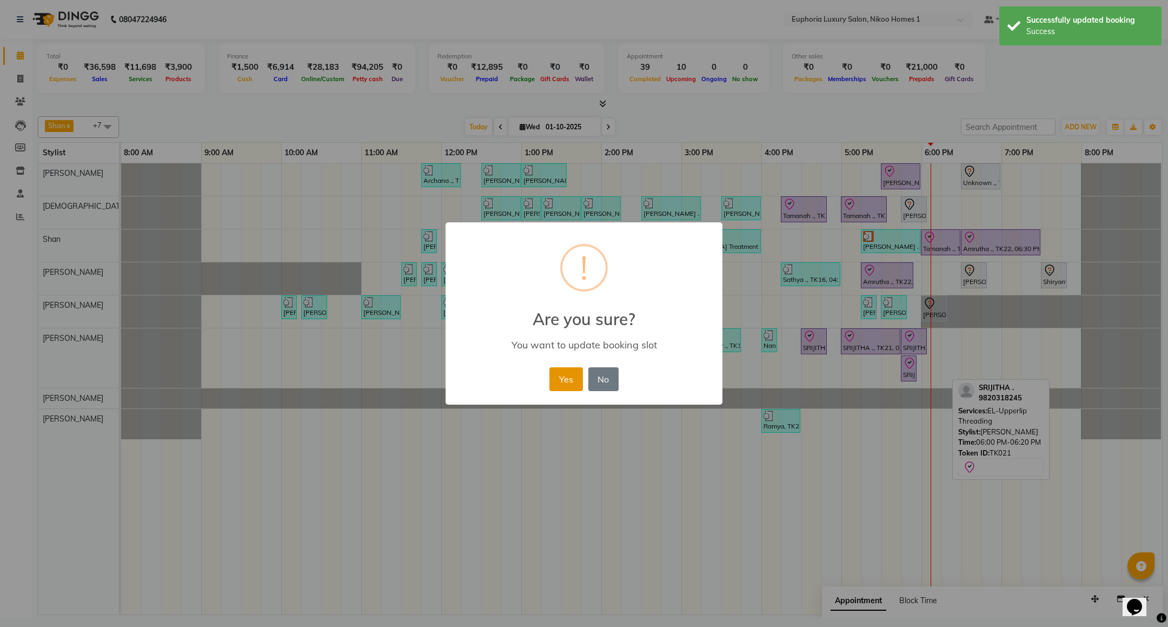
click at [572, 380] on button "Yes" at bounding box center [566, 379] width 33 height 24
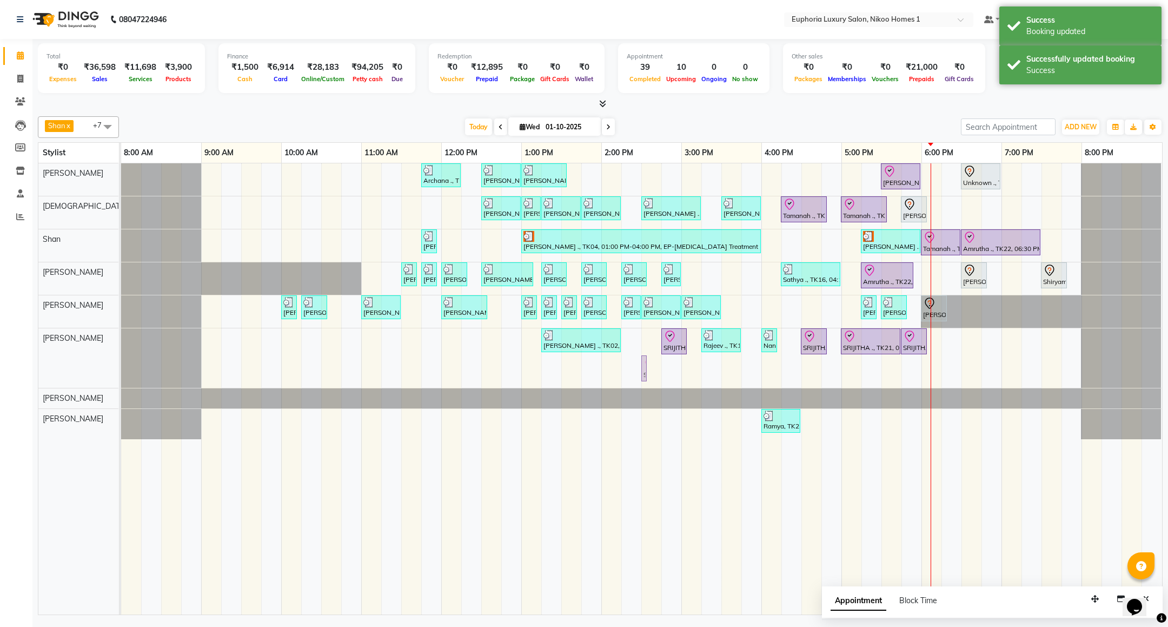
drag, startPoint x: 908, startPoint y: 372, endPoint x: 654, endPoint y: 351, distance: 254.6
click at [654, 351] on div "Archana ., TK09, 11:45 AM-12:15 PM, EL-Kid Cut (Below 8 Yrs) BOY Navjot, TK10, …" at bounding box center [641, 388] width 1041 height 451
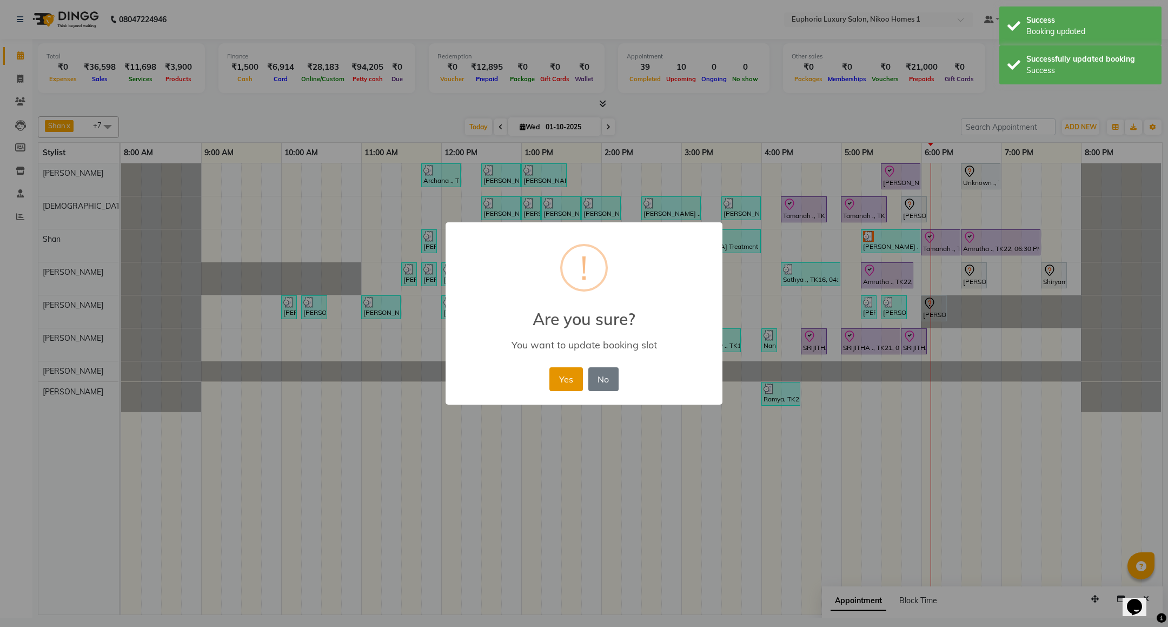
click at [562, 375] on button "Yes" at bounding box center [566, 379] width 33 height 24
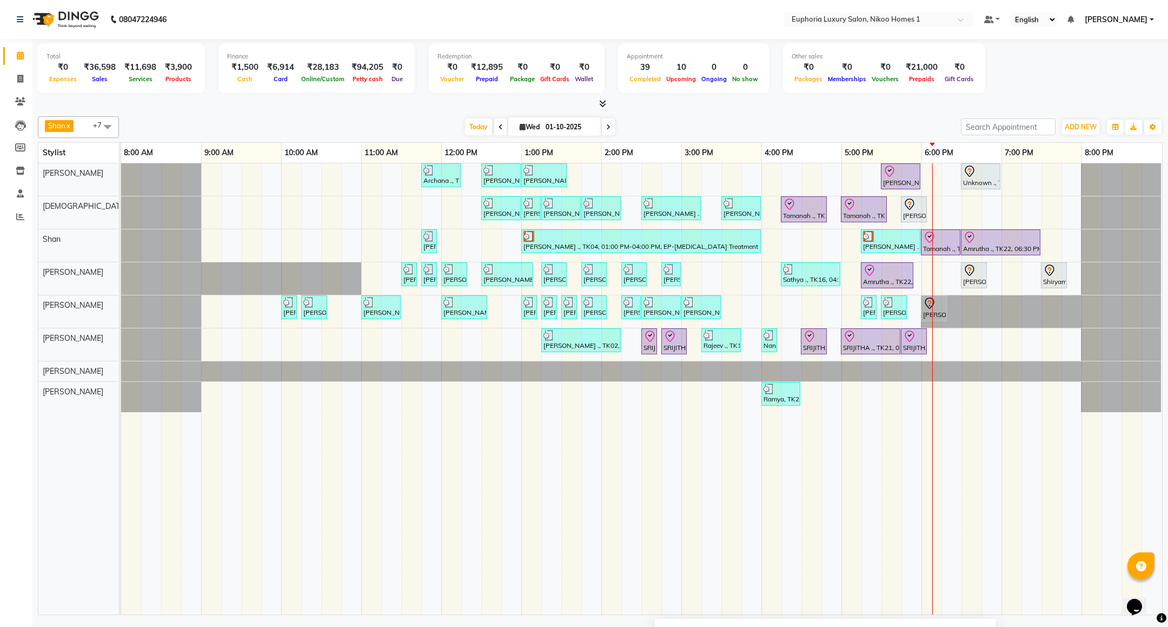
drag, startPoint x: 1094, startPoint y: 602, endPoint x: 912, endPoint y: 635, distance: 185.2
click at [912, 626] on html "08047224946 Select Location × Euphoria Luxury Salon, Nikoo Homes 1 Default Pane…" at bounding box center [584, 313] width 1168 height 627
click at [891, 235] on div at bounding box center [890, 236] width 55 height 11
click at [883, 248] on div "[PERSON_NAME] ., TK18, 05:15 PM-06:00 PM, EP-Artistic Cut - Creative Stylist" at bounding box center [890, 241] width 57 height 21
select select "3"
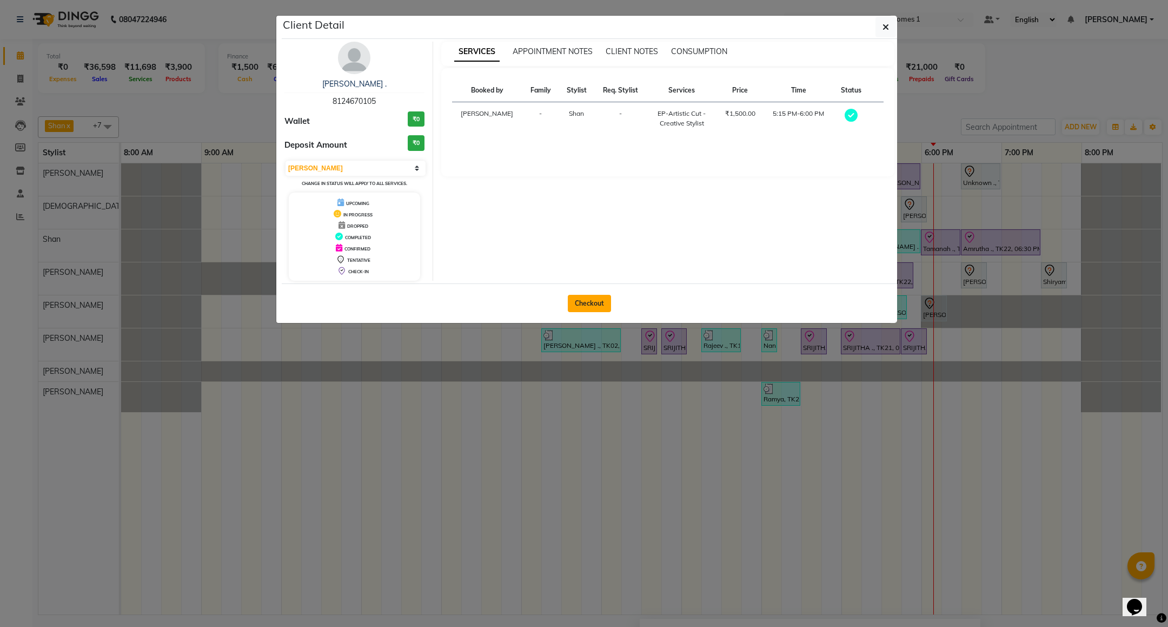
click at [594, 303] on button "Checkout" at bounding box center [589, 303] width 43 height 17
select select "7987"
select select "service"
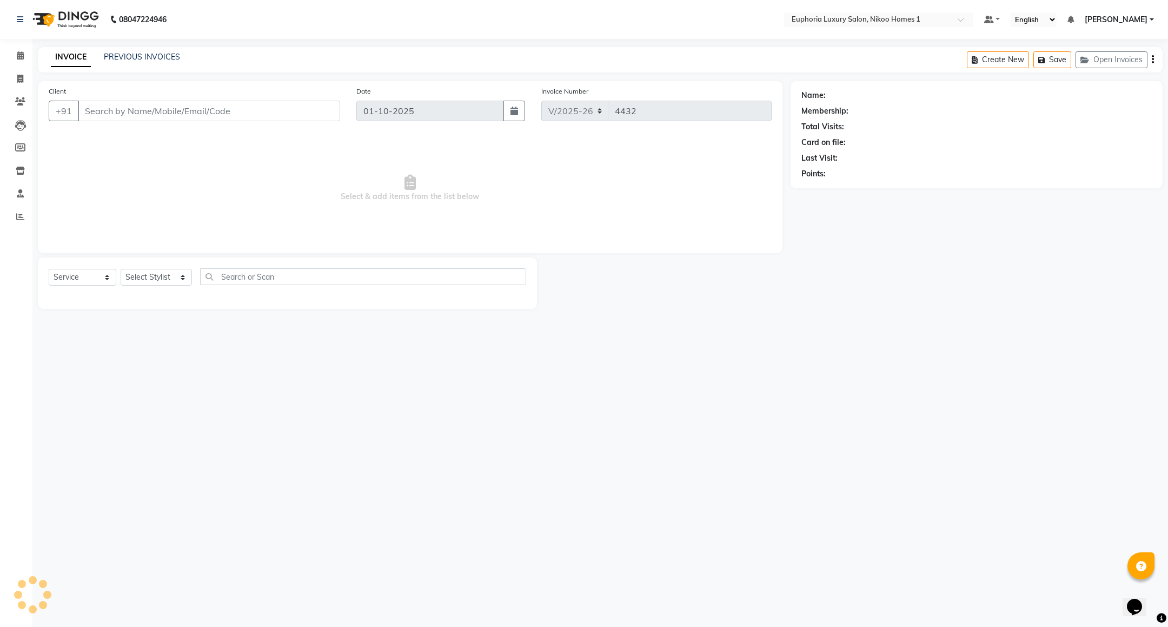
type input "81******05"
select select "92628"
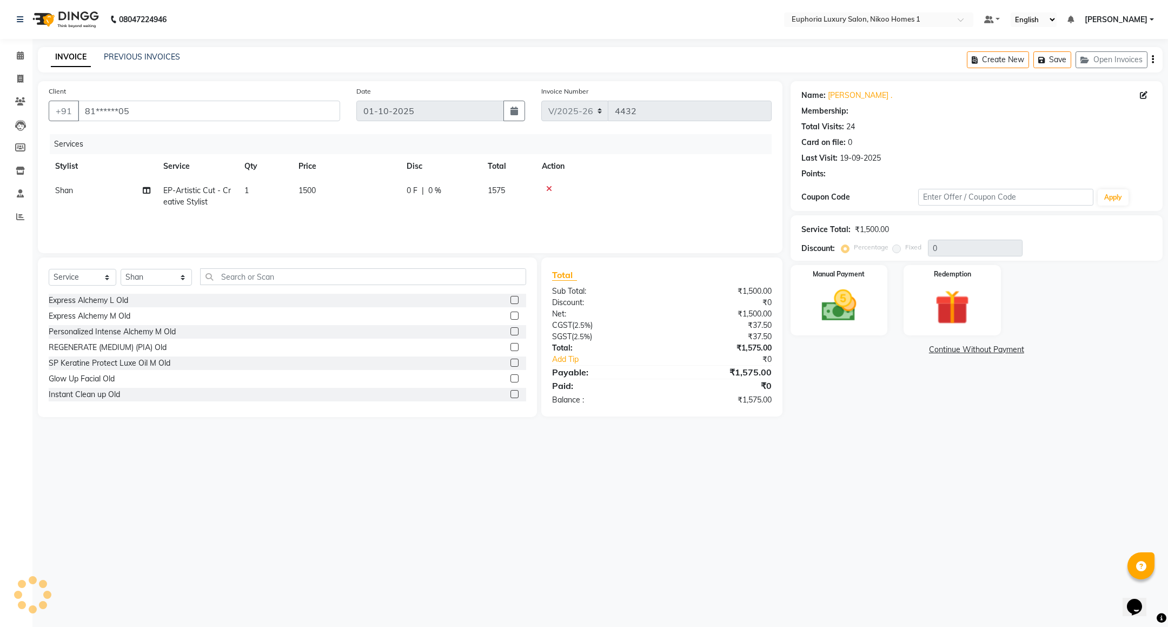
select select "1: Object"
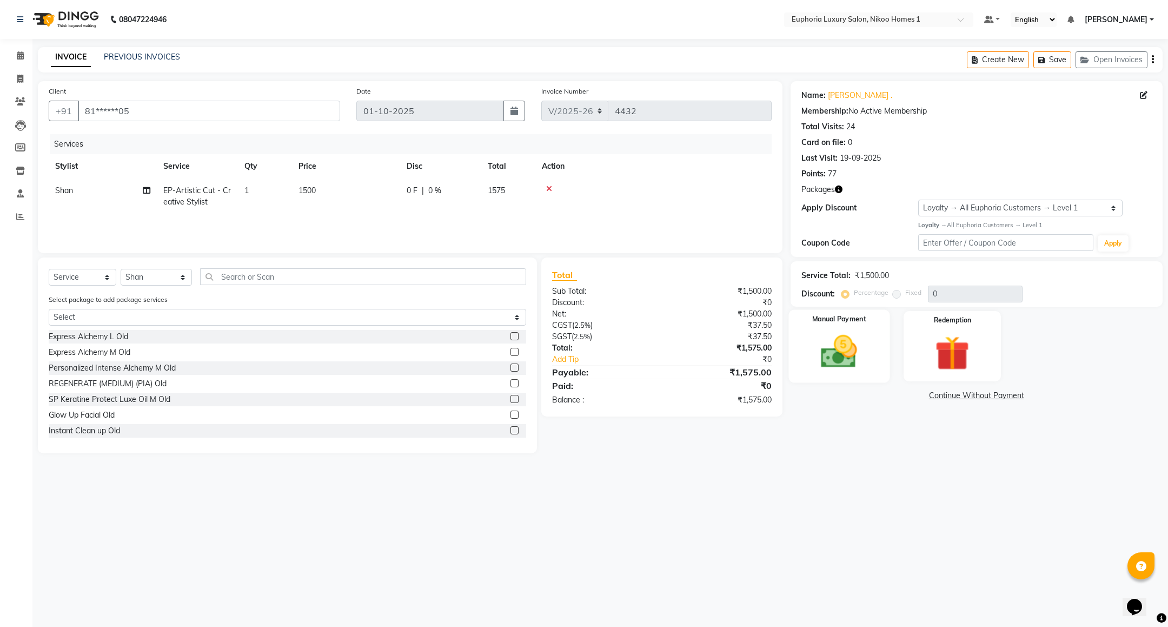
click at [833, 353] on img at bounding box center [839, 352] width 59 height 42
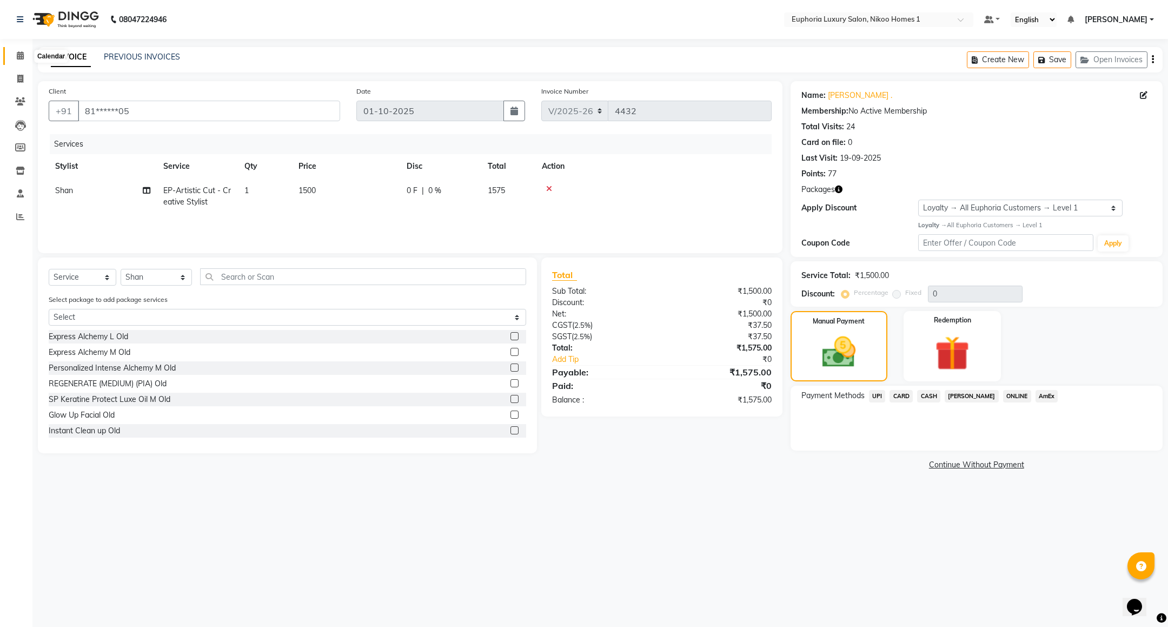
click at [18, 60] on span at bounding box center [20, 56] width 19 height 12
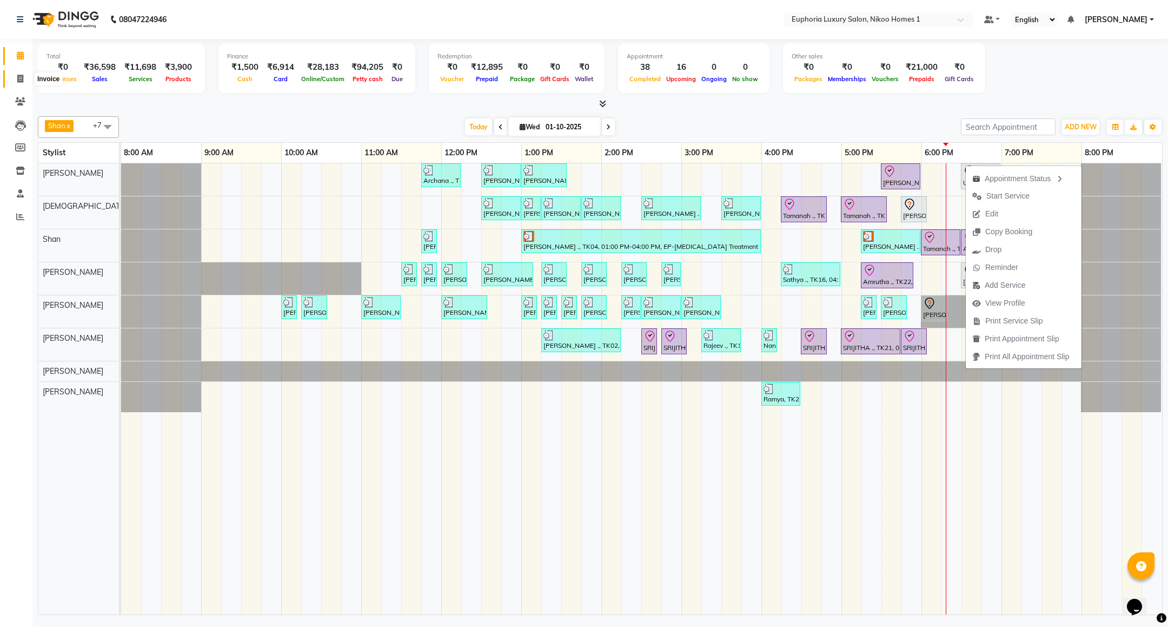
click at [21, 83] on span at bounding box center [20, 79] width 19 height 12
select select "service"
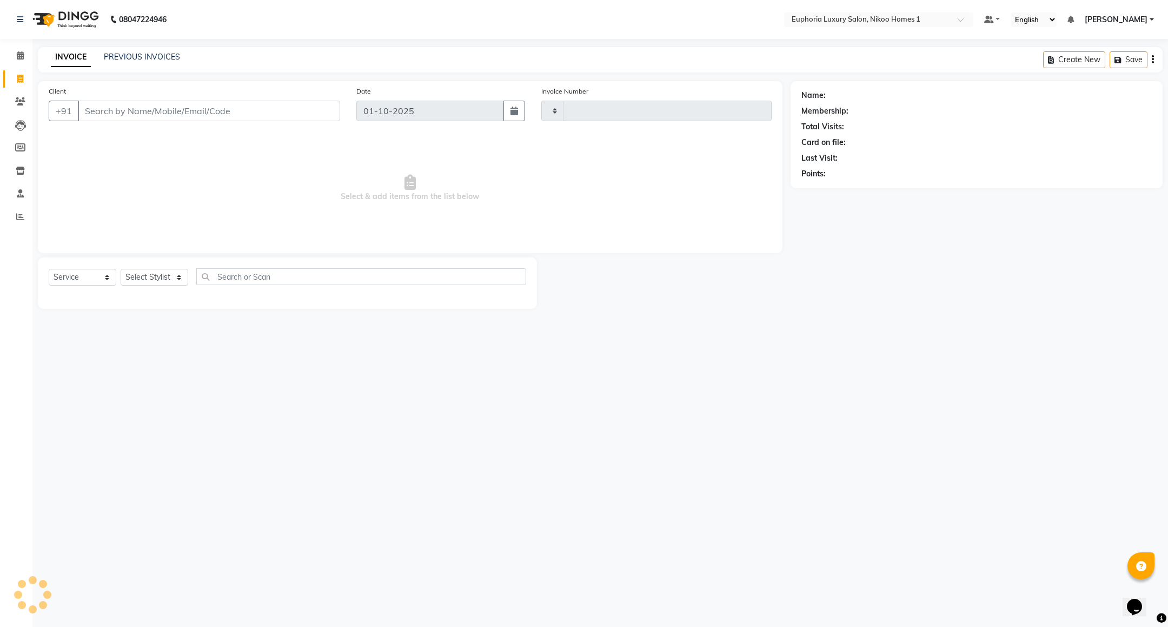
type input "4433"
select select "7987"
click at [18, 57] on icon at bounding box center [20, 55] width 7 height 8
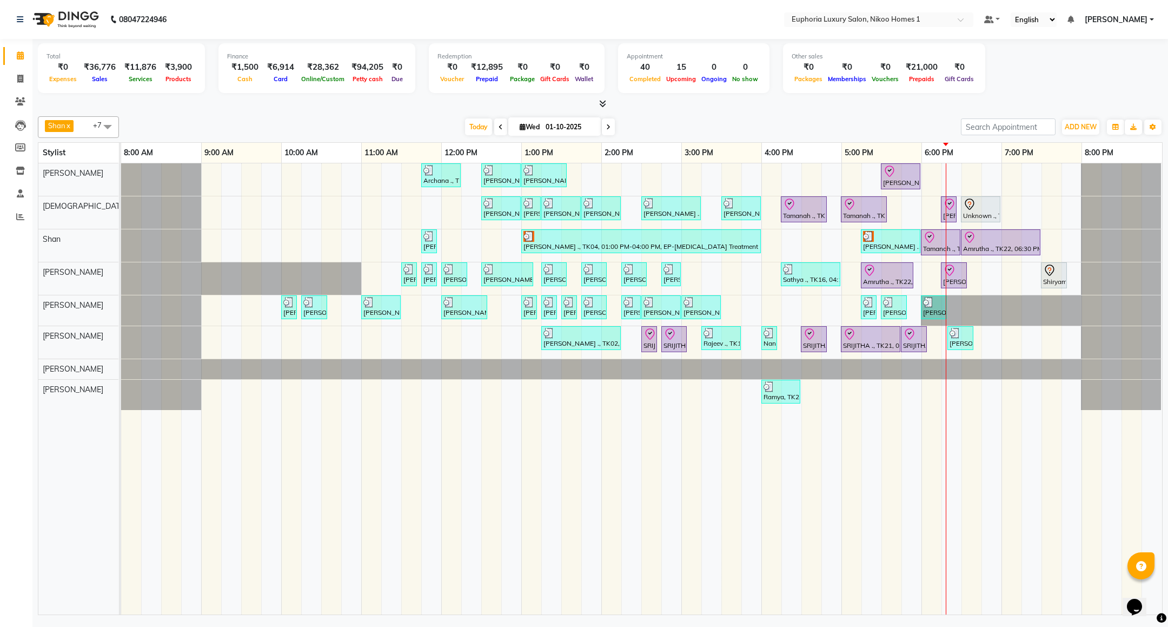
click at [1112, 21] on span "[PERSON_NAME]" at bounding box center [1116, 19] width 63 height 11
click at [1104, 70] on link "Sign out" at bounding box center [1098, 74] width 99 height 17
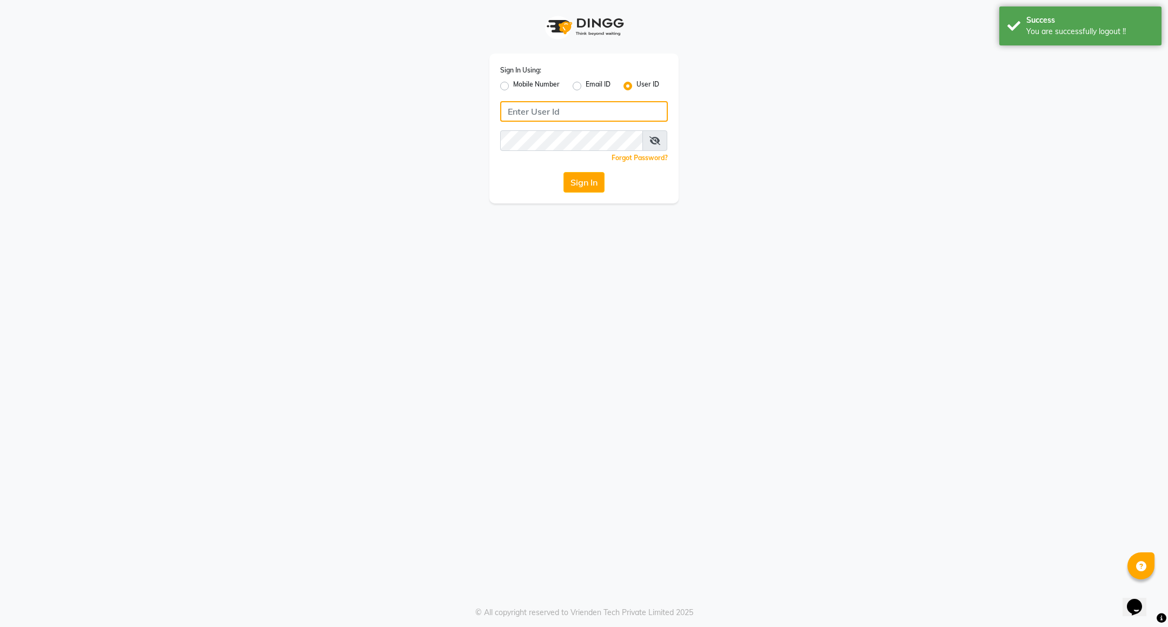
type input "8073170422"
click at [526, 84] on label "Mobile Number" at bounding box center [536, 86] width 47 height 13
click at [520, 84] on input "Mobile Number" at bounding box center [516, 83] width 7 height 7
radio input "true"
radio input "false"
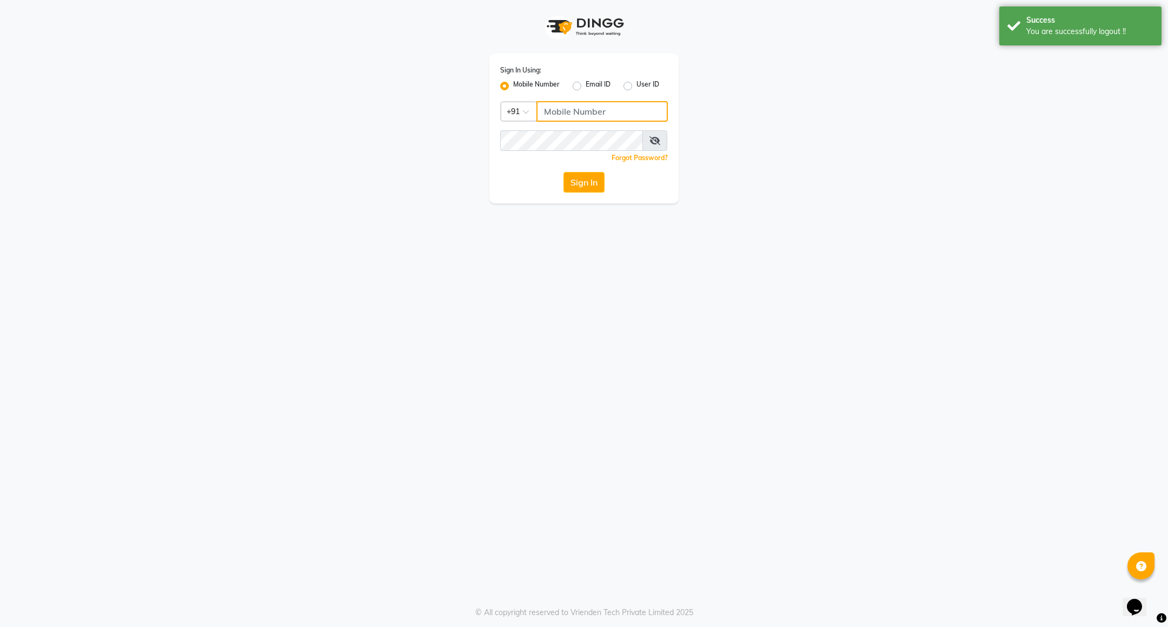
click at [542, 109] on input "Username" at bounding box center [602, 111] width 131 height 21
type input "7760179992"
click at [587, 181] on button "Sign In" at bounding box center [584, 182] width 41 height 21
